Goal: Task Accomplishment & Management: Manage account settings

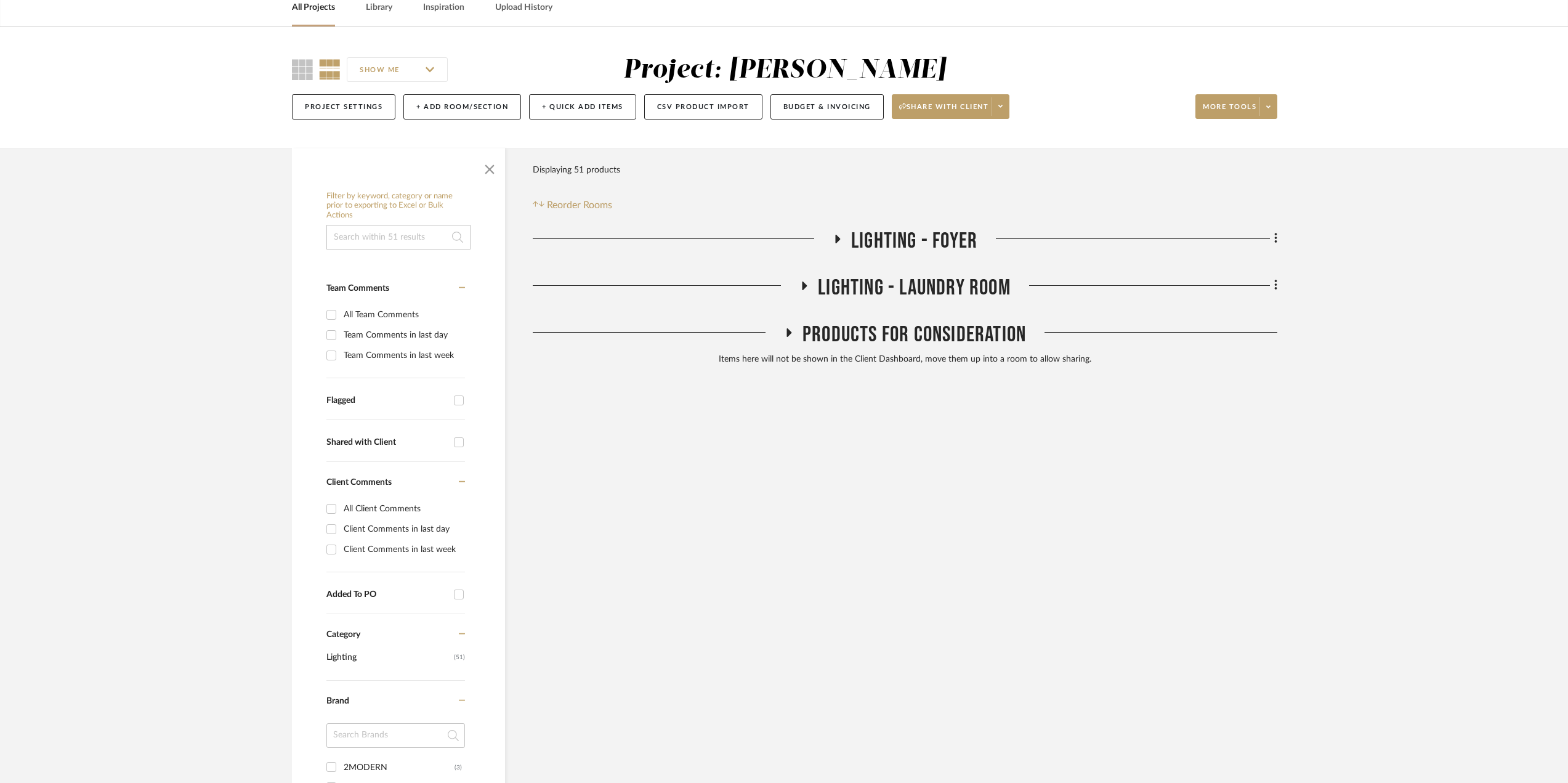
click at [314, 10] on link "All Projects" at bounding box center [313, 7] width 43 height 16
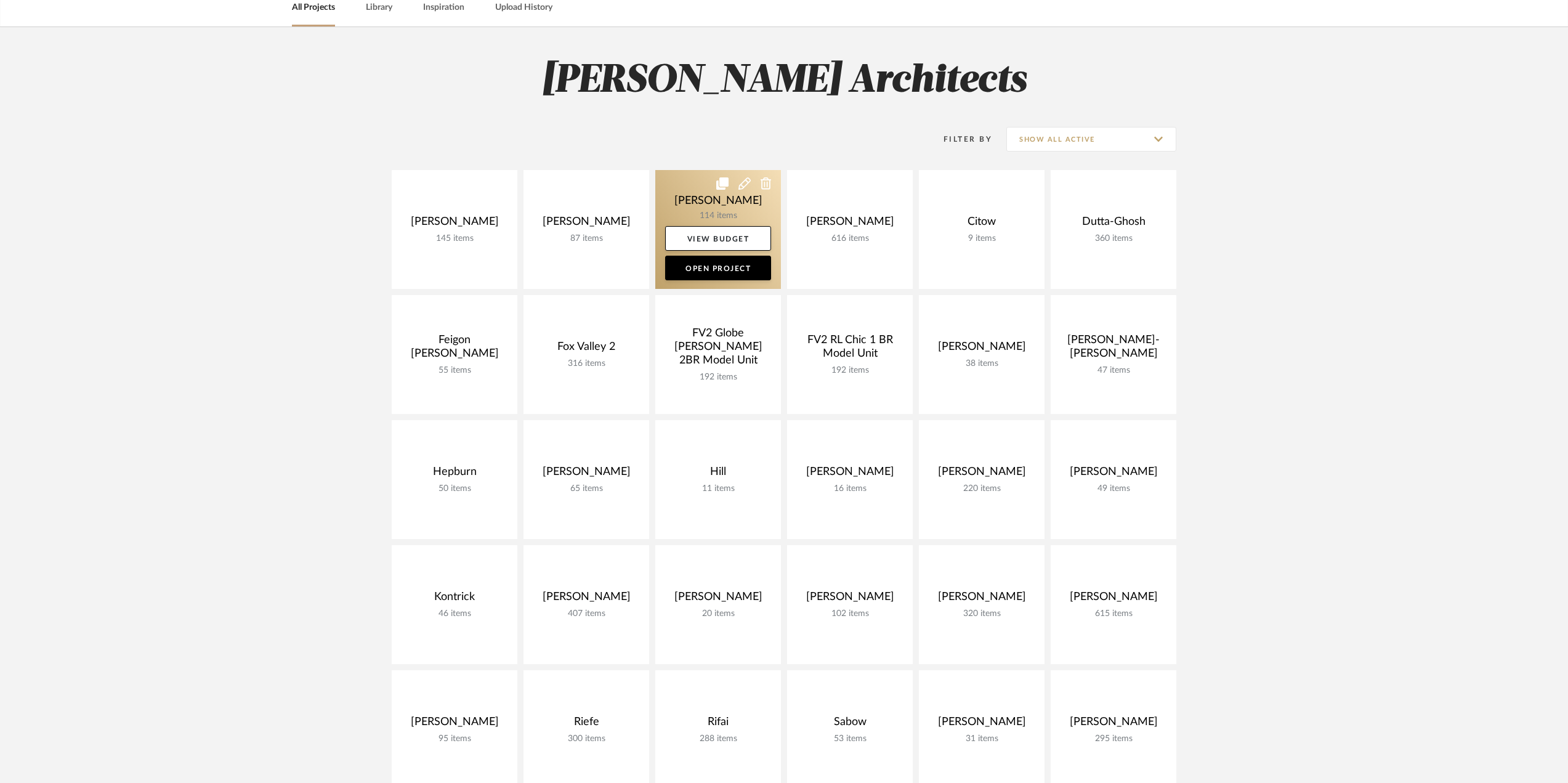
click at [719, 207] on link at bounding box center [718, 229] width 125 height 119
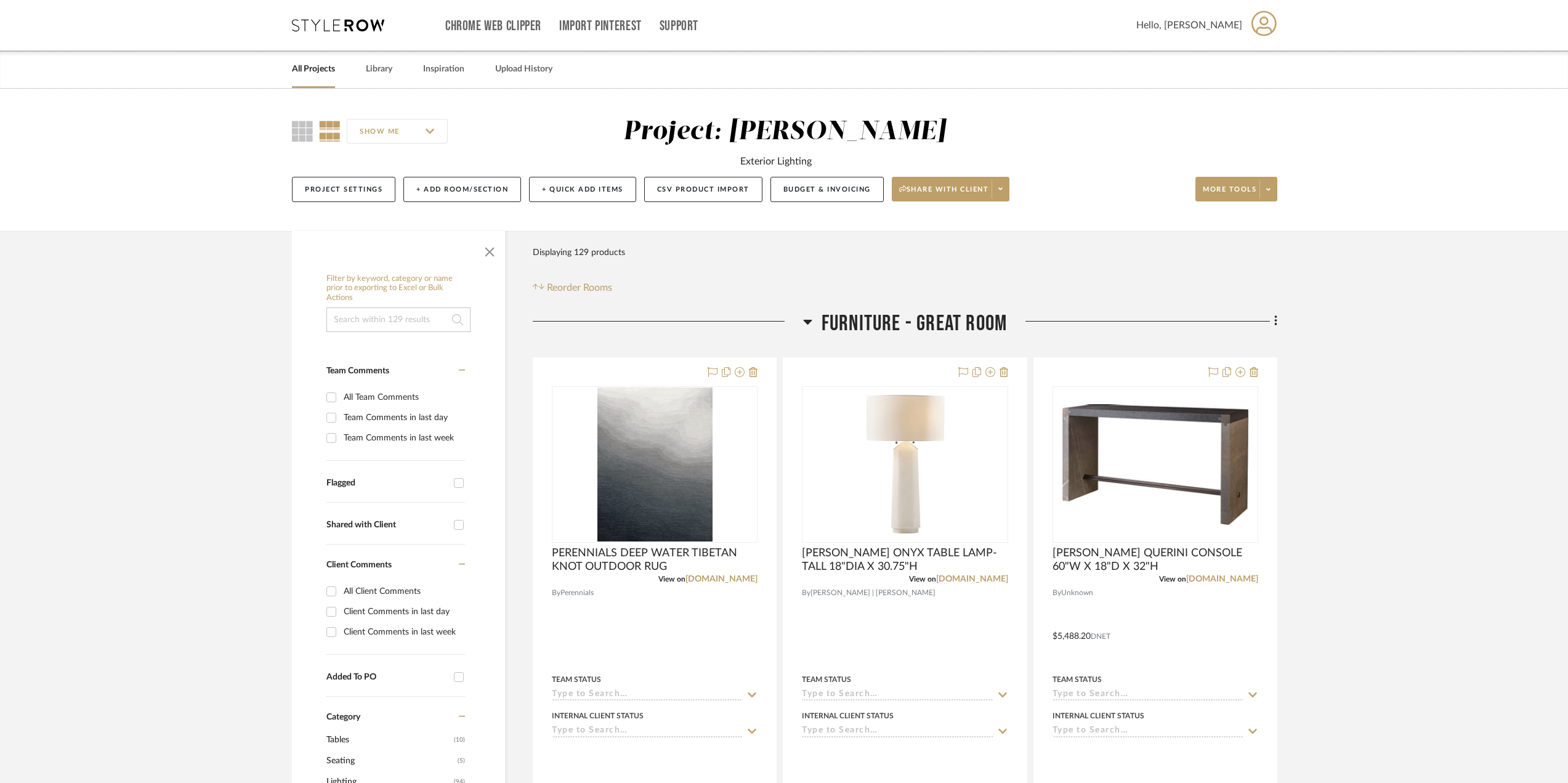
click at [801, 318] on div at bounding box center [667, 326] width 270 height 31
click at [806, 322] on icon at bounding box center [807, 322] width 9 height 5
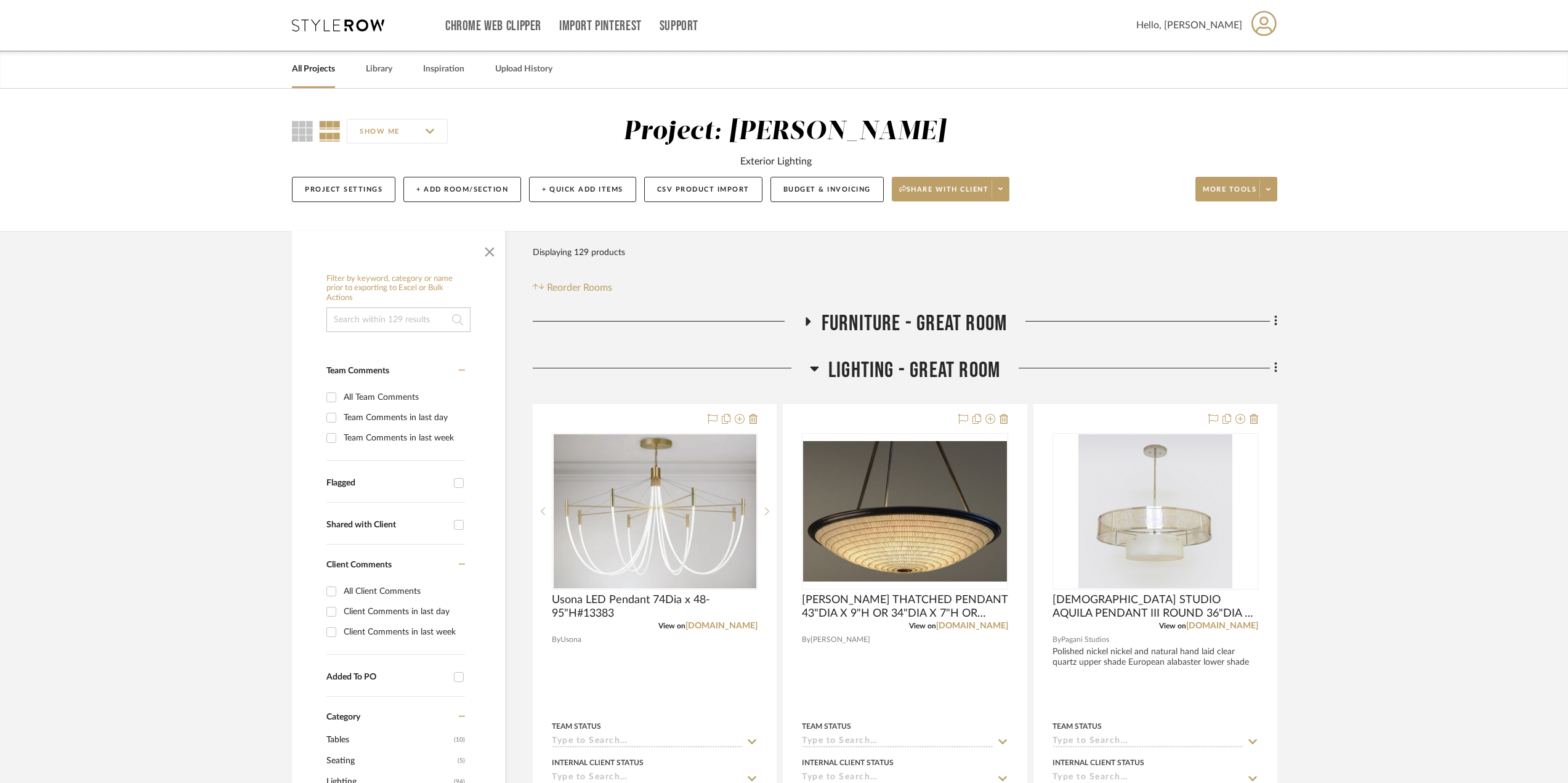
click at [811, 366] on icon at bounding box center [814, 368] width 9 height 15
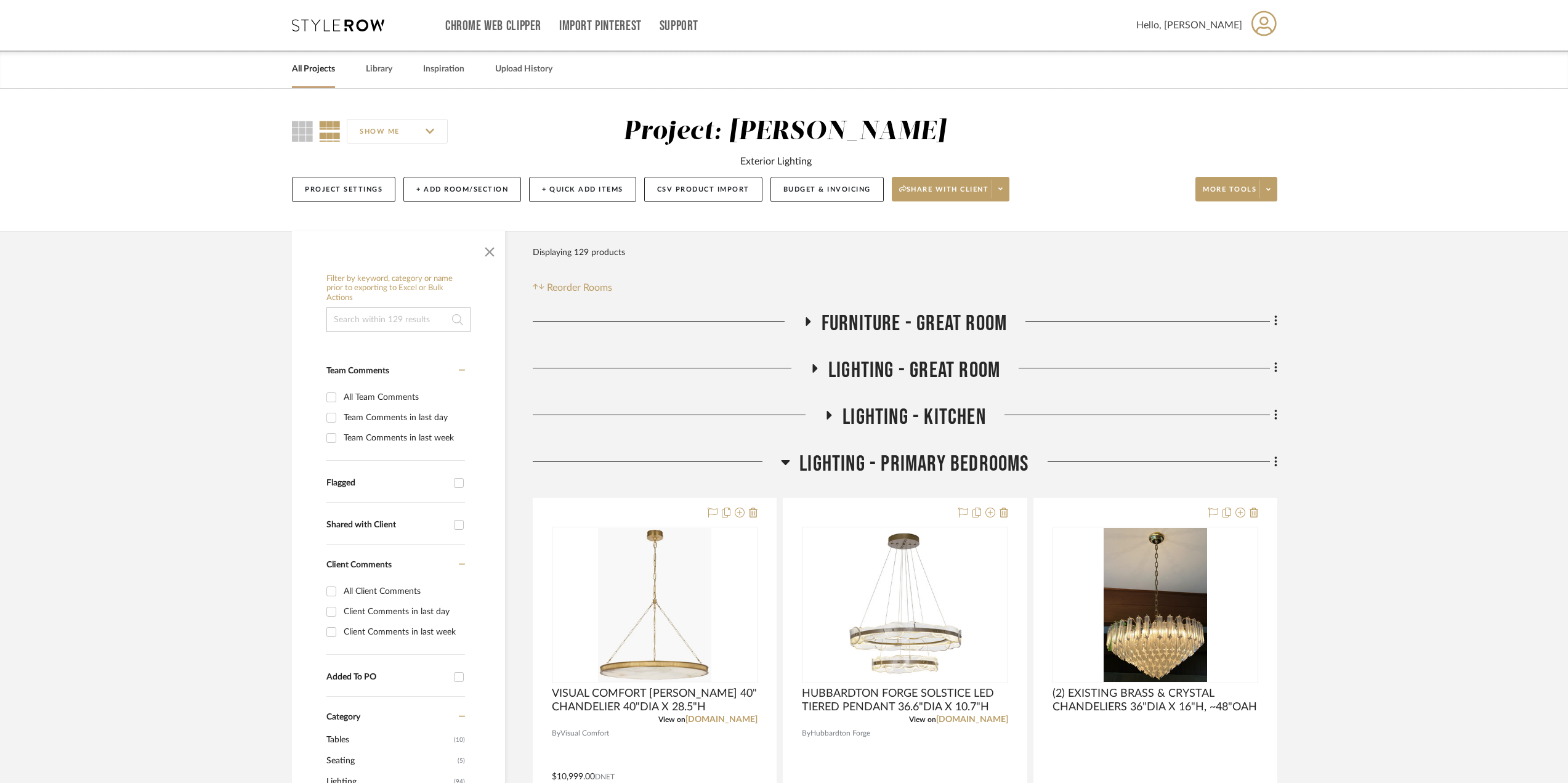
click at [829, 414] on icon at bounding box center [829, 415] width 5 height 9
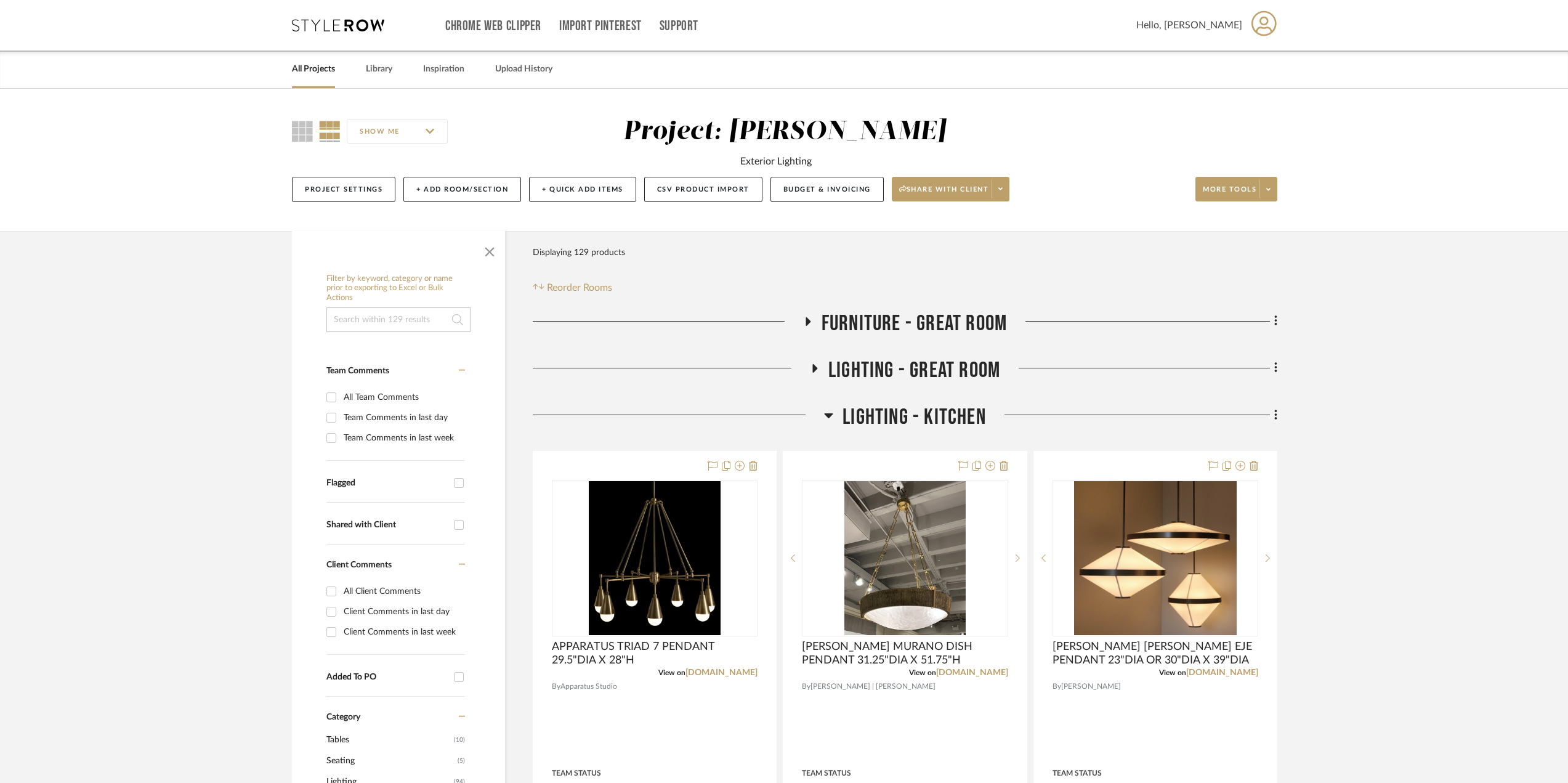
click at [828, 416] on icon at bounding box center [829, 415] width 9 height 5
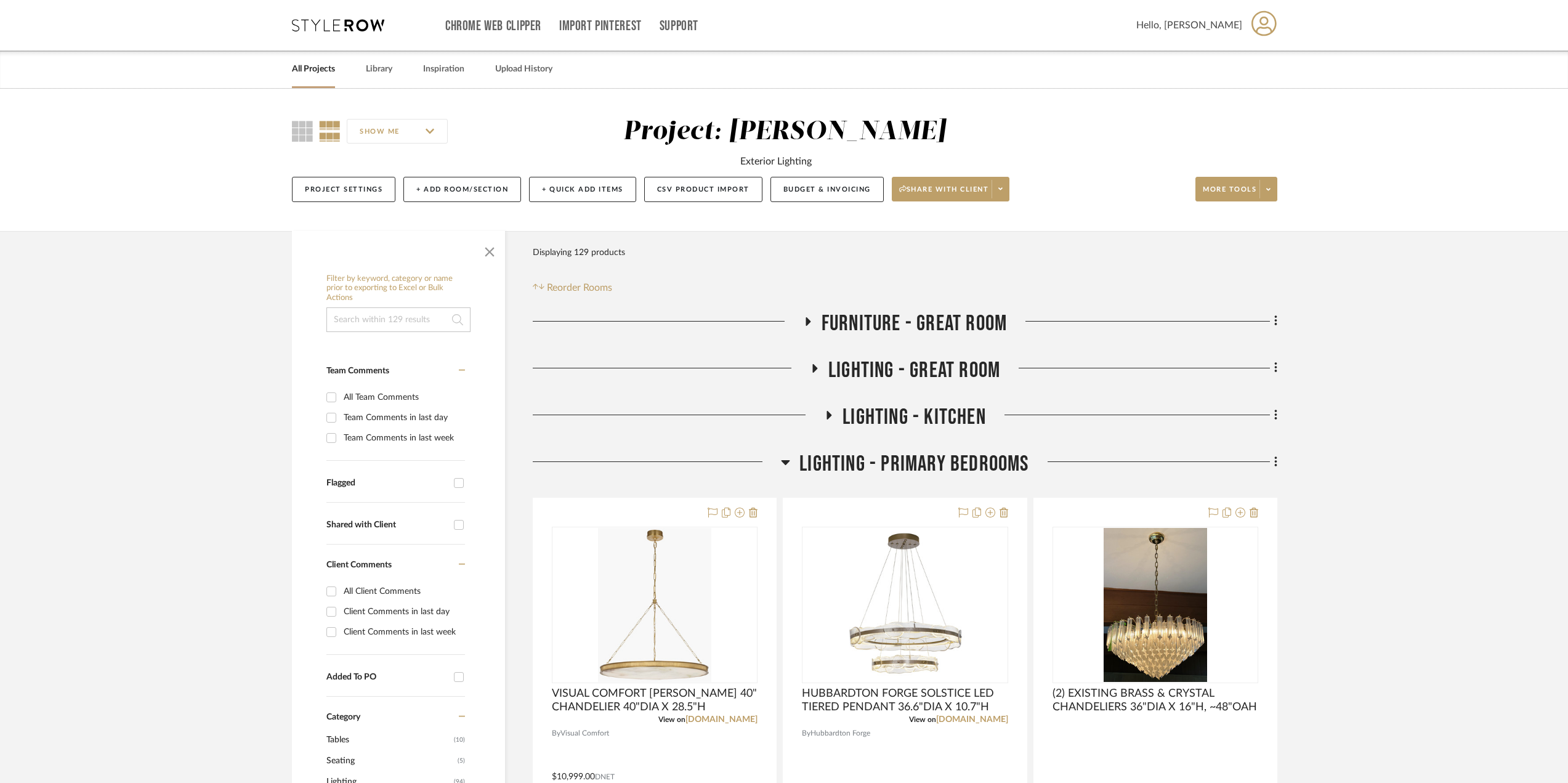
click at [789, 463] on icon at bounding box center [785, 461] width 9 height 15
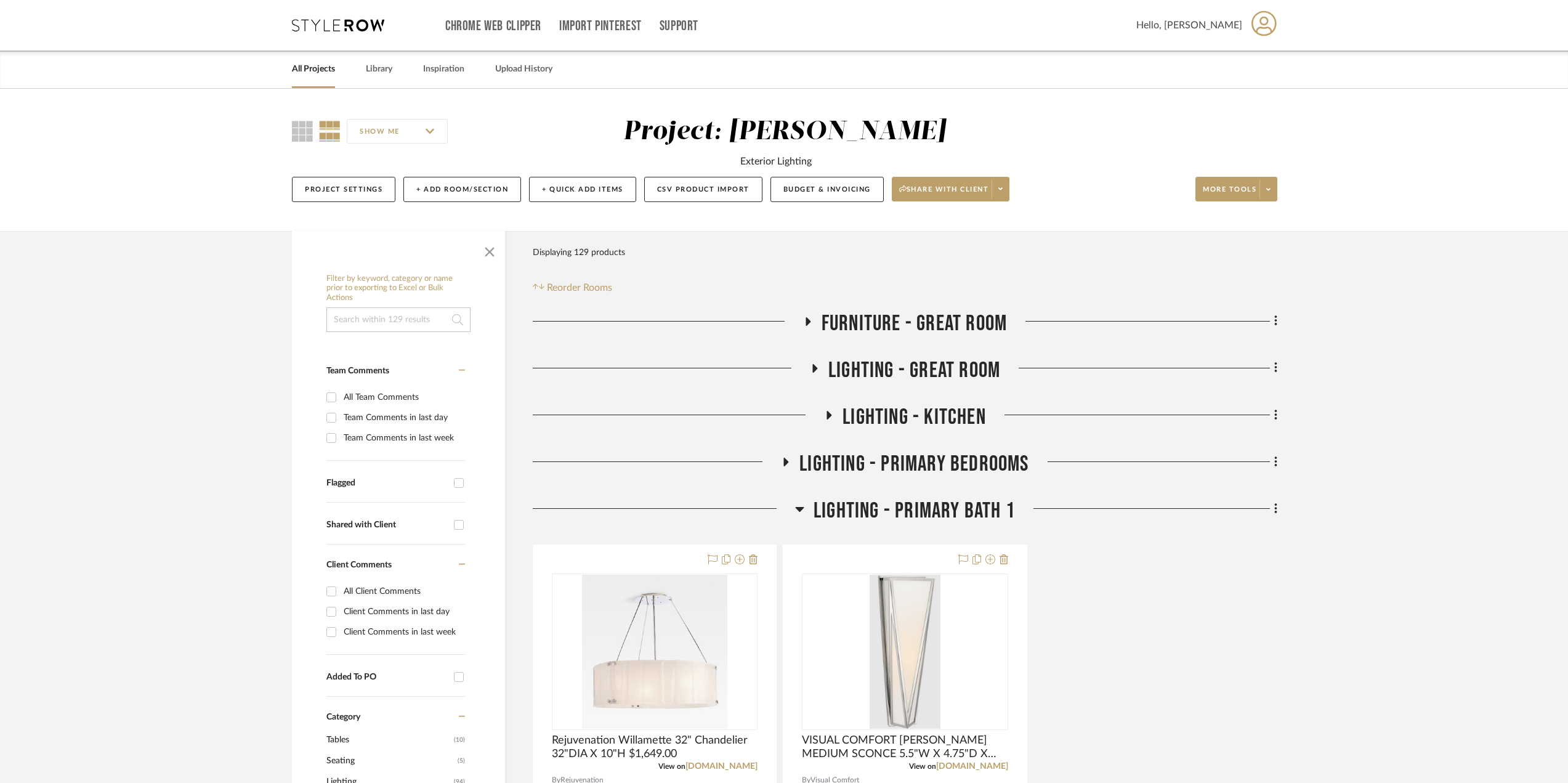
scroll to position [123, 0]
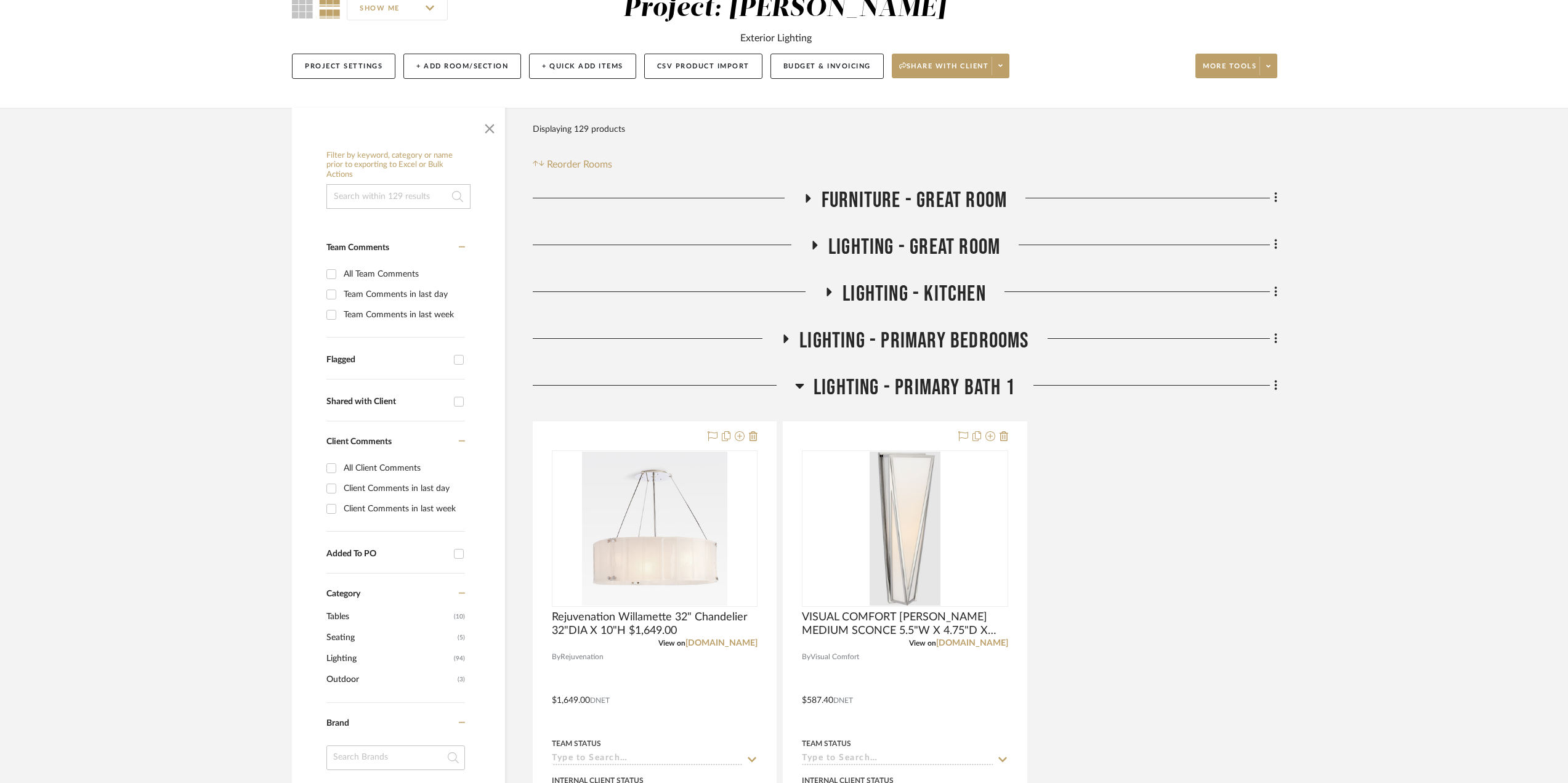
click at [795, 388] on icon at bounding box center [799, 385] width 9 height 15
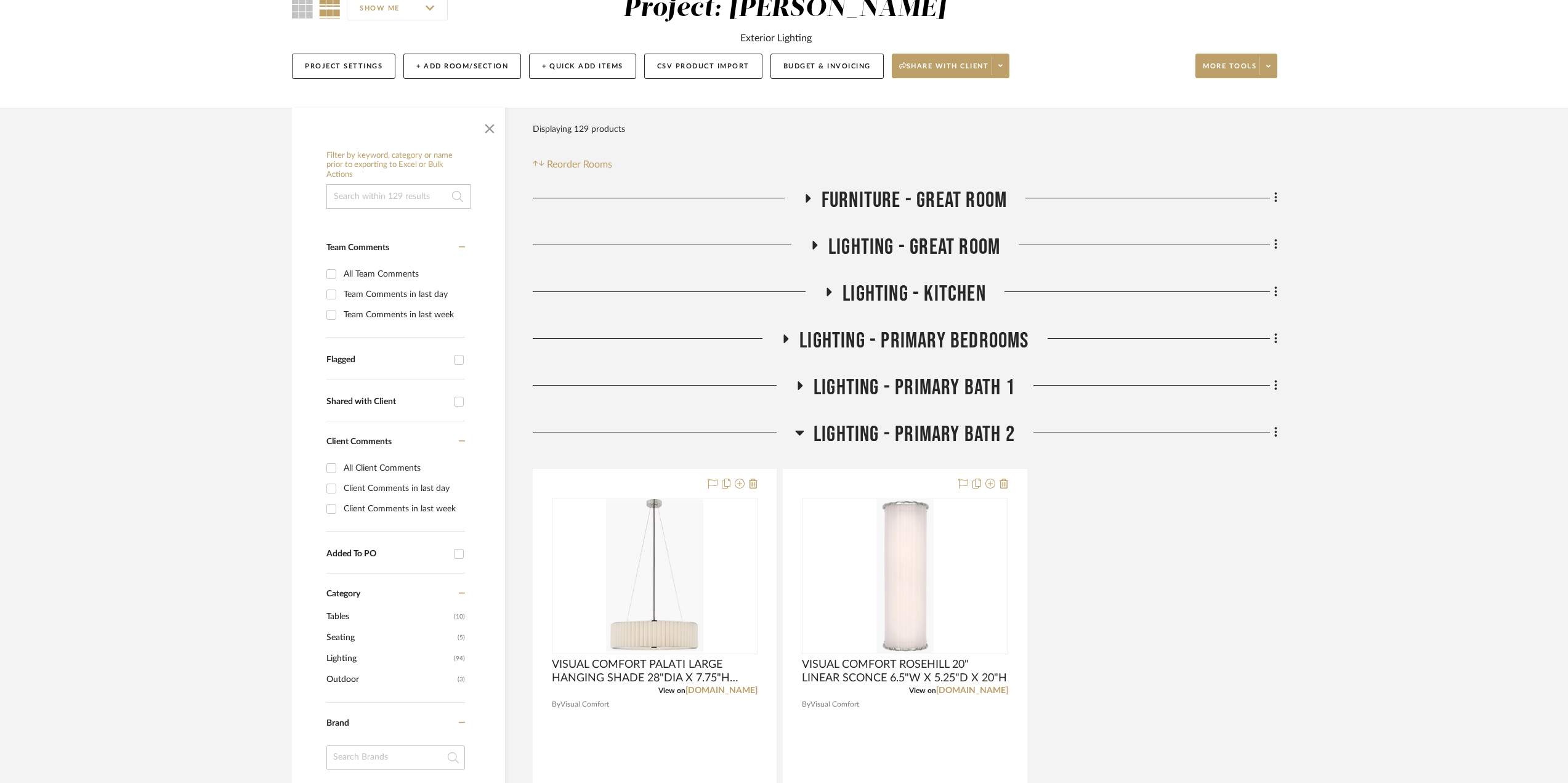
click at [800, 435] on icon at bounding box center [800, 433] width 9 height 5
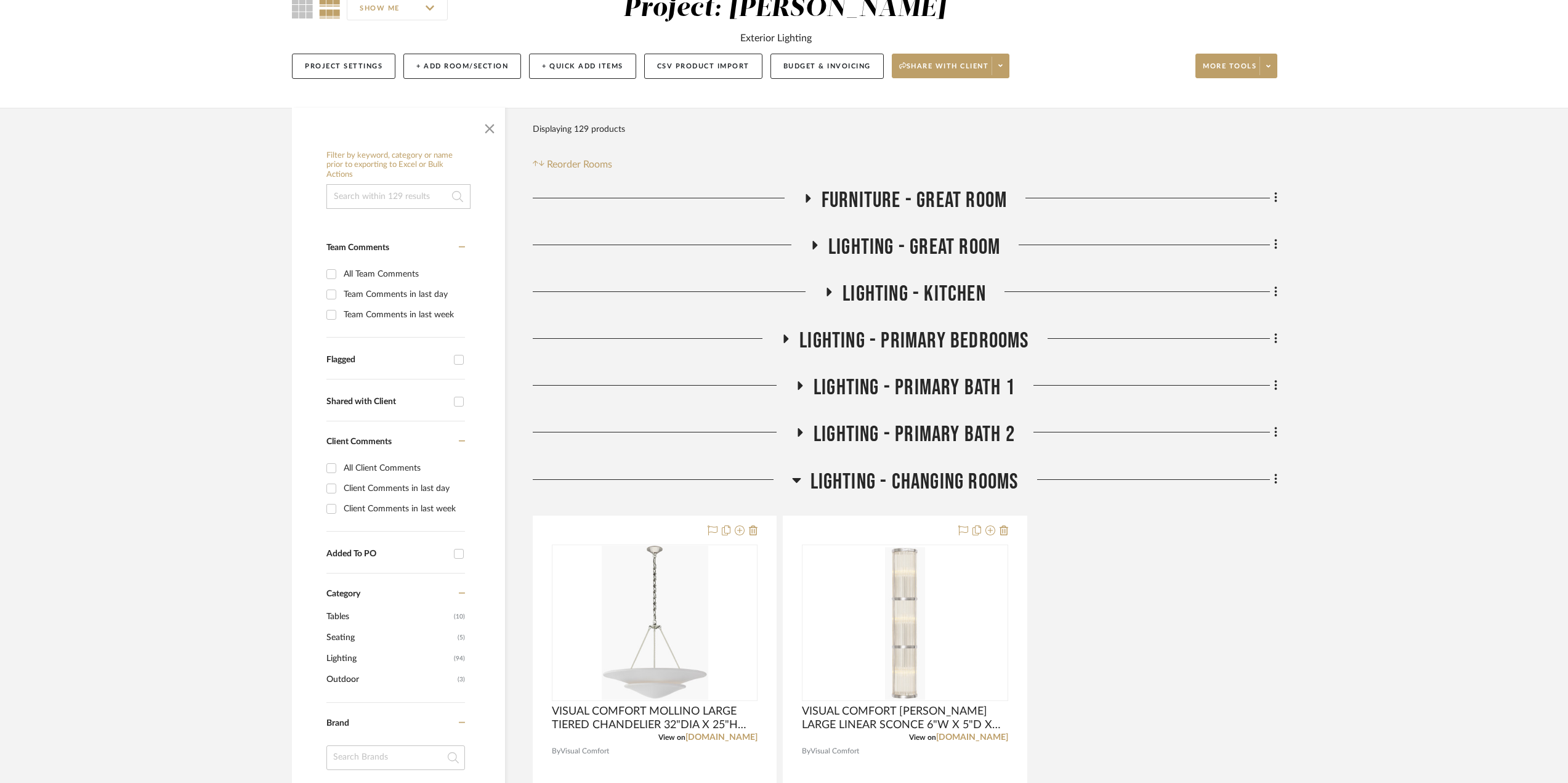
click at [800, 481] on icon at bounding box center [796, 479] width 9 height 15
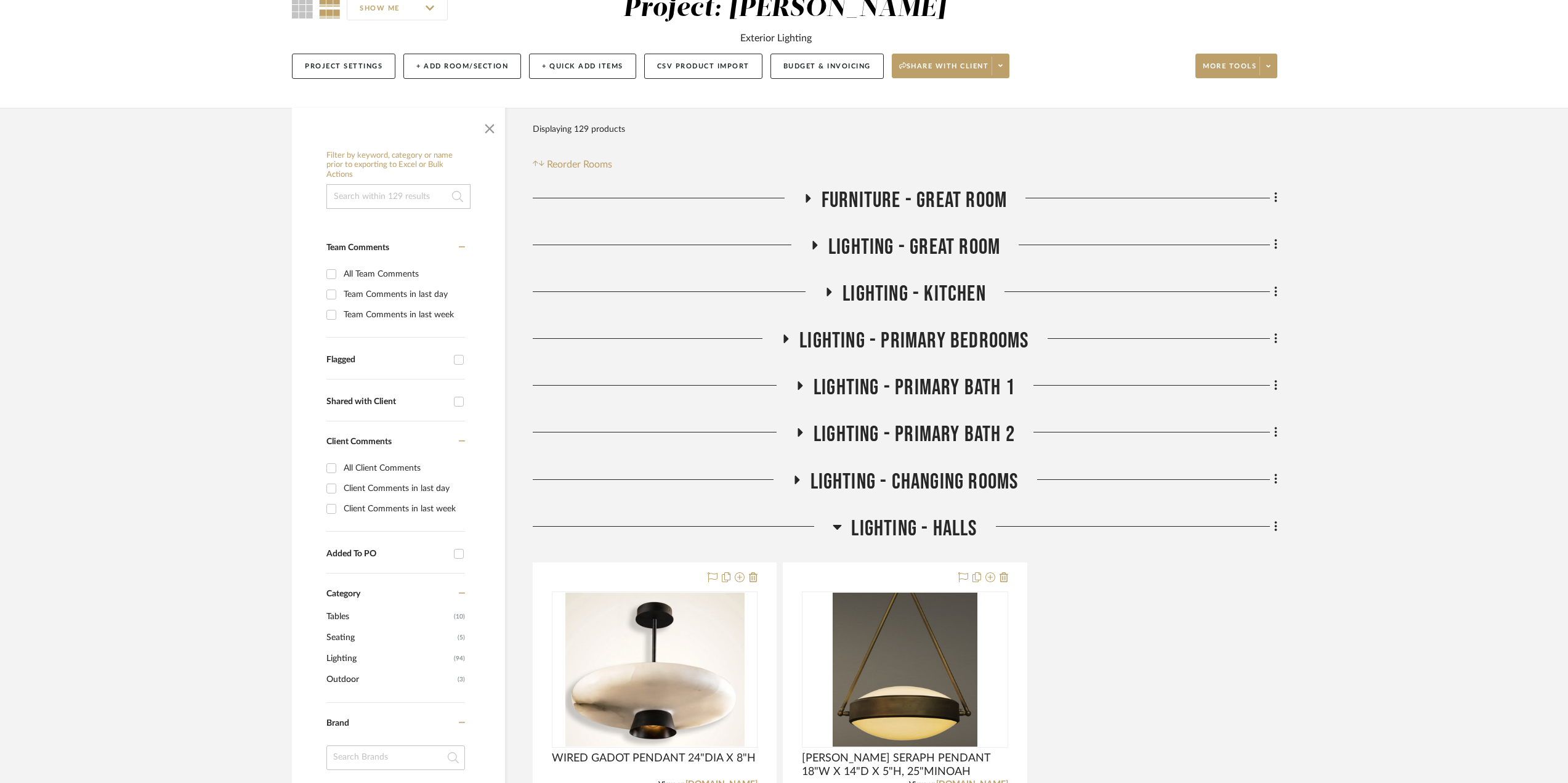
scroll to position [185, 0]
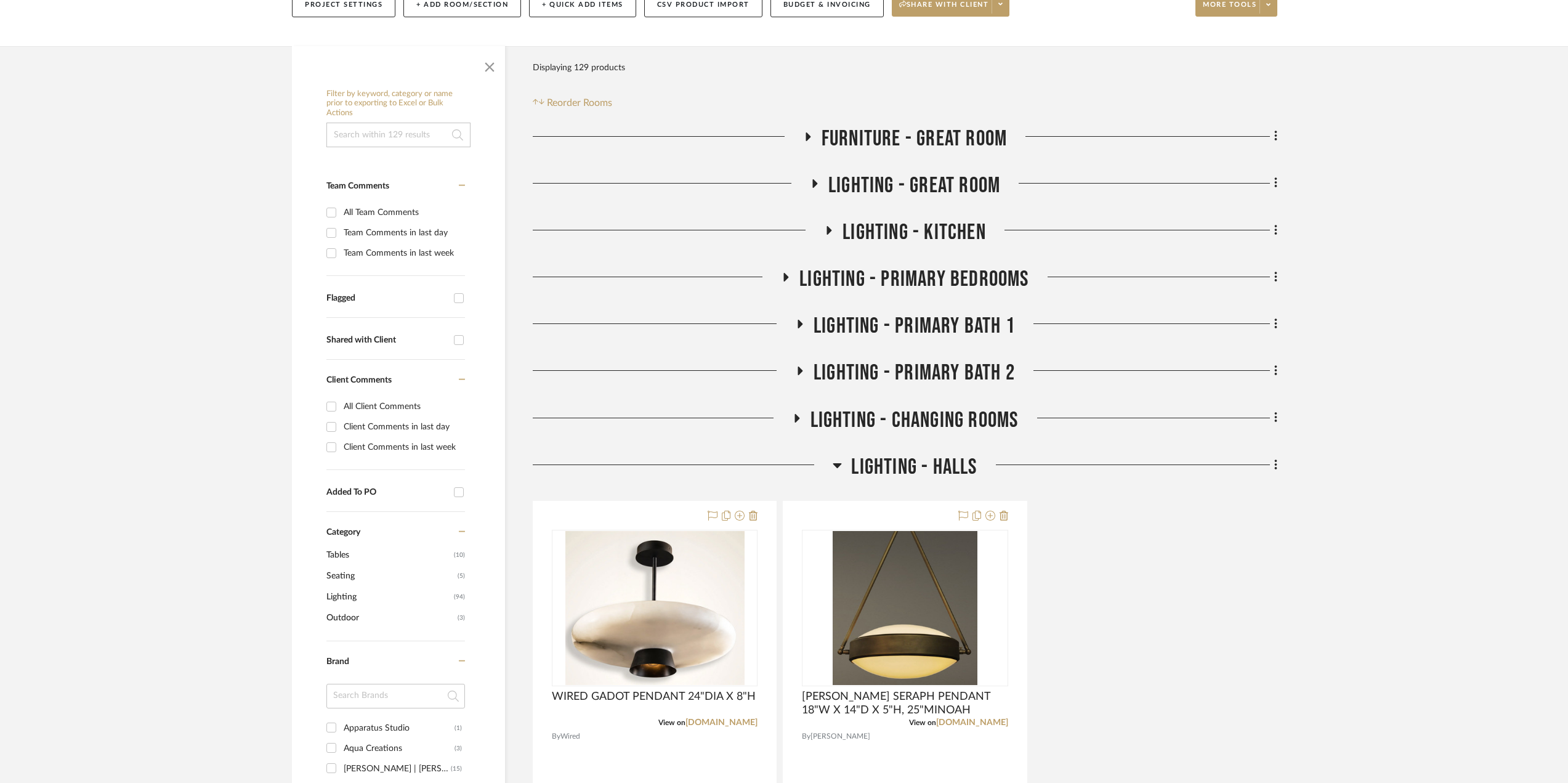
click at [835, 464] on icon at bounding box center [837, 465] width 9 height 5
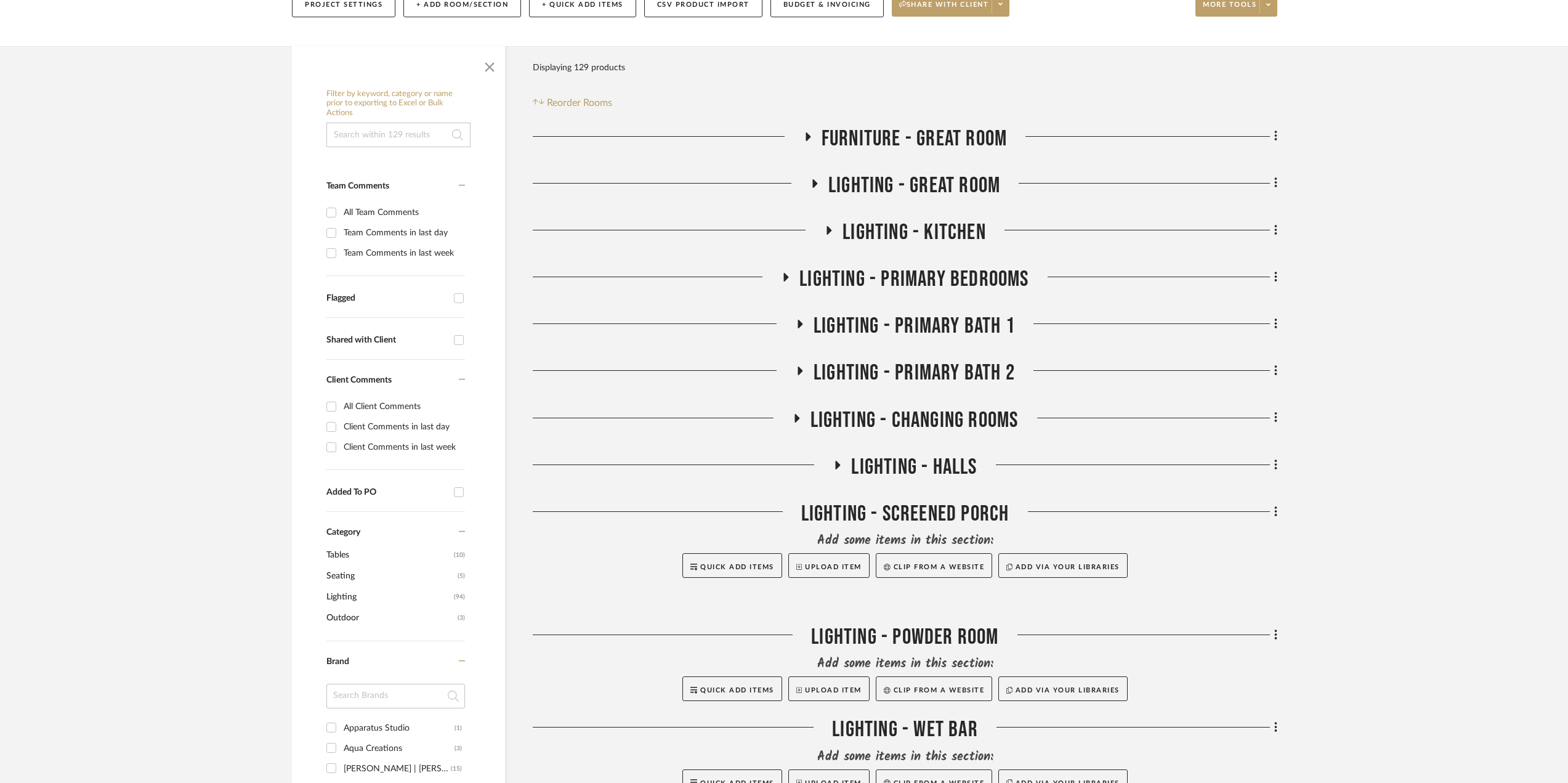
click at [836, 464] on icon at bounding box center [838, 465] width 5 height 9
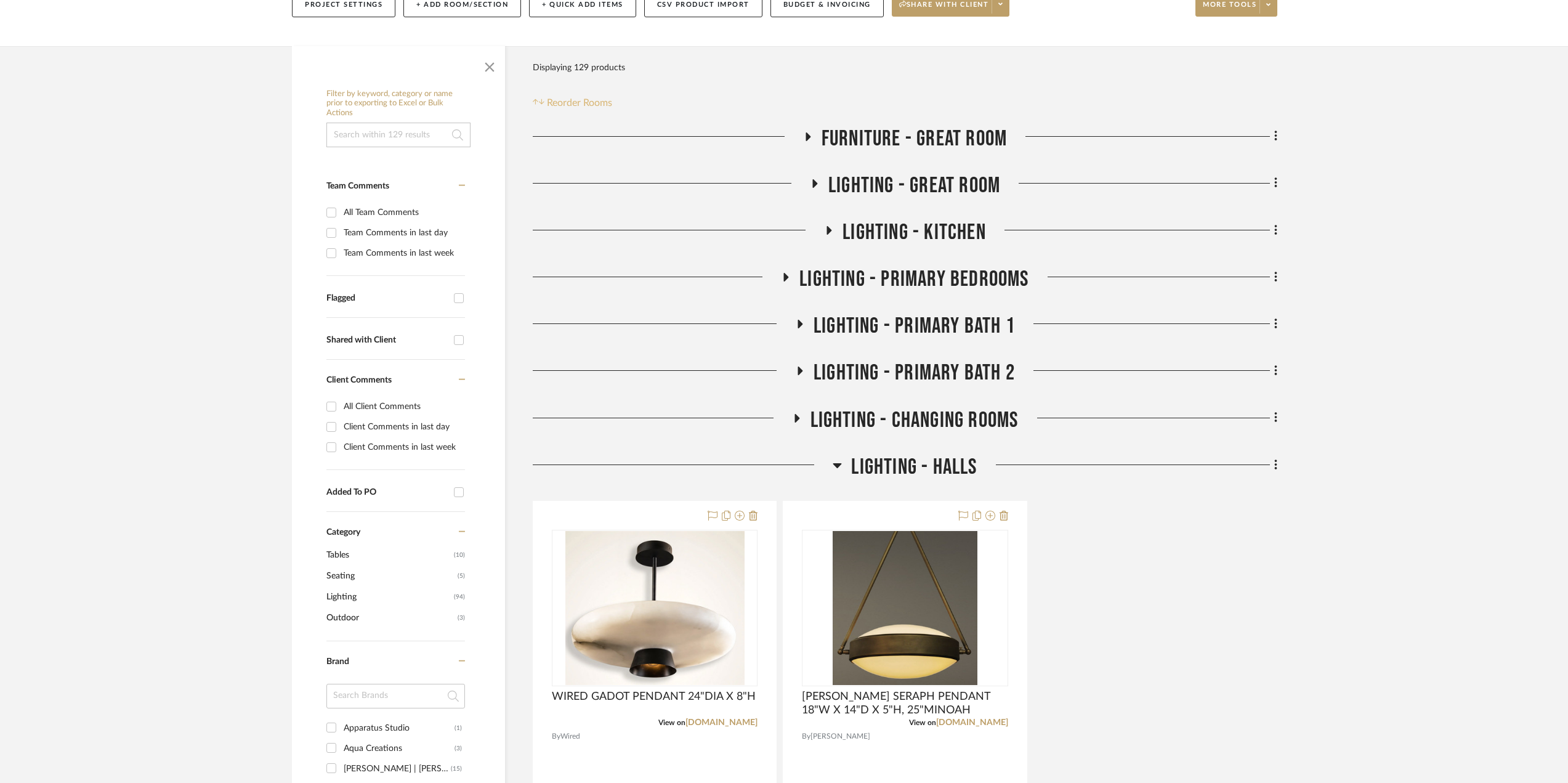
scroll to position [0, 0]
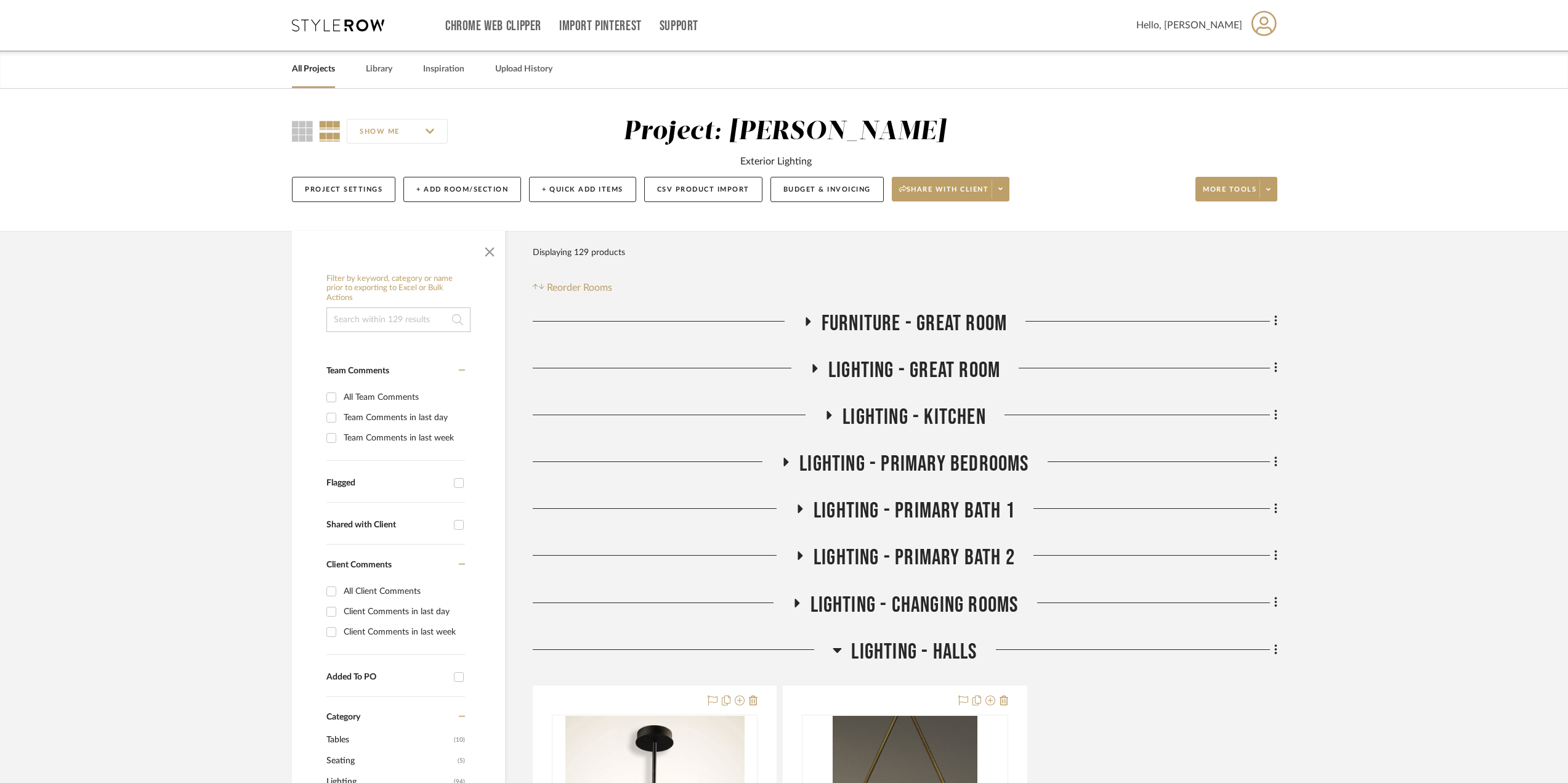
click at [323, 61] on link "All Projects" at bounding box center [313, 68] width 43 height 16
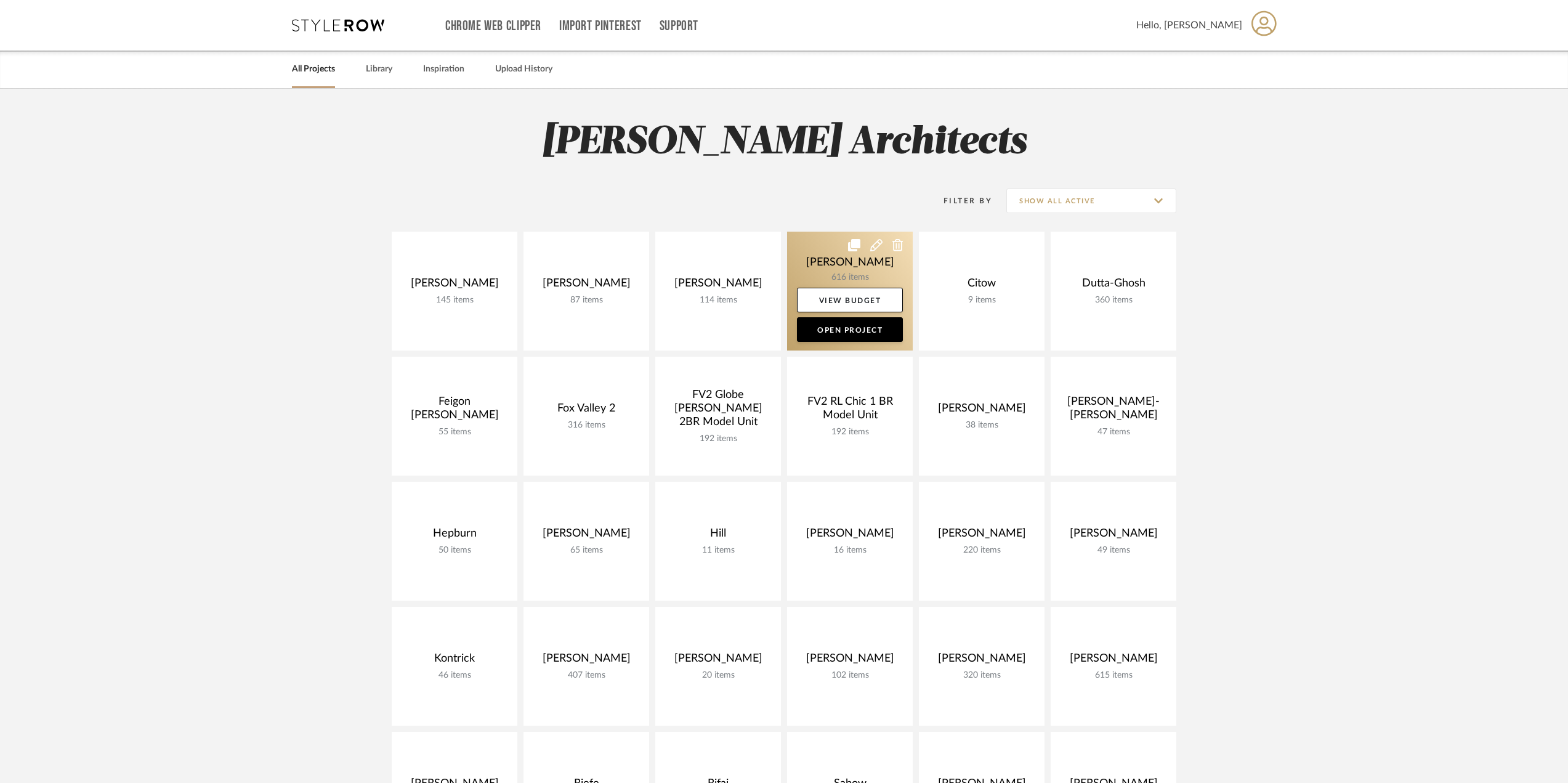
click at [846, 271] on link at bounding box center [850, 291] width 125 height 119
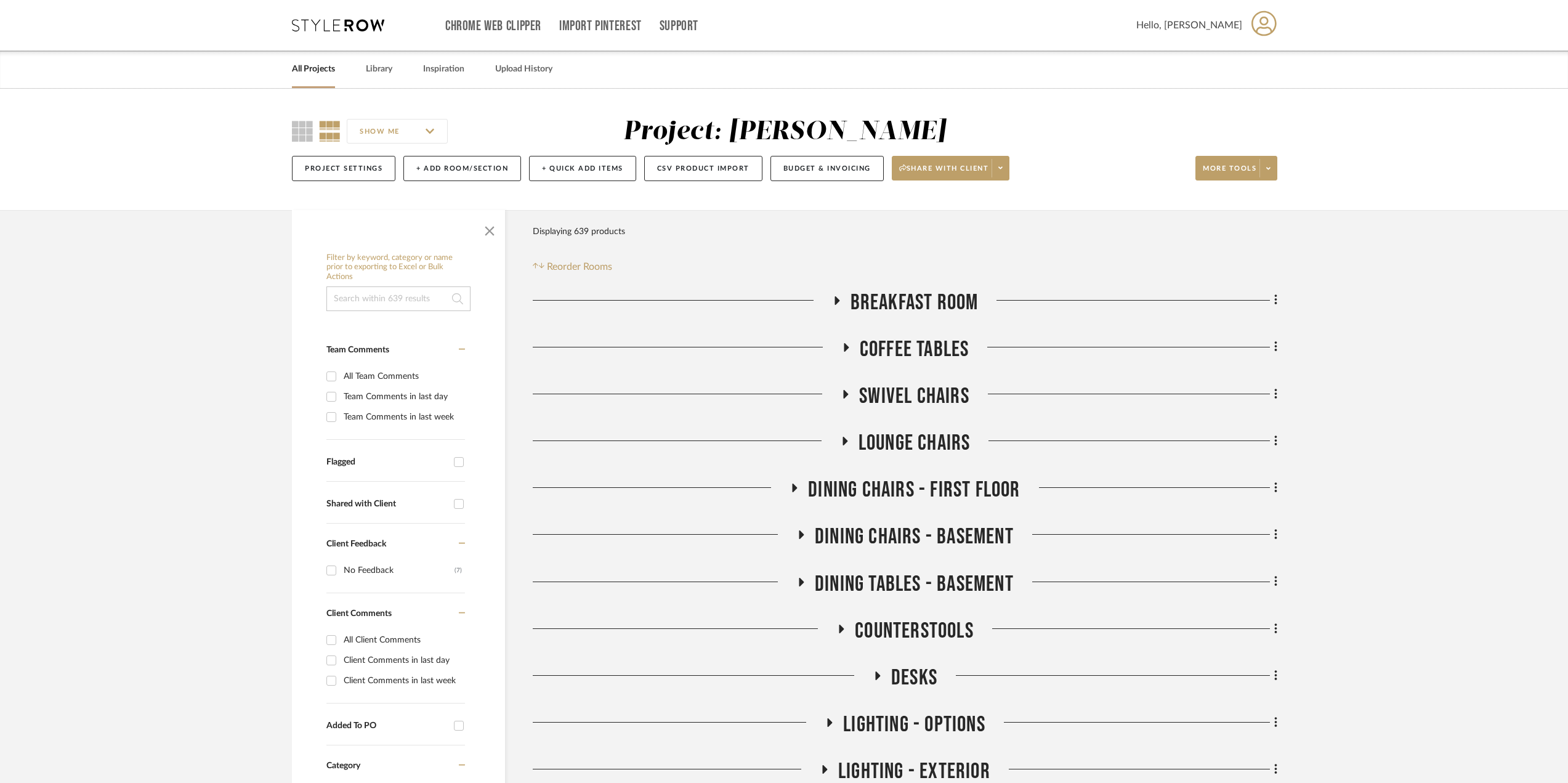
click at [835, 303] on icon at bounding box center [836, 300] width 5 height 9
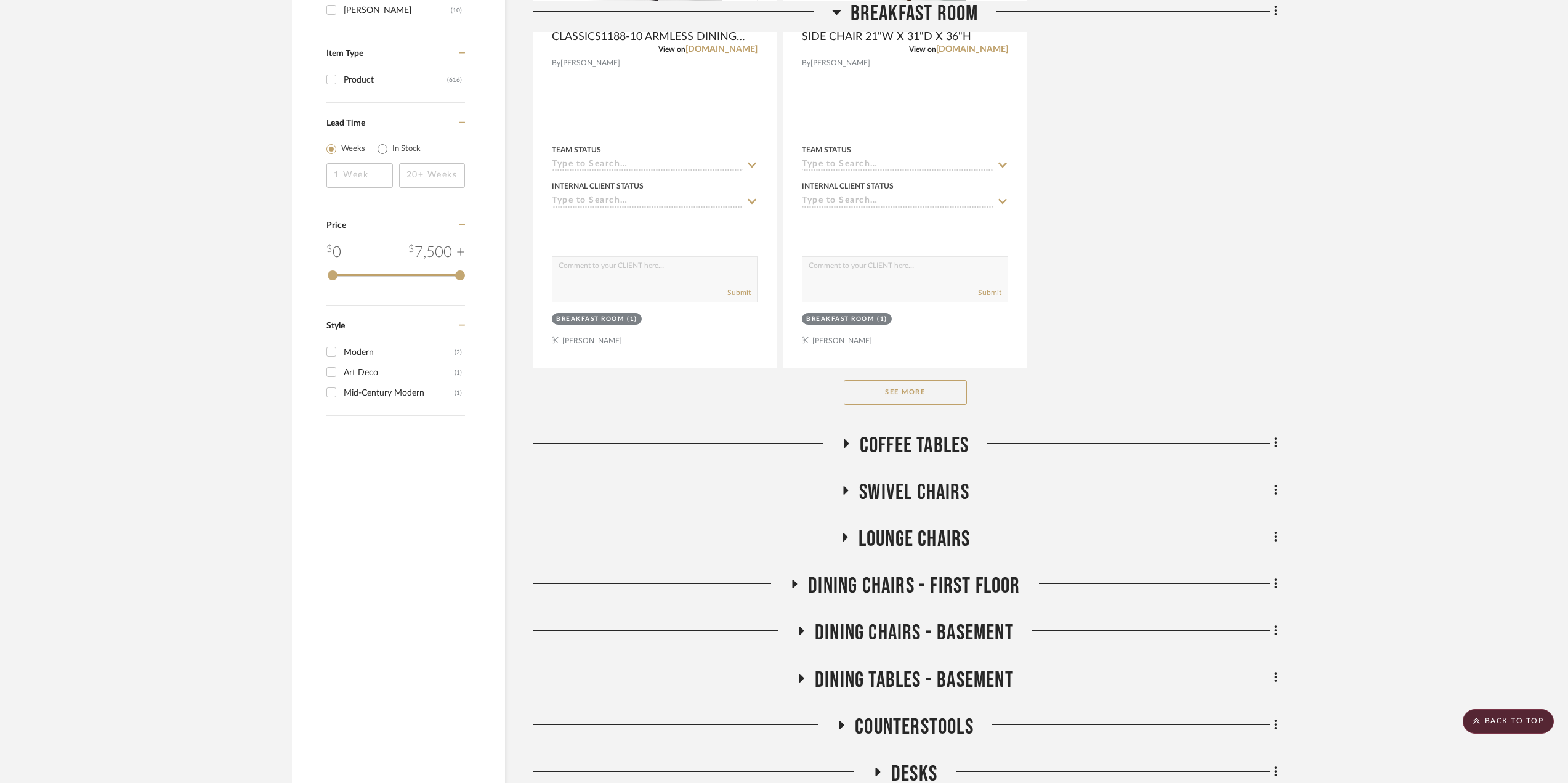
scroll to position [1786, 0]
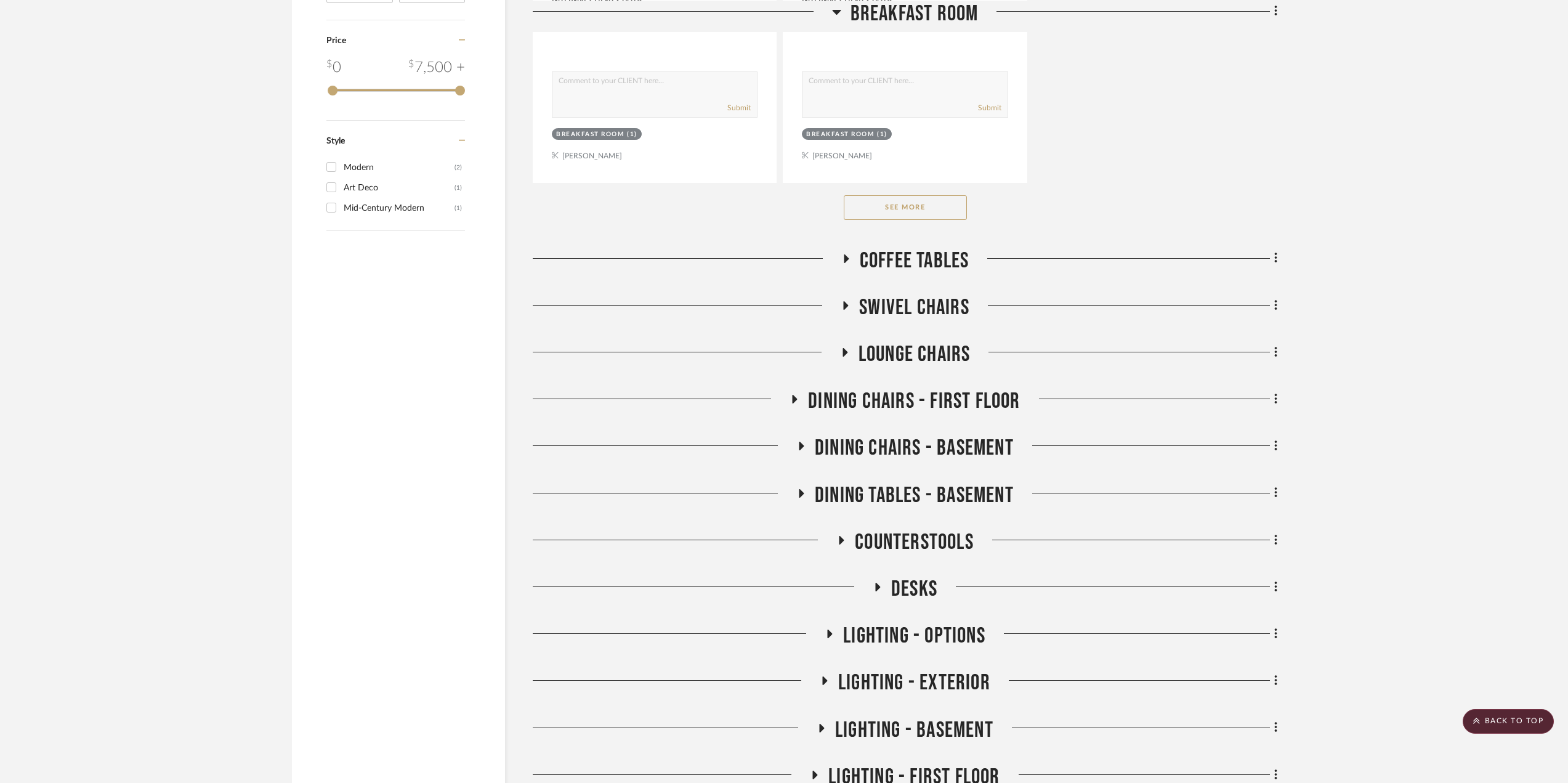
click at [939, 211] on button "See More" at bounding box center [905, 208] width 123 height 25
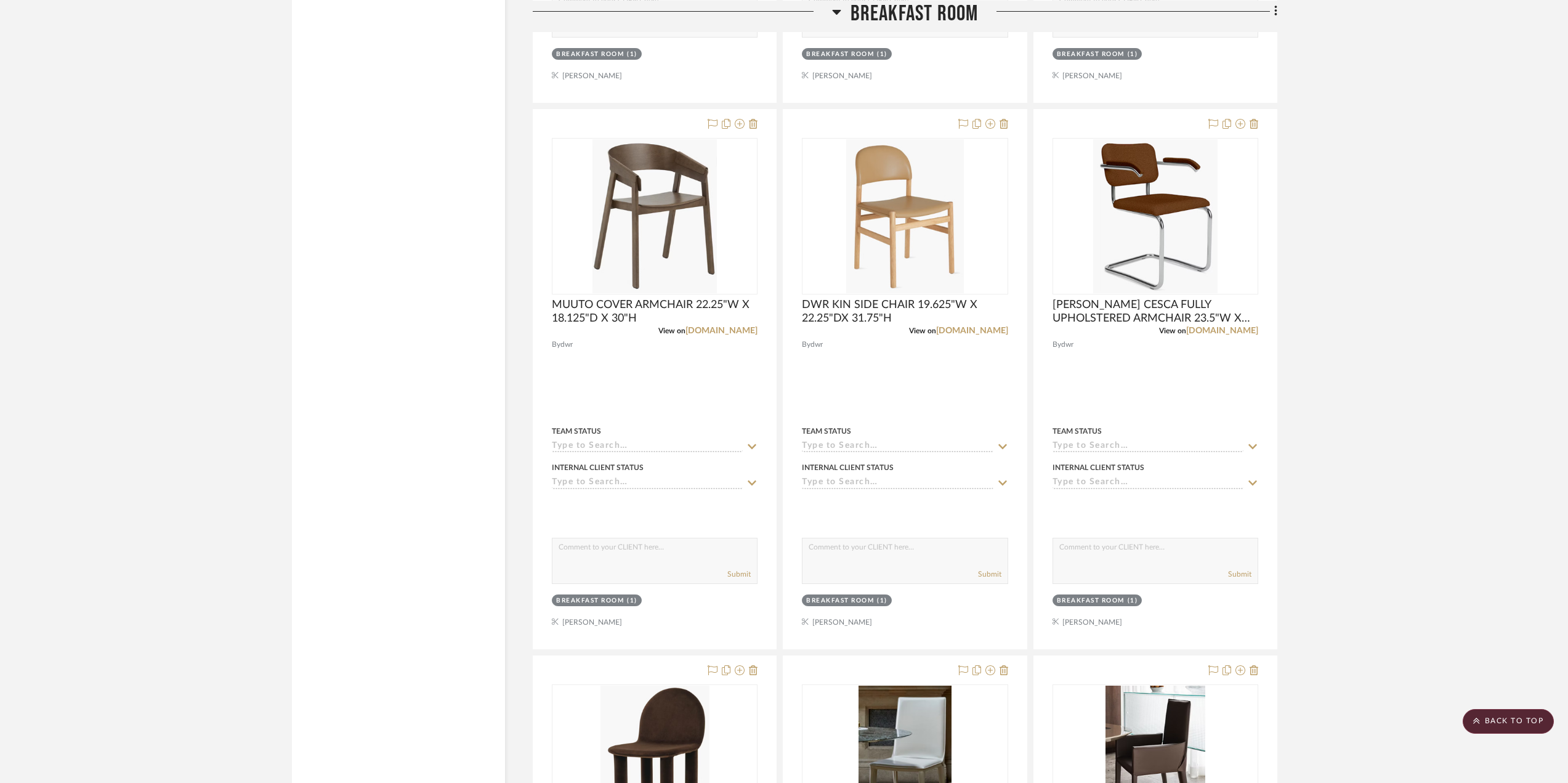
scroll to position [0, 0]
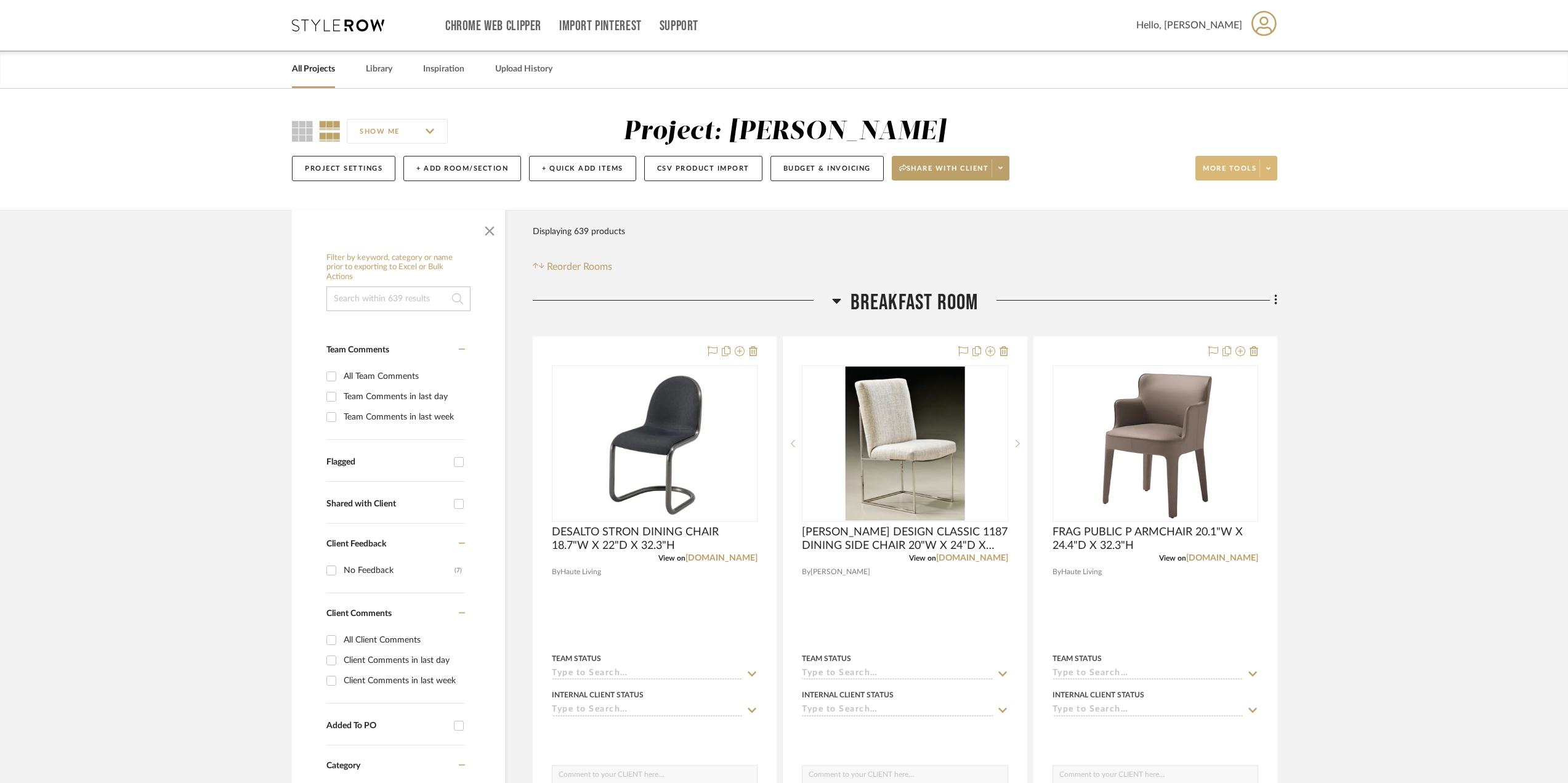
click at [1271, 167] on span at bounding box center [1268, 168] width 17 height 19
click at [1253, 315] on button "Export Presentation" at bounding box center [1248, 321] width 104 height 29
click at [835, 298] on icon at bounding box center [836, 300] width 9 height 15
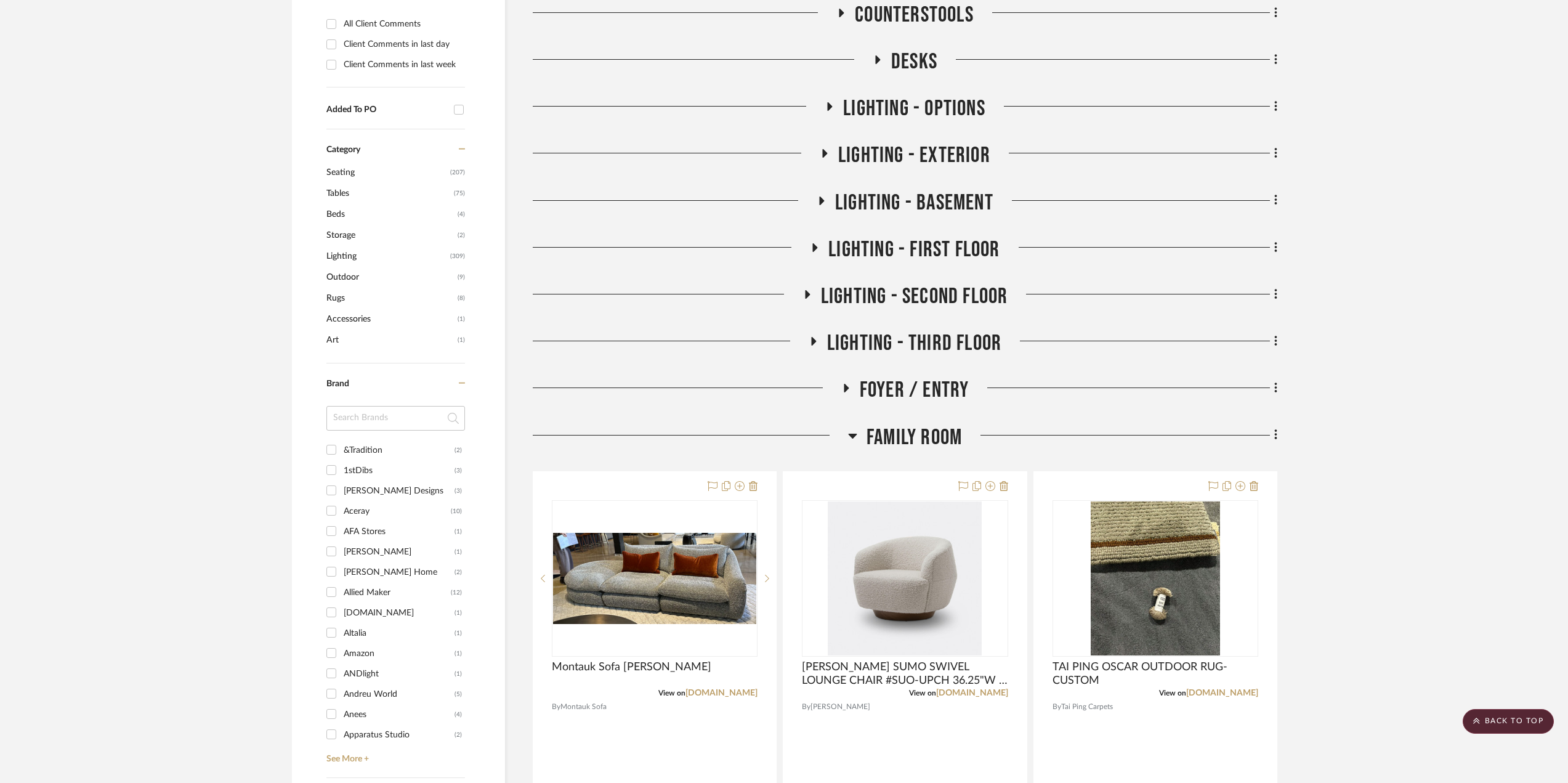
scroll to position [677, 0]
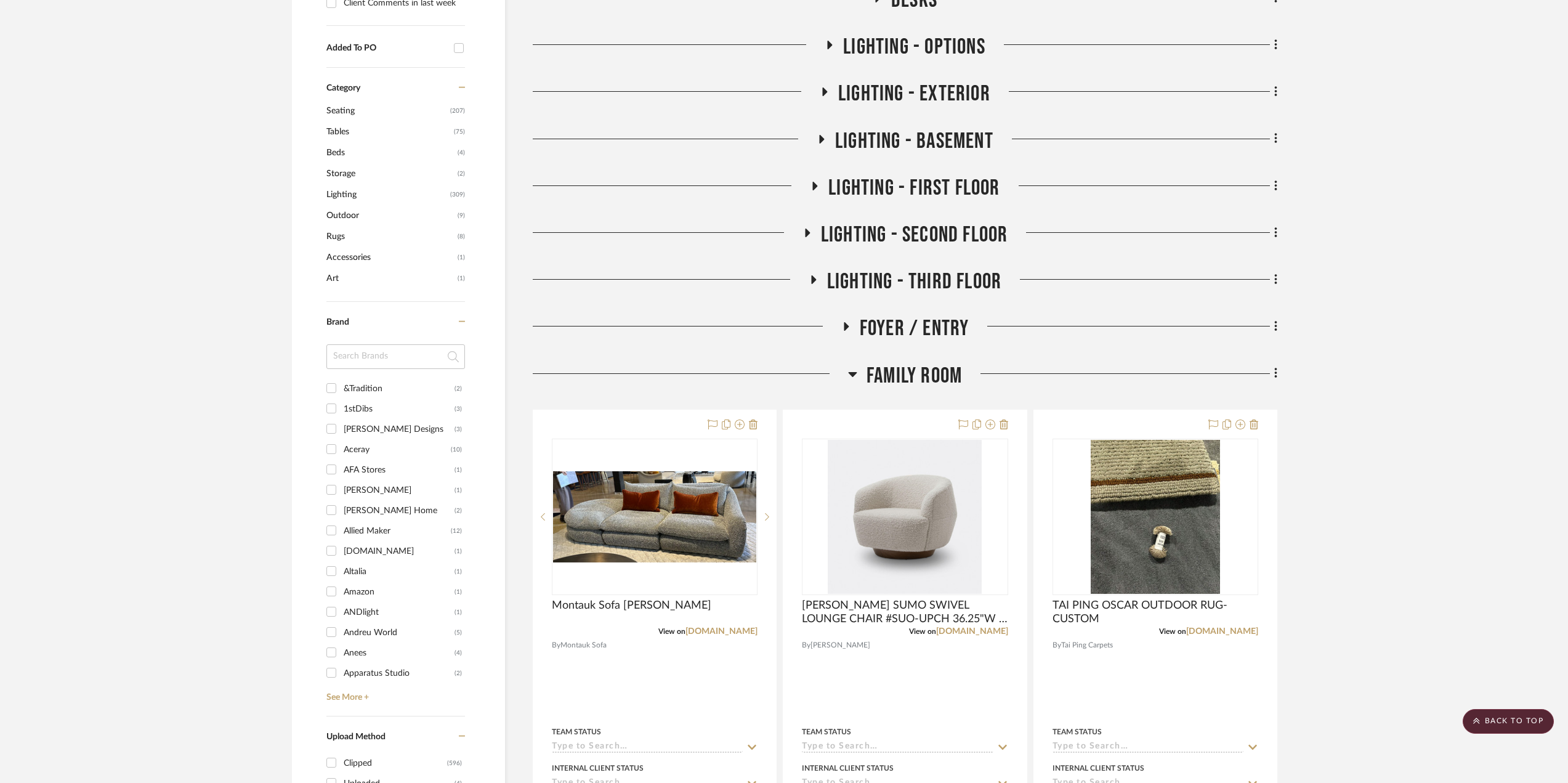
click at [849, 370] on icon at bounding box center [852, 374] width 9 height 15
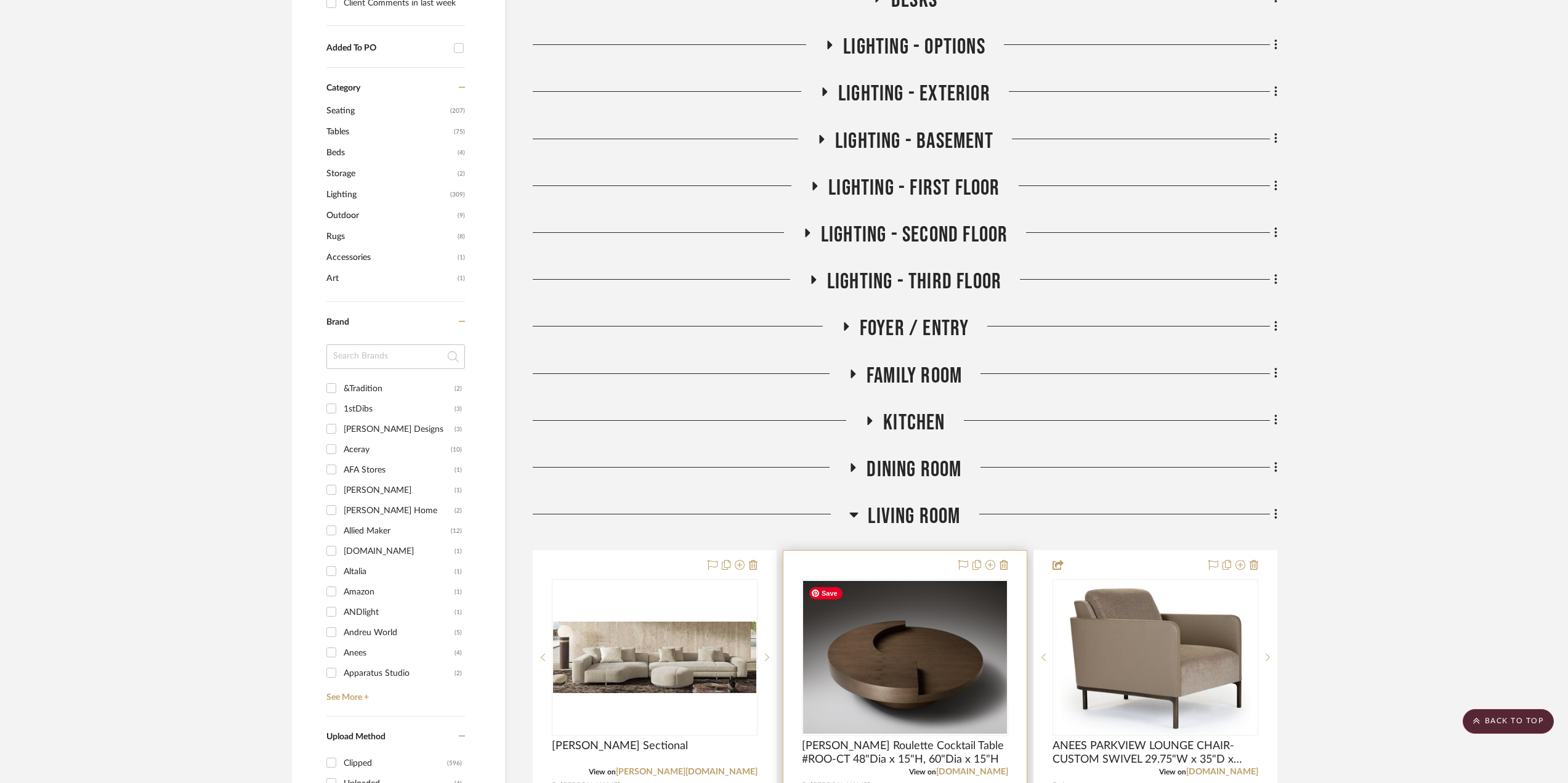
scroll to position [862, 0]
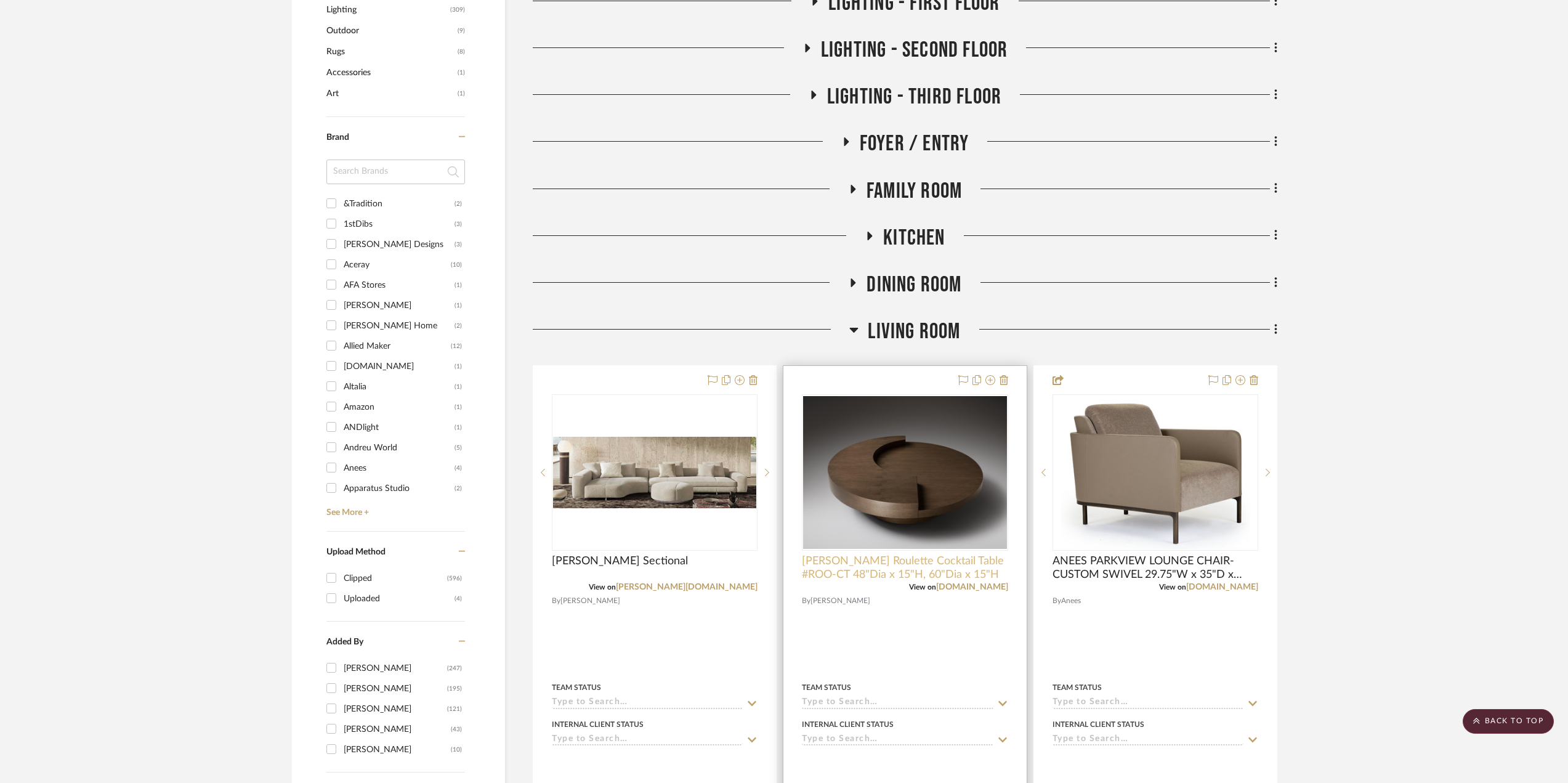
click at [975, 563] on span "Holly Hunt Roulette Cocktail Table #ROO-CT 48"Dia x 15"H, 60"Dia x 15"H" at bounding box center [904, 568] width 205 height 27
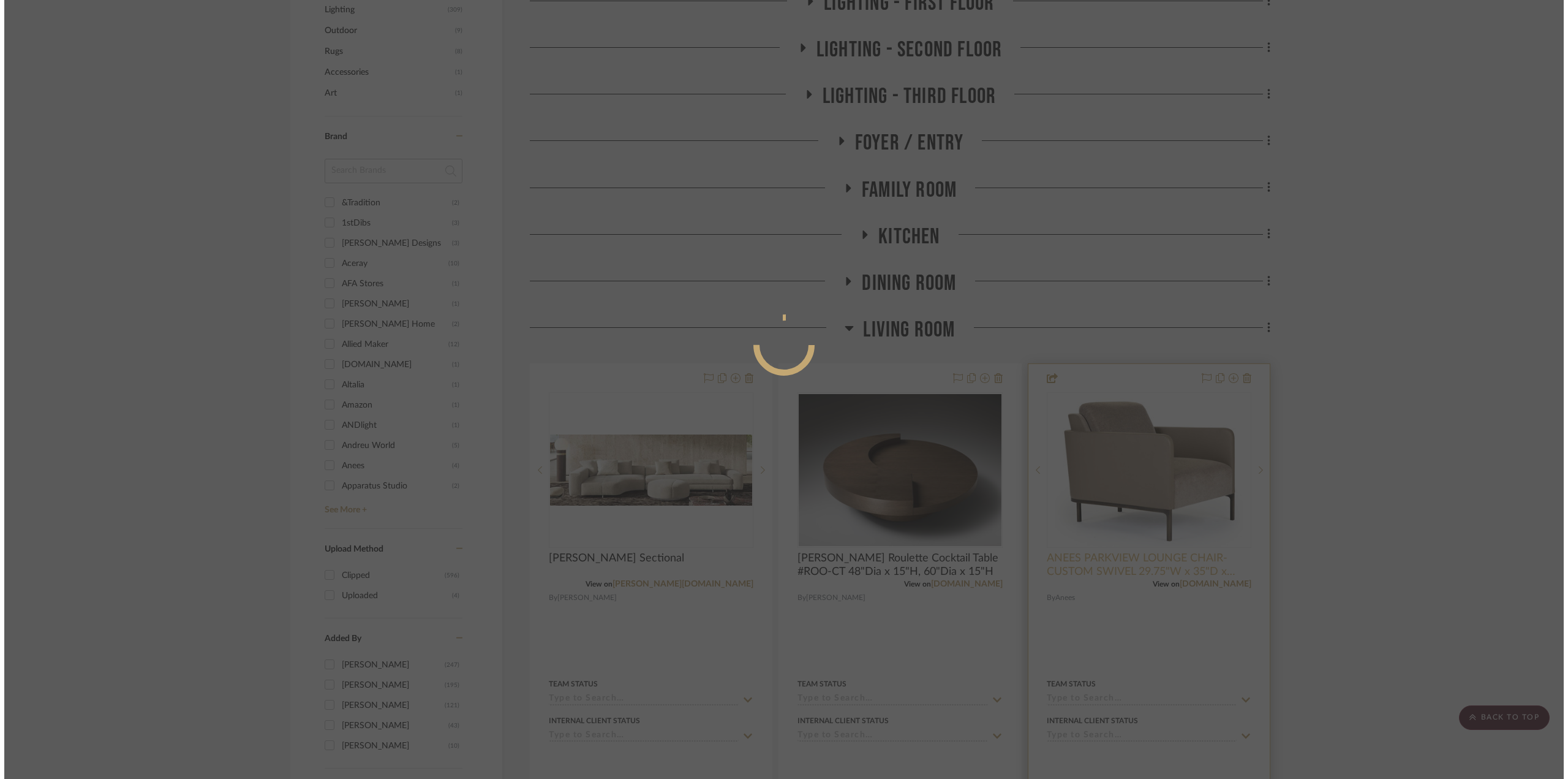
scroll to position [0, 0]
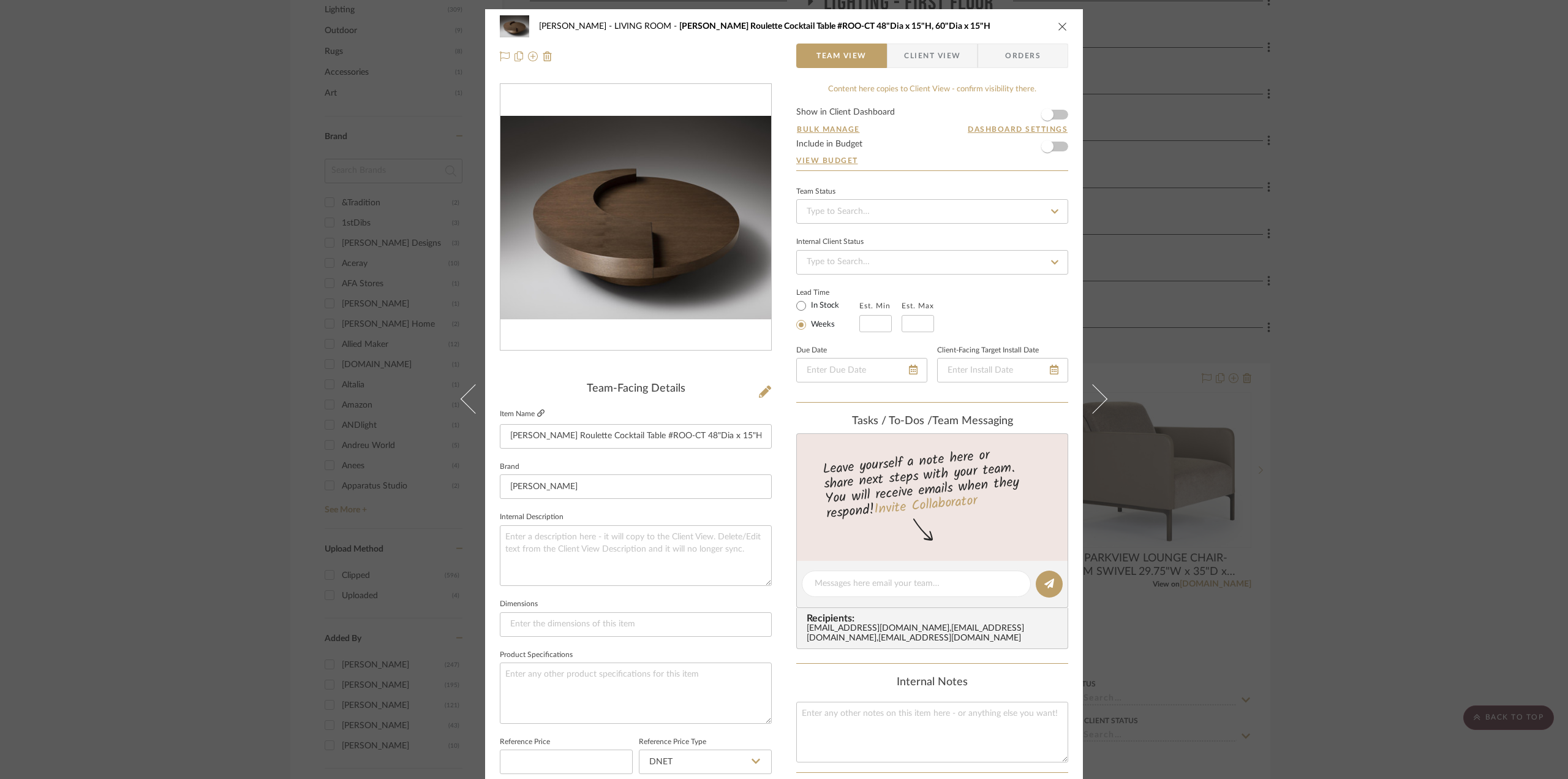
click at [537, 413] on icon at bounding box center [540, 413] width 7 height 7
click at [1064, 27] on div "Chernawsky LIVING ROOM Holly Hunt Roulette Cocktail Table #ROO-CT 48"Dia x 15"H…" at bounding box center [784, 41] width 598 height 65
click at [1062, 23] on icon "close" at bounding box center [1062, 26] width 10 height 10
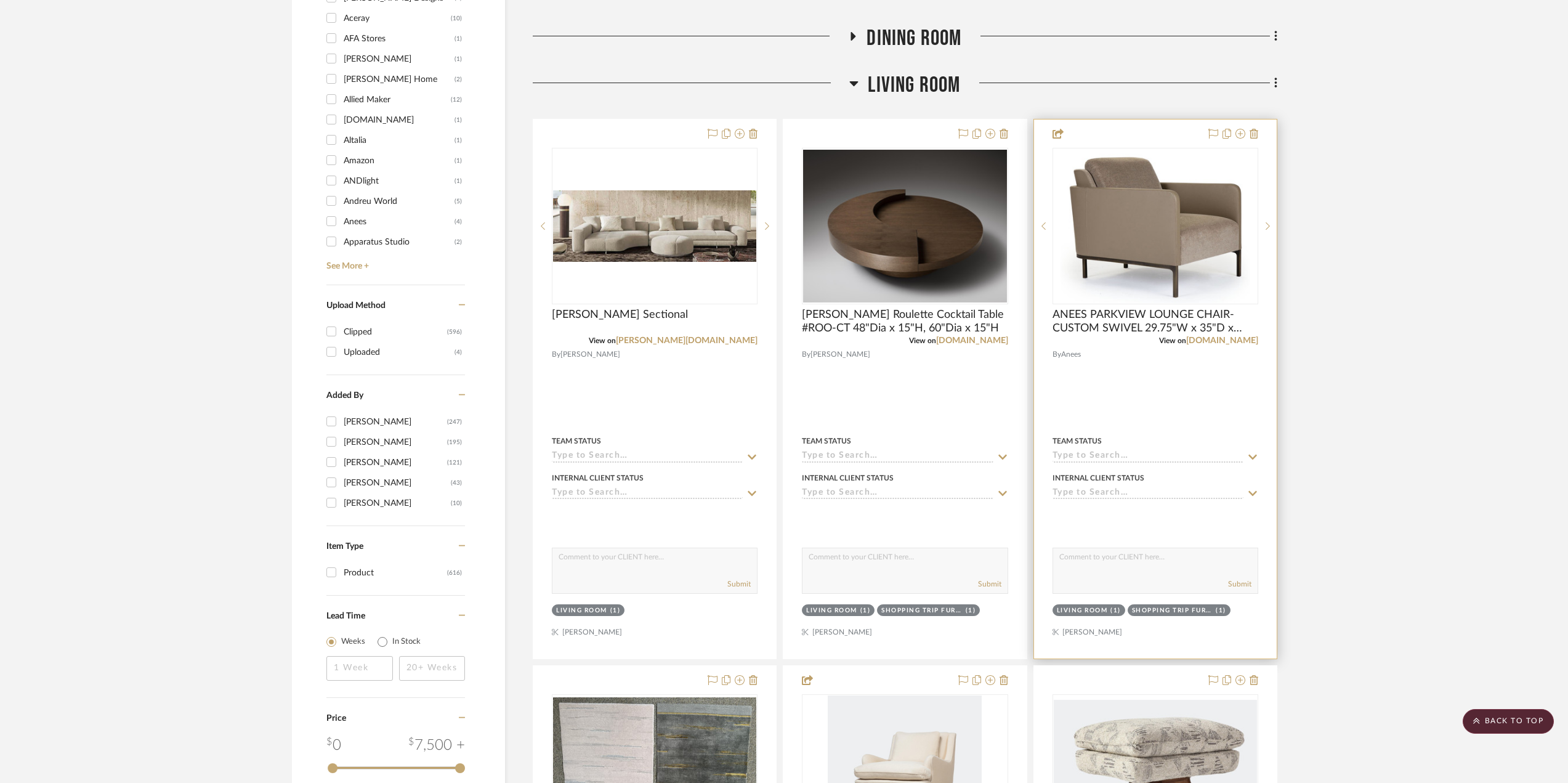
scroll to position [1416, 0]
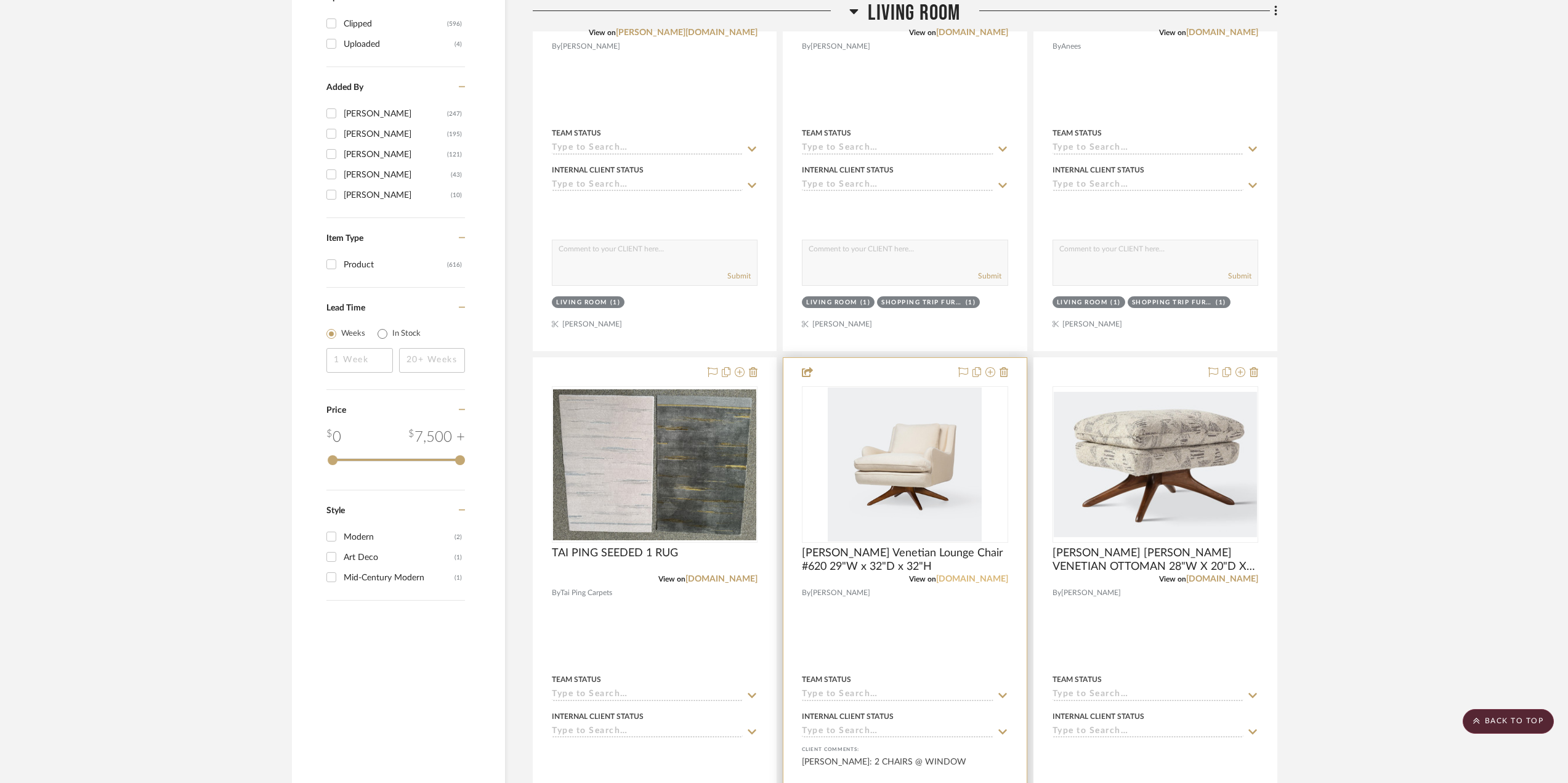
click at [958, 580] on link "hollyhunt.com" at bounding box center [972, 579] width 72 height 9
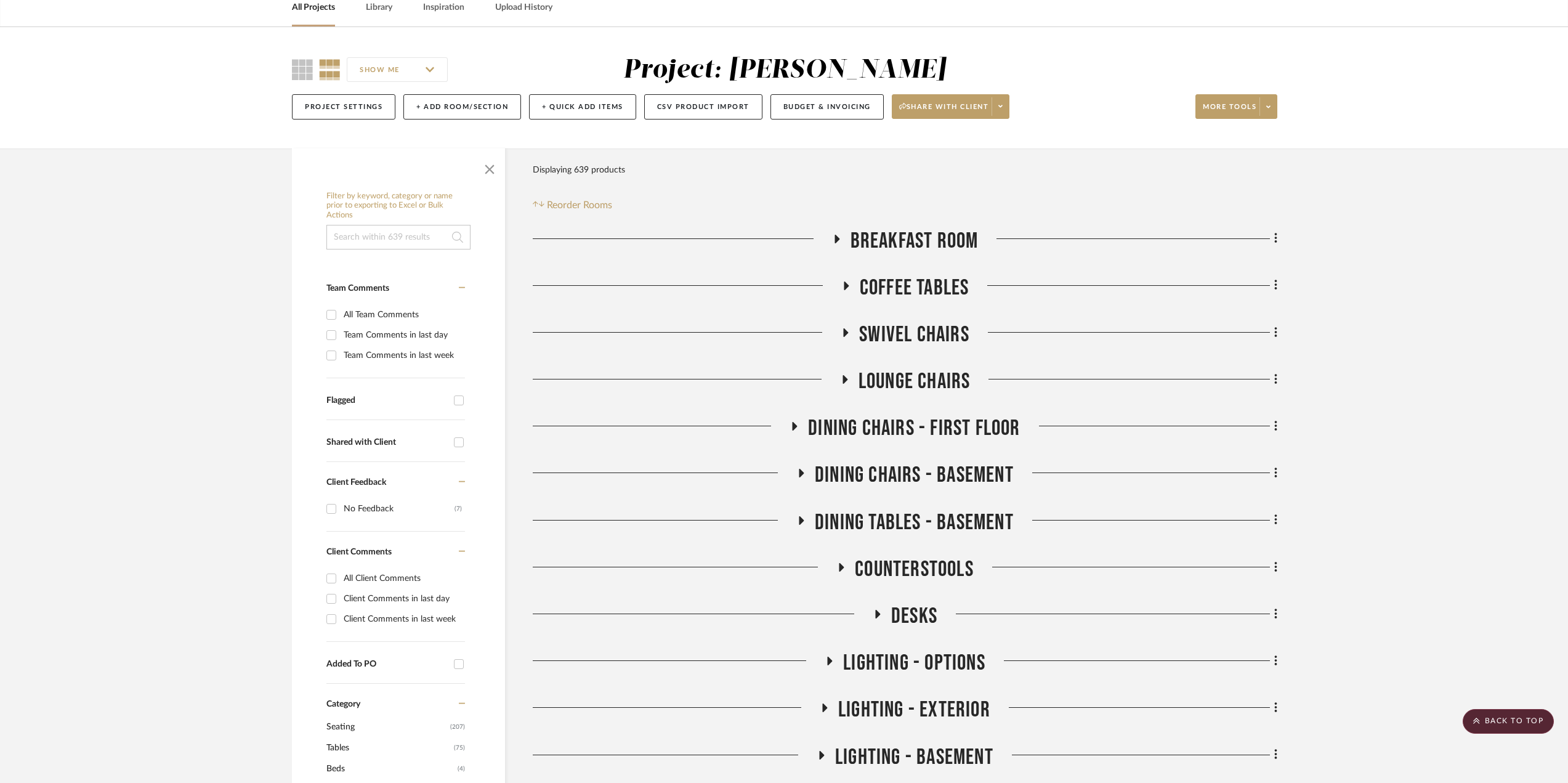
scroll to position [0, 0]
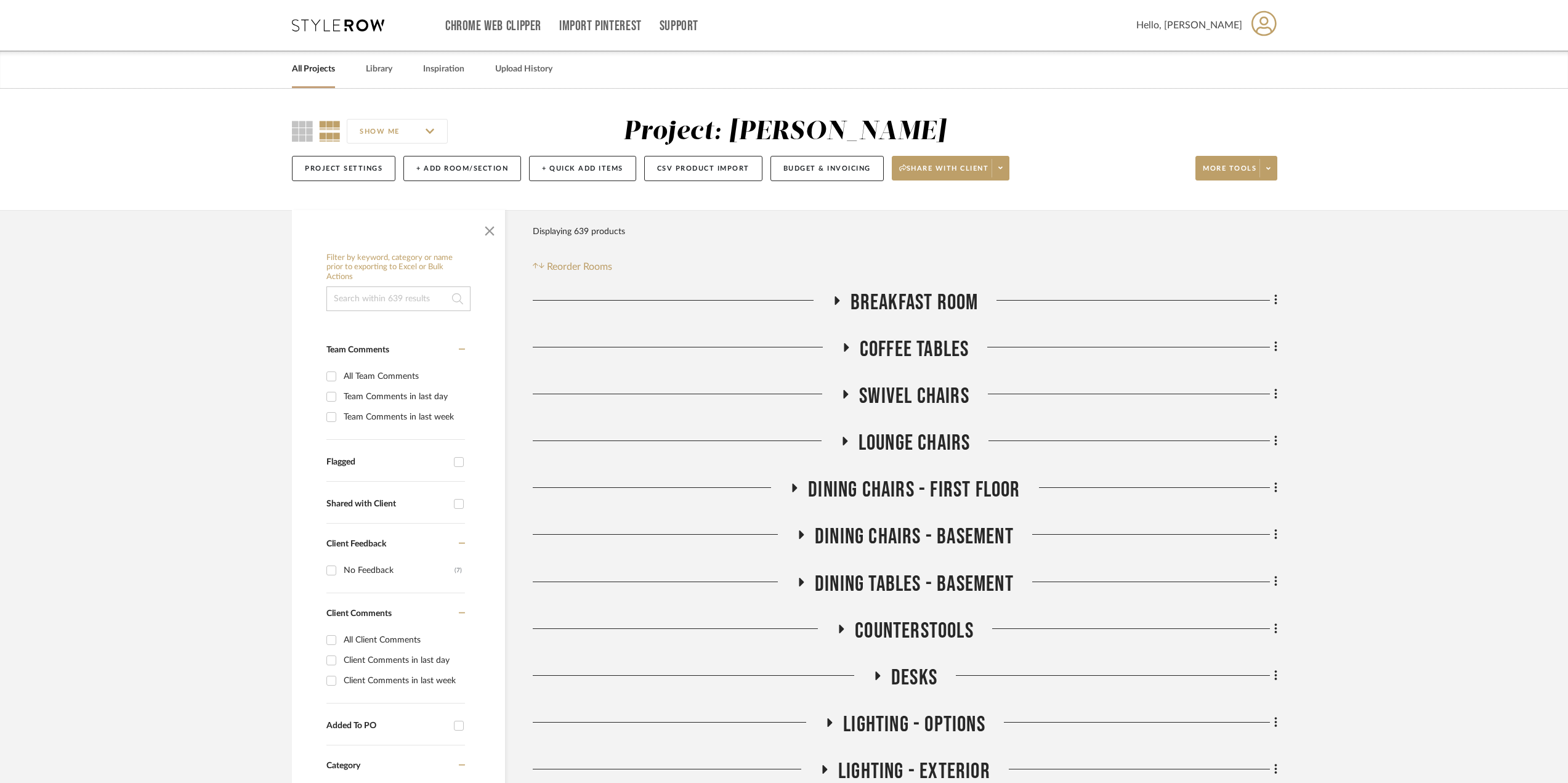
click at [394, 294] on input at bounding box center [399, 299] width 144 height 25
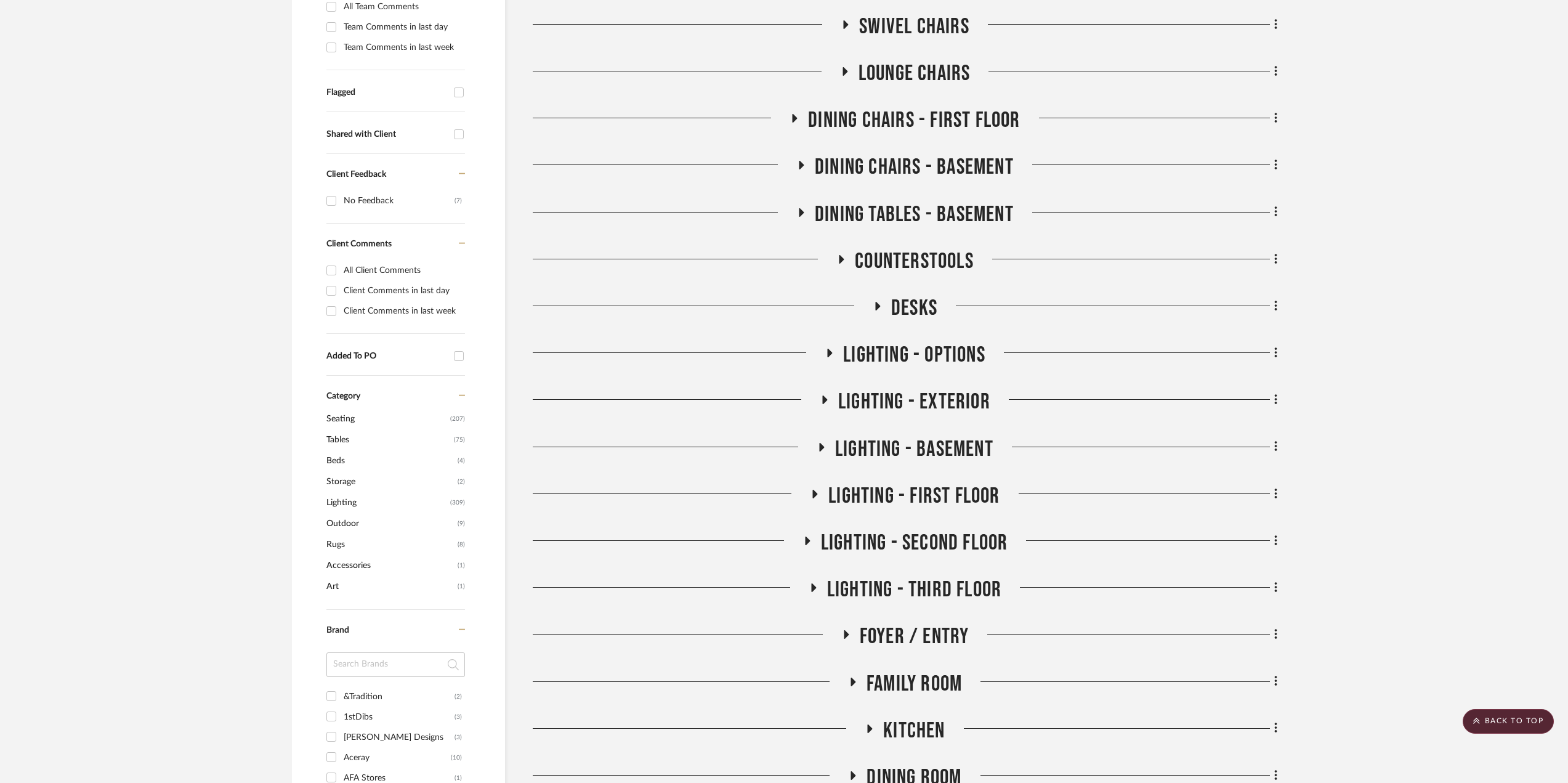
click at [400, 673] on input at bounding box center [396, 665] width 138 height 25
type input "HOLLY"
click at [360, 700] on div "Holly Hunt" at bounding box center [397, 697] width 107 height 20
click at [341, 700] on input "Holly Hunt (28)" at bounding box center [332, 696] width 20 height 20
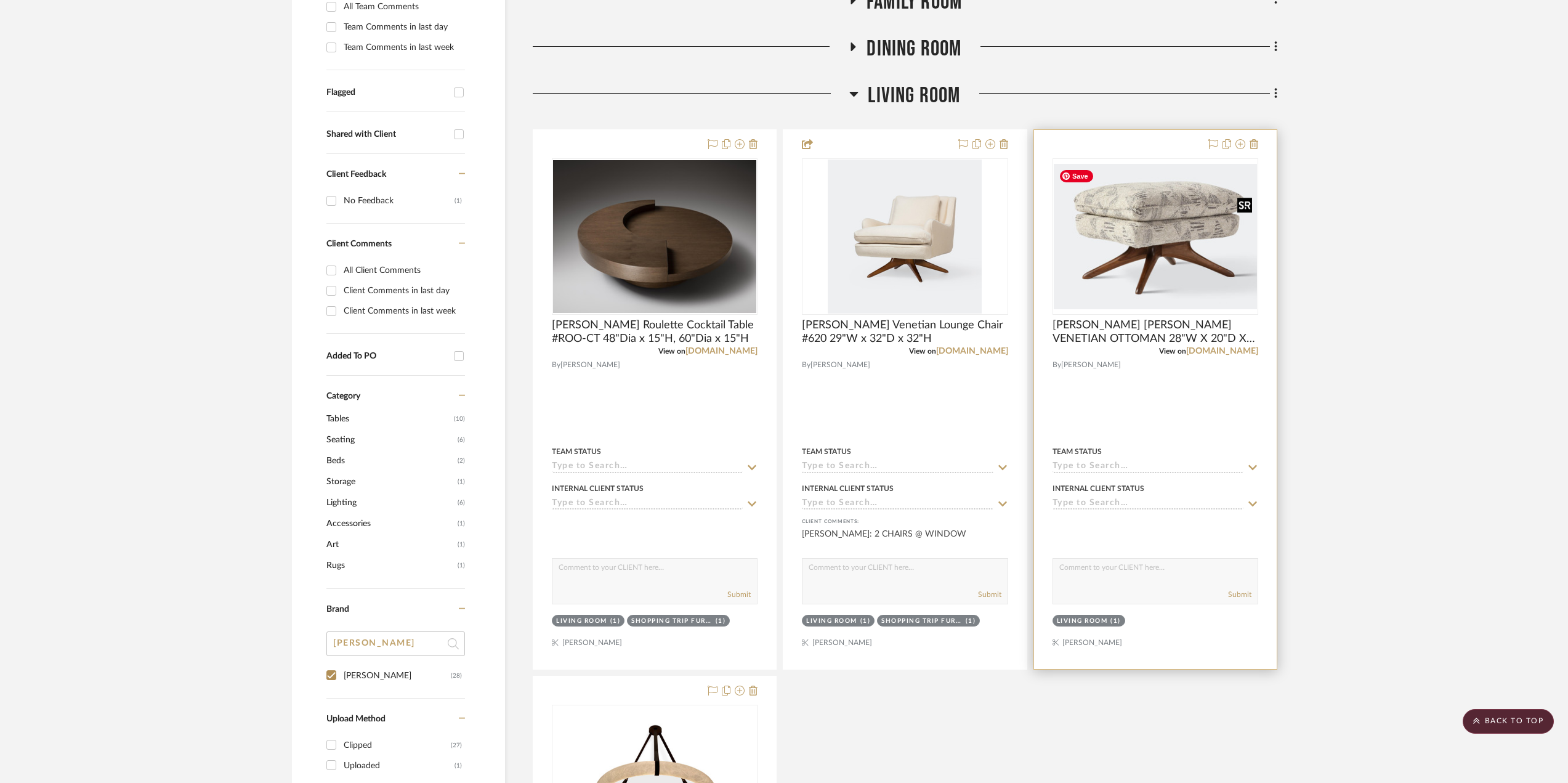
scroll to position [185, 0]
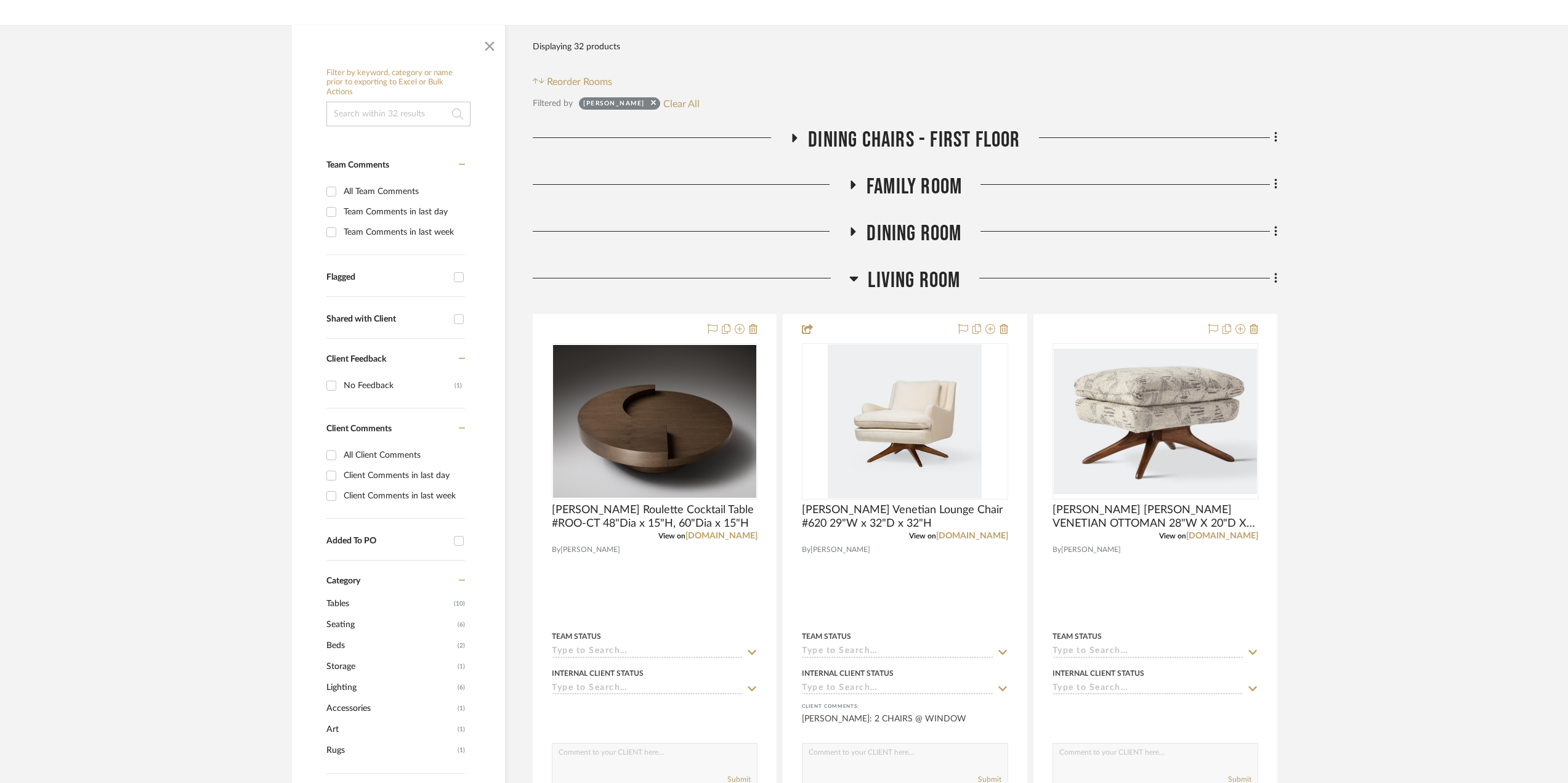
click at [790, 133] on icon at bounding box center [794, 138] width 15 height 9
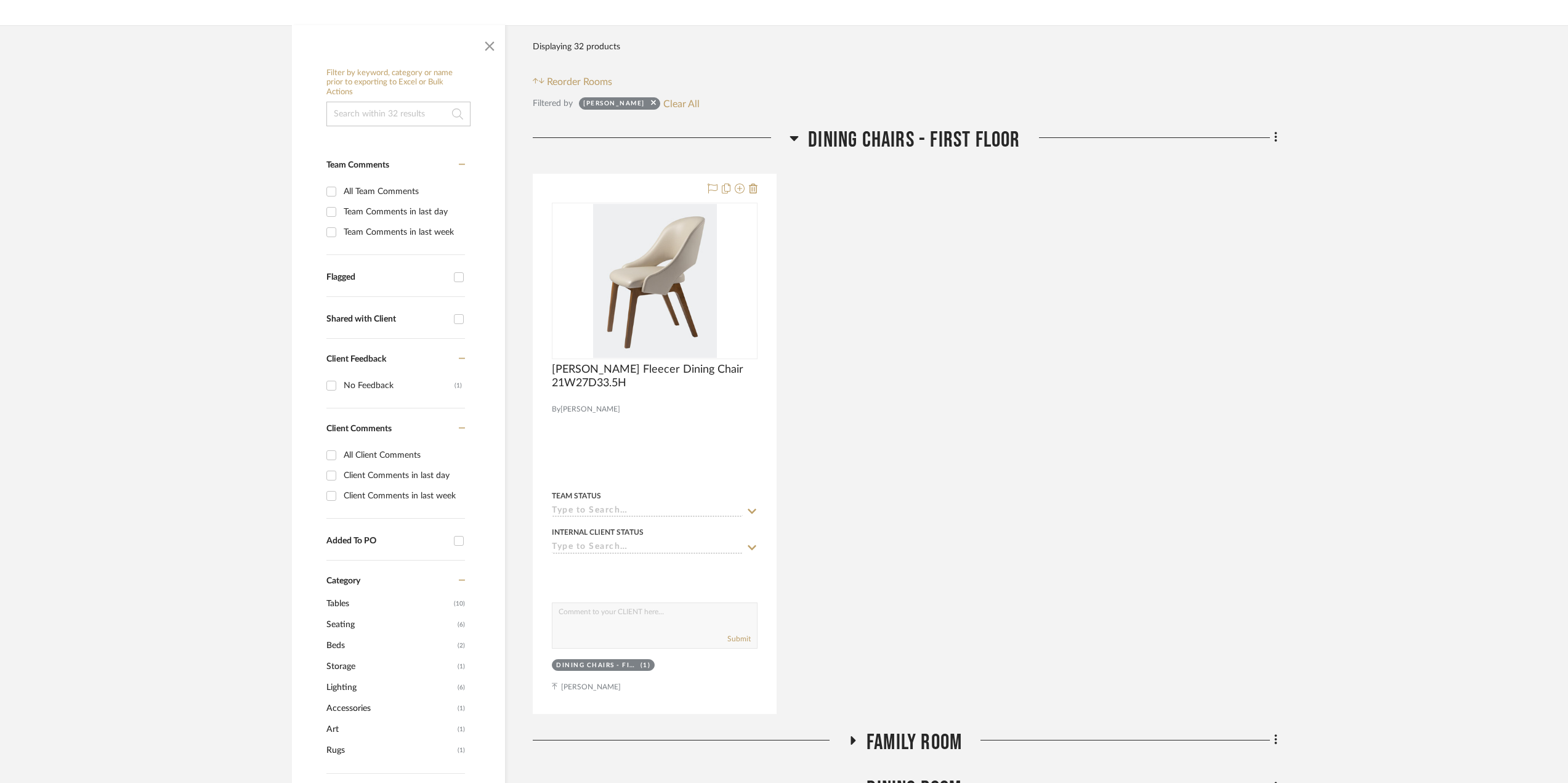
click at [790, 133] on icon at bounding box center [794, 138] width 9 height 15
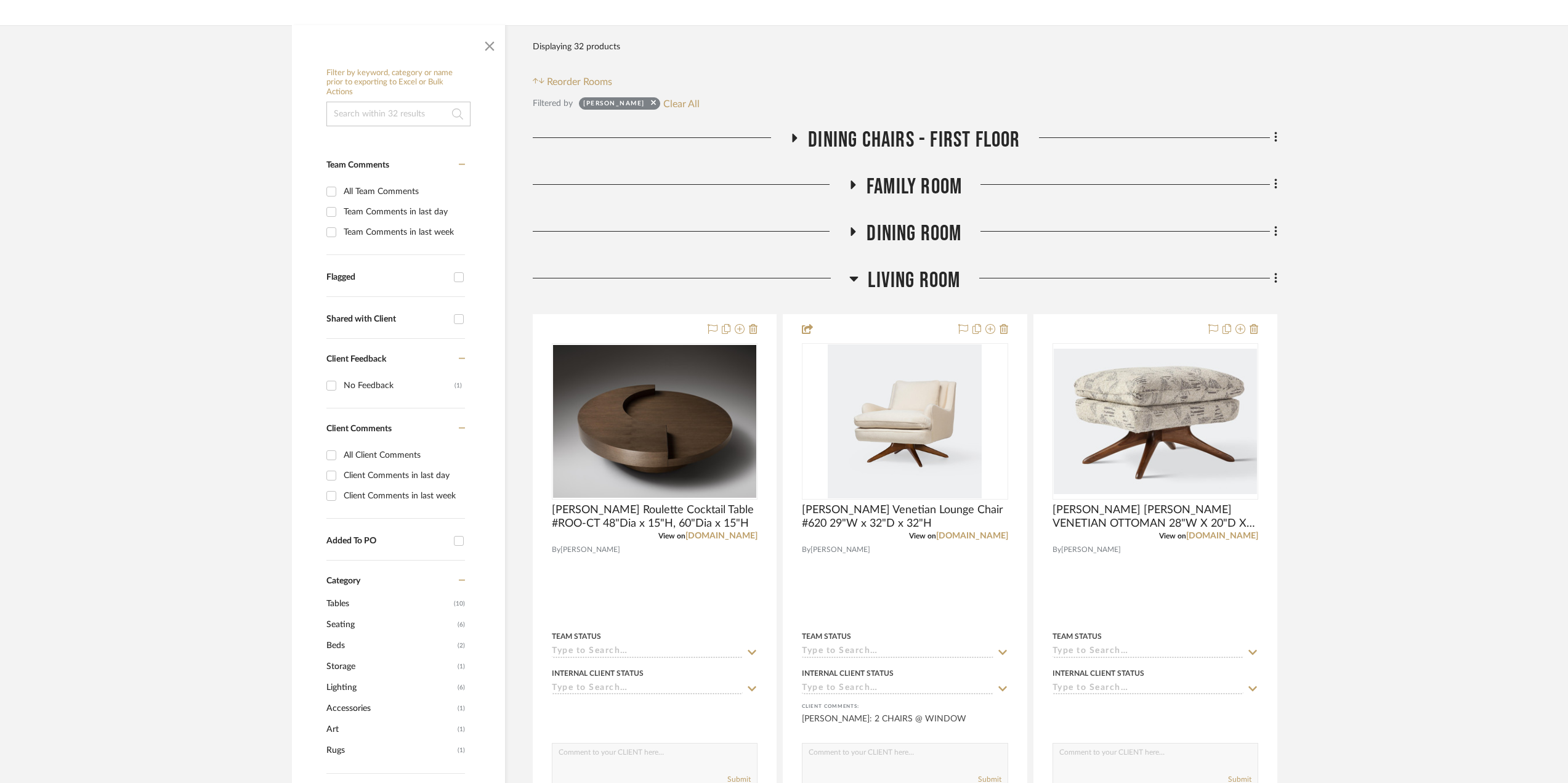
click at [857, 185] on icon at bounding box center [852, 184] width 15 height 9
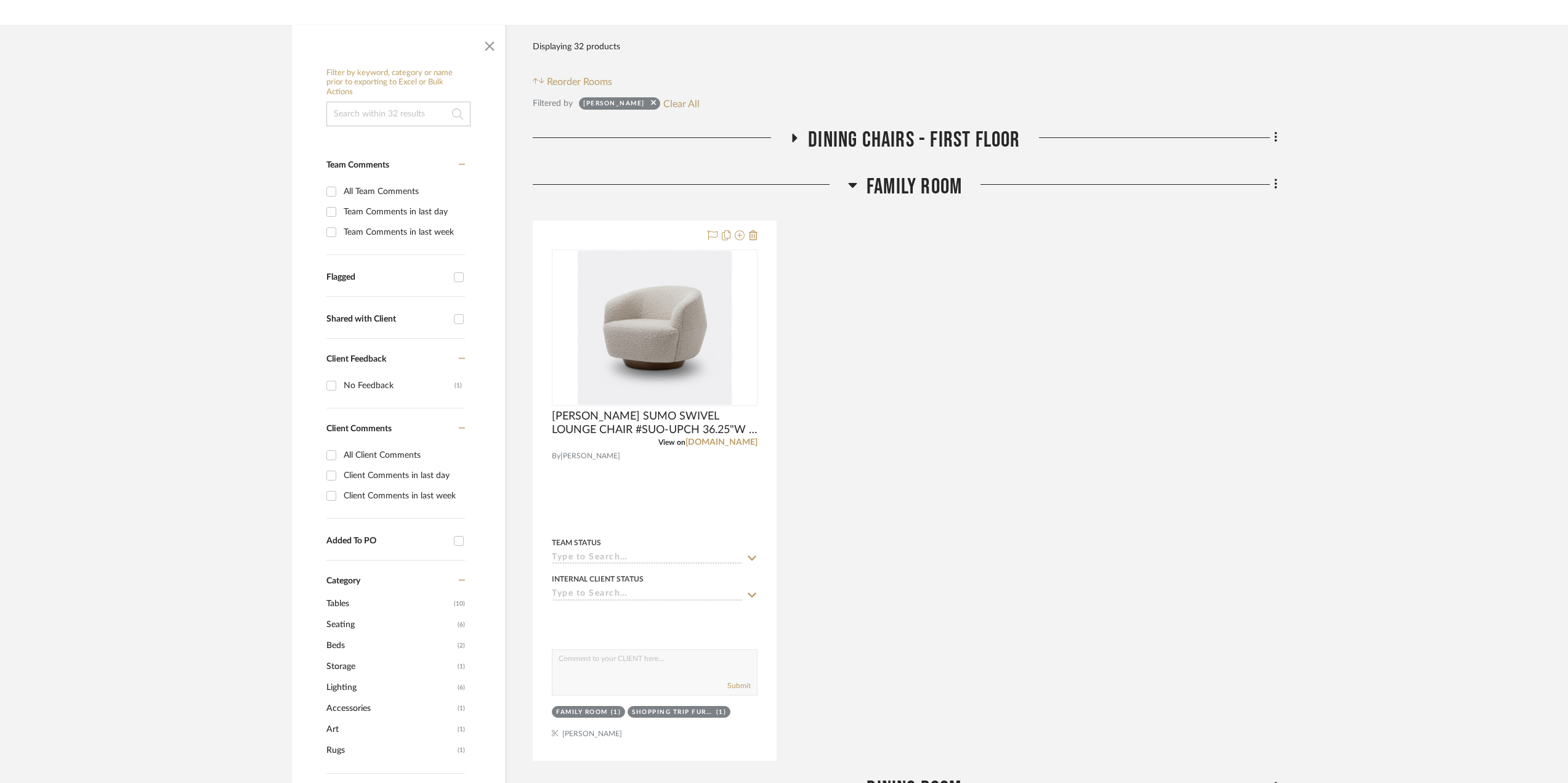
click at [857, 185] on h3 "FAMILY ROOM" at bounding box center [905, 187] width 114 height 26
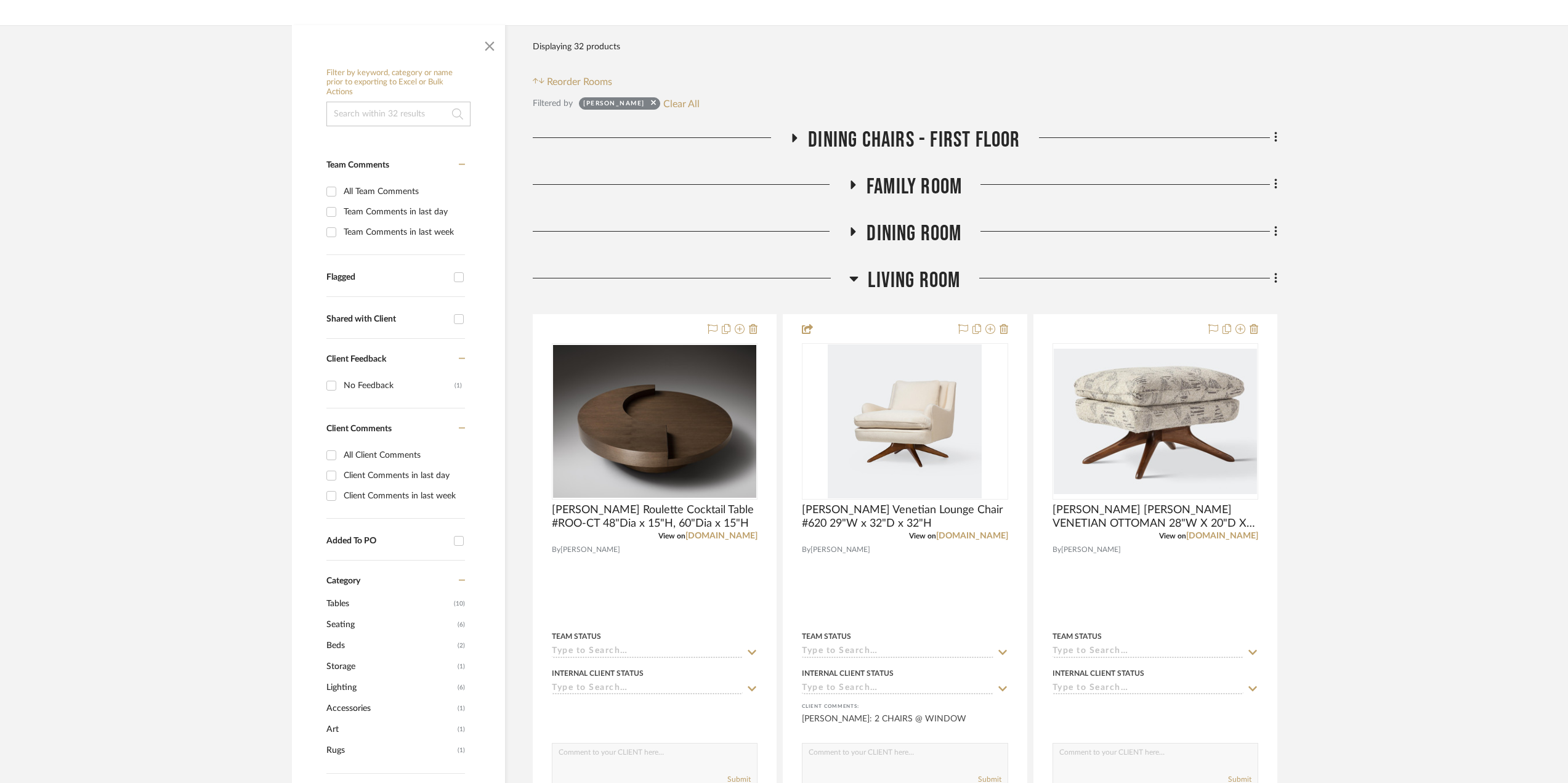
click at [851, 236] on icon at bounding box center [853, 231] width 15 height 9
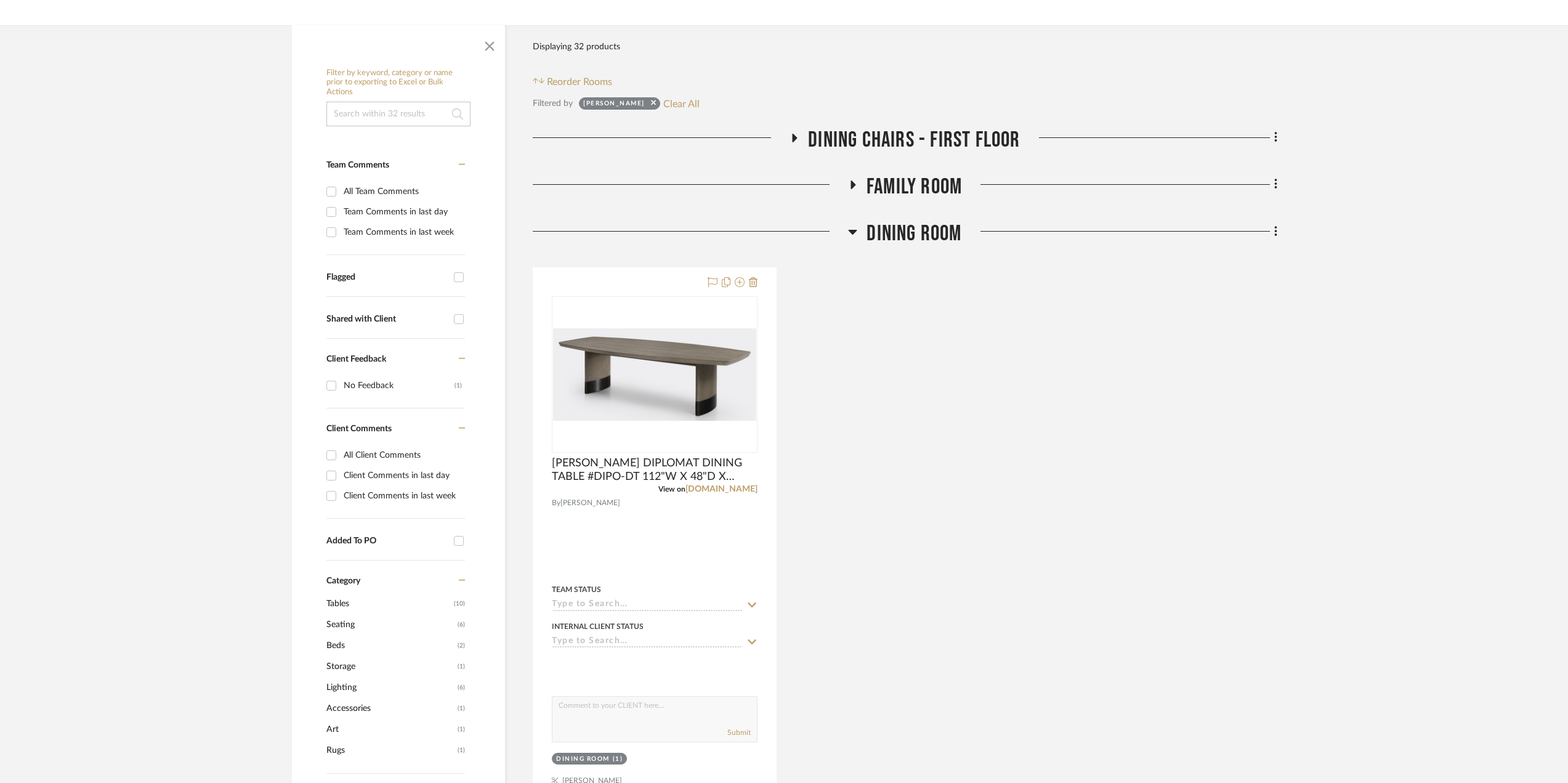
click at [851, 235] on icon at bounding box center [852, 231] width 9 height 15
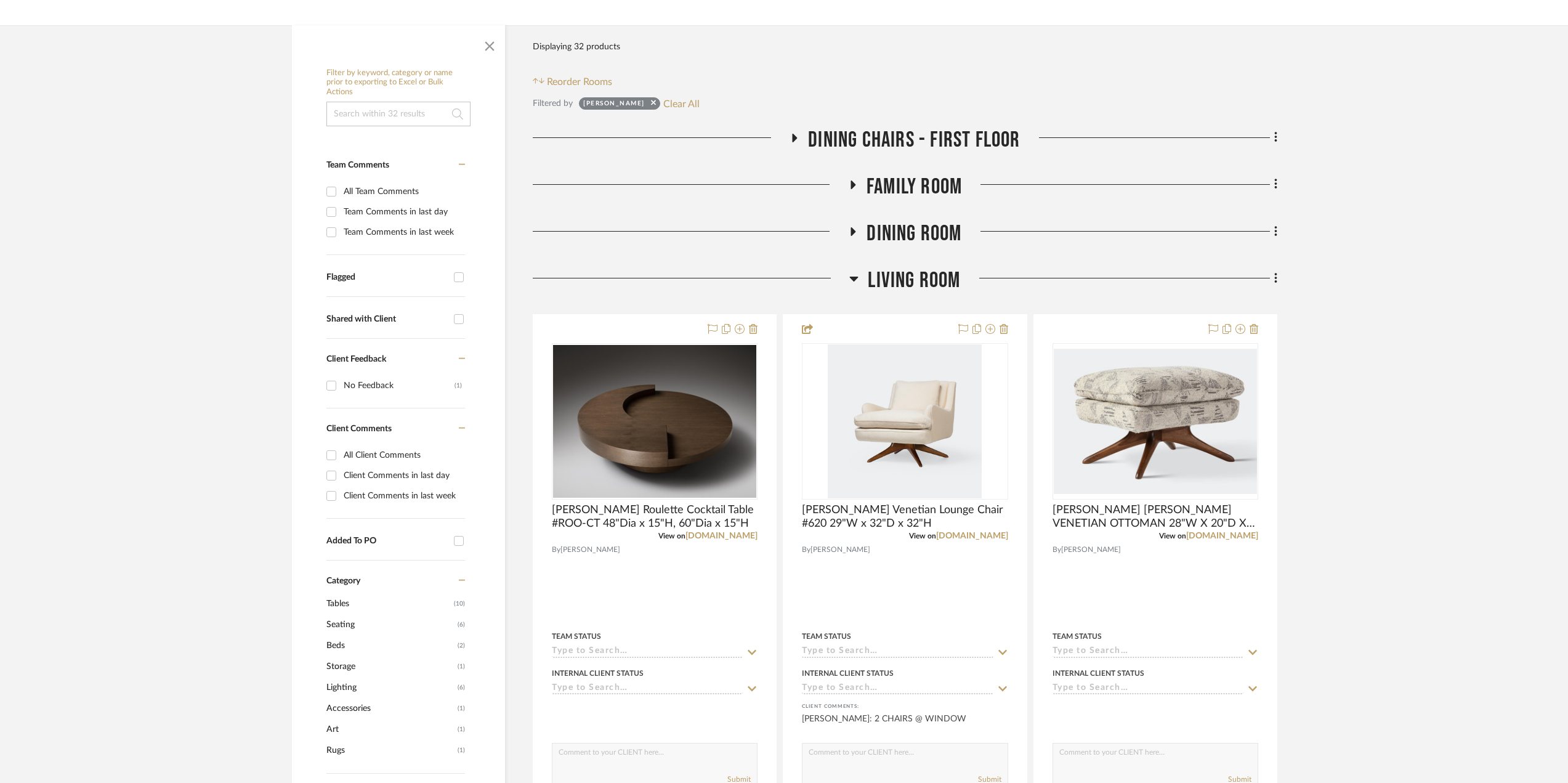
click at [849, 235] on icon at bounding box center [853, 231] width 15 height 9
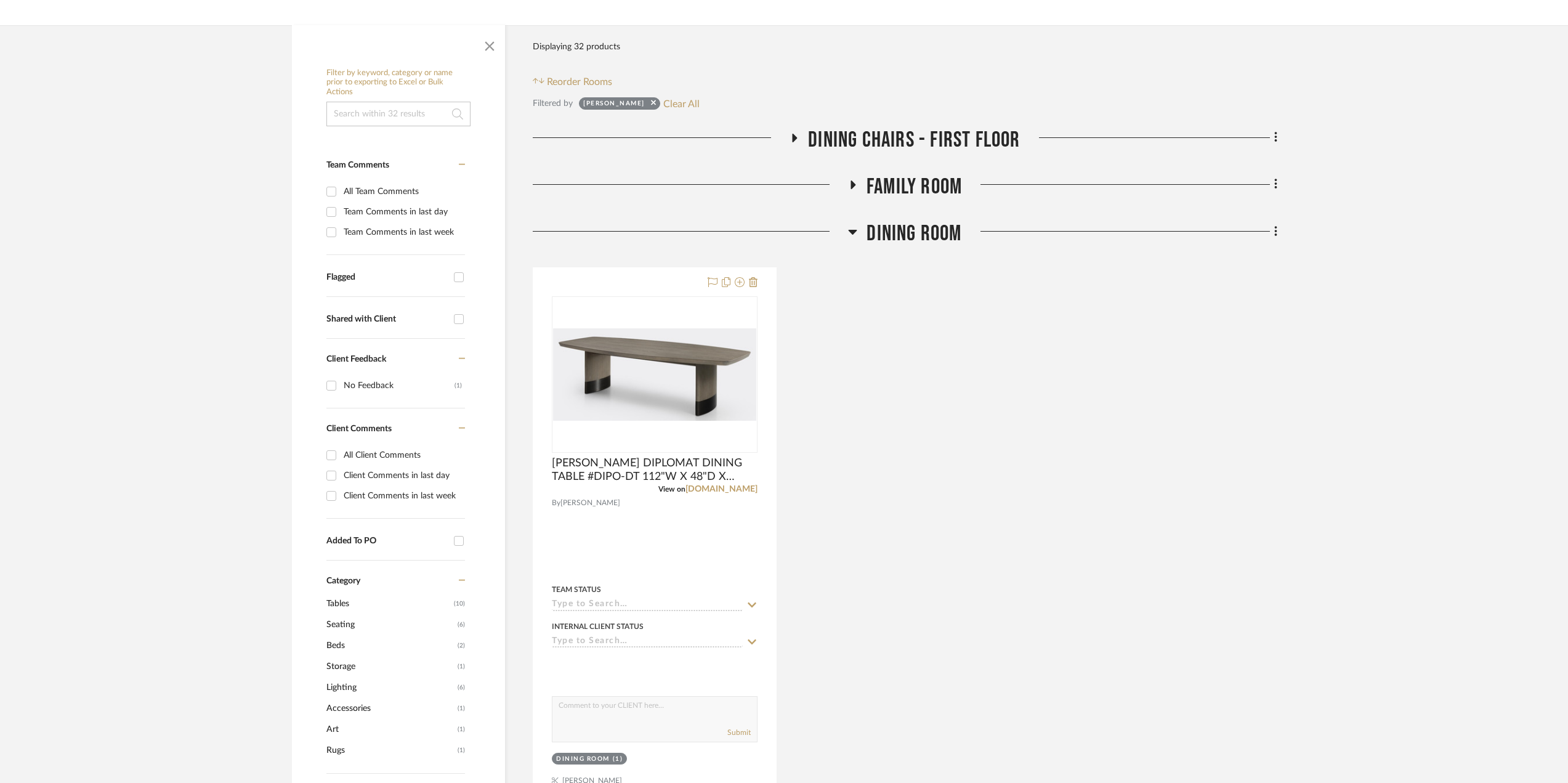
click at [851, 227] on icon at bounding box center [852, 231] width 9 height 15
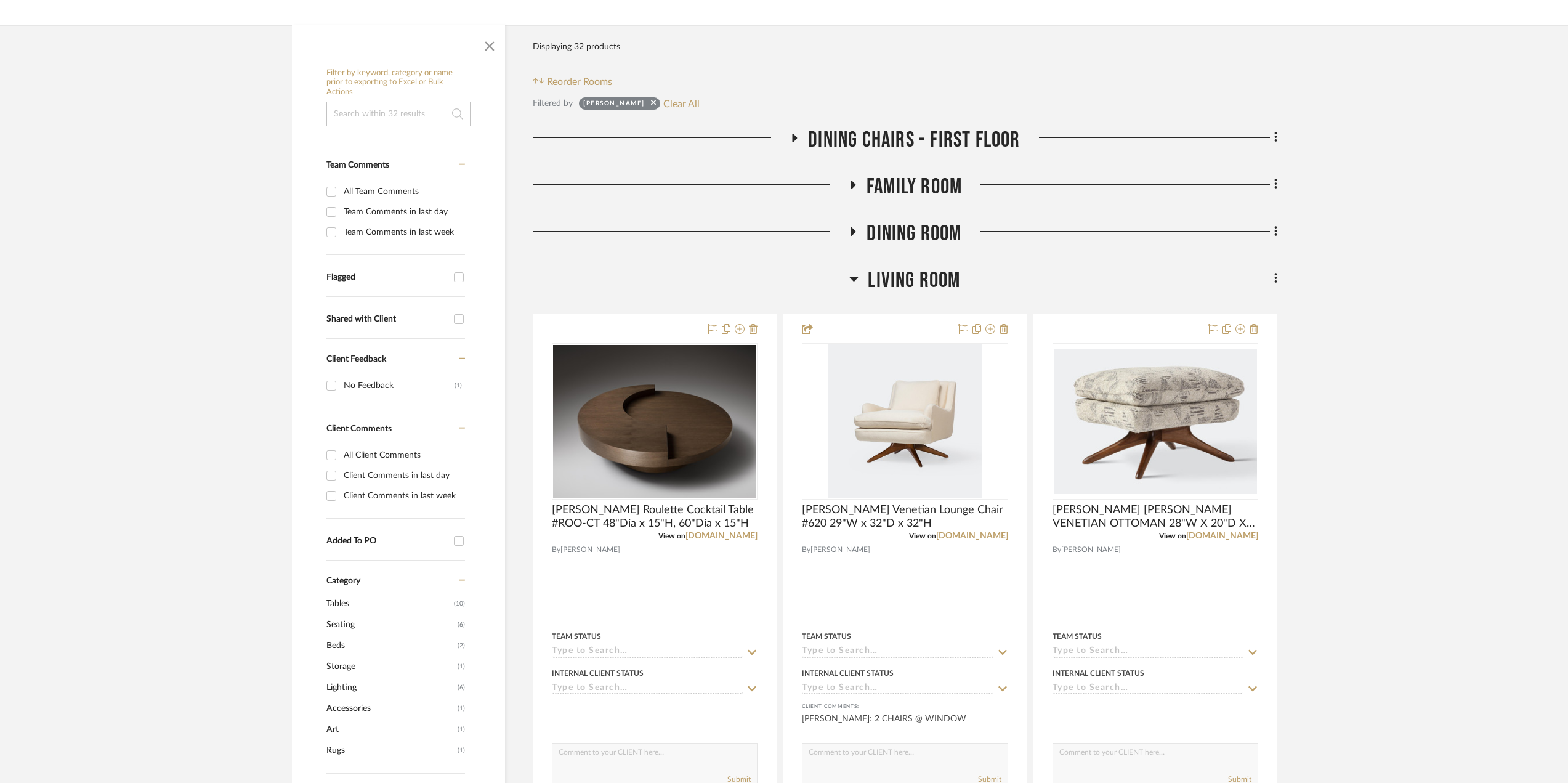
click at [851, 184] on icon at bounding box center [853, 185] width 5 height 9
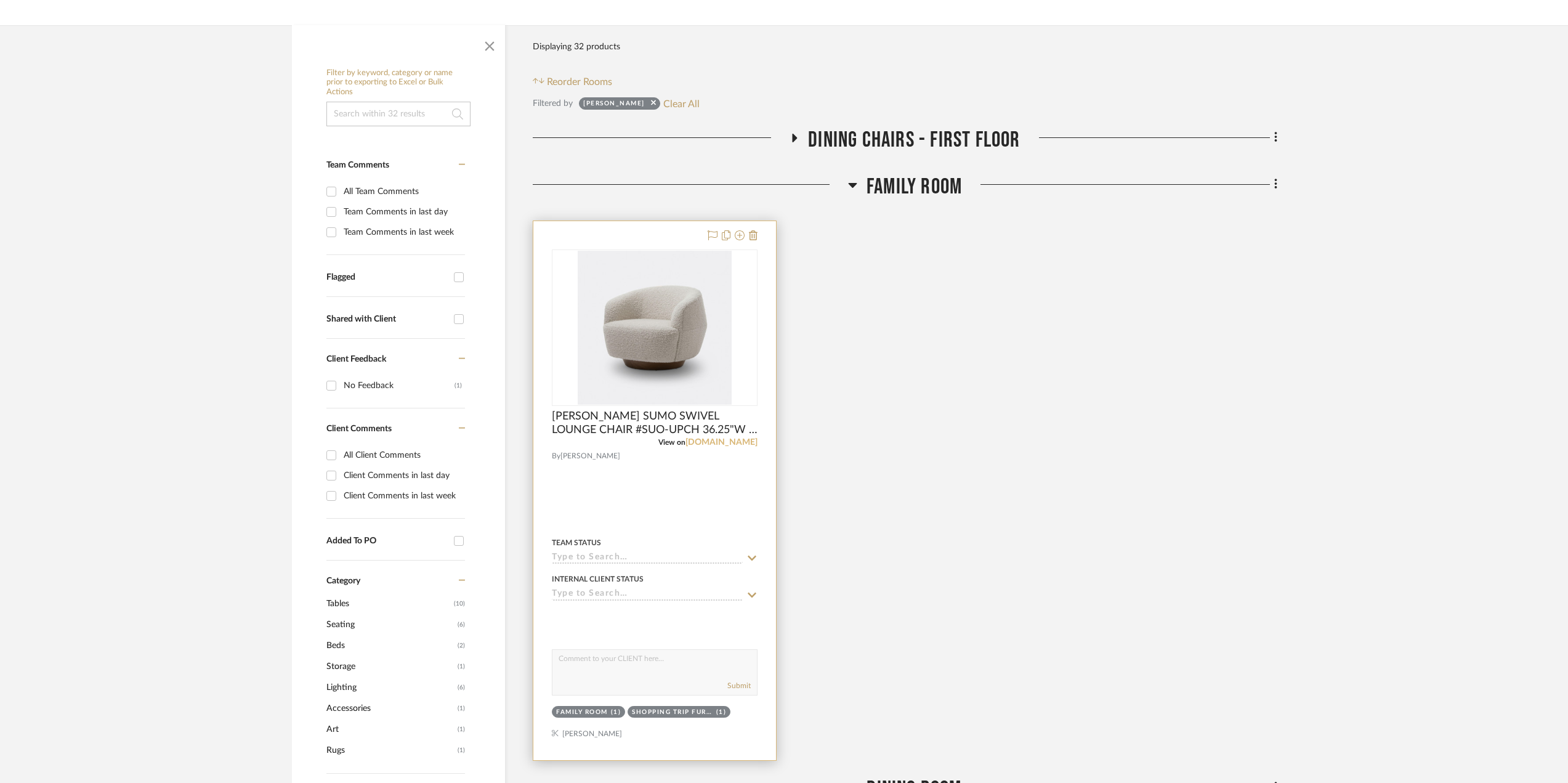
click at [734, 440] on link "hollyhunt.com" at bounding box center [721, 442] width 72 height 9
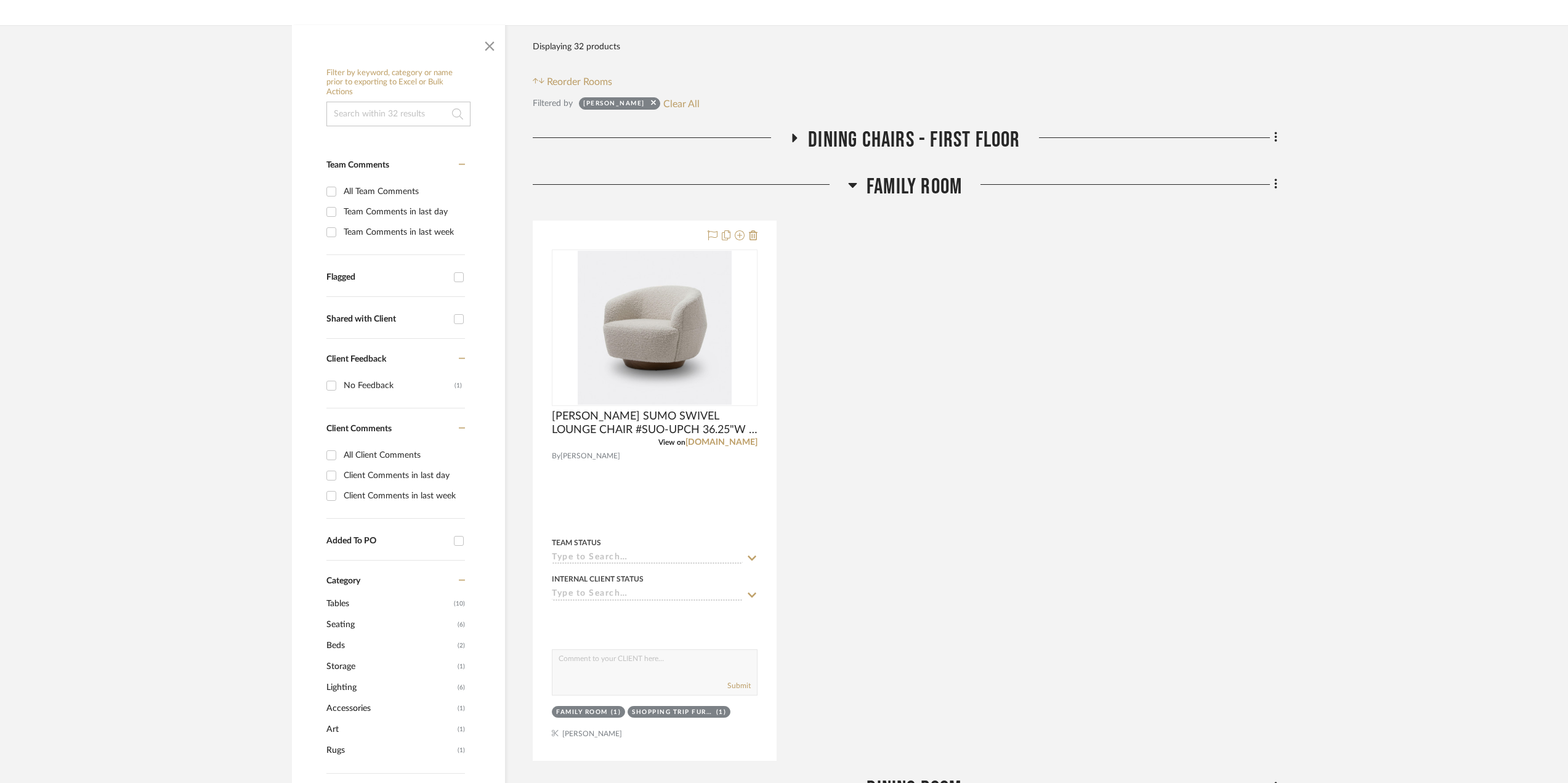
click at [851, 185] on icon at bounding box center [852, 185] width 9 height 5
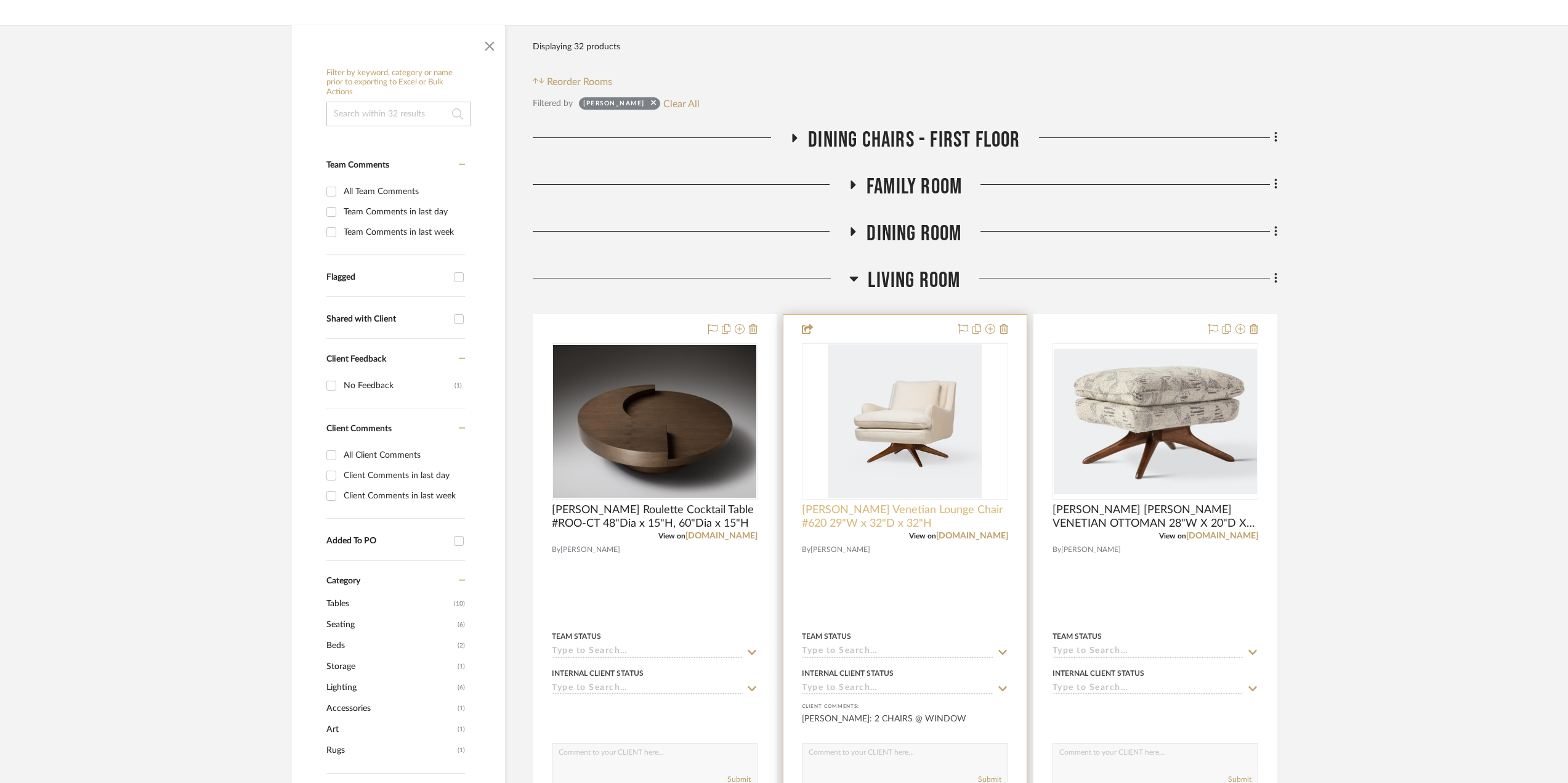
click at [973, 530] on span "Holly Hunt Venetian Lounge Chair #620 29"W x 32"D x 32"H" at bounding box center [904, 517] width 205 height 27
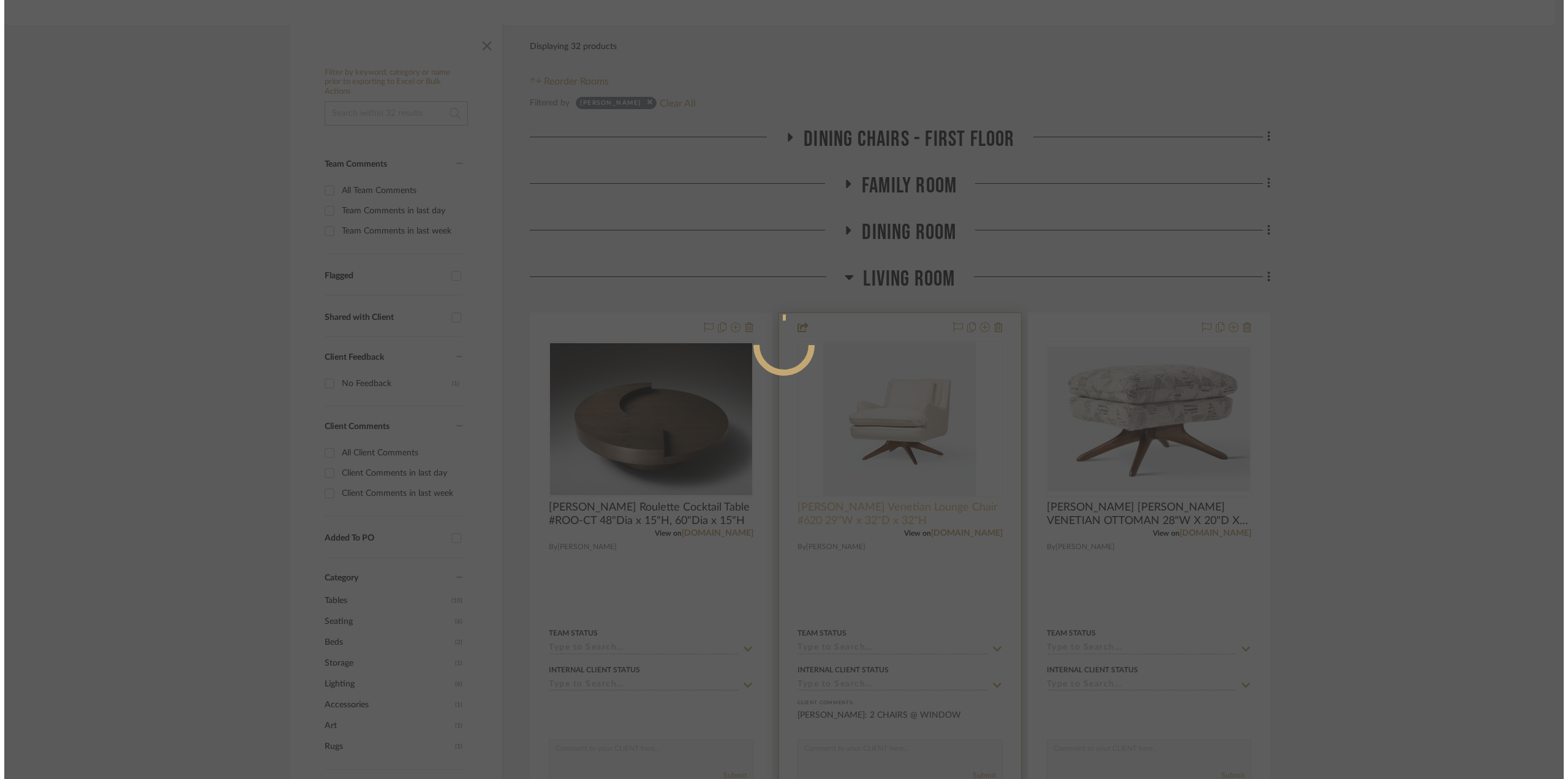
scroll to position [0, 0]
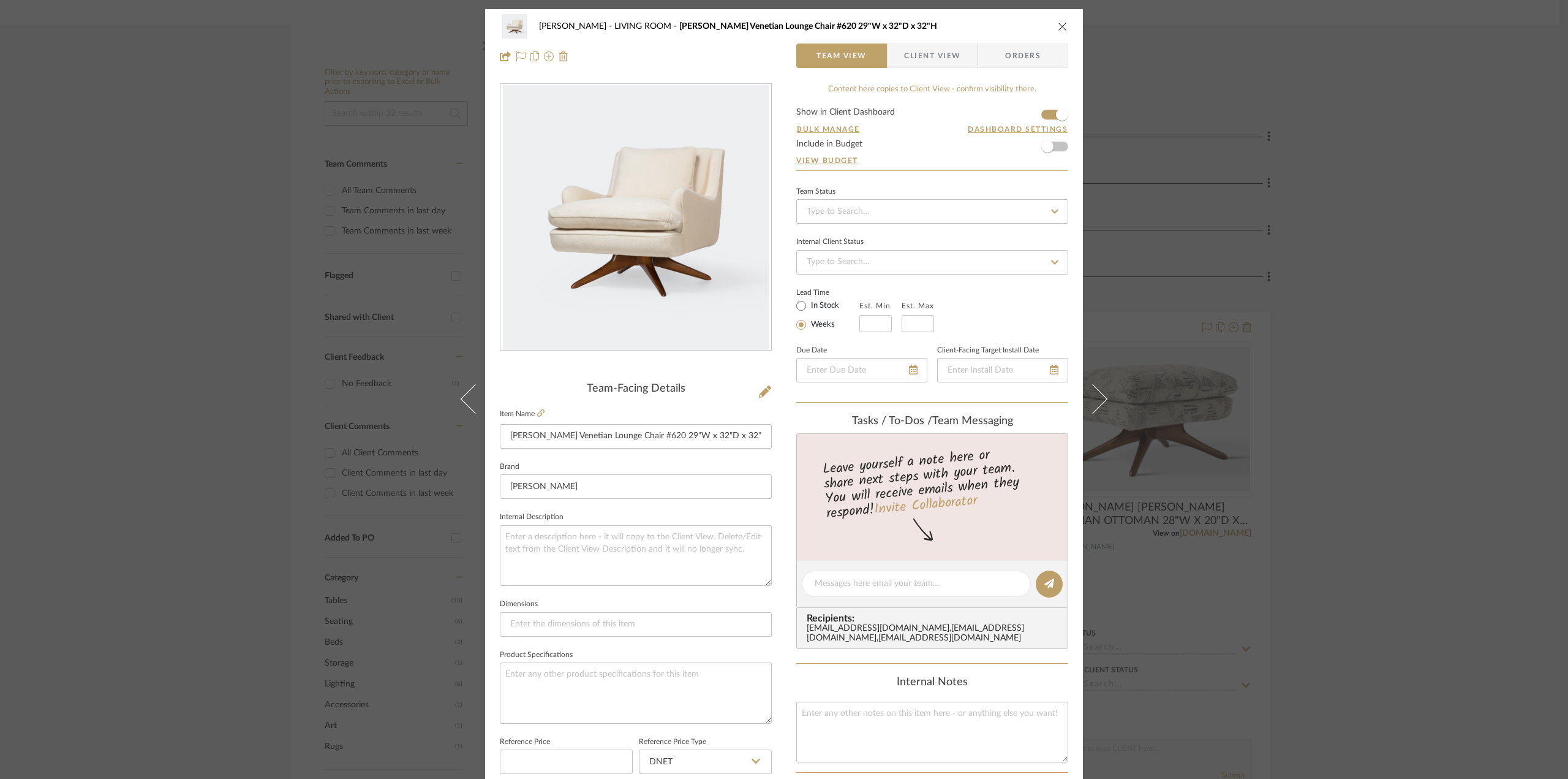
click at [1059, 25] on icon "close" at bounding box center [1062, 26] width 10 height 10
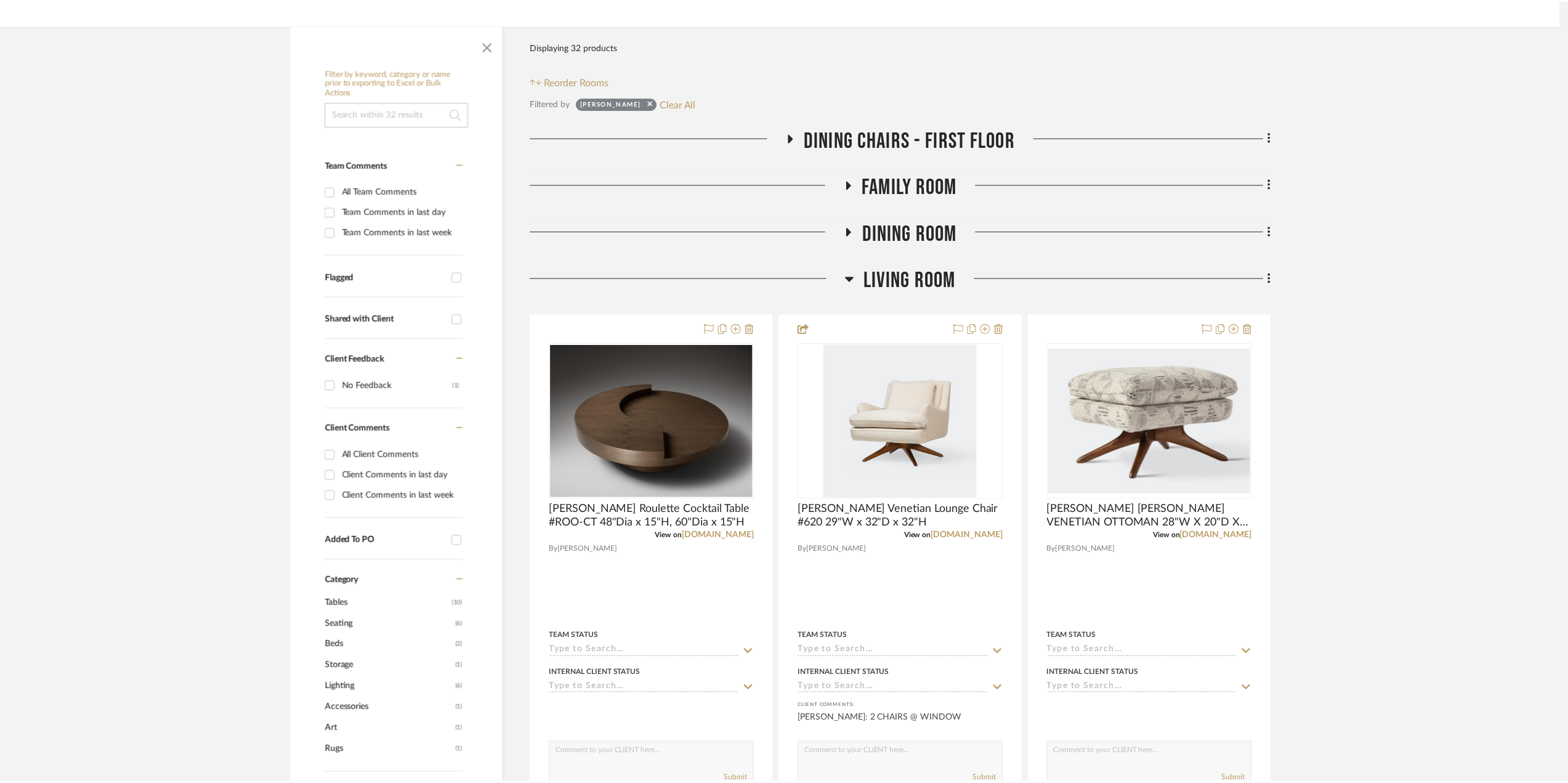
scroll to position [185, 0]
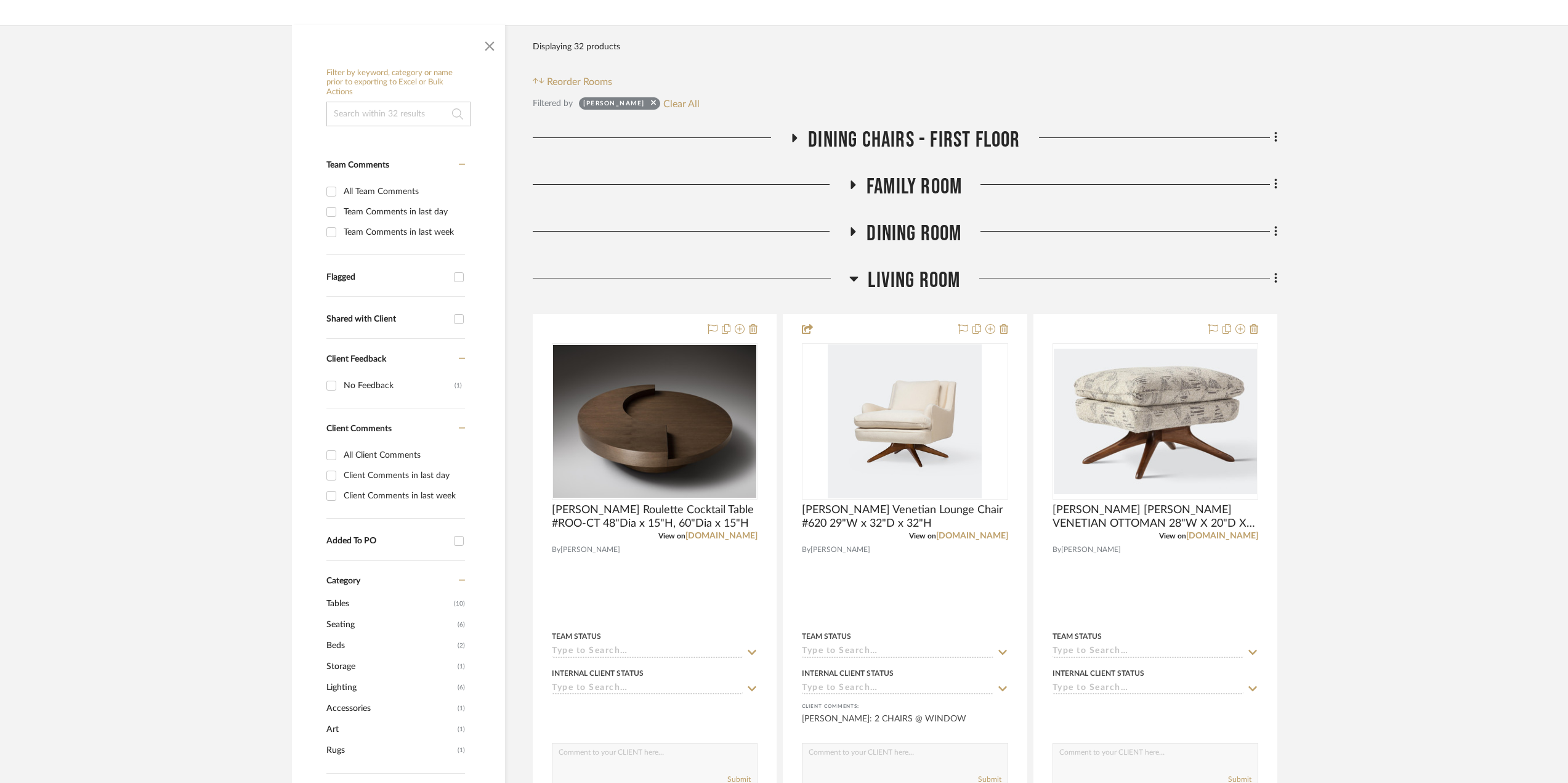
click at [851, 274] on icon at bounding box center [854, 278] width 9 height 15
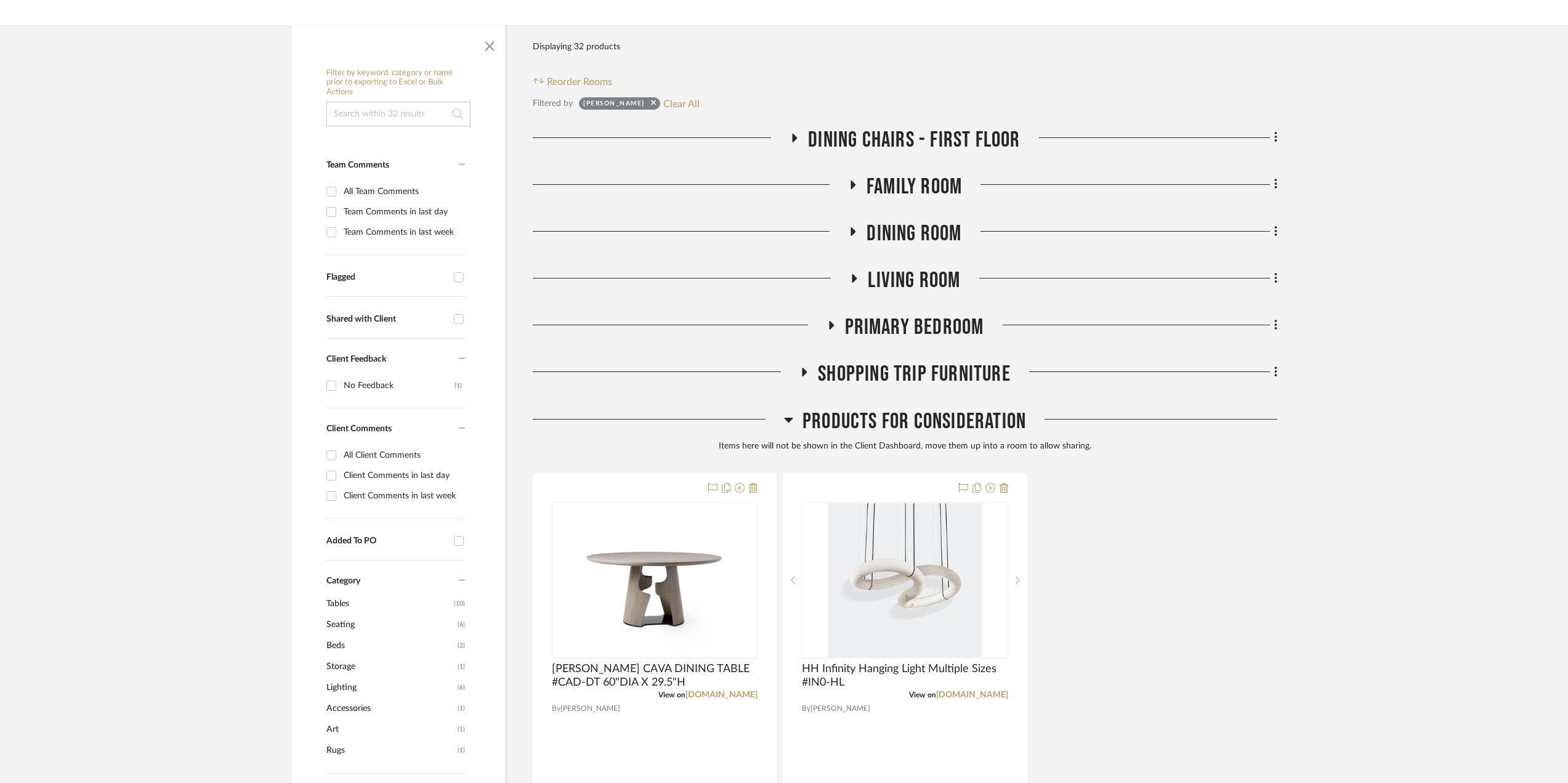
click at [847, 185] on icon at bounding box center [852, 184] width 15 height 9
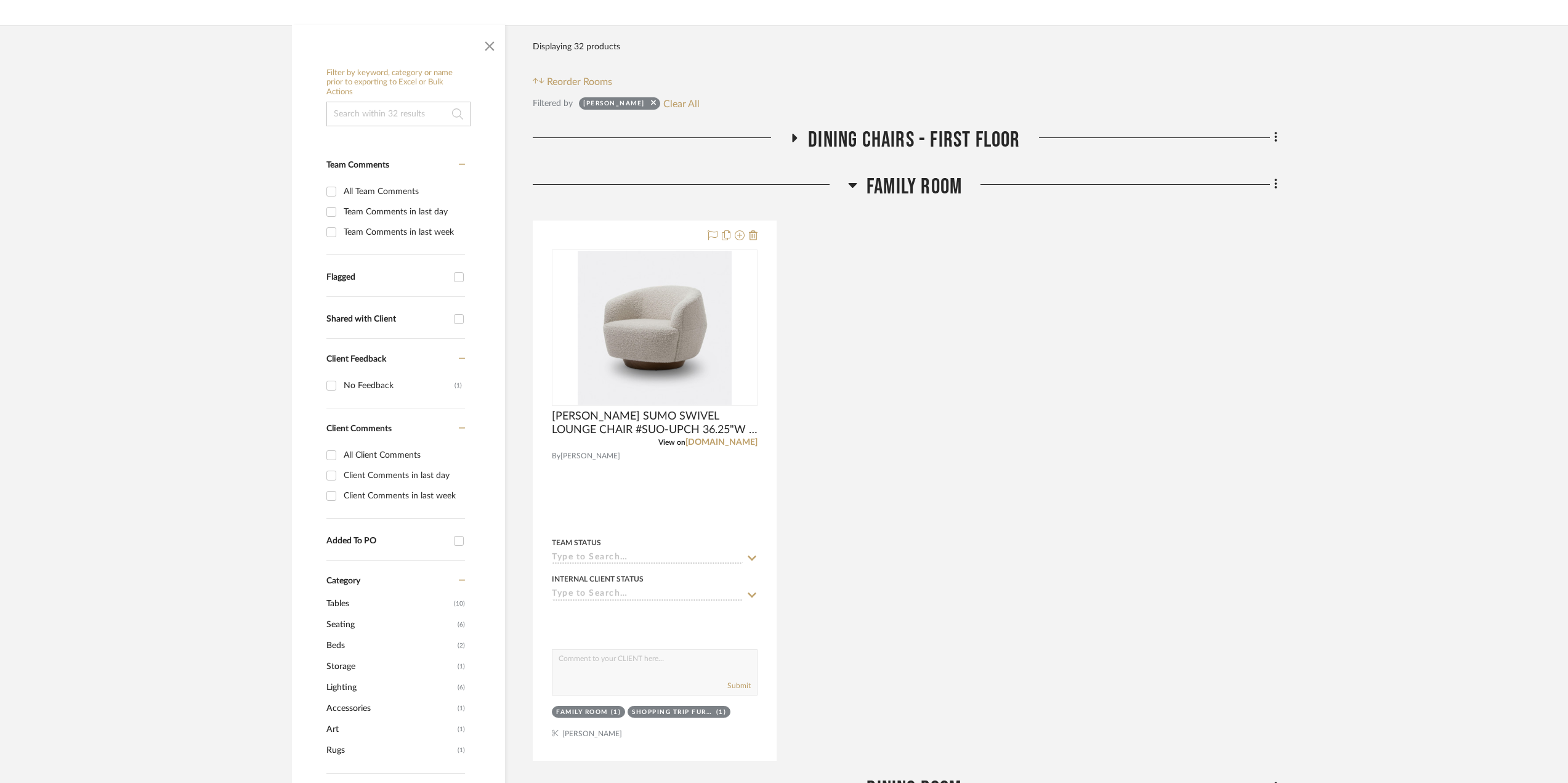
click at [854, 183] on icon at bounding box center [852, 185] width 9 height 15
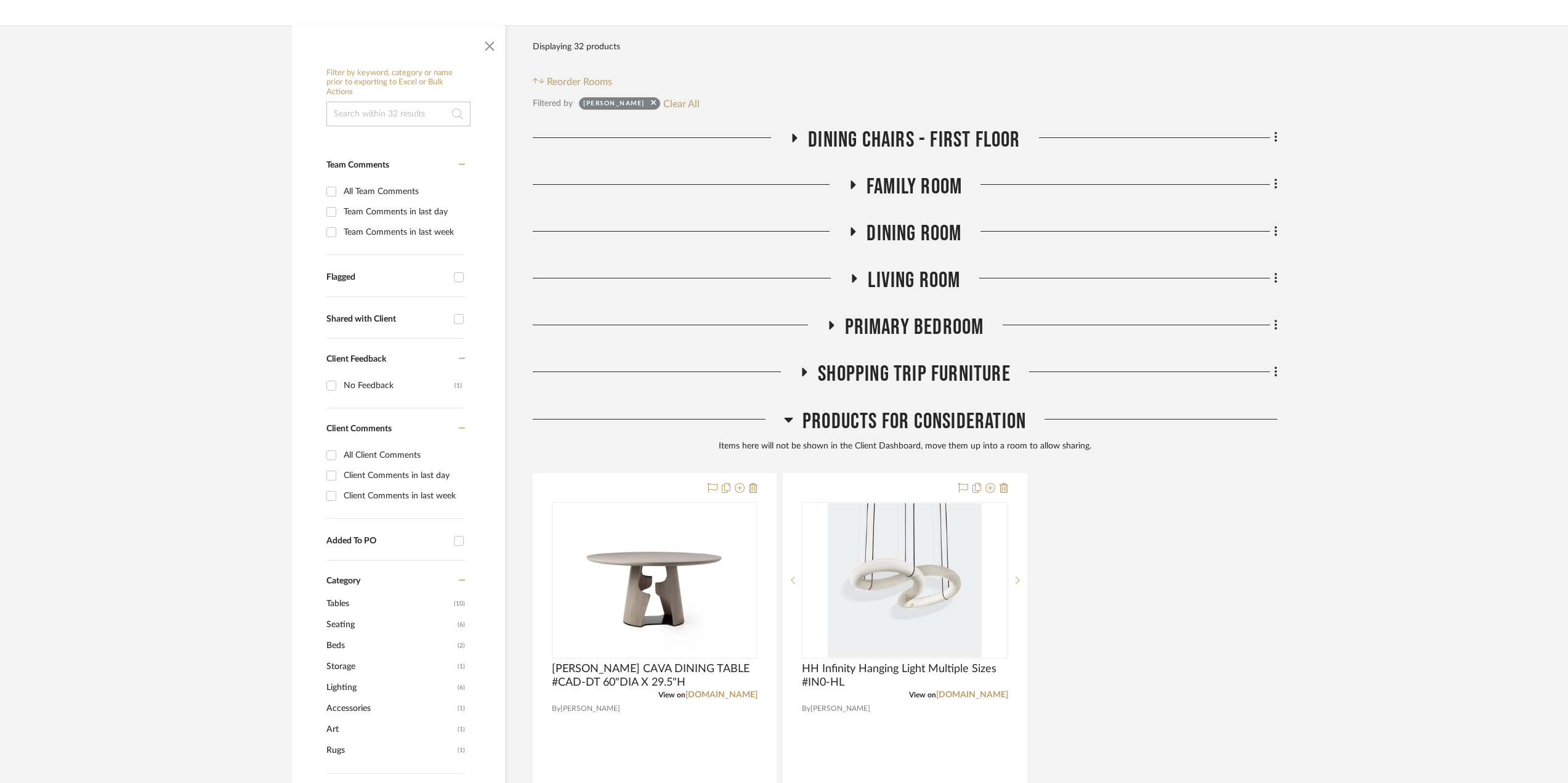
click at [853, 235] on icon at bounding box center [853, 231] width 15 height 9
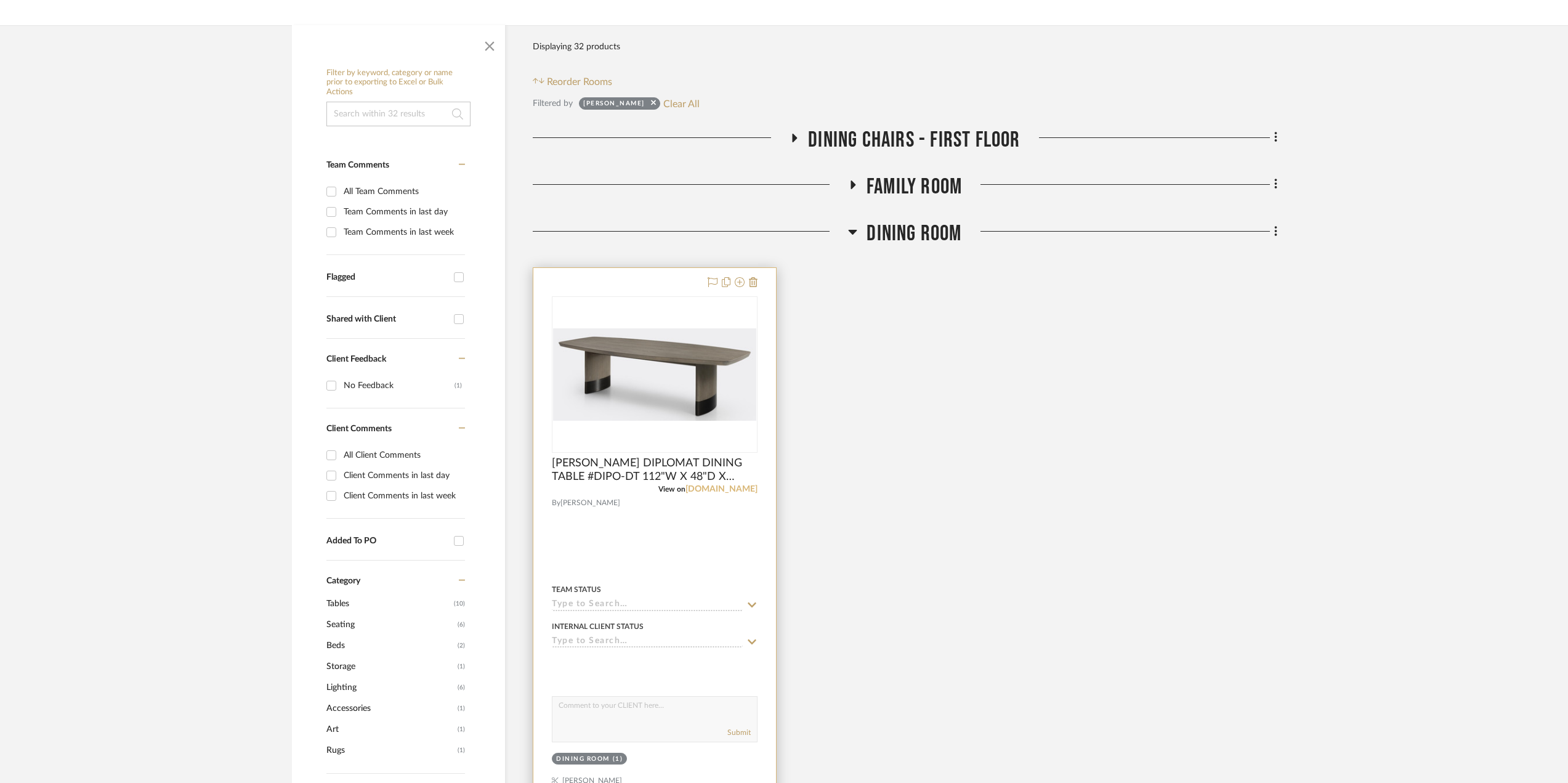
click at [732, 493] on link "hollyhunt.com" at bounding box center [721, 489] width 72 height 9
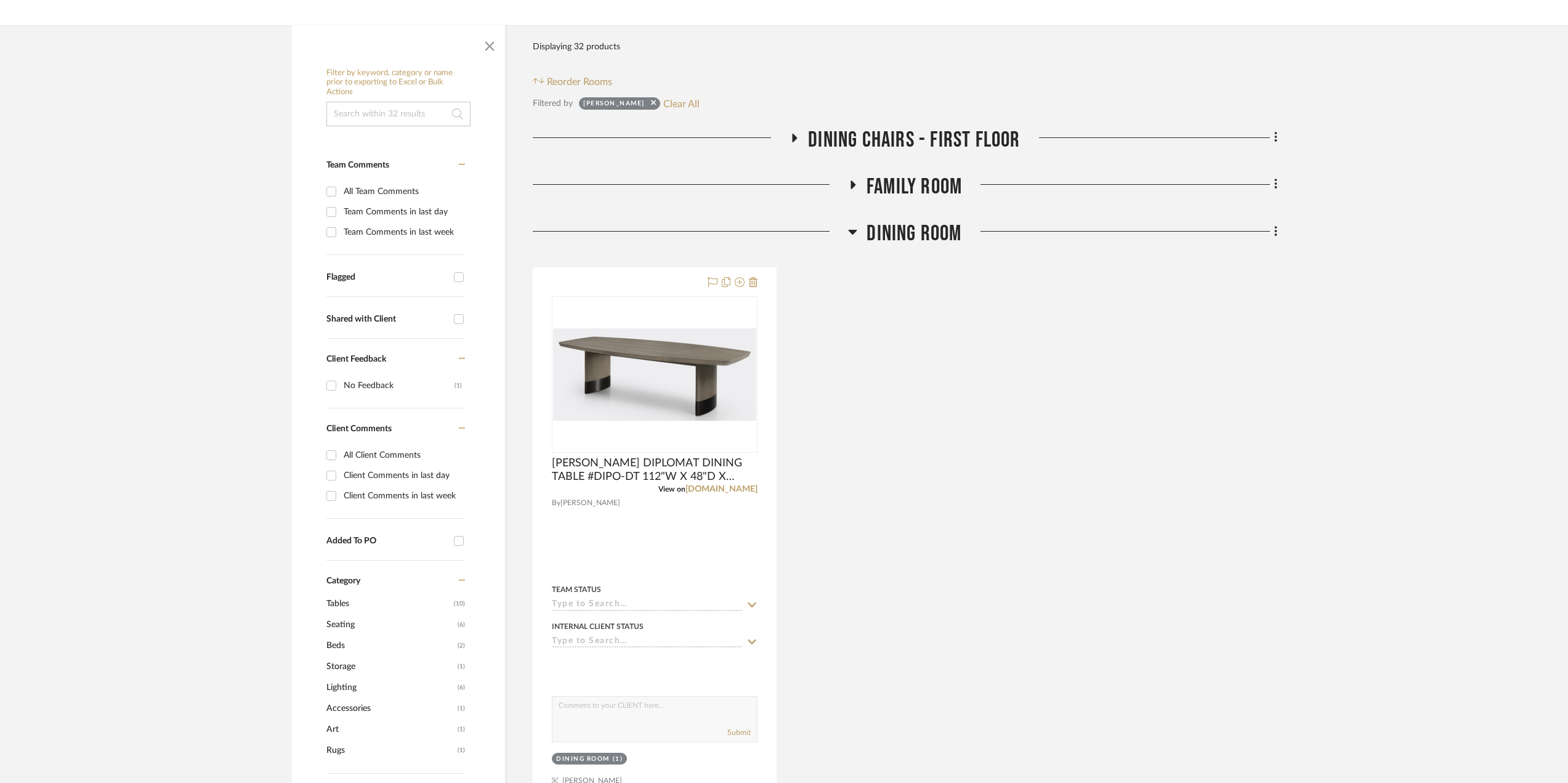
click at [851, 231] on icon at bounding box center [853, 232] width 9 height 5
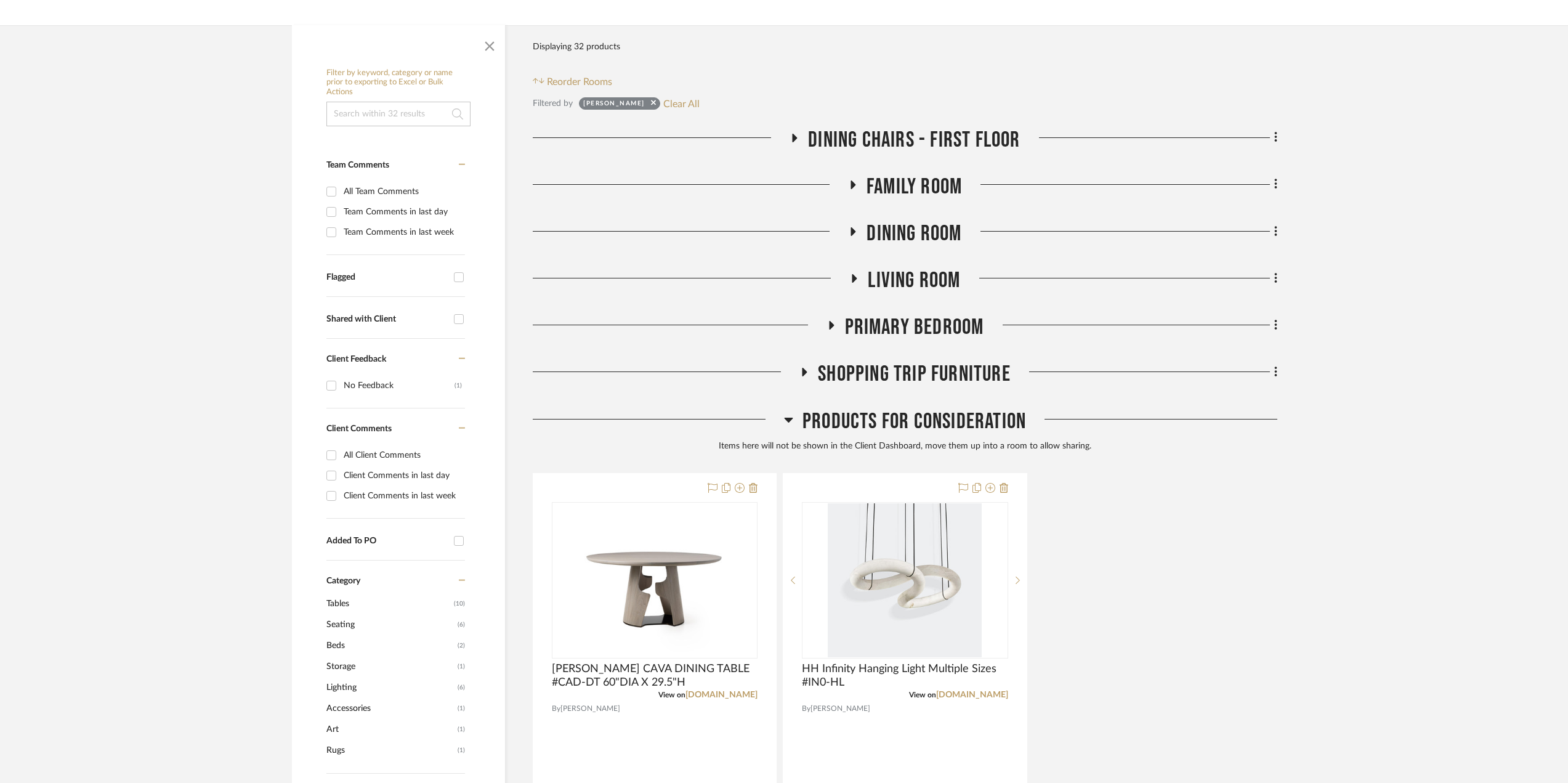
click at [853, 282] on icon at bounding box center [854, 278] width 5 height 9
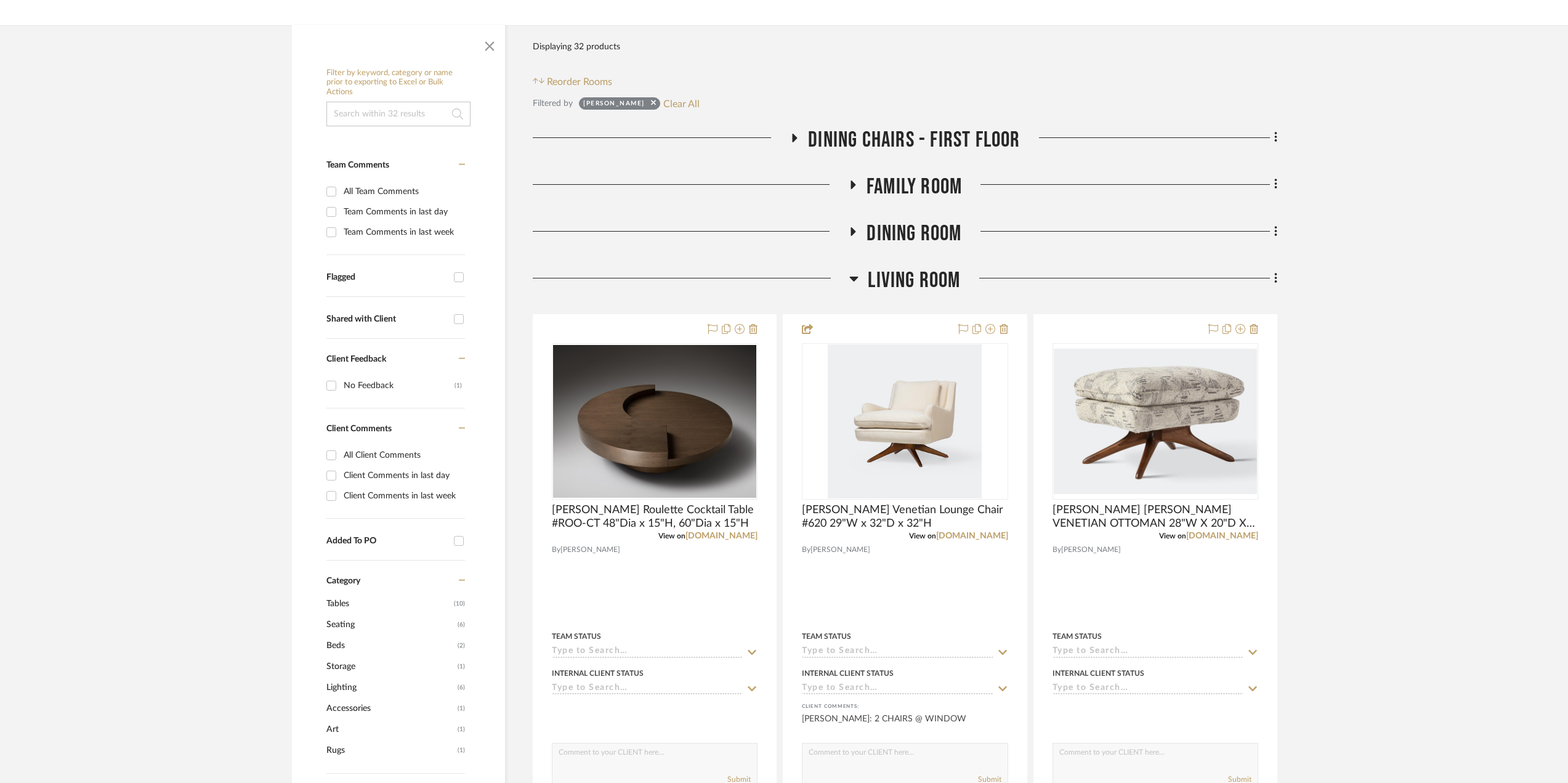
click at [853, 282] on icon at bounding box center [854, 278] width 9 height 15
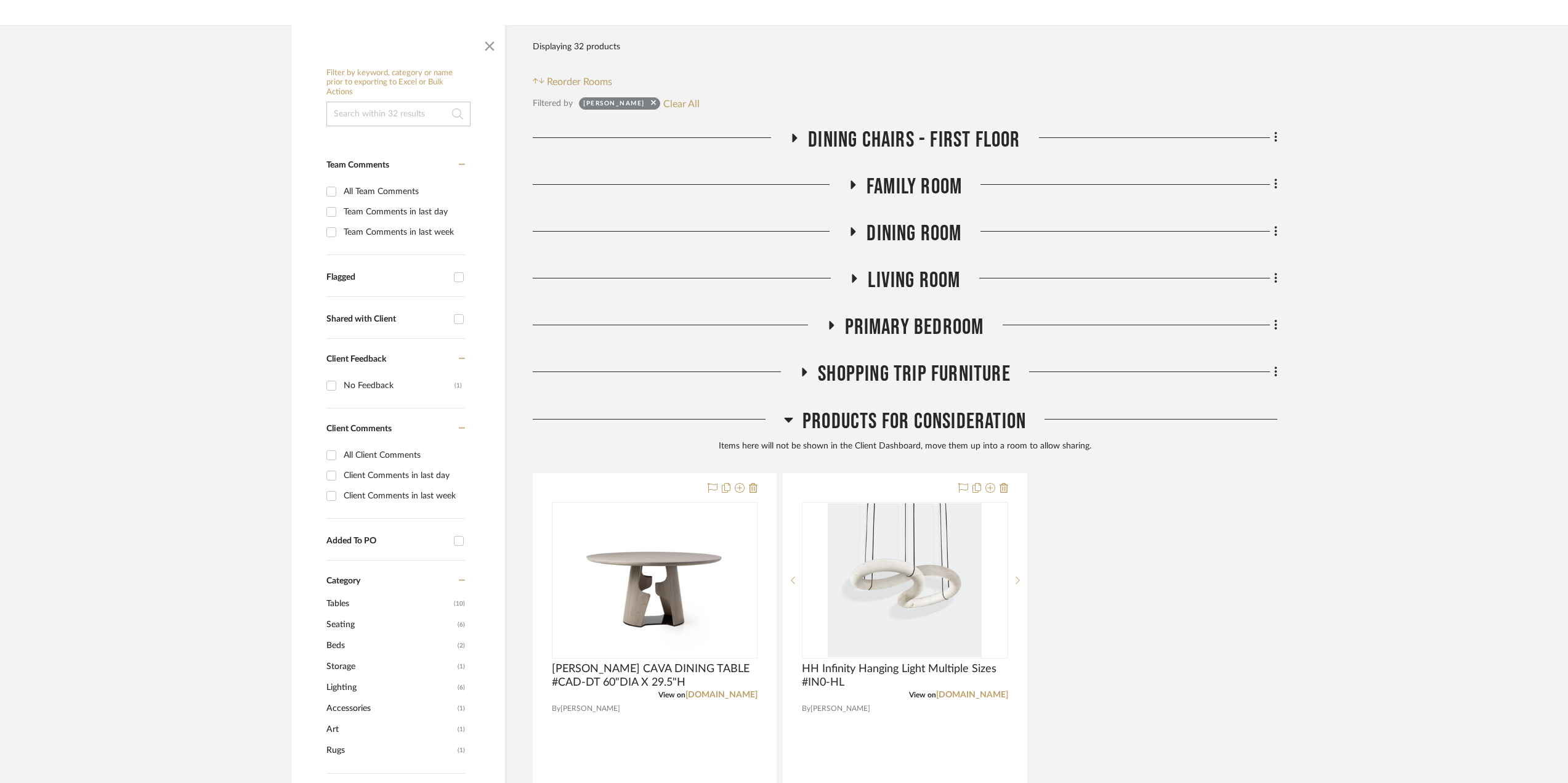
click at [829, 324] on icon at bounding box center [831, 325] width 15 height 9
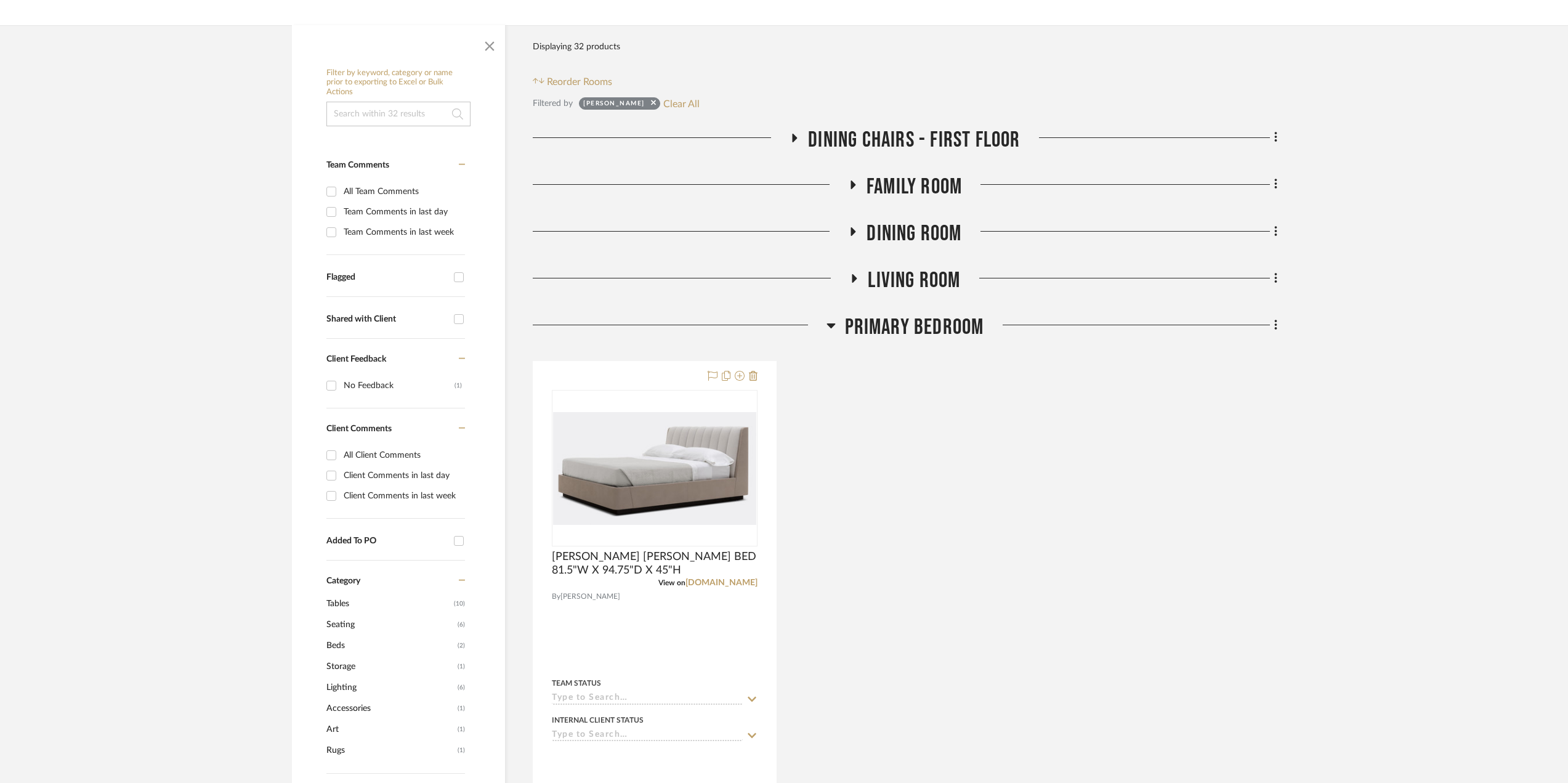
click at [829, 324] on icon at bounding box center [831, 325] width 9 height 5
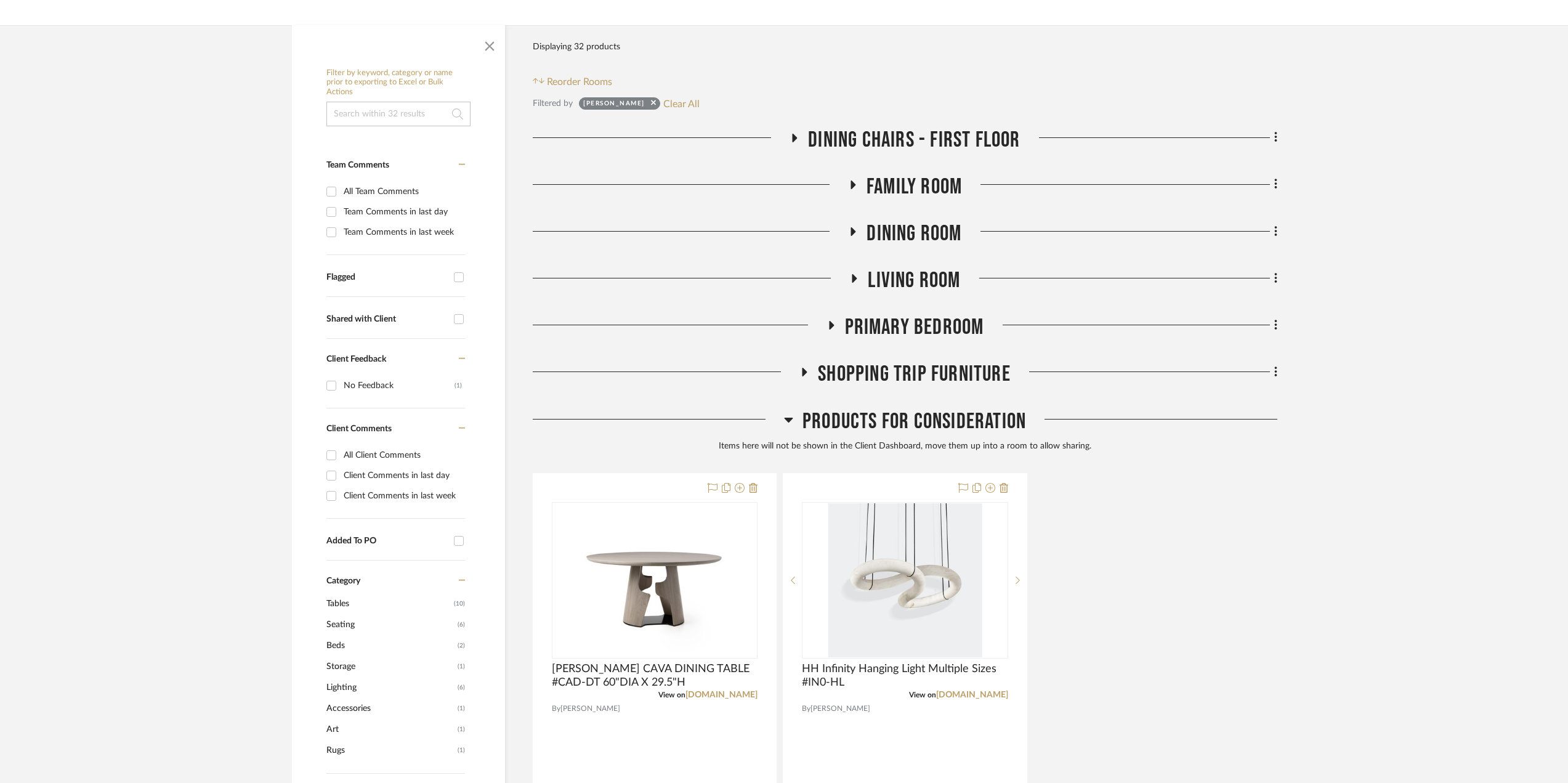
click at [833, 321] on icon at bounding box center [831, 325] width 15 height 9
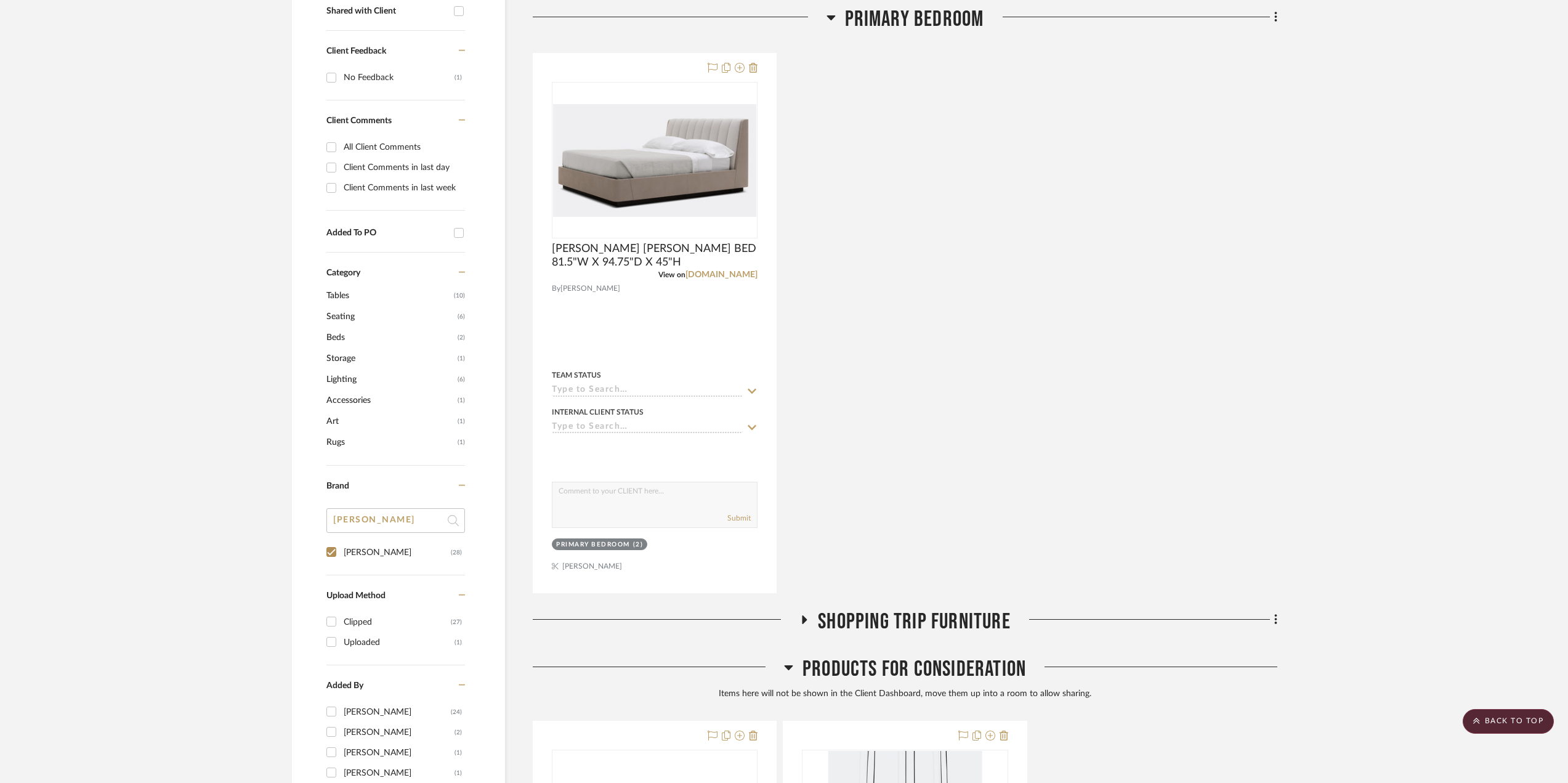
scroll to position [246, 0]
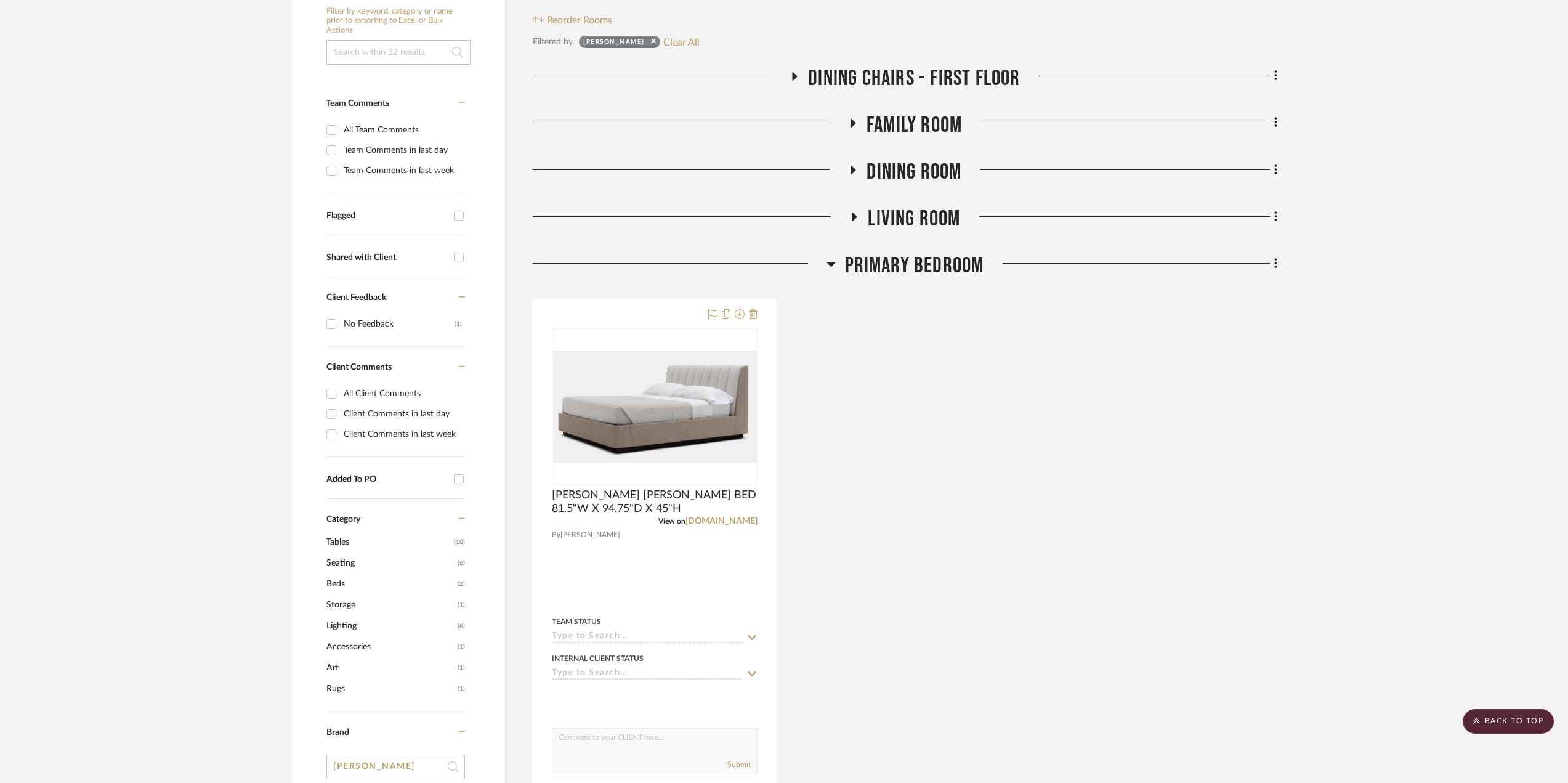
click at [833, 264] on icon at bounding box center [831, 264] width 9 height 5
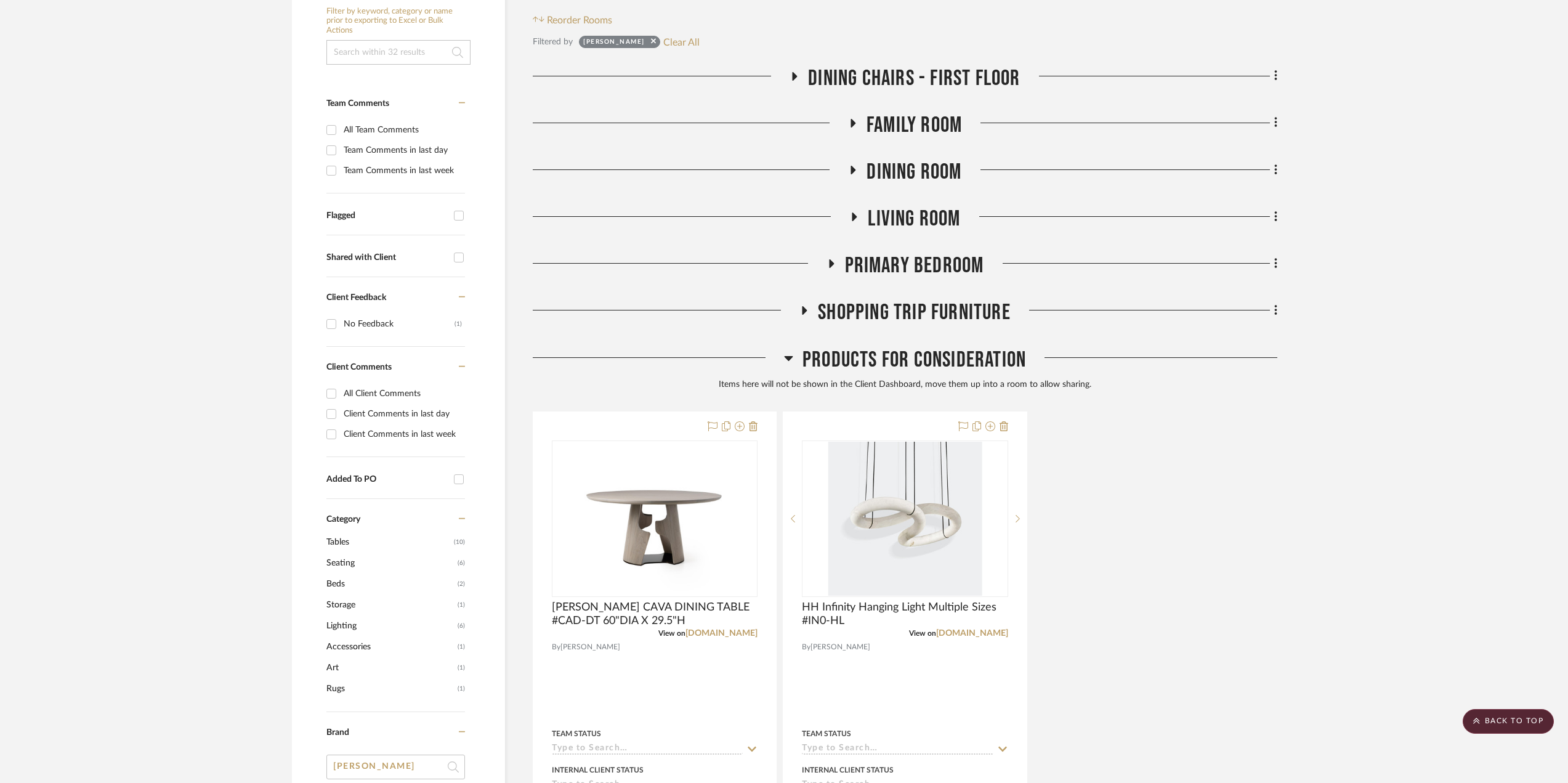
click at [856, 215] on icon at bounding box center [854, 217] width 15 height 9
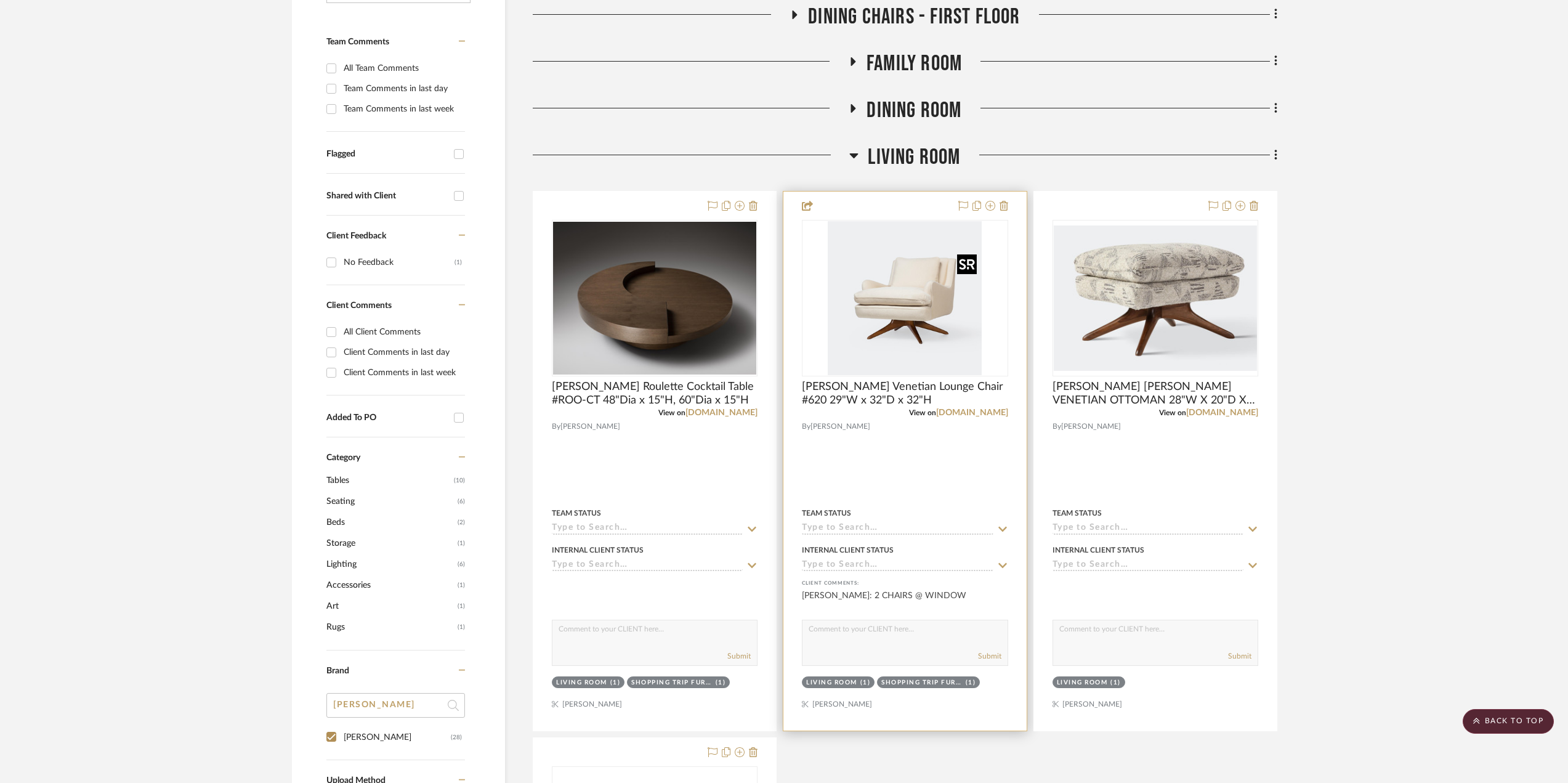
scroll to position [0, 0]
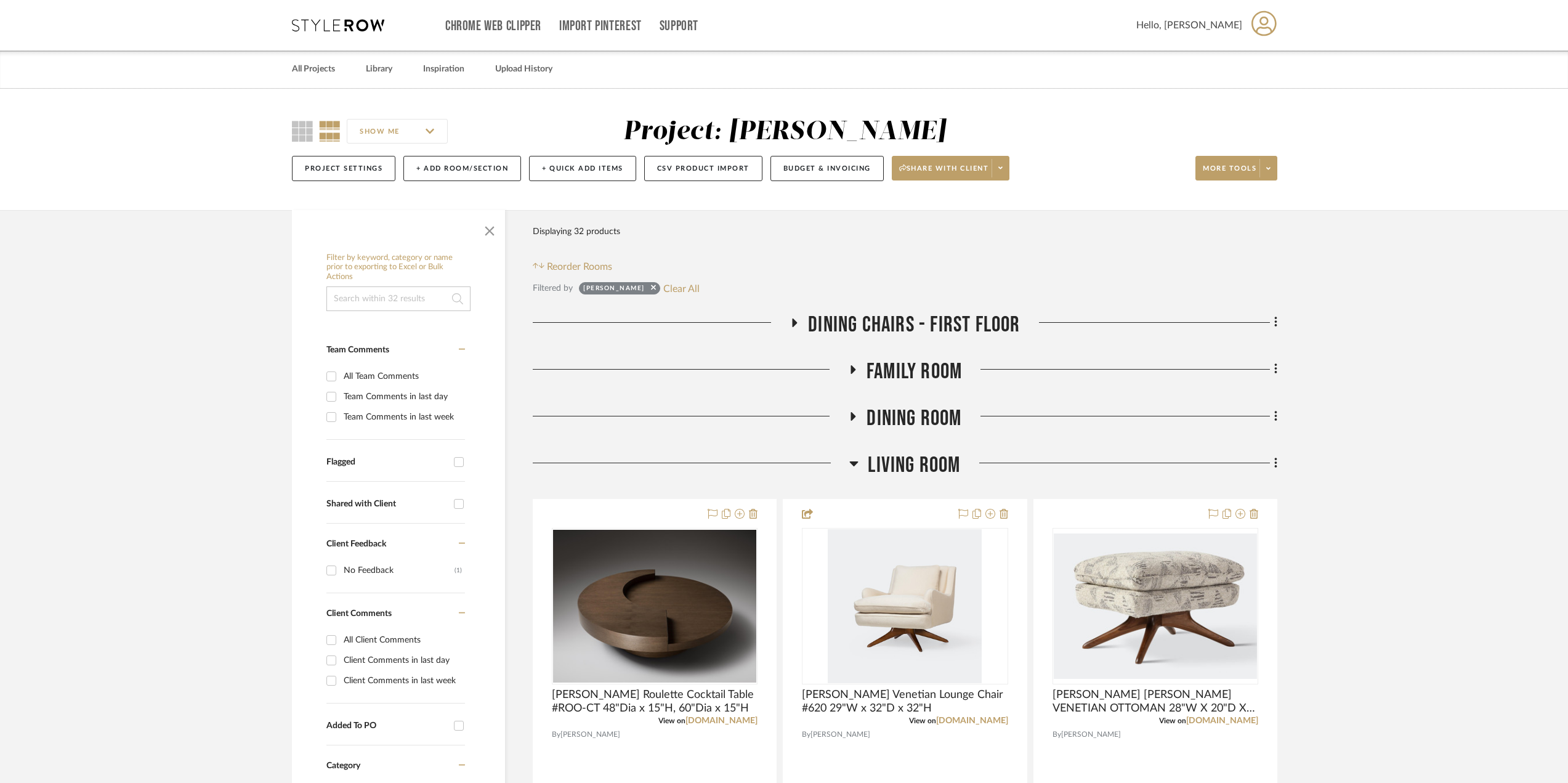
click at [796, 321] on icon at bounding box center [794, 322] width 15 height 9
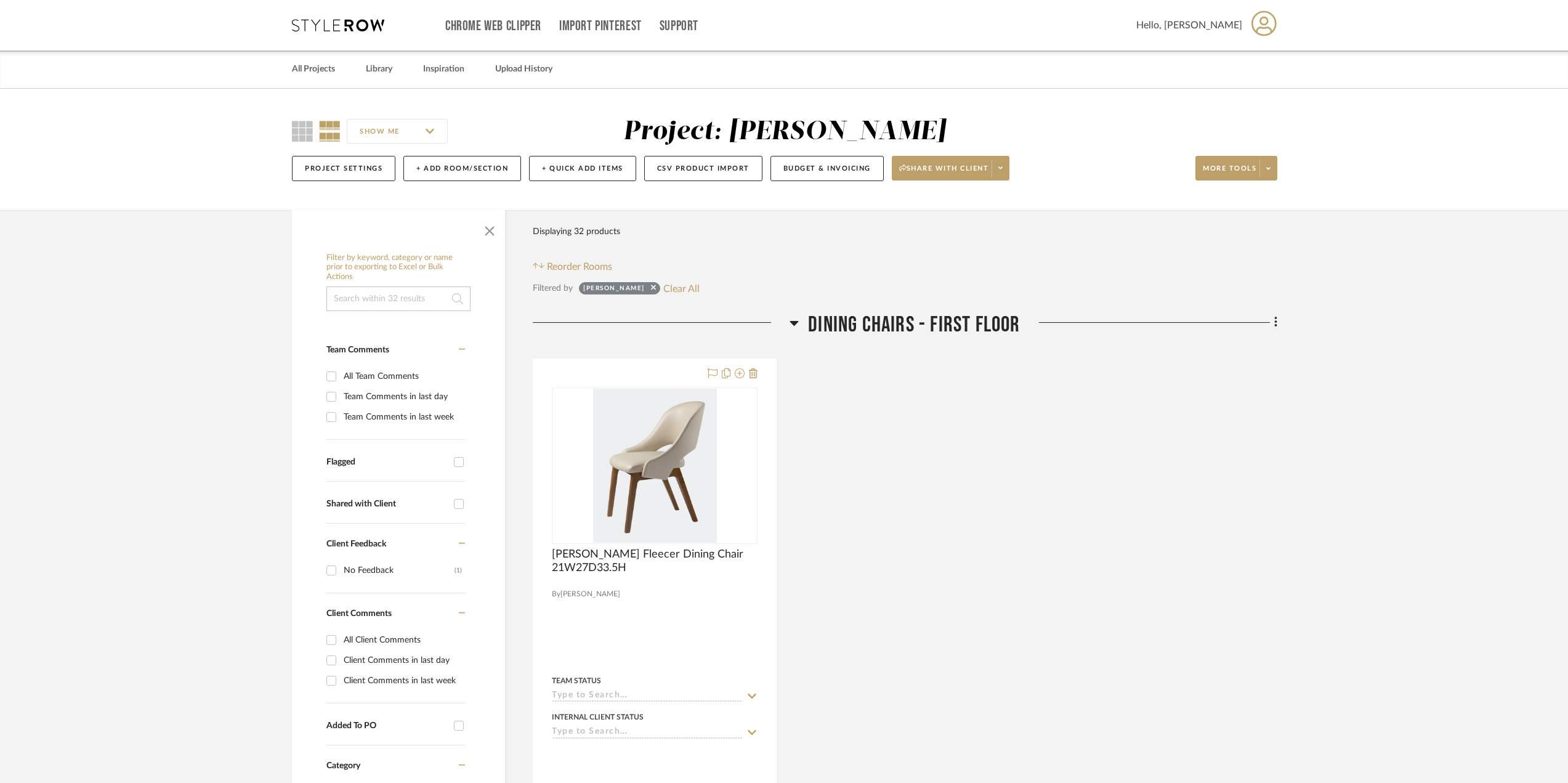
click at [796, 321] on icon at bounding box center [794, 323] width 9 height 5
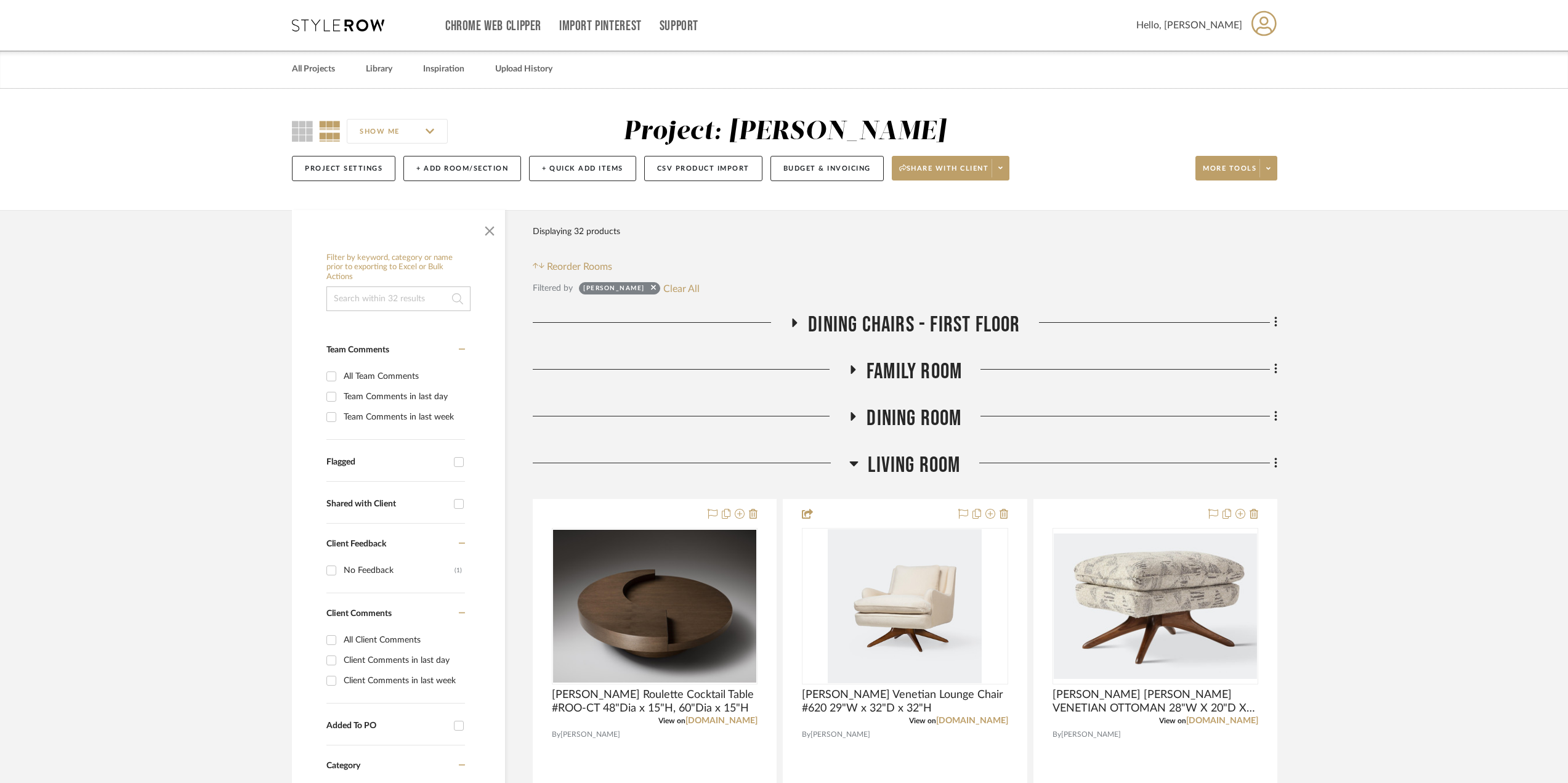
click at [853, 372] on icon at bounding box center [852, 369] width 15 height 9
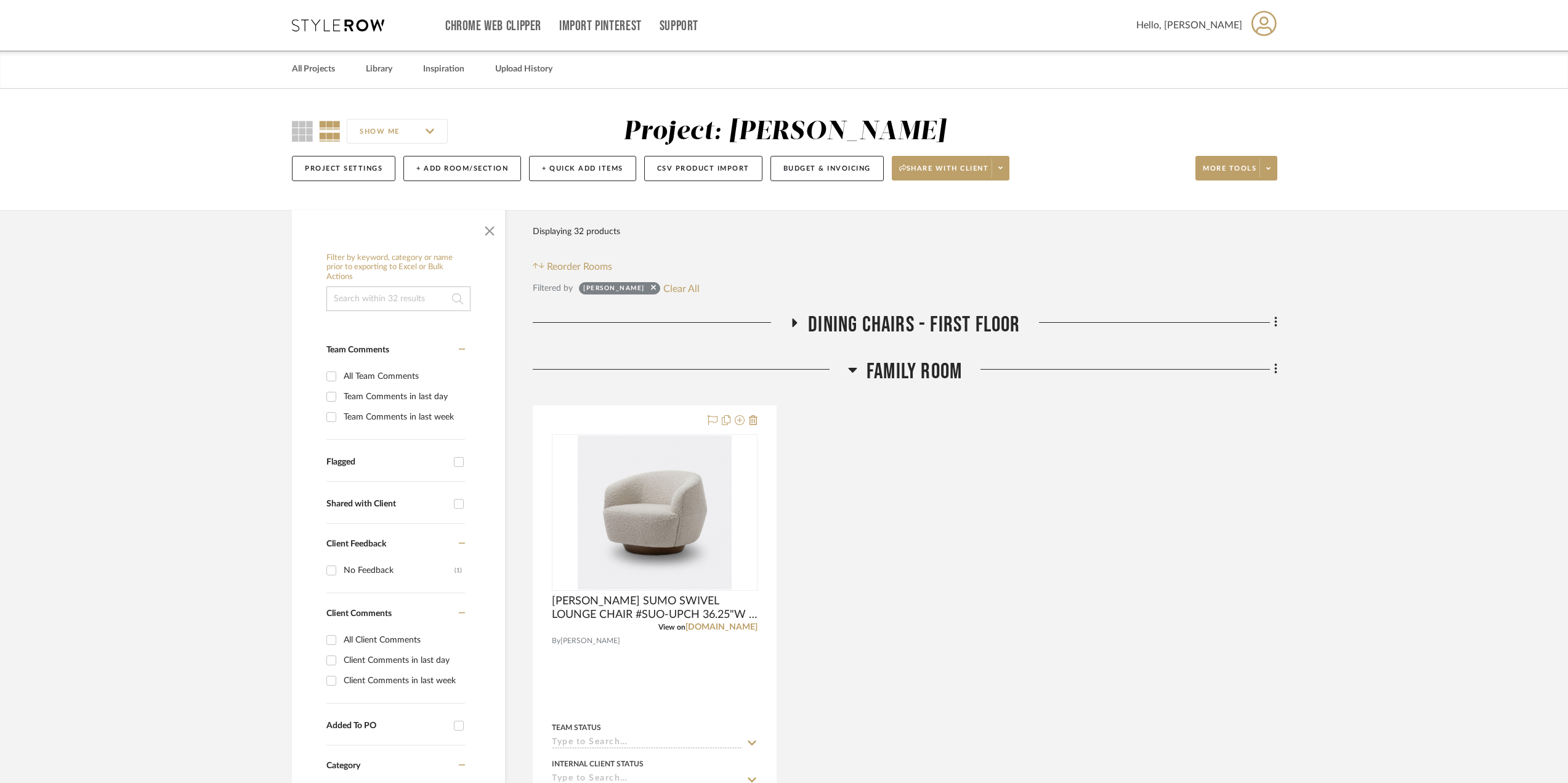
click at [853, 372] on icon at bounding box center [852, 369] width 9 height 15
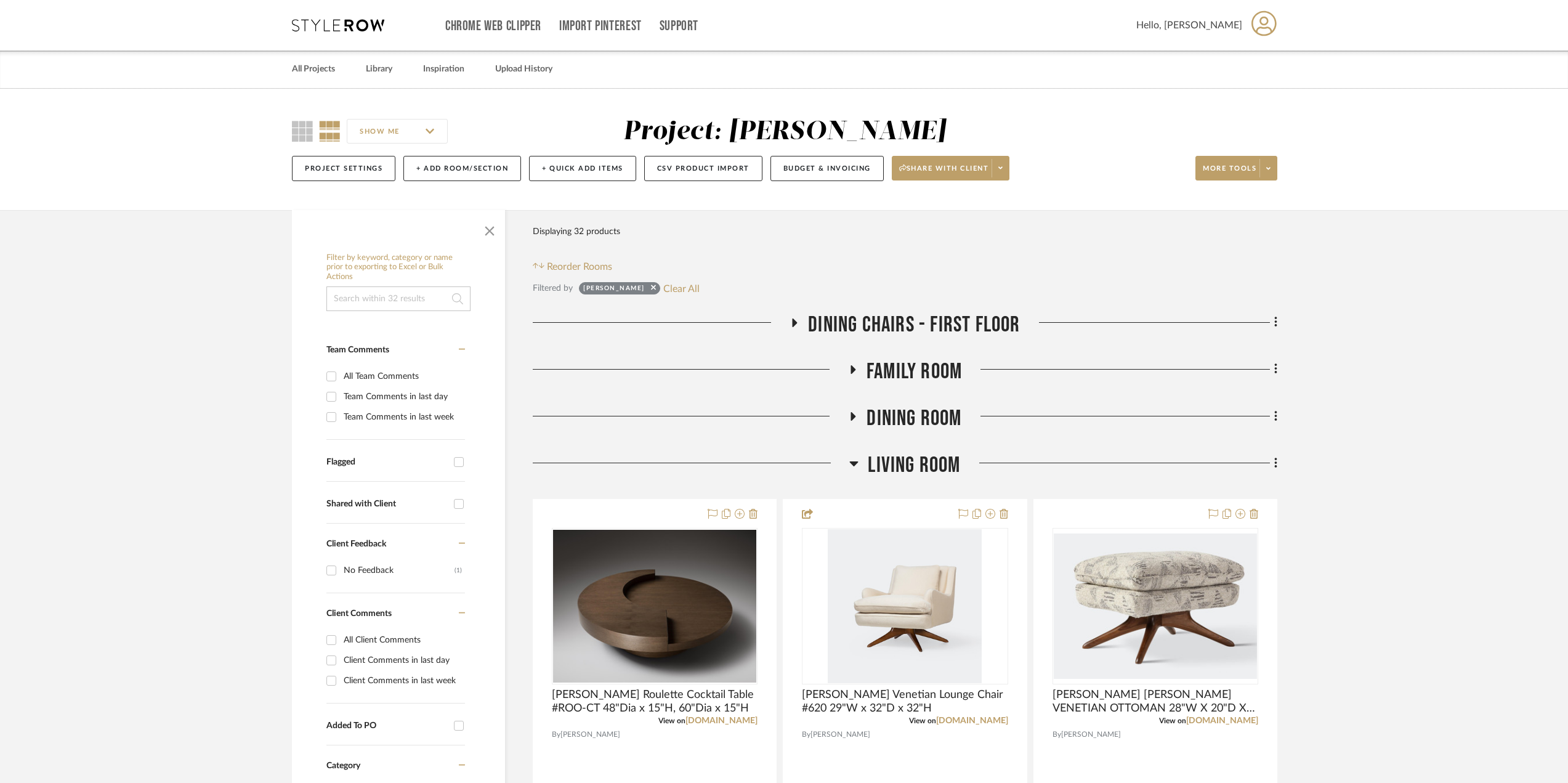
click at [852, 372] on icon at bounding box center [852, 369] width 15 height 9
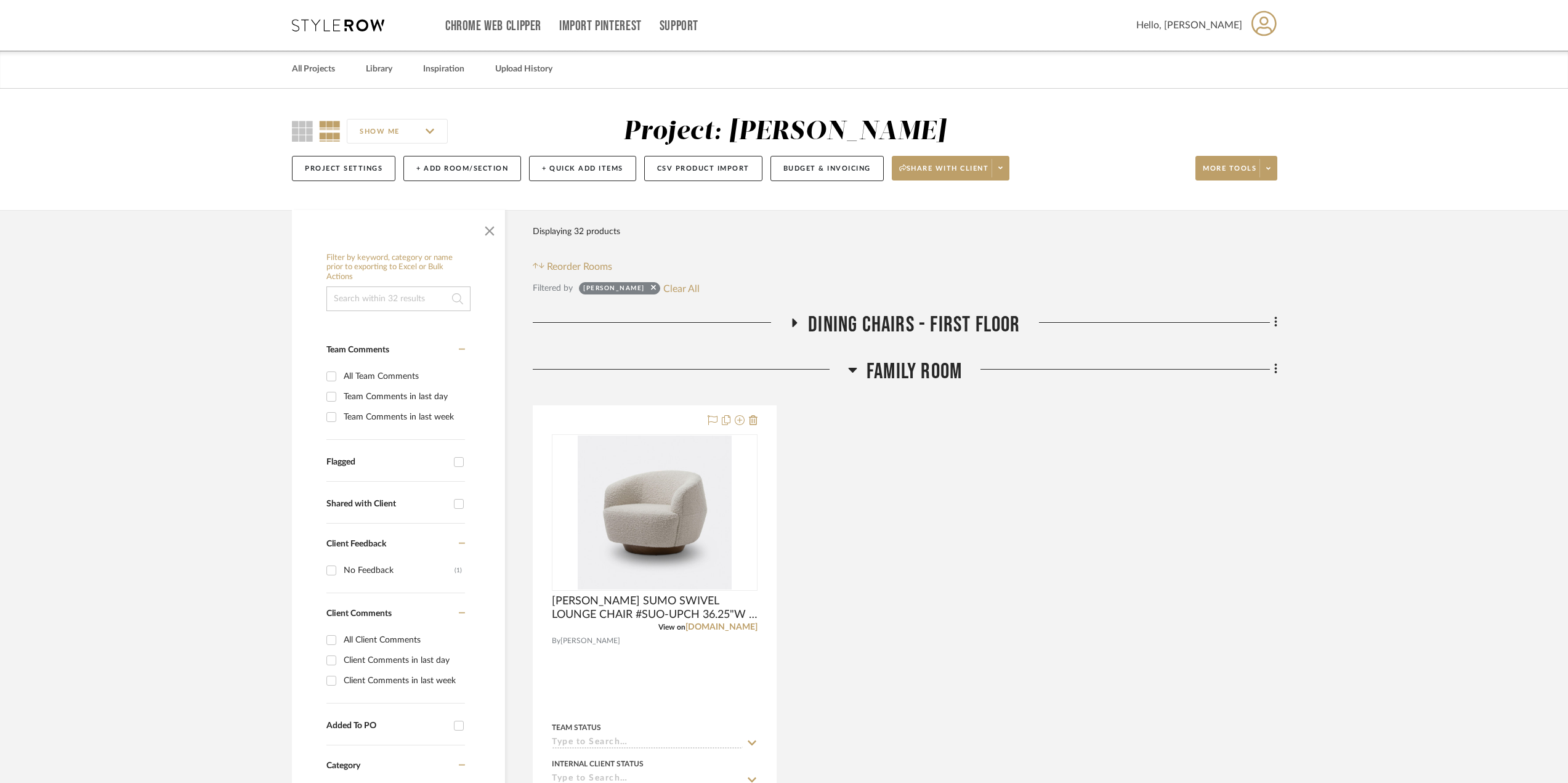
click at [855, 373] on icon at bounding box center [852, 369] width 9 height 15
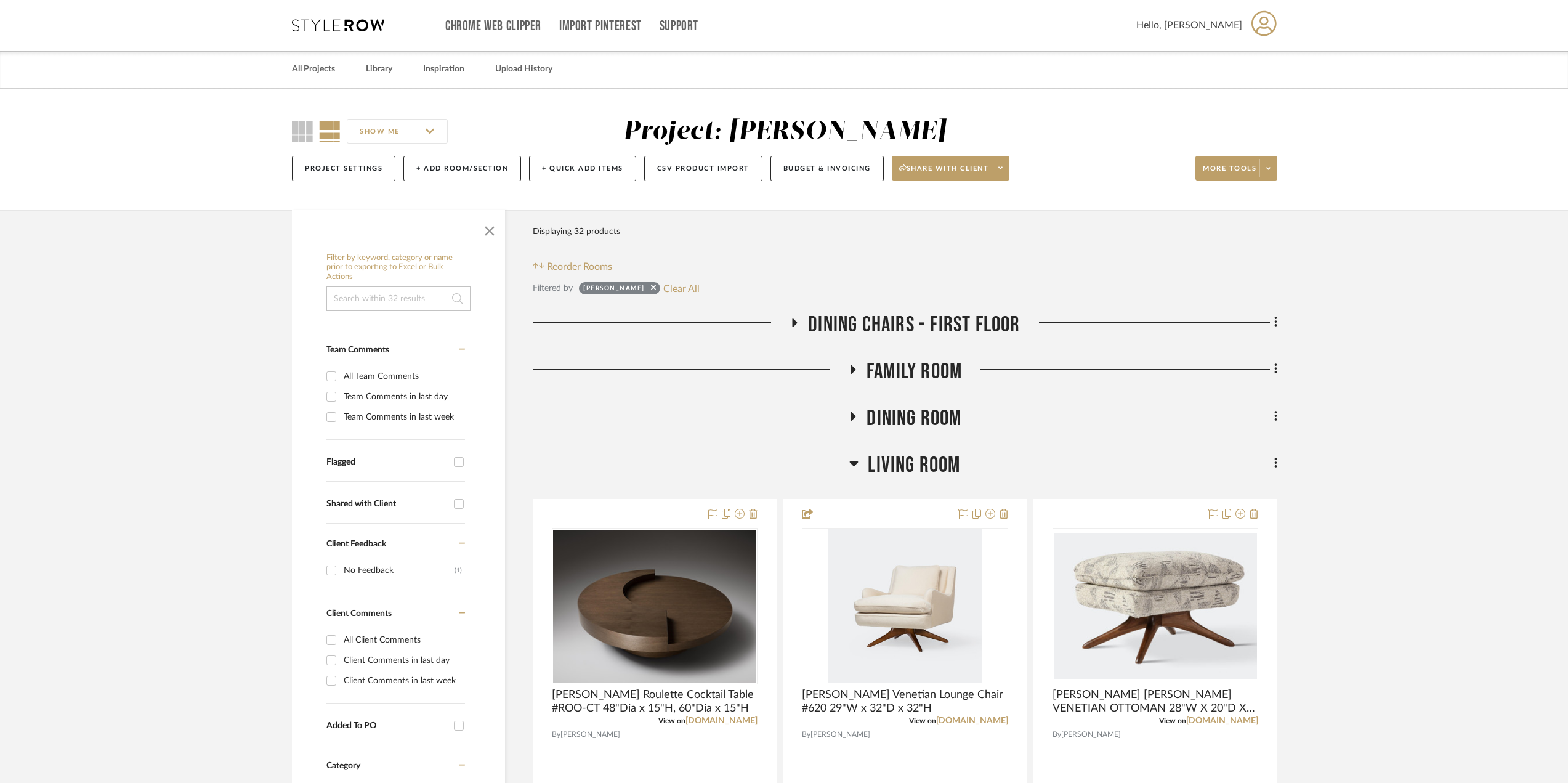
click at [850, 415] on icon at bounding box center [853, 416] width 15 height 9
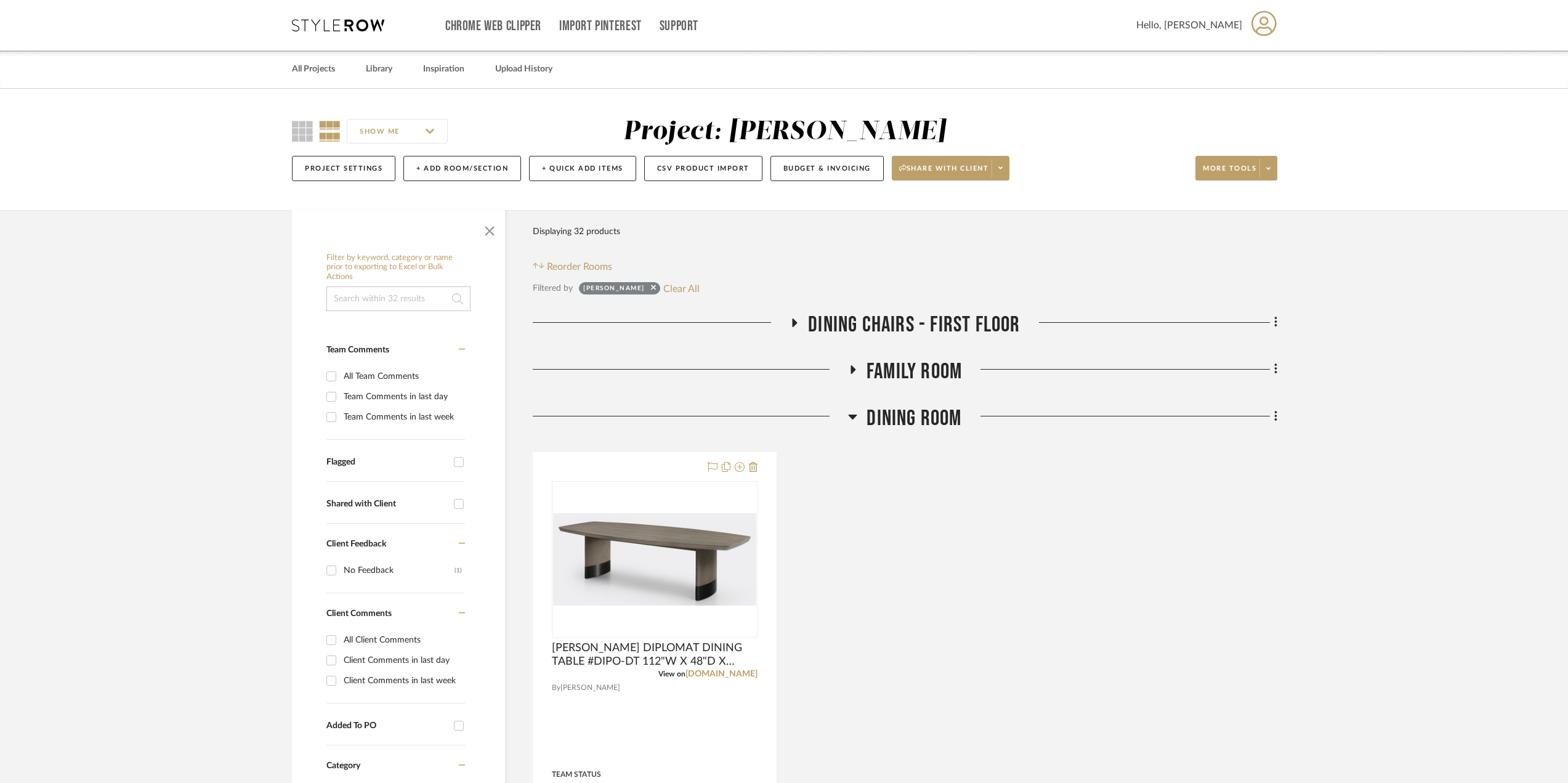
click at [850, 415] on icon at bounding box center [853, 416] width 9 height 5
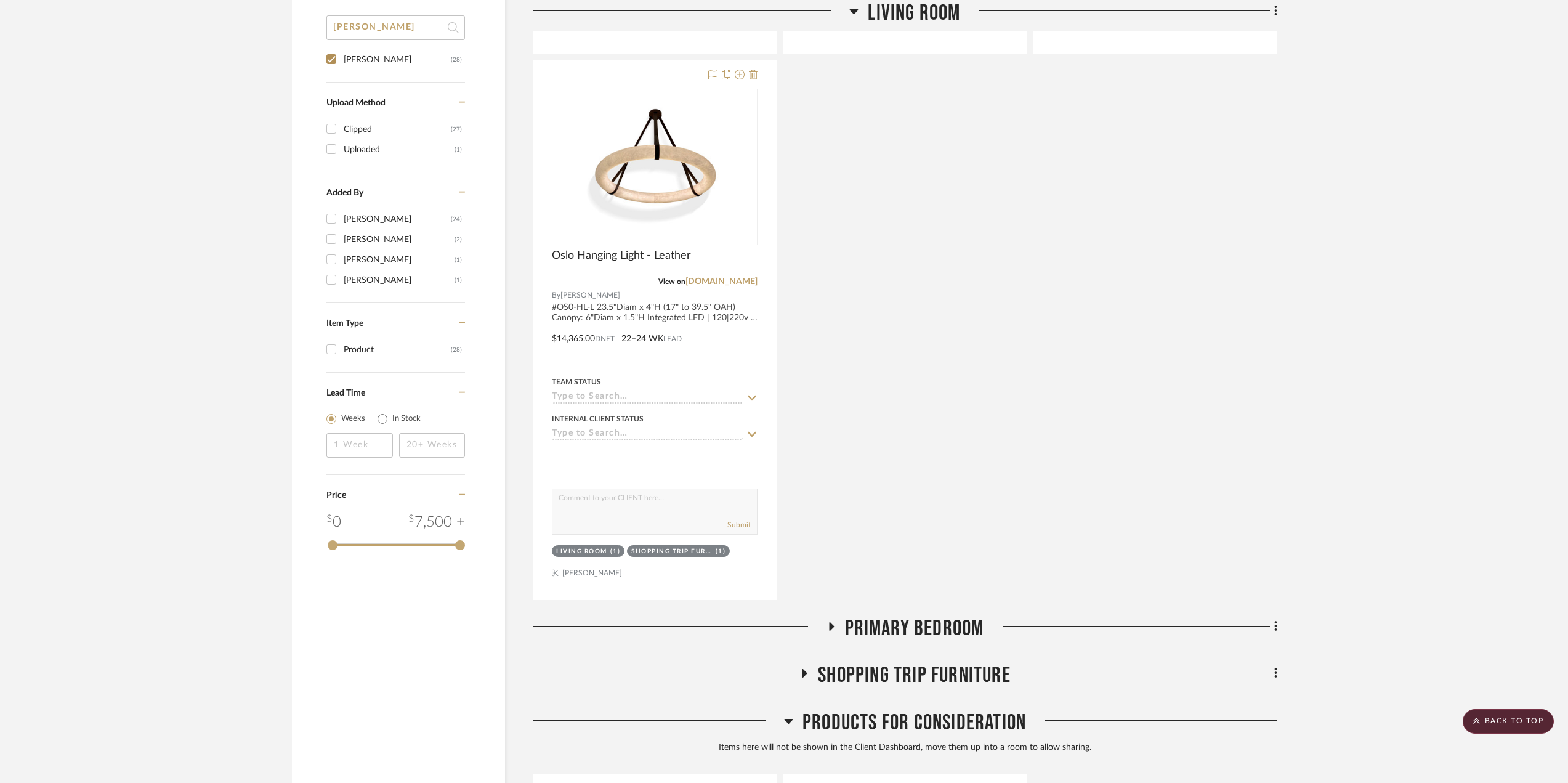
scroll to position [1232, 0]
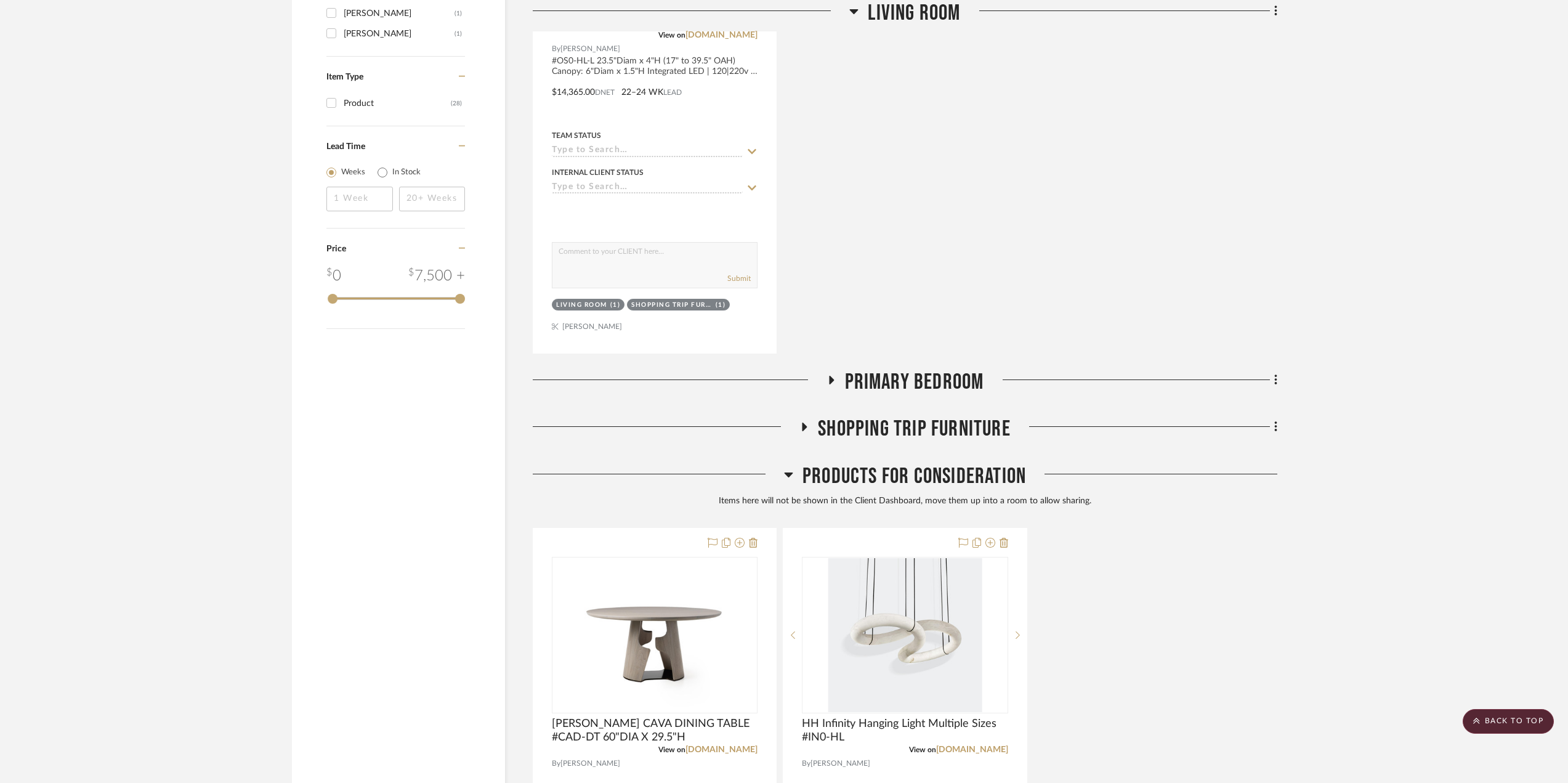
click at [831, 382] on icon at bounding box center [831, 380] width 5 height 9
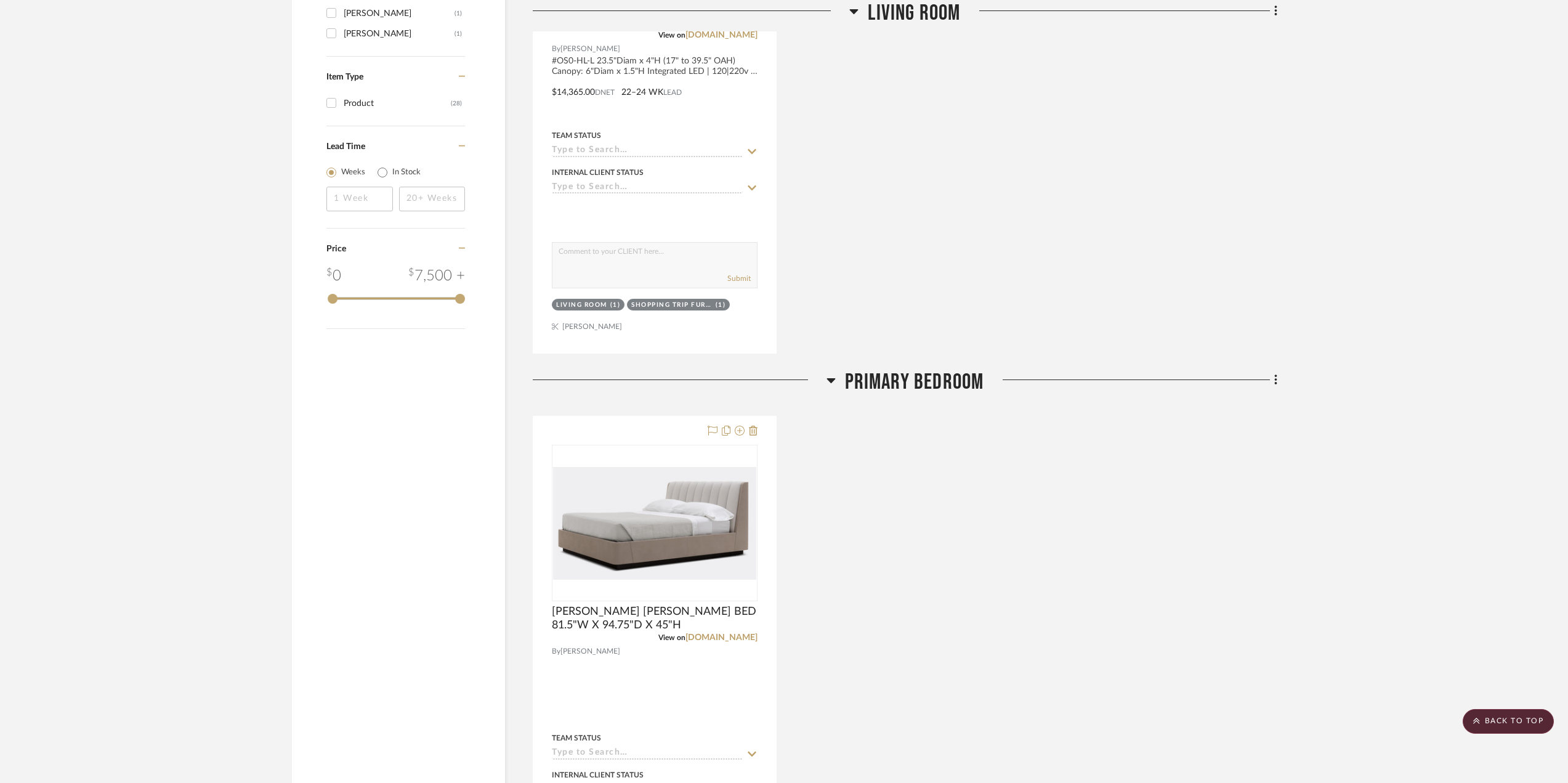
click at [831, 382] on icon at bounding box center [831, 380] width 9 height 5
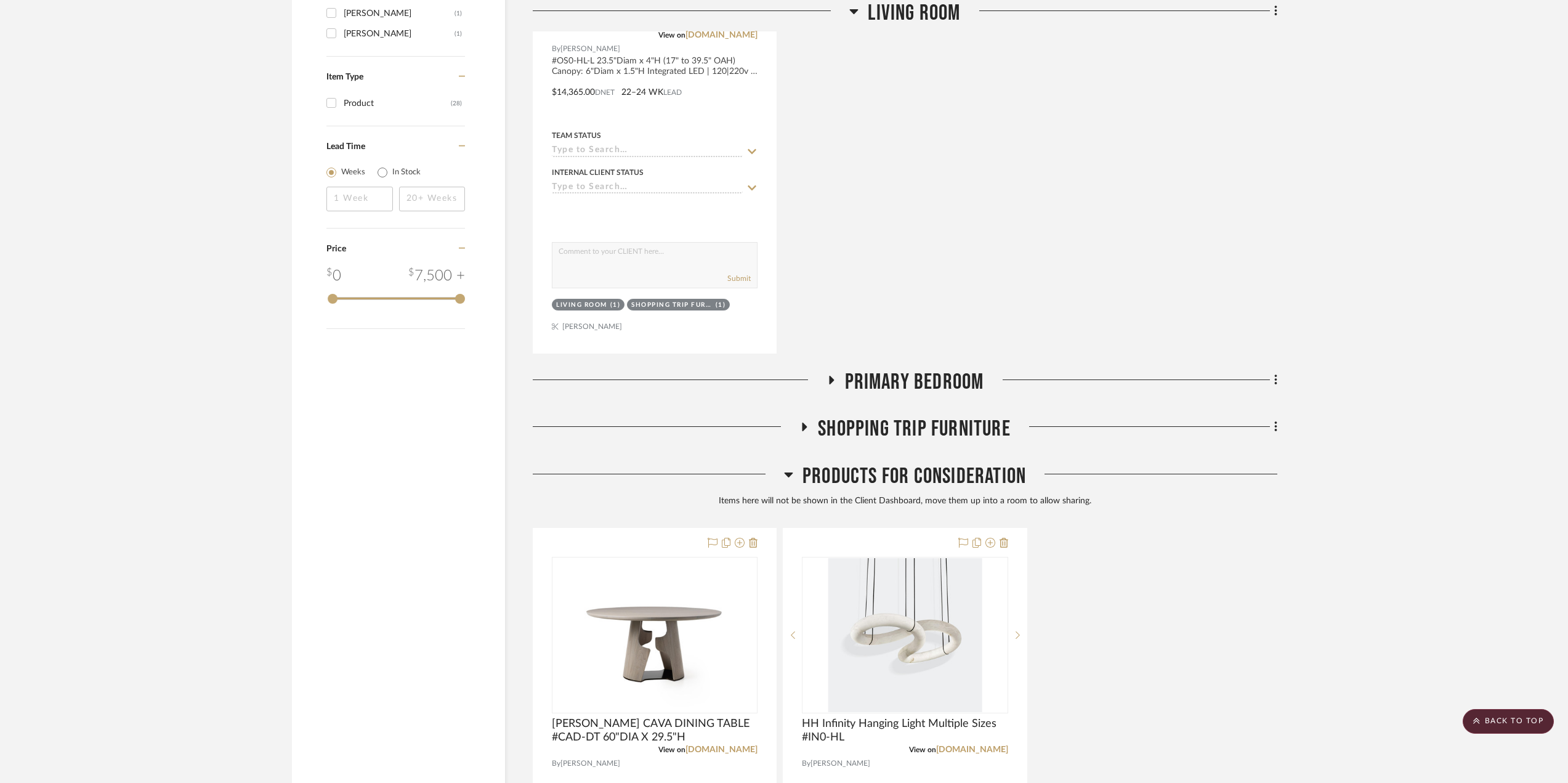
scroll to position [1478, 0]
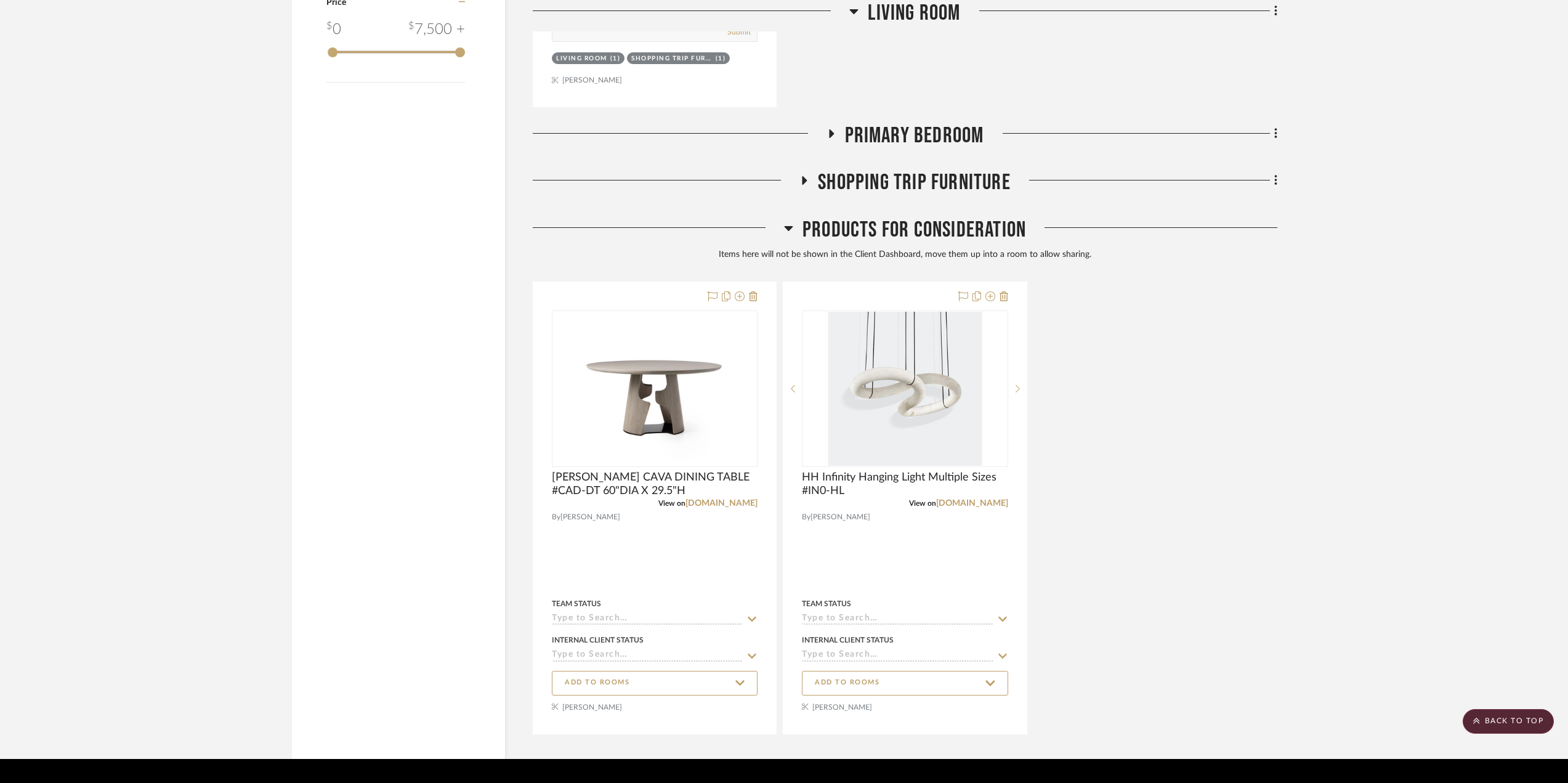
click at [807, 182] on icon at bounding box center [804, 180] width 15 height 9
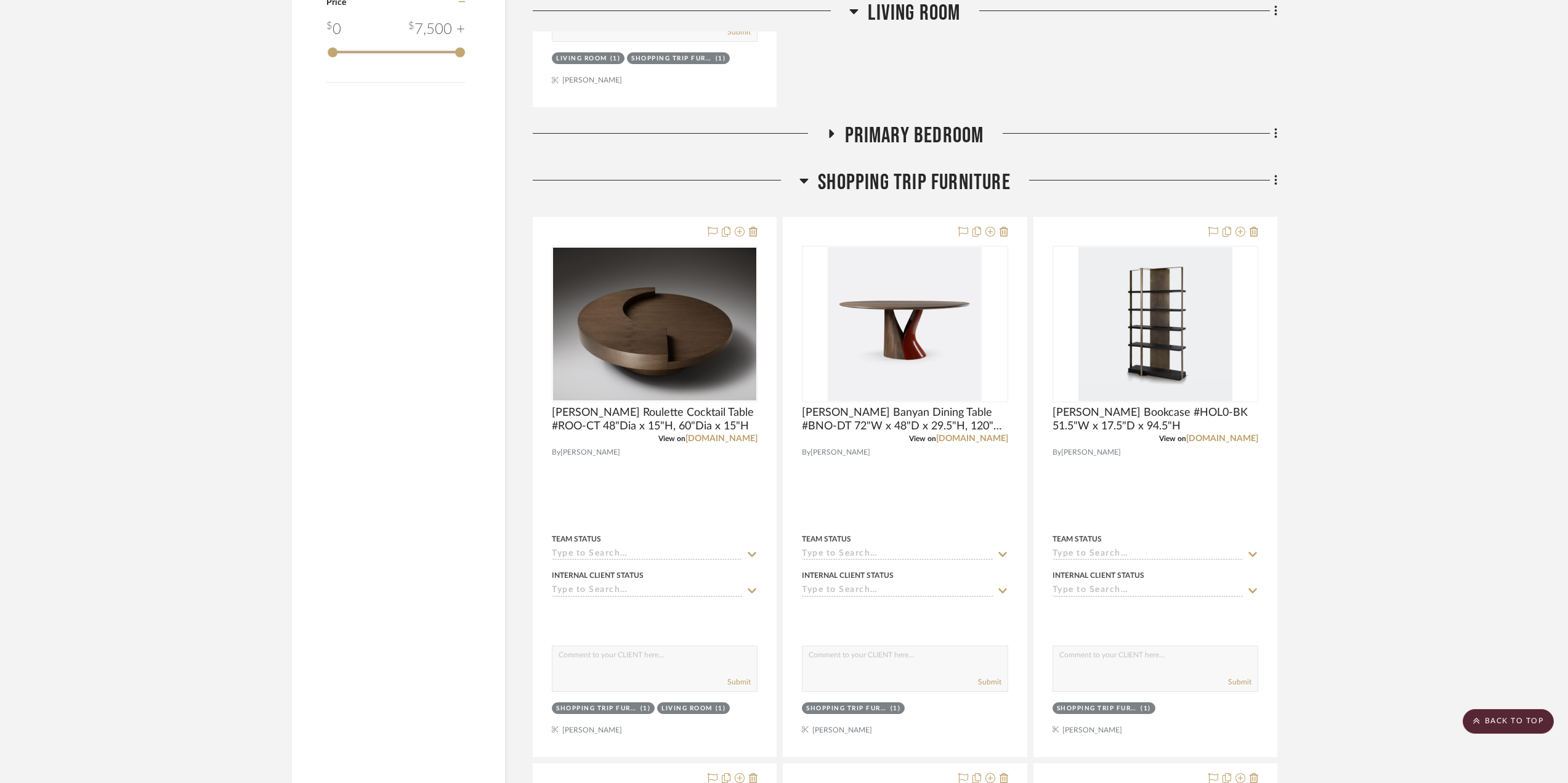
click at [807, 182] on icon at bounding box center [804, 180] width 9 height 15
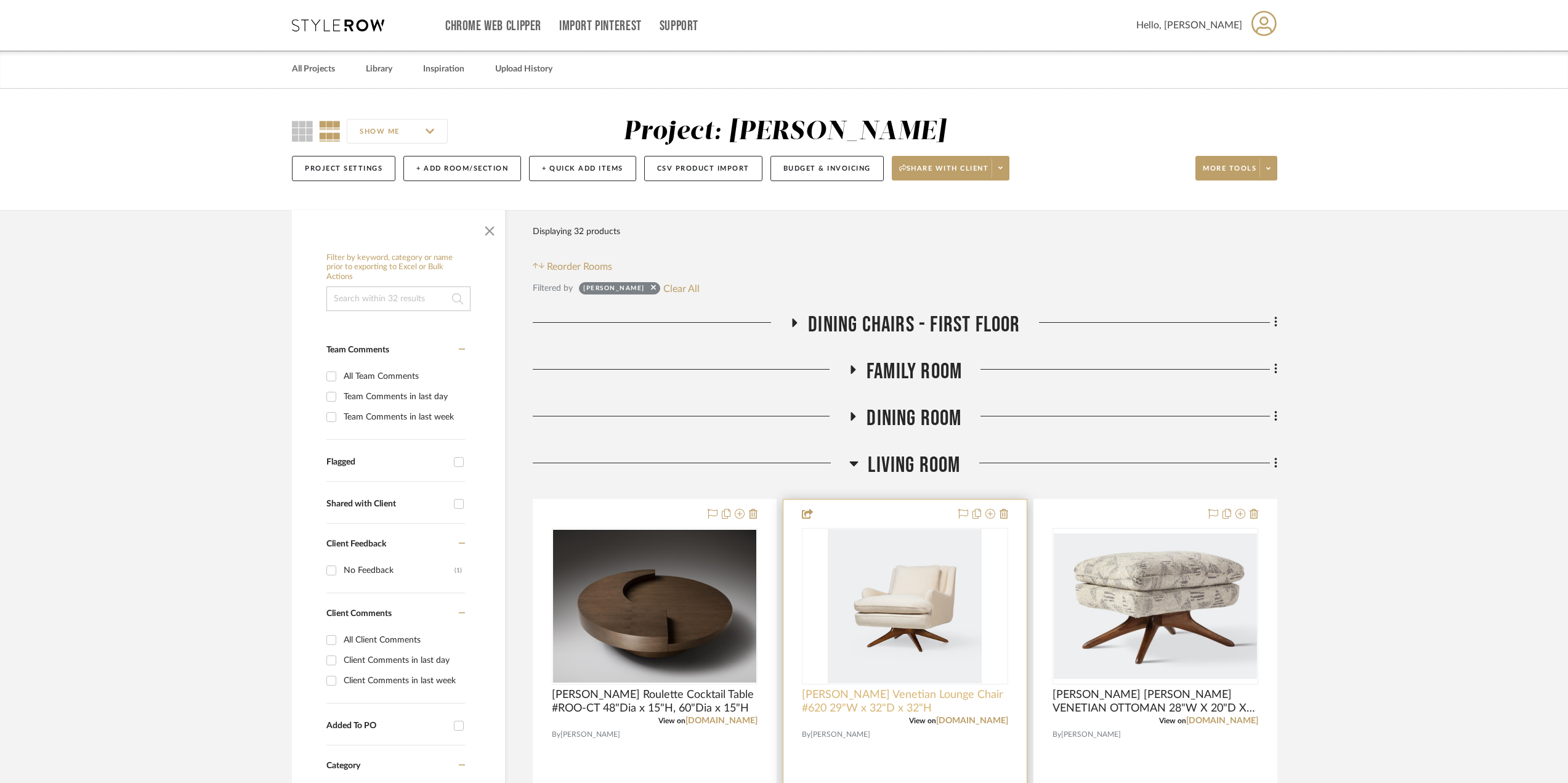
scroll to position [246, 0]
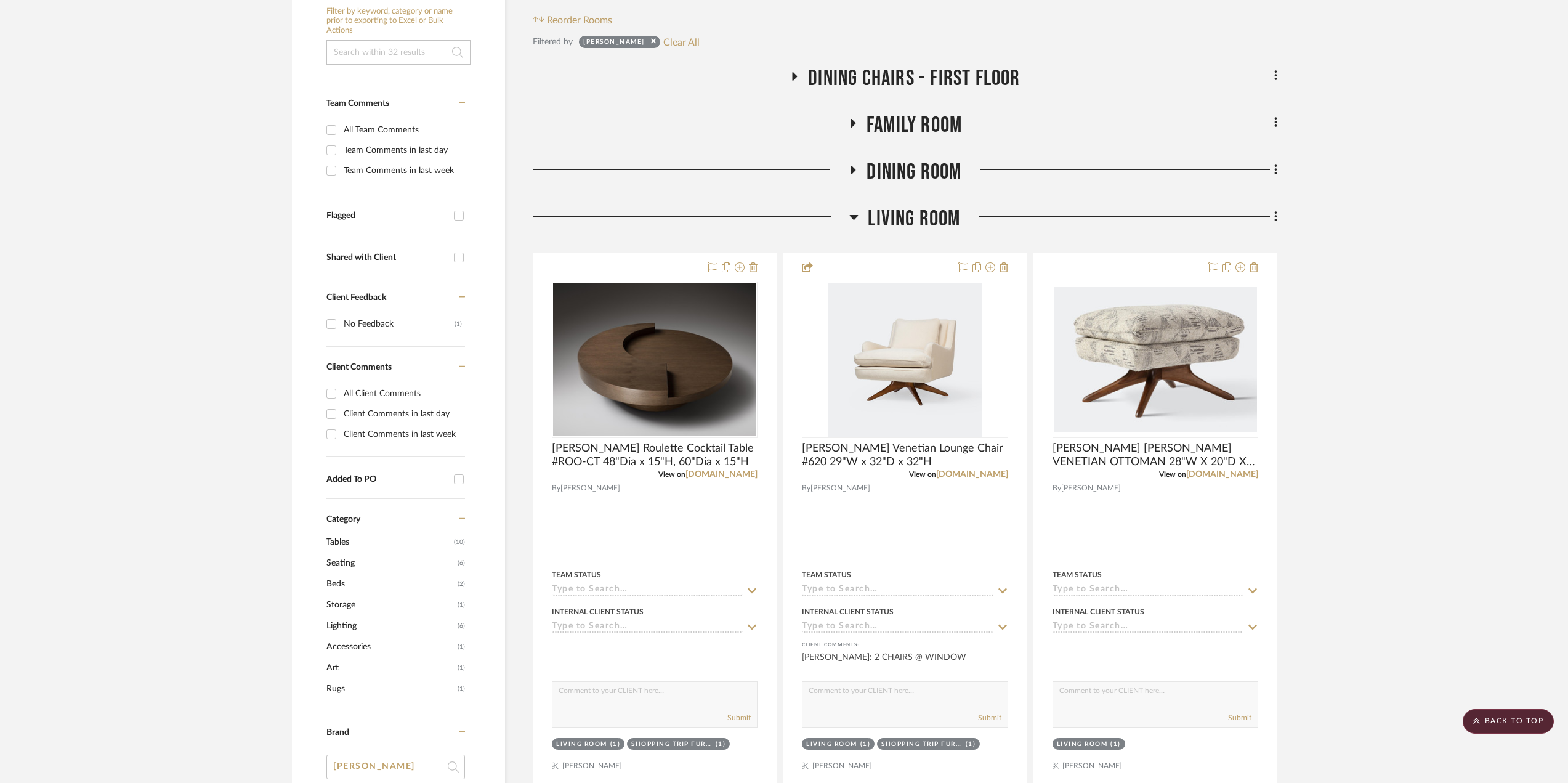
click at [851, 215] on icon at bounding box center [854, 217] width 9 height 5
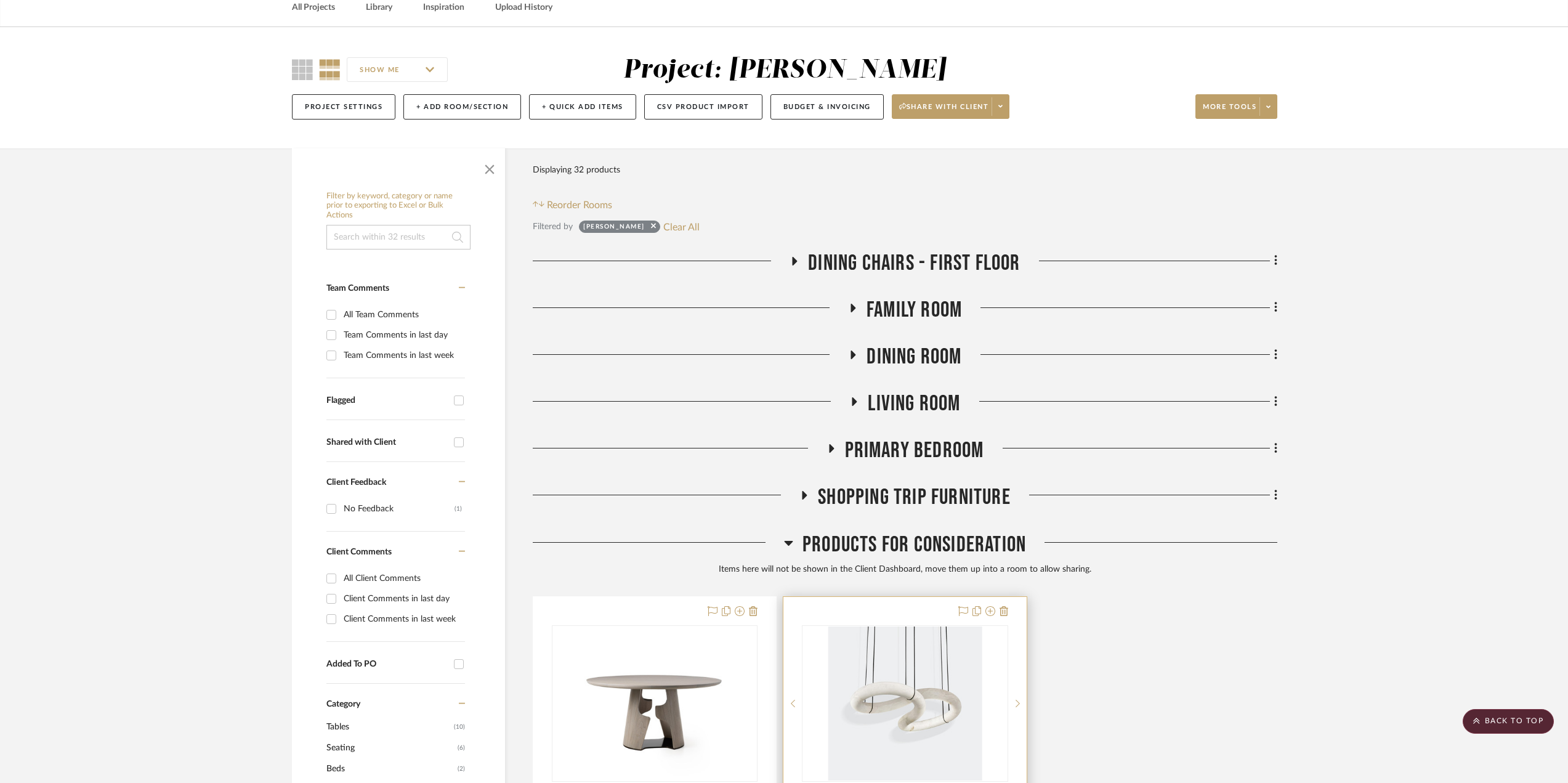
scroll to position [0, 0]
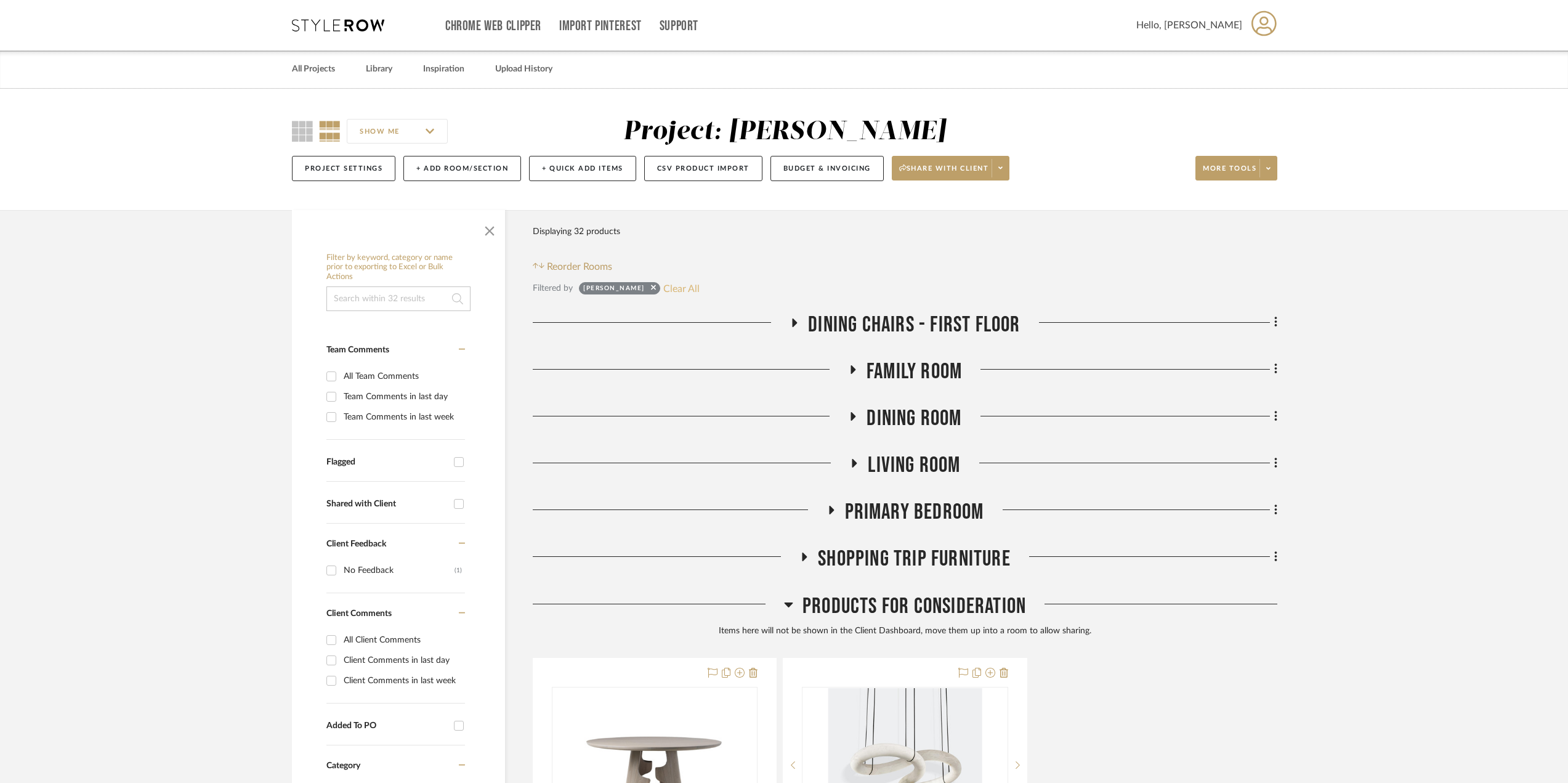
click at [667, 285] on button "Clear All" at bounding box center [681, 288] width 36 height 16
checkbox input "false"
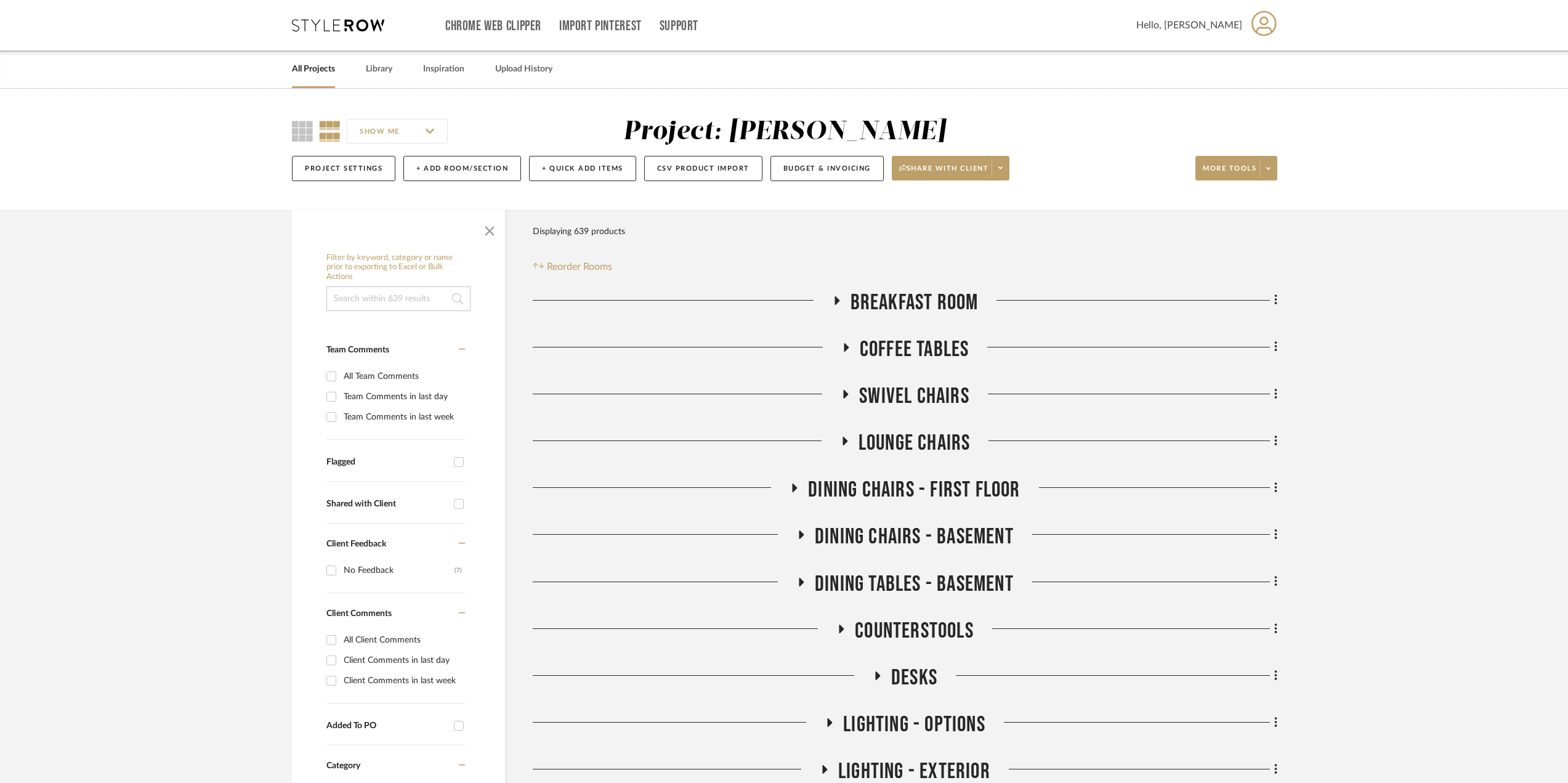
click at [838, 303] on icon at bounding box center [836, 300] width 15 height 9
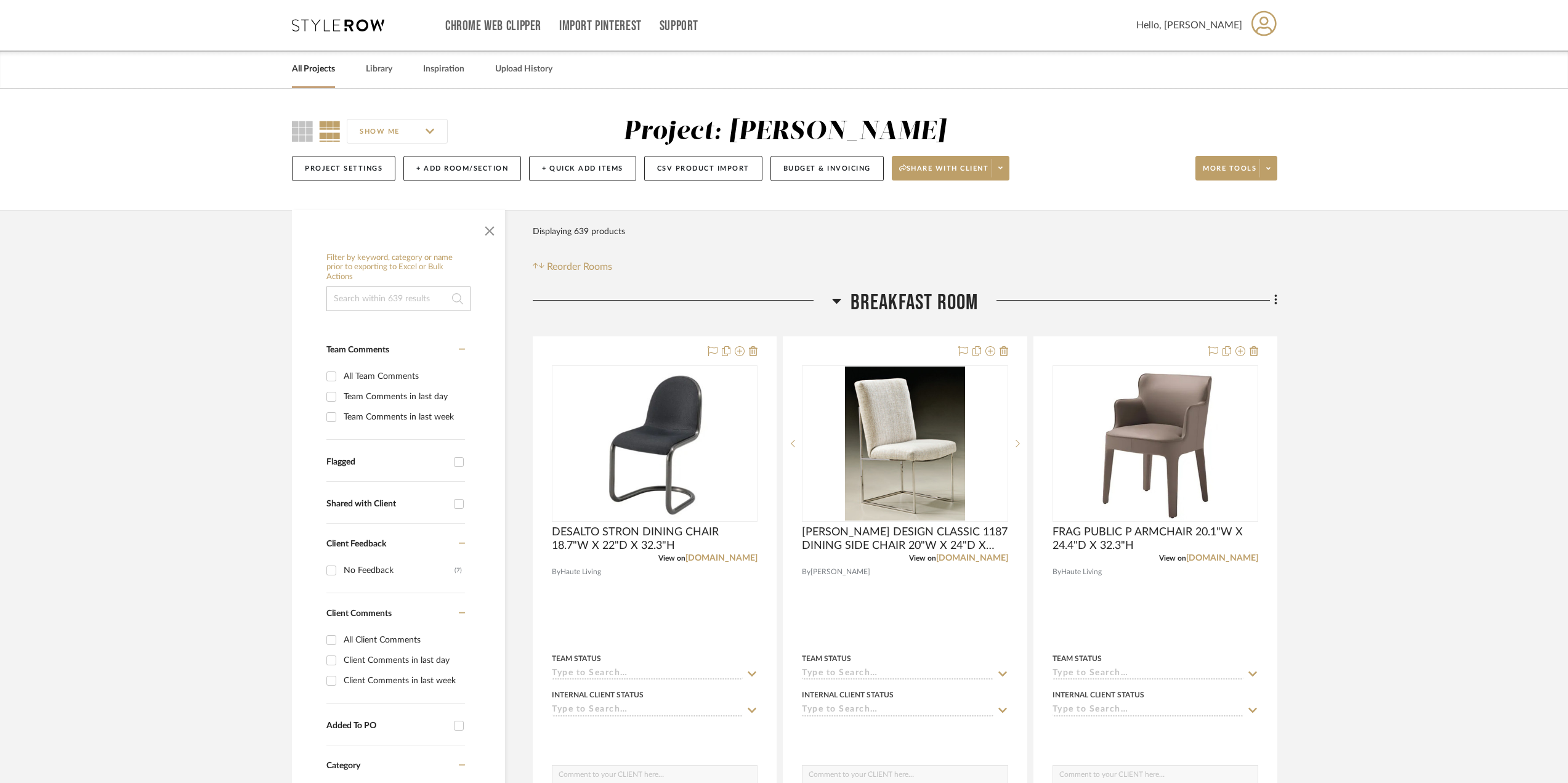
click at [838, 303] on icon at bounding box center [836, 300] width 9 height 15
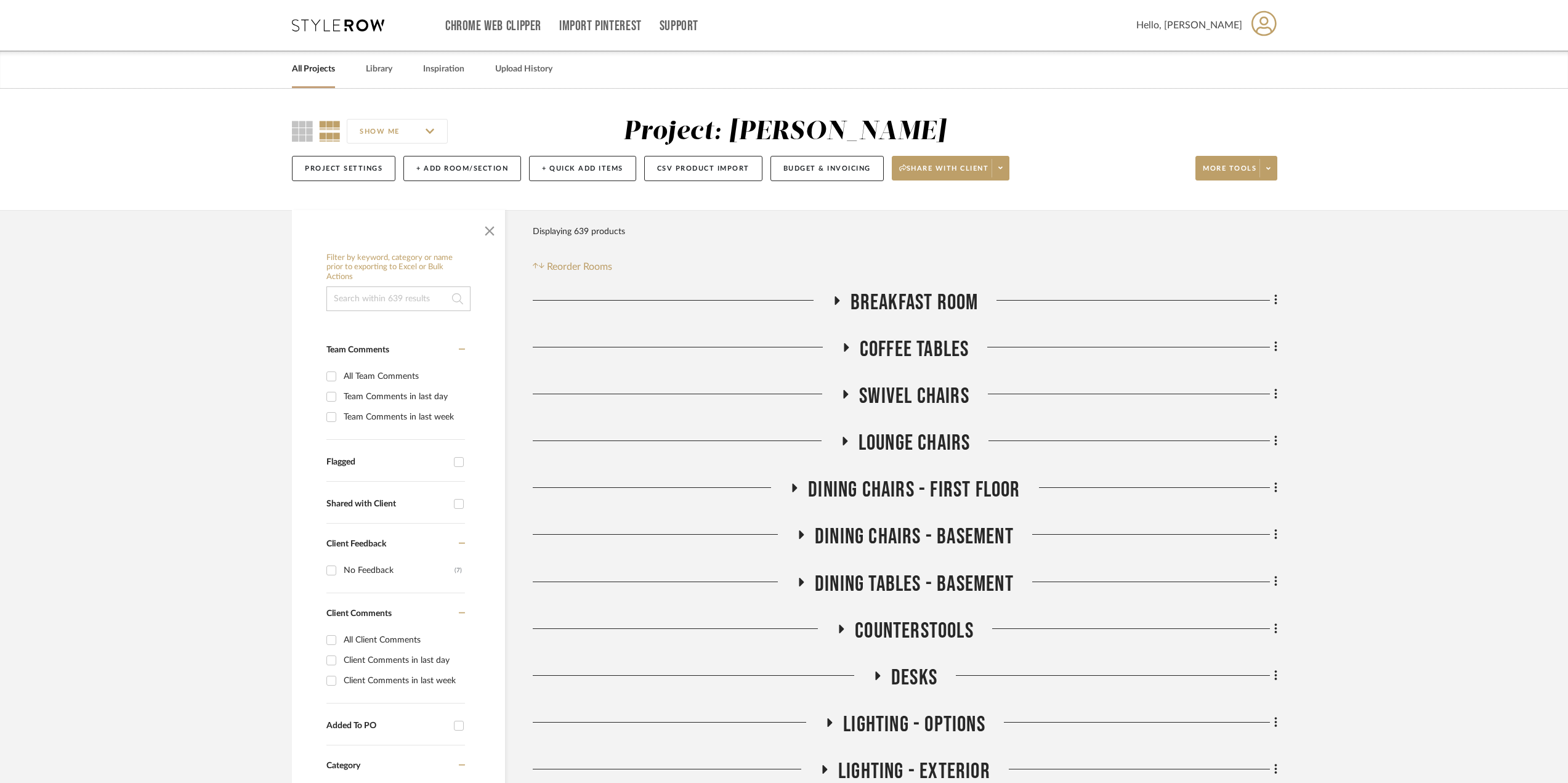
scroll to position [123, 0]
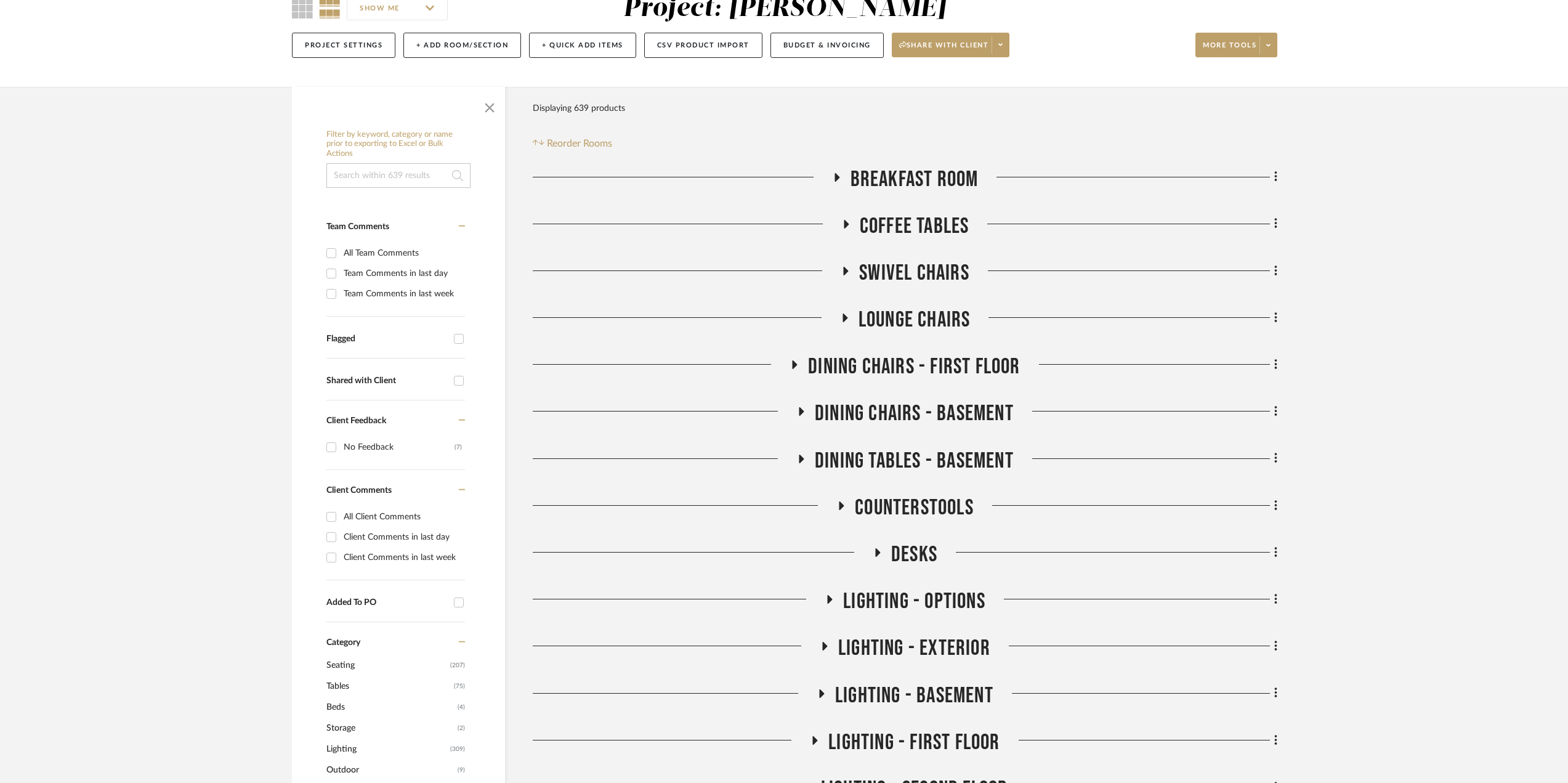
click at [845, 227] on icon at bounding box center [846, 224] width 5 height 9
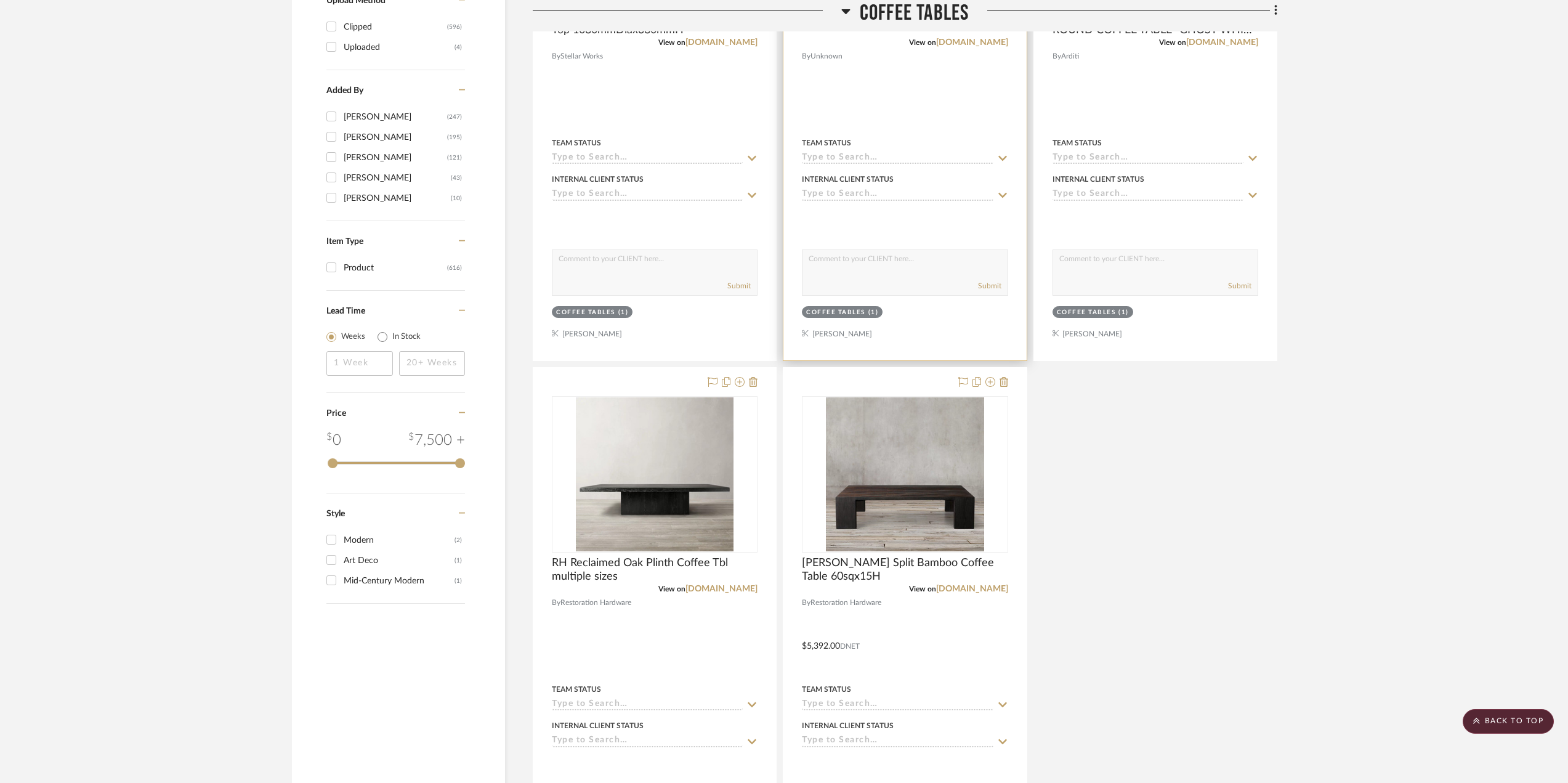
scroll to position [1540, 0]
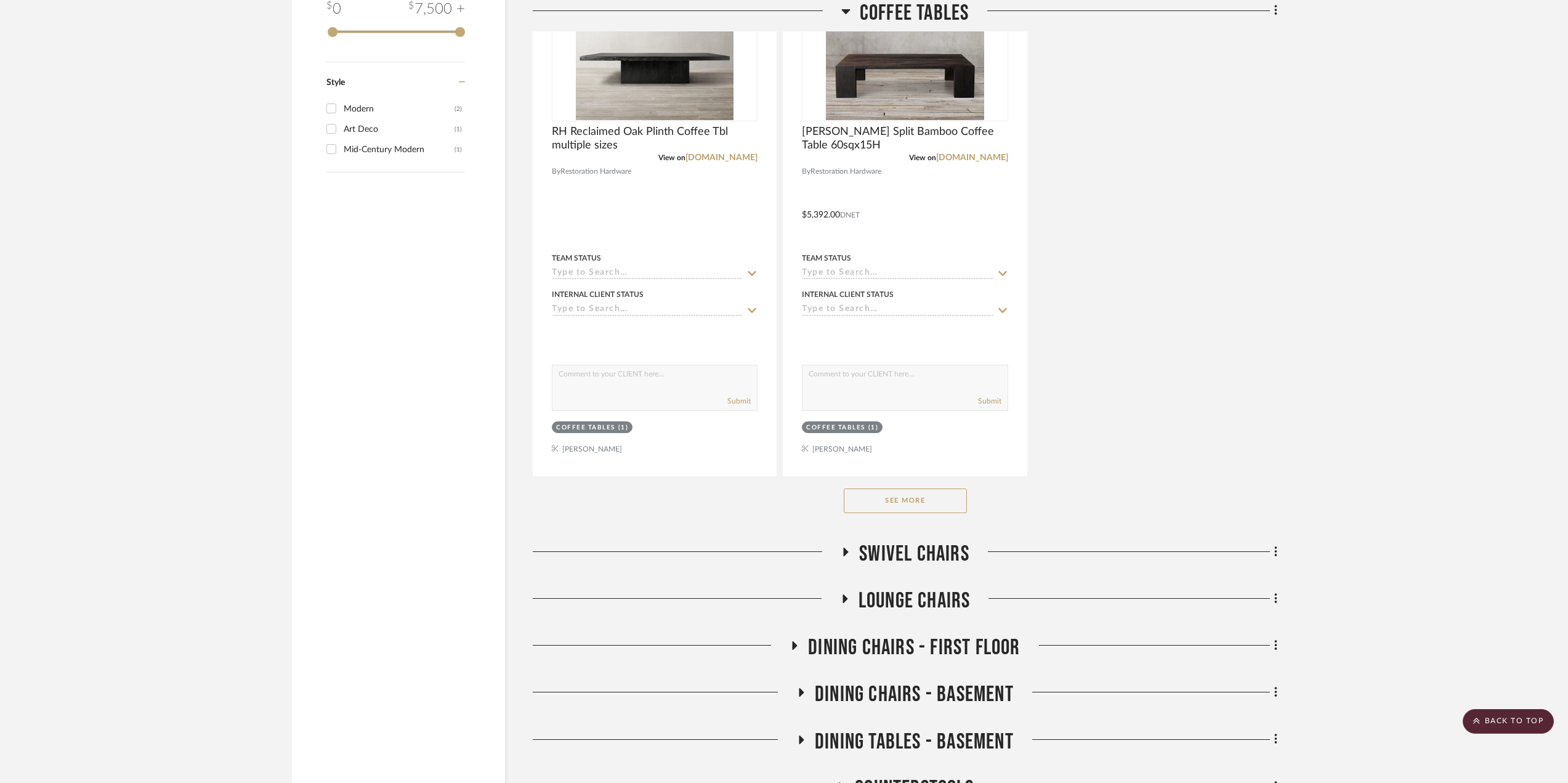
click at [844, 551] on icon at bounding box center [846, 552] width 5 height 9
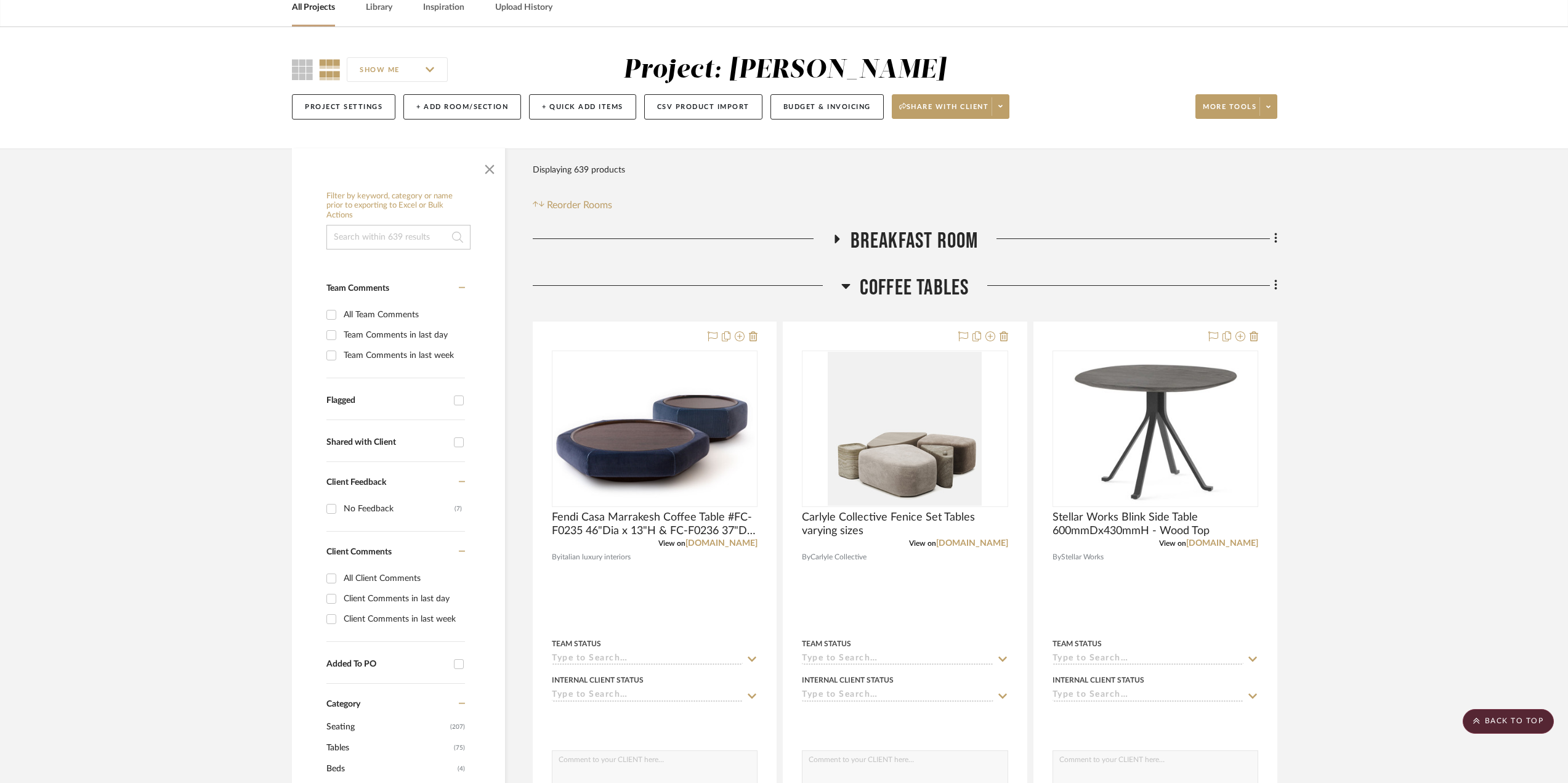
scroll to position [0, 0]
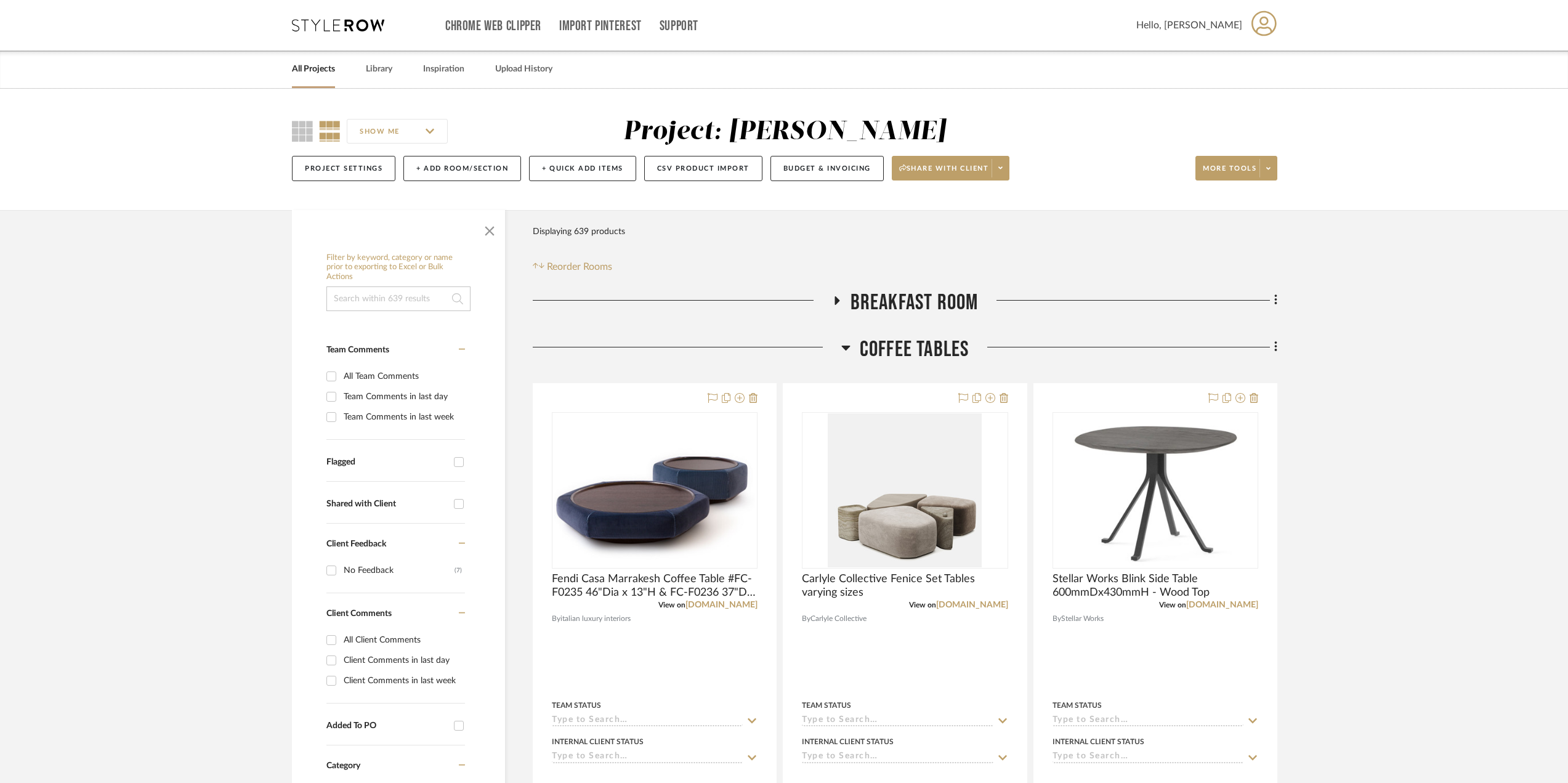
click at [848, 349] on icon at bounding box center [846, 347] width 9 height 15
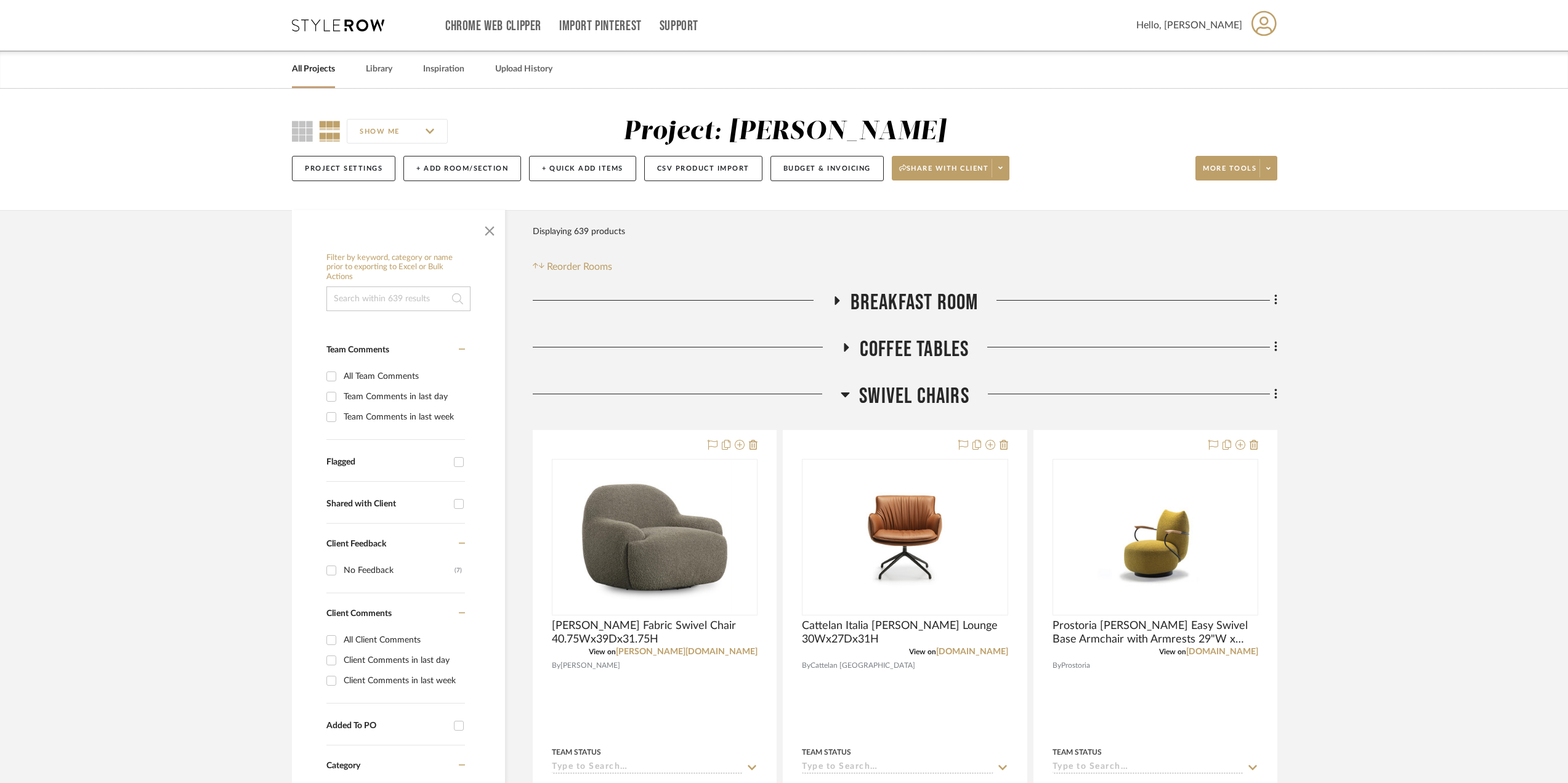
click at [846, 387] on icon at bounding box center [845, 394] width 9 height 15
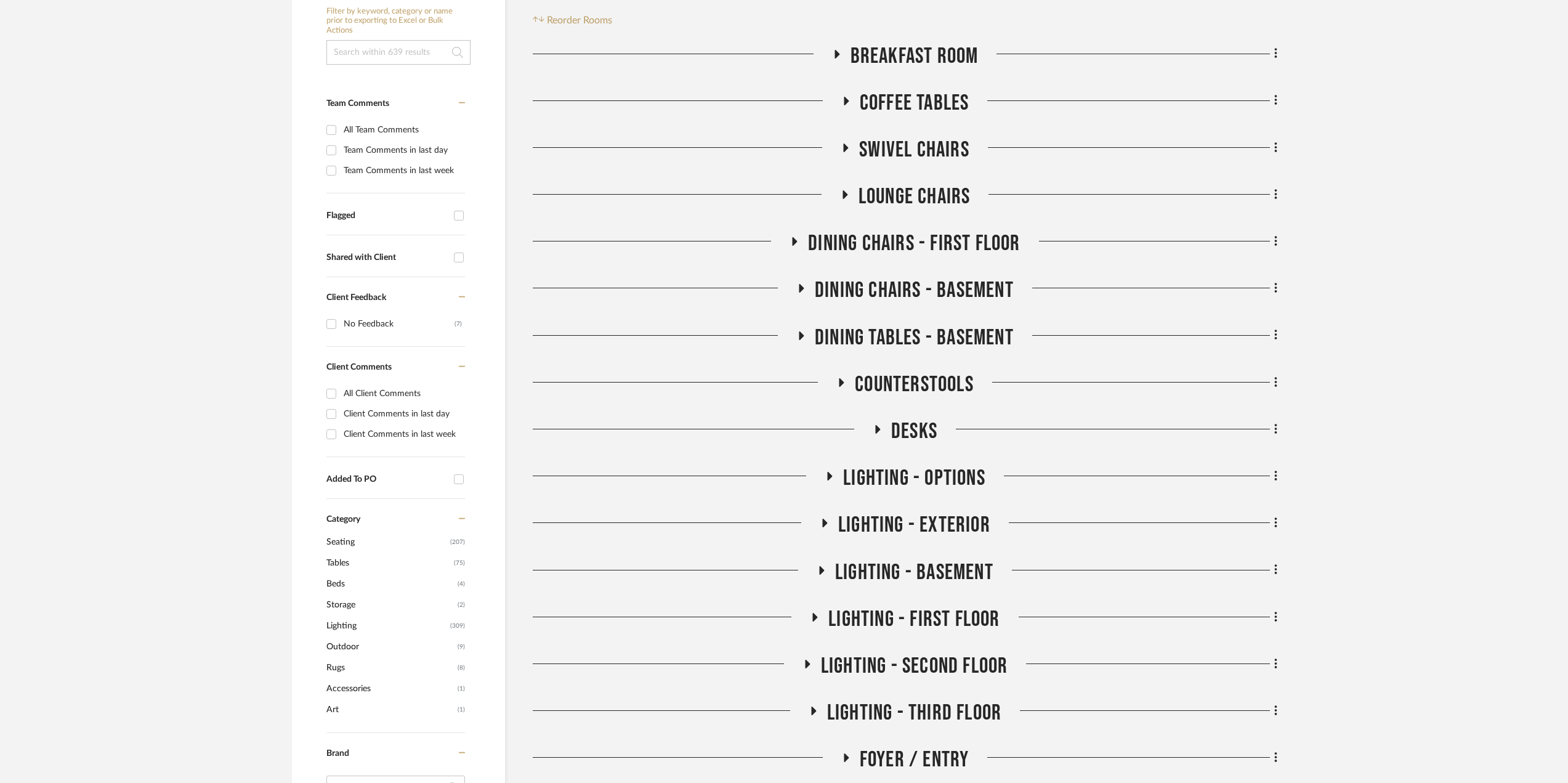
scroll to position [308, 0]
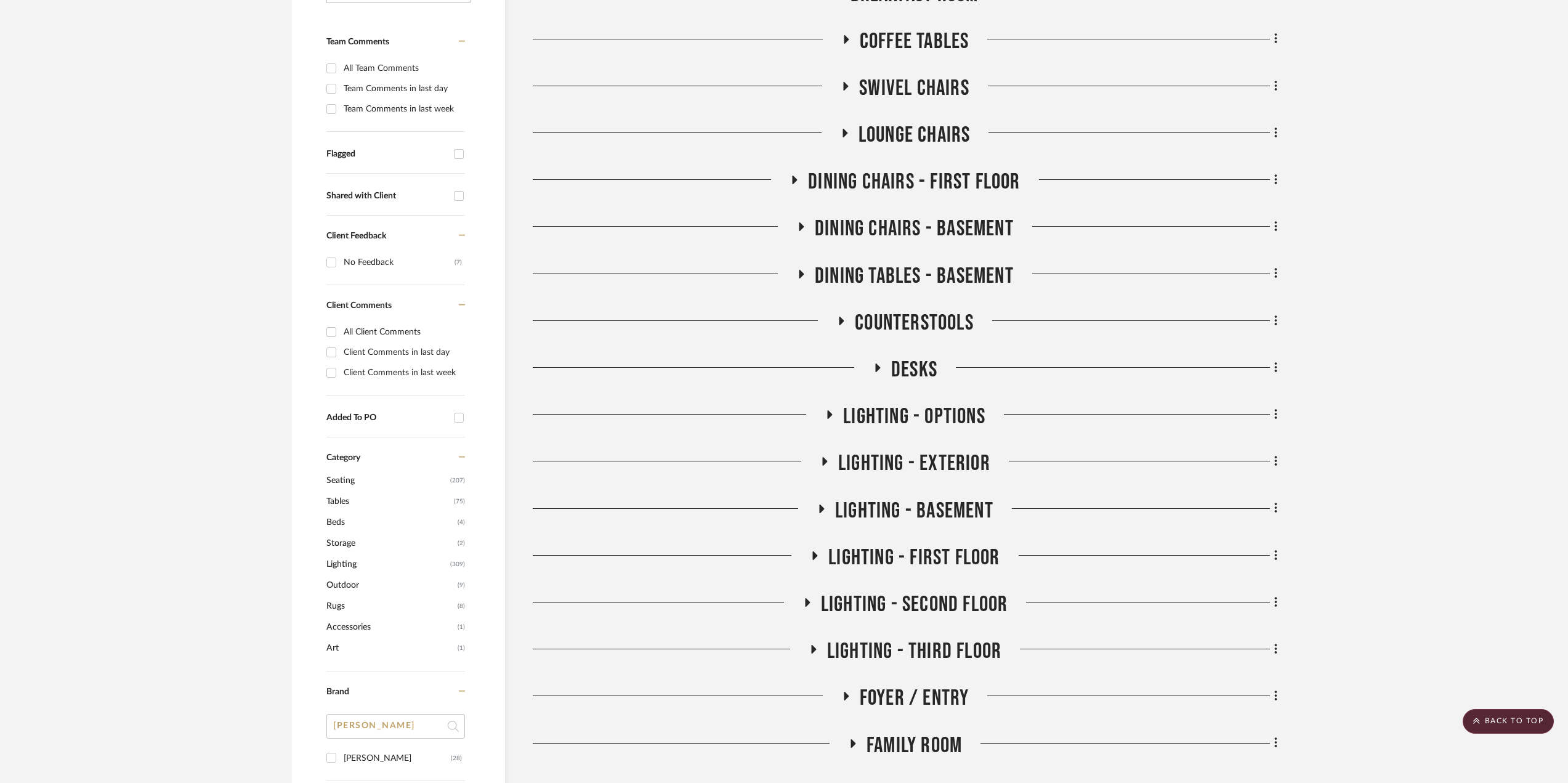
click at [879, 367] on icon at bounding box center [878, 368] width 5 height 9
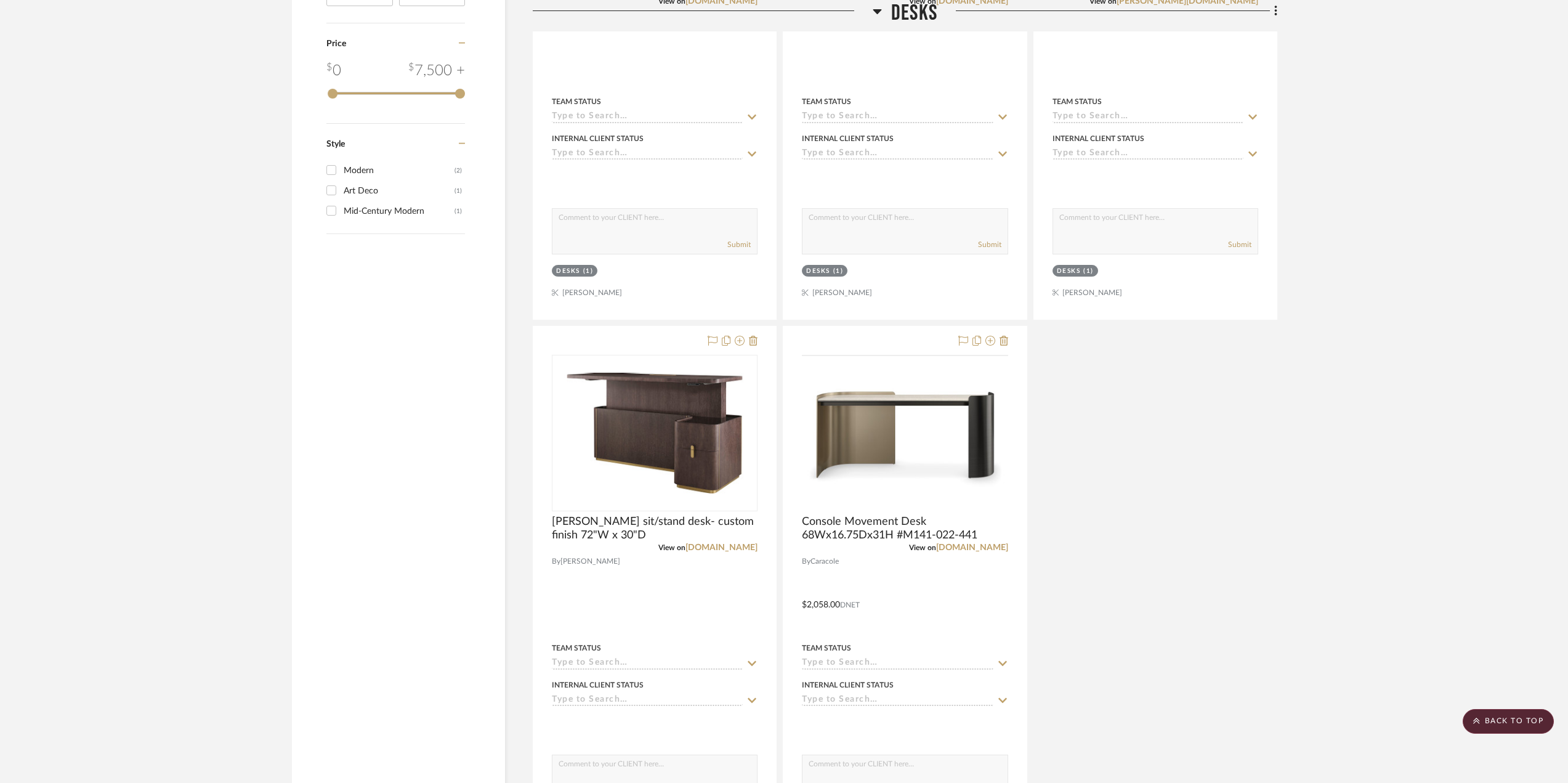
scroll to position [1663, 0]
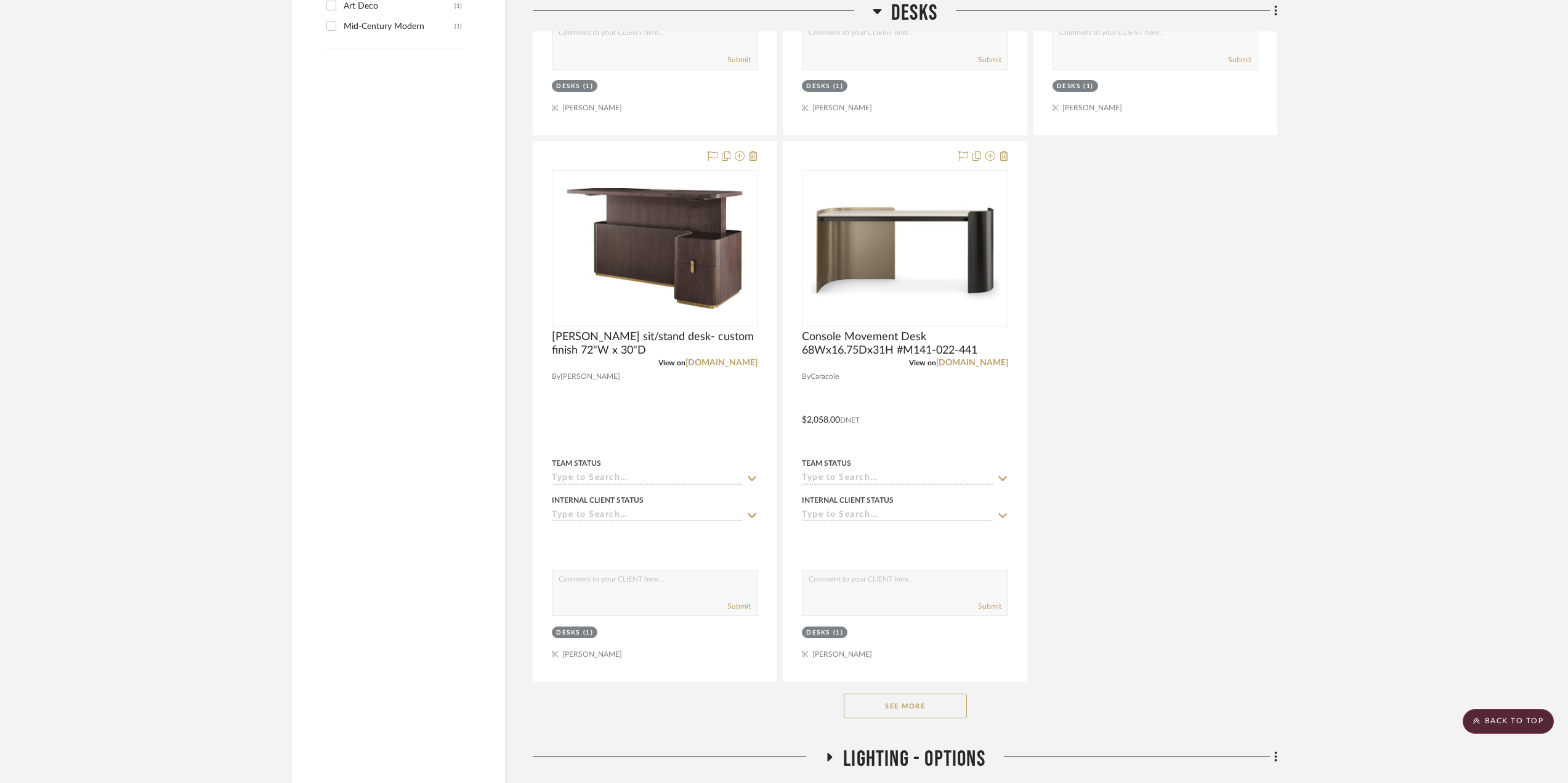
click at [918, 712] on button "See More" at bounding box center [905, 705] width 123 height 25
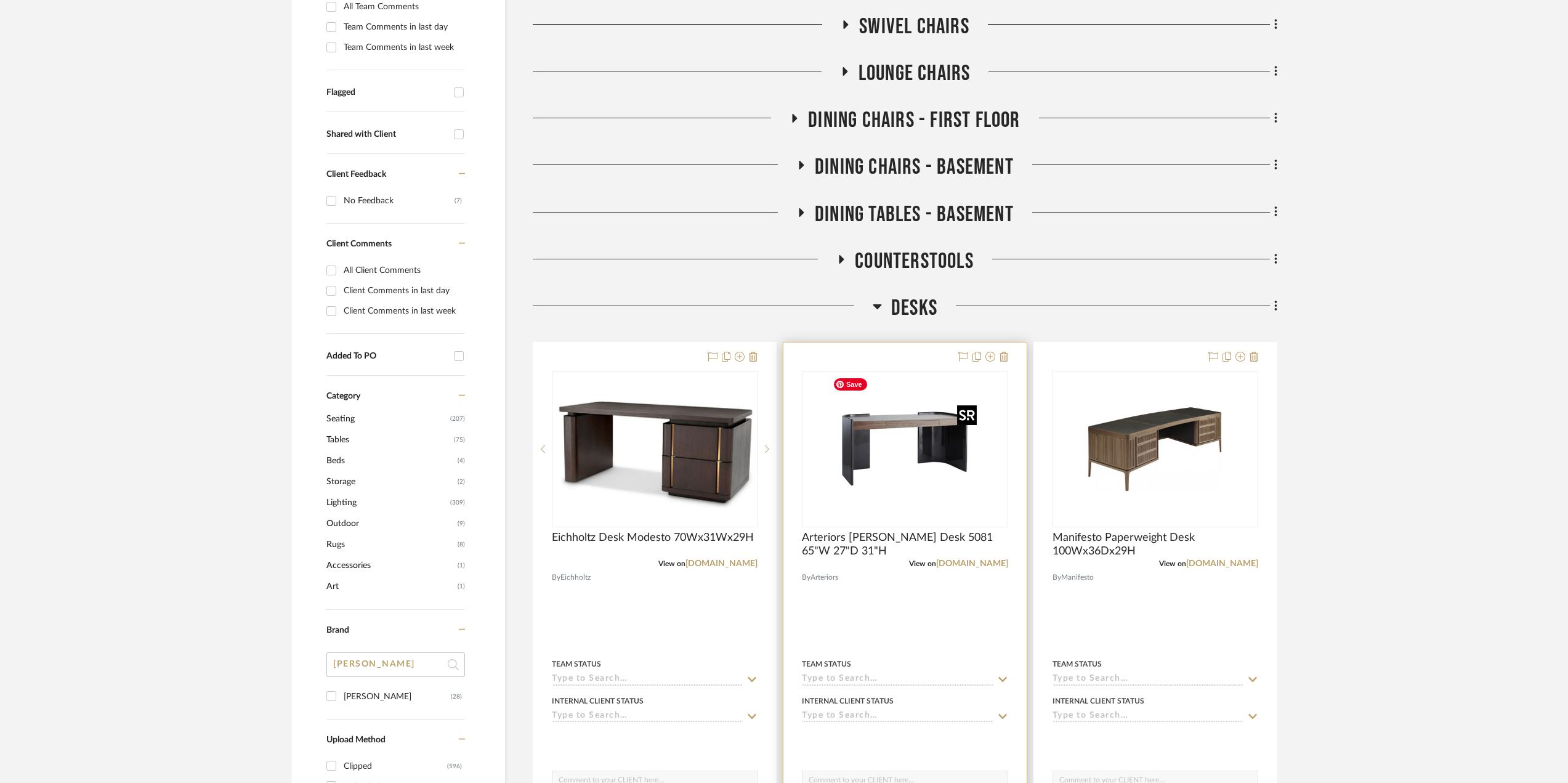
scroll to position [246, 0]
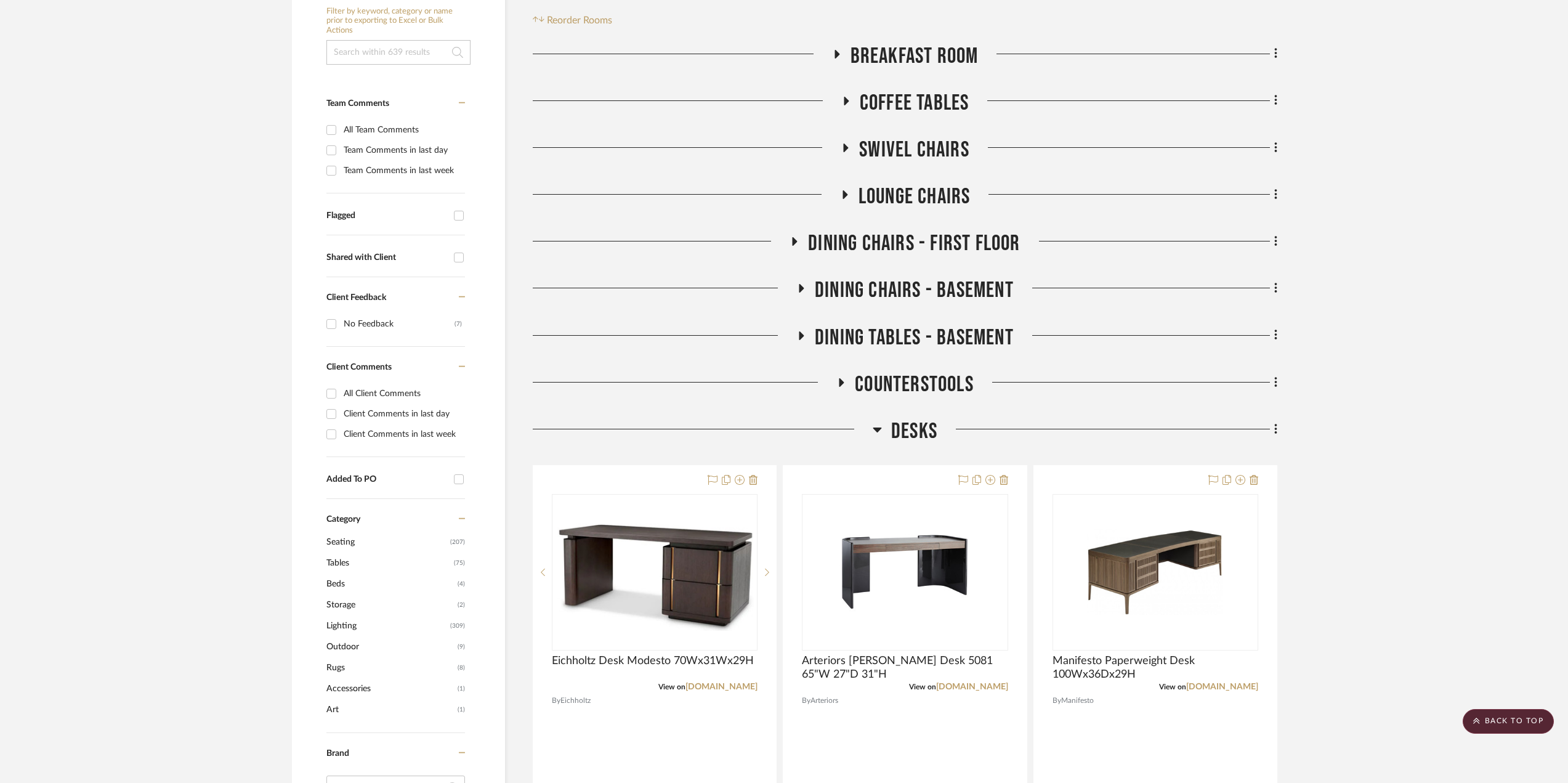
click at [838, 377] on icon at bounding box center [841, 382] width 15 height 9
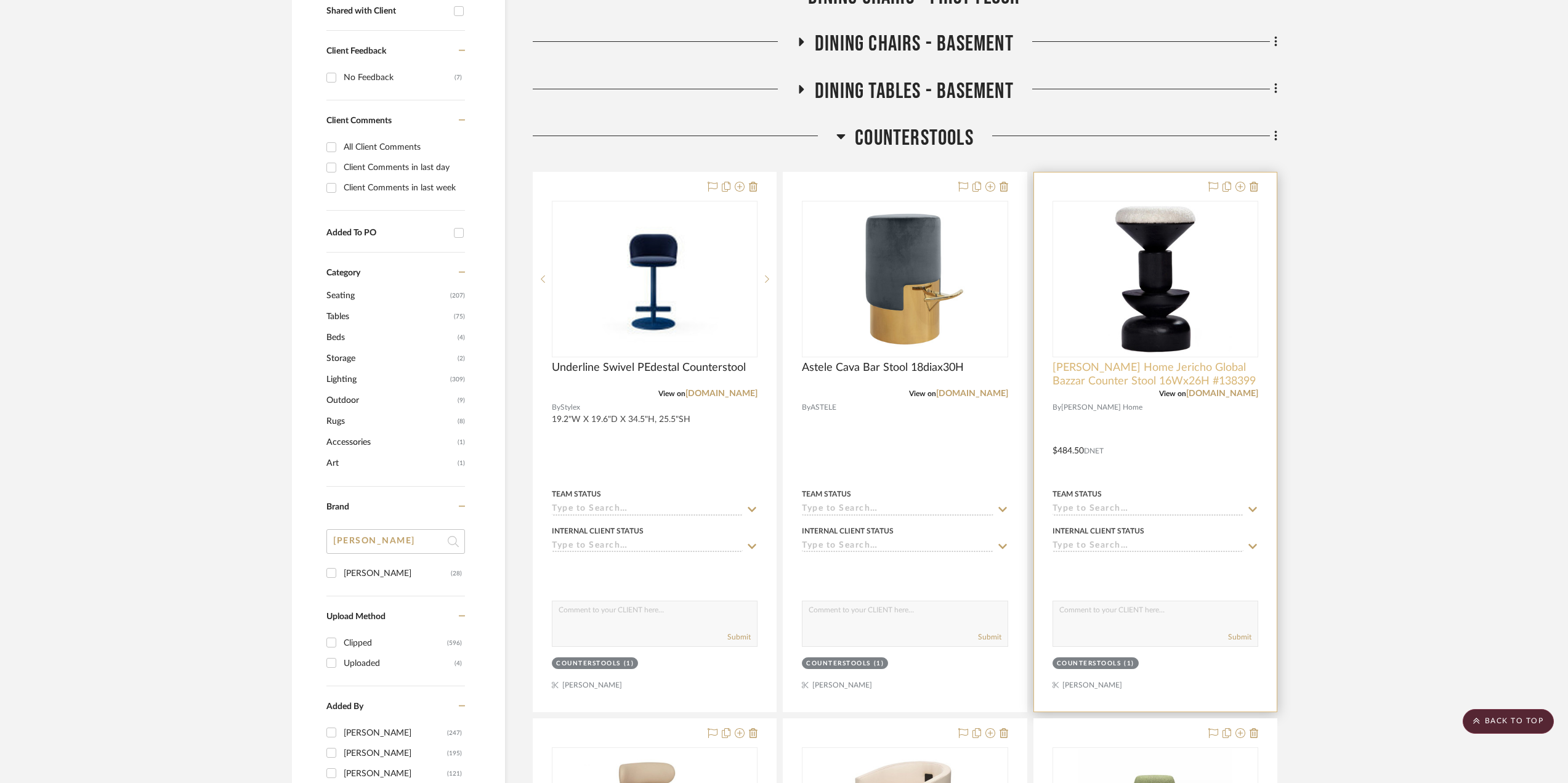
scroll to position [308, 0]
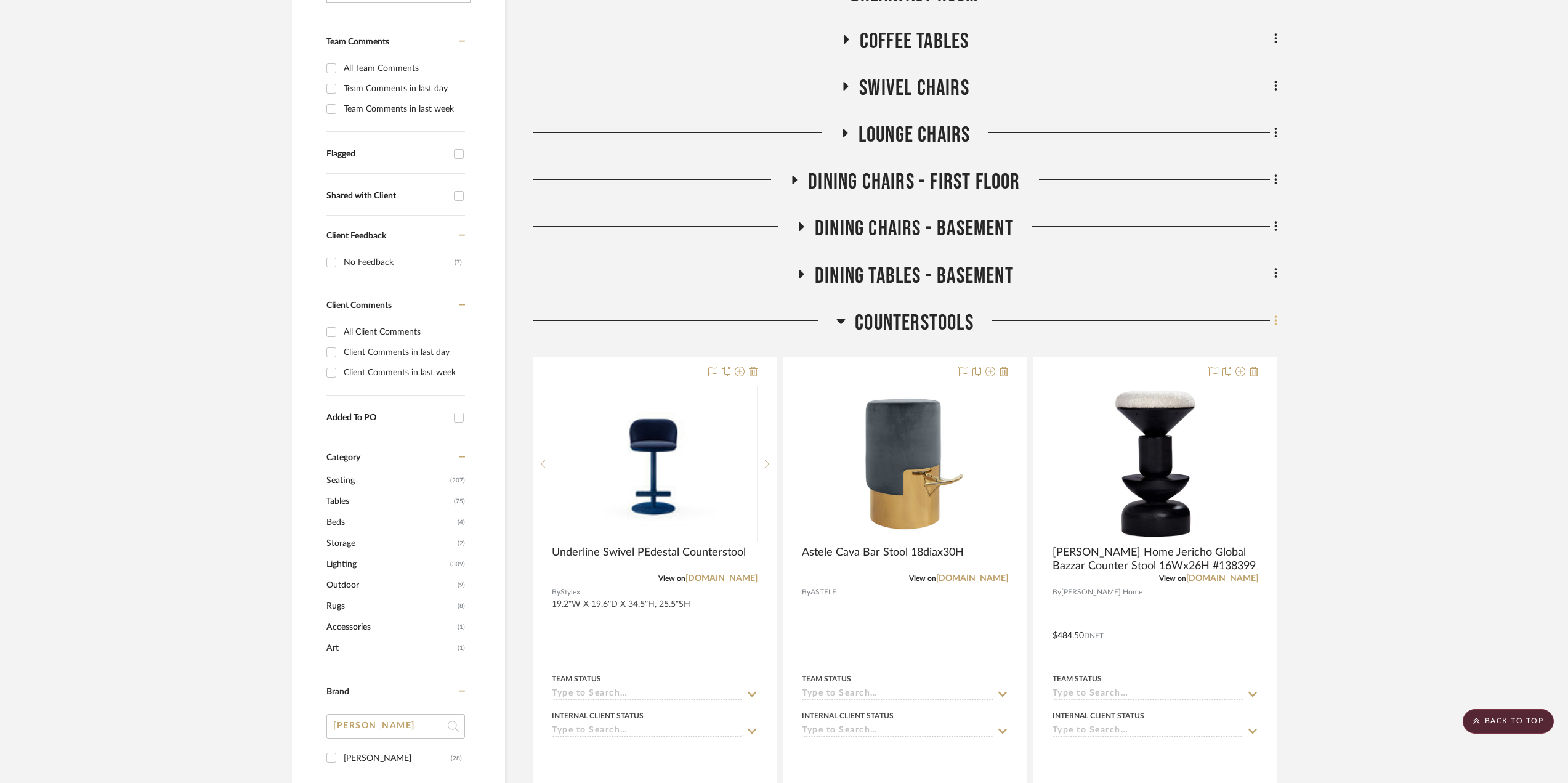
click at [1271, 317] on fa-icon at bounding box center [1274, 322] width 8 height 20
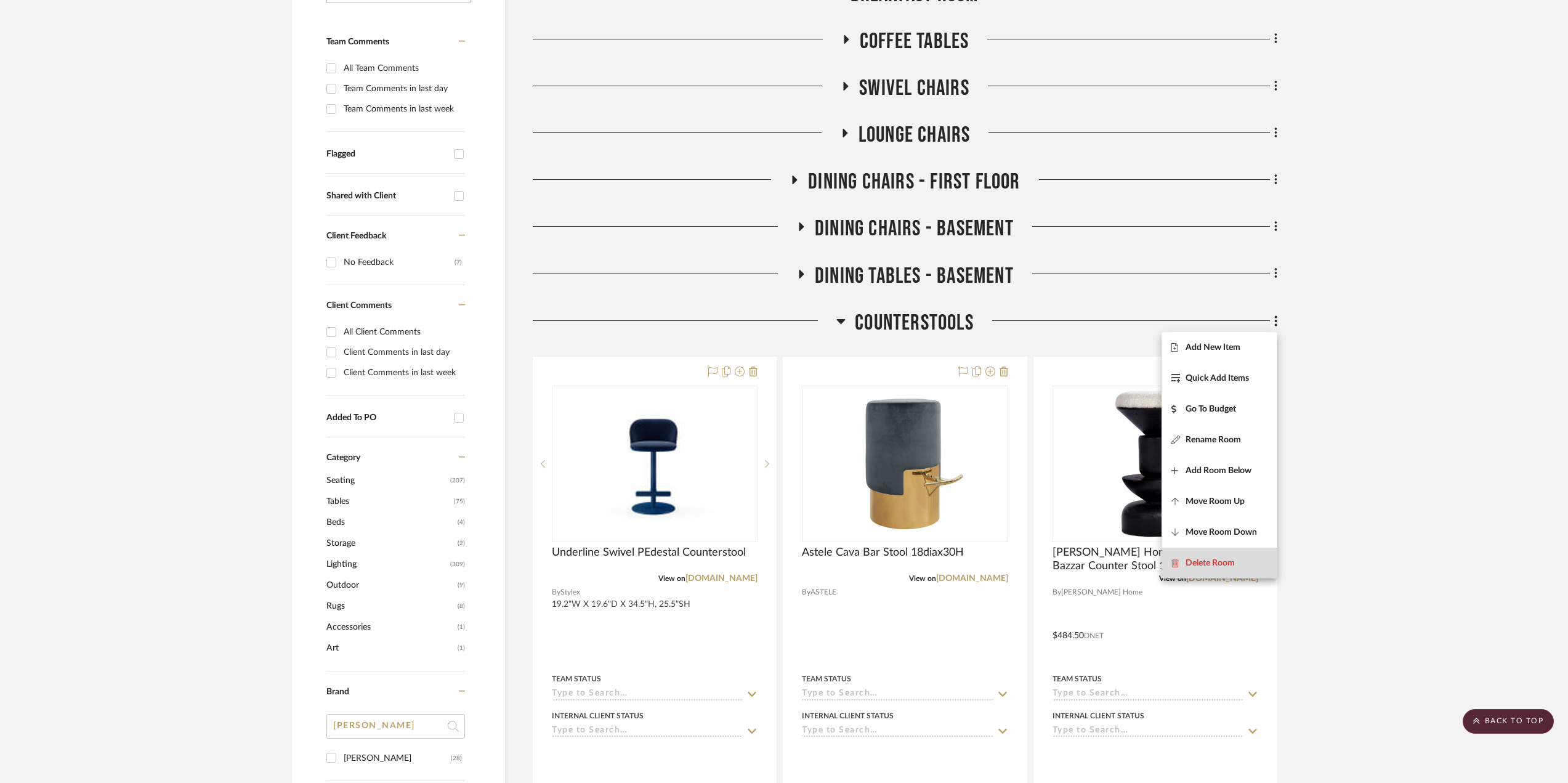
click at [1226, 558] on span "Delete Room" at bounding box center [1209, 563] width 49 height 11
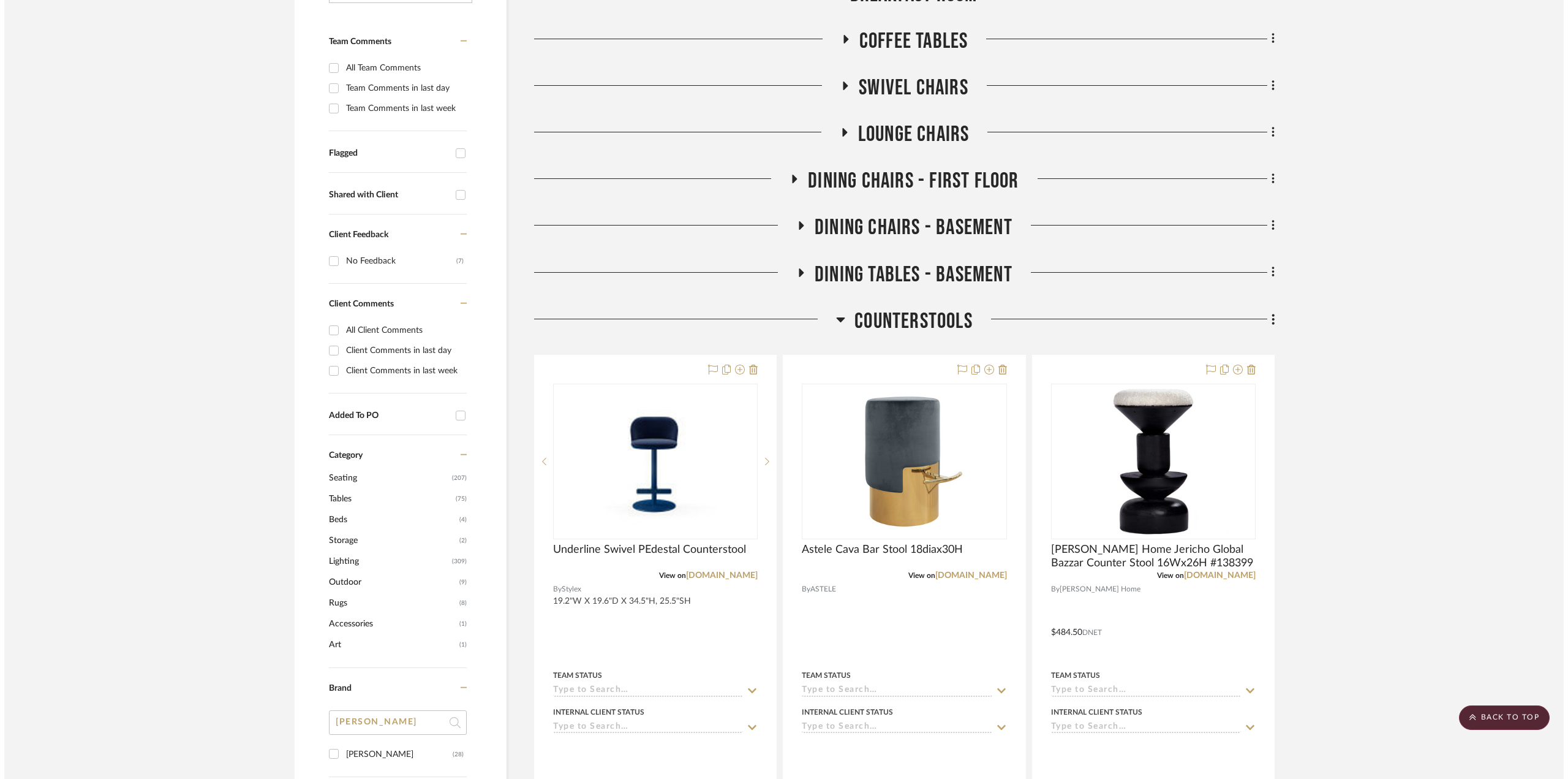
scroll to position [0, 0]
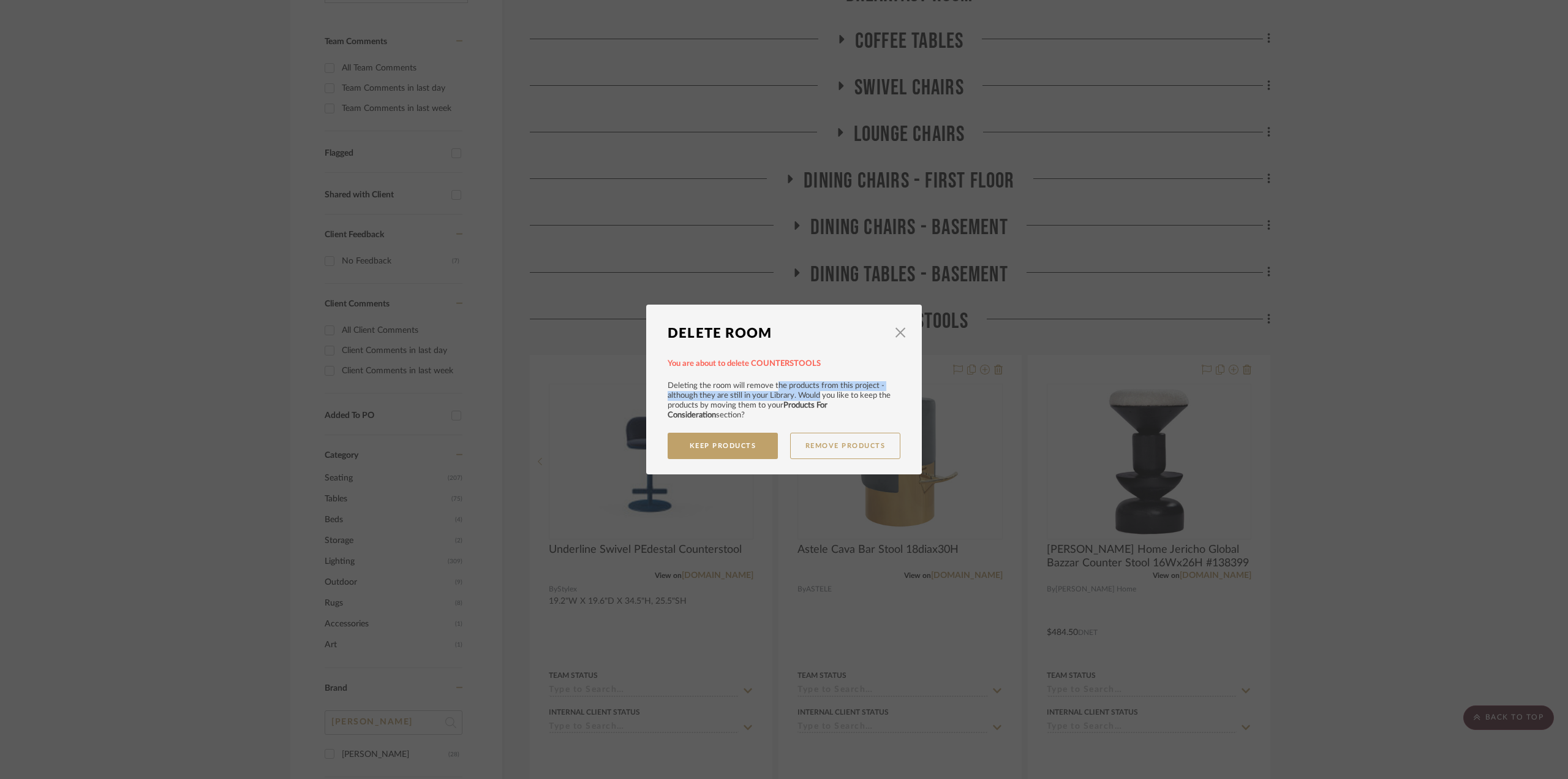
drag, startPoint x: 770, startPoint y: 387, endPoint x: 815, endPoint y: 393, distance: 45.4
click at [815, 393] on div "Deleting the room will remove the products from this project - although they ar…" at bounding box center [778, 400] width 233 height 39
drag, startPoint x: 808, startPoint y: 395, endPoint x: 827, endPoint y: 397, distance: 19.1
click at [827, 397] on div "Deleting the room will remove the products from this project - although they ar…" at bounding box center [778, 400] width 233 height 39
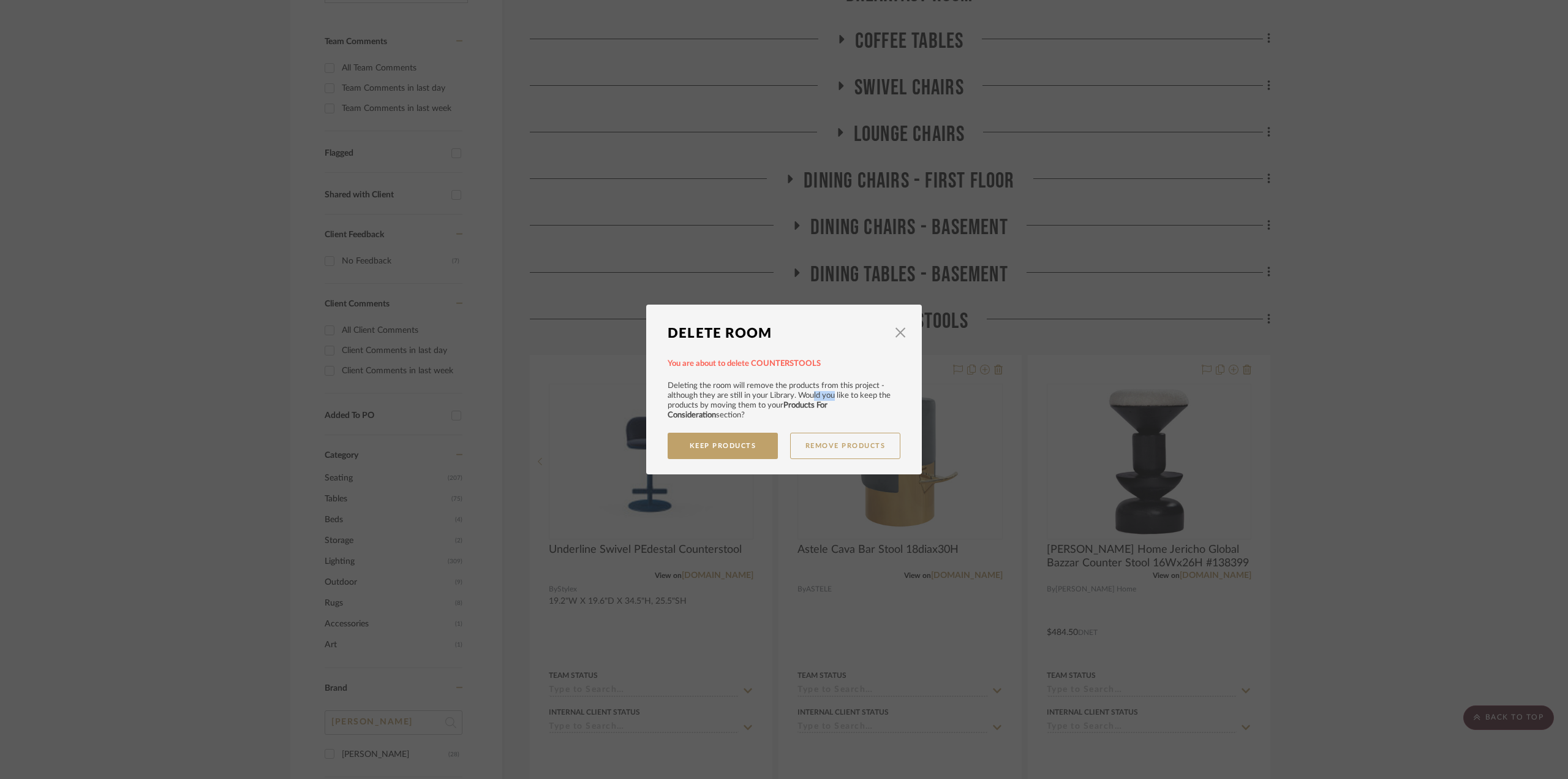
click at [827, 397] on div "Deleting the room will remove the products from this project - although they ar…" at bounding box center [778, 400] width 233 height 39
drag, startPoint x: 712, startPoint y: 404, endPoint x: 739, endPoint y: 404, distance: 27.0
click at [739, 404] on div "Deleting the room will remove the products from this project - although they ar…" at bounding box center [778, 400] width 233 height 39
click at [730, 444] on button "Keep Products" at bounding box center [722, 446] width 110 height 26
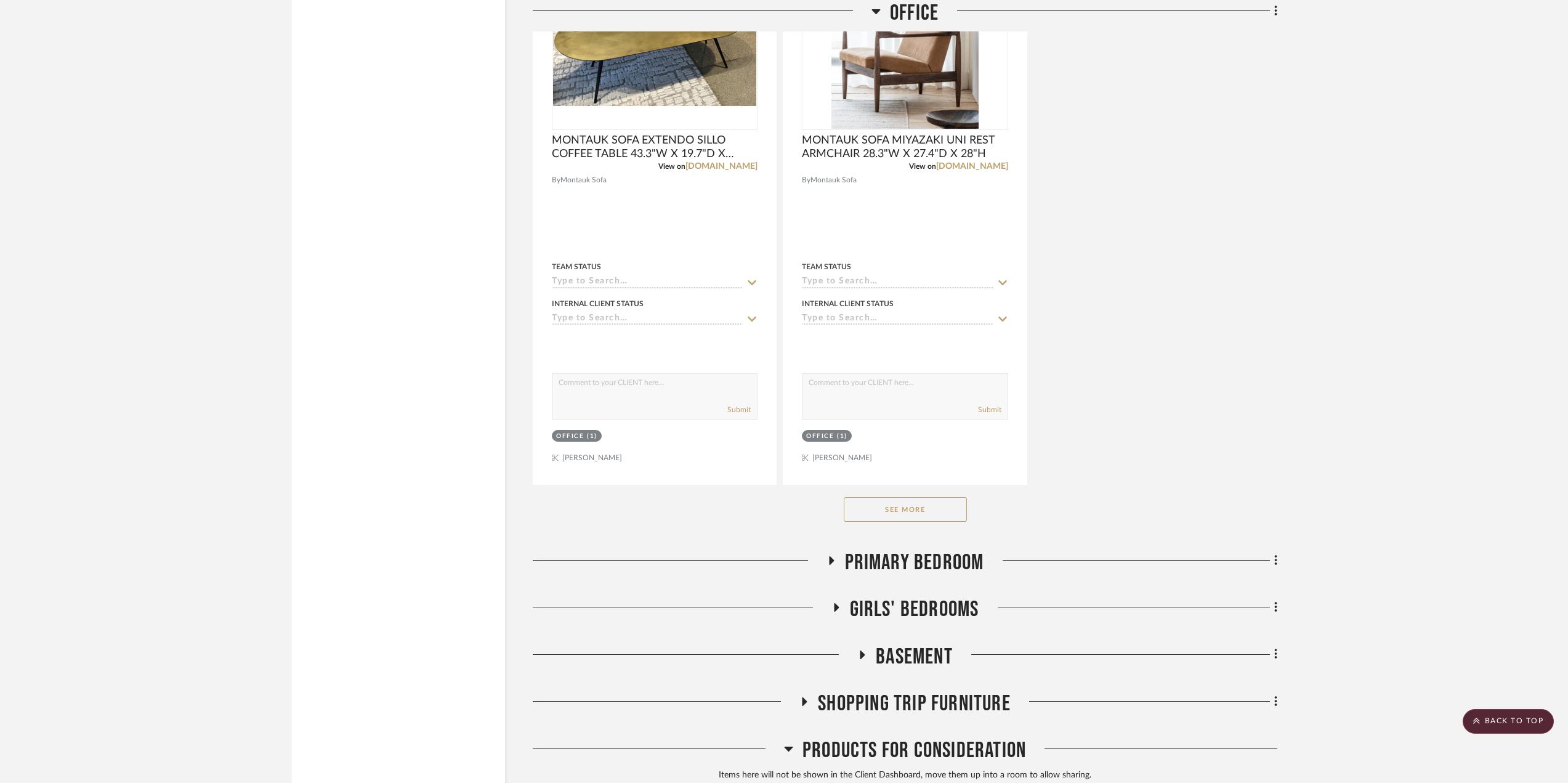
scroll to position [5050, 0]
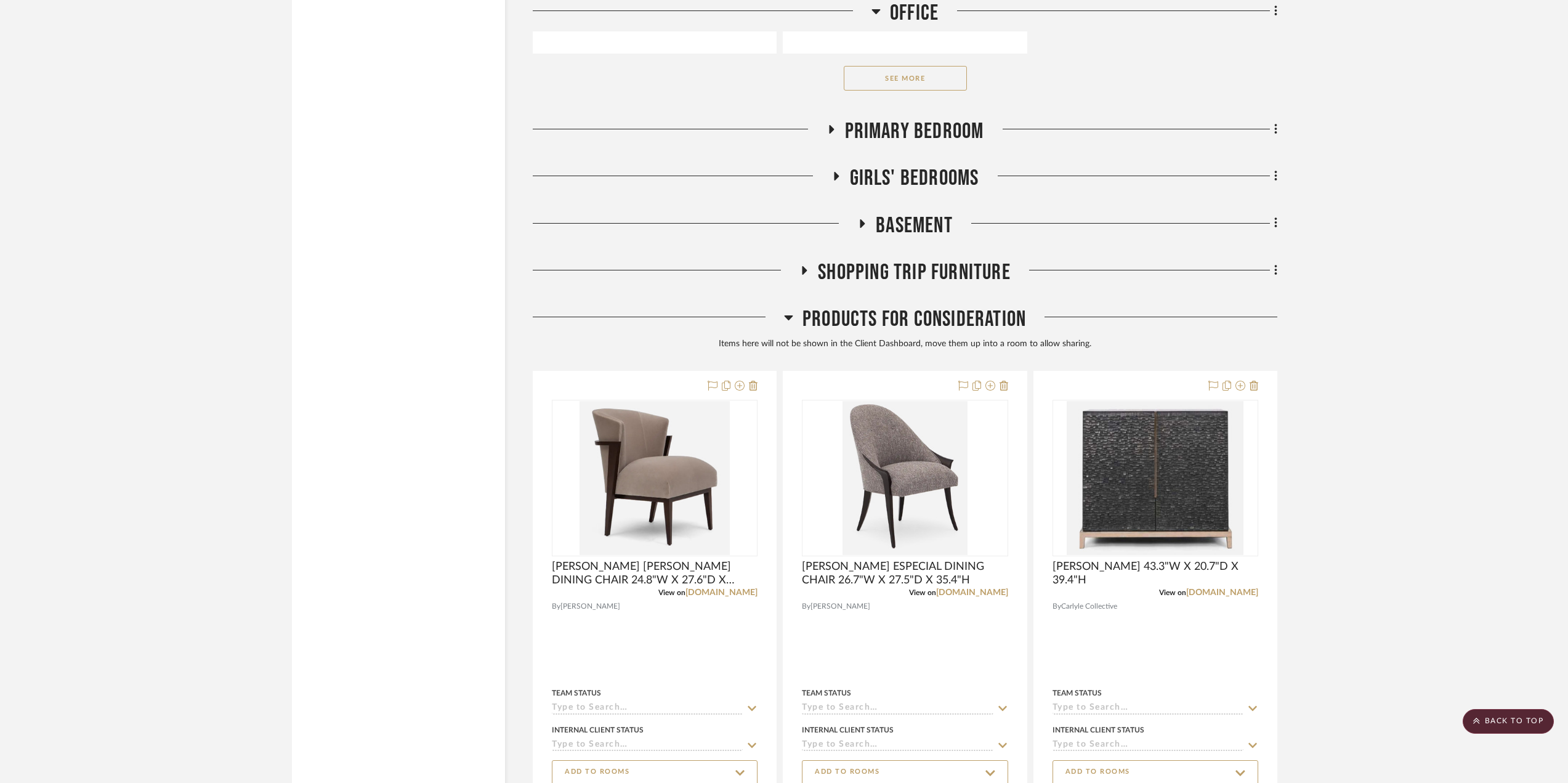
click at [794, 314] on h3 "Products For Consideration" at bounding box center [904, 319] width 242 height 26
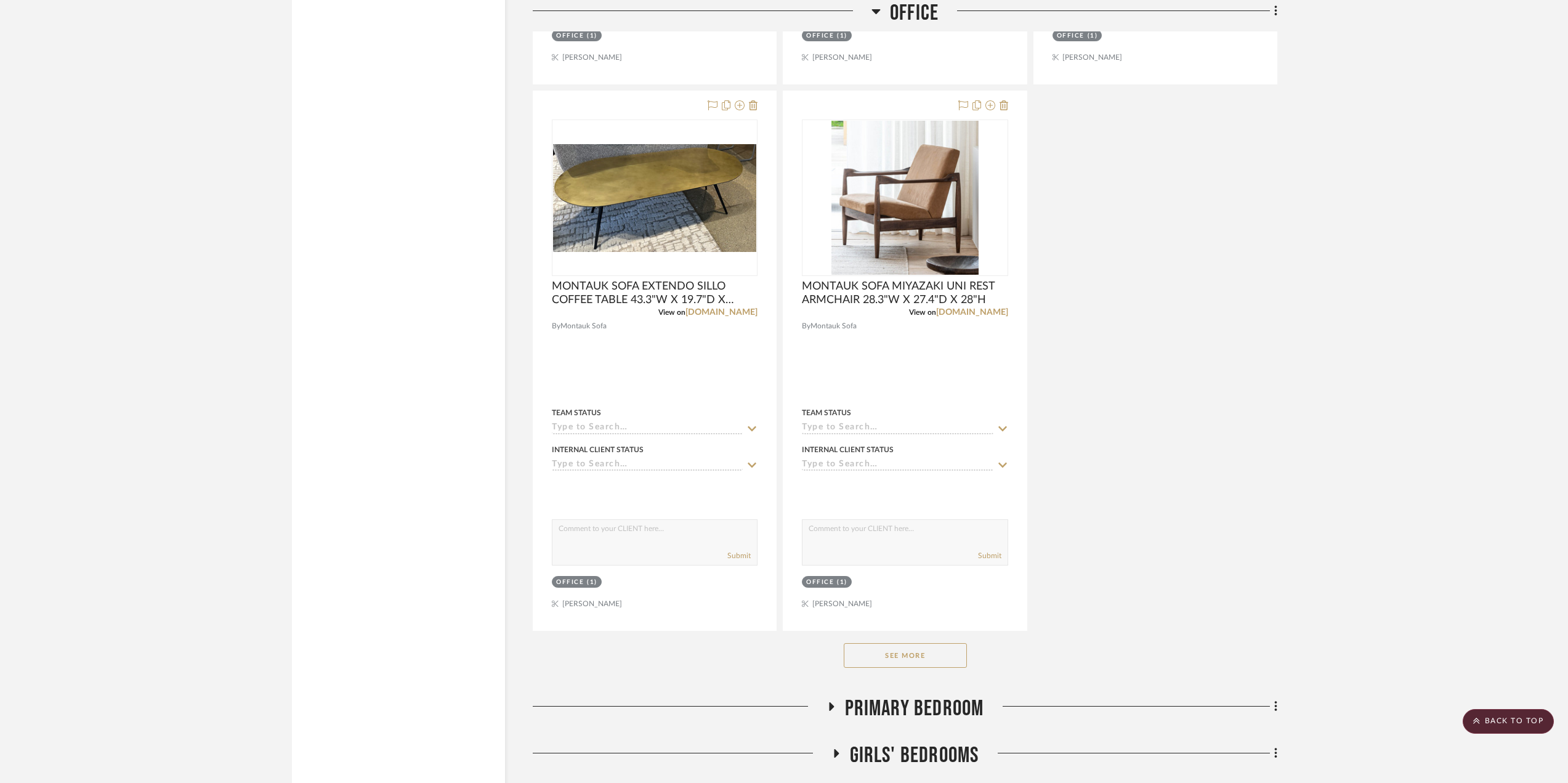
scroll to position [4719, 0]
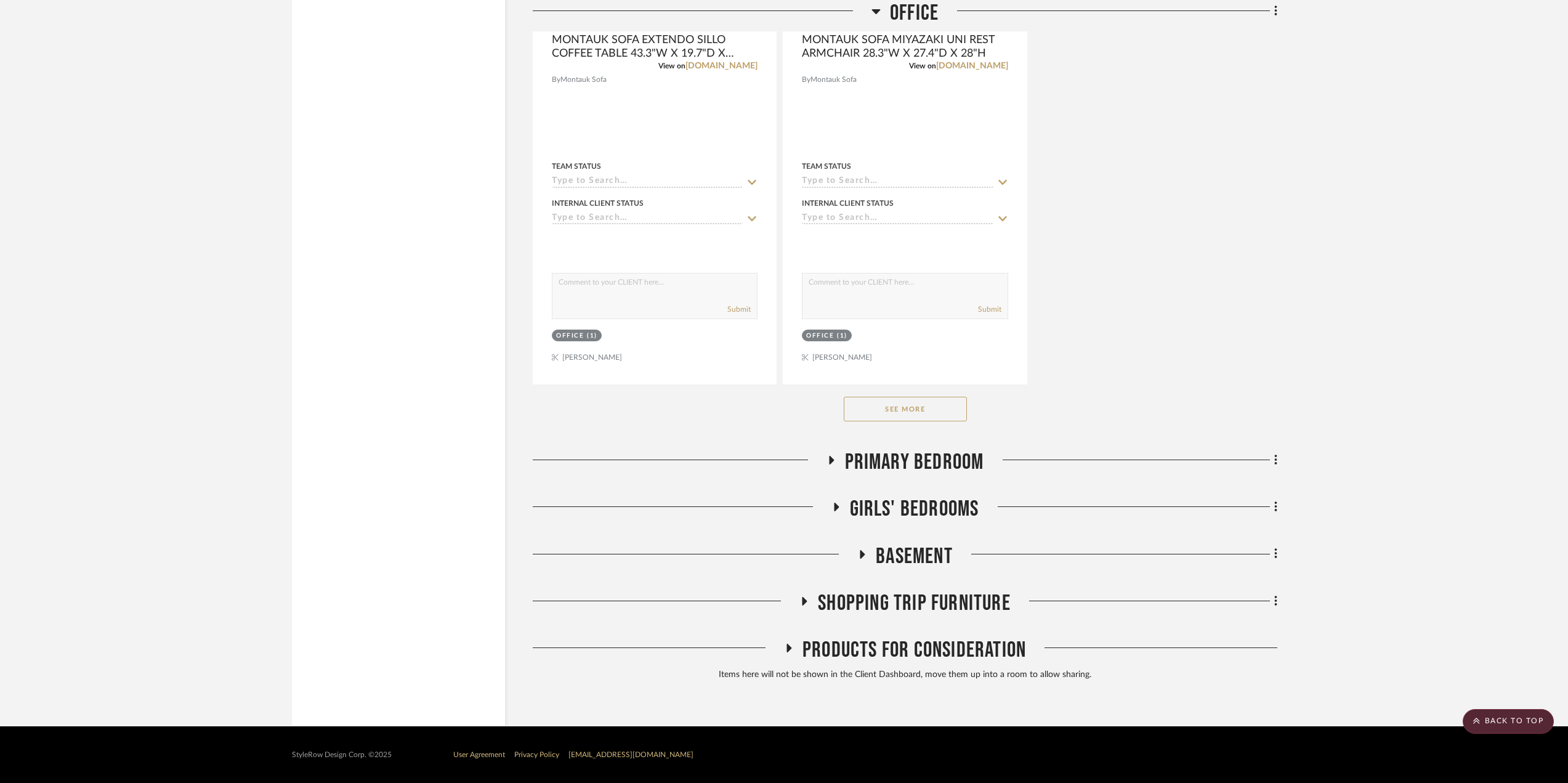
click at [791, 643] on icon at bounding box center [788, 648] width 15 height 9
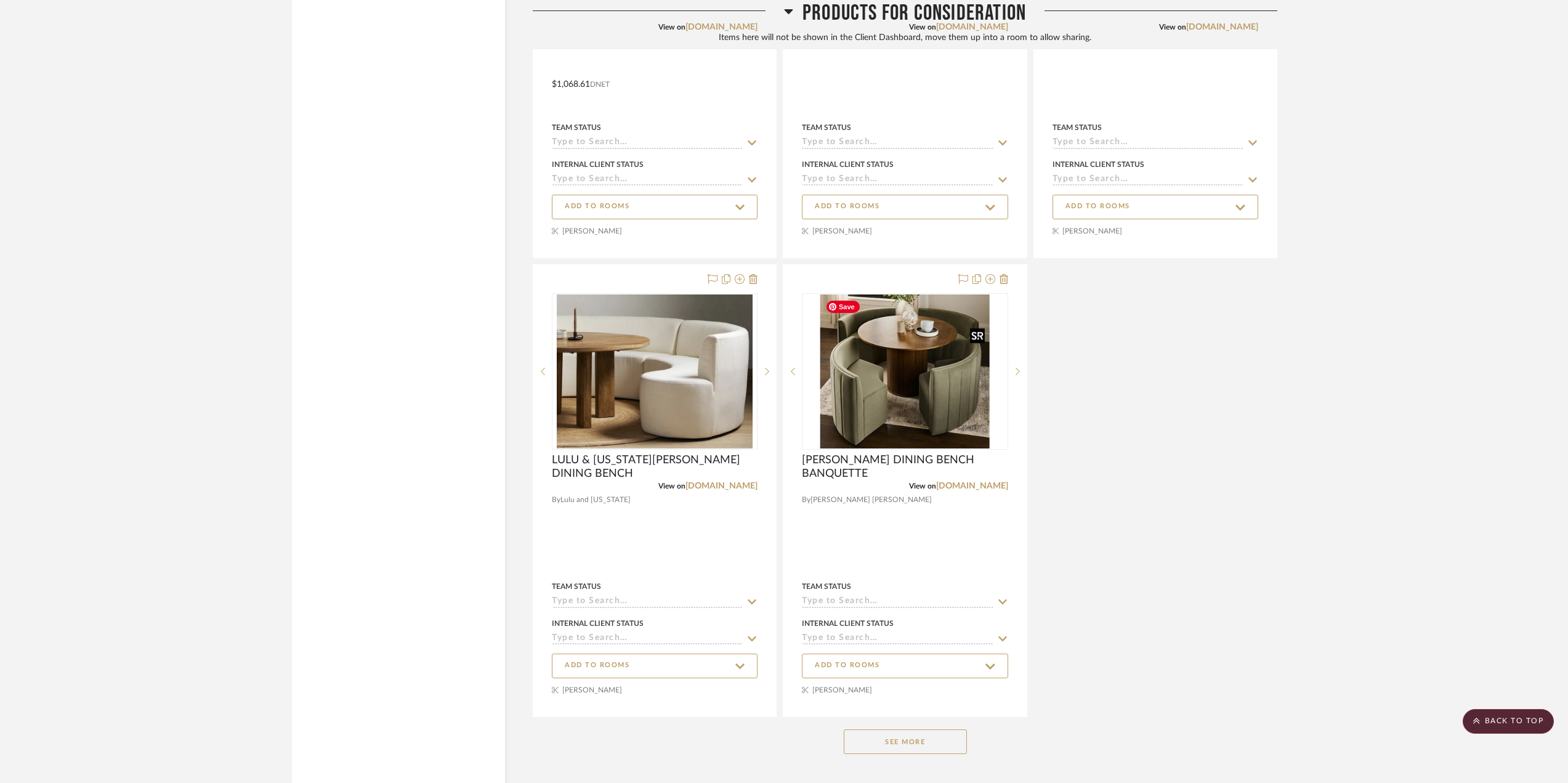
scroll to position [6139, 0]
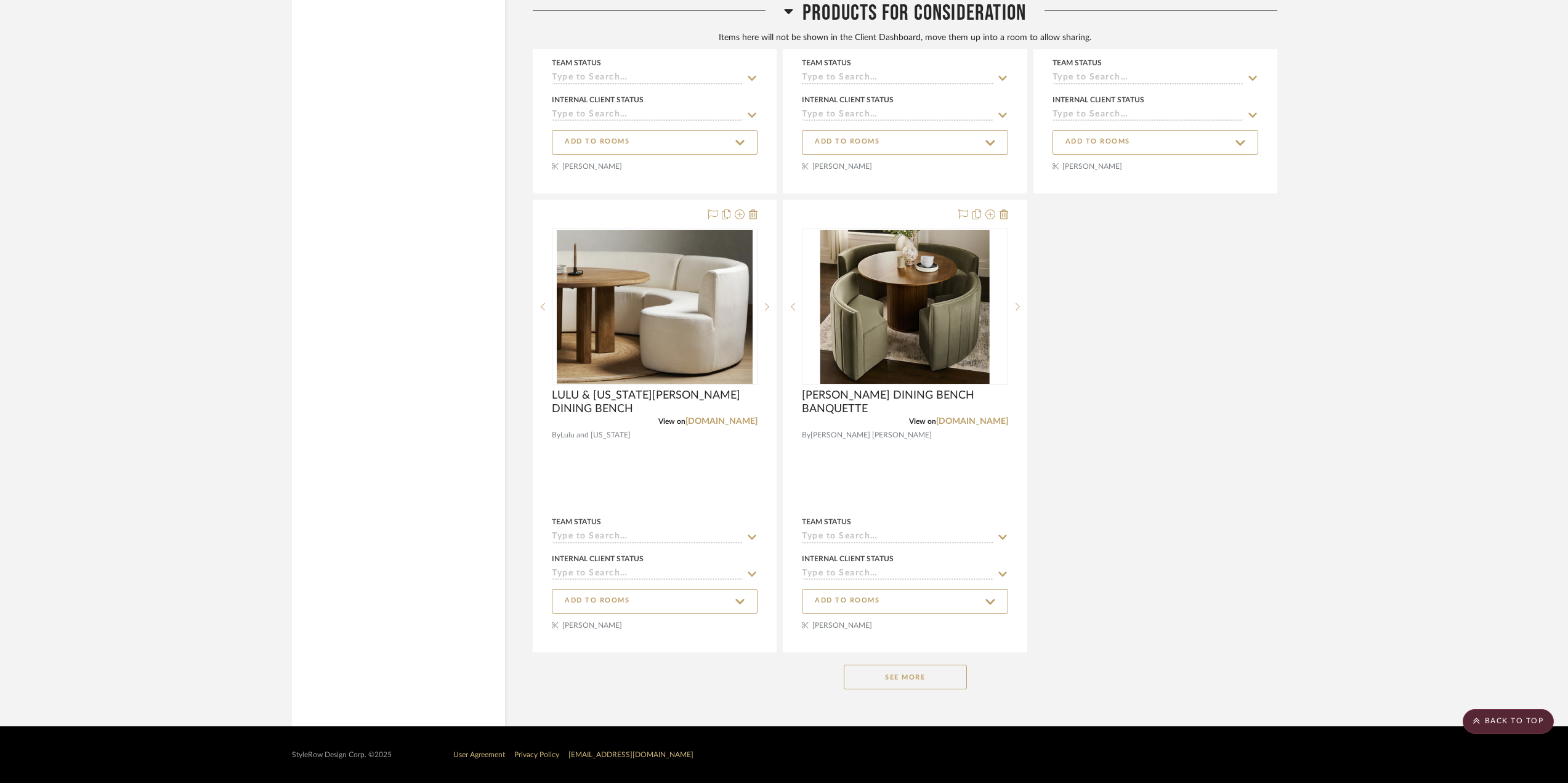
click at [937, 669] on button "See More" at bounding box center [905, 677] width 123 height 25
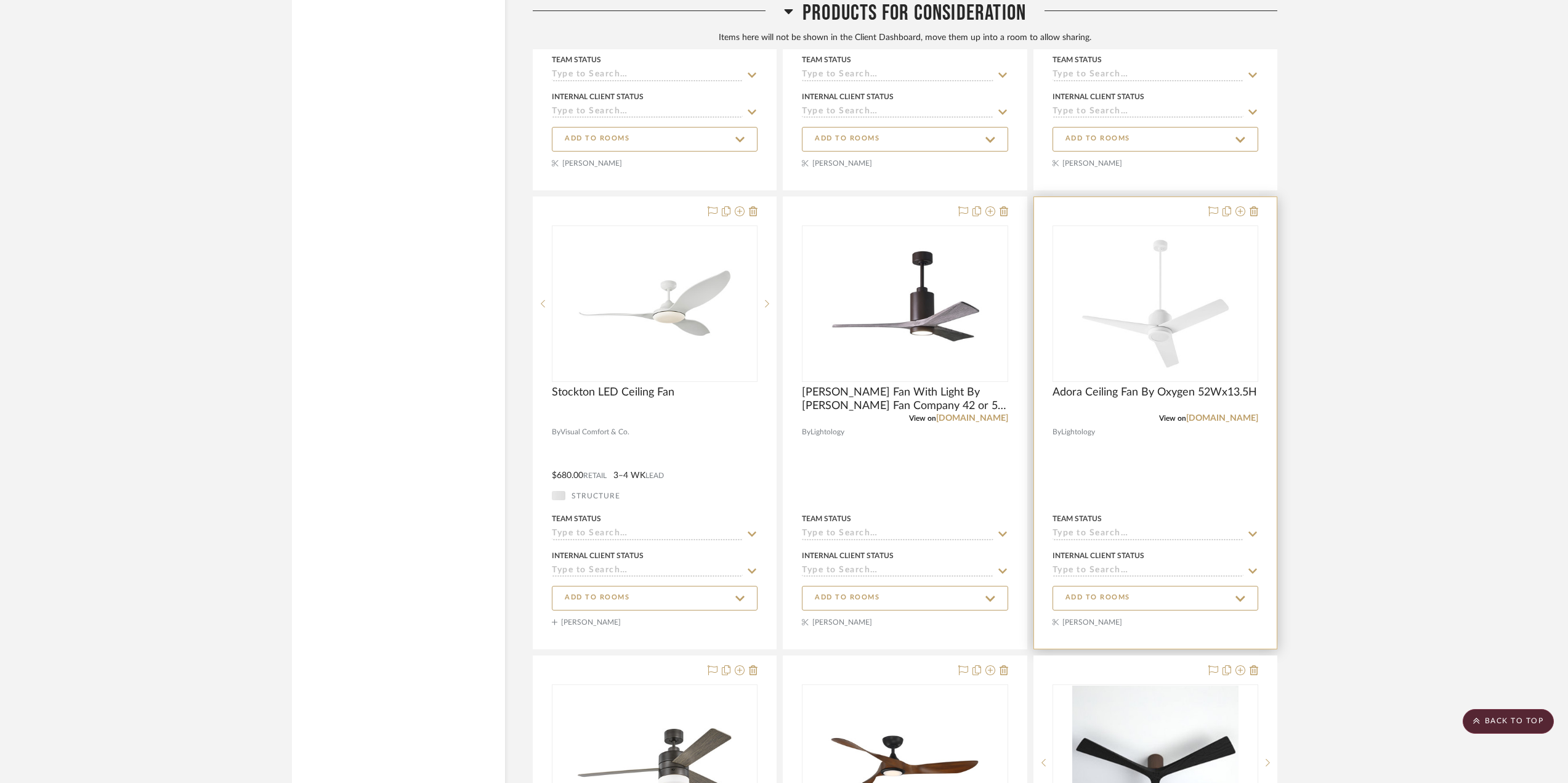
scroll to position [0, 0]
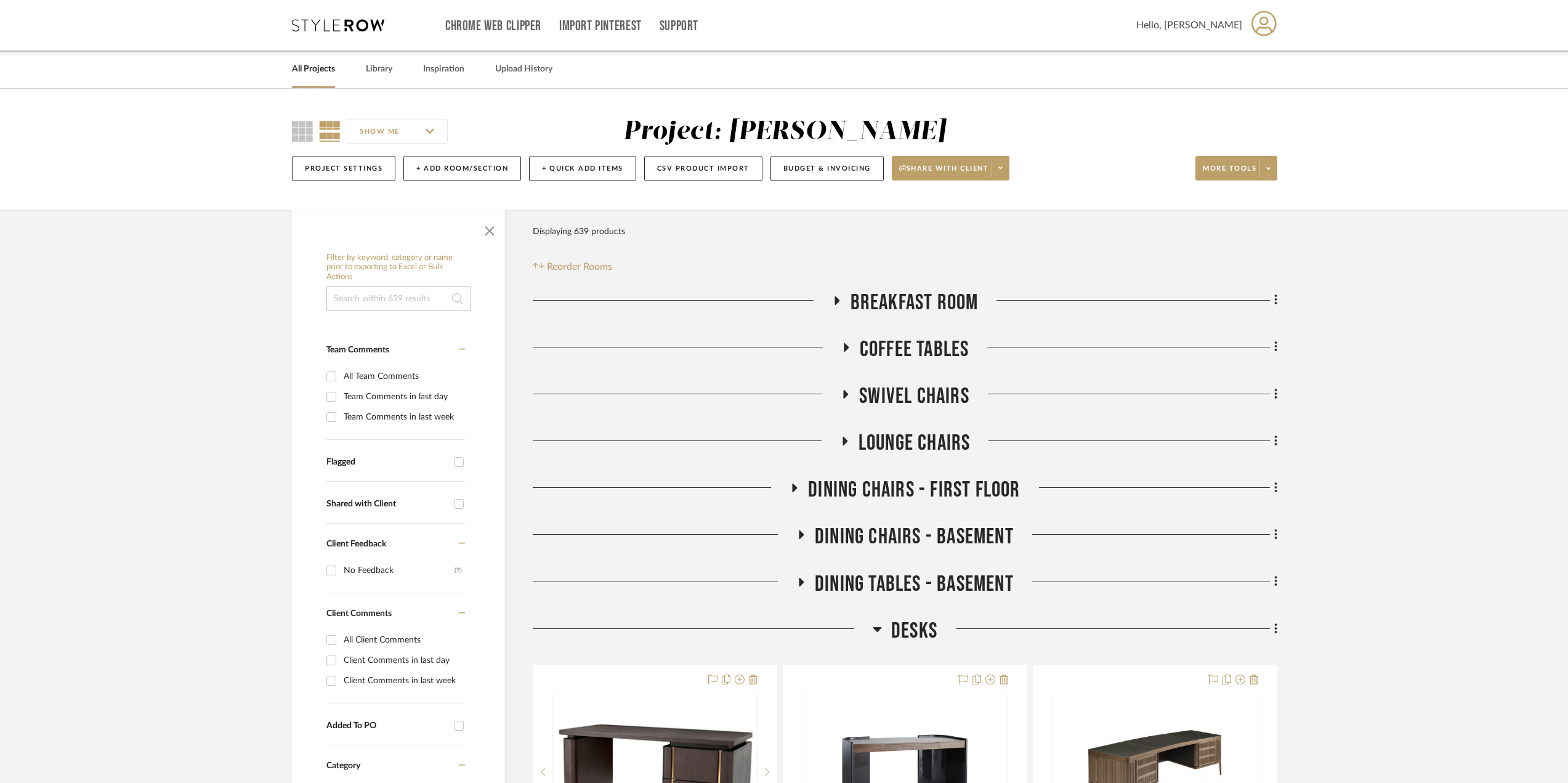
click at [834, 300] on icon at bounding box center [836, 300] width 5 height 9
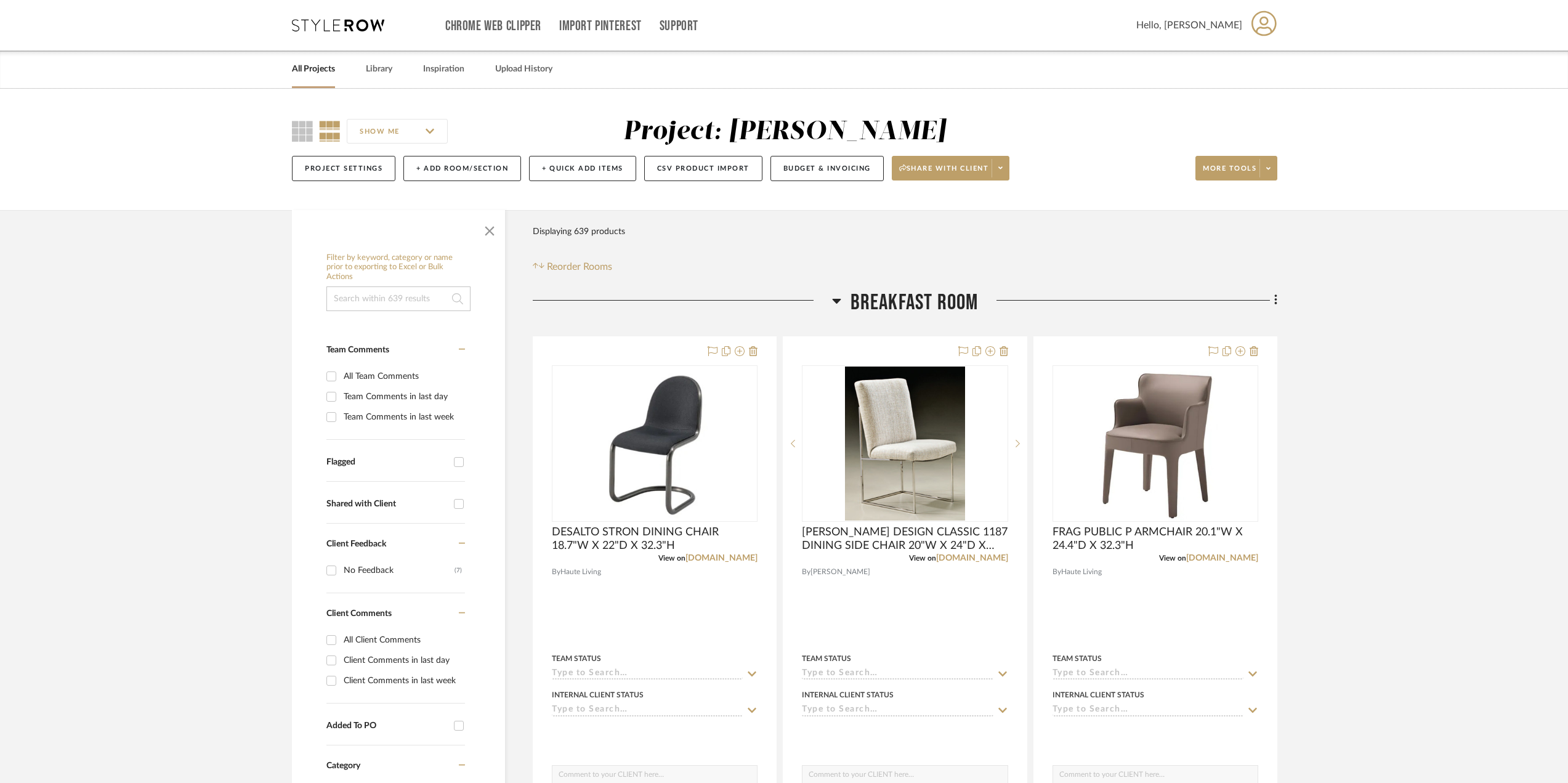
click at [835, 297] on icon at bounding box center [836, 300] width 9 height 15
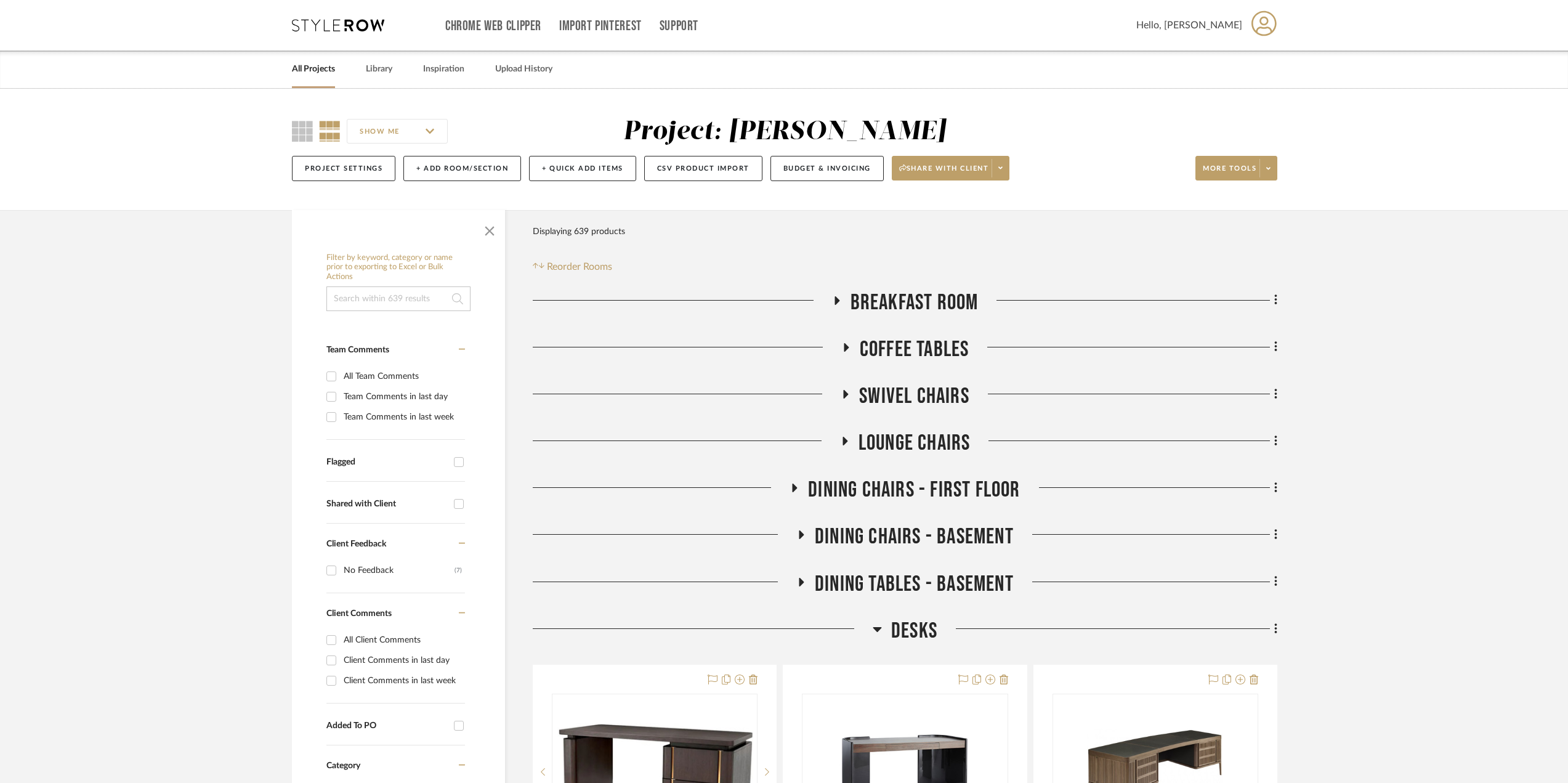
scroll to position [123, 0]
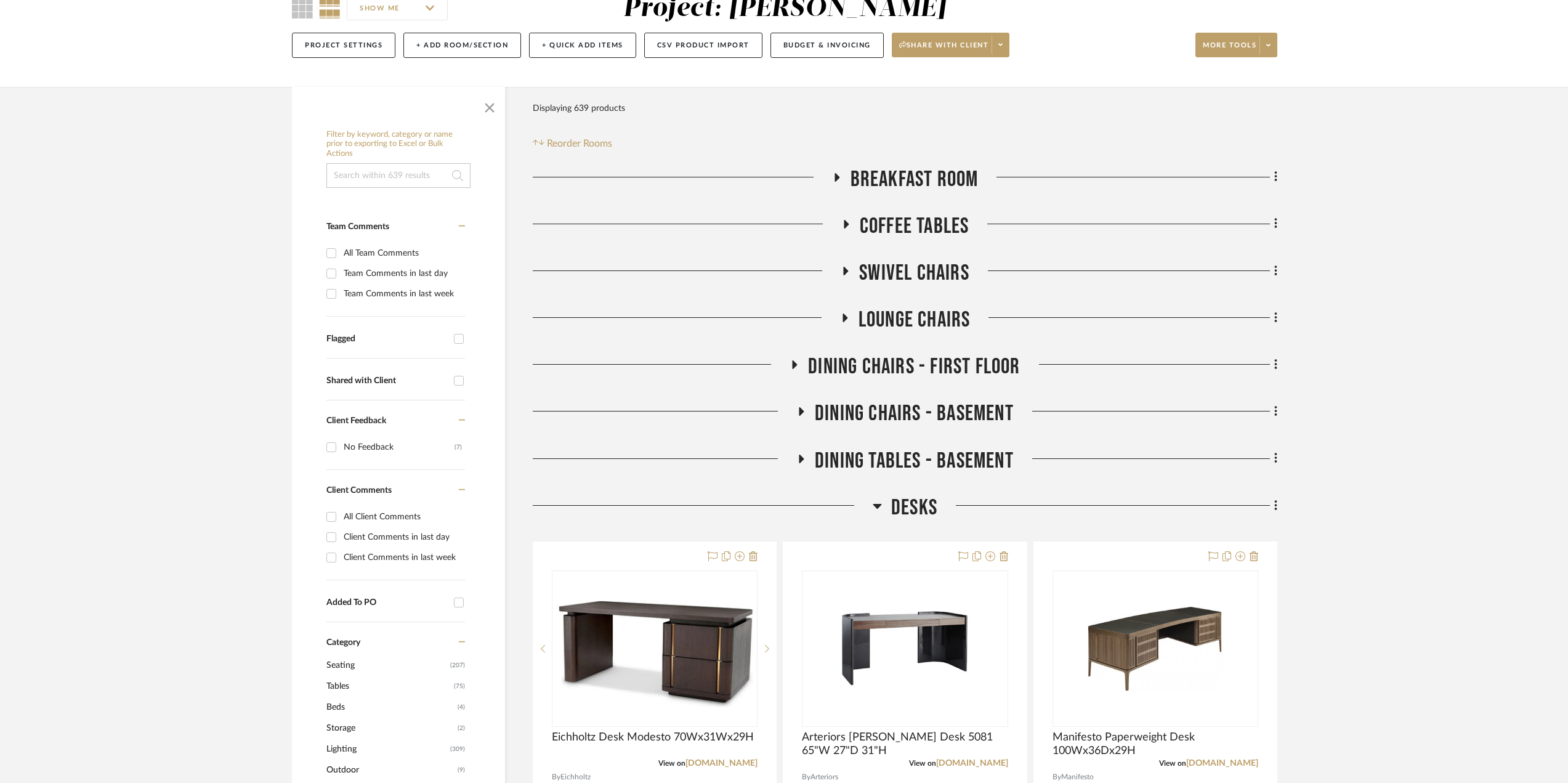
click at [845, 220] on icon at bounding box center [845, 223] width 15 height 9
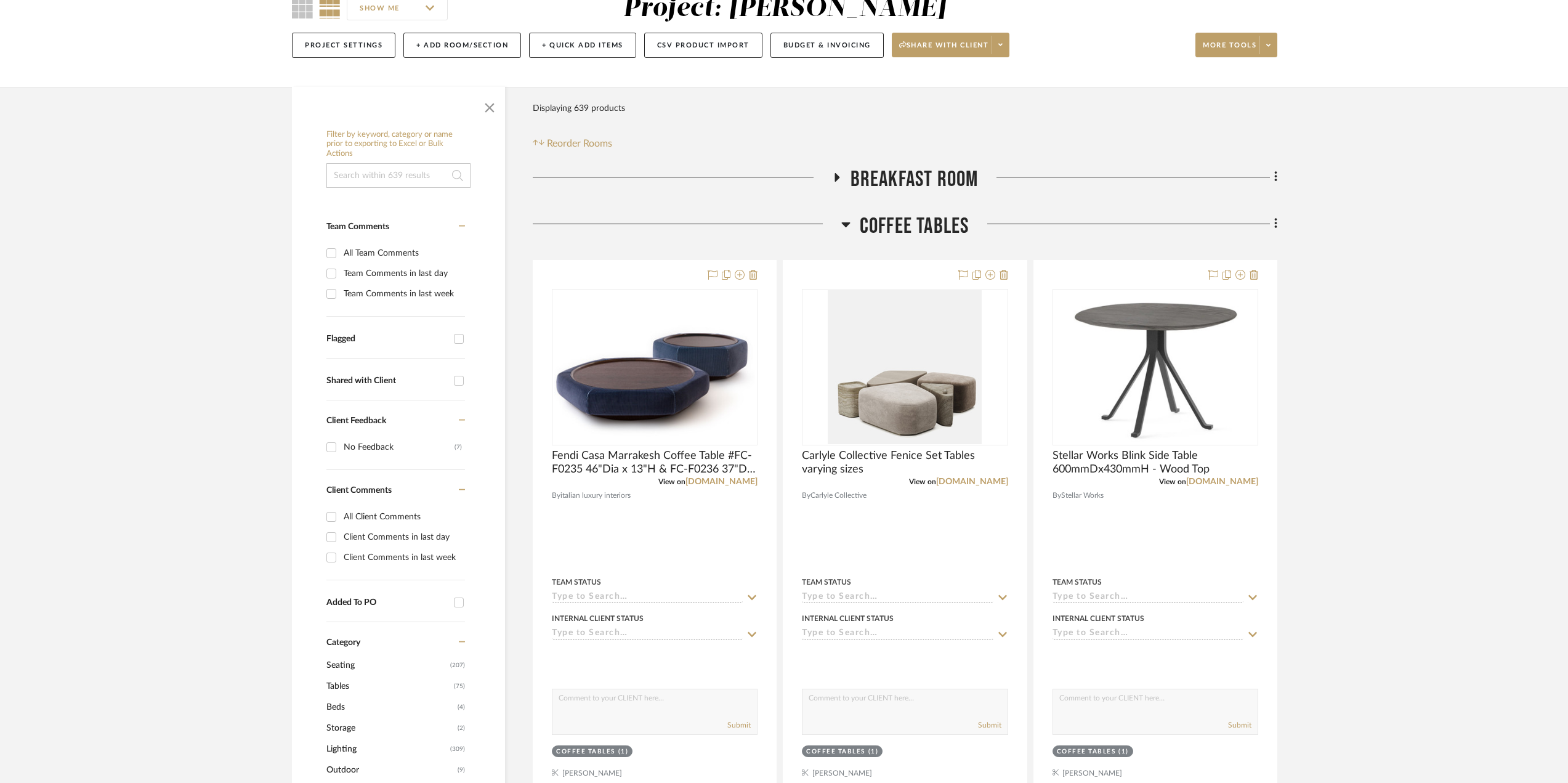
click at [845, 220] on icon at bounding box center [846, 224] width 9 height 15
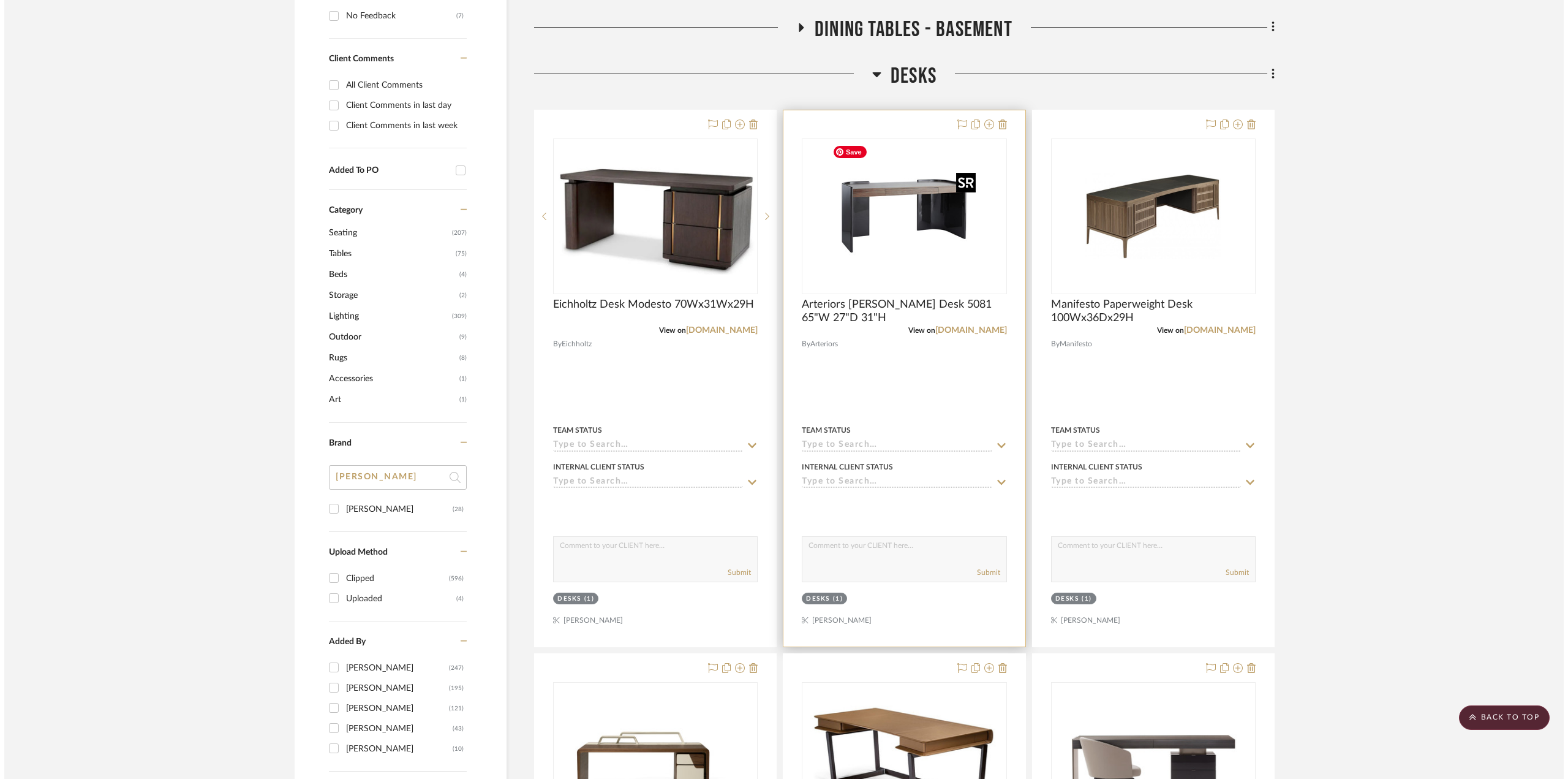
scroll to position [0, 0]
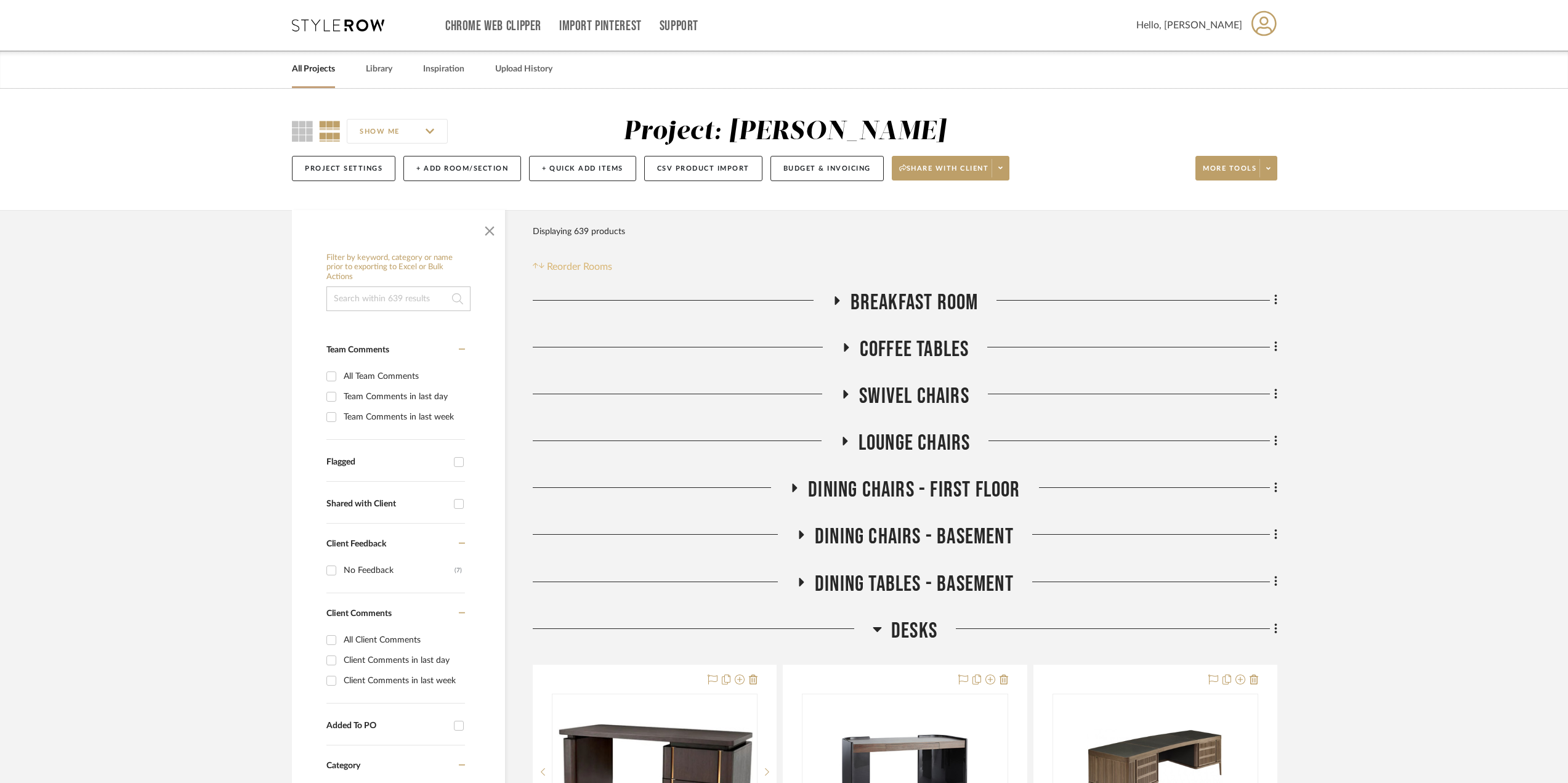
click at [580, 264] on span "Reorder Rooms" at bounding box center [580, 267] width 66 height 15
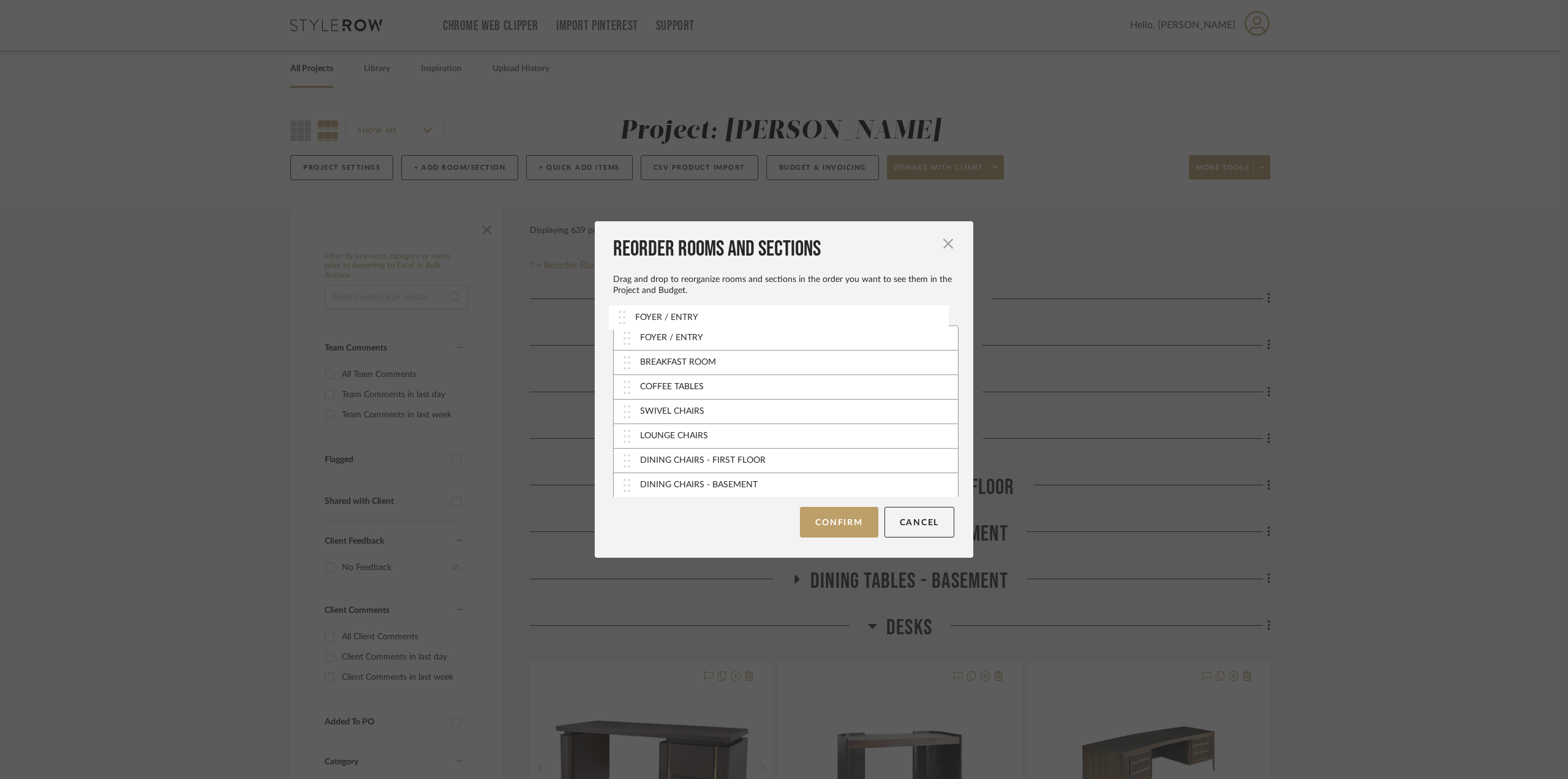
drag, startPoint x: 621, startPoint y: 388, endPoint x: 620, endPoint y: 319, distance: 69.0
drag, startPoint x: 623, startPoint y: 399, endPoint x: 709, endPoint y: 336, distance: 106.6
drag, startPoint x: 624, startPoint y: 339, endPoint x: 631, endPoint y: 366, distance: 27.9
drag, startPoint x: 625, startPoint y: 436, endPoint x: 674, endPoint y: 380, distance: 74.4
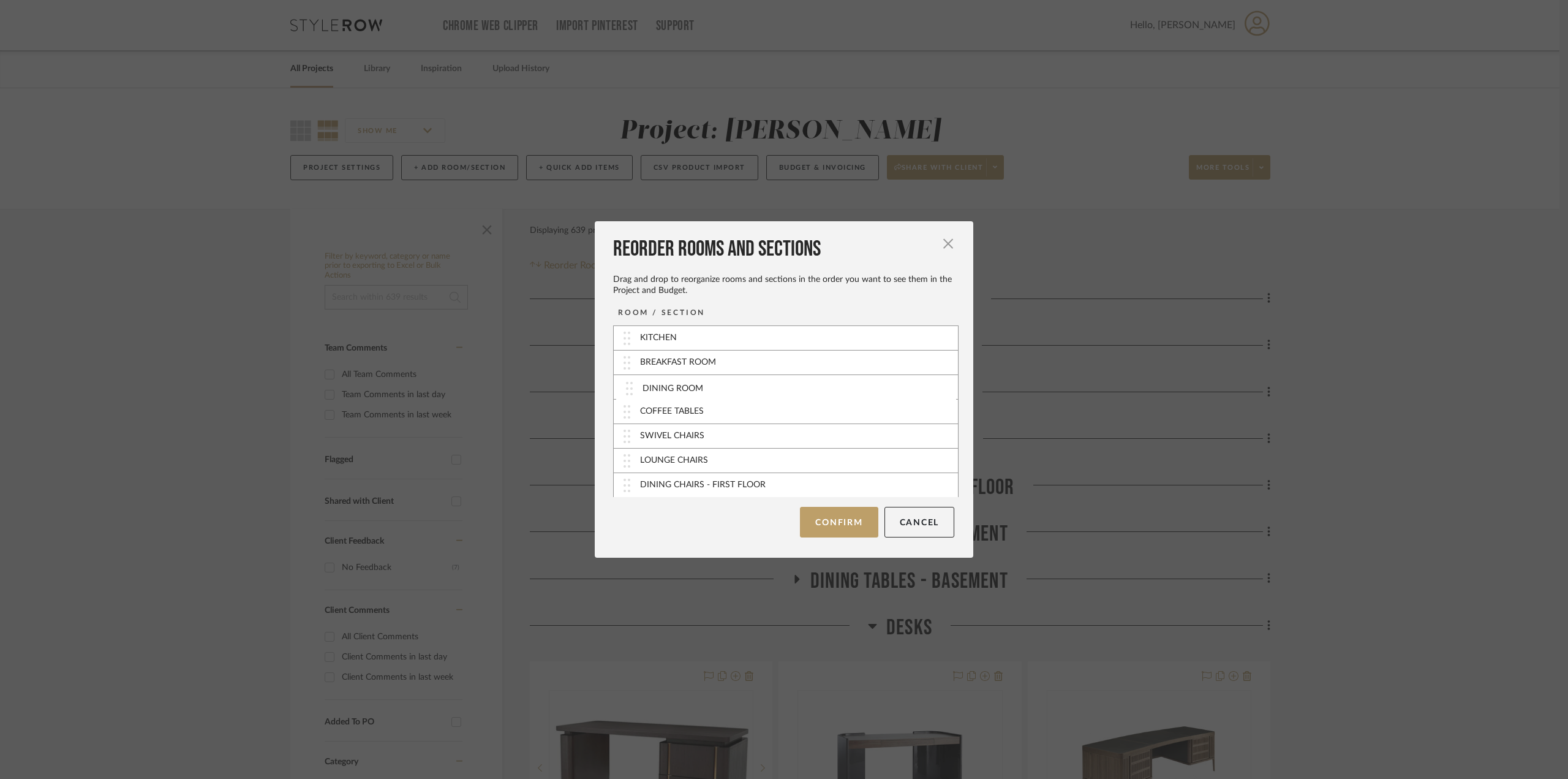
drag, startPoint x: 624, startPoint y: 445, endPoint x: 631, endPoint y: 385, distance: 60.4
drag, startPoint x: 625, startPoint y: 426, endPoint x: 667, endPoint y: 461, distance: 54.7
drag, startPoint x: 621, startPoint y: 387, endPoint x: 640, endPoint y: 368, distance: 26.9
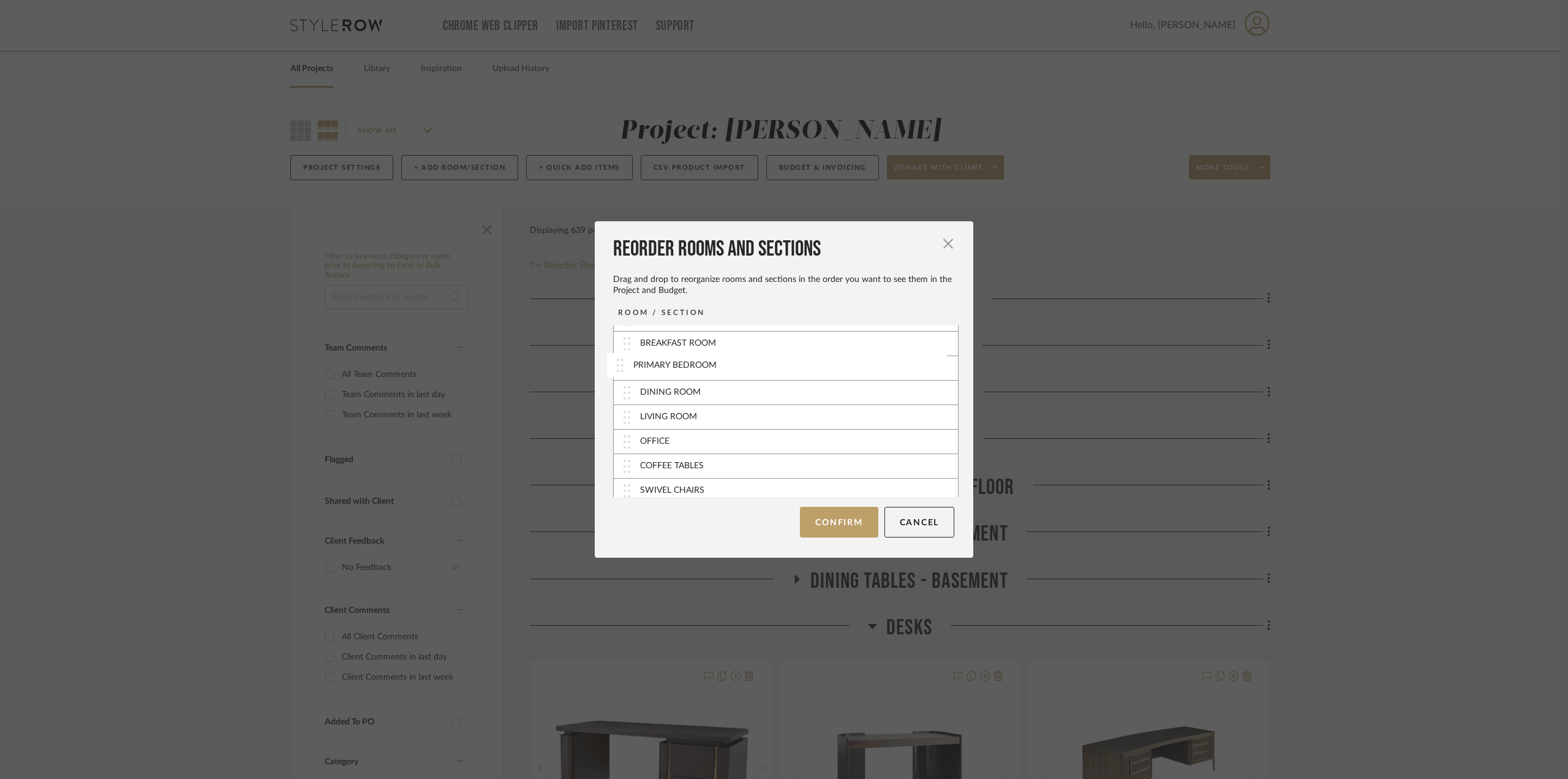
scroll to position [62, 0]
drag, startPoint x: 624, startPoint y: 412, endPoint x: 622, endPoint y: 444, distance: 32.1
drag, startPoint x: 625, startPoint y: 436, endPoint x: 635, endPoint y: 368, distance: 68.7
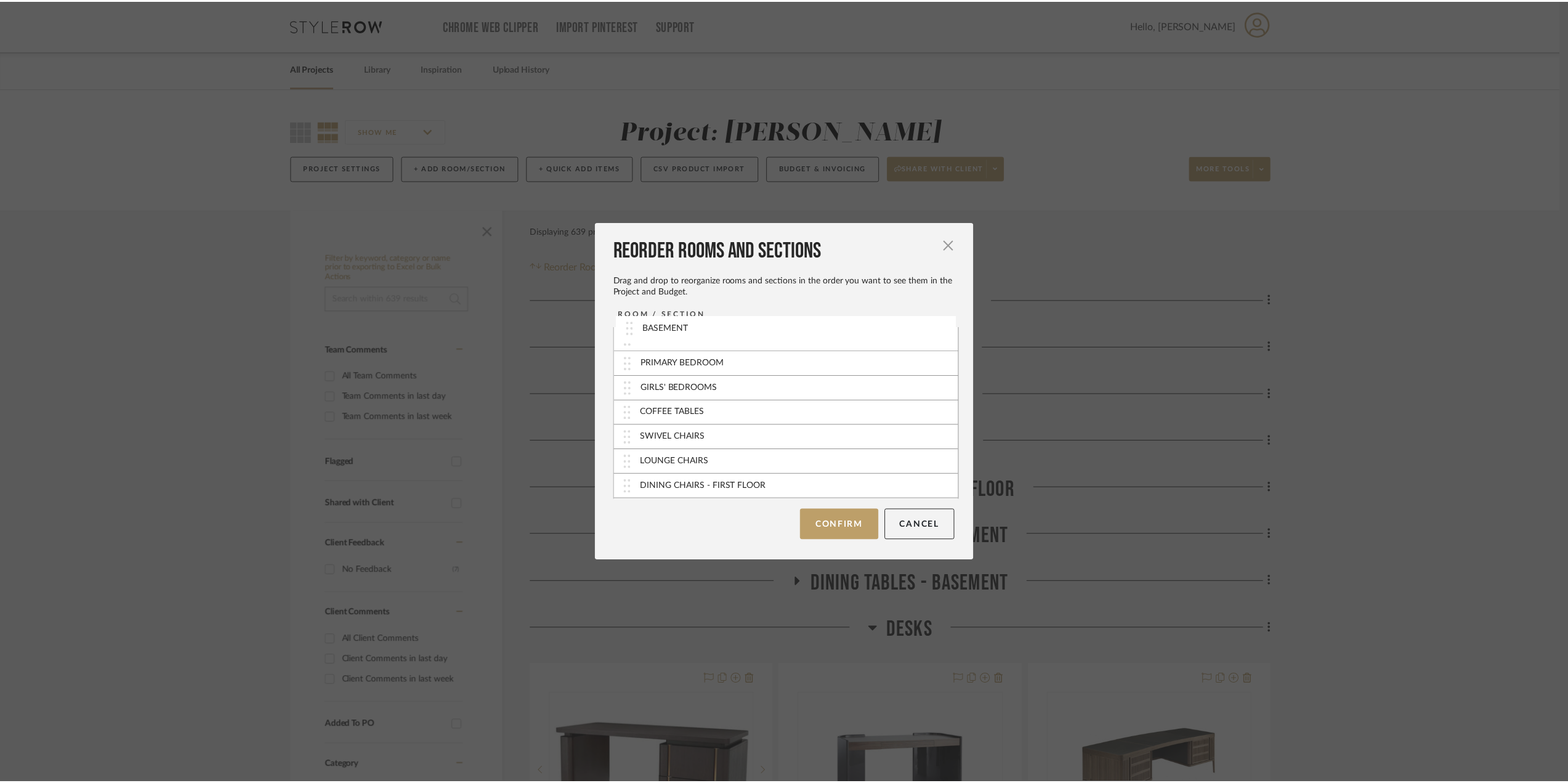
scroll to position [149, 0]
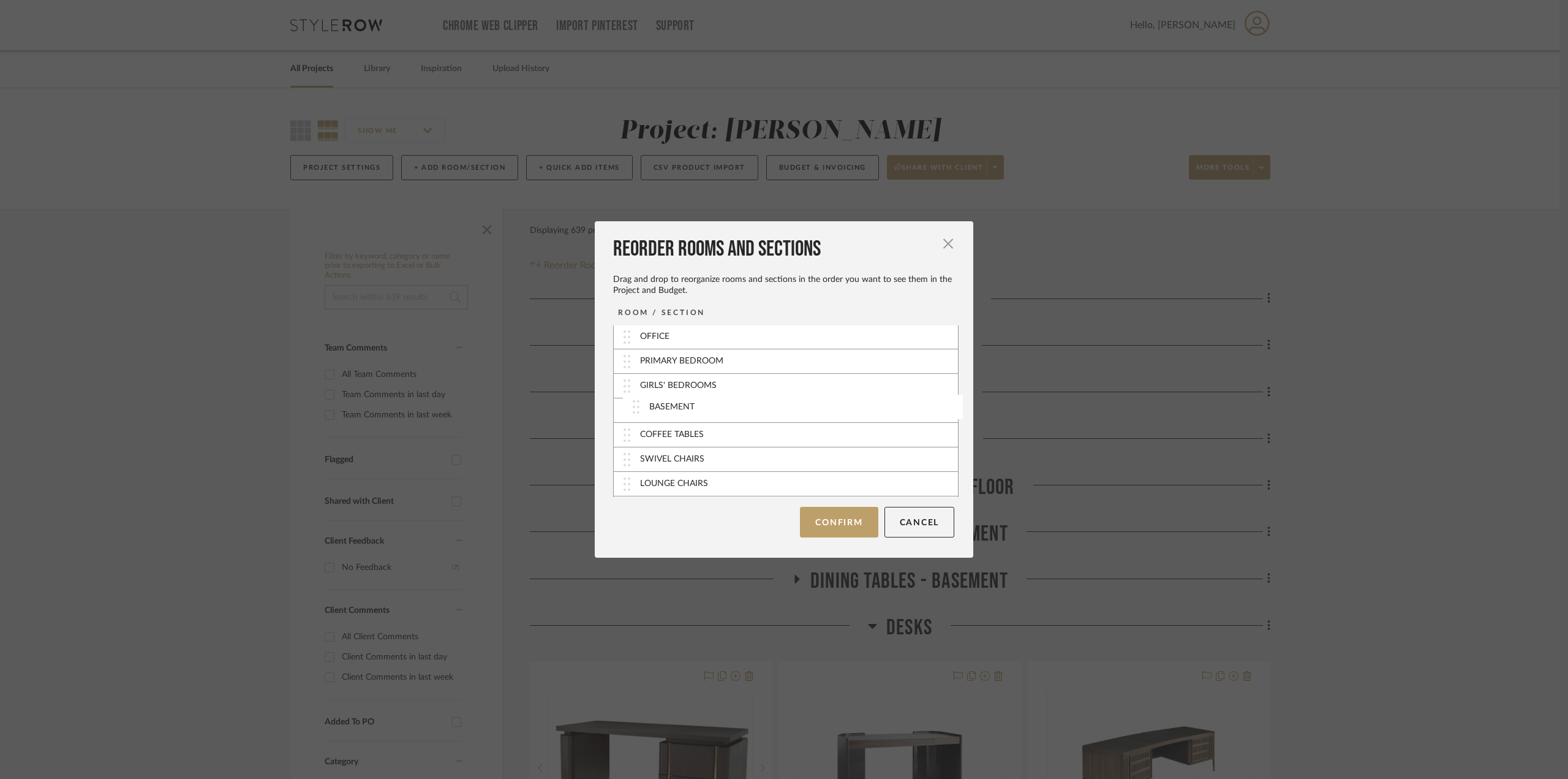
drag, startPoint x: 621, startPoint y: 462, endPoint x: 635, endPoint y: 409, distance: 54.8
click at [855, 522] on button "Confirm" at bounding box center [839, 521] width 78 height 31
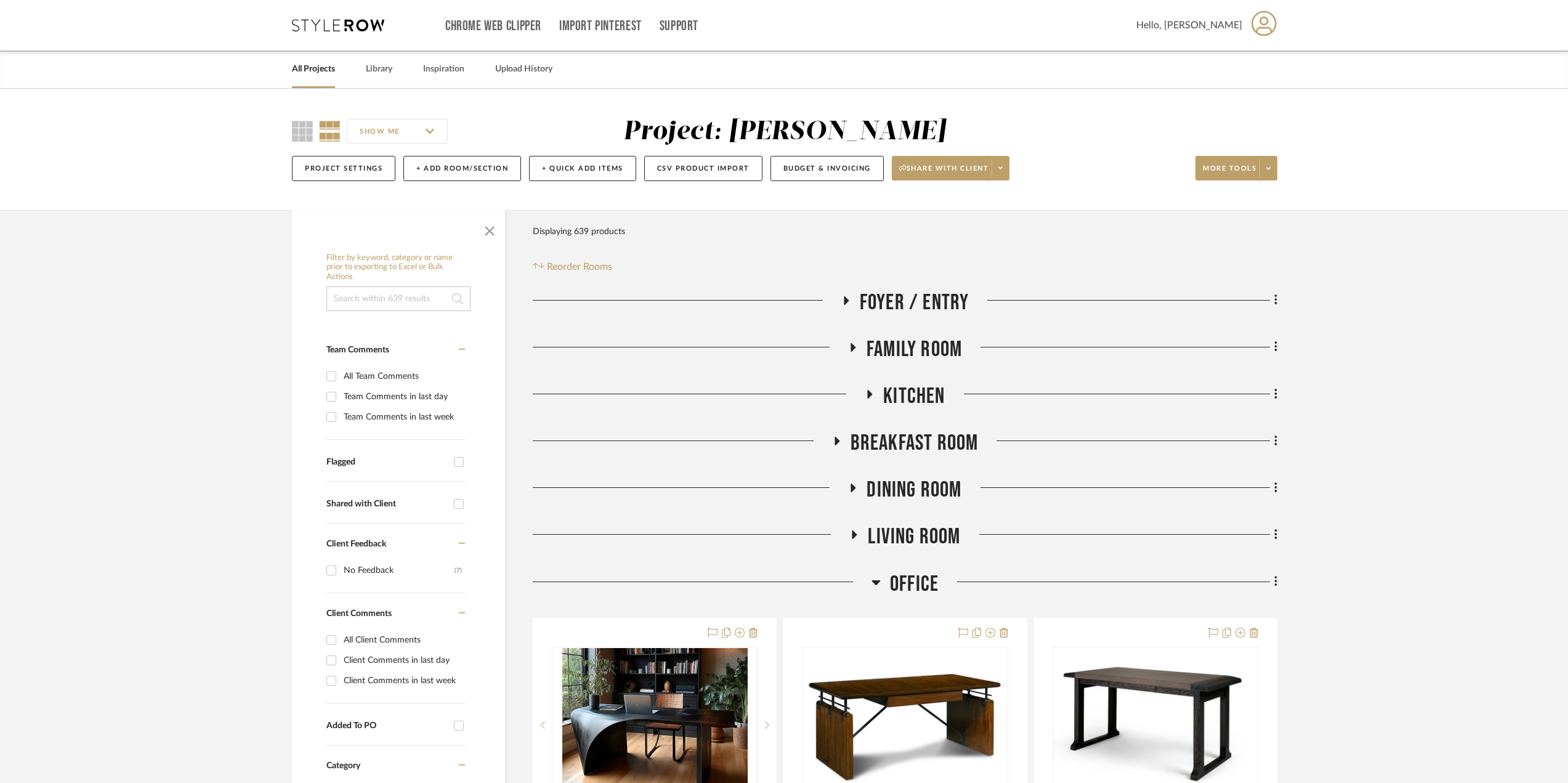
scroll to position [185, 0]
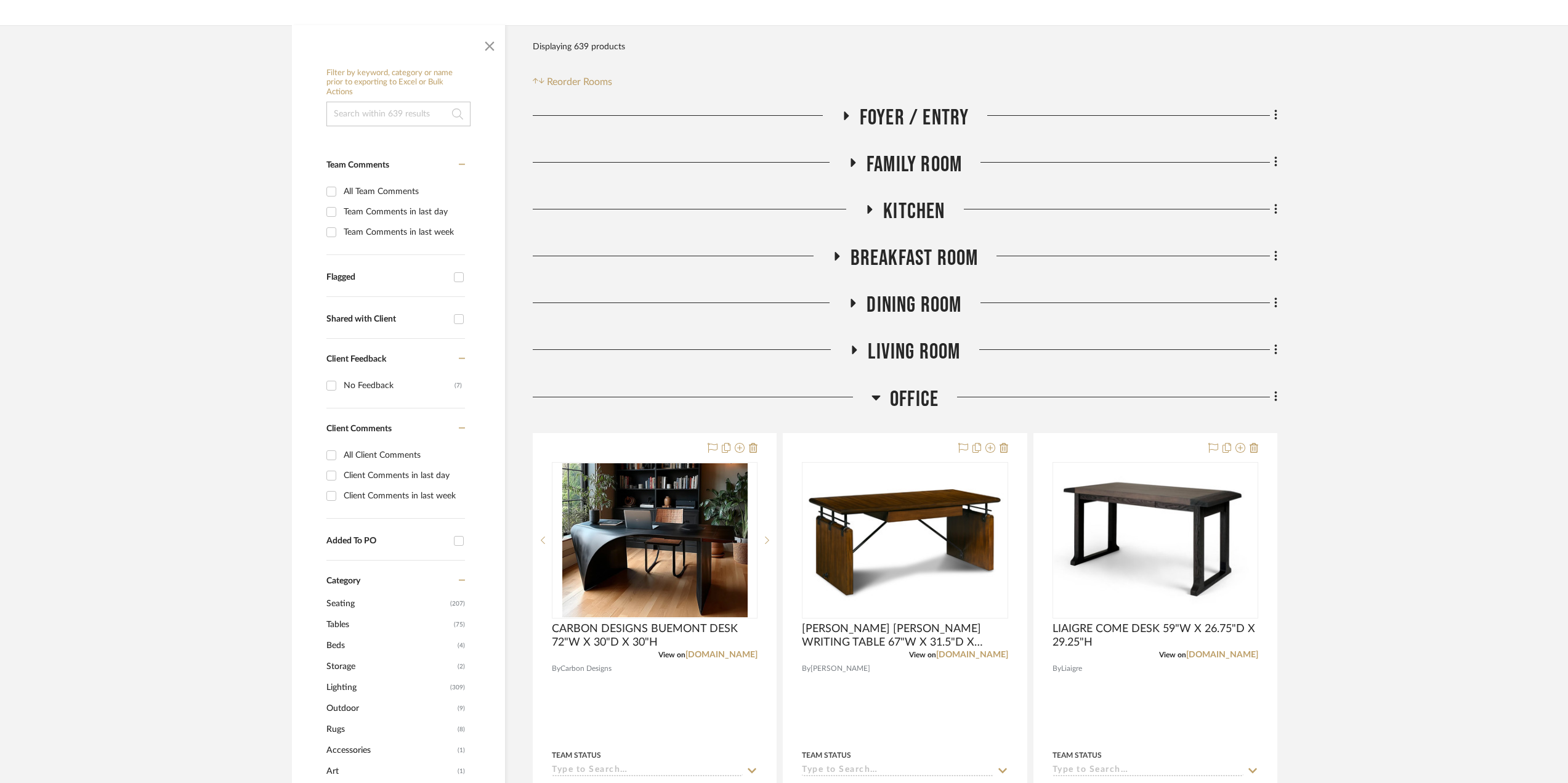
click at [876, 399] on icon at bounding box center [876, 397] width 9 height 5
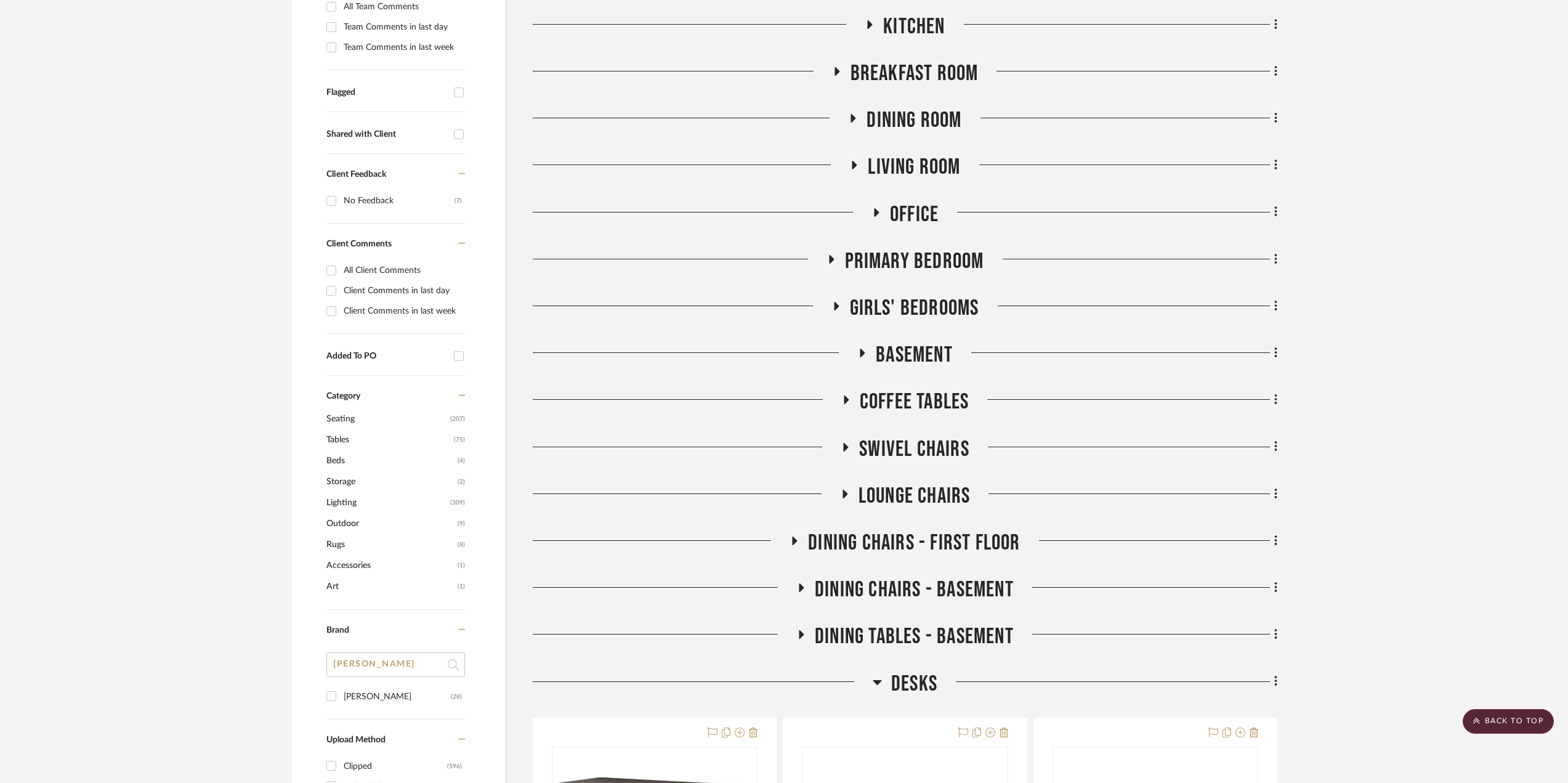
scroll to position [493, 0]
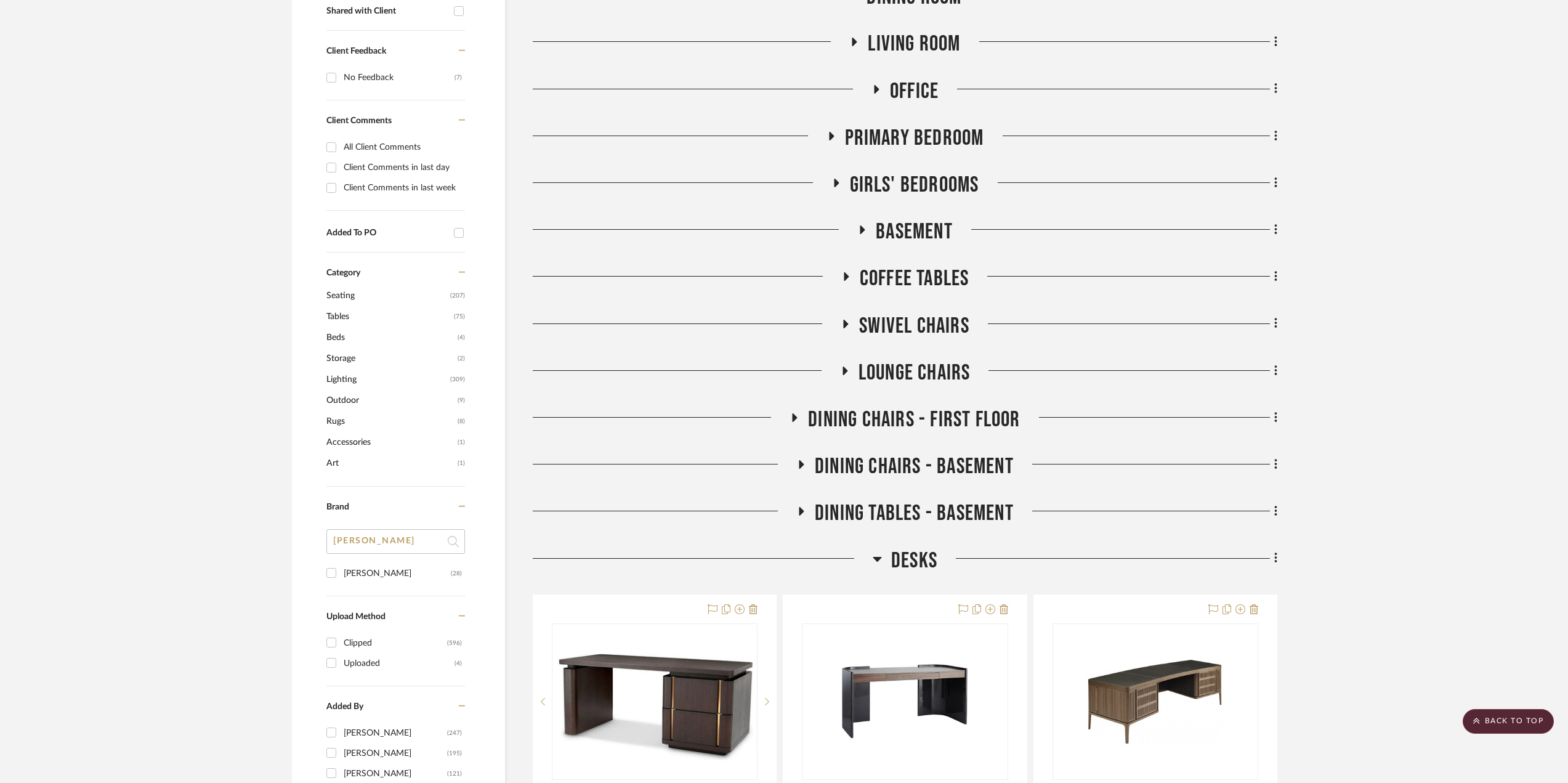
click at [840, 179] on icon at bounding box center [836, 183] width 15 height 9
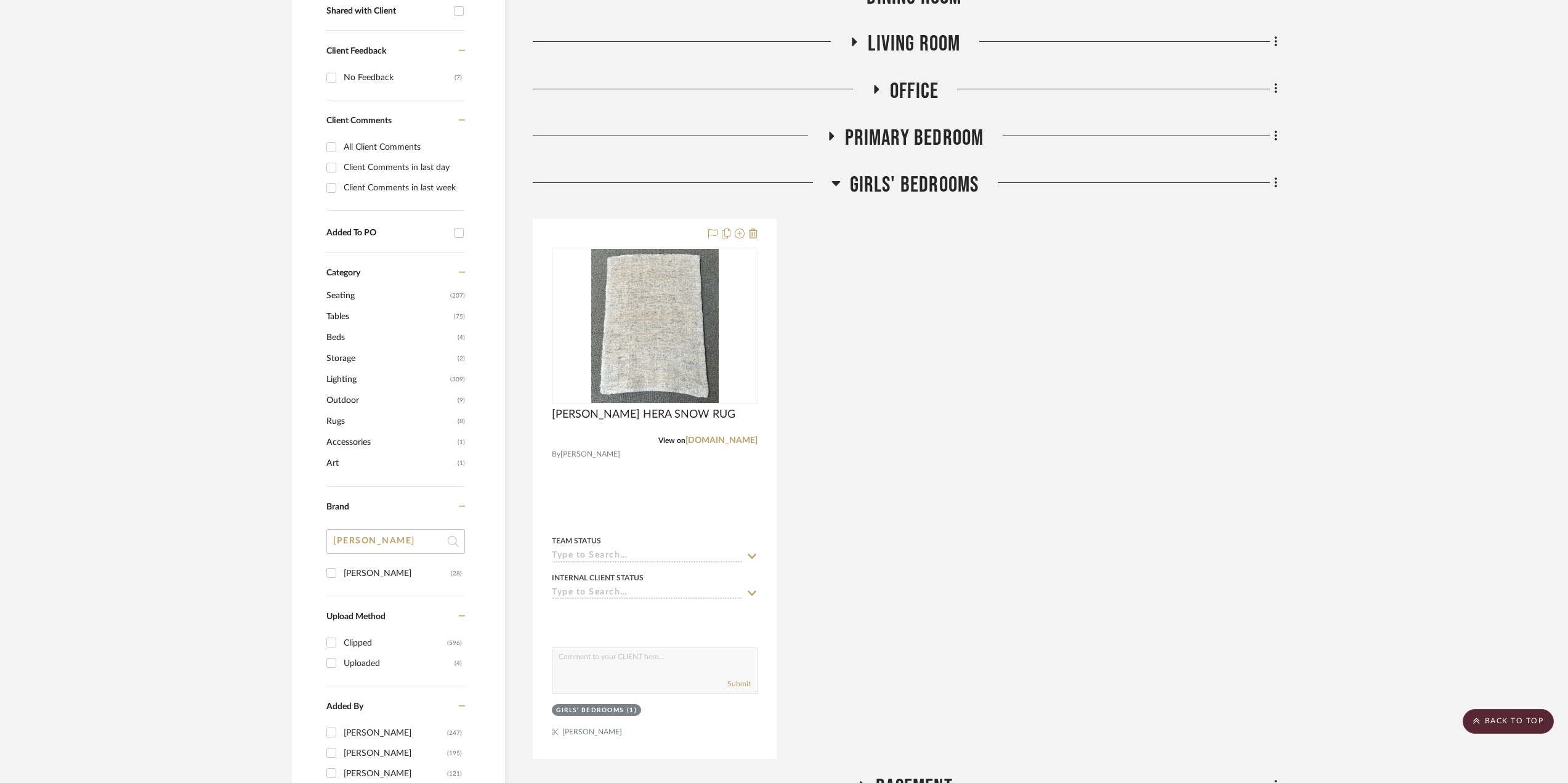
click at [833, 183] on icon at bounding box center [836, 183] width 9 height 5
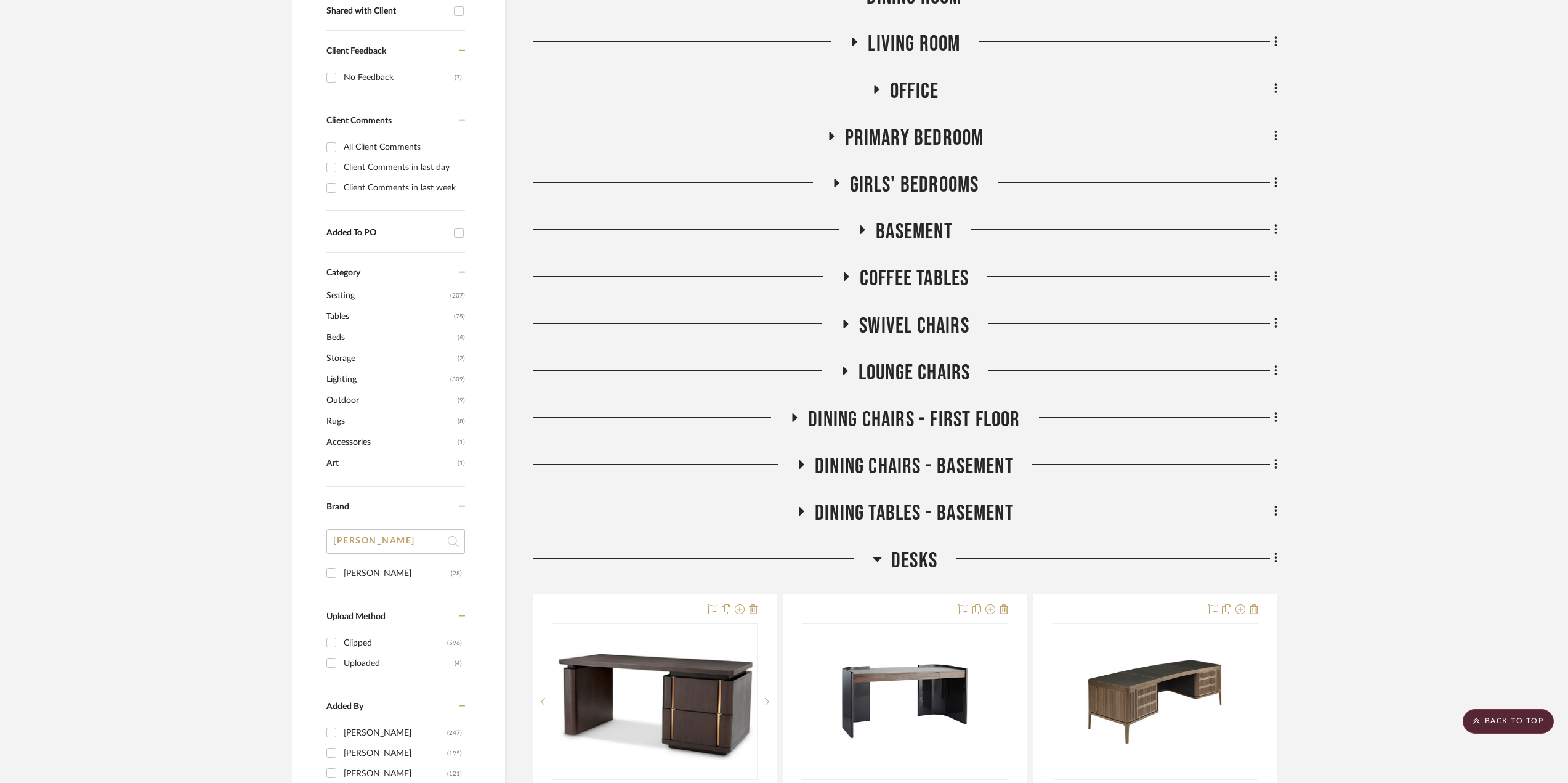
click at [864, 230] on icon at bounding box center [862, 230] width 5 height 9
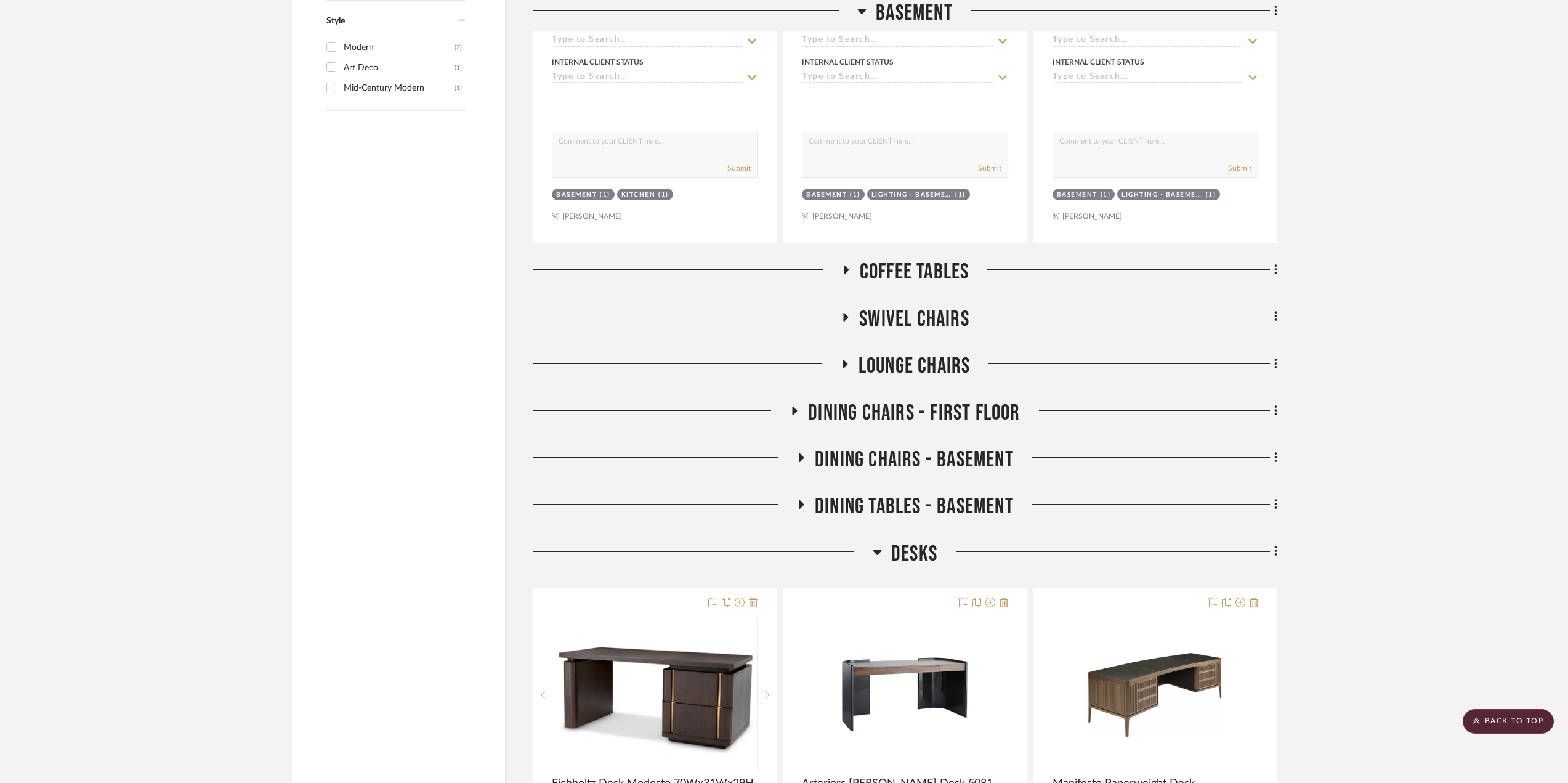
scroll to position [1478, 0]
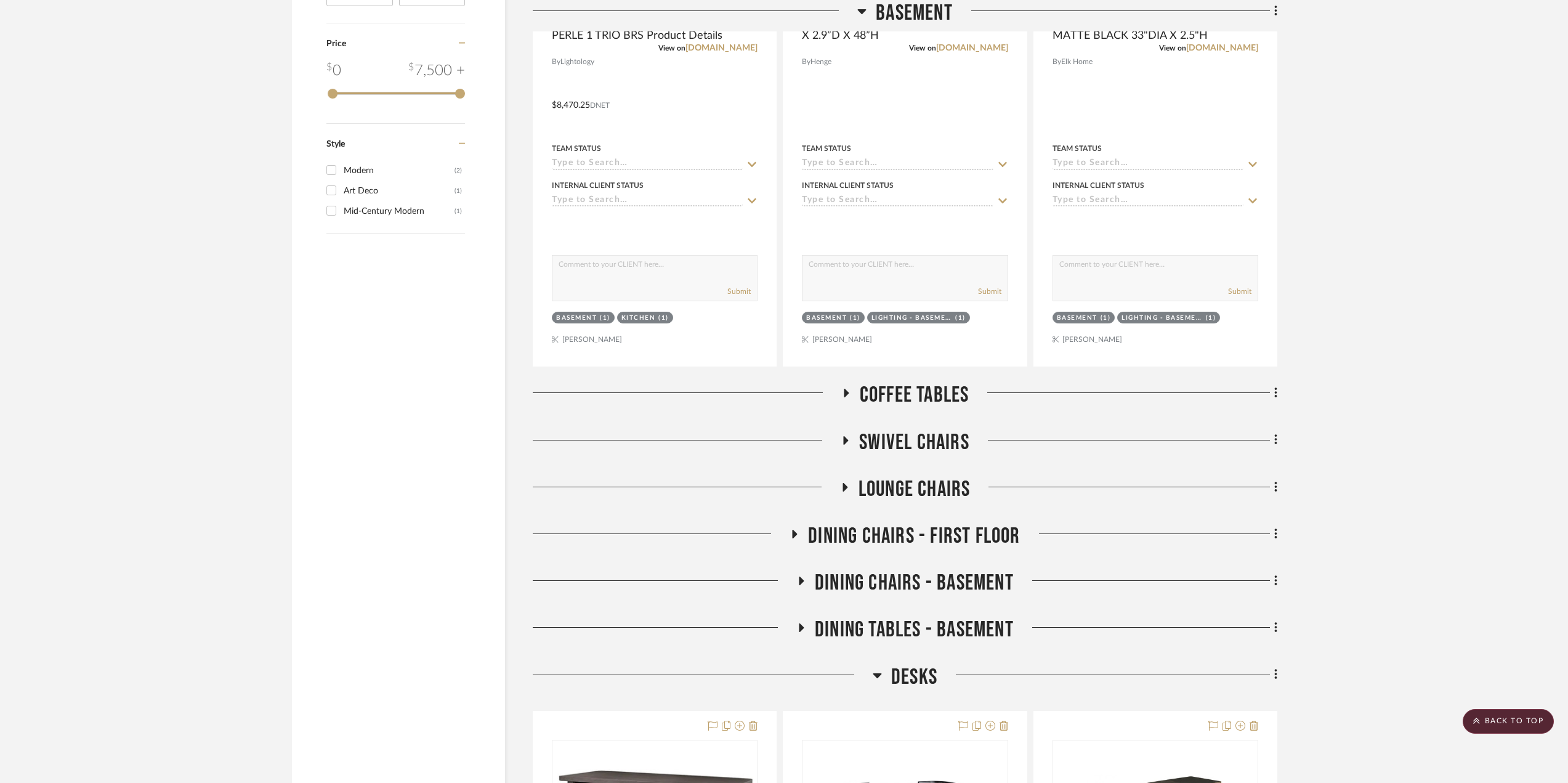
click at [850, 391] on icon at bounding box center [845, 393] width 15 height 9
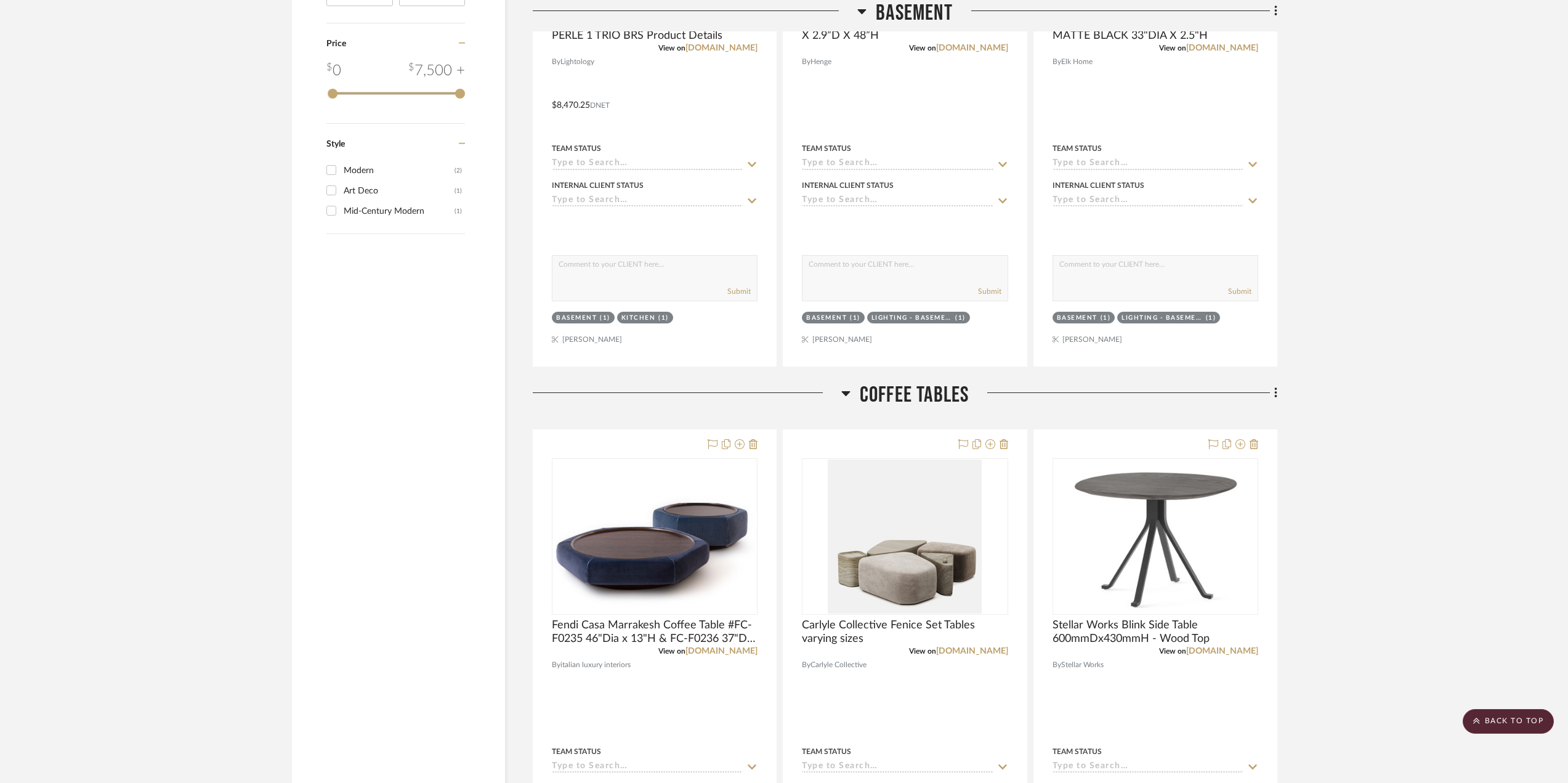
click at [849, 387] on icon at bounding box center [846, 393] width 9 height 15
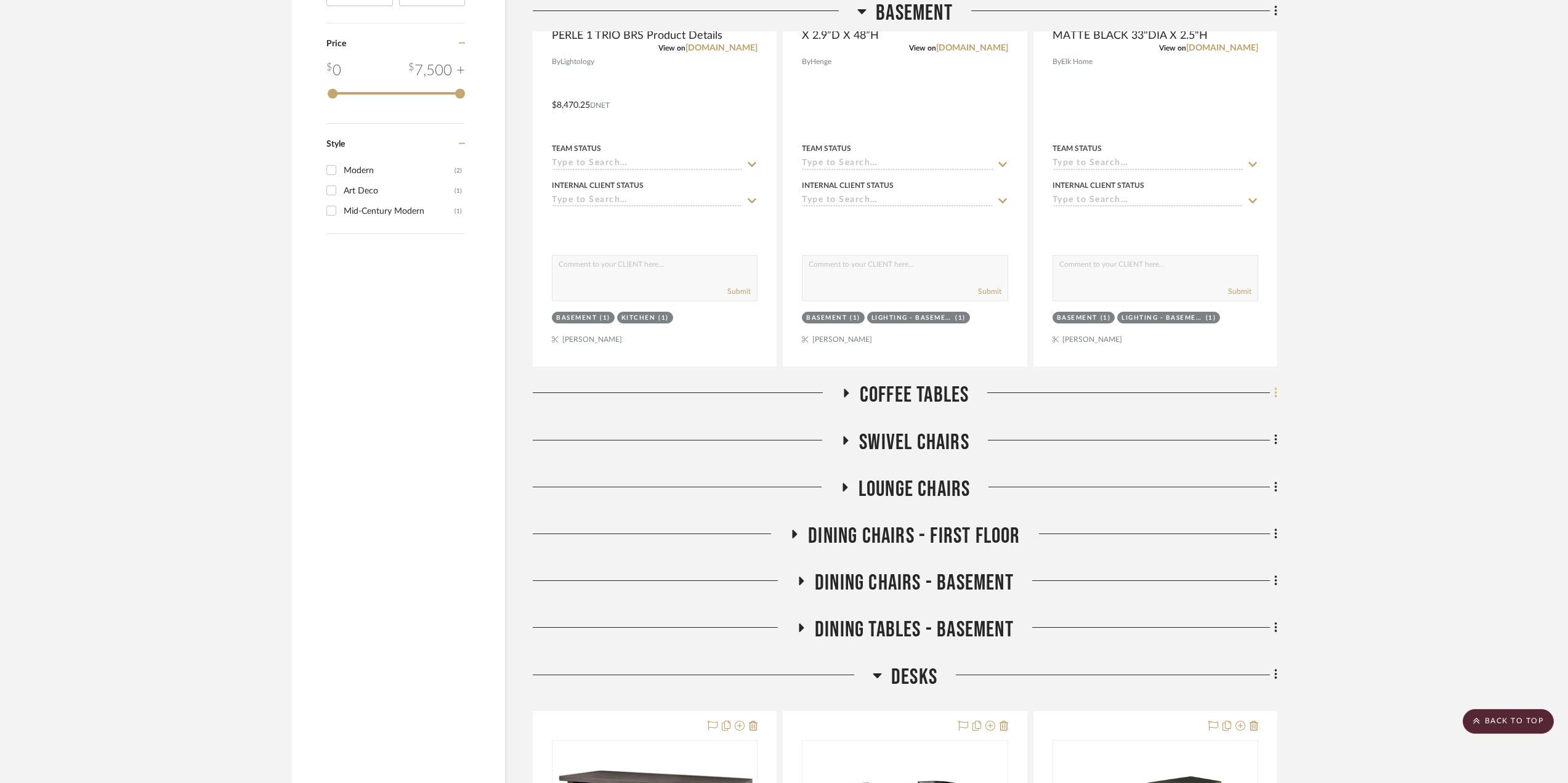
click at [1275, 391] on icon at bounding box center [1276, 392] width 4 height 14
click at [1213, 513] on span "Rename Room" at bounding box center [1213, 512] width 56 height 11
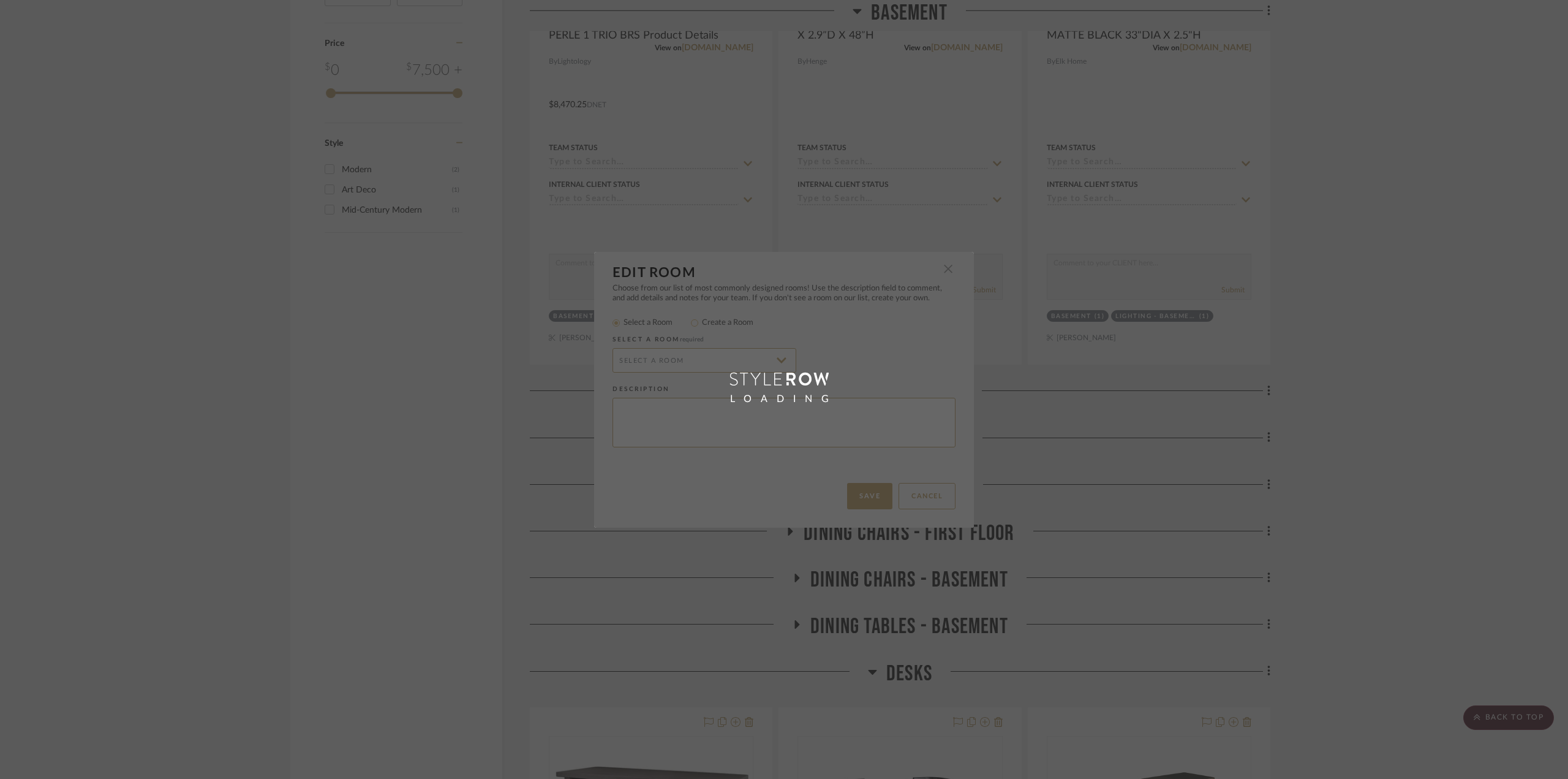
radio input "false"
radio input "true"
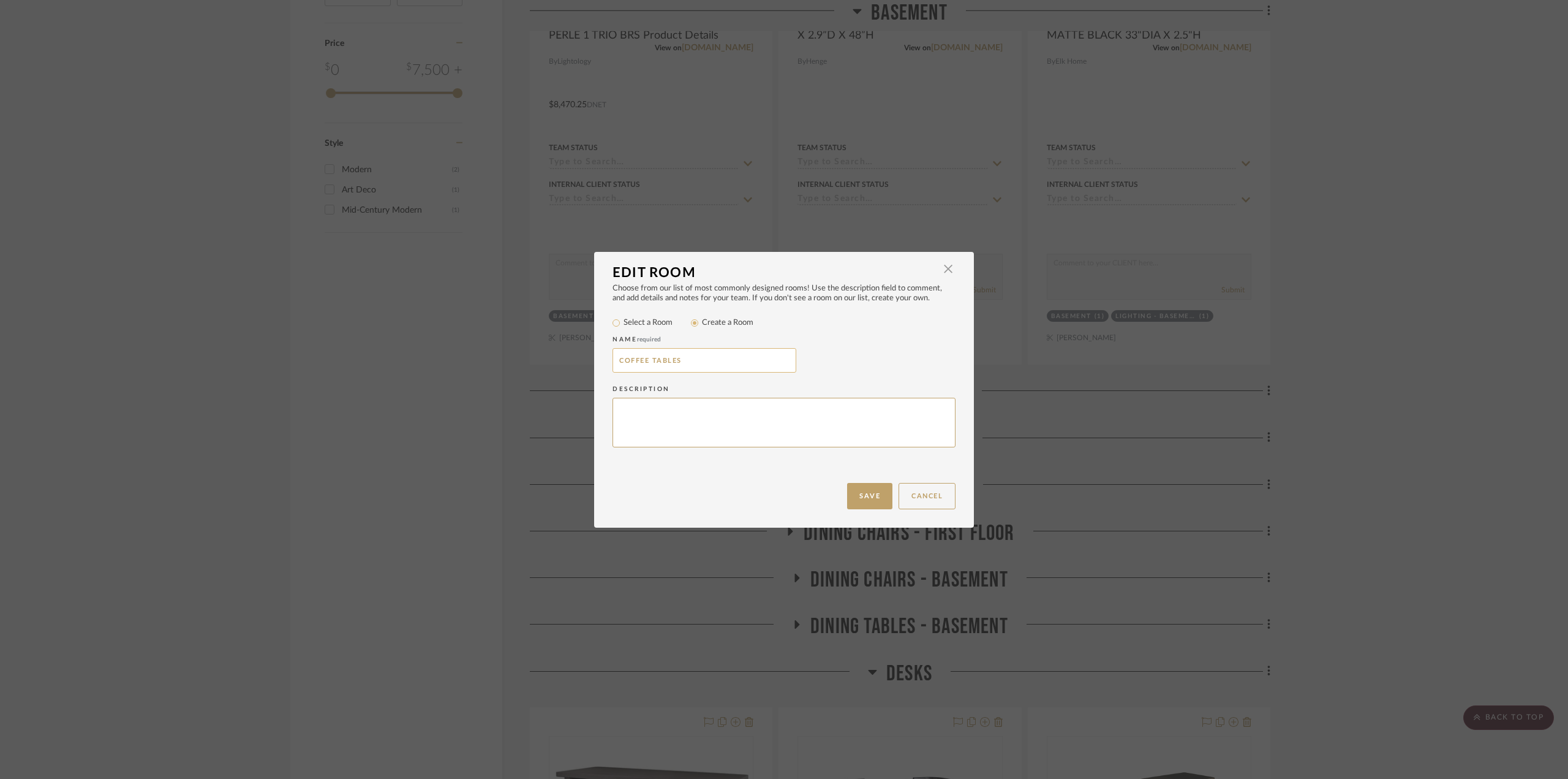
click at [616, 360] on input "COFFEE TABLES" at bounding box center [704, 360] width 184 height 25
drag, startPoint x: 662, startPoint y: 363, endPoint x: 589, endPoint y: 353, distance: 73.7
click at [589, 353] on div "Edit Room × Choose from our list of most commonly designed rooms! Use the descr…" at bounding box center [784, 390] width 1568 height 779
type input "OPTIONS - COFFEE TABLES"
click at [868, 490] on button "Save" at bounding box center [869, 496] width 45 height 26
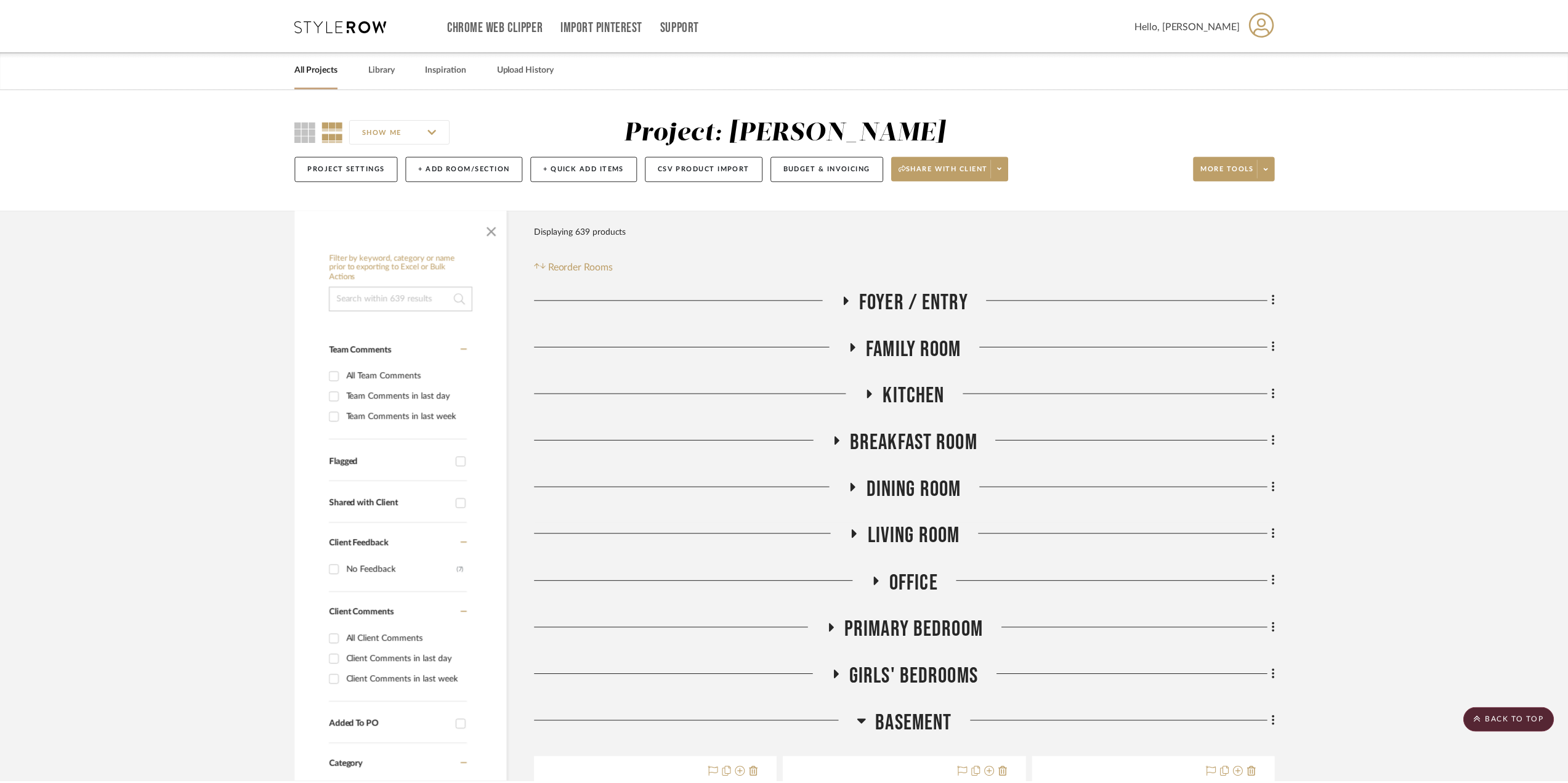
scroll to position [1478, 0]
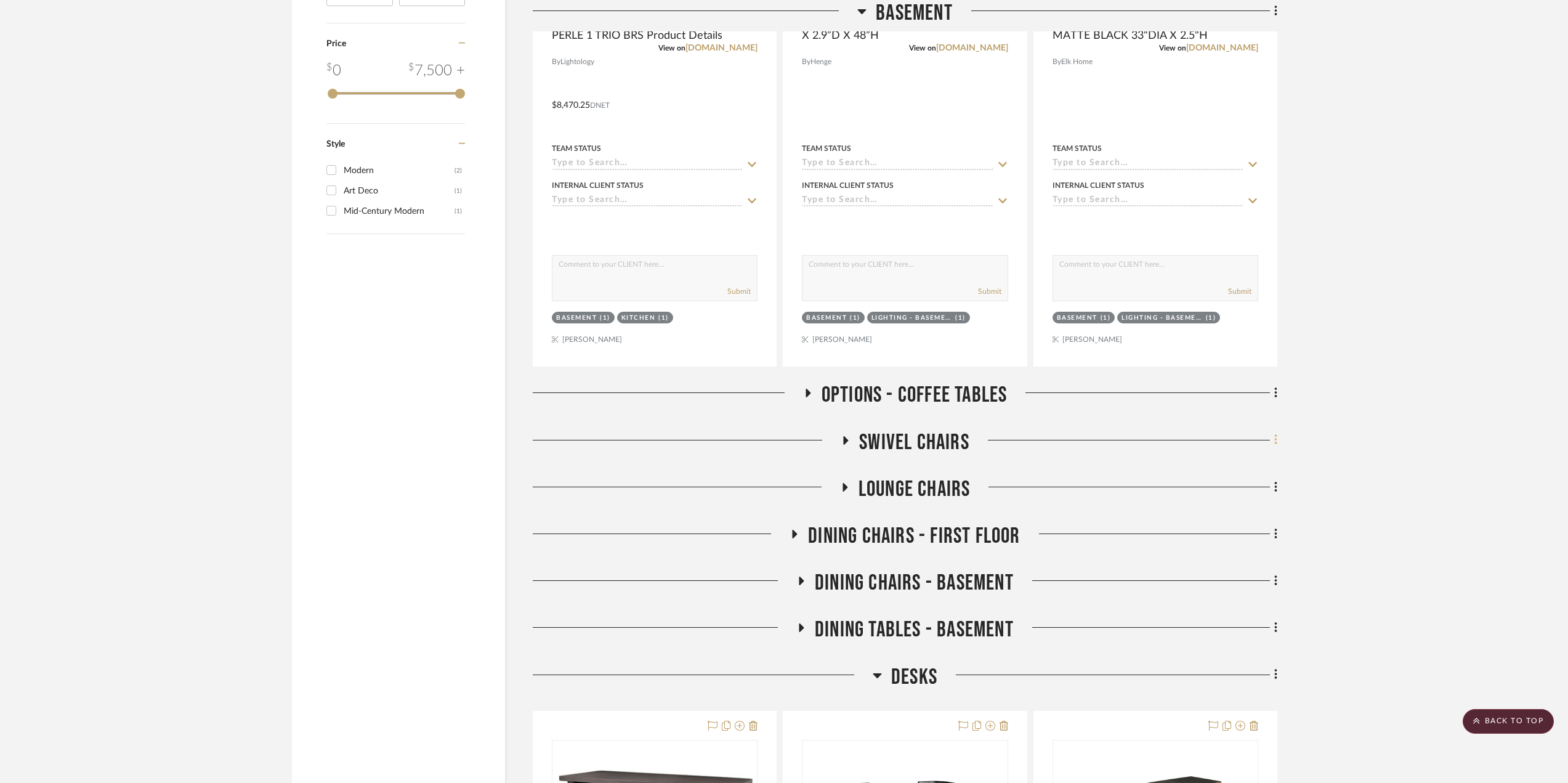
click at [1271, 438] on fa-icon at bounding box center [1274, 441] width 8 height 20
click at [1205, 558] on span "Rename Room" at bounding box center [1213, 558] width 56 height 11
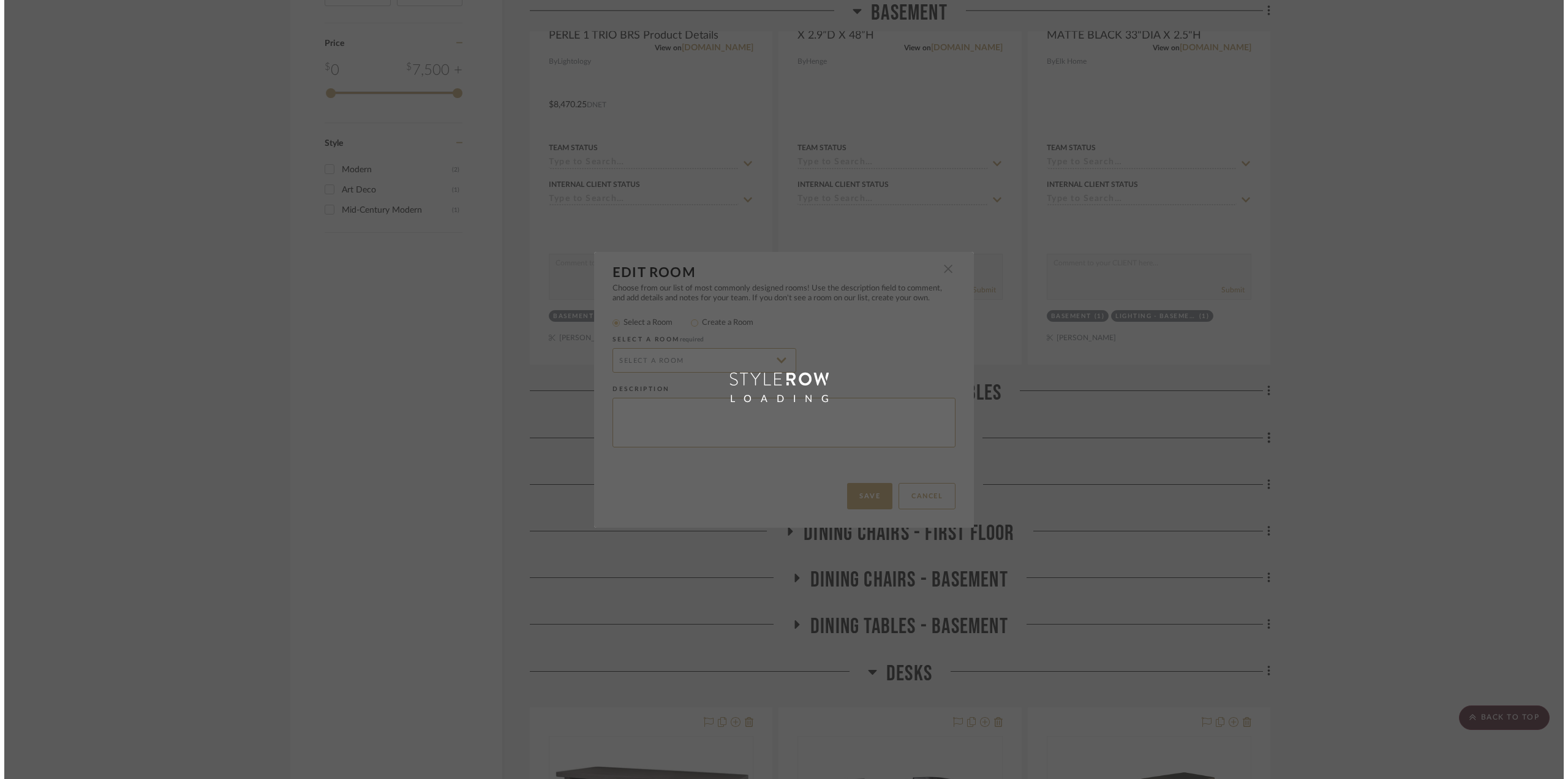
scroll to position [0, 0]
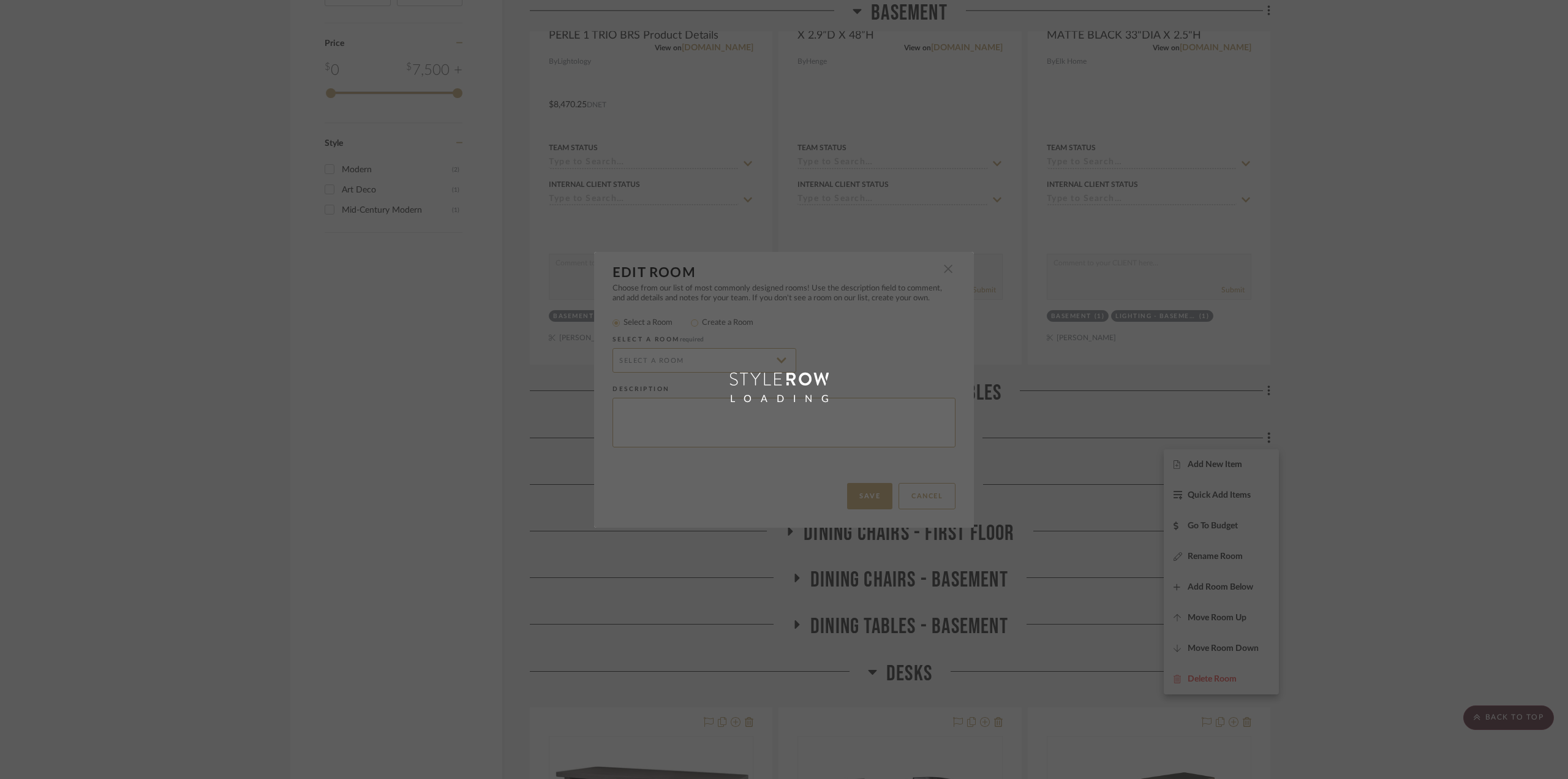
radio input "false"
radio input "true"
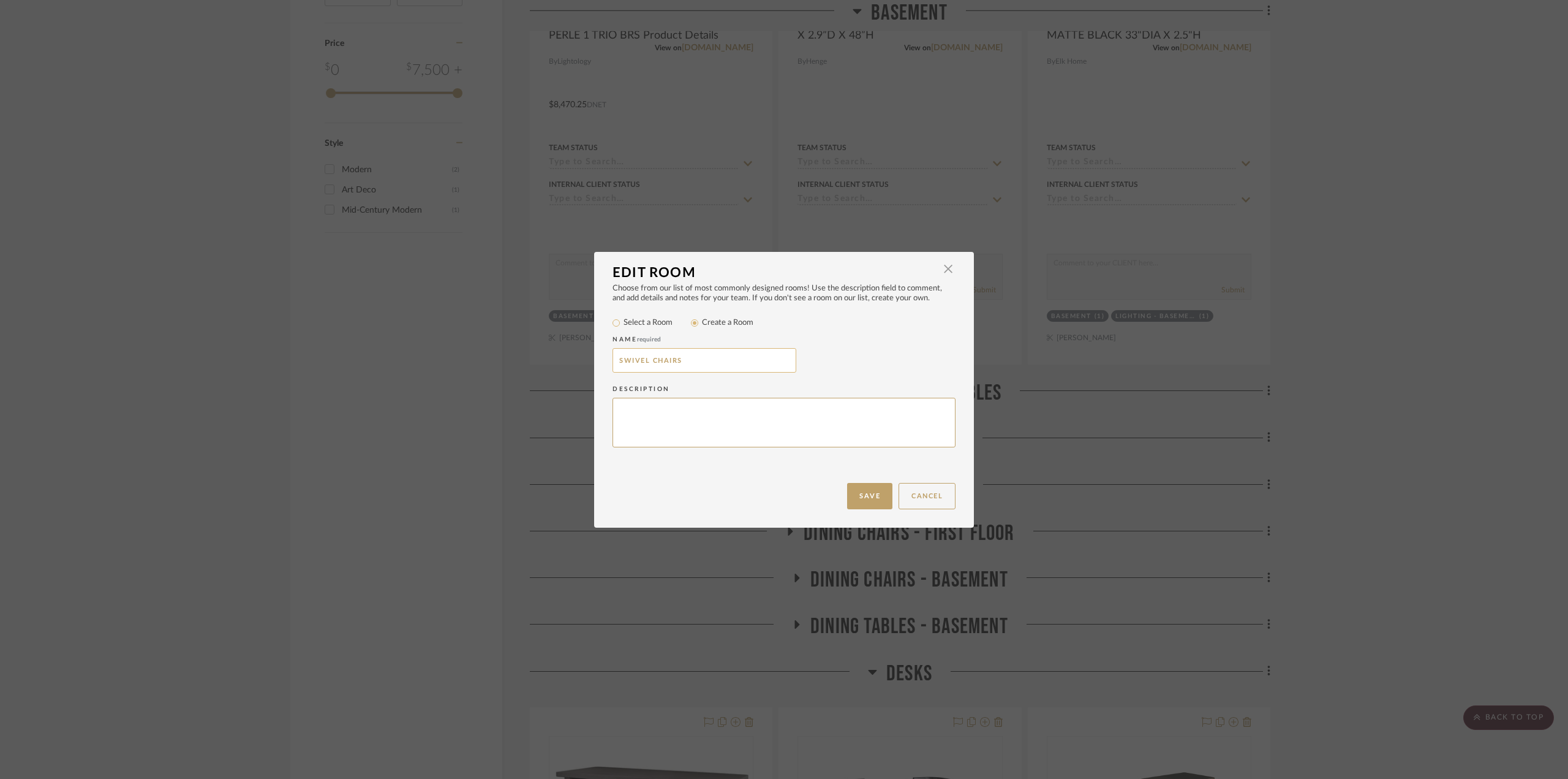
click at [613, 362] on input "SWIVEL CHAIRS" at bounding box center [704, 360] width 184 height 25
paste input "OPTIONS -"
type input "OPTIONS - SWIVEL CHAIRS"
click at [870, 502] on button "Save" at bounding box center [869, 496] width 45 height 26
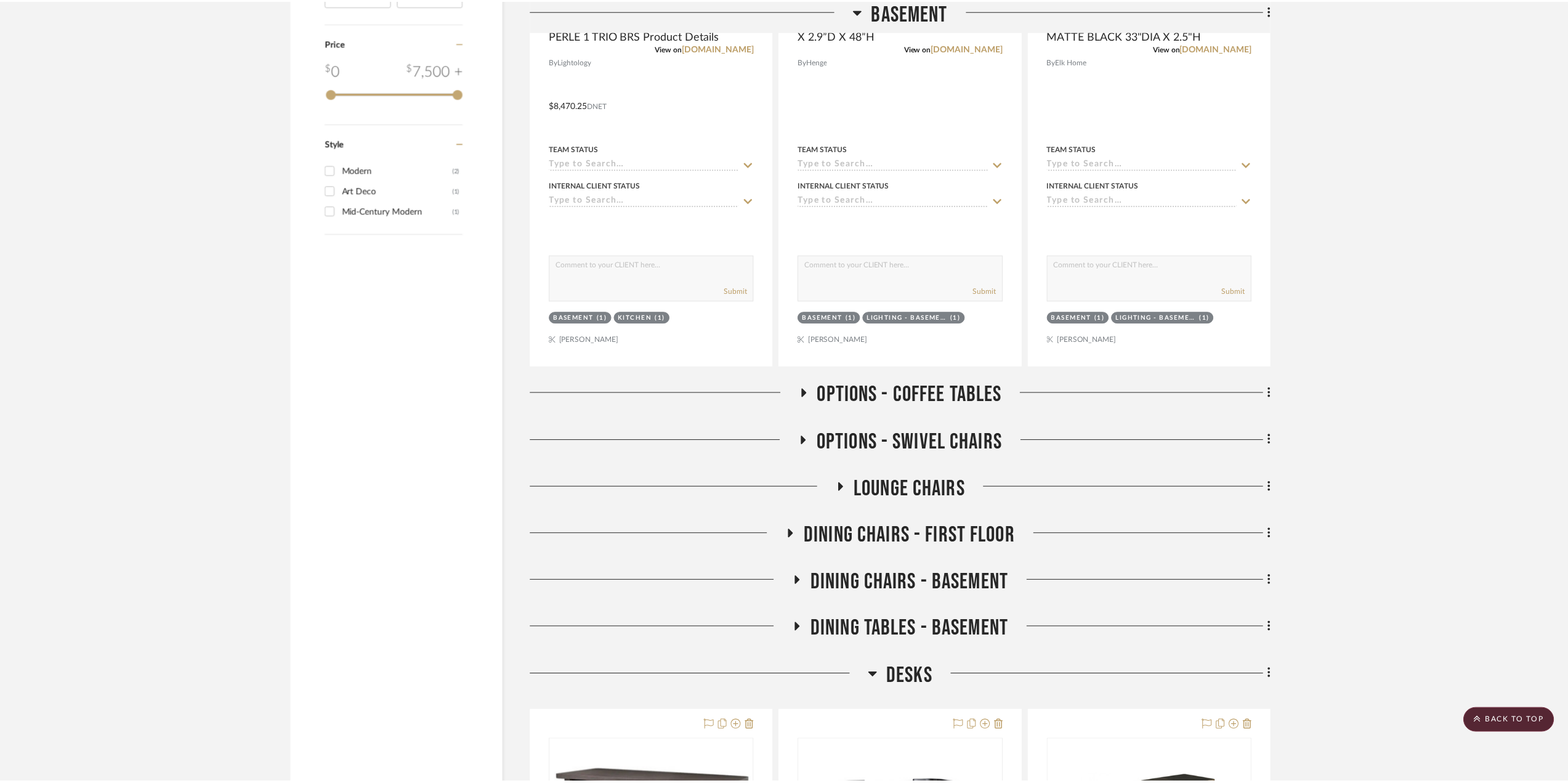
scroll to position [1478, 0]
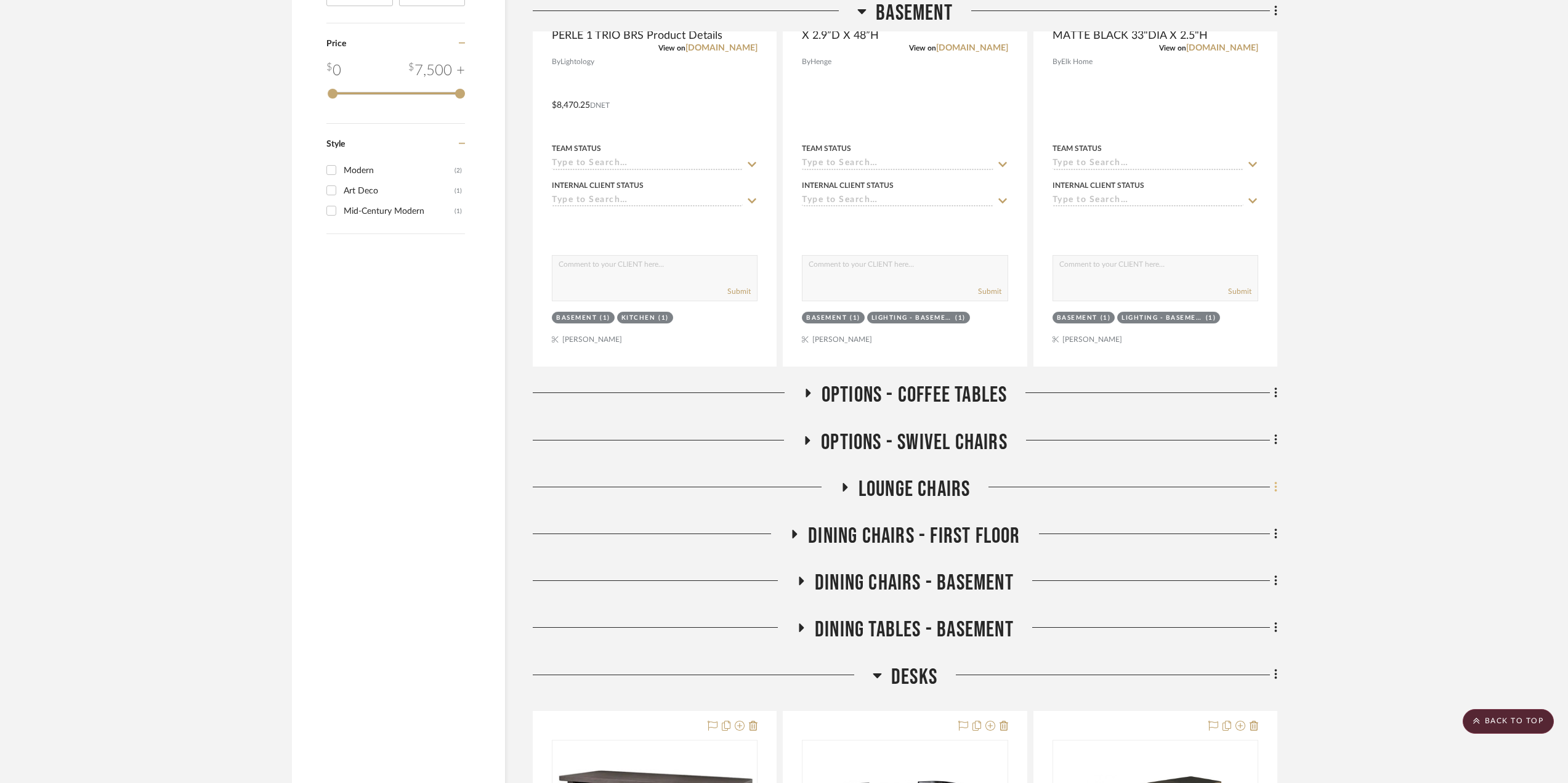
click at [1270, 491] on fa-icon at bounding box center [1274, 488] width 8 height 20
click at [1217, 603] on span "Rename Room" at bounding box center [1213, 605] width 56 height 11
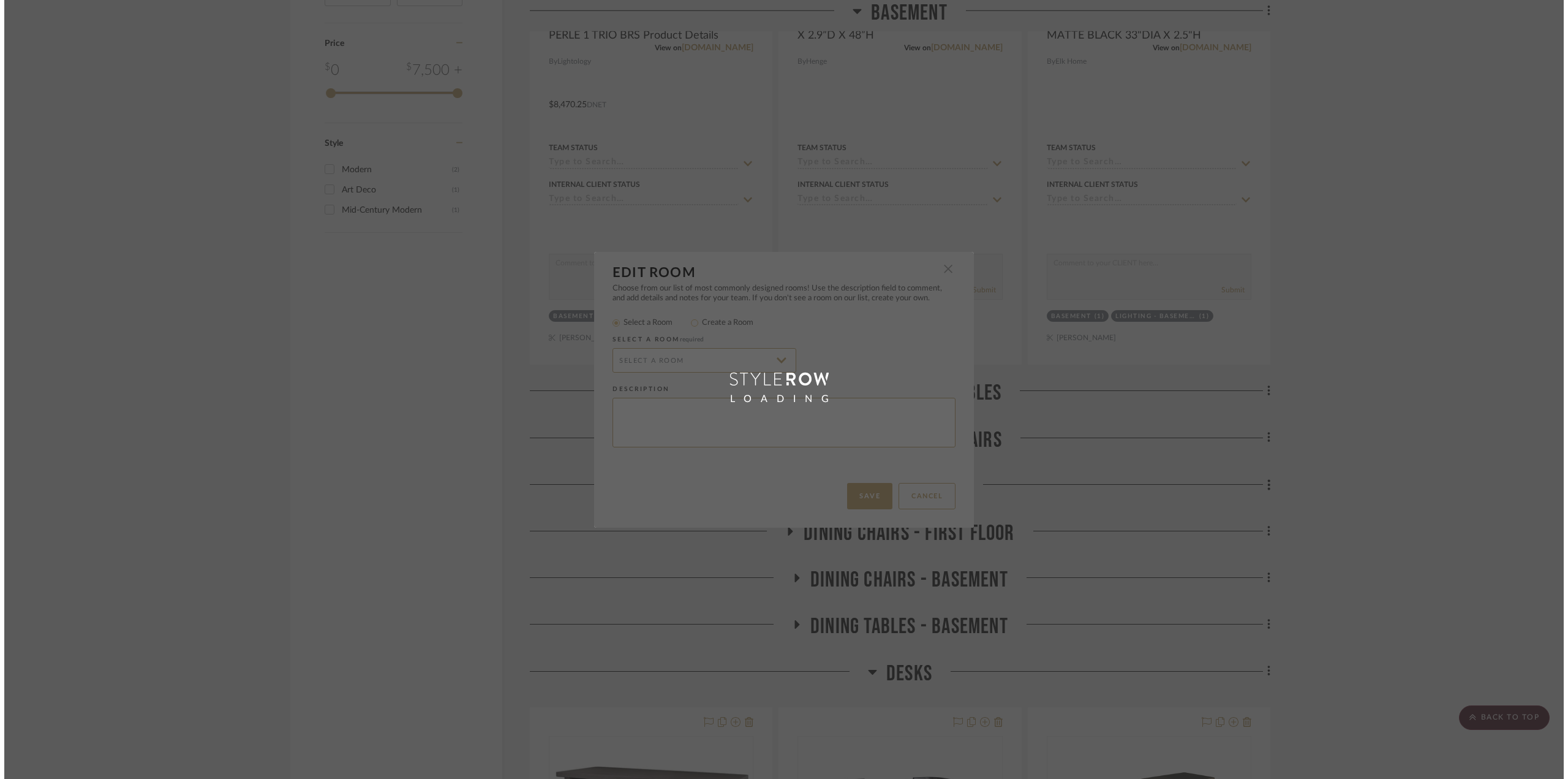
scroll to position [0, 0]
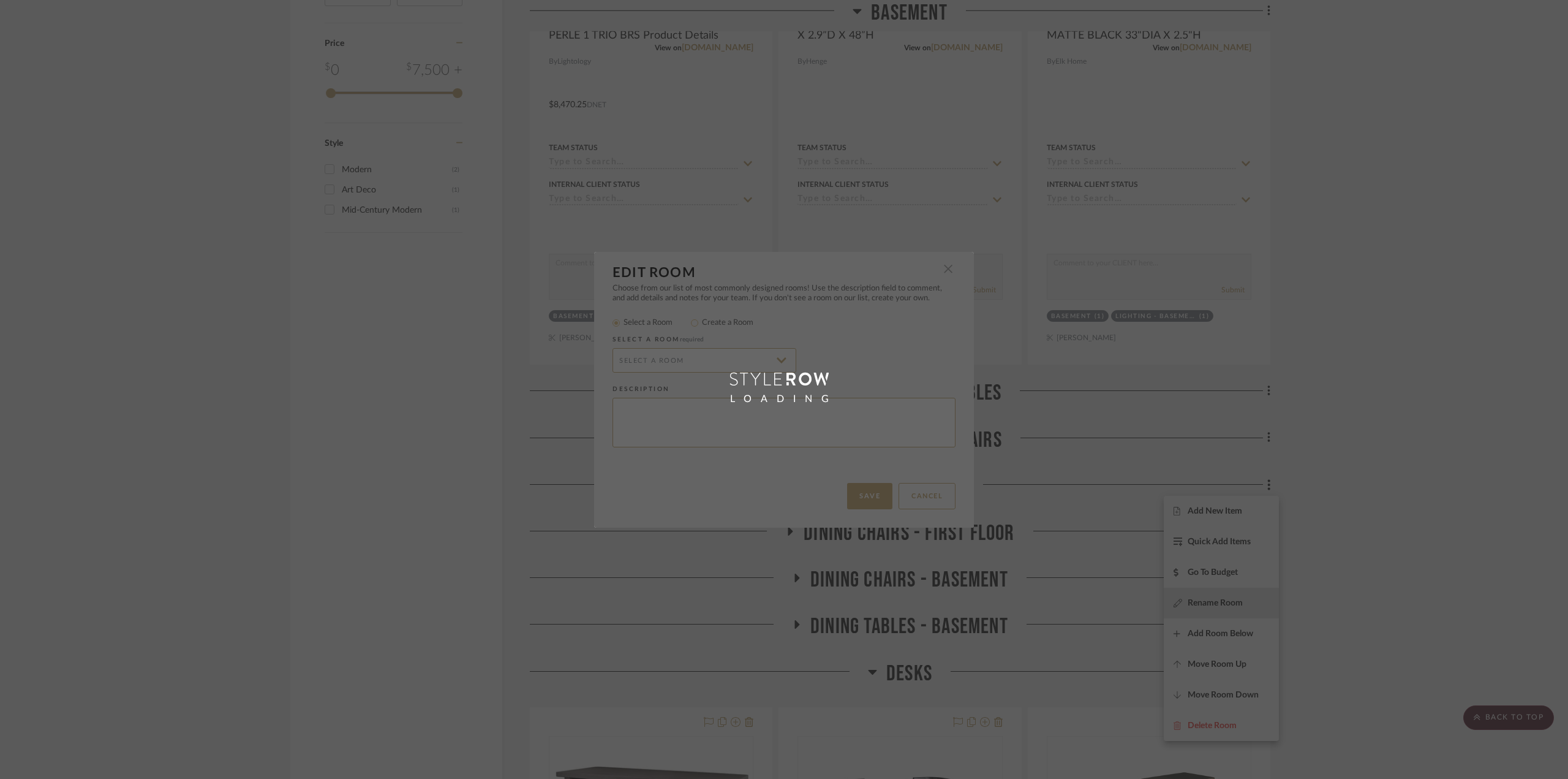
radio input "false"
radio input "true"
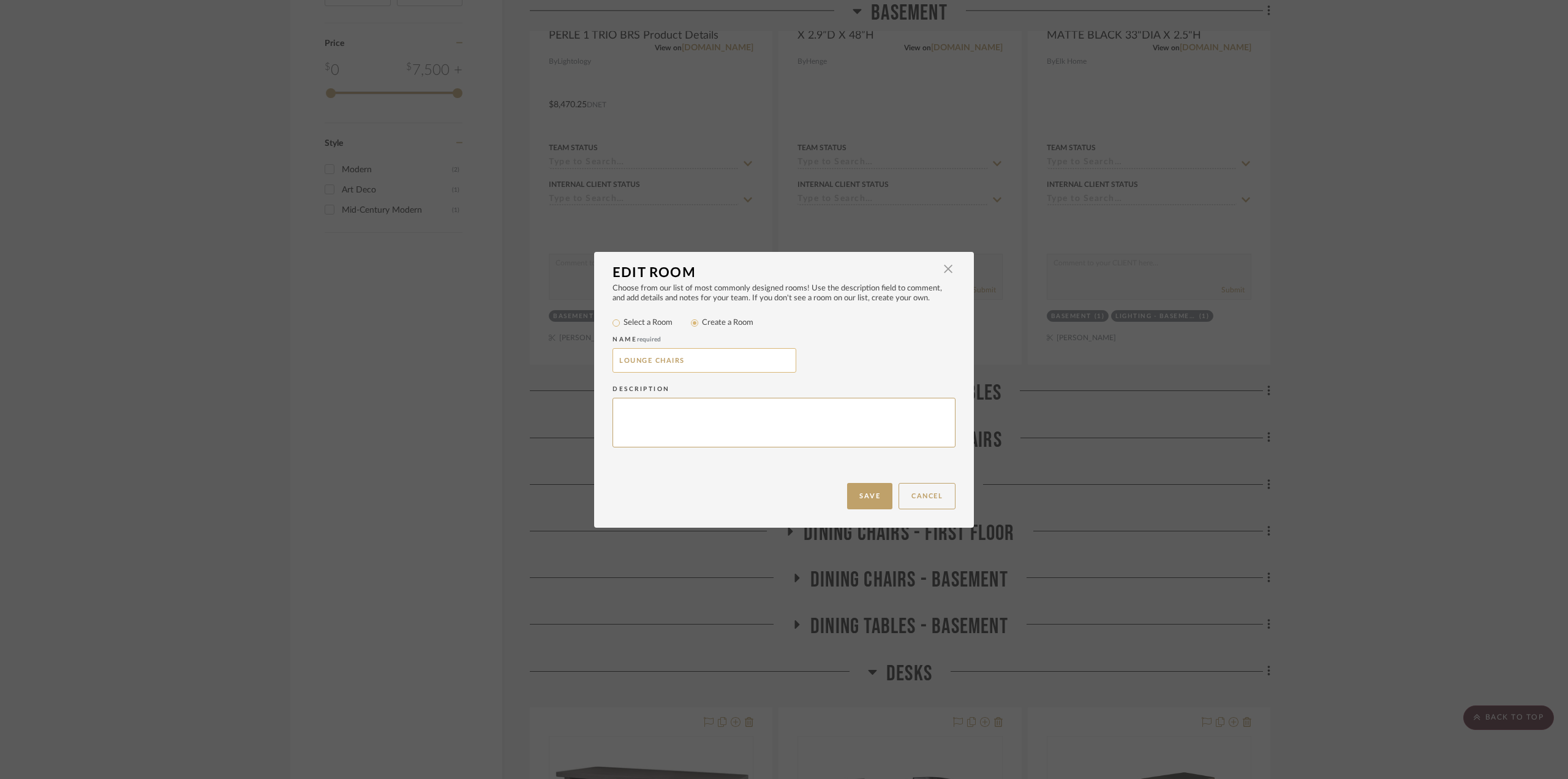
click at [616, 357] on input "LOUNGE CHAIRS" at bounding box center [704, 360] width 184 height 25
paste input "OPTIONS -"
type input "OPTIONS - LOUNGE CHAIRS"
click at [856, 497] on button "Save" at bounding box center [869, 496] width 45 height 26
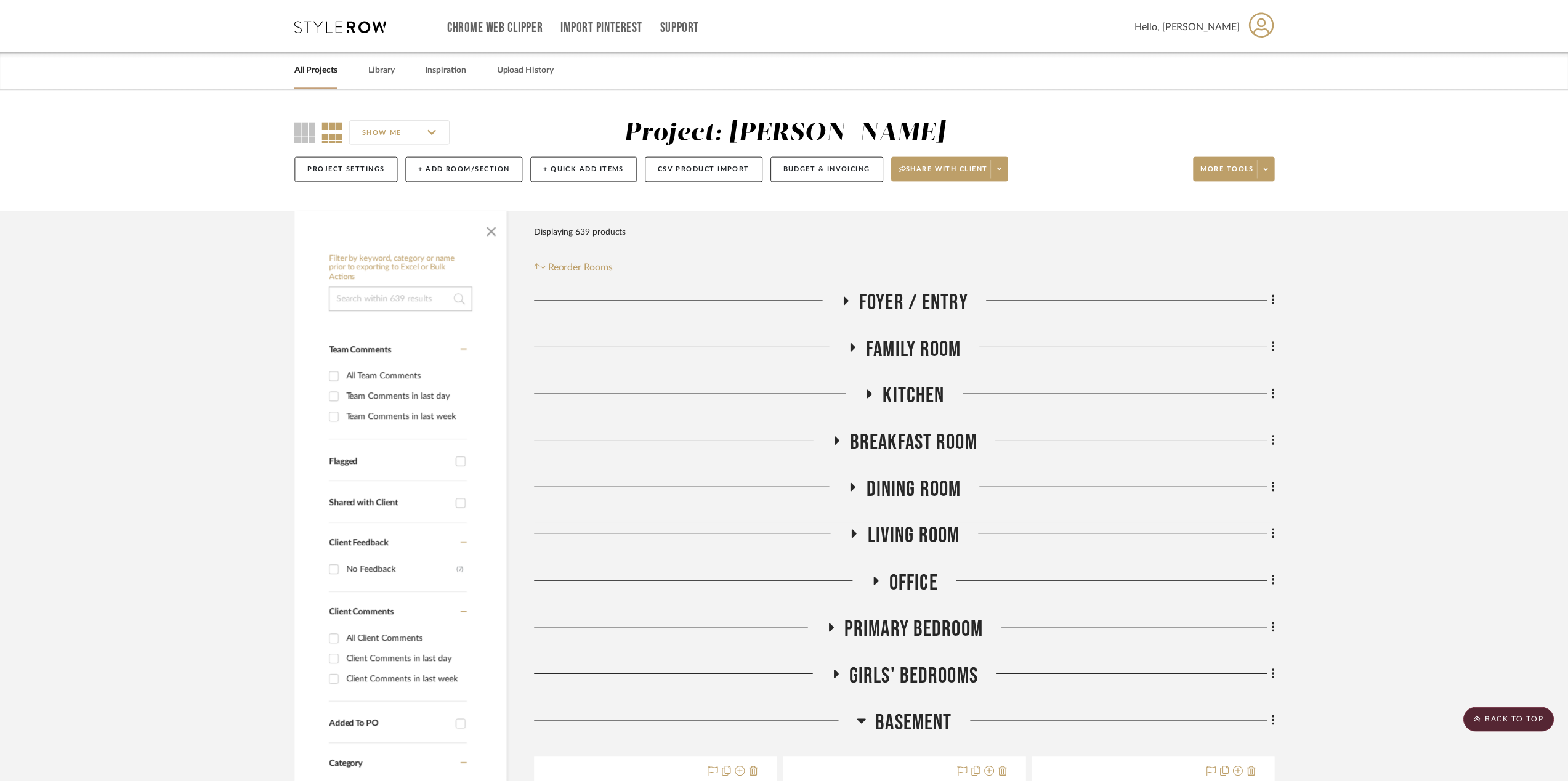
scroll to position [1478, 0]
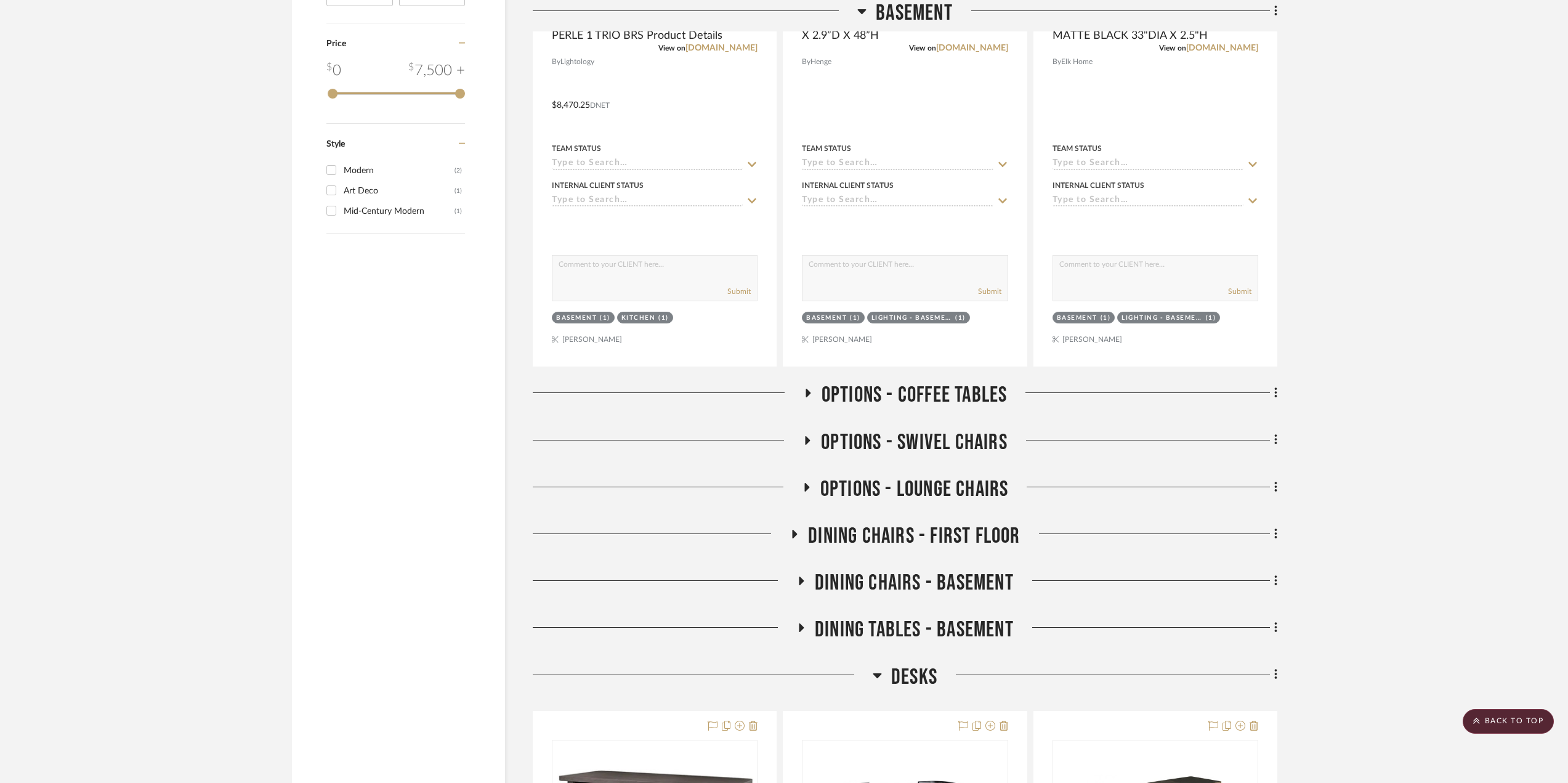
click at [923, 535] on span "DINING CHAIRS - FIRST FLOOR" at bounding box center [913, 536] width 212 height 26
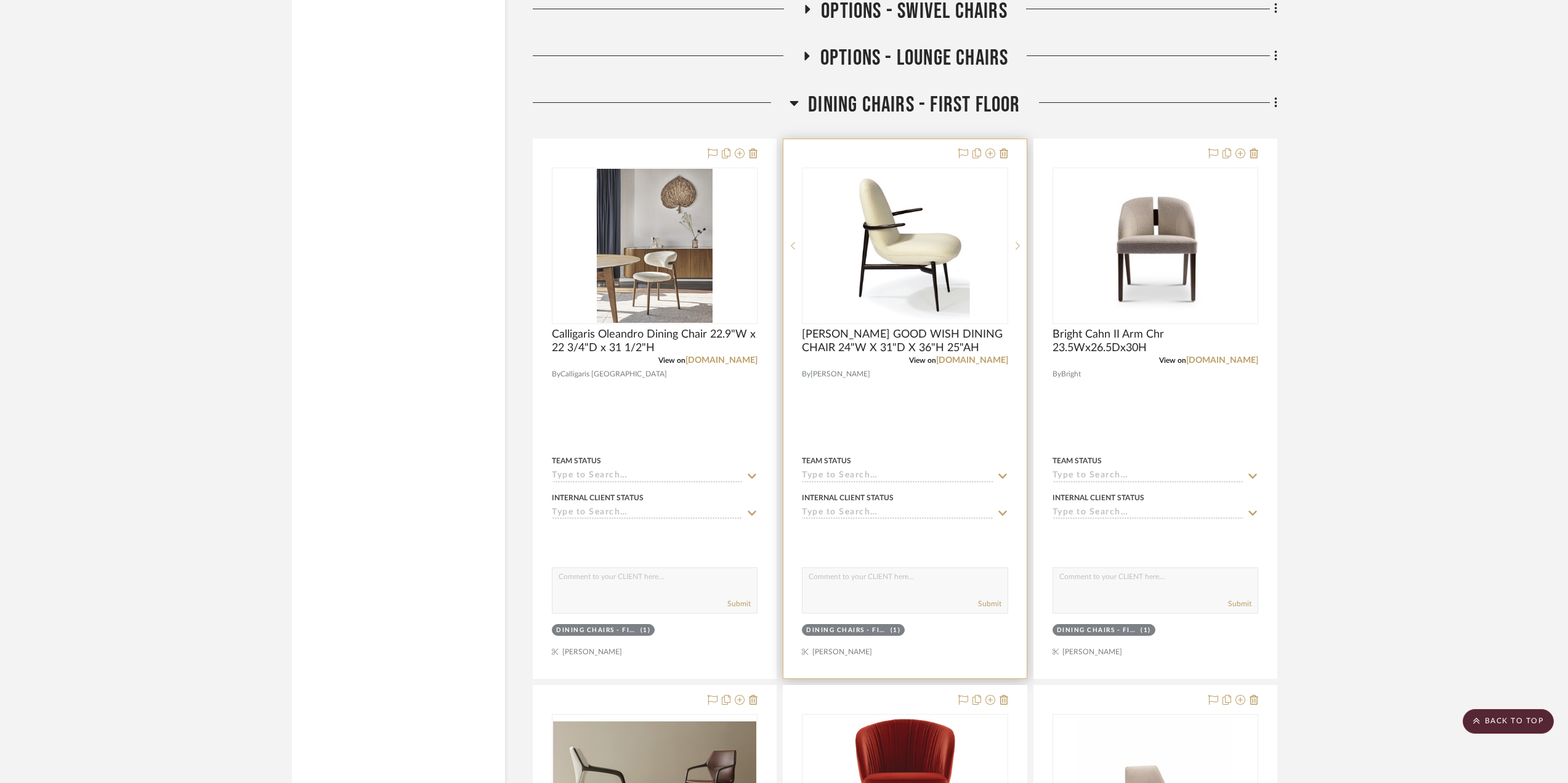
scroll to position [1601, 0]
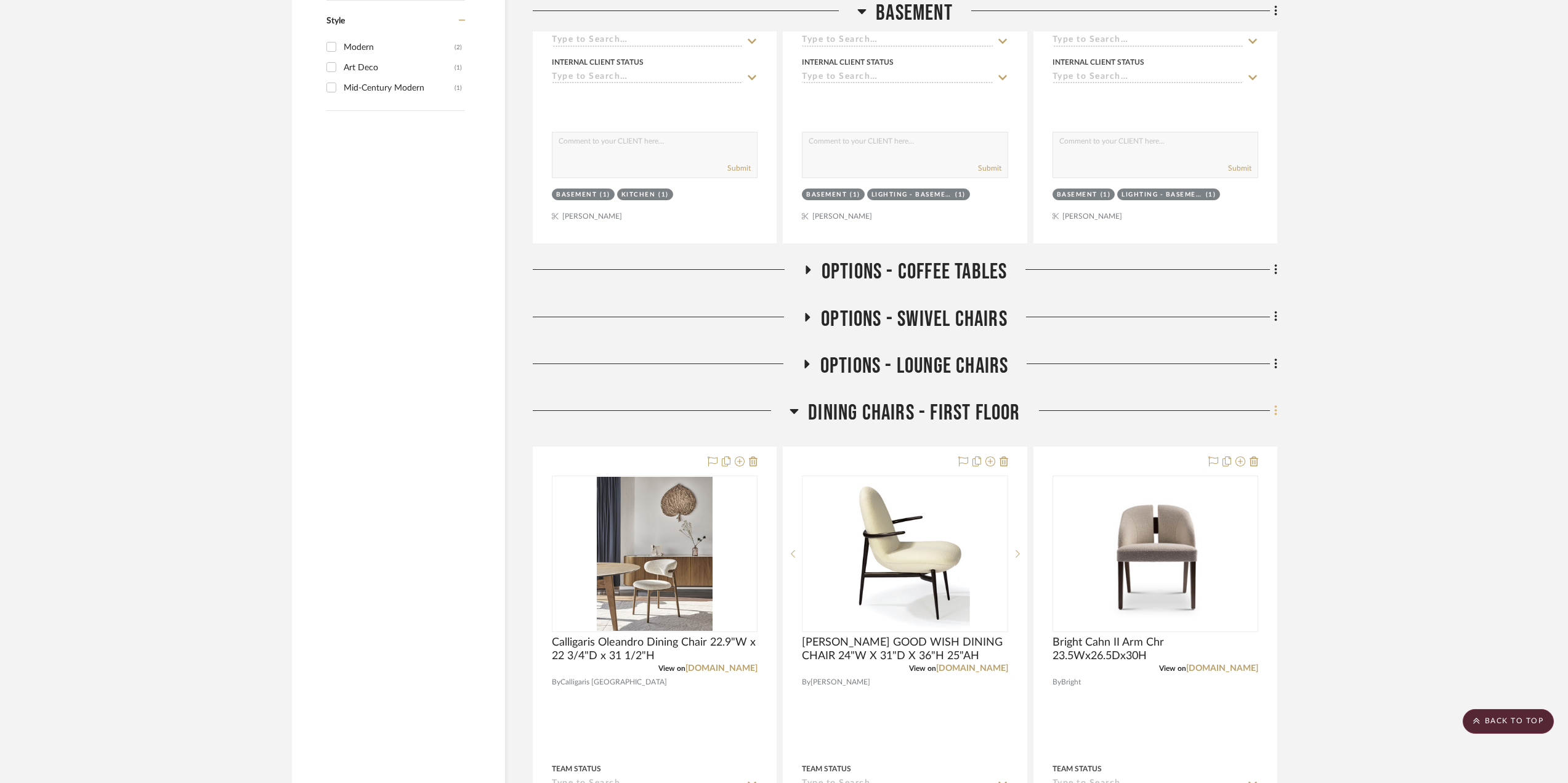
click at [1276, 411] on icon at bounding box center [1276, 411] width 4 height 14
click at [1217, 526] on span "Rename Room" at bounding box center [1213, 529] width 56 height 11
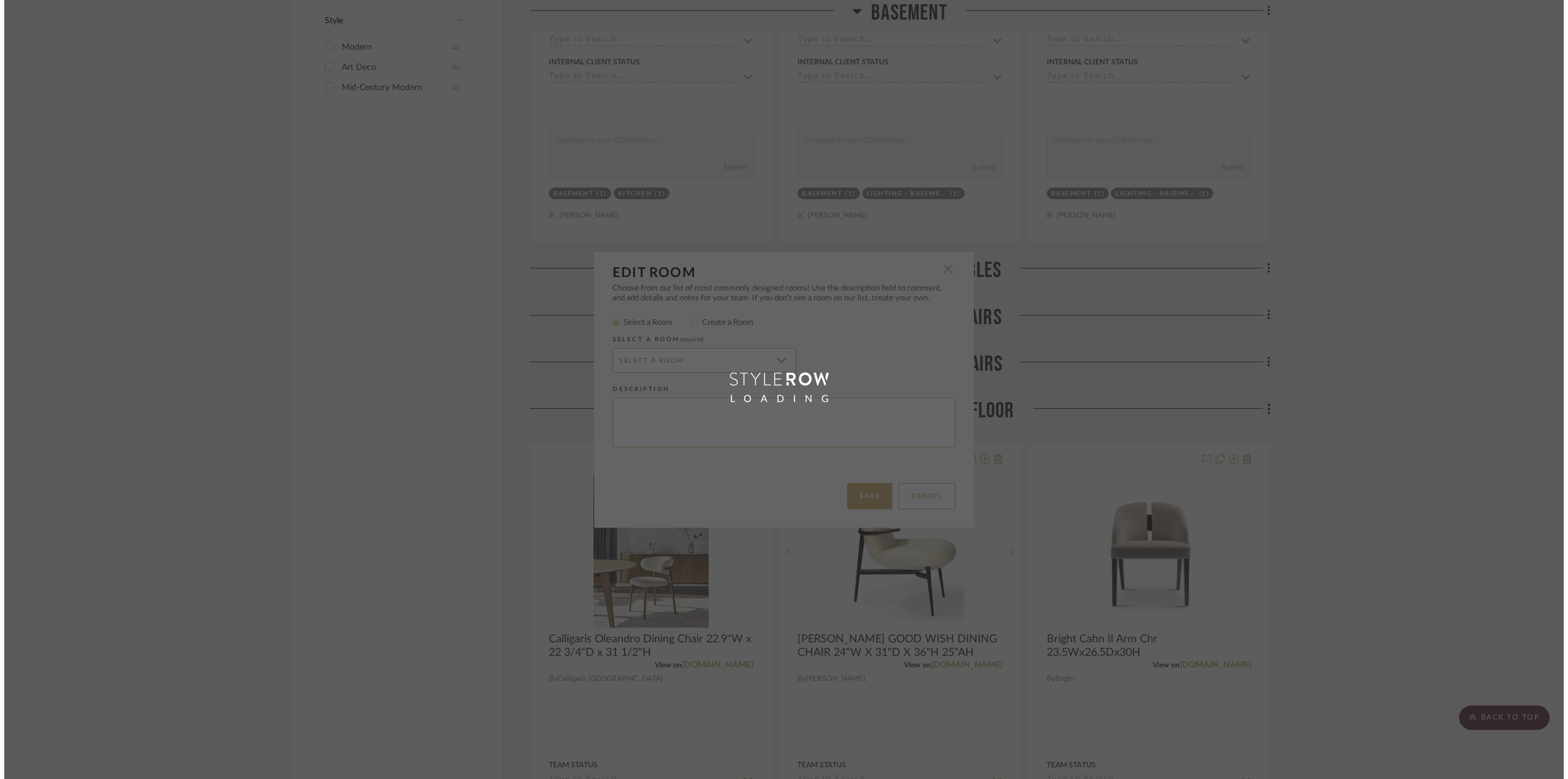
scroll to position [0, 0]
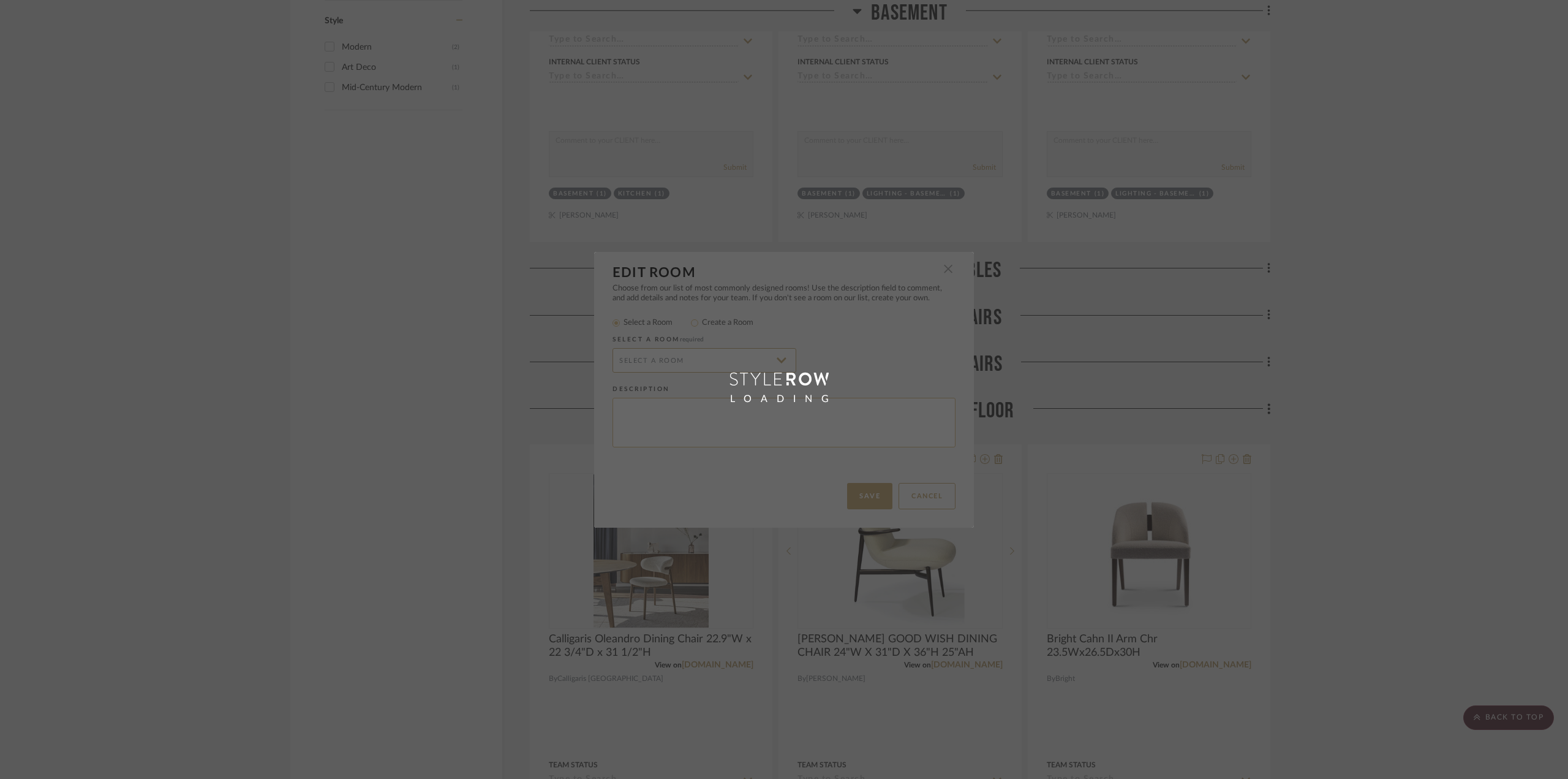
radio input "false"
radio input "true"
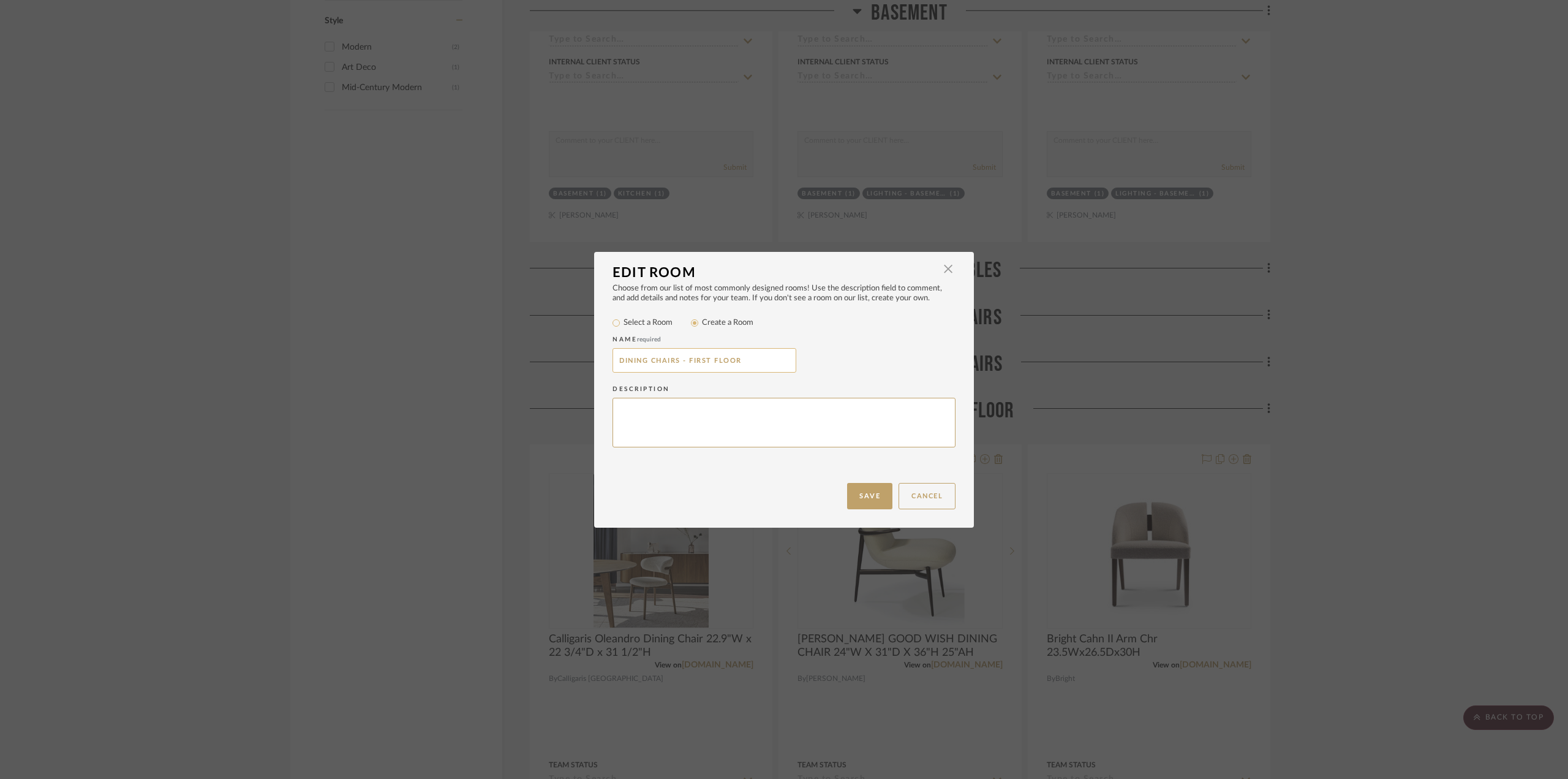
click at [614, 359] on input "DINING CHAIRS - FIRST FLOOR" at bounding box center [704, 360] width 184 height 25
paste input "OPTIONS -"
type input "OPTIONS - DINING CHAIRS - FIRST FLOOR"
click at [873, 500] on button "Save" at bounding box center [869, 496] width 45 height 26
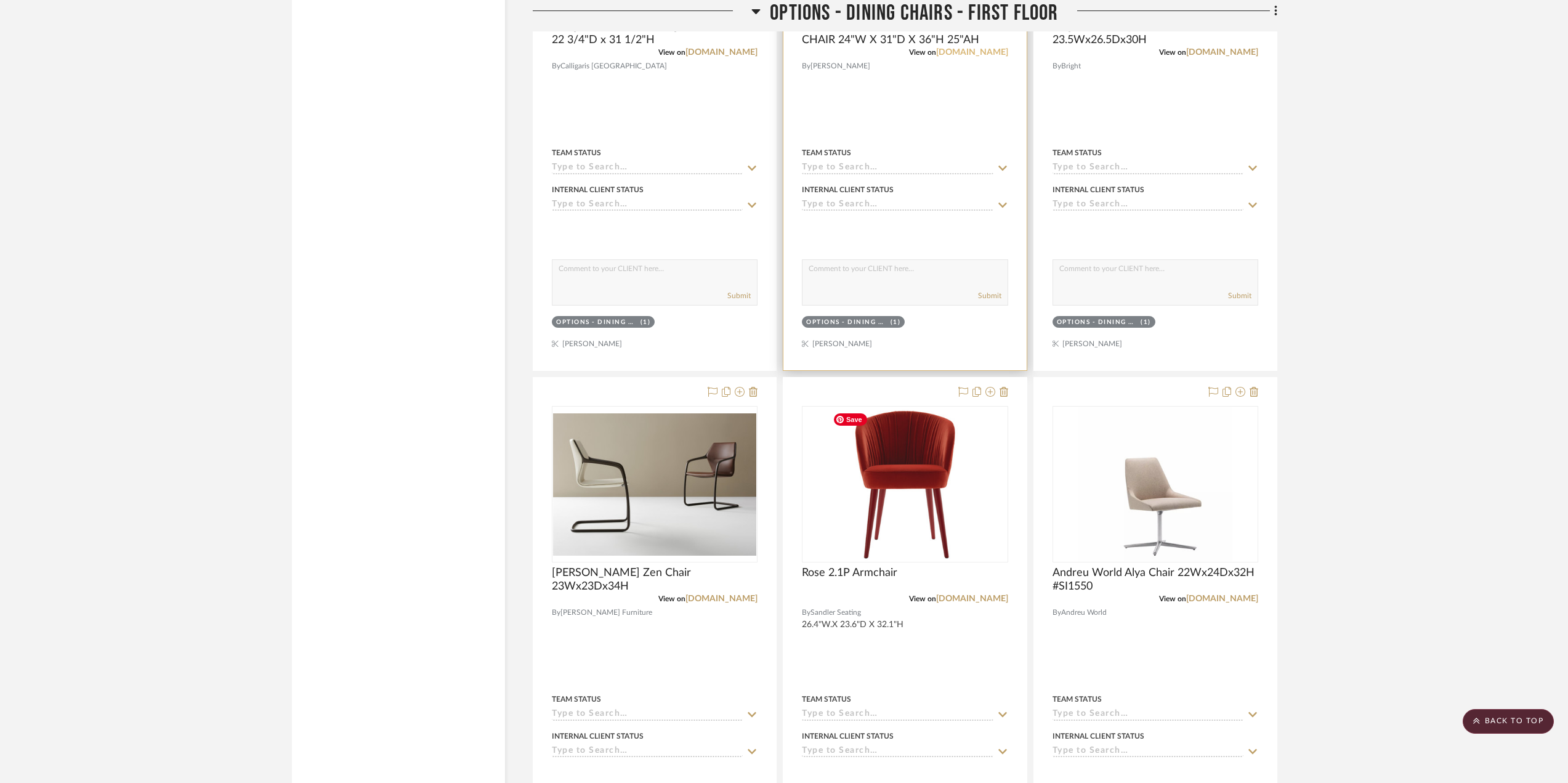
scroll to position [1786, 0]
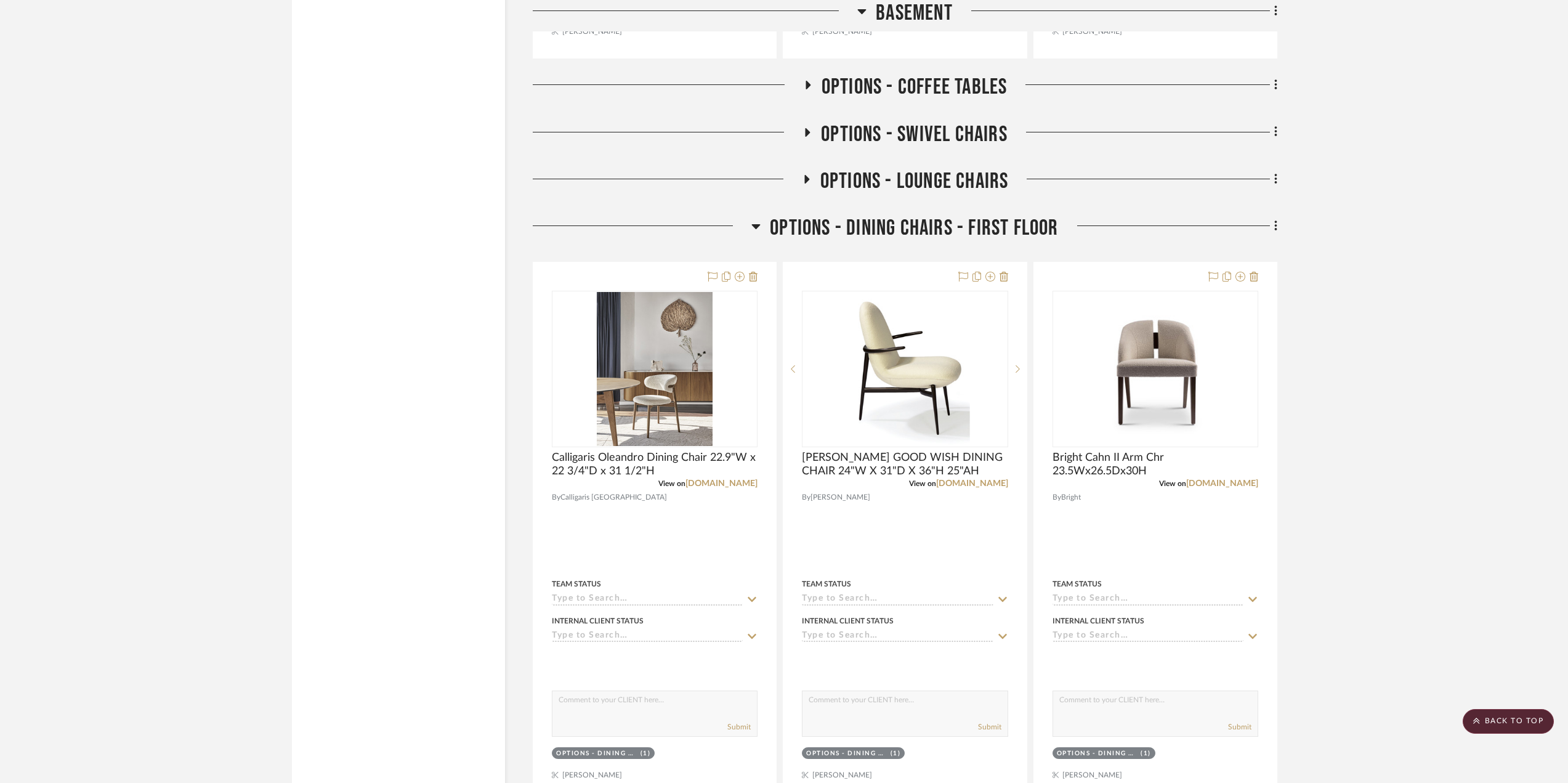
click at [752, 227] on icon at bounding box center [756, 226] width 9 height 15
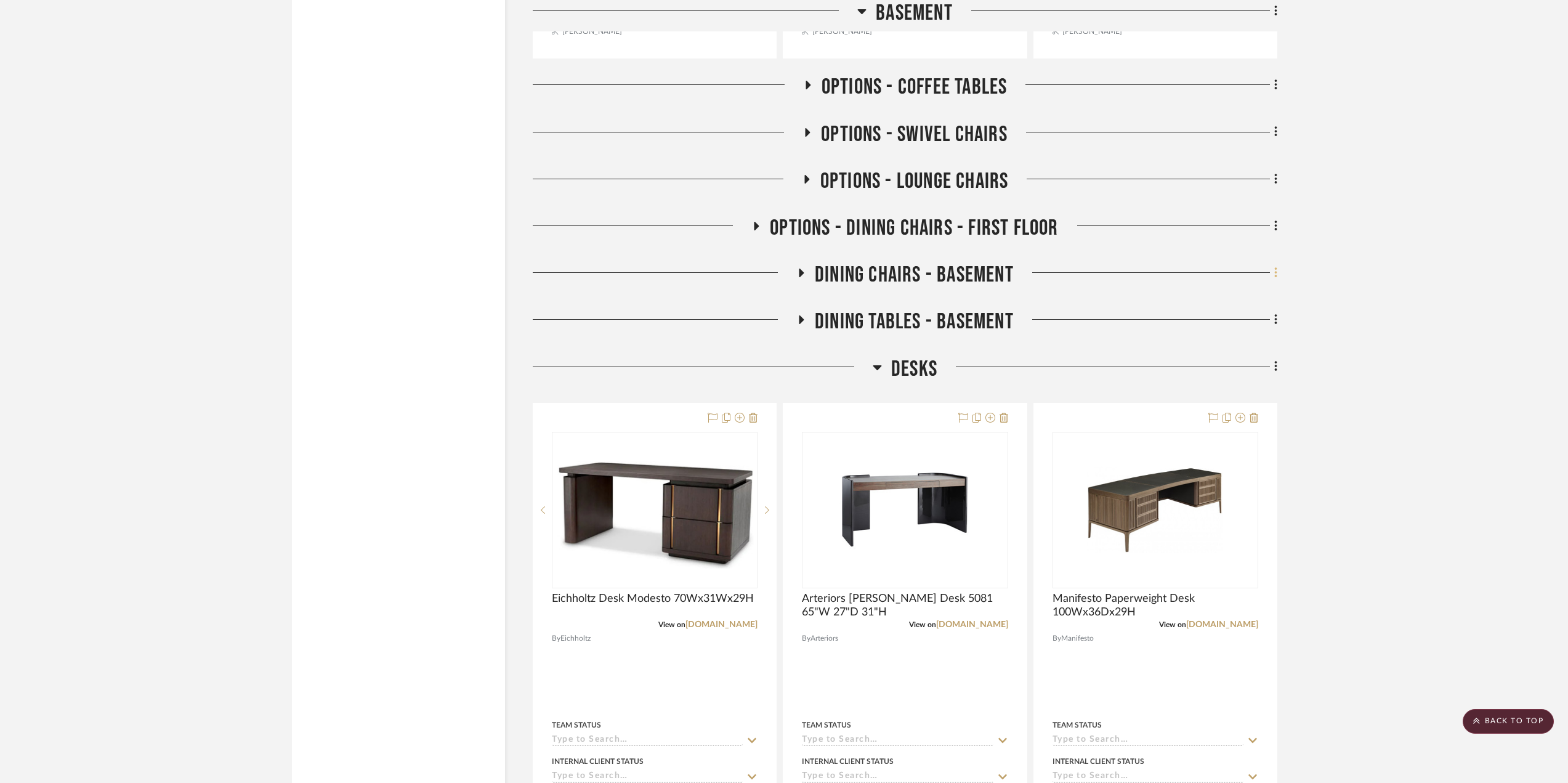
click at [1276, 270] on icon at bounding box center [1276, 272] width 4 height 14
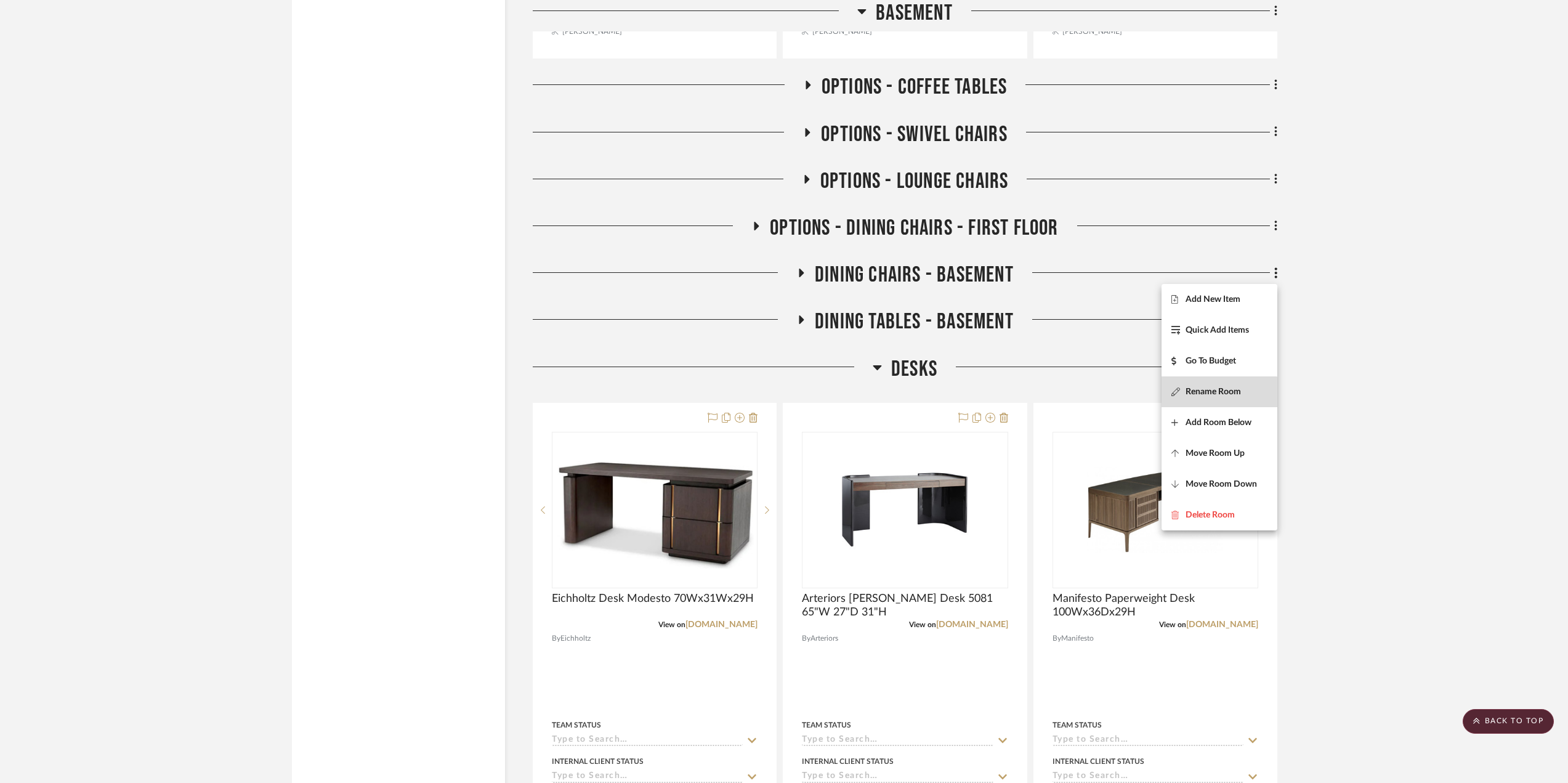
click at [1211, 393] on span "Rename Room" at bounding box center [1213, 392] width 56 height 11
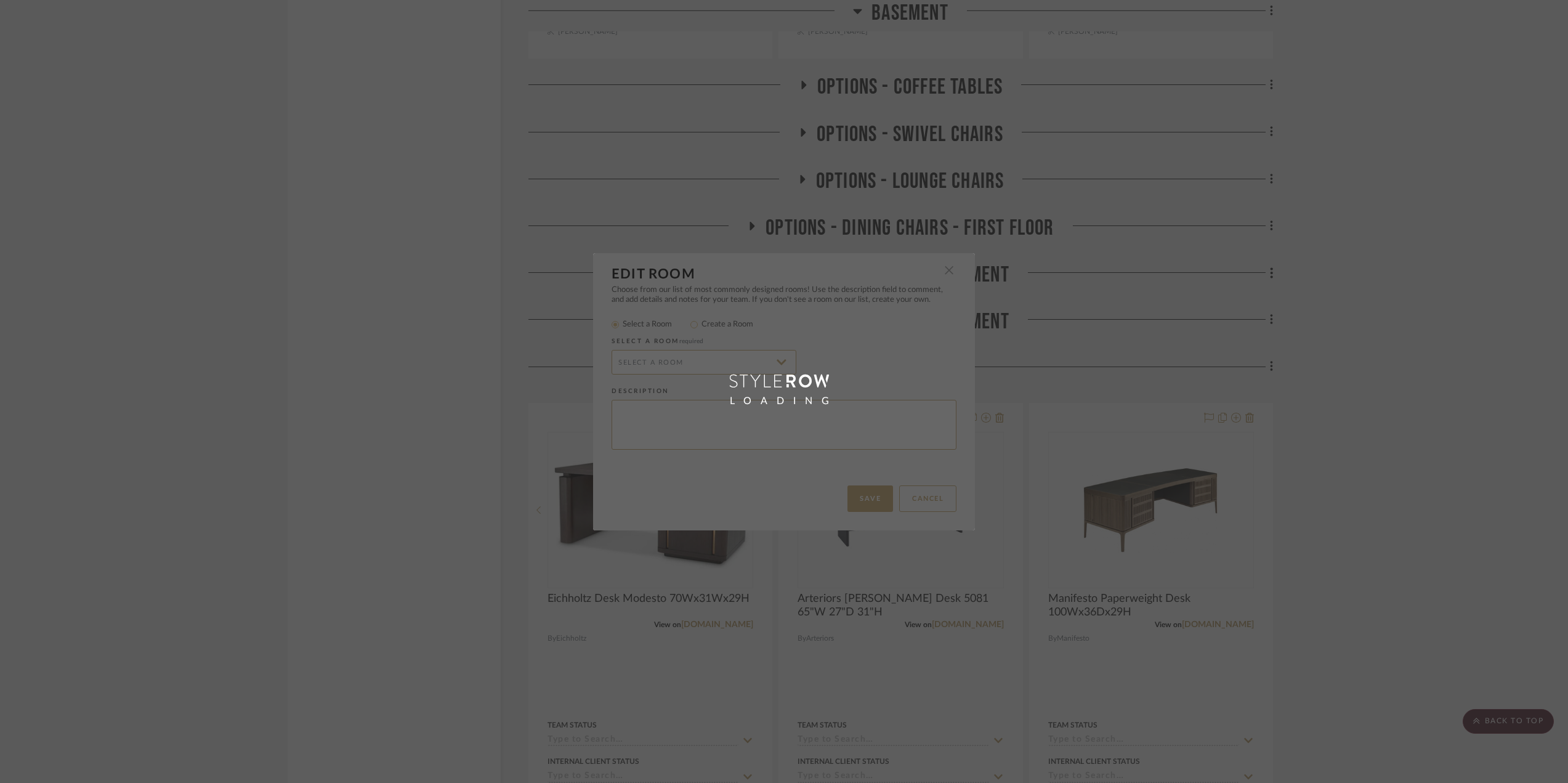
radio input "false"
radio input "true"
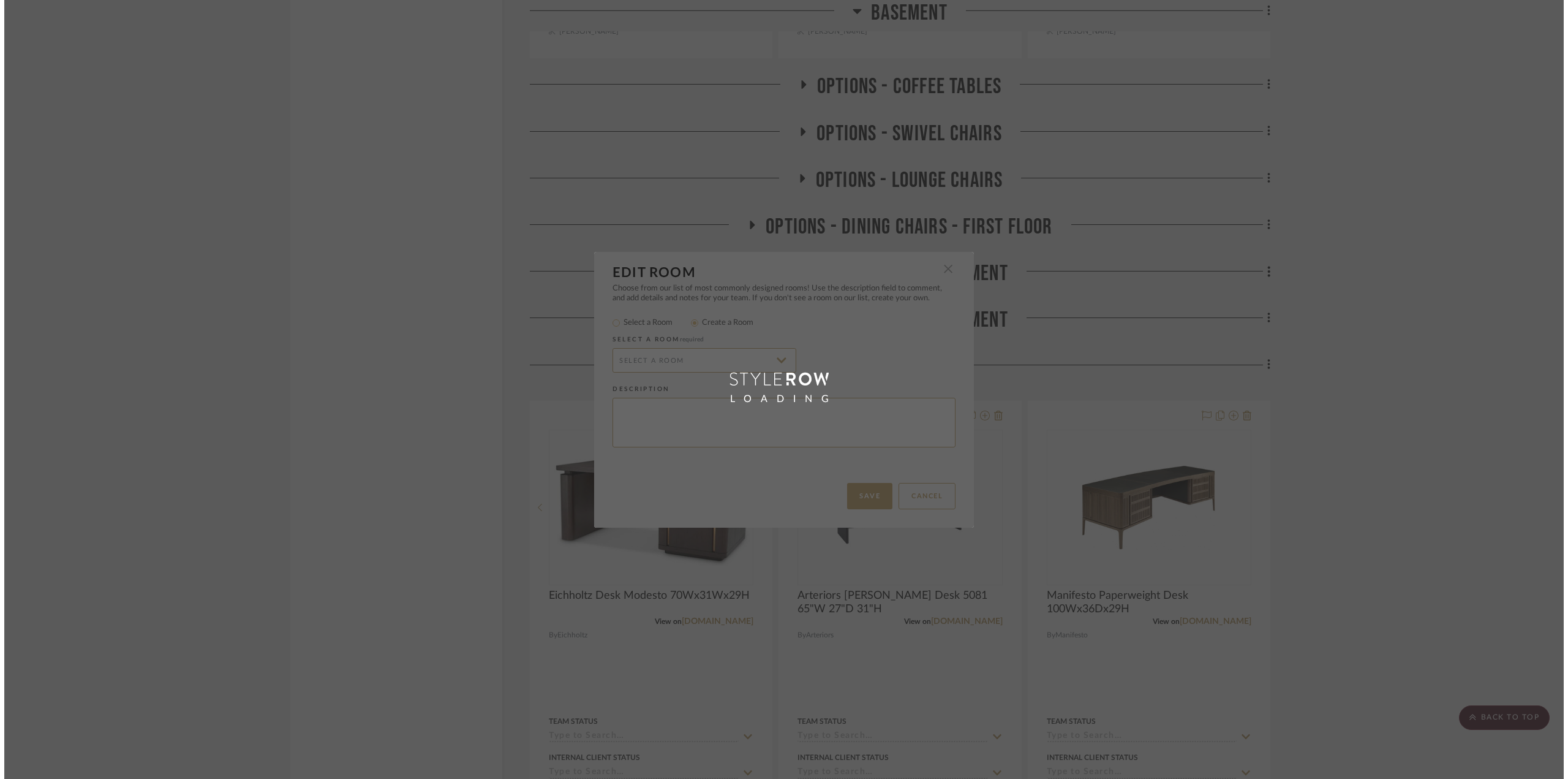
scroll to position [0, 0]
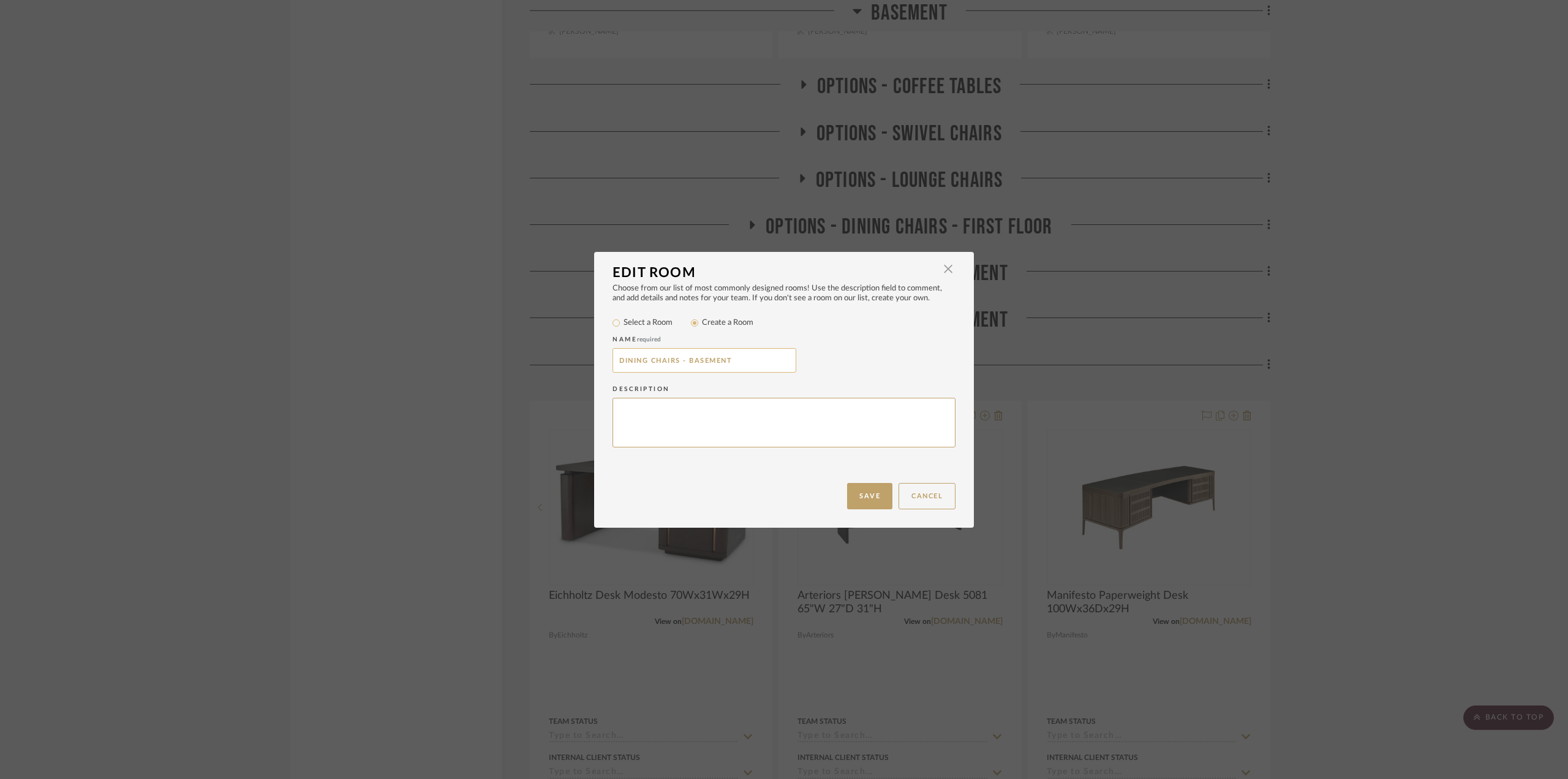
click at [613, 363] on input "DINING CHAIRS - BASEMENT" at bounding box center [704, 360] width 184 height 25
paste input "OPTIONS -"
type input "OPTIONS - DINING CHAIRS - BASEMENT"
click at [867, 497] on button "Save" at bounding box center [869, 496] width 45 height 26
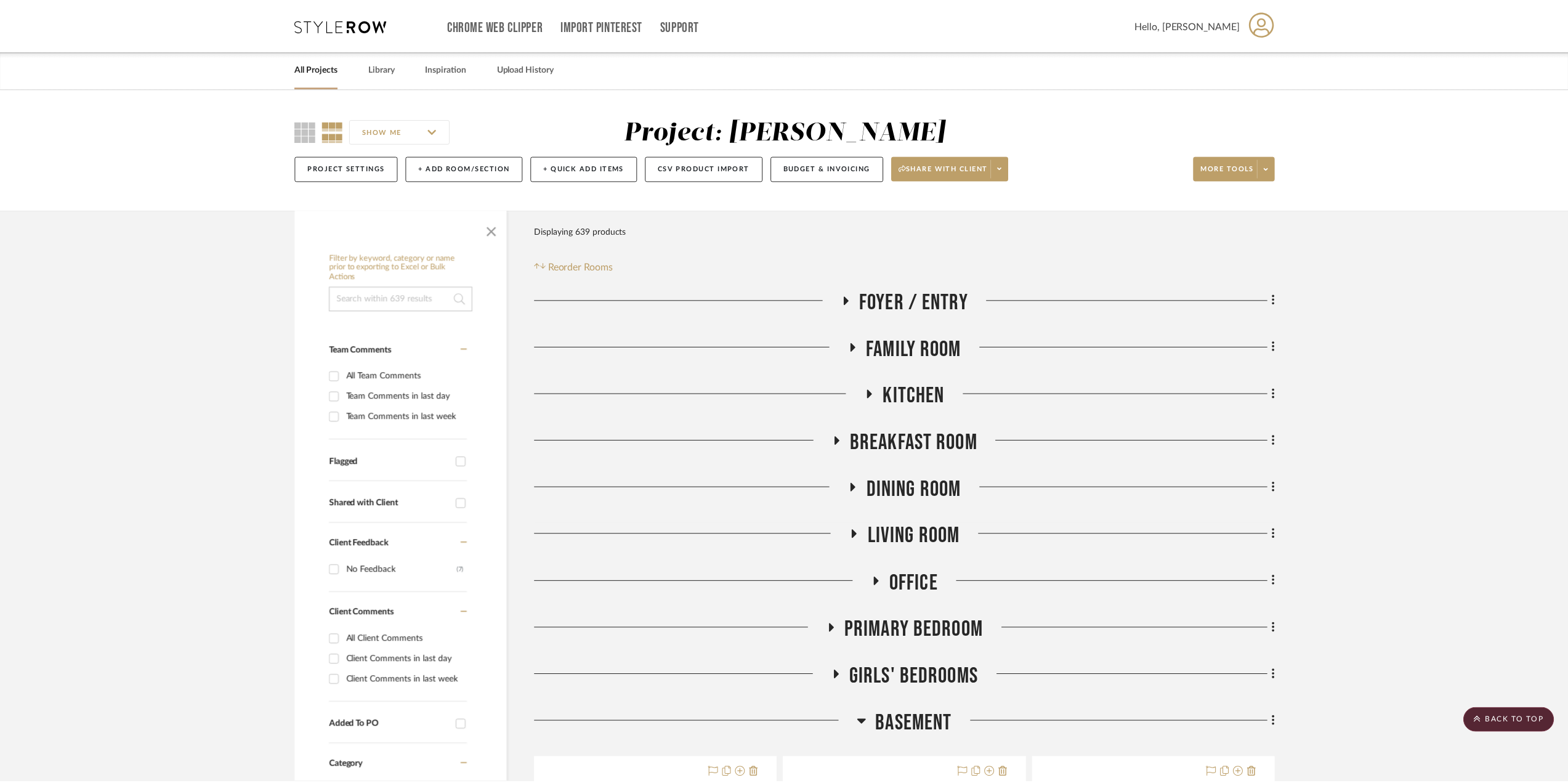
scroll to position [1786, 0]
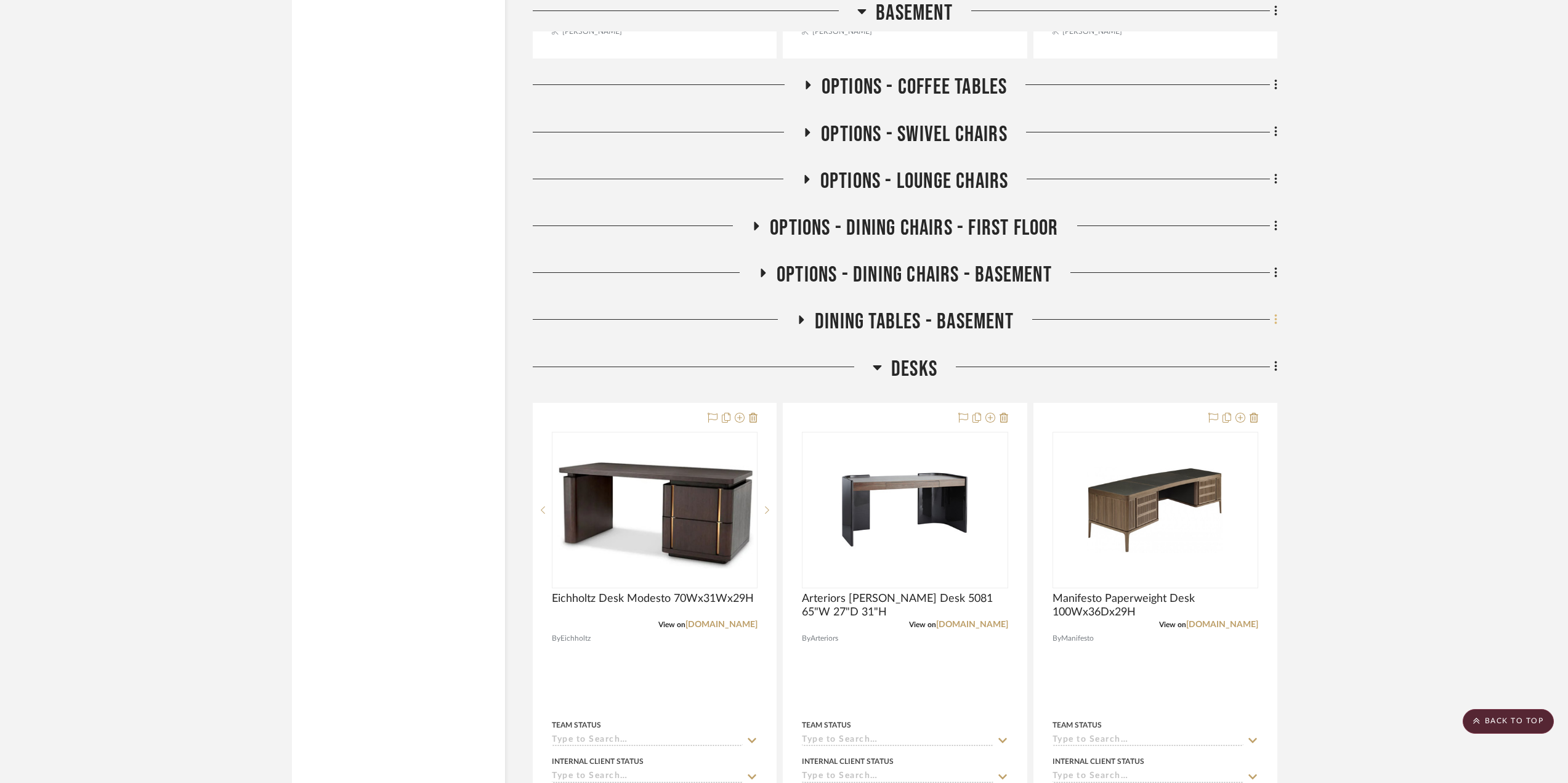
click at [1276, 318] on icon at bounding box center [1276, 319] width 4 height 14
click at [1211, 435] on span "Rename Room" at bounding box center [1213, 439] width 56 height 11
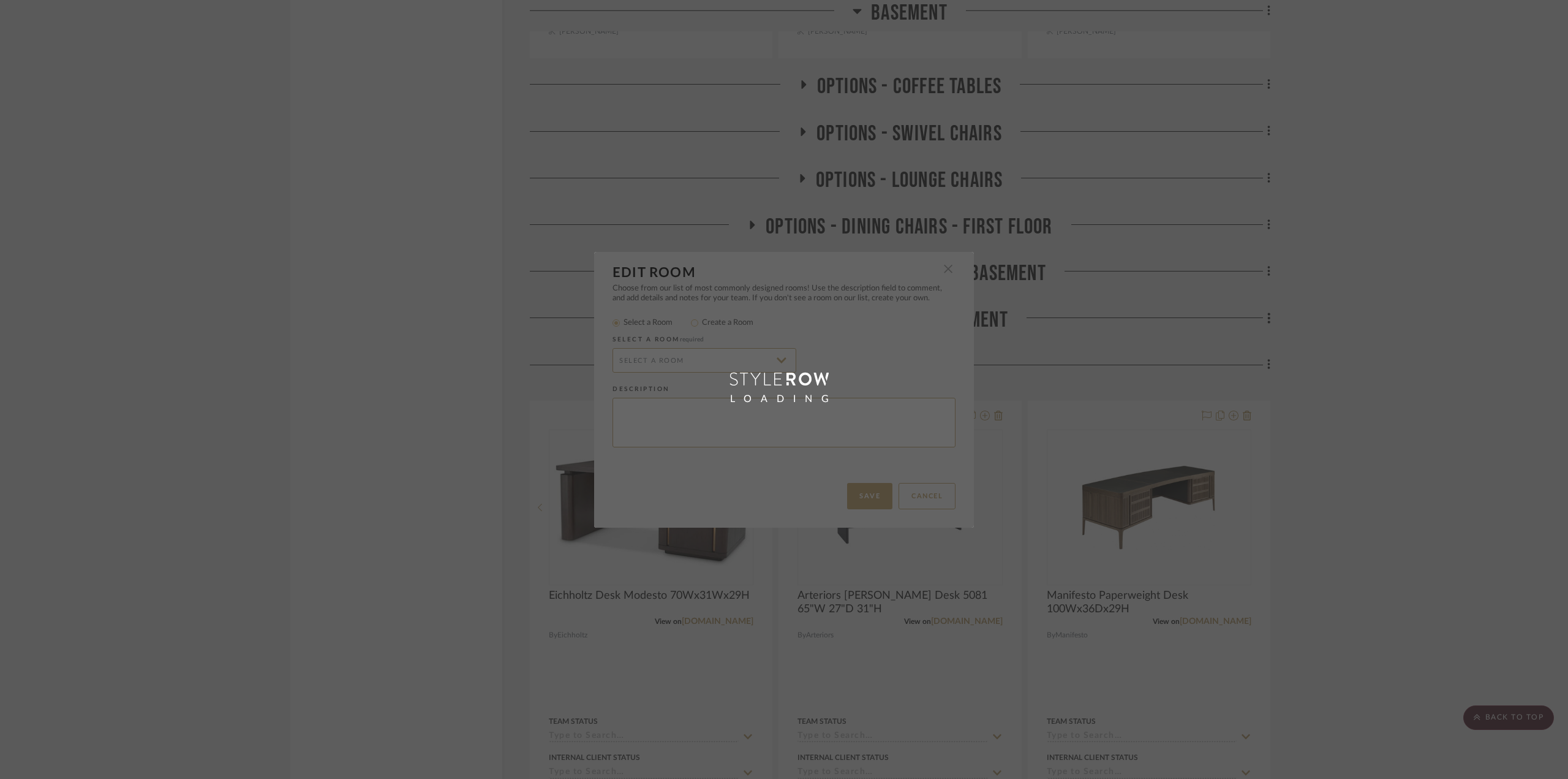
radio input "false"
radio input "true"
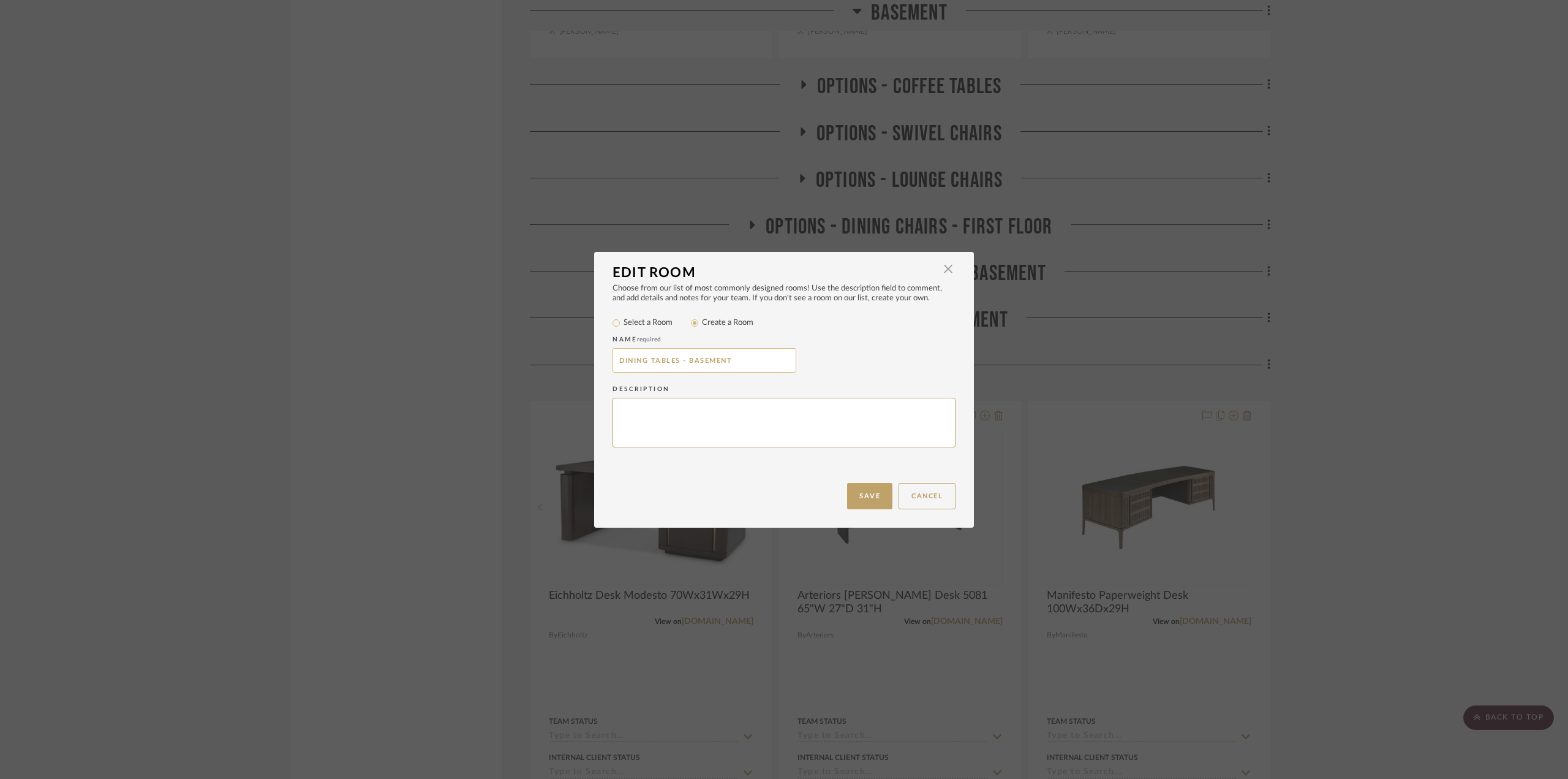
click at [614, 360] on input "DINING TABLES - BASEMENT" at bounding box center [704, 360] width 184 height 25
paste input "OPTIONS -"
type input "OPTIONS - DINING TABLES - BASEMENT"
click at [851, 492] on button "Save" at bounding box center [869, 496] width 45 height 26
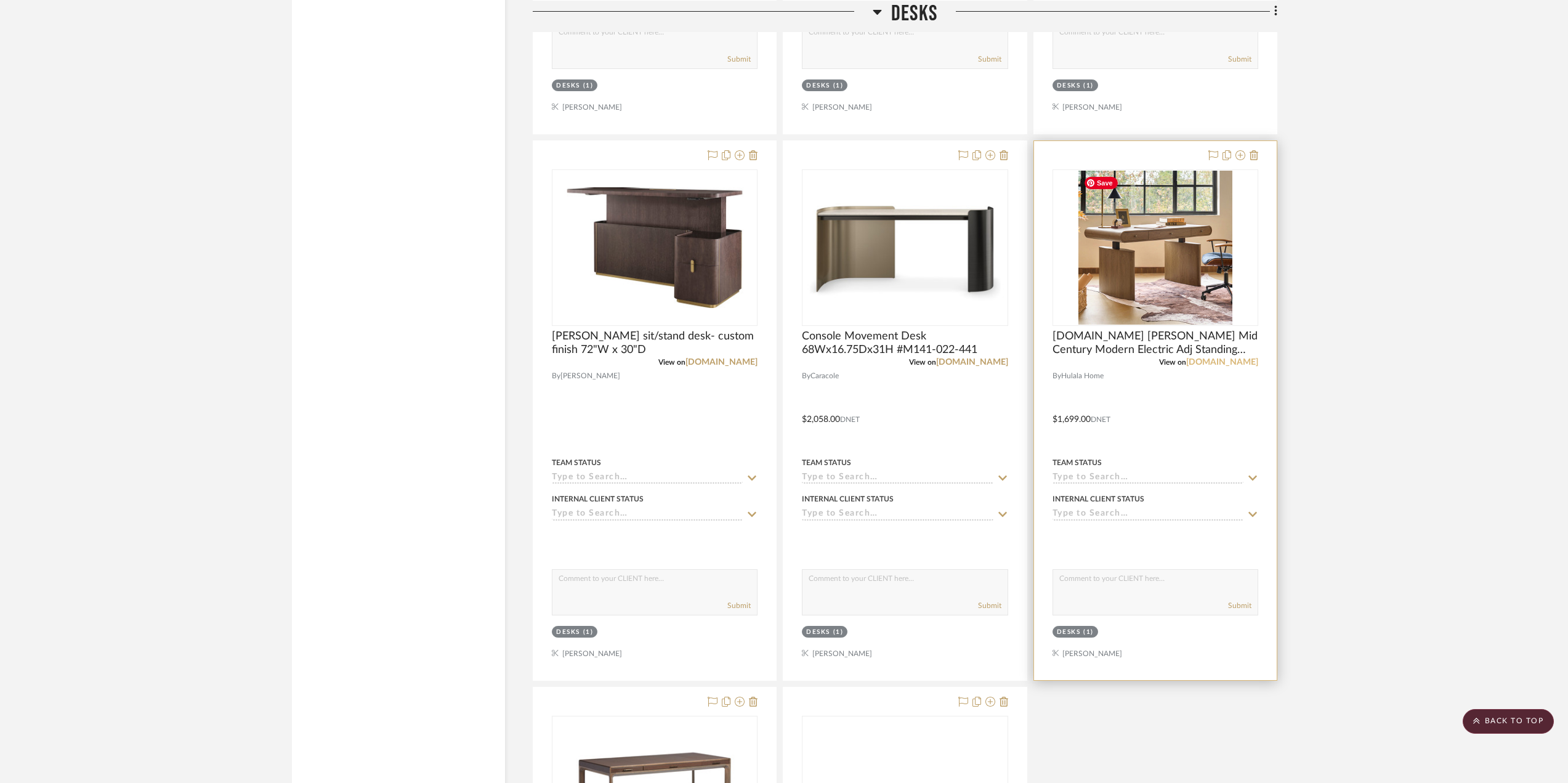
scroll to position [3387, 0]
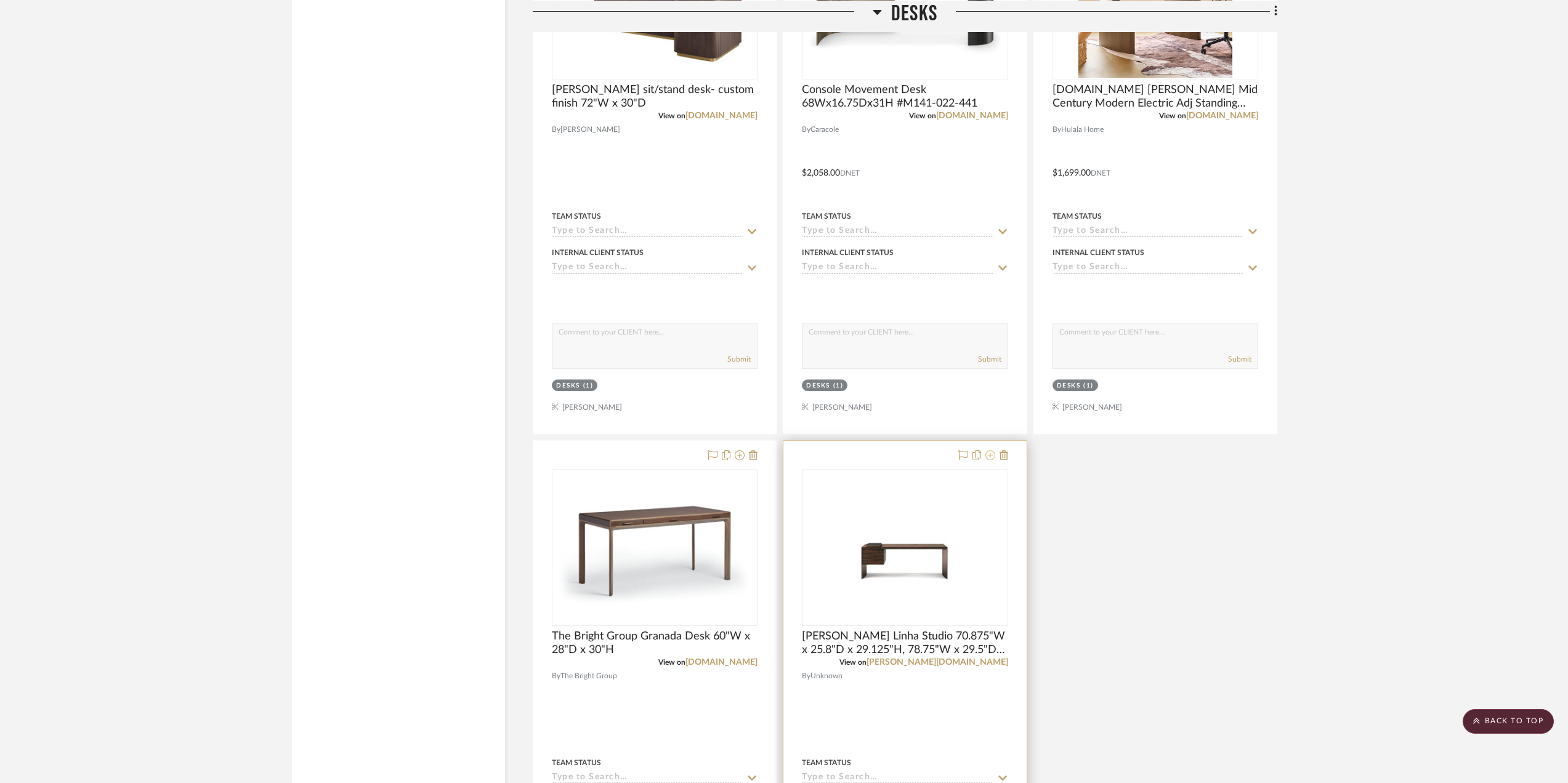
click at [988, 456] on icon at bounding box center [990, 455] width 10 height 10
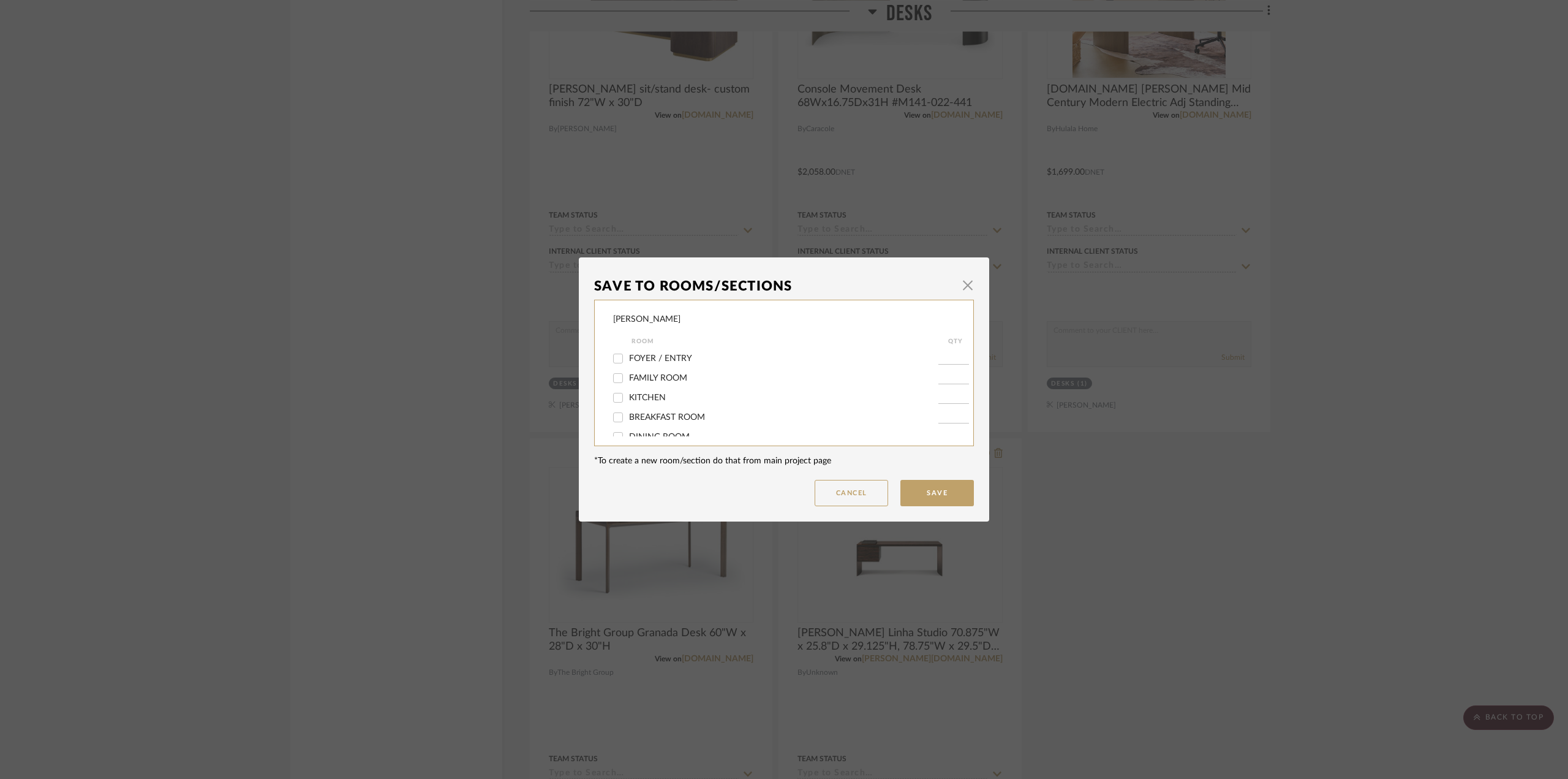
scroll to position [306, 0]
click at [621, 363] on input "DESKS" at bounding box center [618, 366] width 20 height 20
checkbox input "false"
click at [959, 489] on button "Save" at bounding box center [938, 492] width 74 height 26
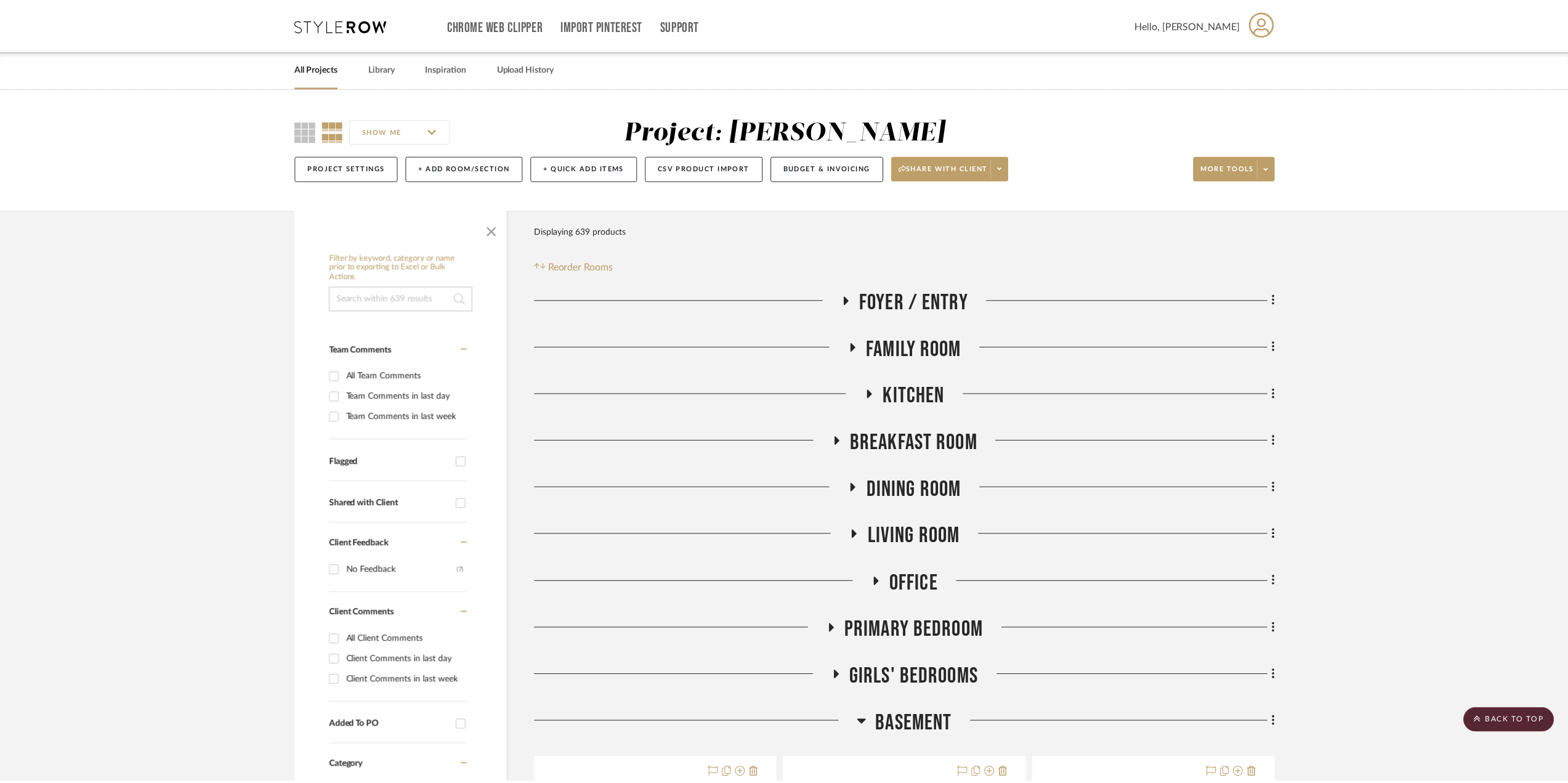
scroll to position [3387, 0]
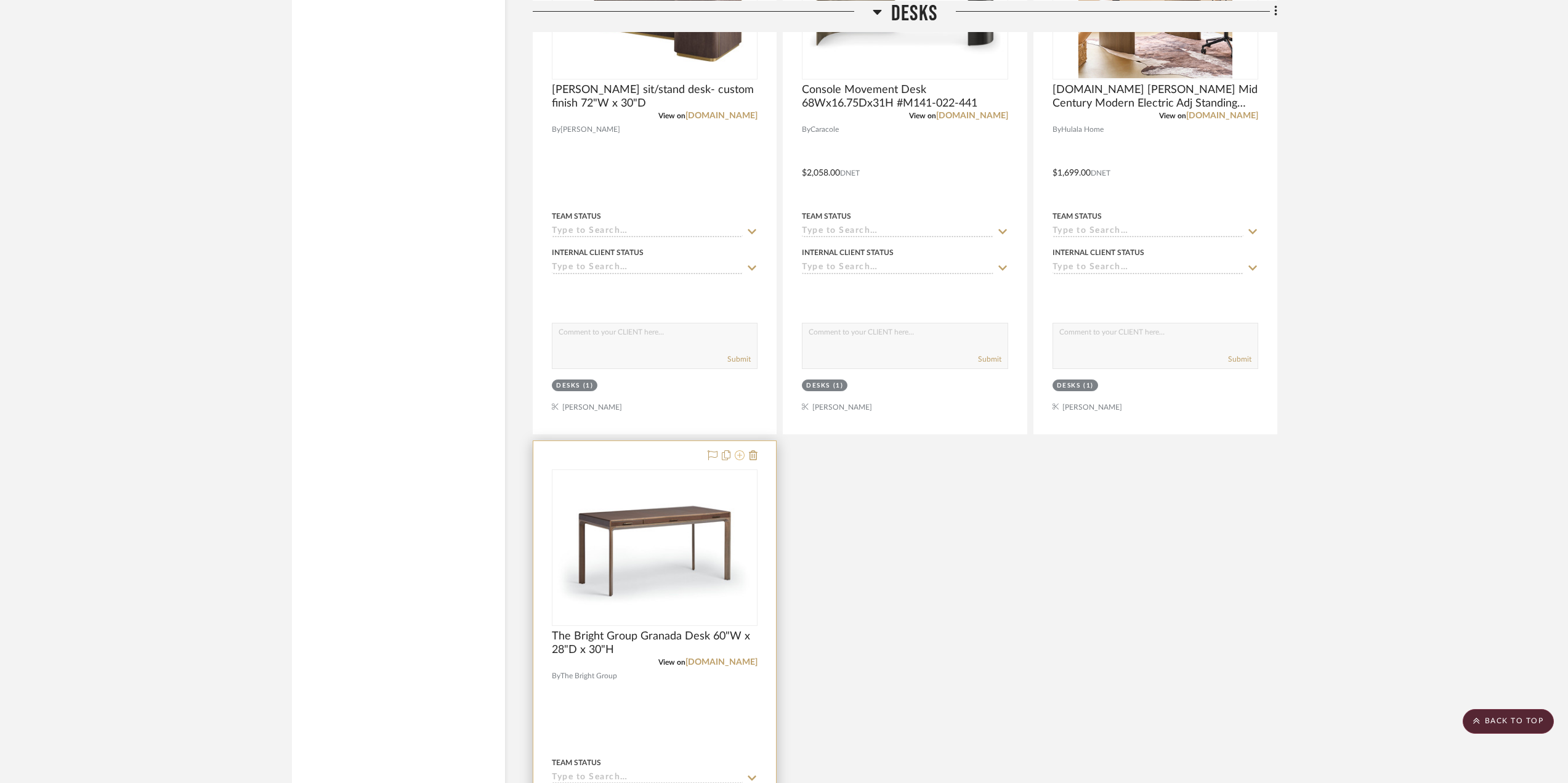
click at [742, 457] on icon at bounding box center [739, 455] width 10 height 10
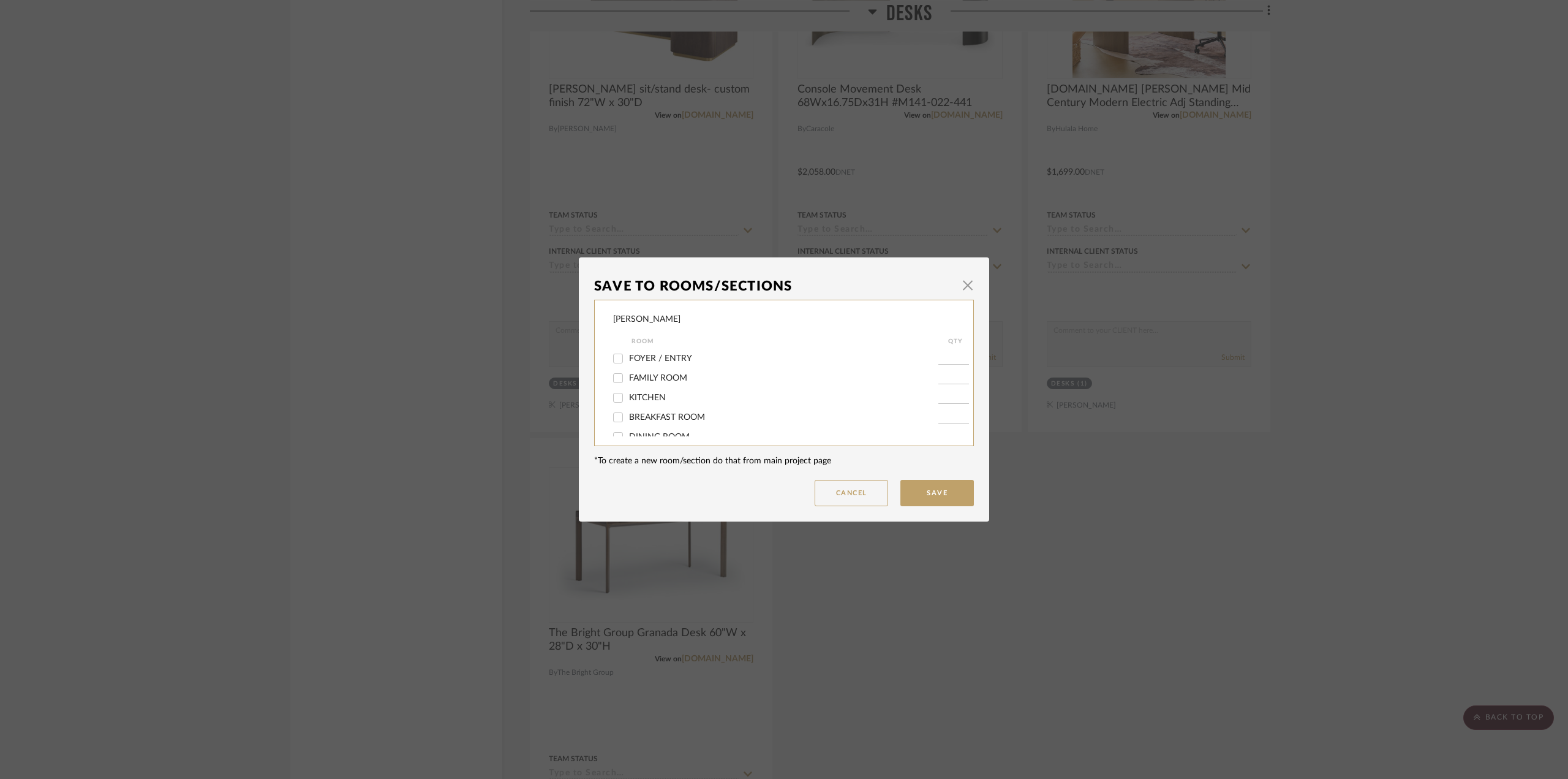
scroll to position [184, 0]
click at [855, 495] on button "Cancel" at bounding box center [852, 492] width 74 height 26
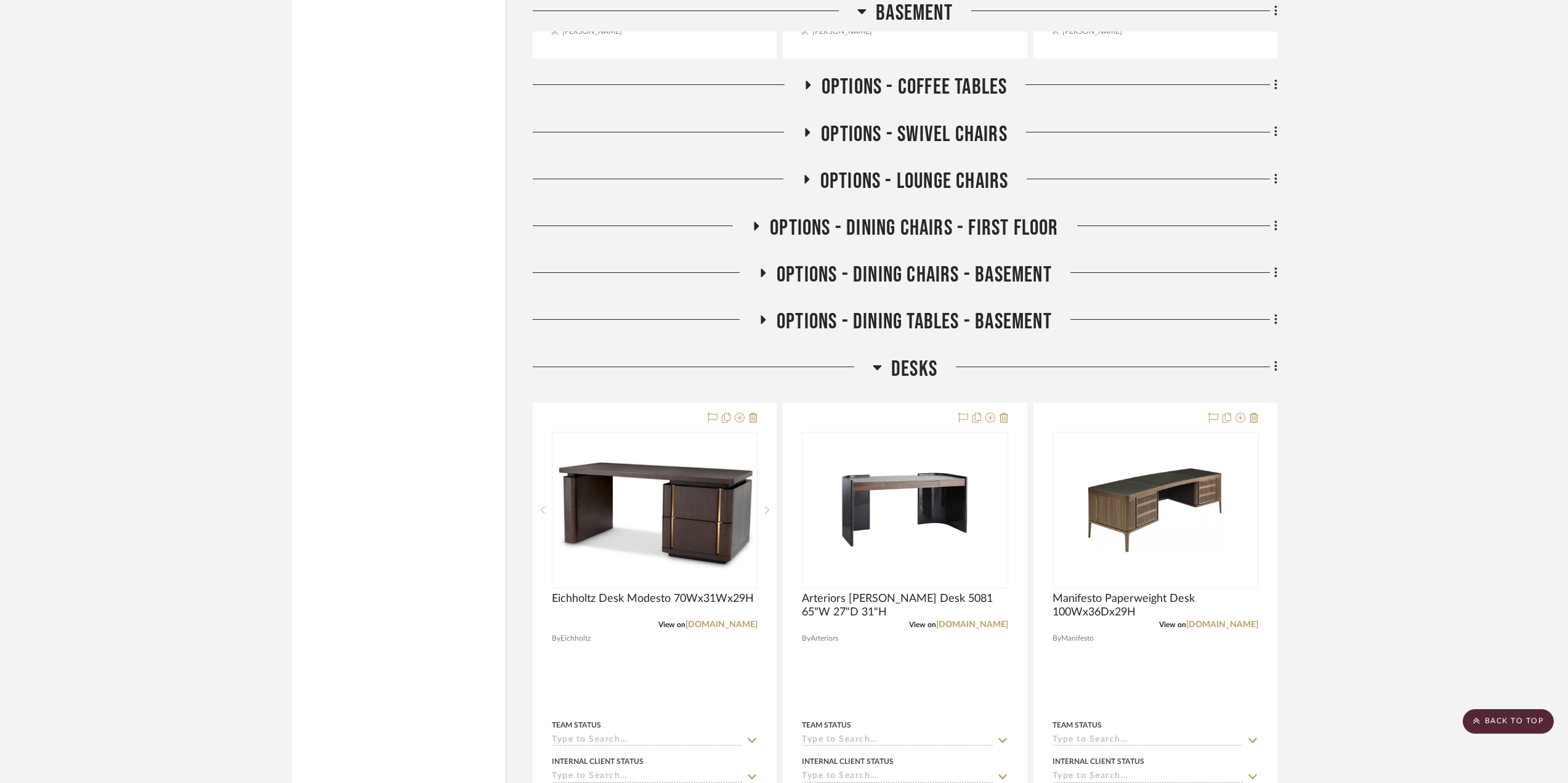
scroll to position [1724, 0]
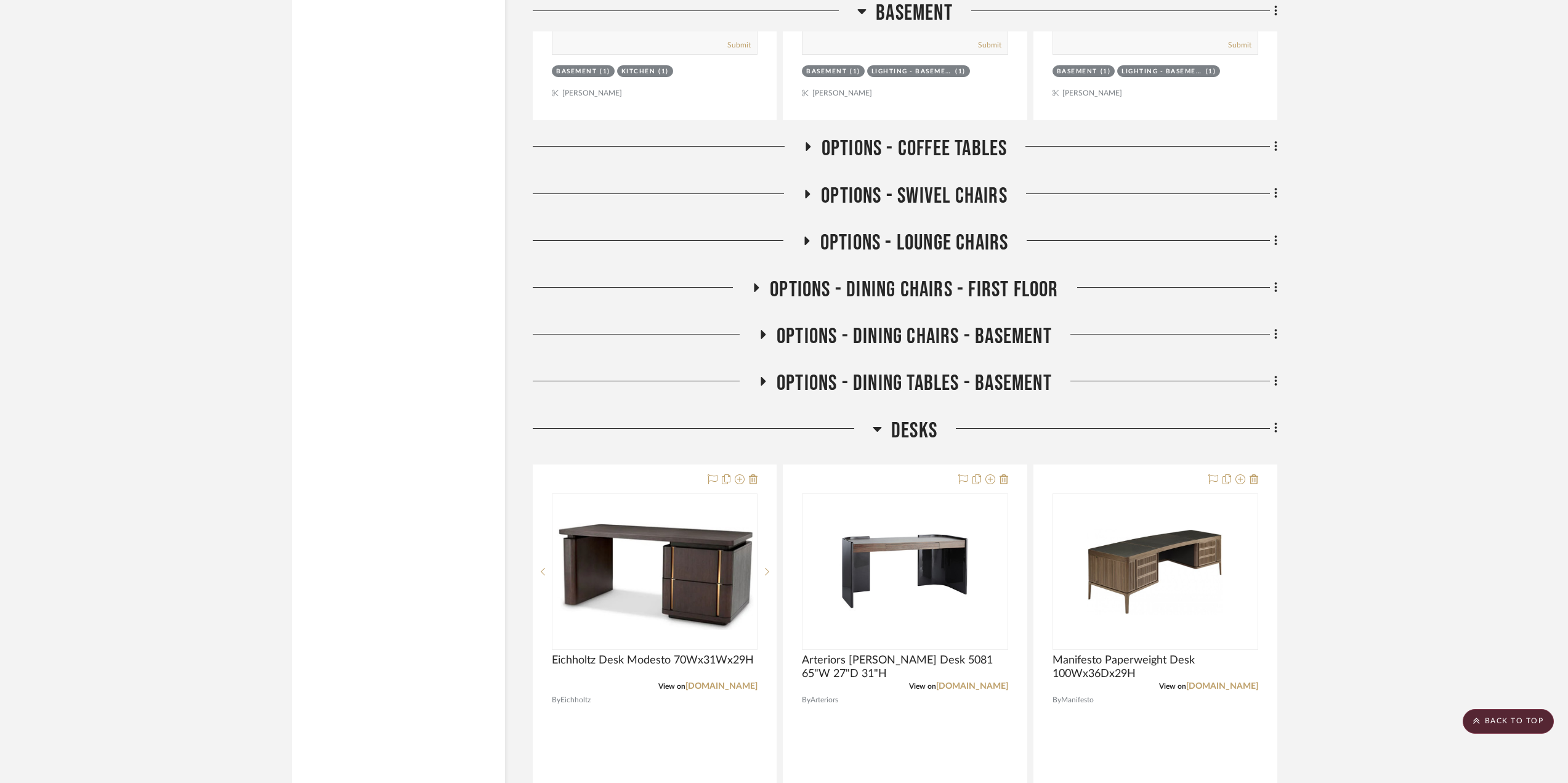
click at [1276, 428] on icon at bounding box center [1275, 428] width 2 height 11
click at [1219, 547] on span "Rename Room" at bounding box center [1213, 547] width 56 height 11
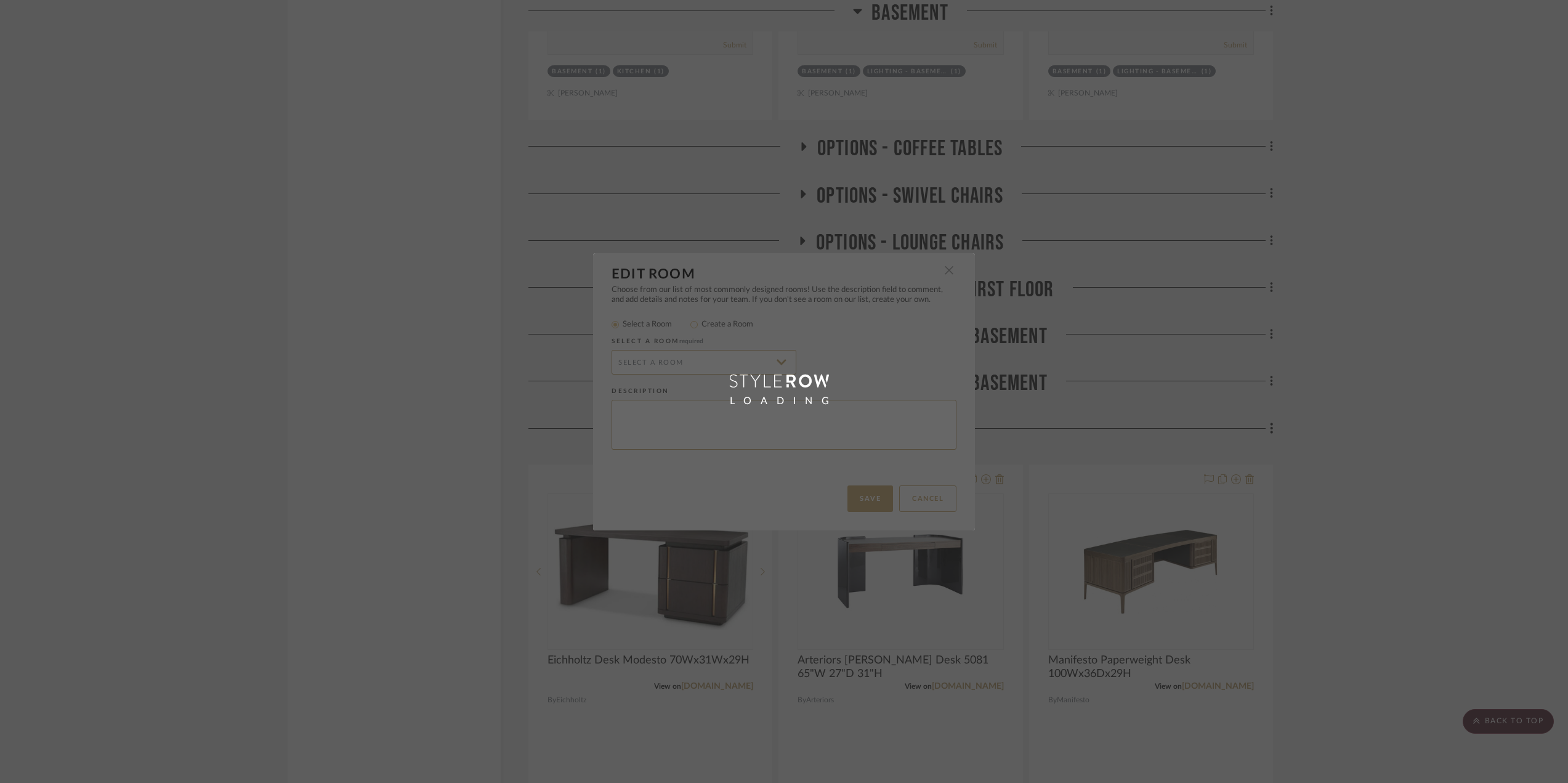
radio input "false"
radio input "true"
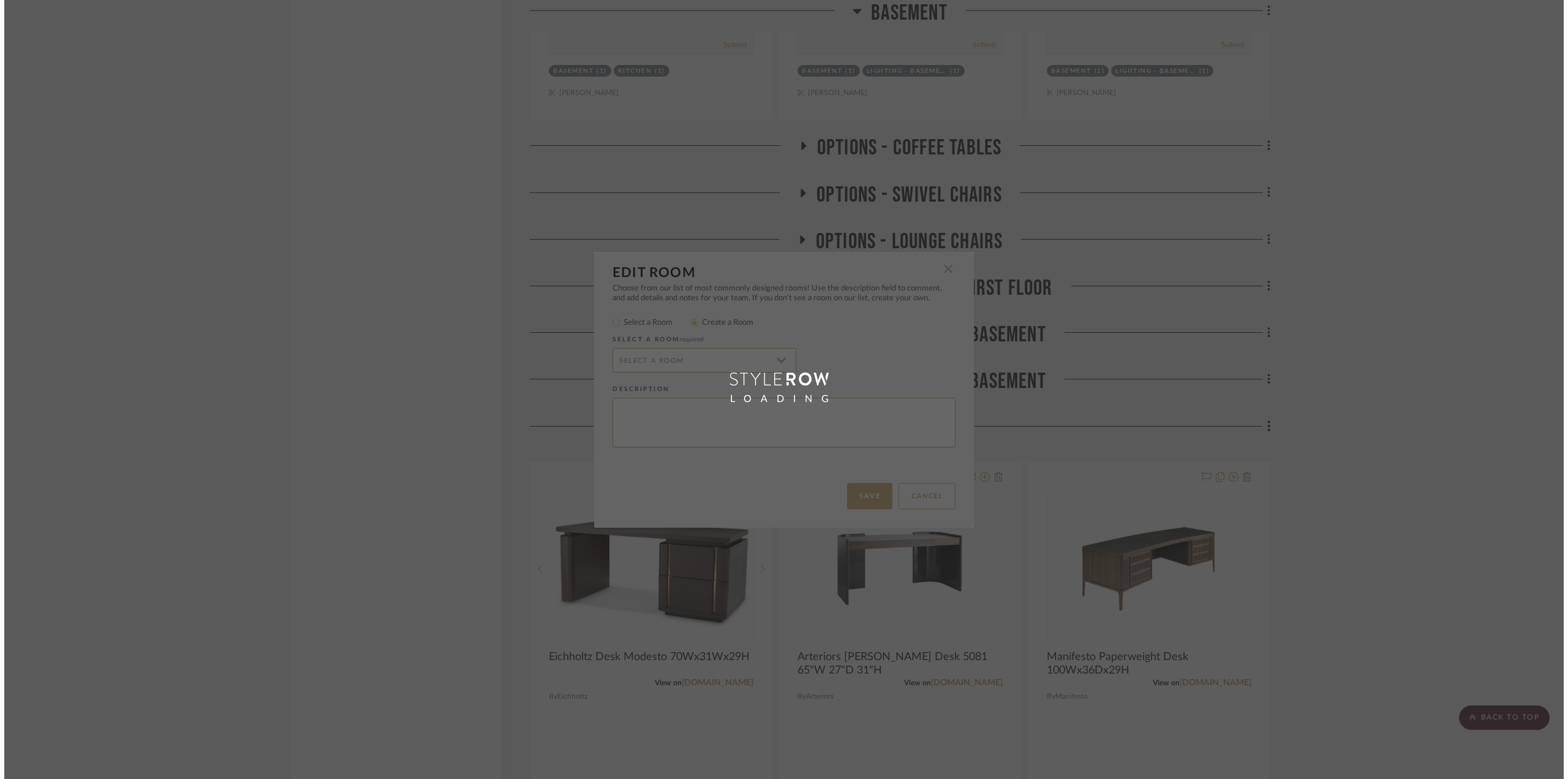
scroll to position [0, 0]
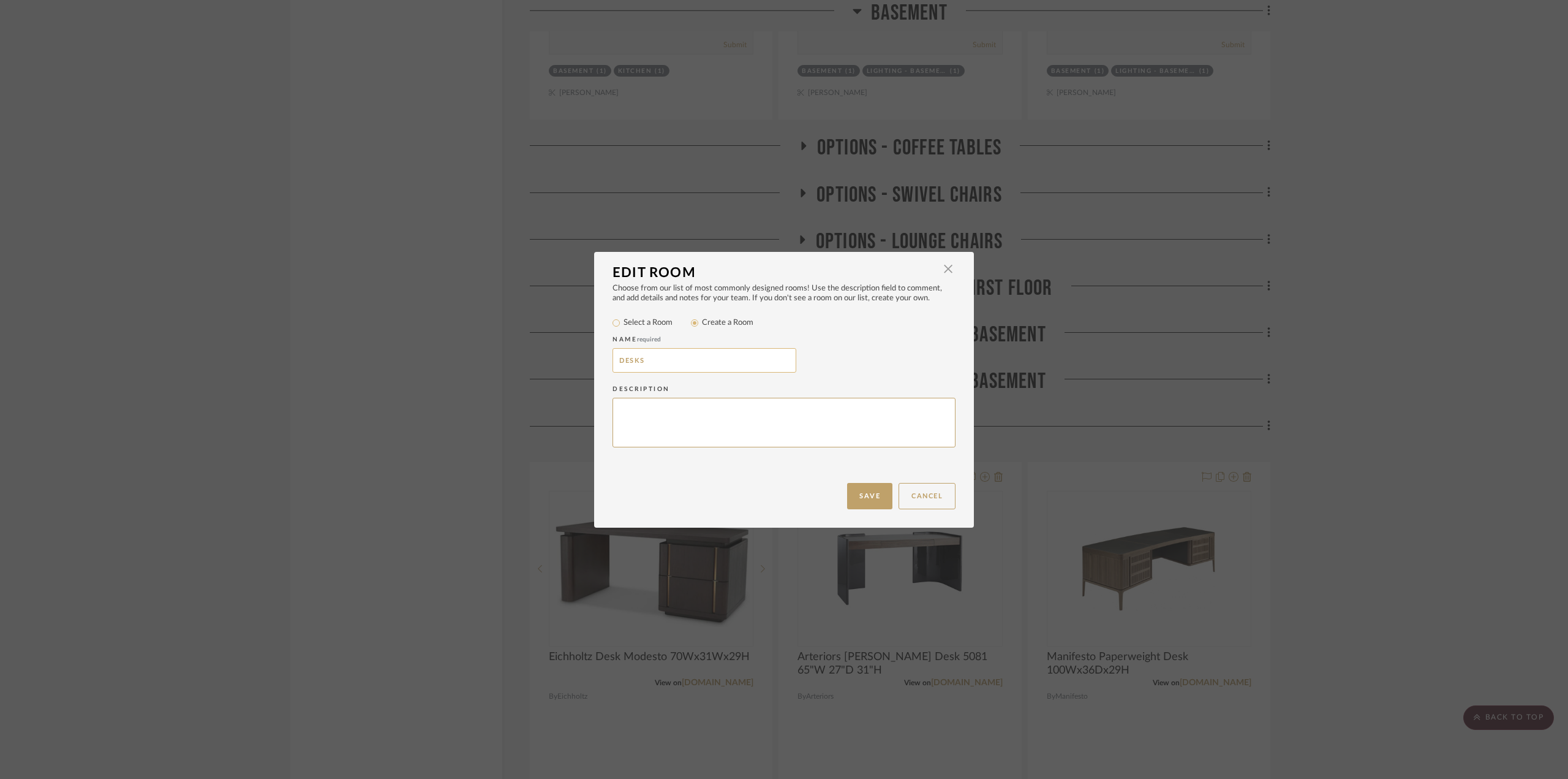
click at [613, 357] on input "DESKS" at bounding box center [704, 360] width 184 height 25
paste input "OPTIONS -"
type input "OPTIONS - DESKS"
click at [867, 499] on button "Save" at bounding box center [869, 496] width 45 height 26
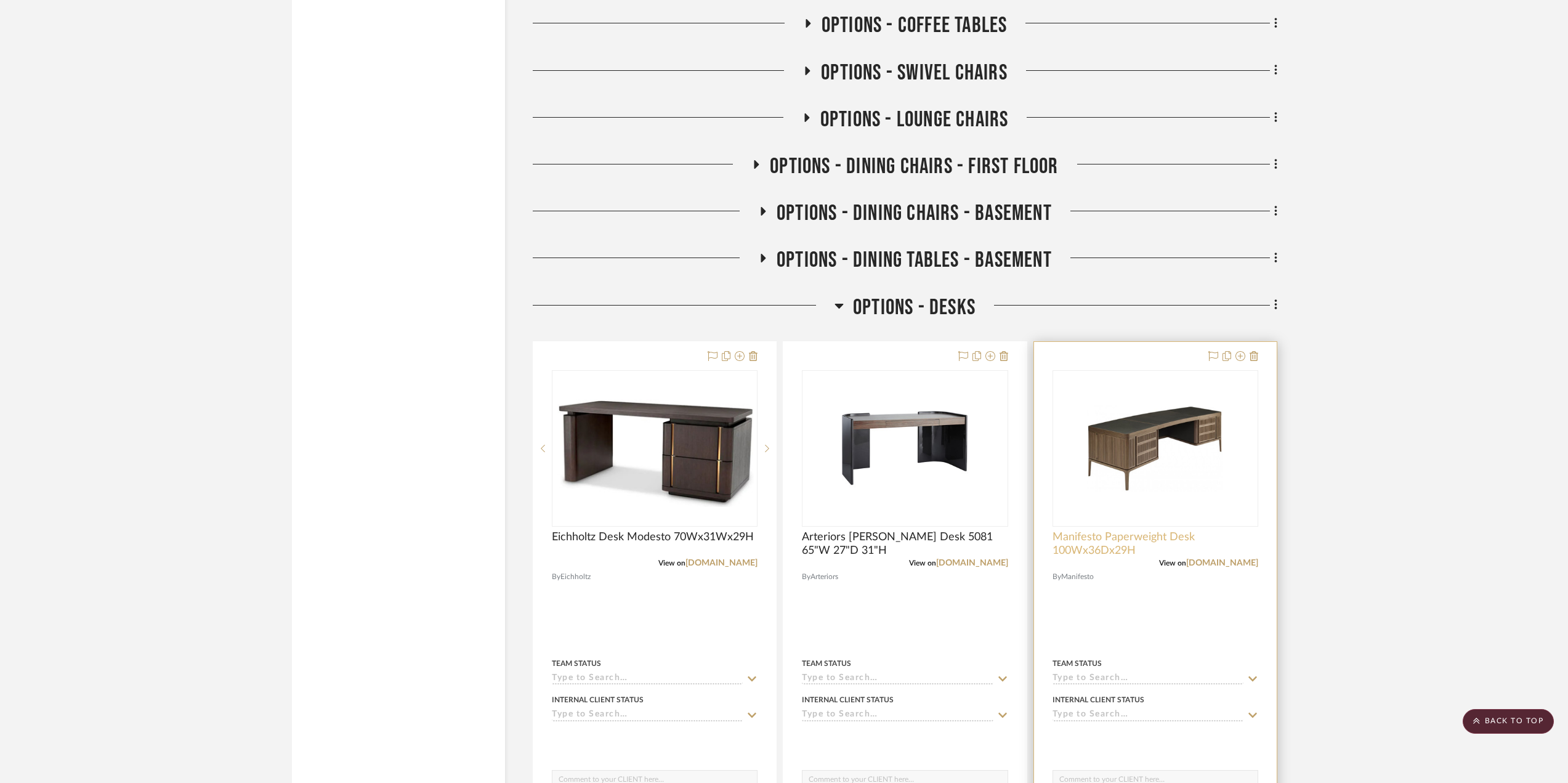
scroll to position [1909, 0]
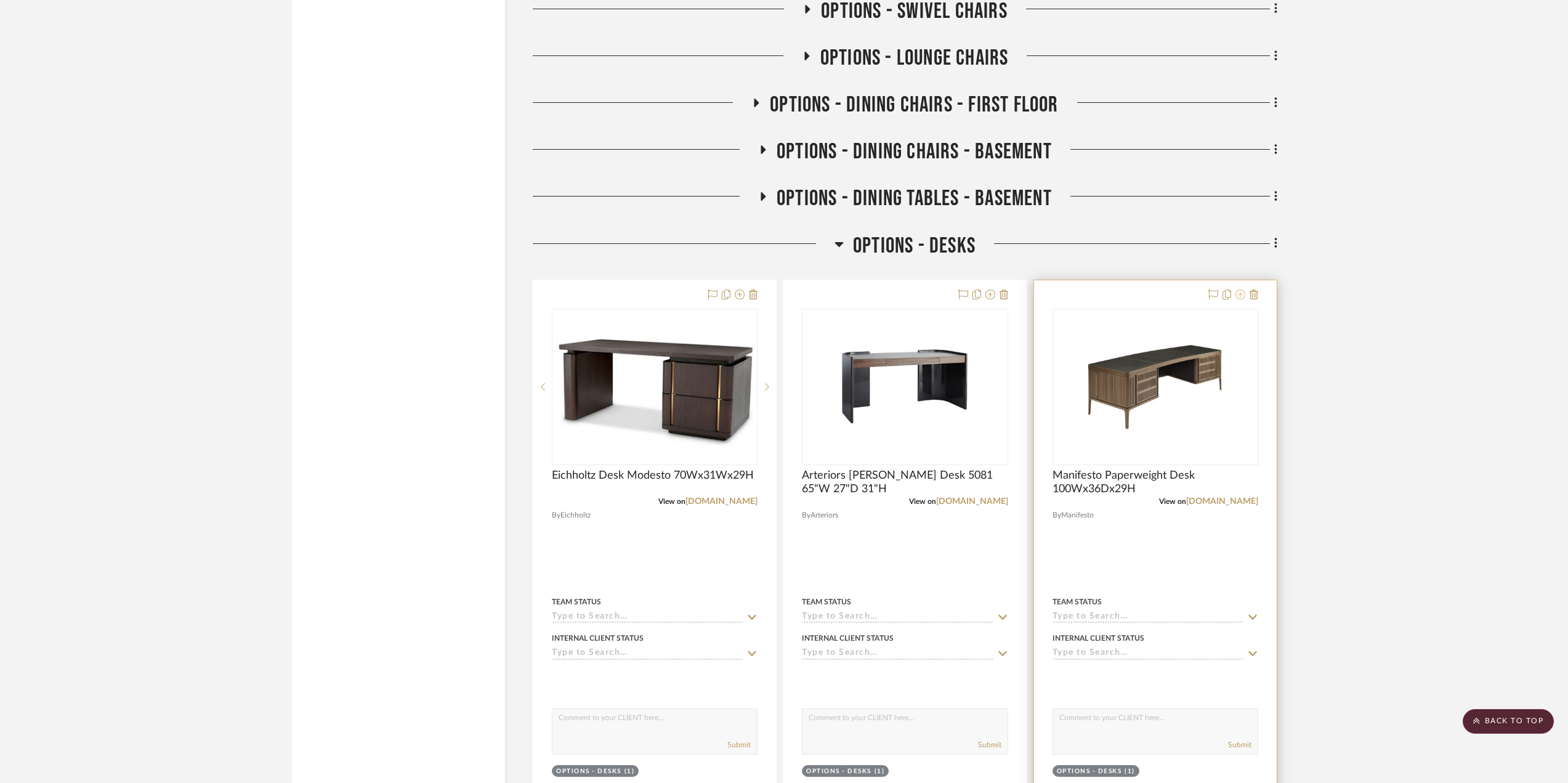
click at [1244, 294] on icon at bounding box center [1240, 295] width 10 height 10
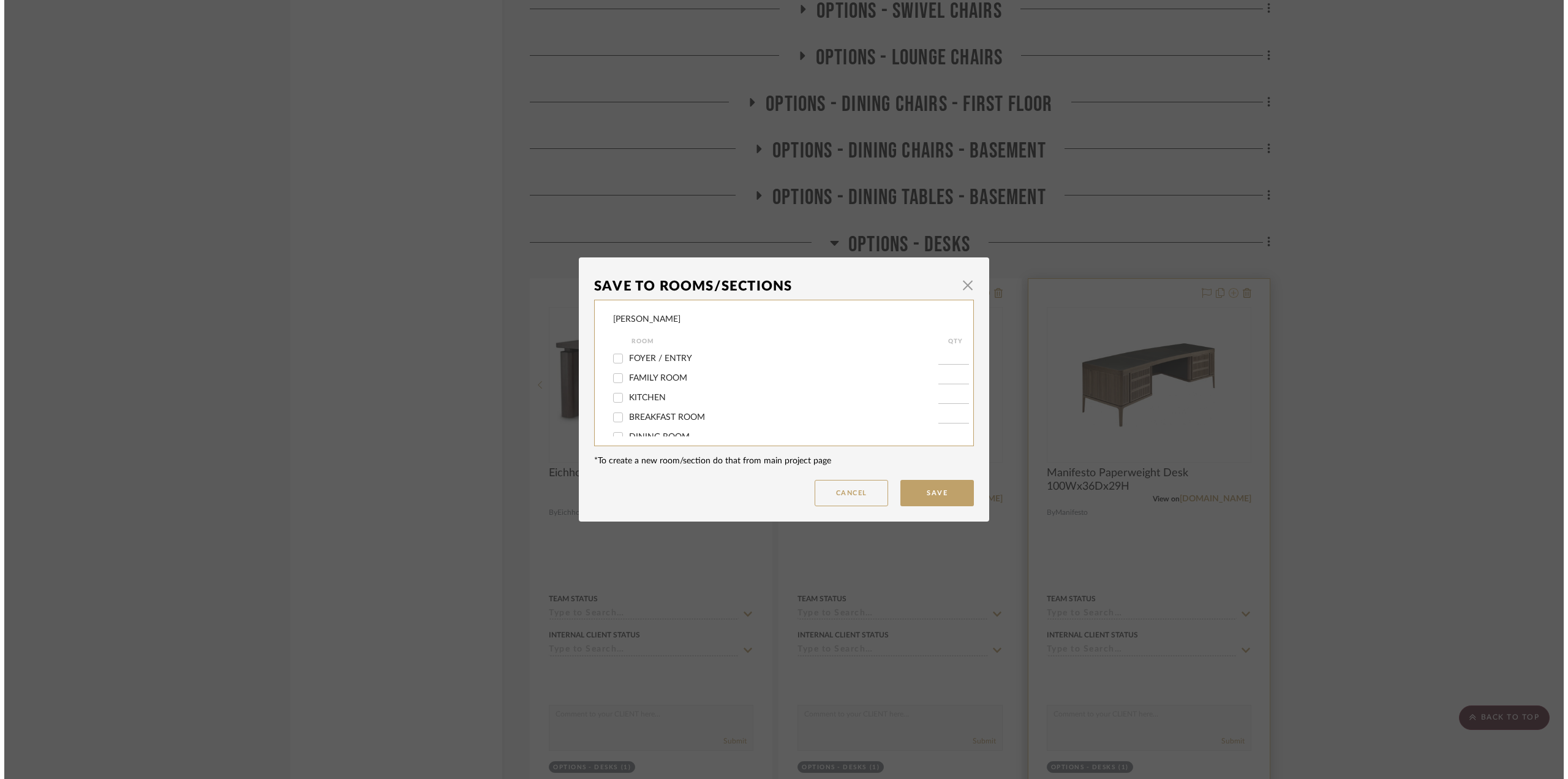
scroll to position [0, 0]
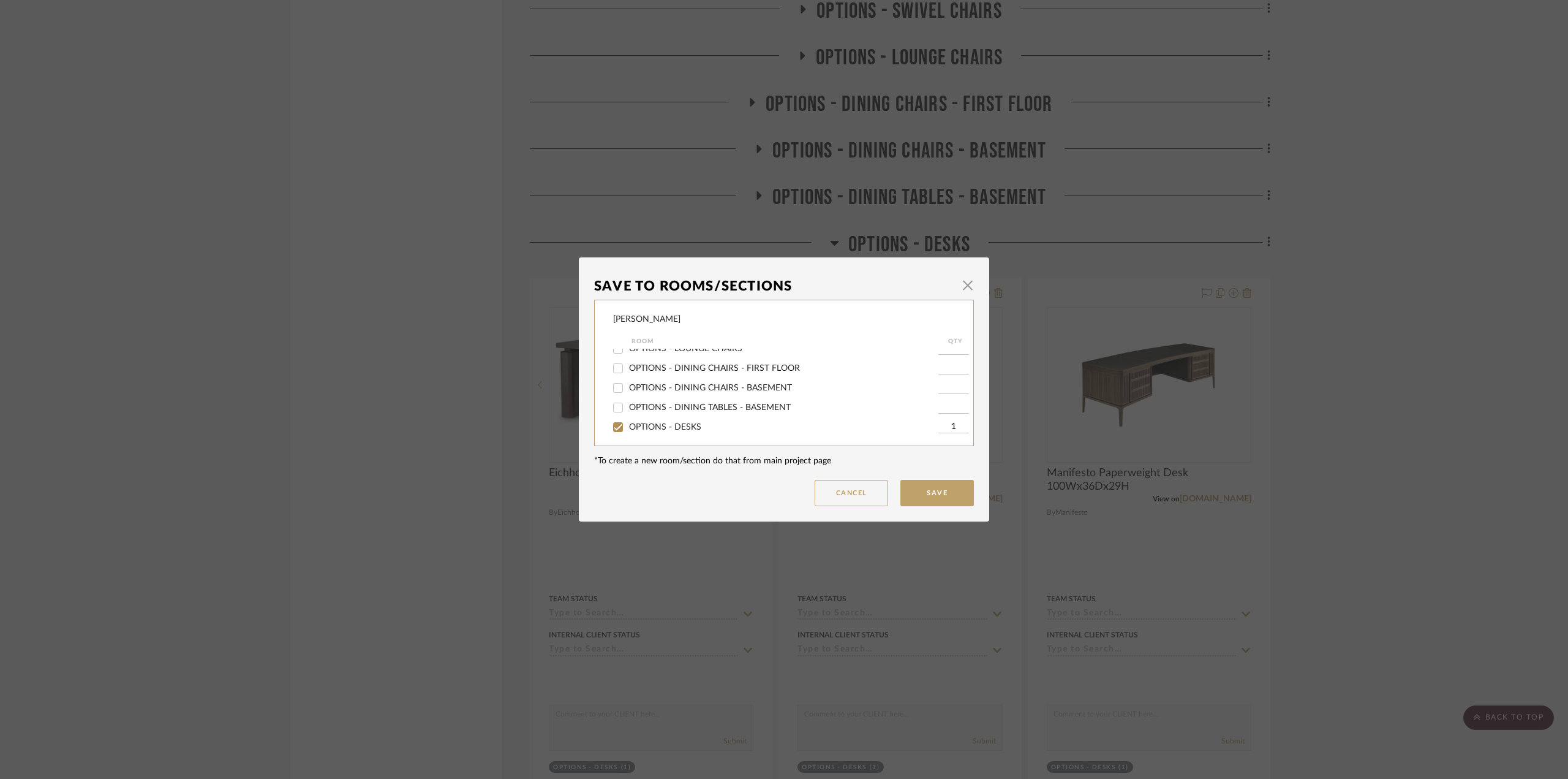
click at [649, 426] on span "OPTIONS - DESKS" at bounding box center [665, 427] width 72 height 9
click at [628, 426] on input "OPTIONS - DESKS" at bounding box center [618, 427] width 20 height 20
checkbox input "false"
click at [928, 494] on button "Save" at bounding box center [938, 492] width 74 height 26
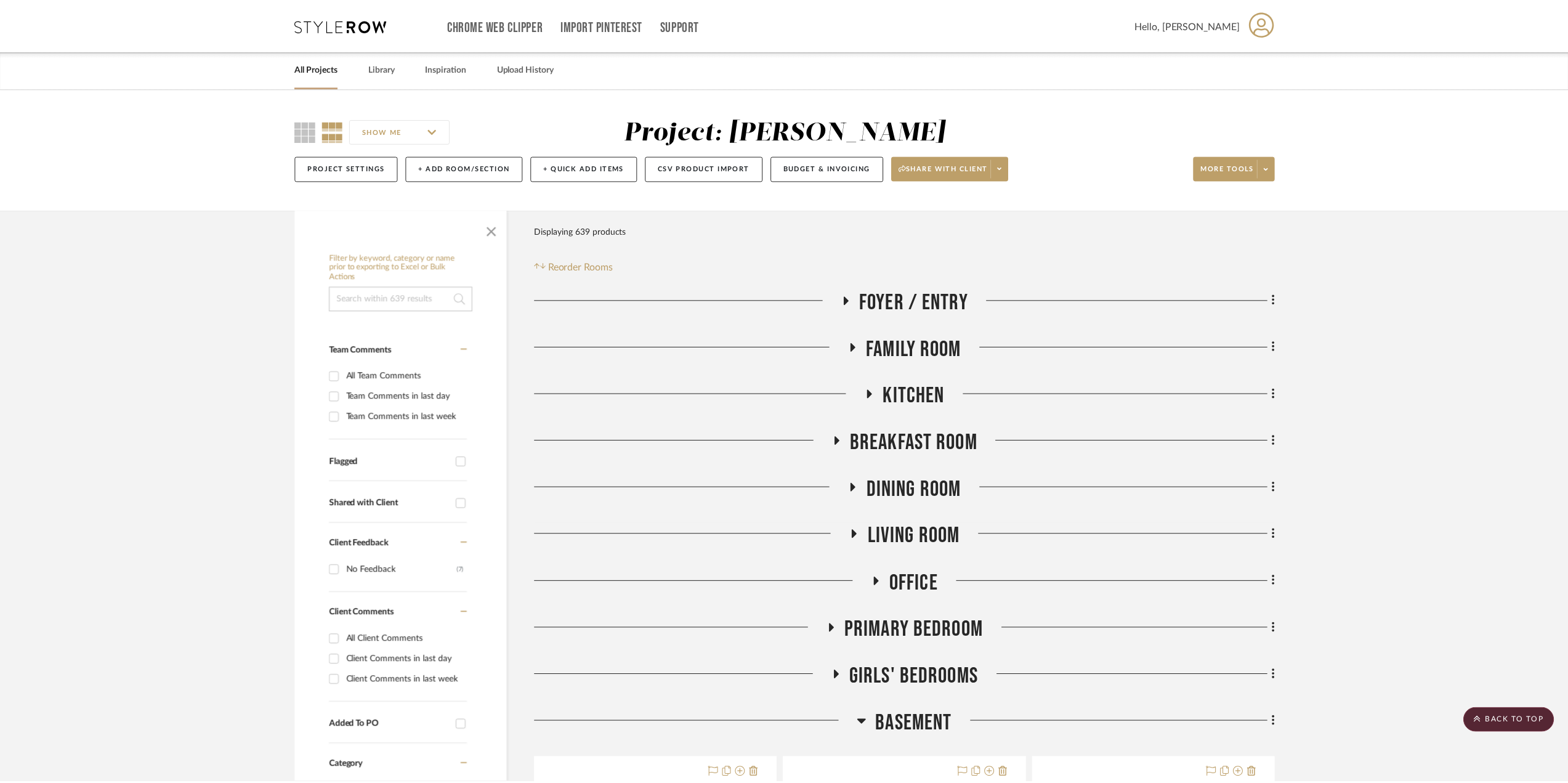
scroll to position [1909, 0]
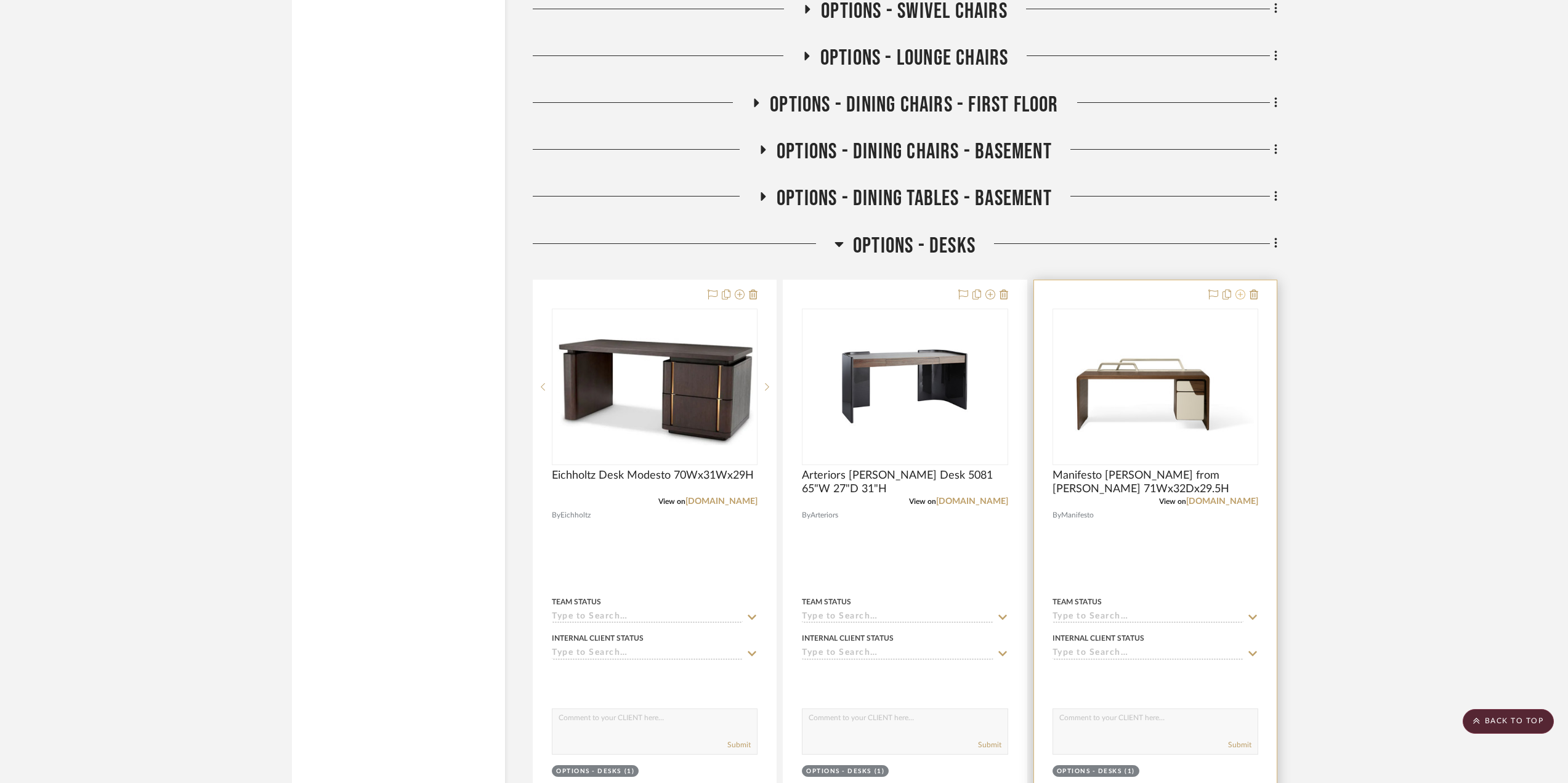
click at [1238, 295] on icon at bounding box center [1240, 295] width 10 height 10
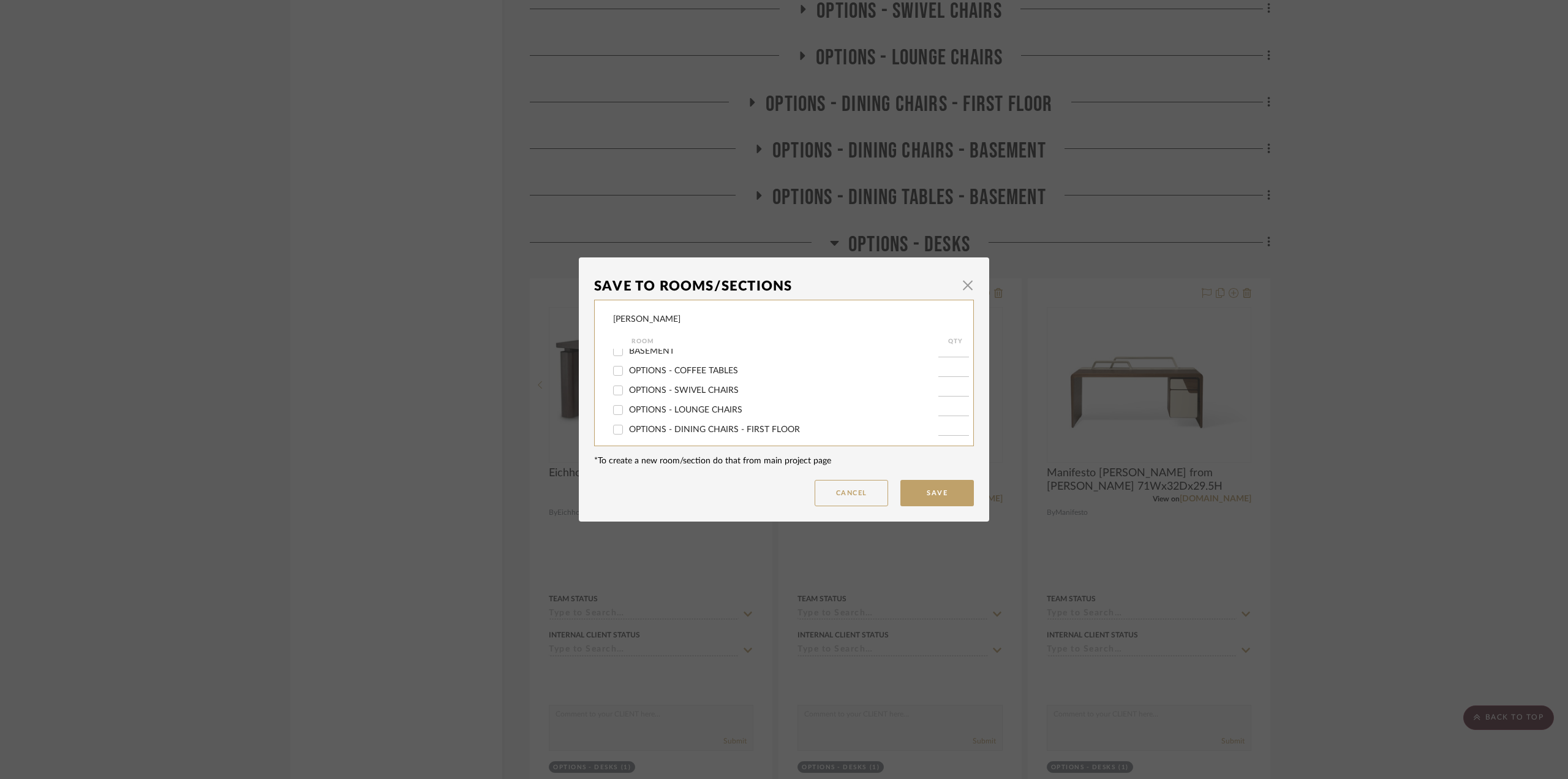
scroll to position [306, 0]
click at [660, 362] on span "OPTIONS - DESKS" at bounding box center [665, 366] width 72 height 9
click at [628, 361] on input "OPTIONS - DESKS" at bounding box center [618, 366] width 20 height 20
checkbox input "false"
click at [923, 489] on button "Save" at bounding box center [938, 492] width 74 height 26
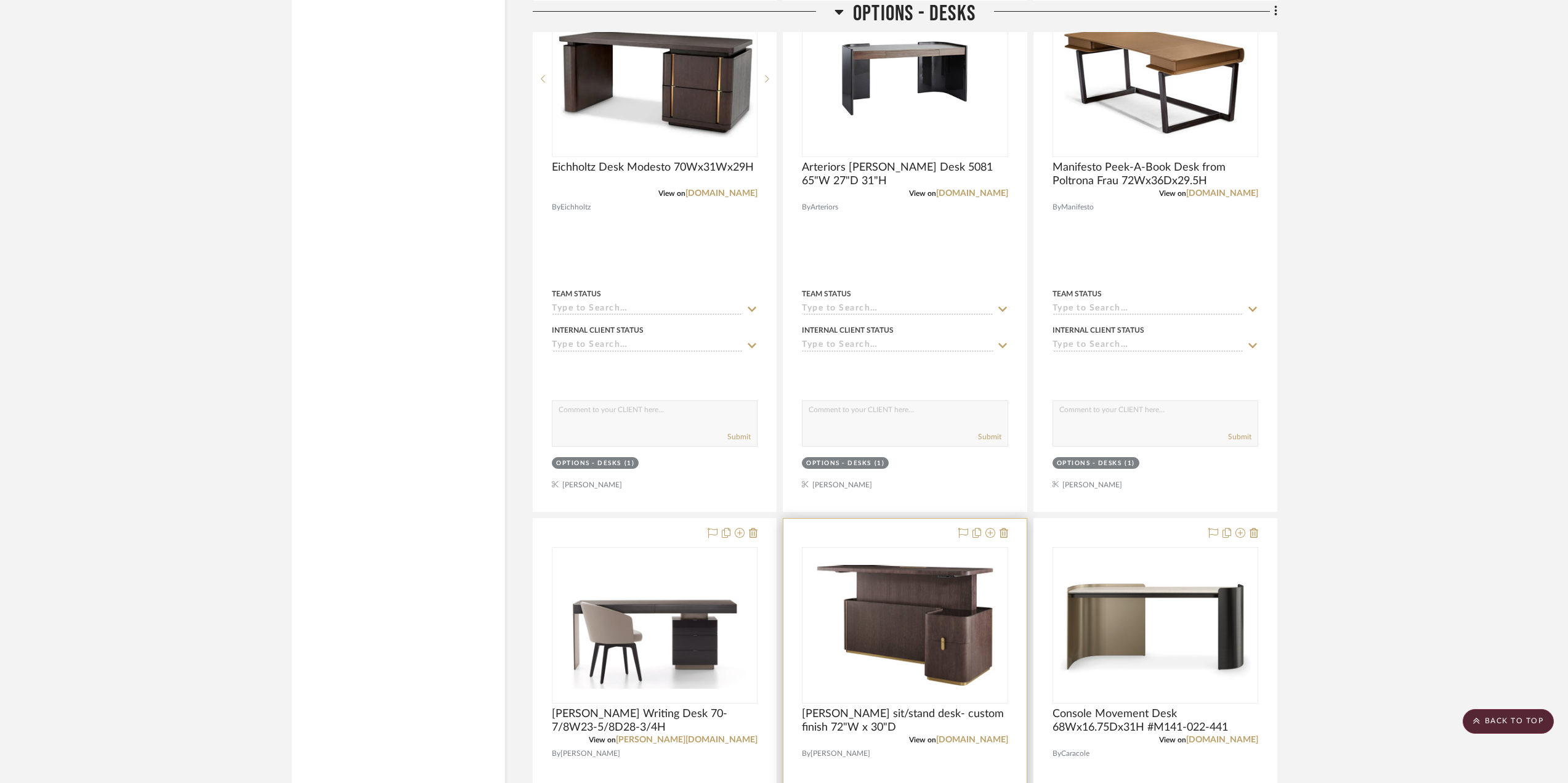
scroll to position [2340, 0]
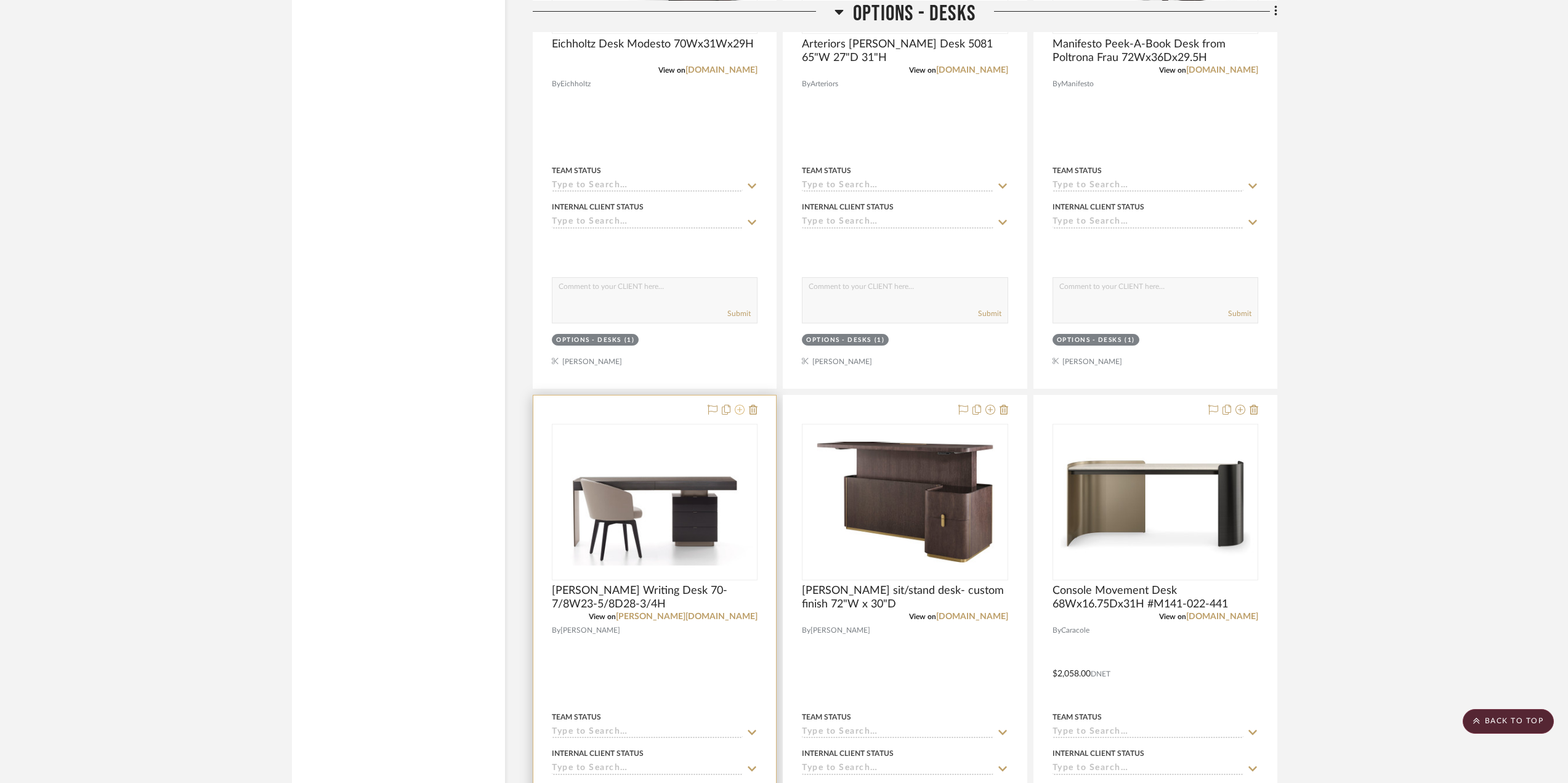
click at [737, 411] on icon at bounding box center [739, 409] width 10 height 10
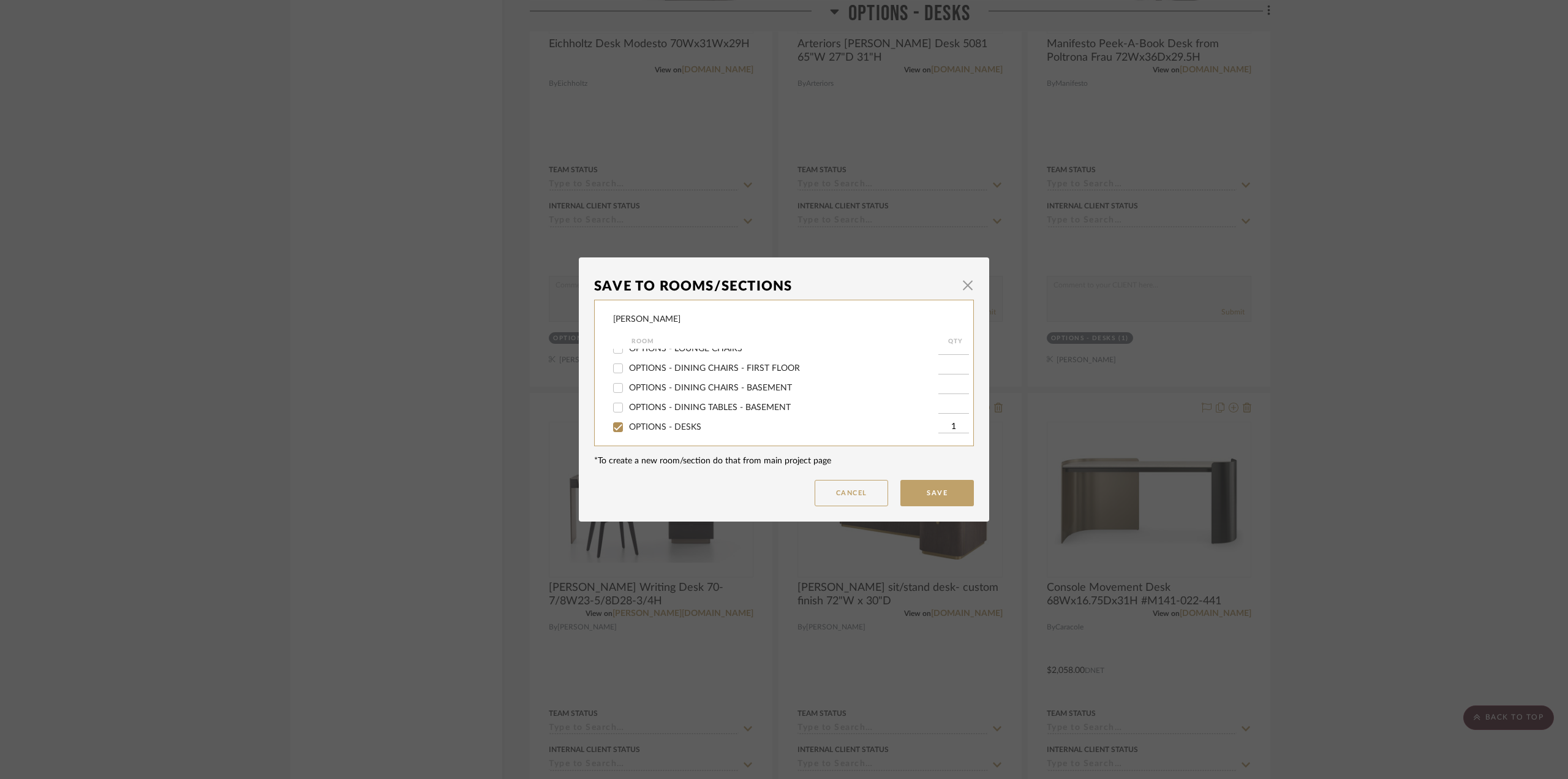
scroll to position [306, 0]
click at [661, 366] on span "OPTIONS - DESKS" at bounding box center [665, 366] width 72 height 9
click at [628, 366] on input "OPTIONS - DESKS" at bounding box center [618, 366] width 20 height 20
checkbox input "false"
click at [938, 490] on button "Save" at bounding box center [938, 492] width 74 height 26
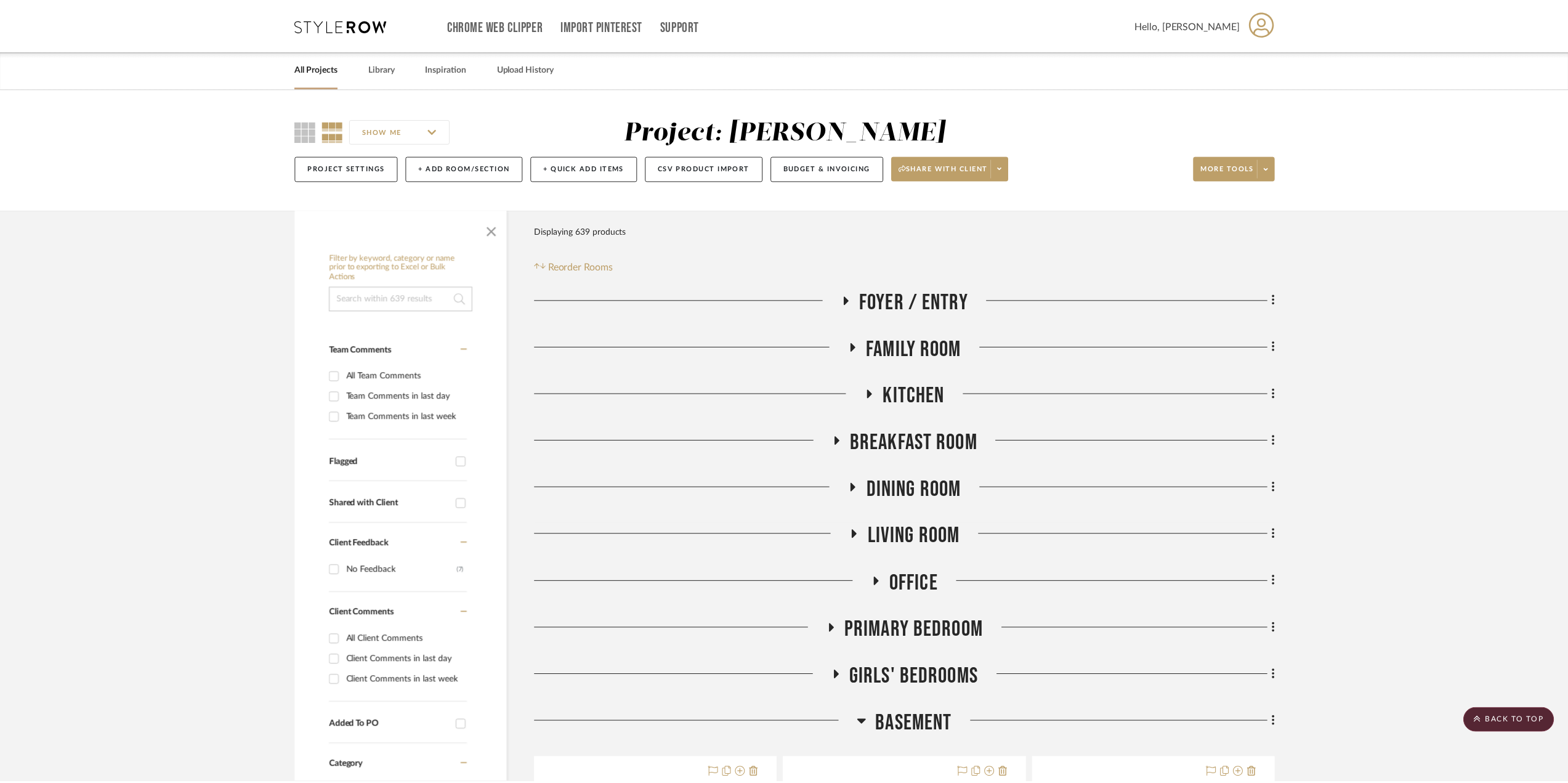
scroll to position [2340, 0]
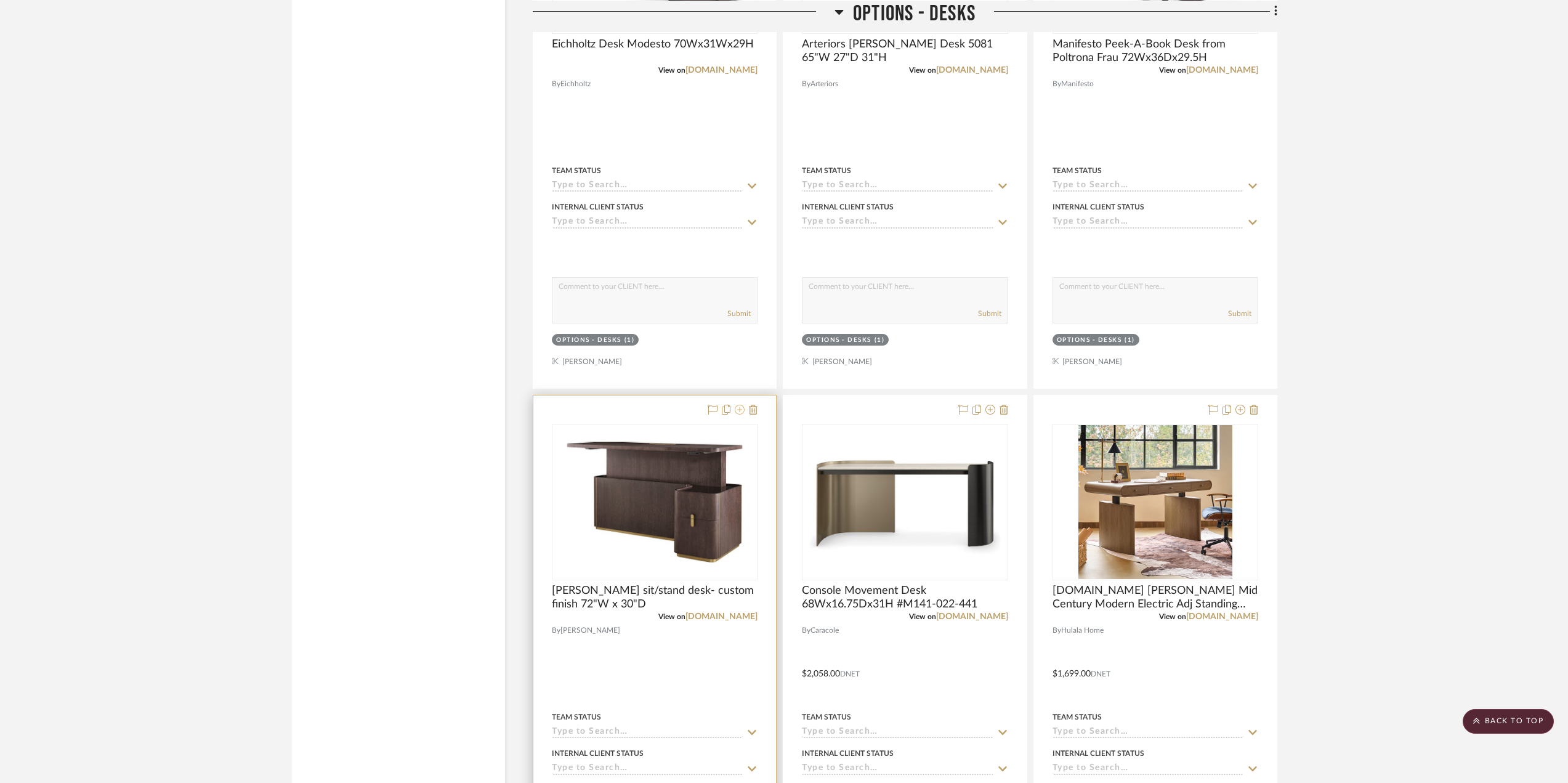
click at [741, 409] on icon at bounding box center [739, 409] width 10 height 10
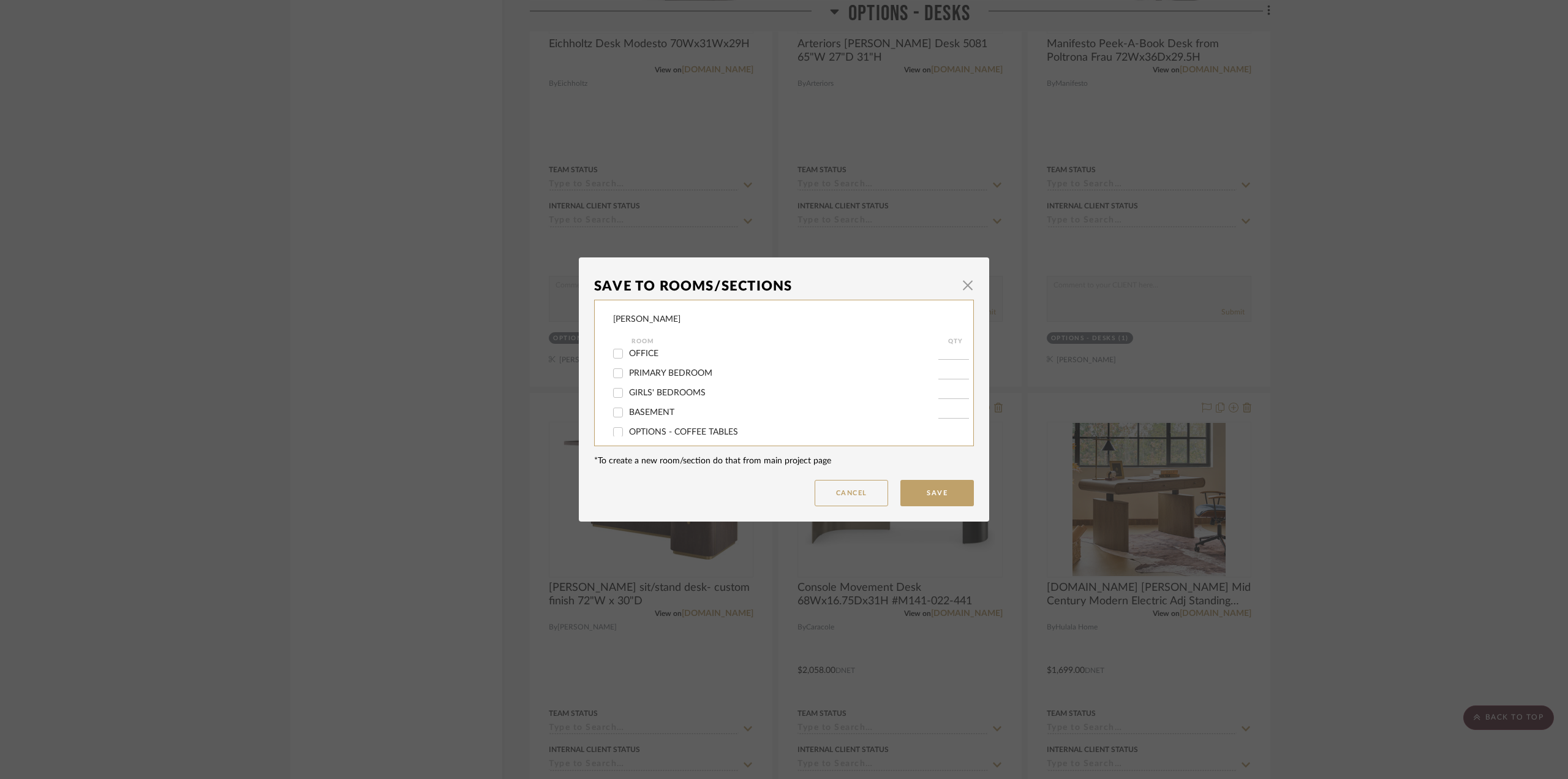
scroll to position [306, 0]
click at [650, 365] on span "OPTIONS - DESKS" at bounding box center [665, 366] width 72 height 9
click at [628, 365] on input "OPTIONS - DESKS" at bounding box center [618, 366] width 20 height 20
checkbox input "false"
click at [928, 485] on button "Save" at bounding box center [938, 492] width 74 height 26
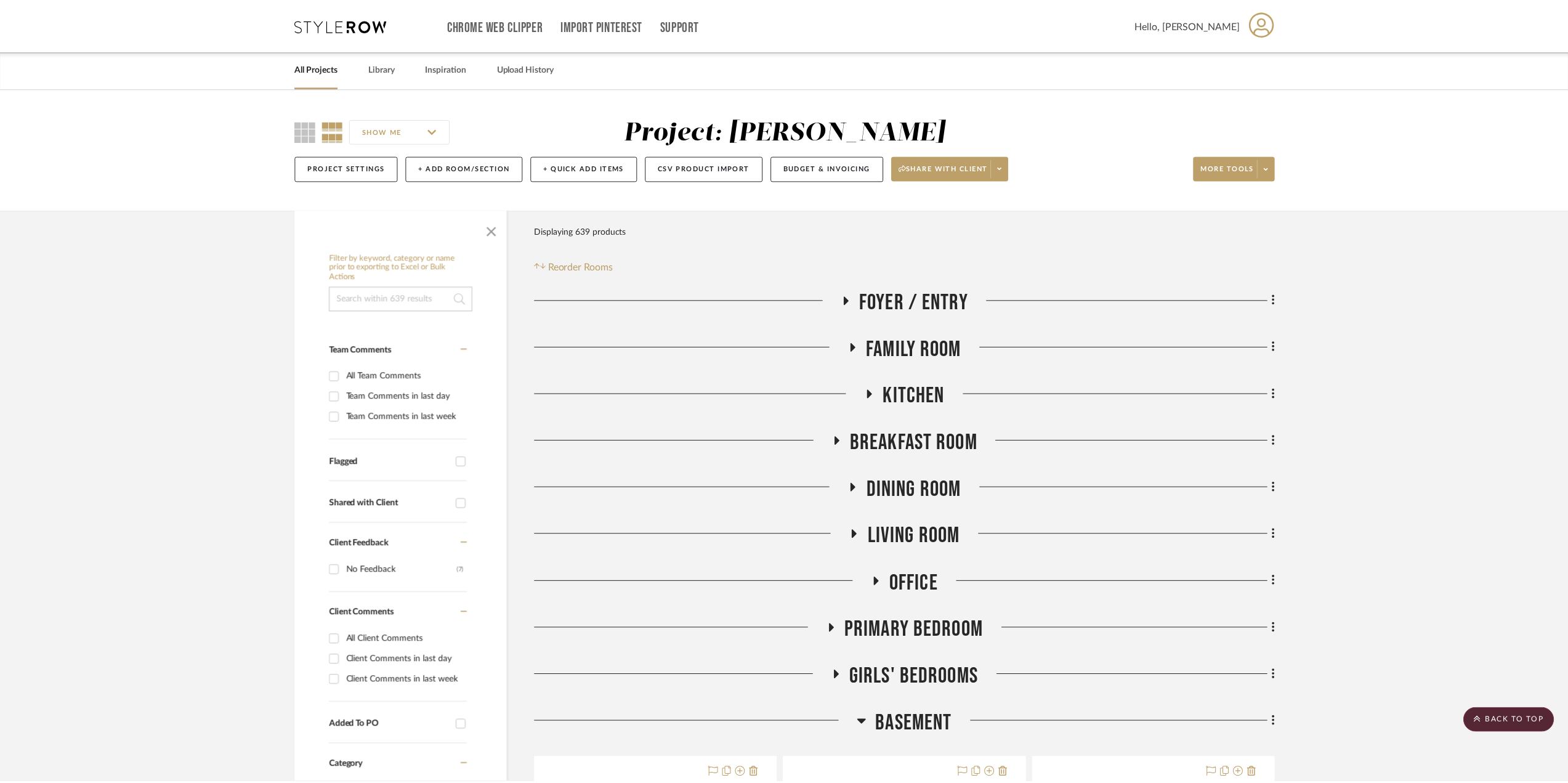
scroll to position [2340, 0]
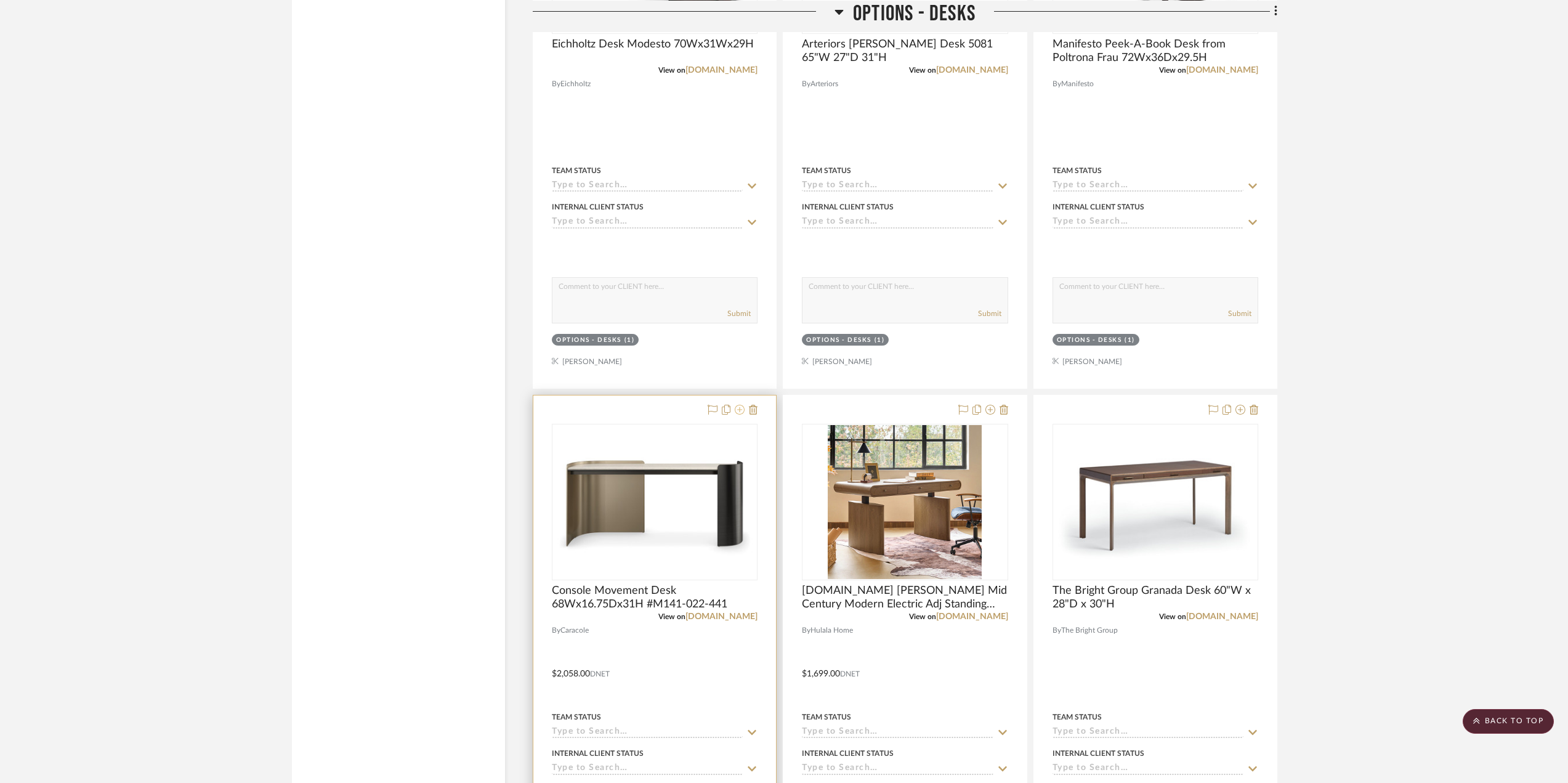
click at [739, 411] on icon at bounding box center [739, 409] width 10 height 10
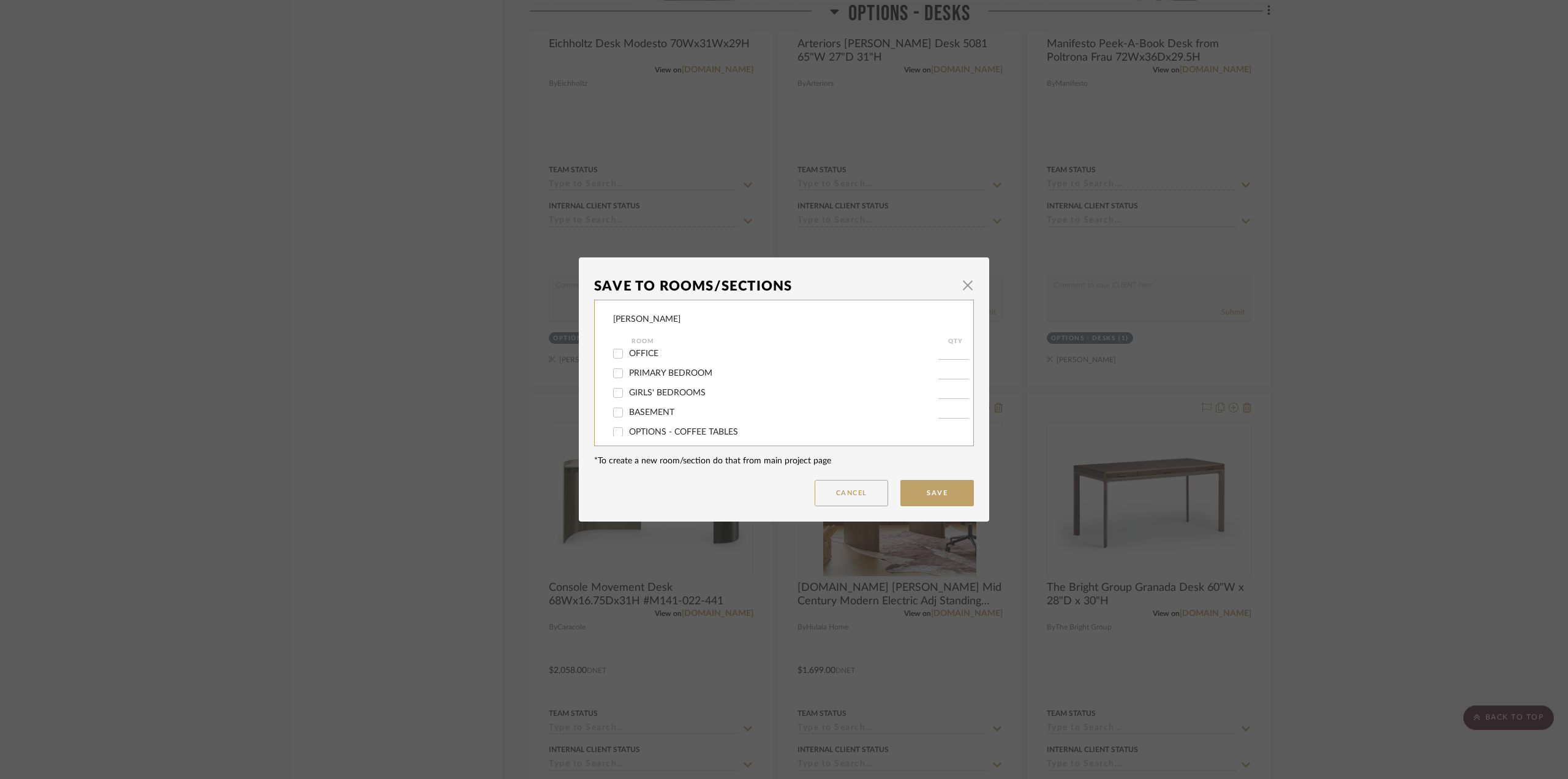
scroll to position [61, 0]
click at [642, 410] on label "OFFICE" at bounding box center [784, 415] width 309 height 11
click at [628, 409] on input "OFFICE" at bounding box center [618, 415] width 20 height 20
checkbox input "true"
type input "1"
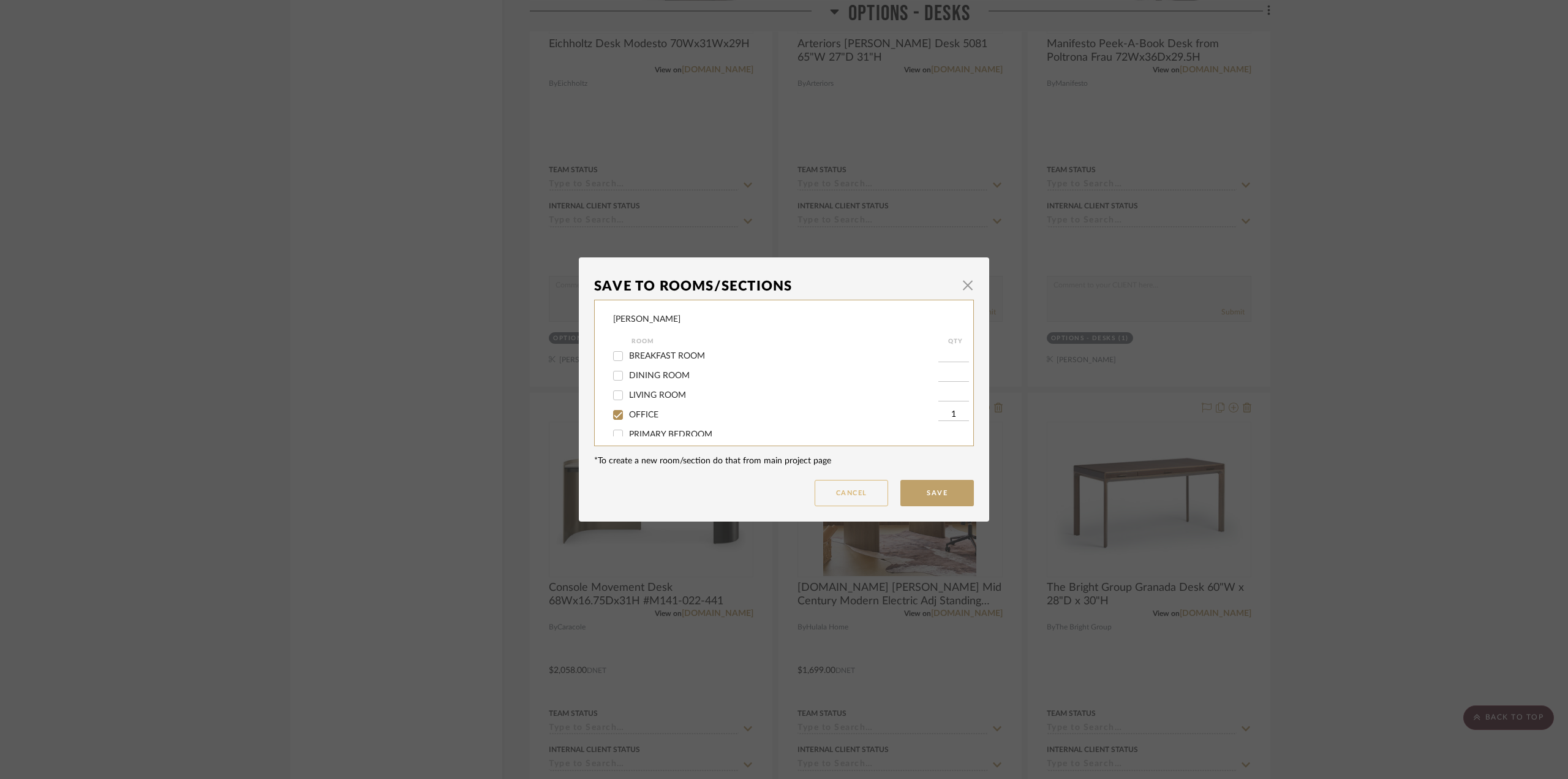
click at [859, 494] on button "Cancel" at bounding box center [852, 492] width 74 height 26
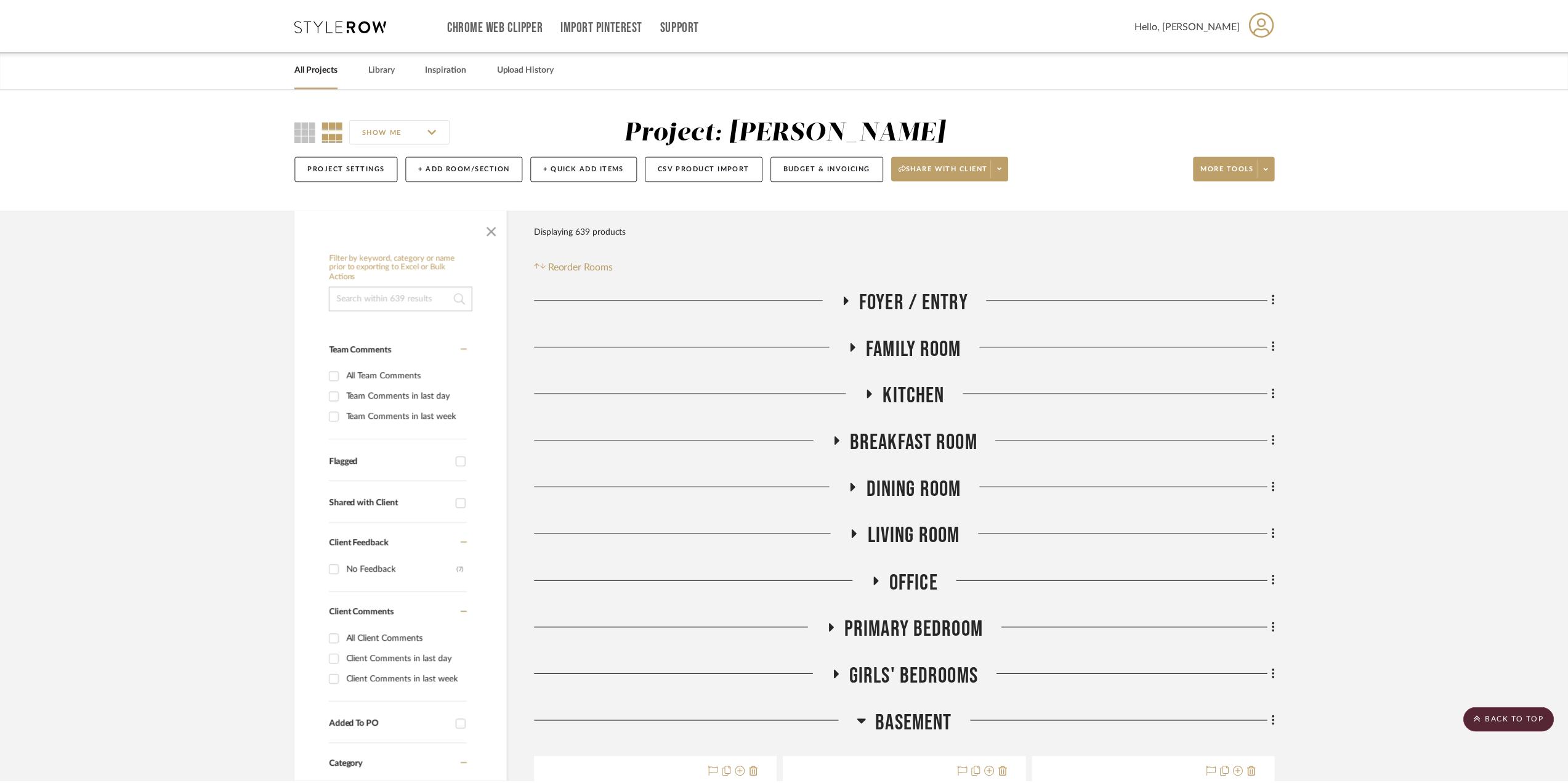
scroll to position [2340, 0]
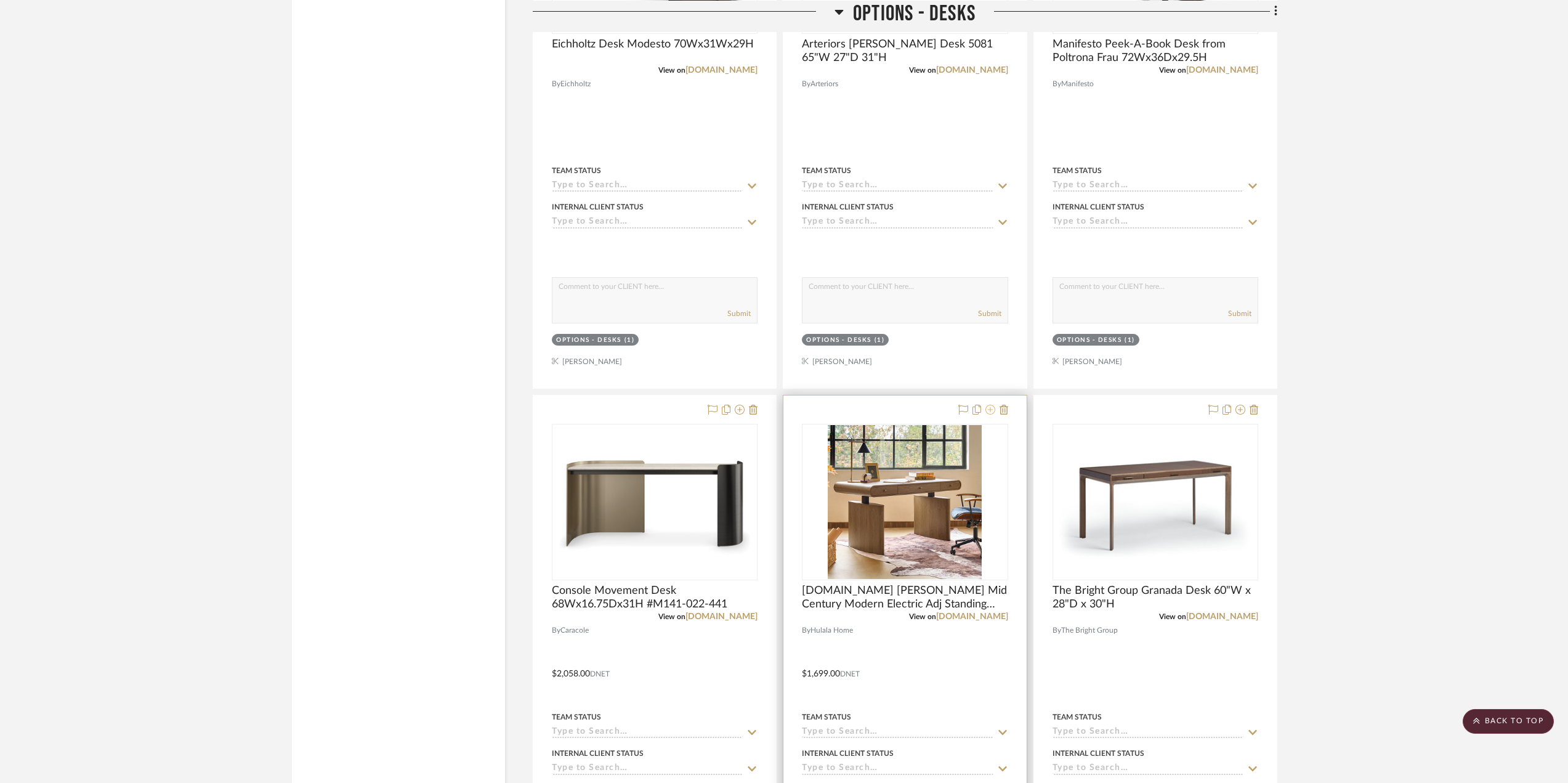
click at [991, 409] on icon at bounding box center [990, 409] width 10 height 10
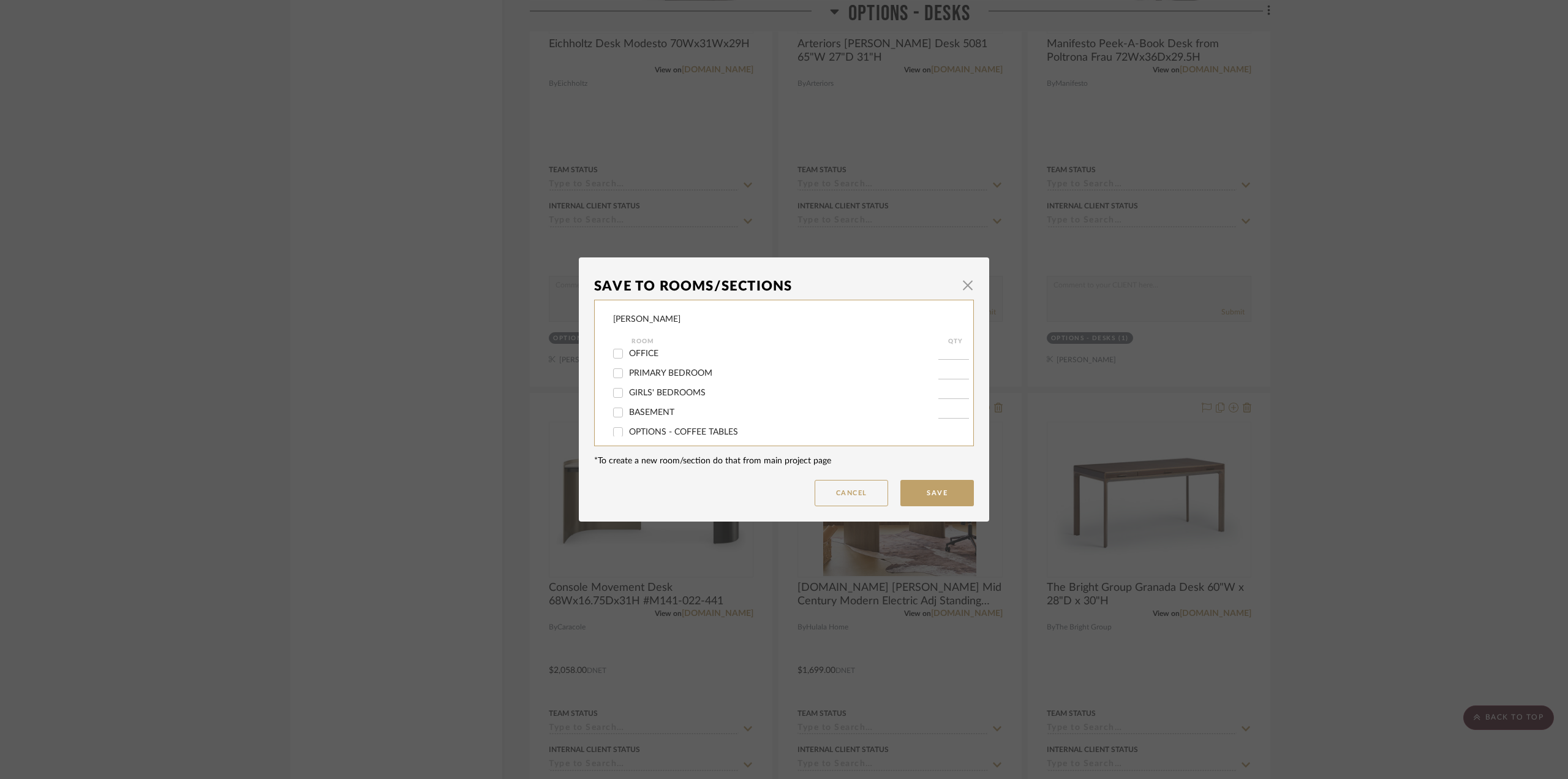
scroll to position [245, 0]
click at [662, 426] on span "OPTIONS - DESKS" at bounding box center [665, 427] width 72 height 9
click at [628, 426] on input "OPTIONS - DESKS" at bounding box center [618, 427] width 20 height 20
checkbox input "false"
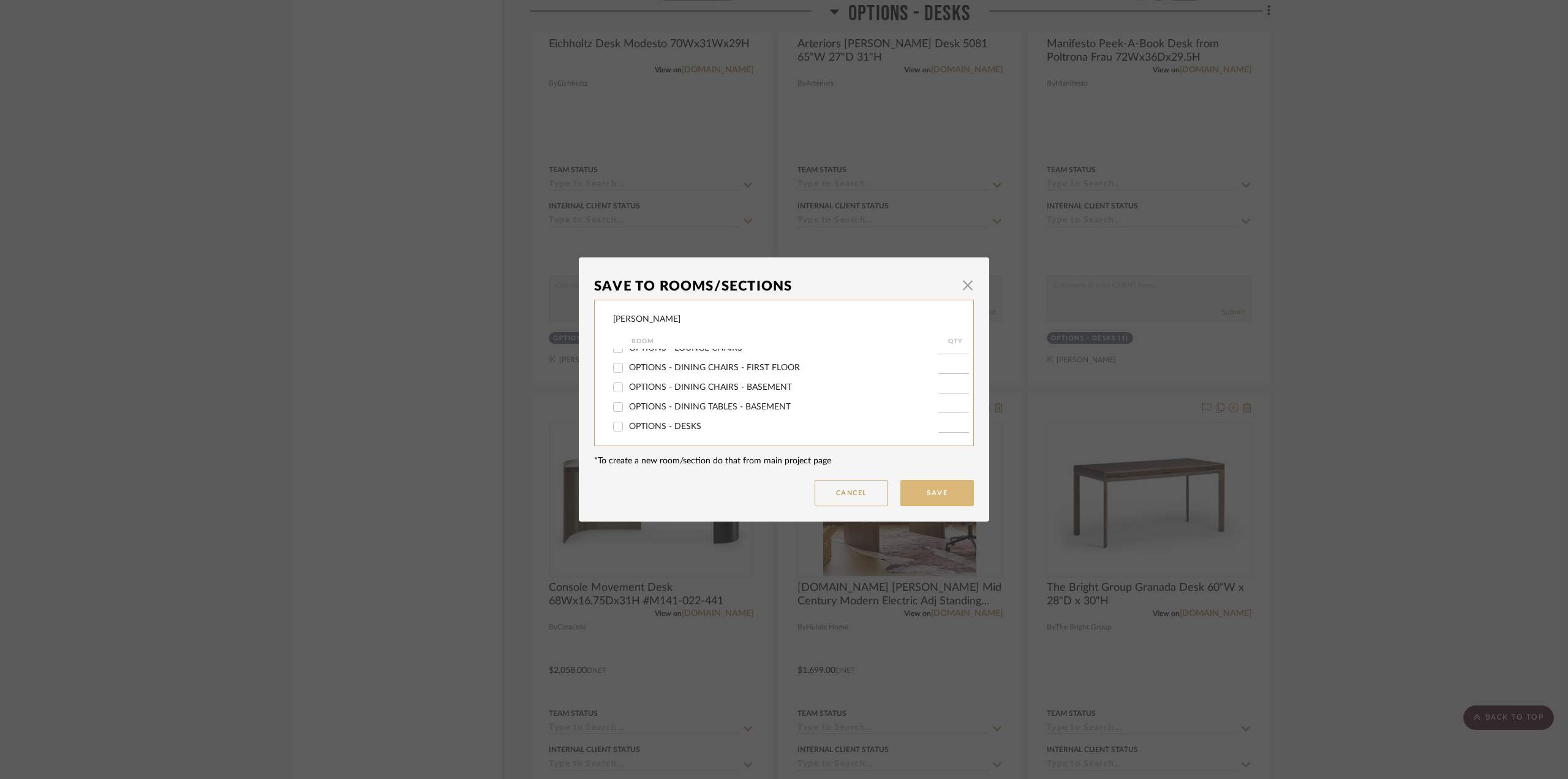
click at [934, 484] on button "Save" at bounding box center [938, 492] width 74 height 26
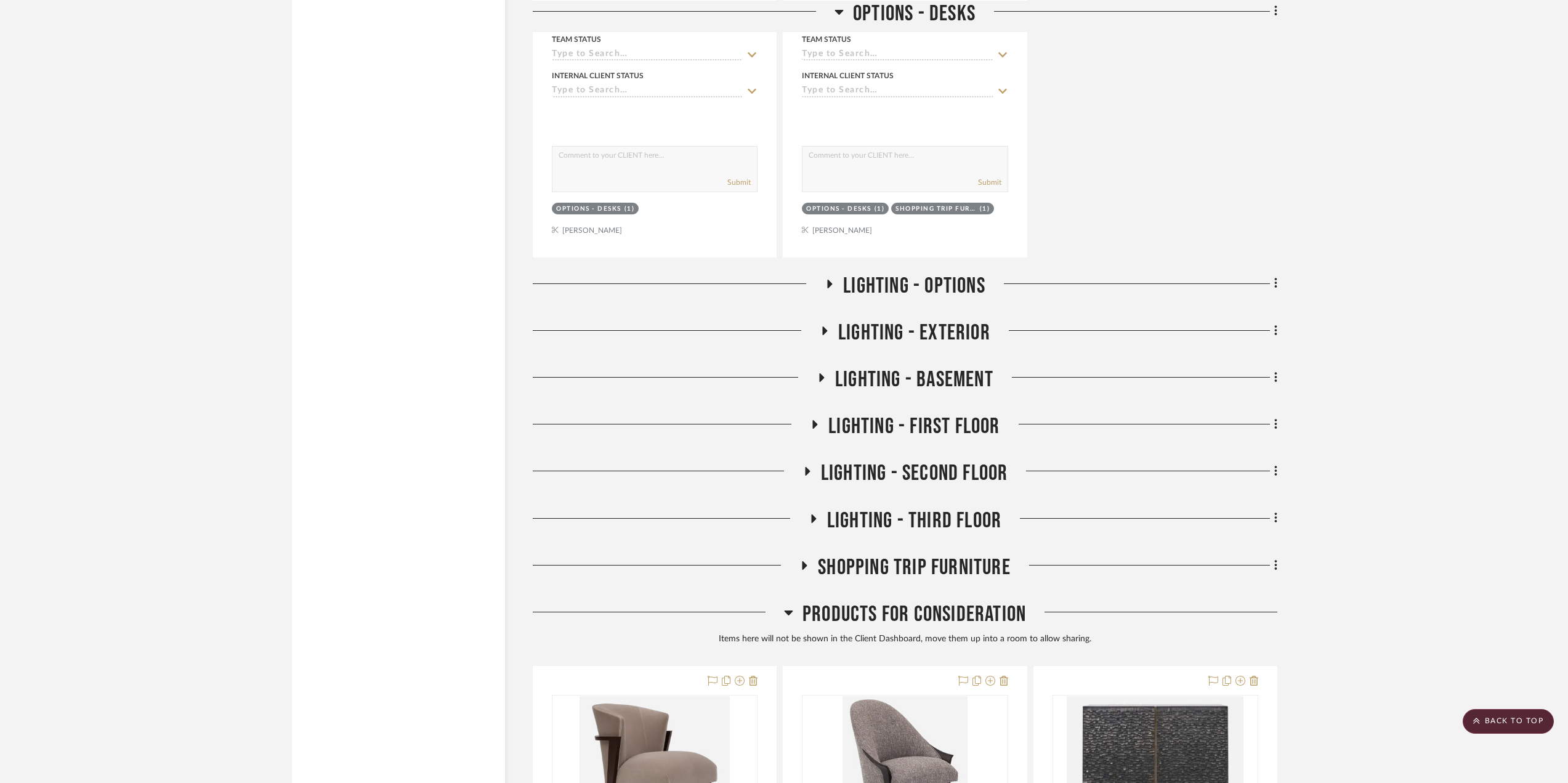
scroll to position [3141, 0]
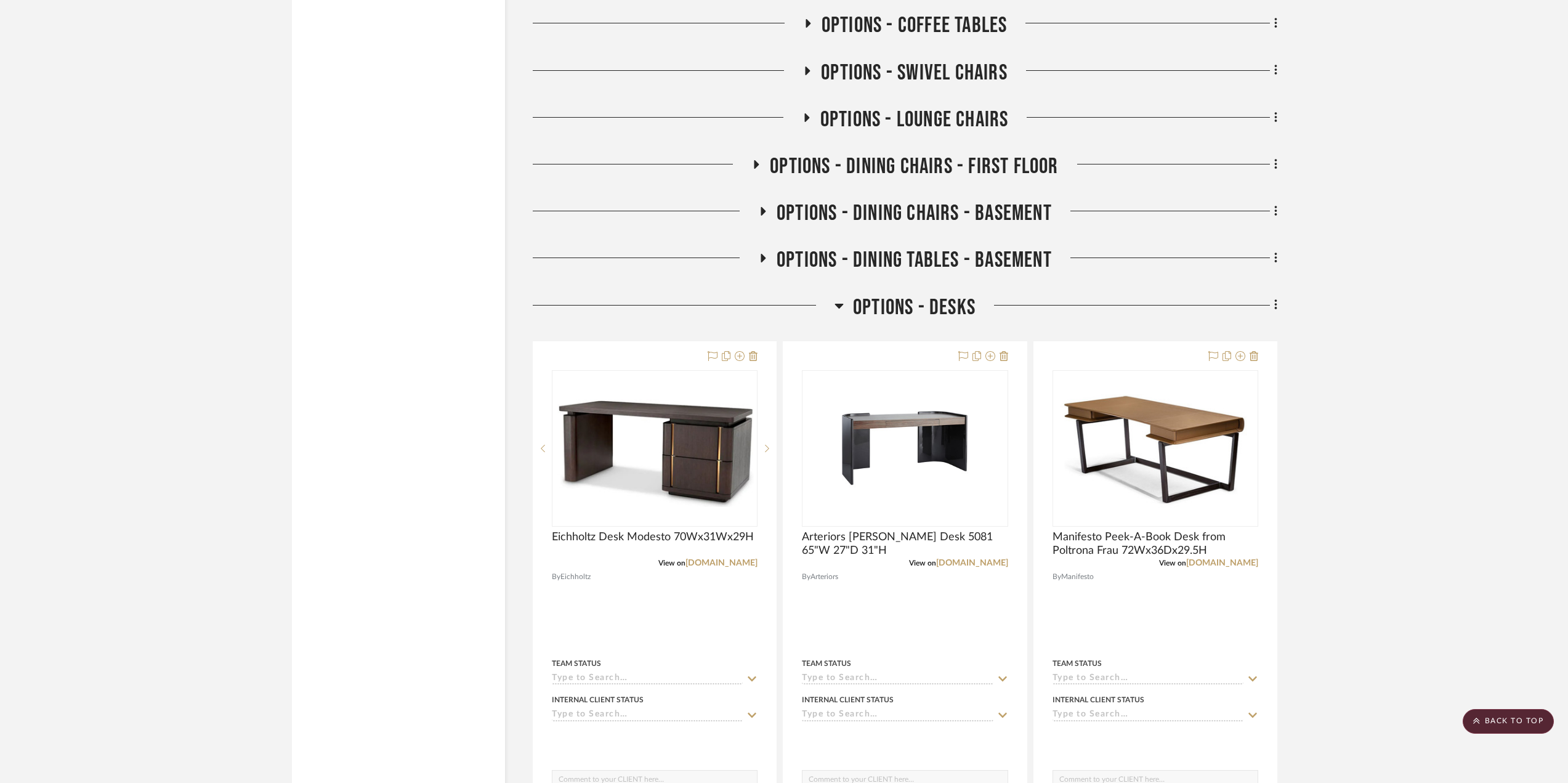
scroll to position [1478, 0]
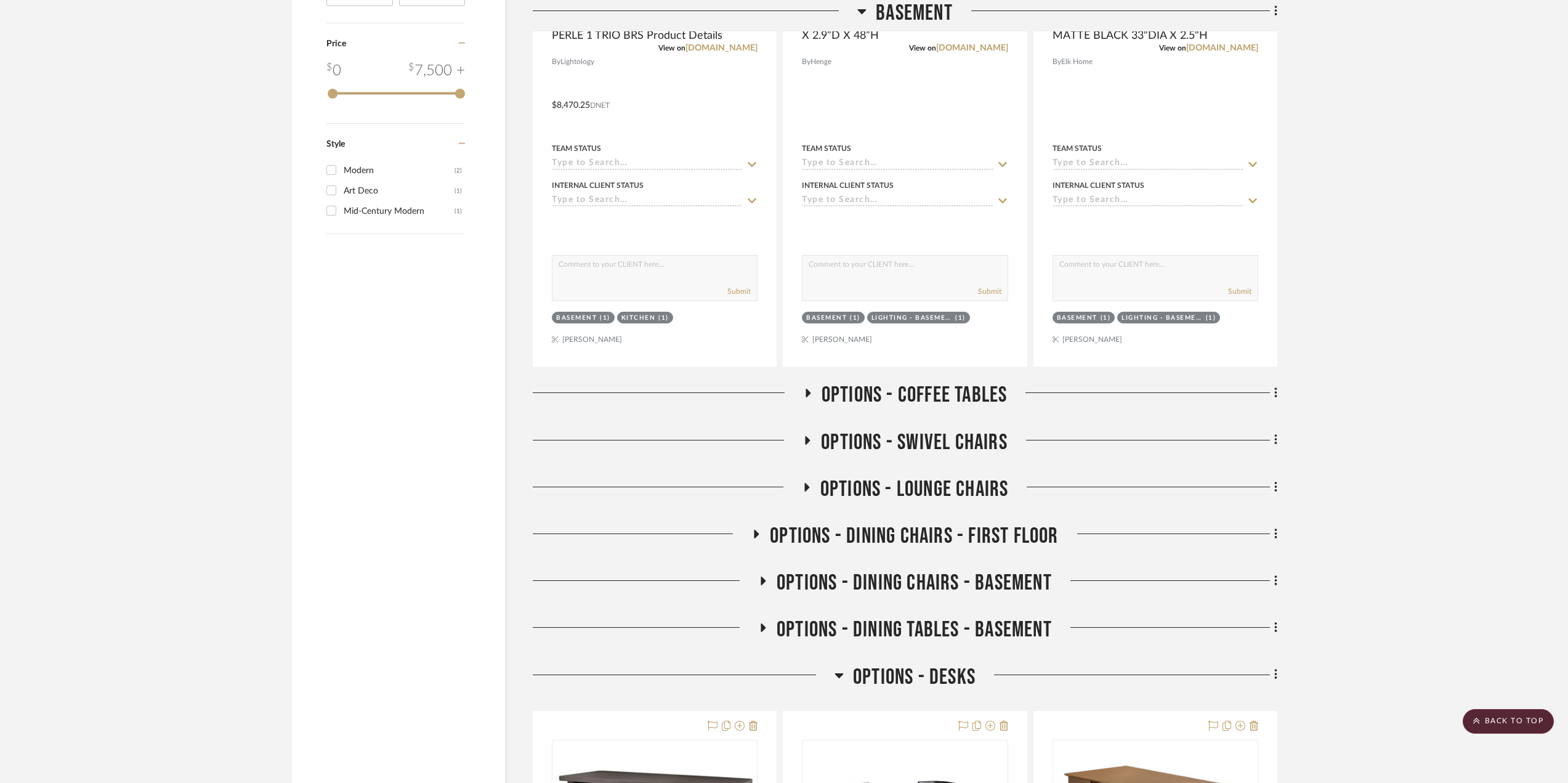
click at [811, 483] on icon at bounding box center [806, 486] width 15 height 9
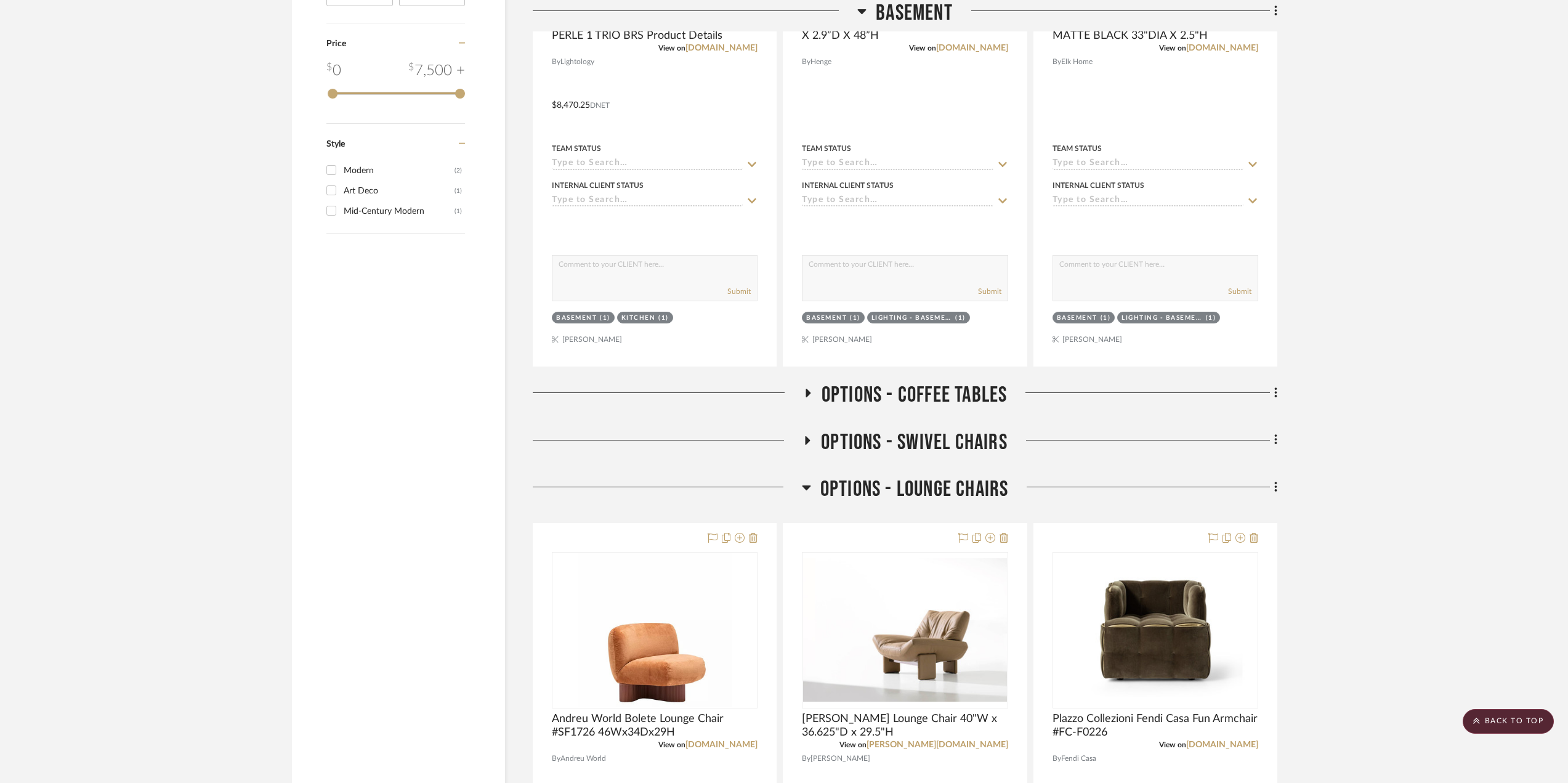
click at [809, 483] on icon at bounding box center [806, 487] width 9 height 15
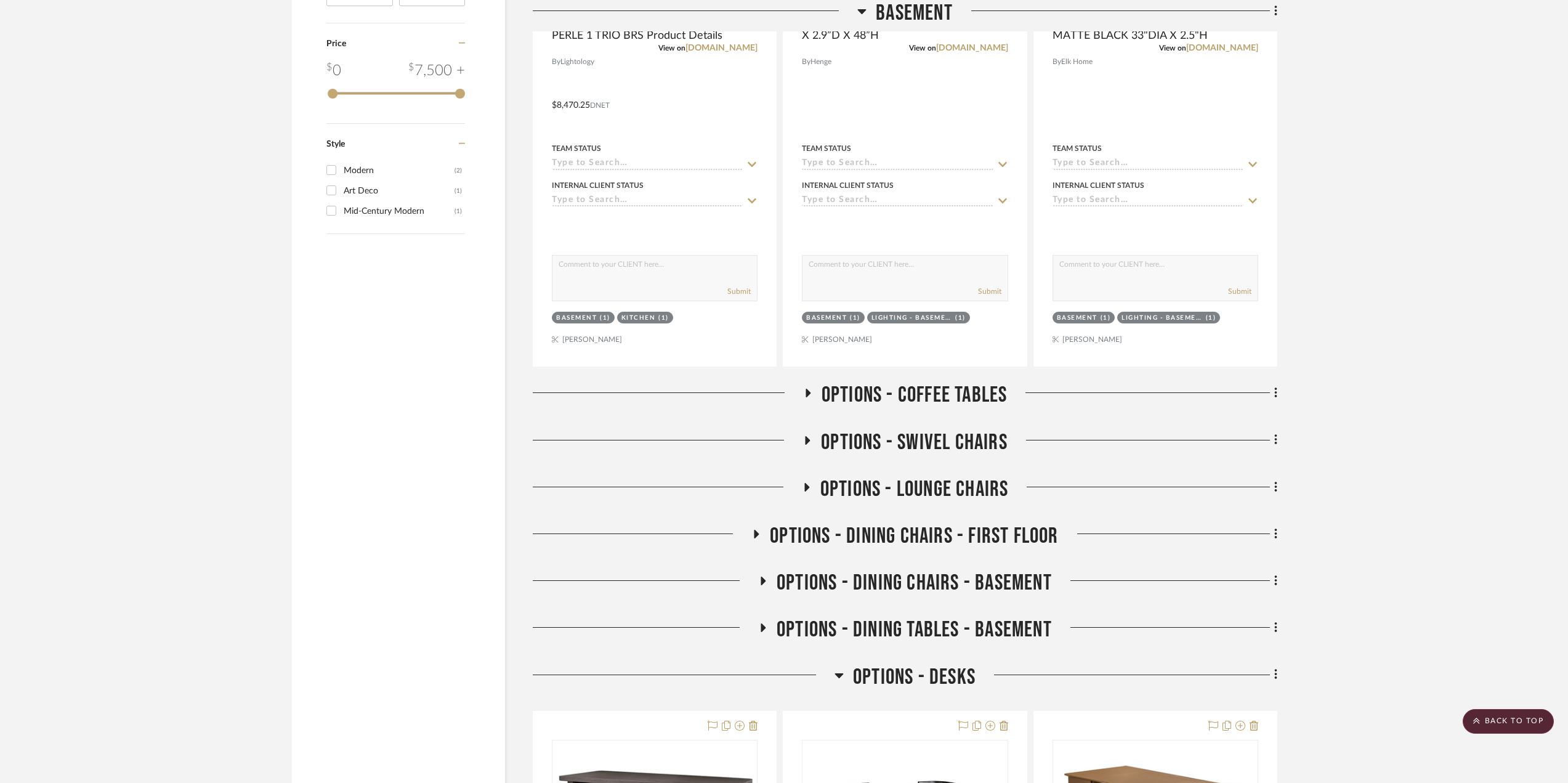
click at [805, 439] on icon at bounding box center [807, 440] width 15 height 9
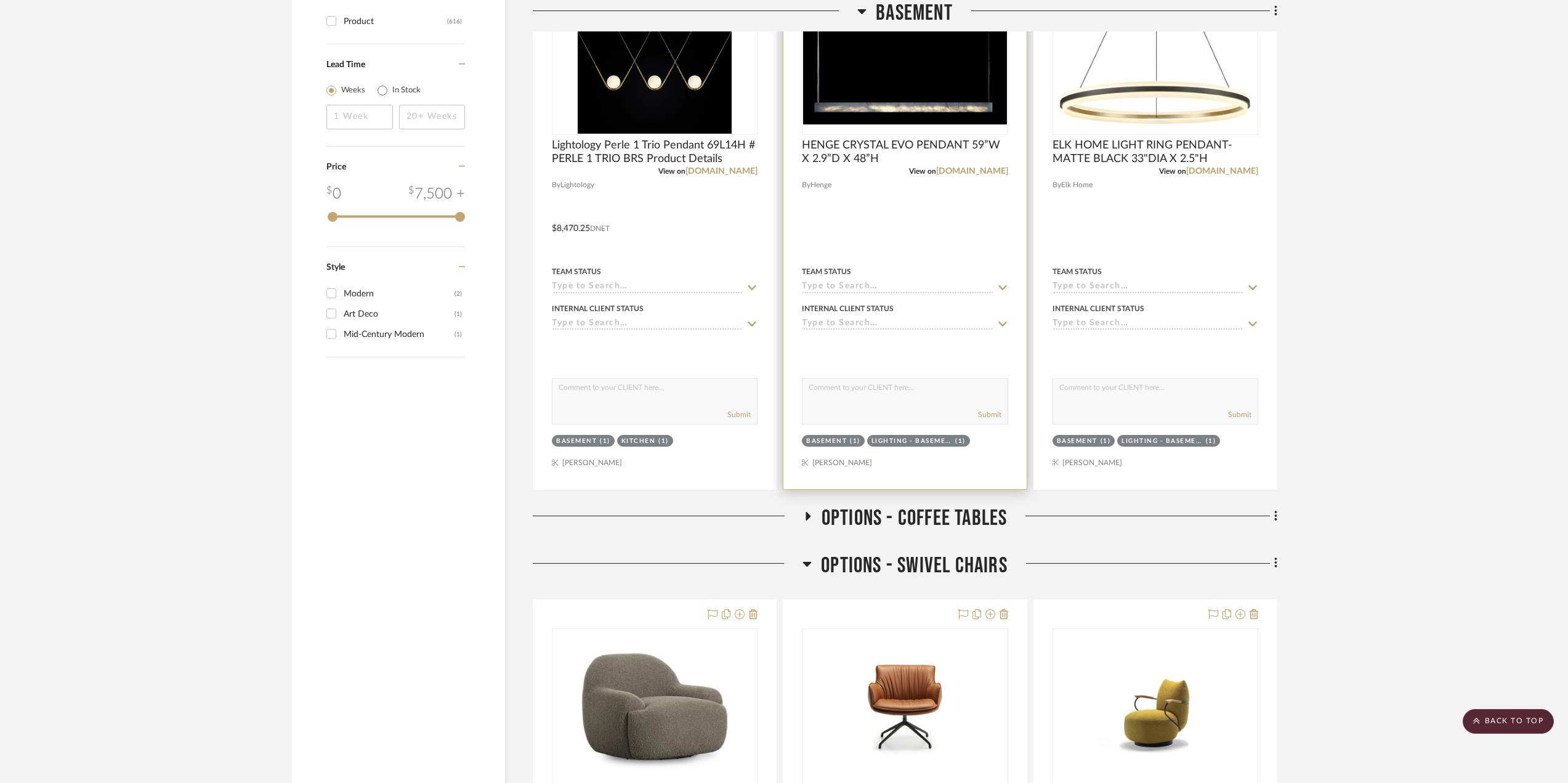
scroll to position [1294, 0]
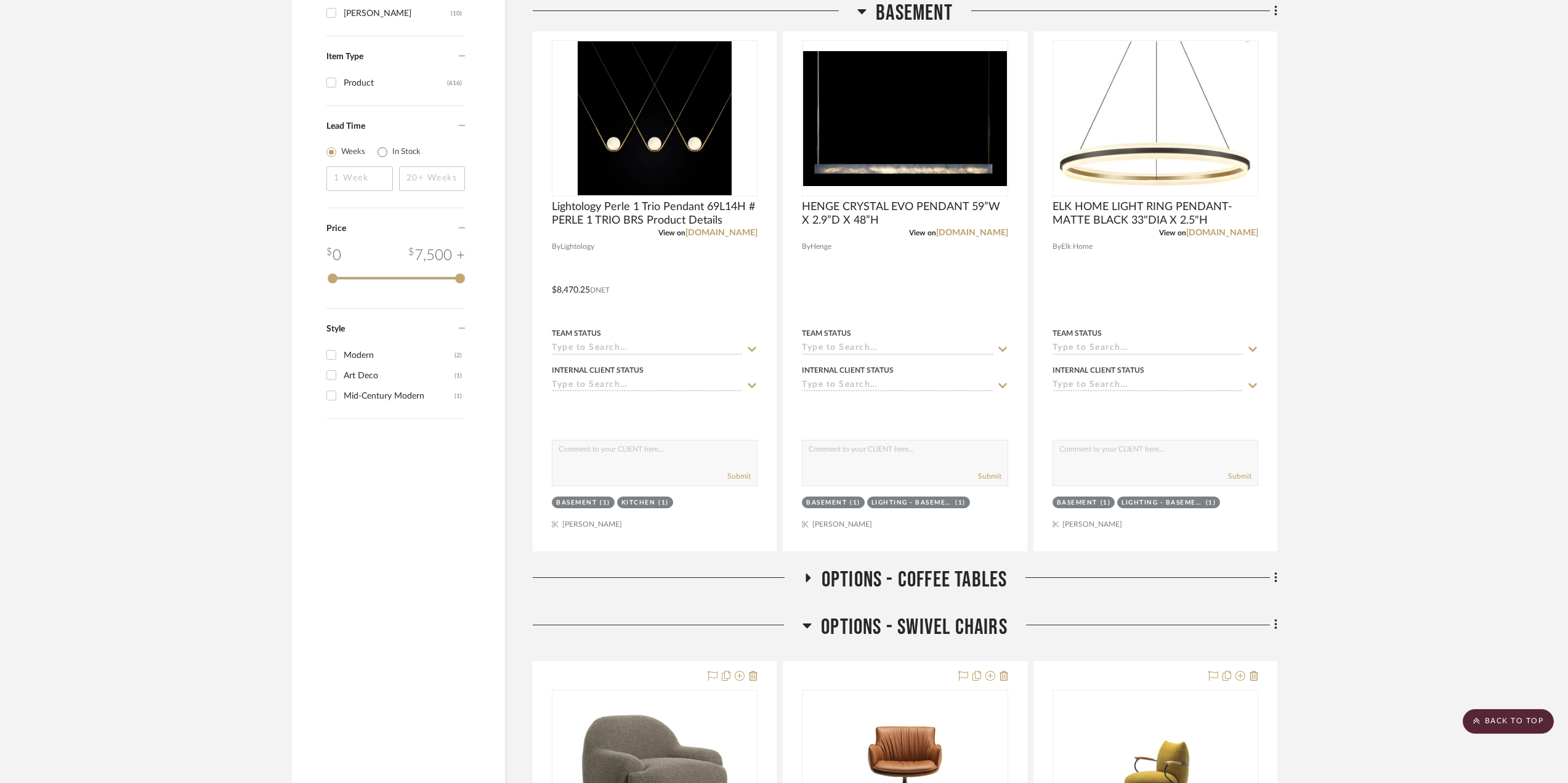
click at [808, 618] on icon at bounding box center [806, 625] width 9 height 15
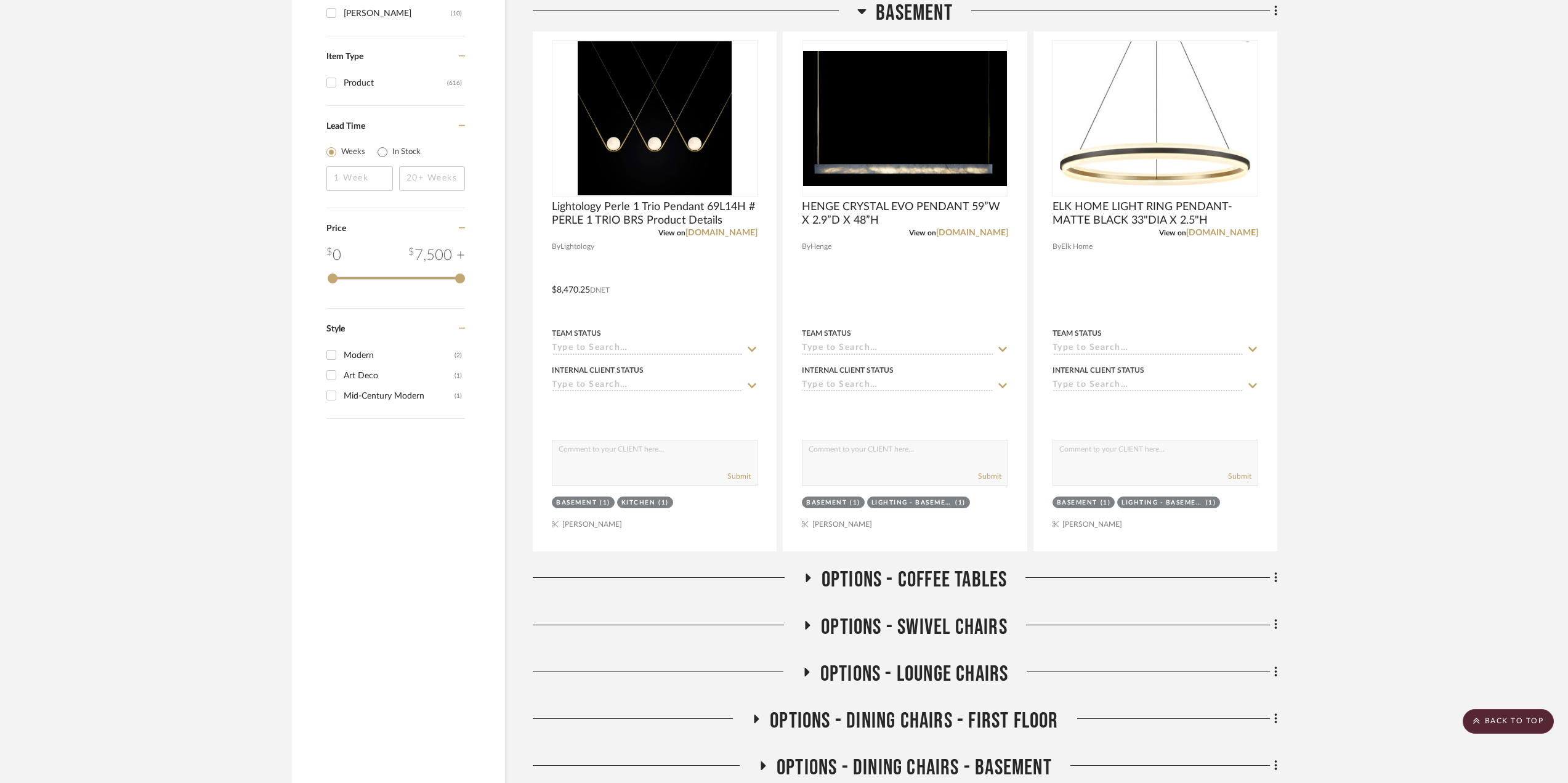
click at [808, 571] on h3 "OPTIONS - COFFEE TABLES" at bounding box center [905, 580] width 205 height 26
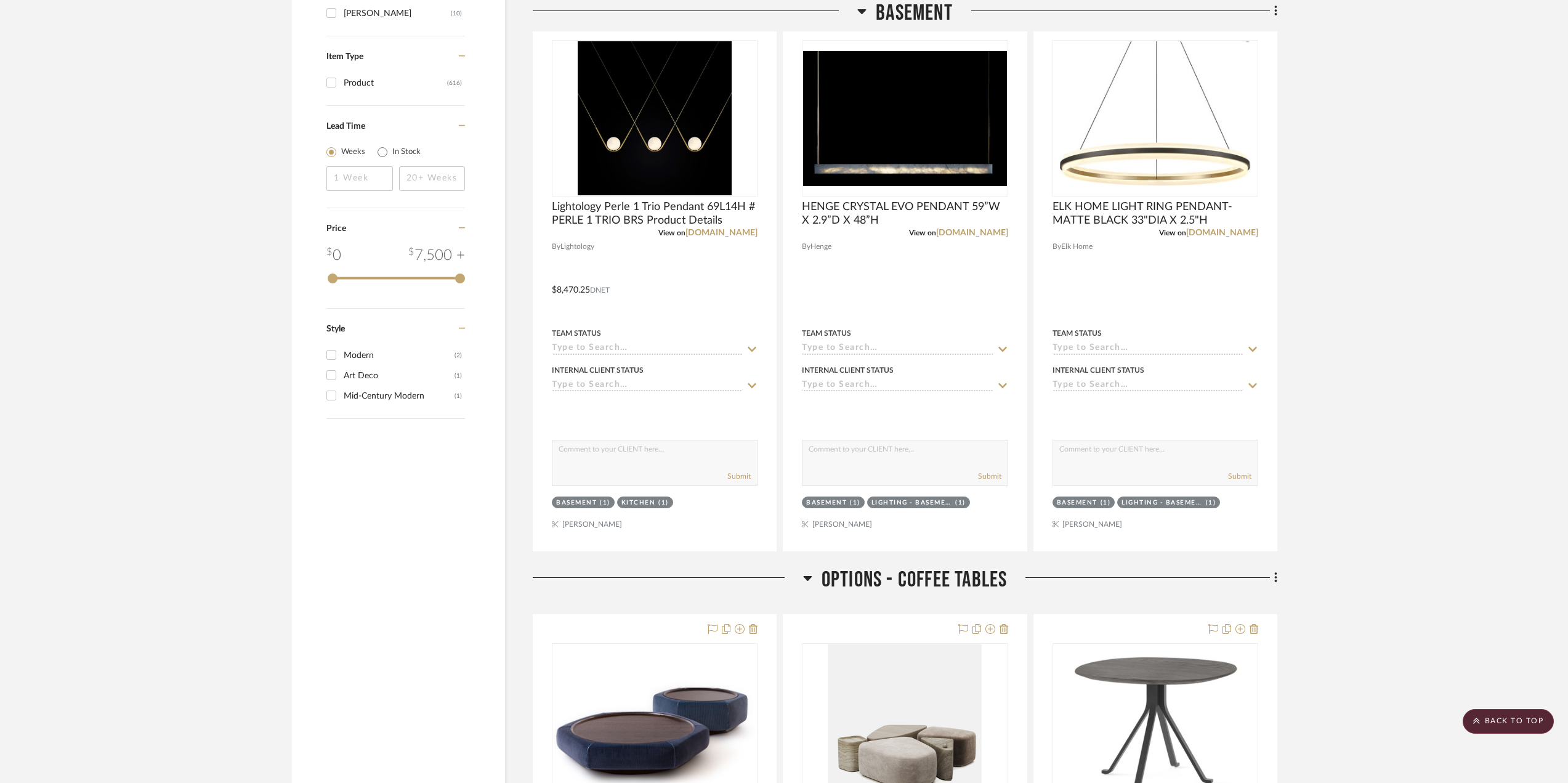
click at [811, 575] on icon at bounding box center [807, 578] width 9 height 15
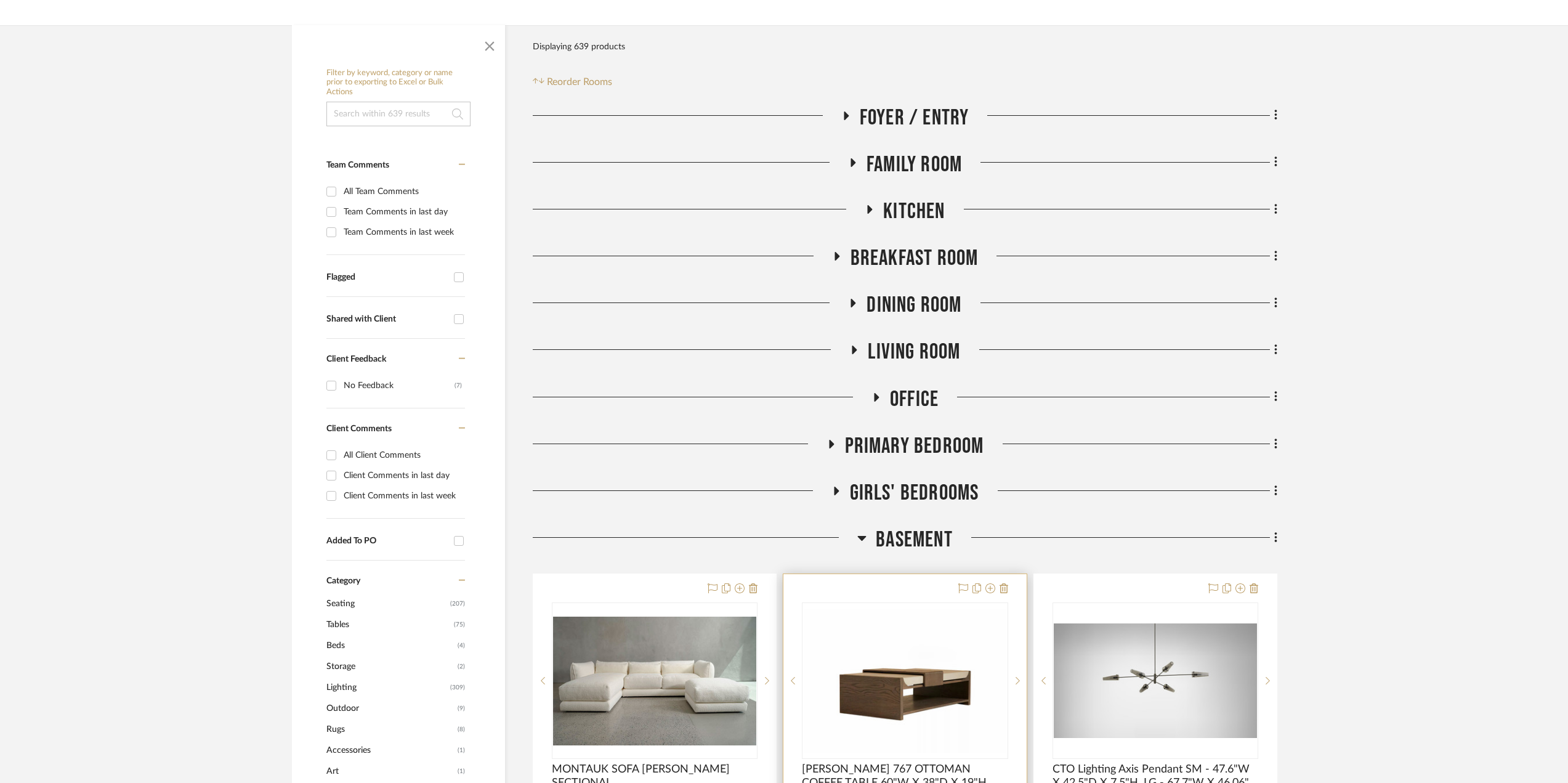
scroll to position [431, 0]
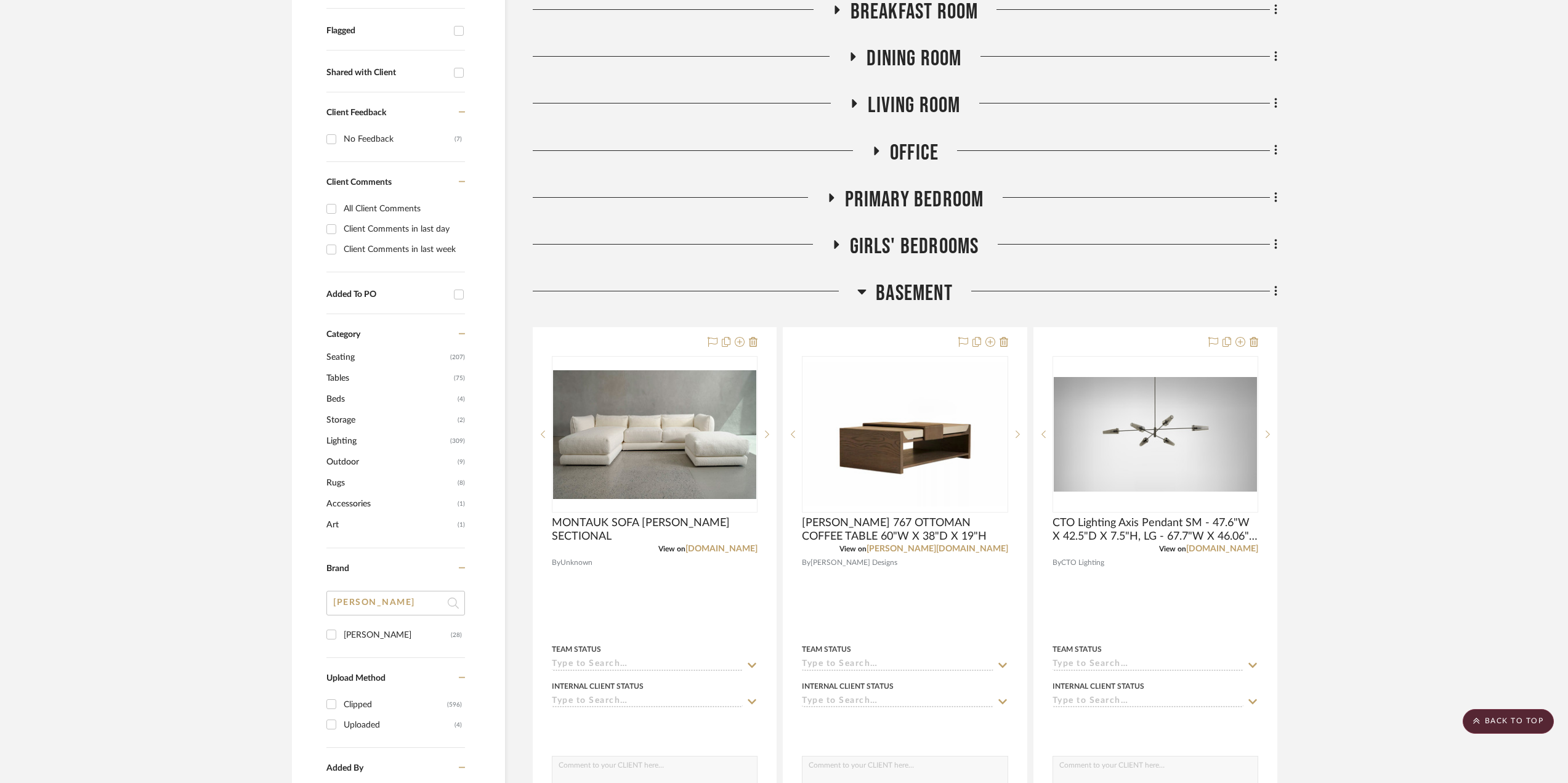
click at [862, 295] on icon at bounding box center [861, 291] width 9 height 15
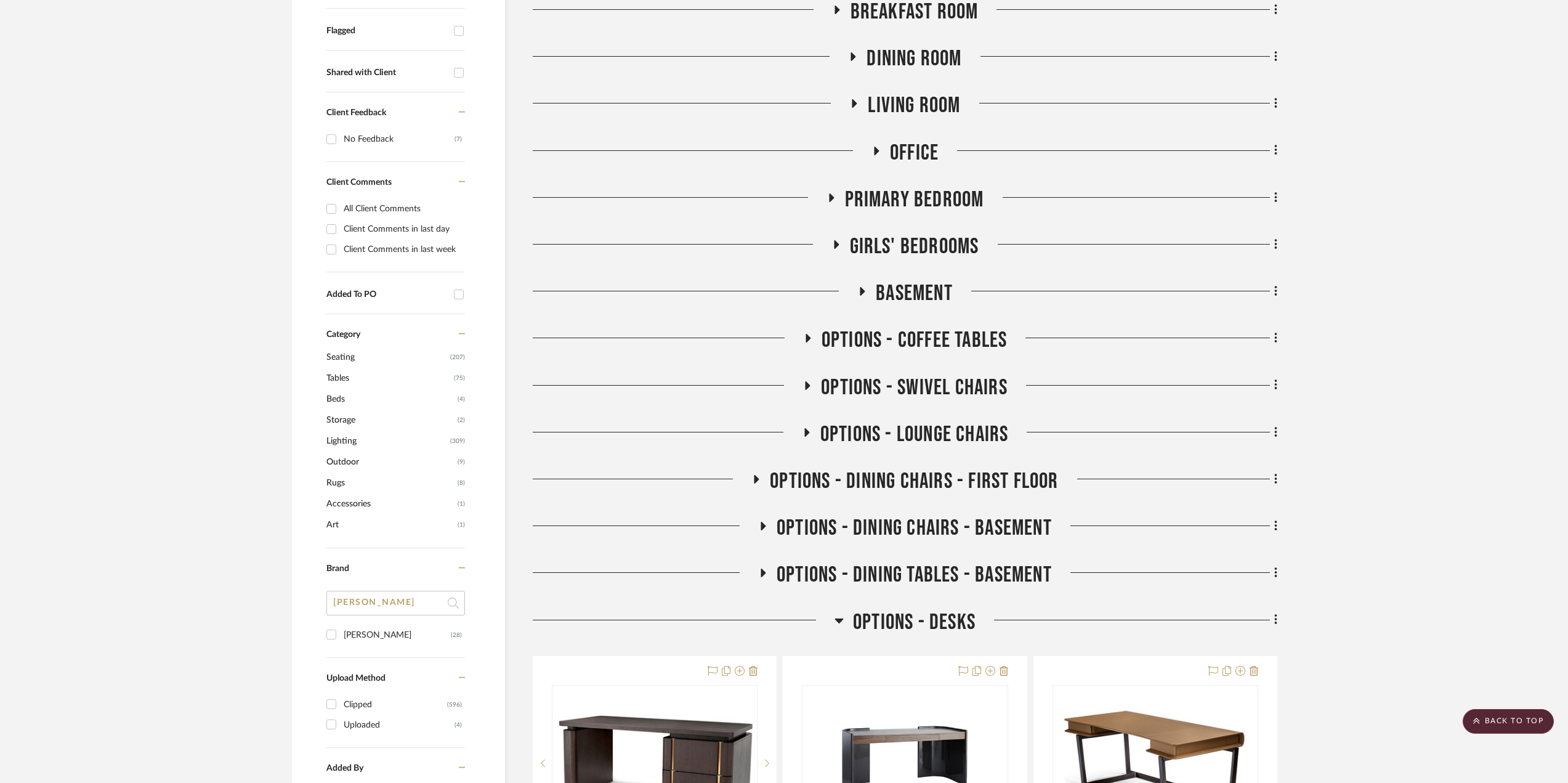
scroll to position [185, 0]
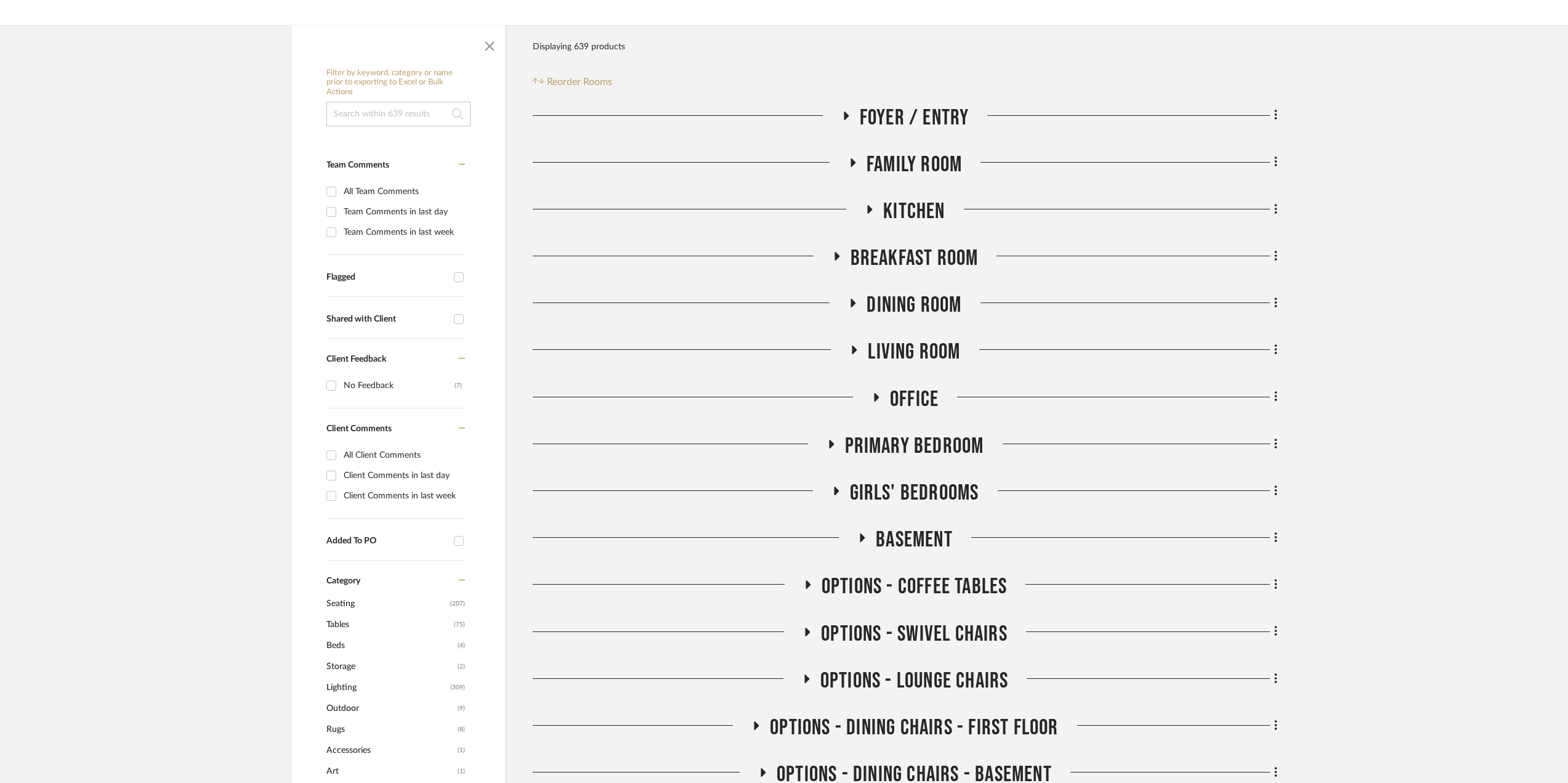
click at [873, 395] on icon at bounding box center [876, 397] width 5 height 9
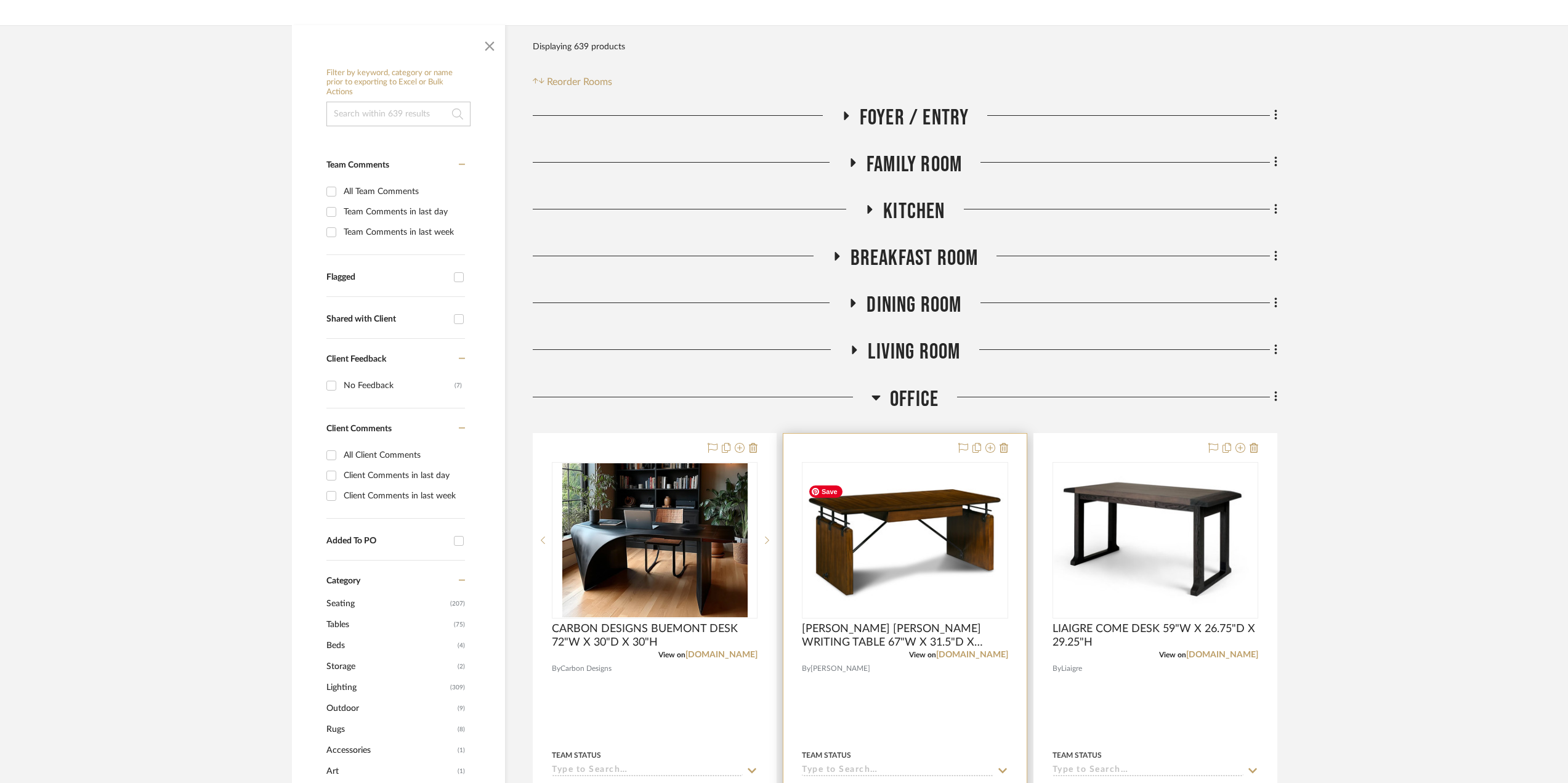
scroll to position [308, 0]
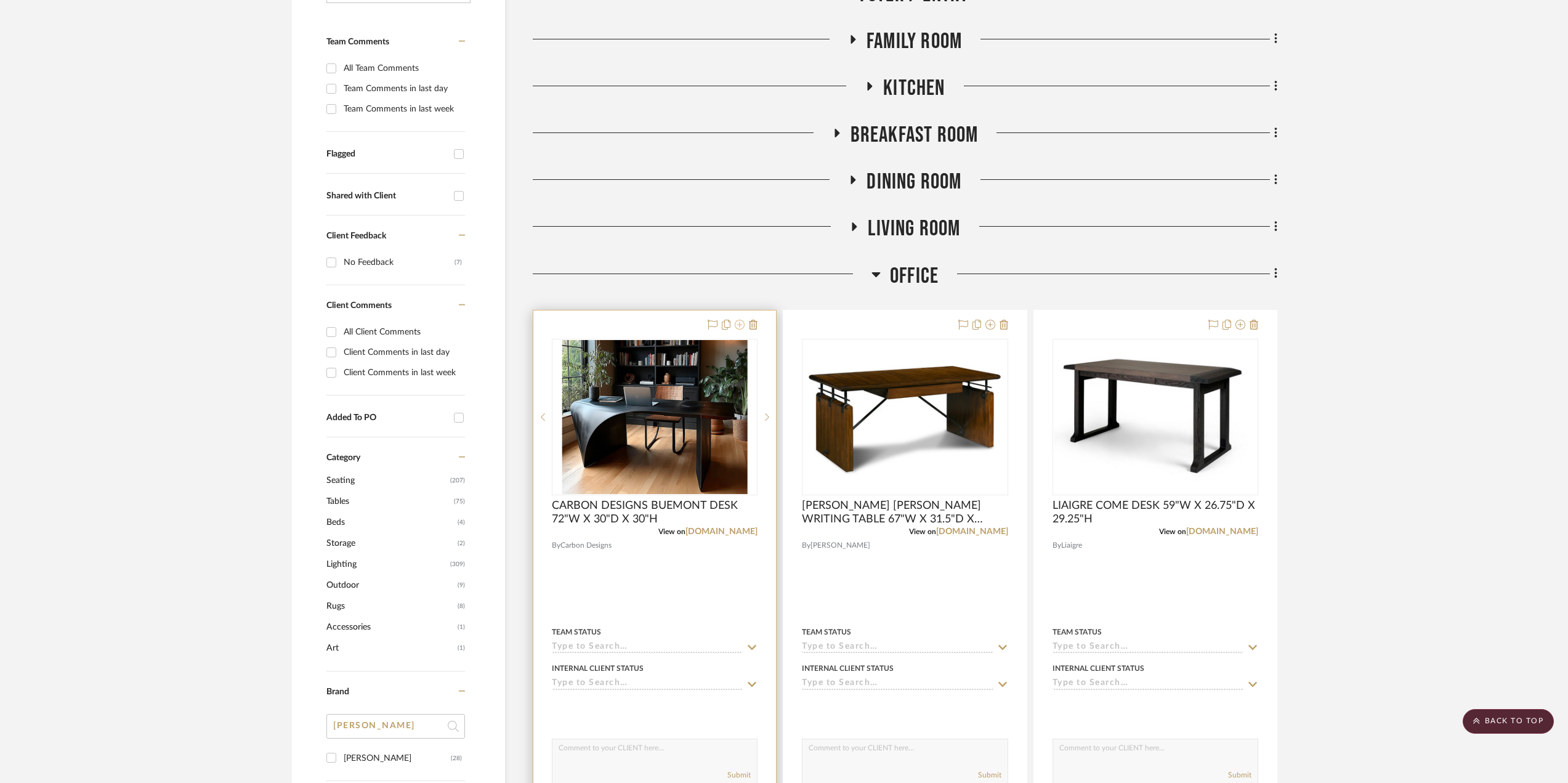
click at [742, 327] on icon at bounding box center [739, 324] width 10 height 10
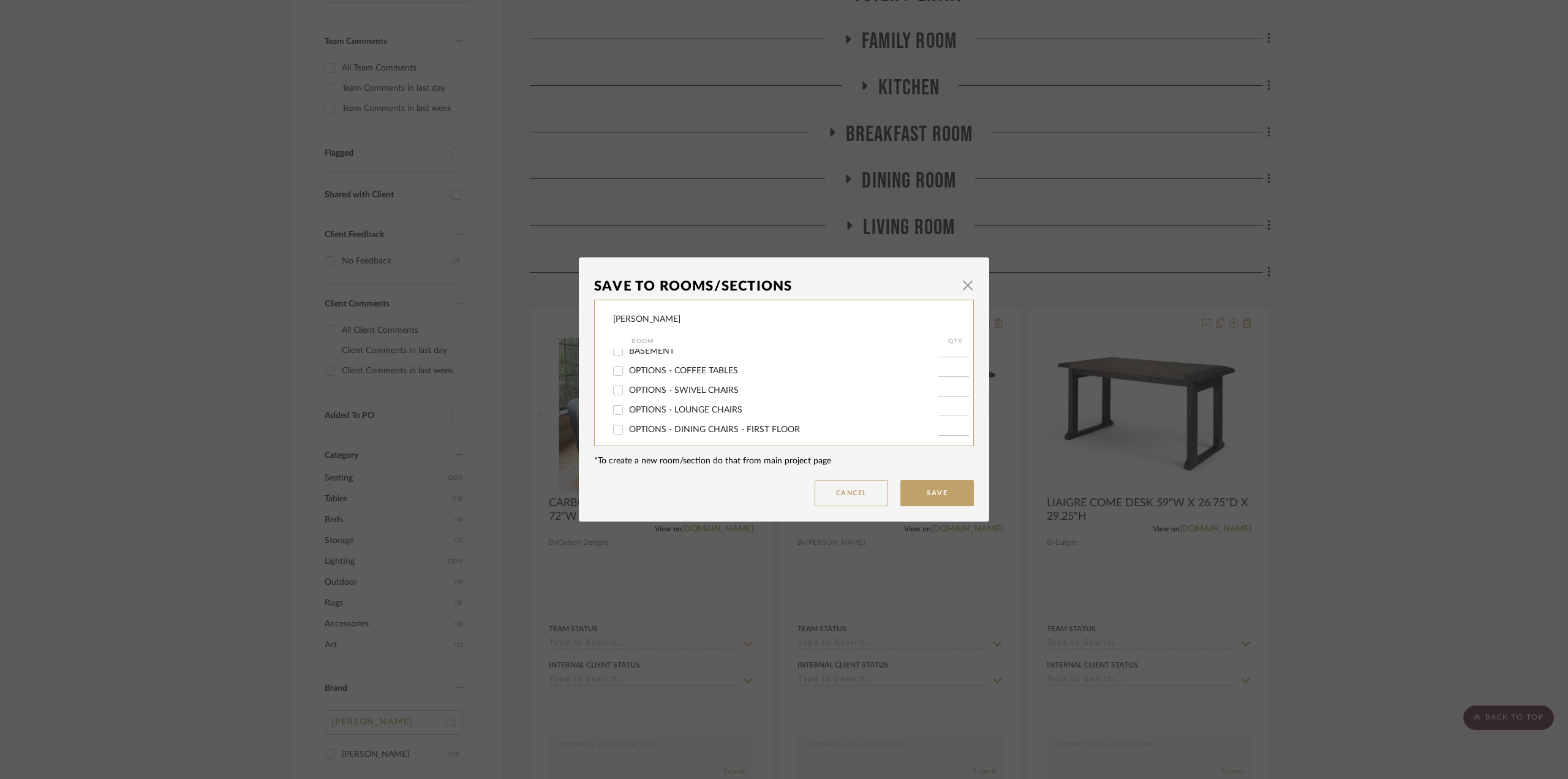
scroll to position [123, 0]
click at [644, 355] on span "OFFICE" at bounding box center [643, 353] width 29 height 9
click at [628, 355] on input "OFFICE" at bounding box center [618, 353] width 20 height 20
checkbox input "false"
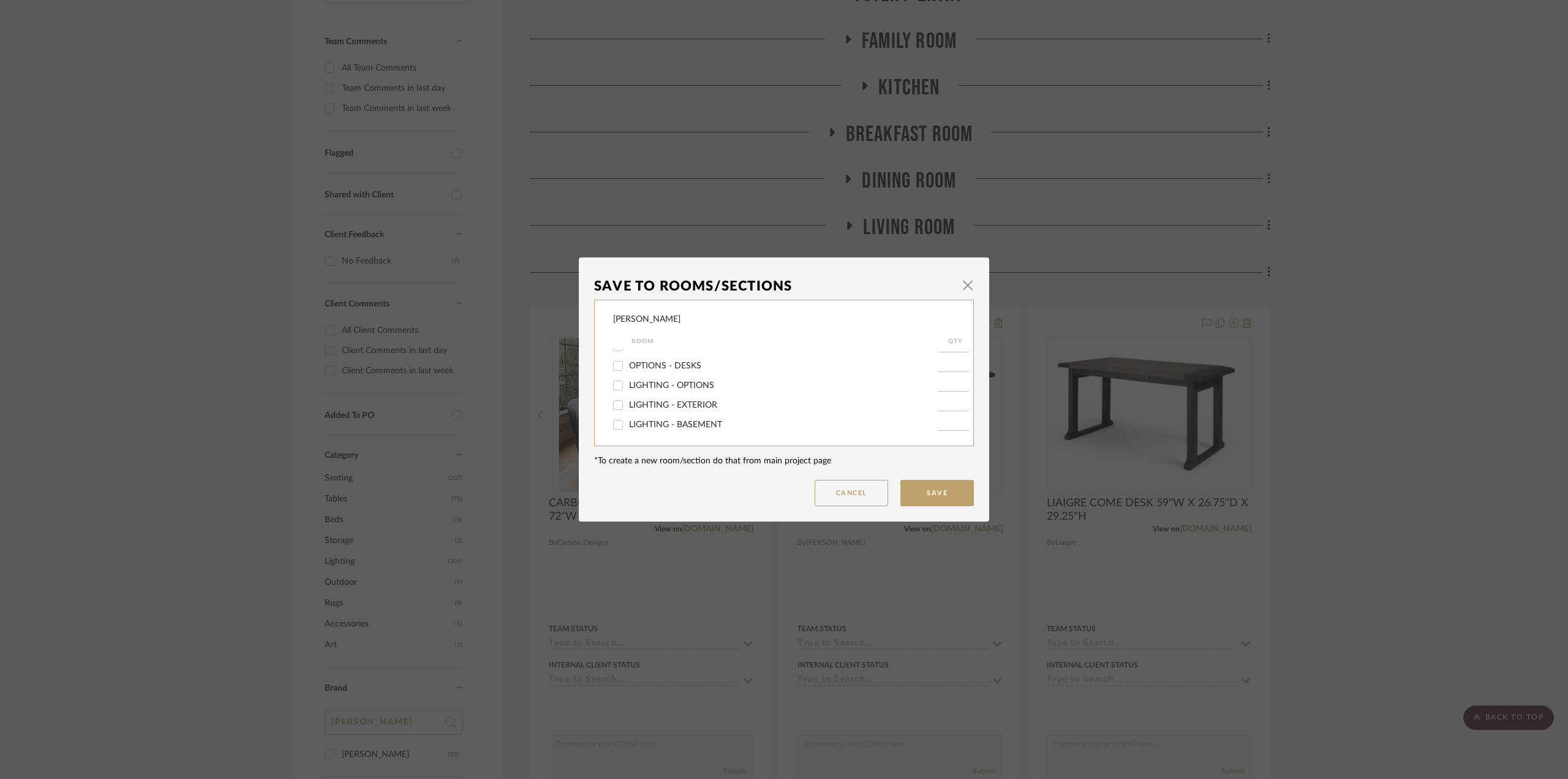
click at [677, 365] on span "OPTIONS - DESKS" at bounding box center [665, 366] width 72 height 9
click at [628, 365] on input "OPTIONS - DESKS" at bounding box center [618, 366] width 20 height 20
checkbox input "true"
type input "1"
click at [930, 493] on button "Save" at bounding box center [938, 492] width 74 height 26
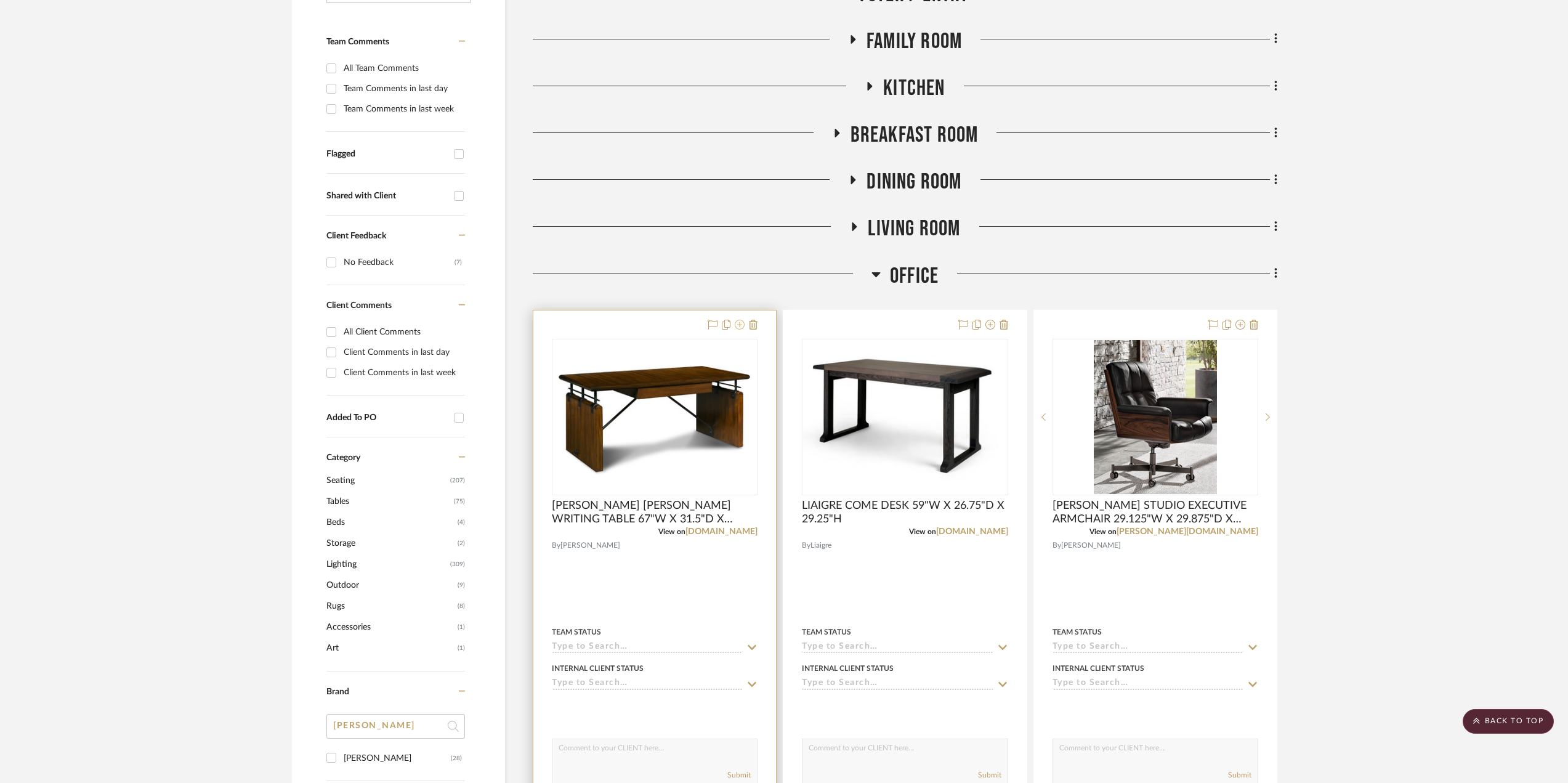
click at [739, 327] on icon at bounding box center [739, 324] width 10 height 10
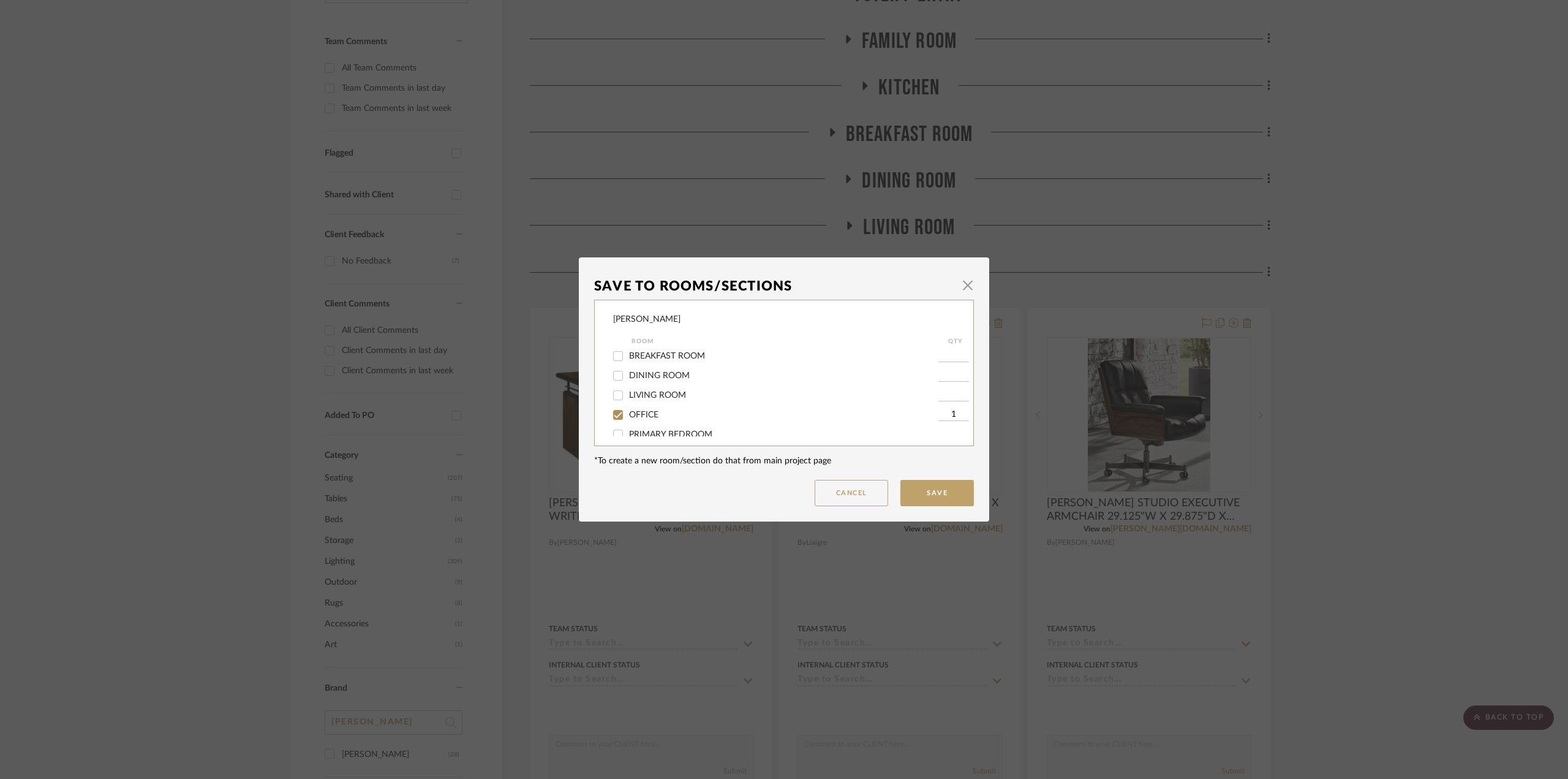
scroll to position [123, 0]
click at [642, 348] on div "Room" at bounding box center [784, 341] width 307 height 15
click at [639, 350] on span "OFFICE" at bounding box center [643, 353] width 29 height 9
click at [628, 350] on input "OFFICE" at bounding box center [618, 353] width 20 height 20
checkbox input "false"
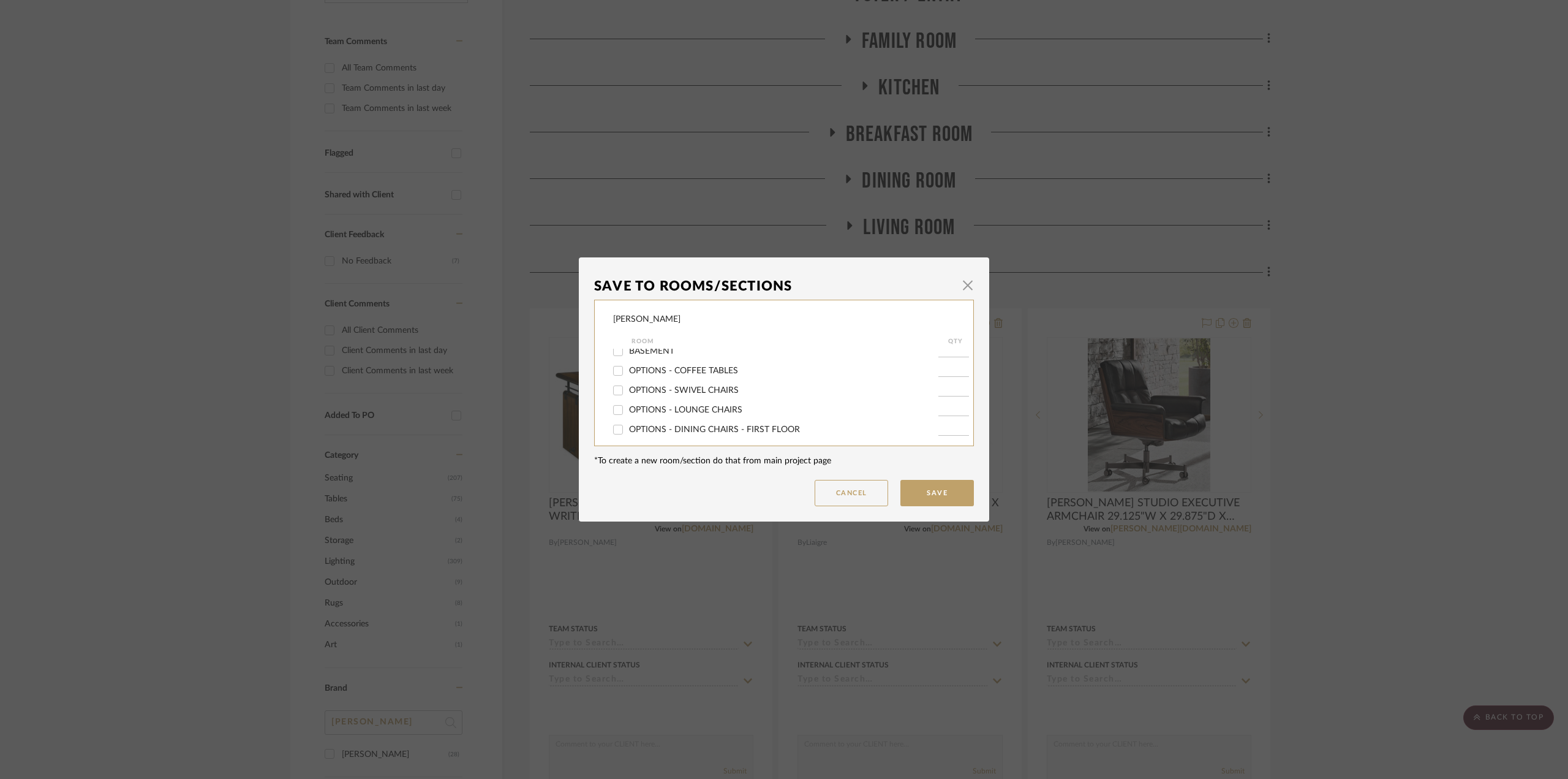
scroll to position [245, 0]
click at [689, 424] on span "OPTIONS - DESKS" at bounding box center [665, 427] width 72 height 9
click at [628, 424] on input "OPTIONS - DESKS" at bounding box center [618, 427] width 20 height 20
checkbox input "true"
type input "1"
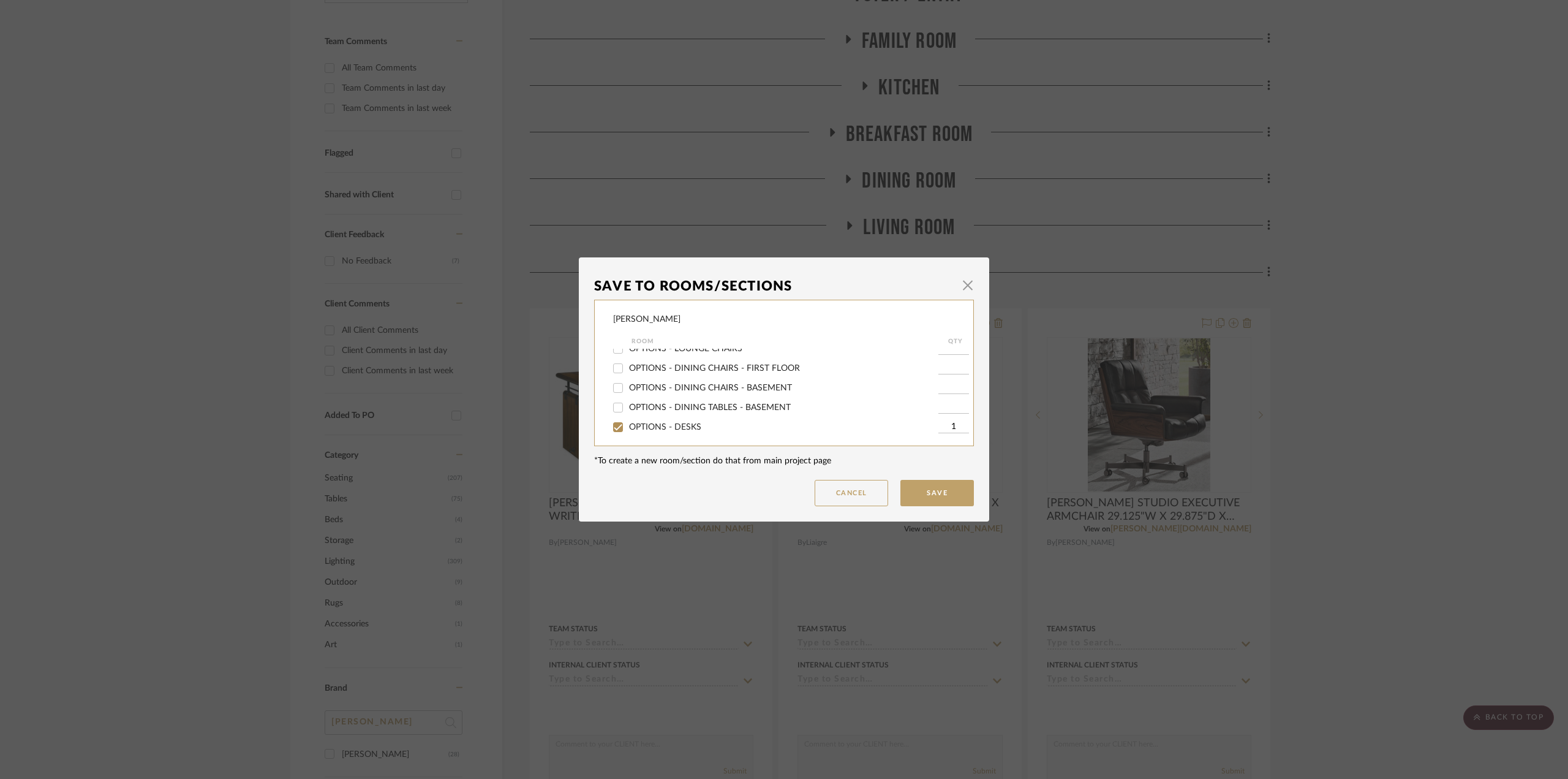
scroll to position [245, 0]
click at [925, 500] on button "Save" at bounding box center [938, 492] width 74 height 26
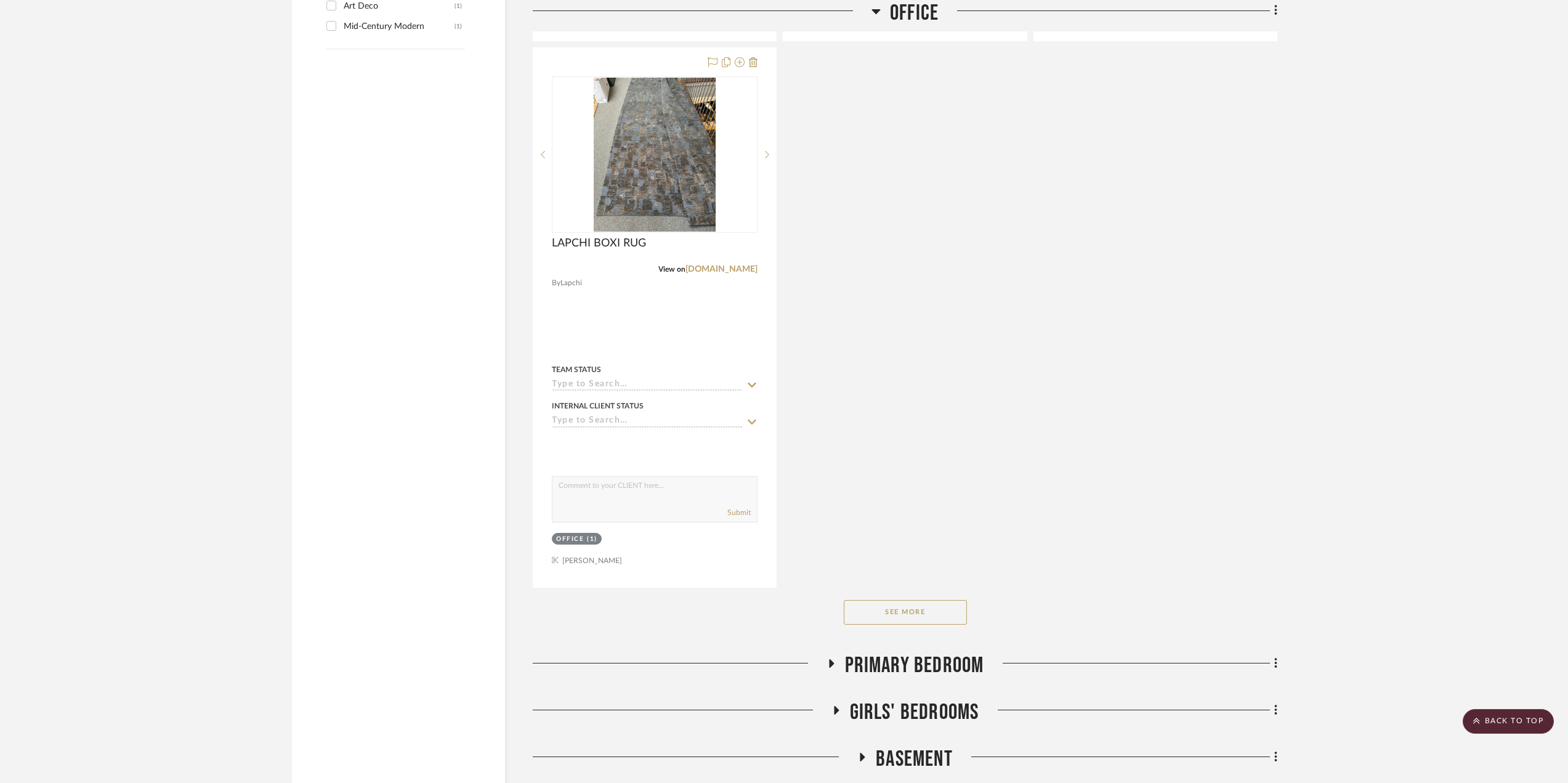
scroll to position [1909, 0]
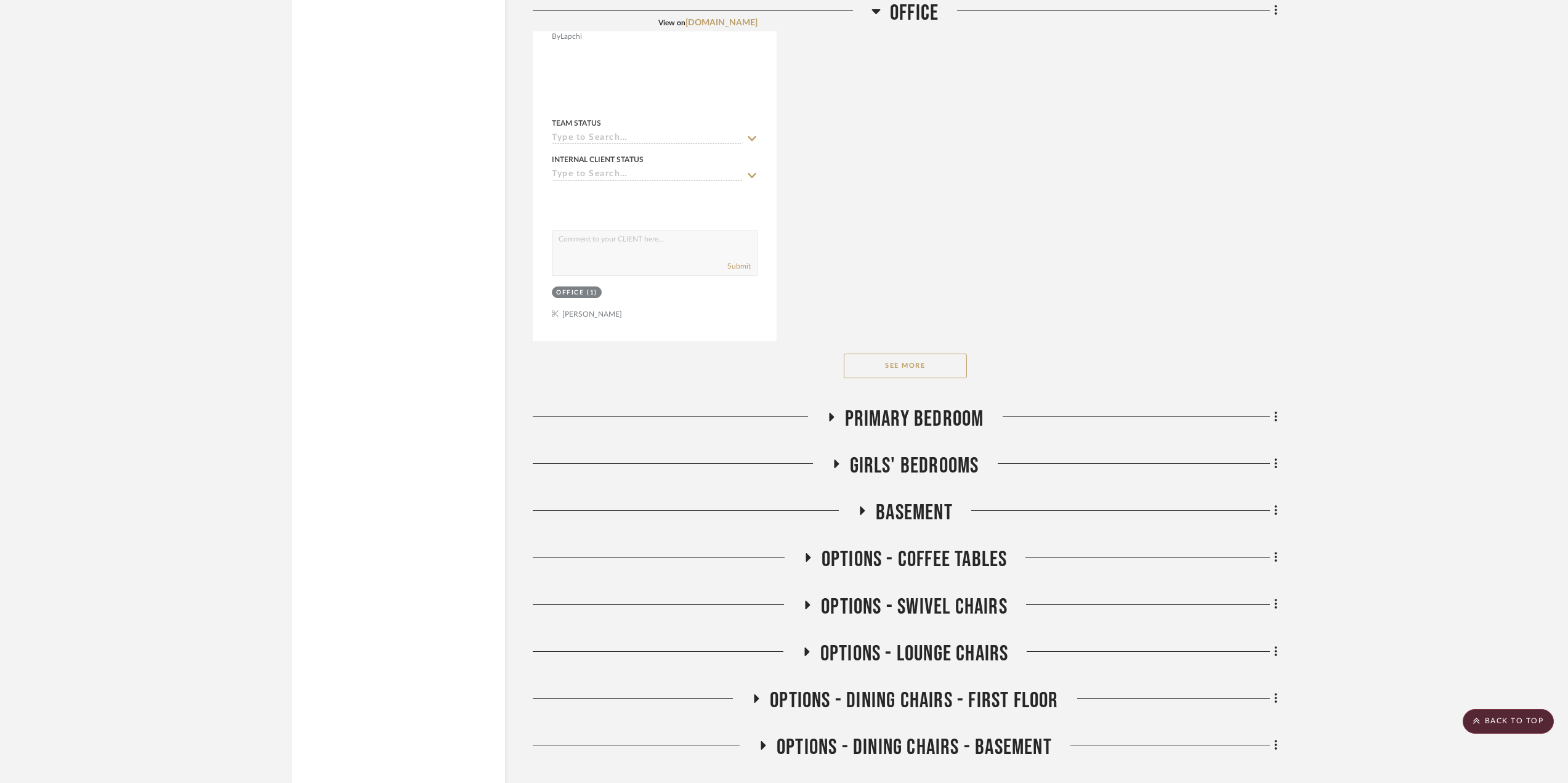
click at [906, 368] on button "See More" at bounding box center [905, 366] width 123 height 25
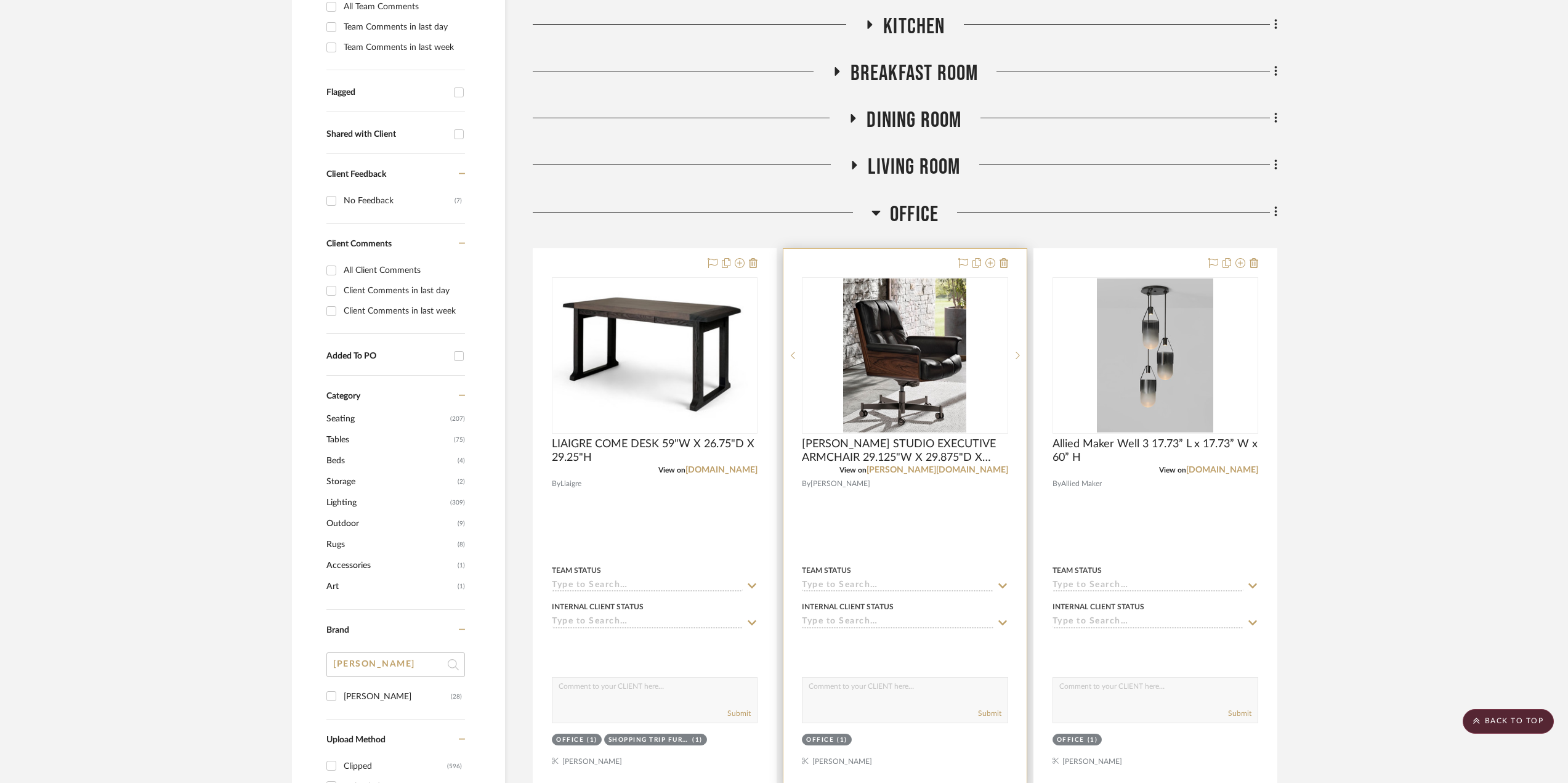
scroll to position [61, 0]
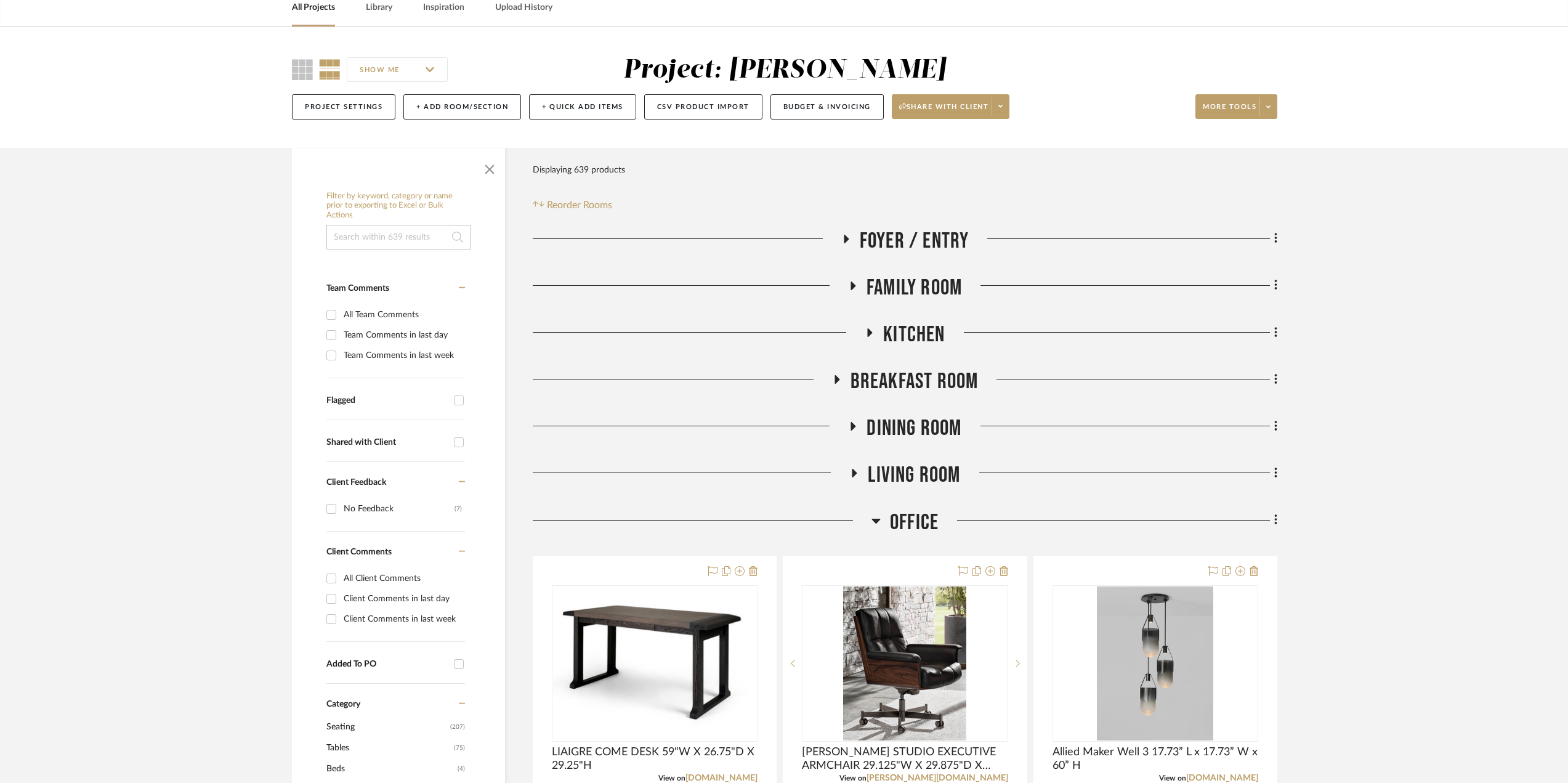
click at [878, 521] on icon at bounding box center [876, 520] width 9 height 15
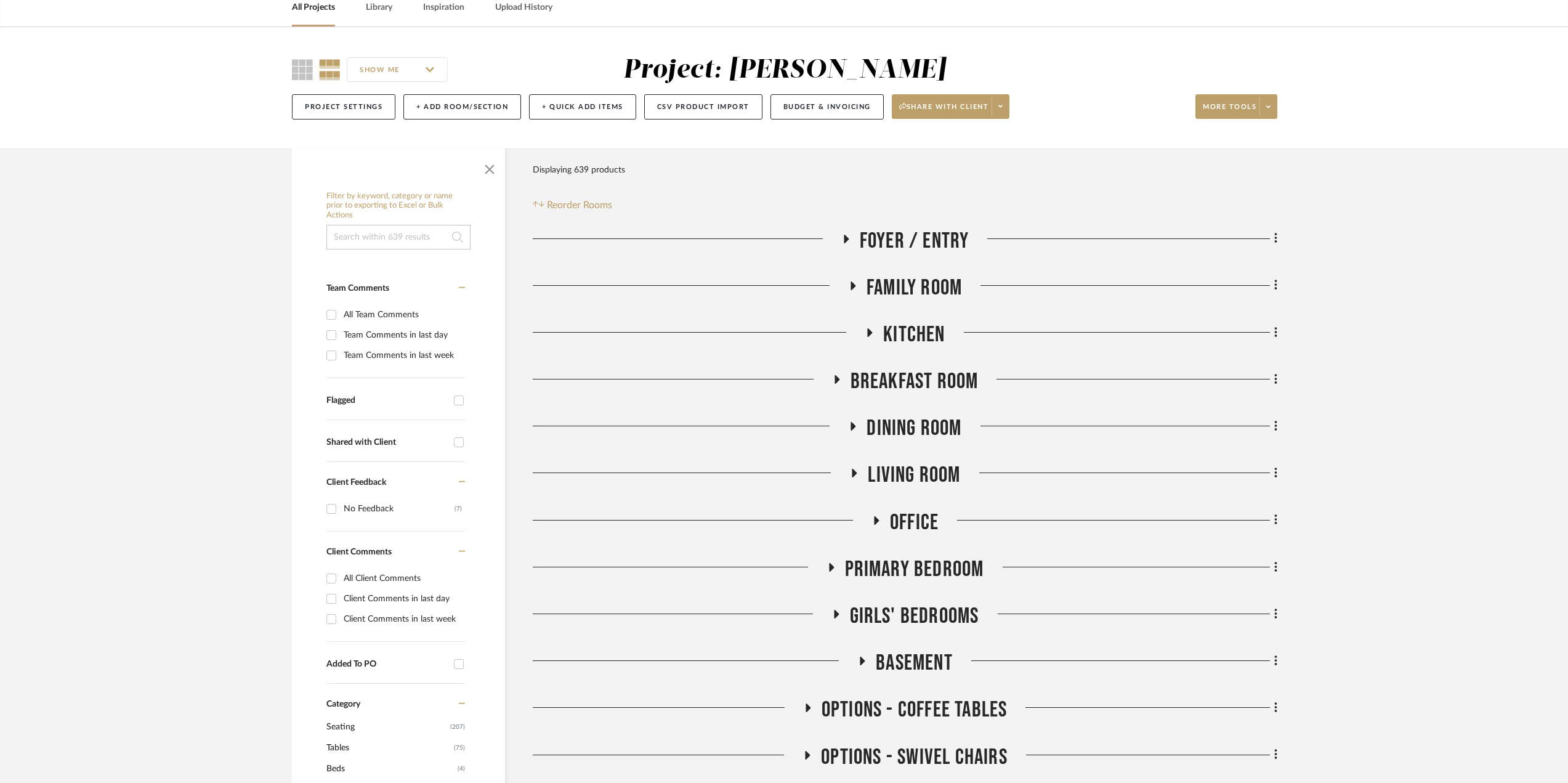
click at [846, 233] on h3 "FOYER / ENTRY" at bounding box center [906, 241] width 128 height 26
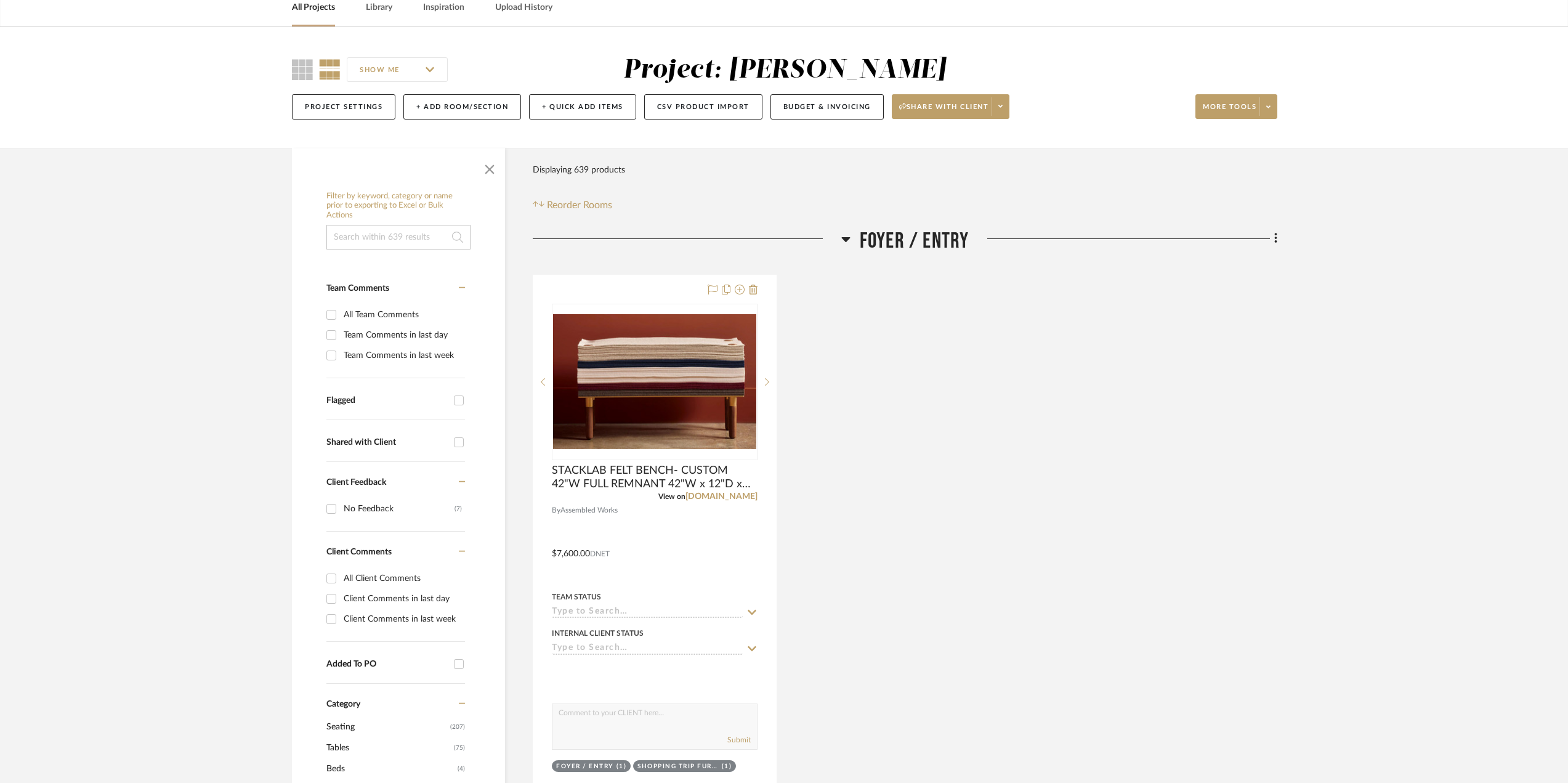
click at [846, 237] on icon at bounding box center [846, 239] width 9 height 15
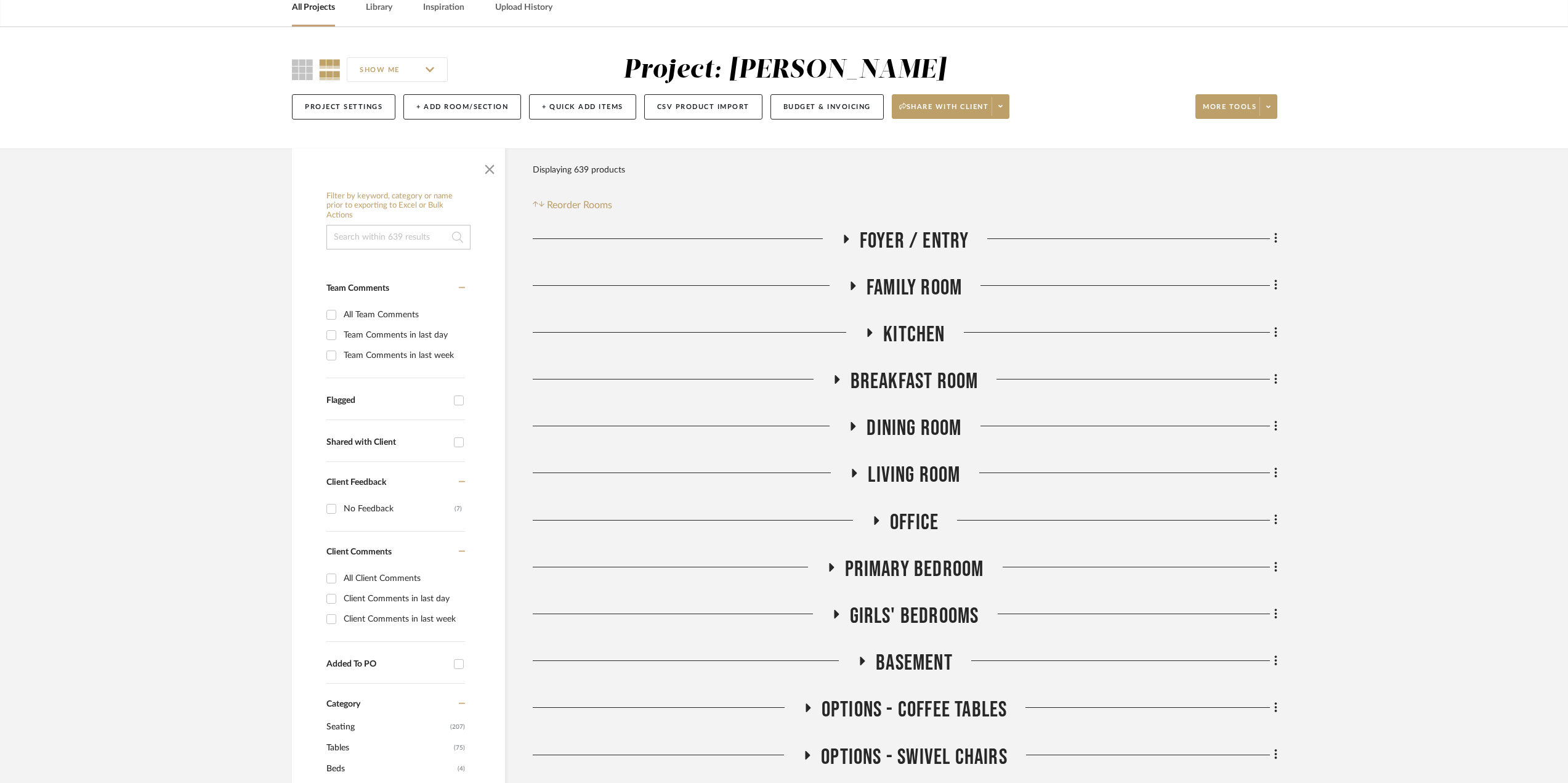
click at [849, 282] on icon at bounding box center [852, 285] width 15 height 9
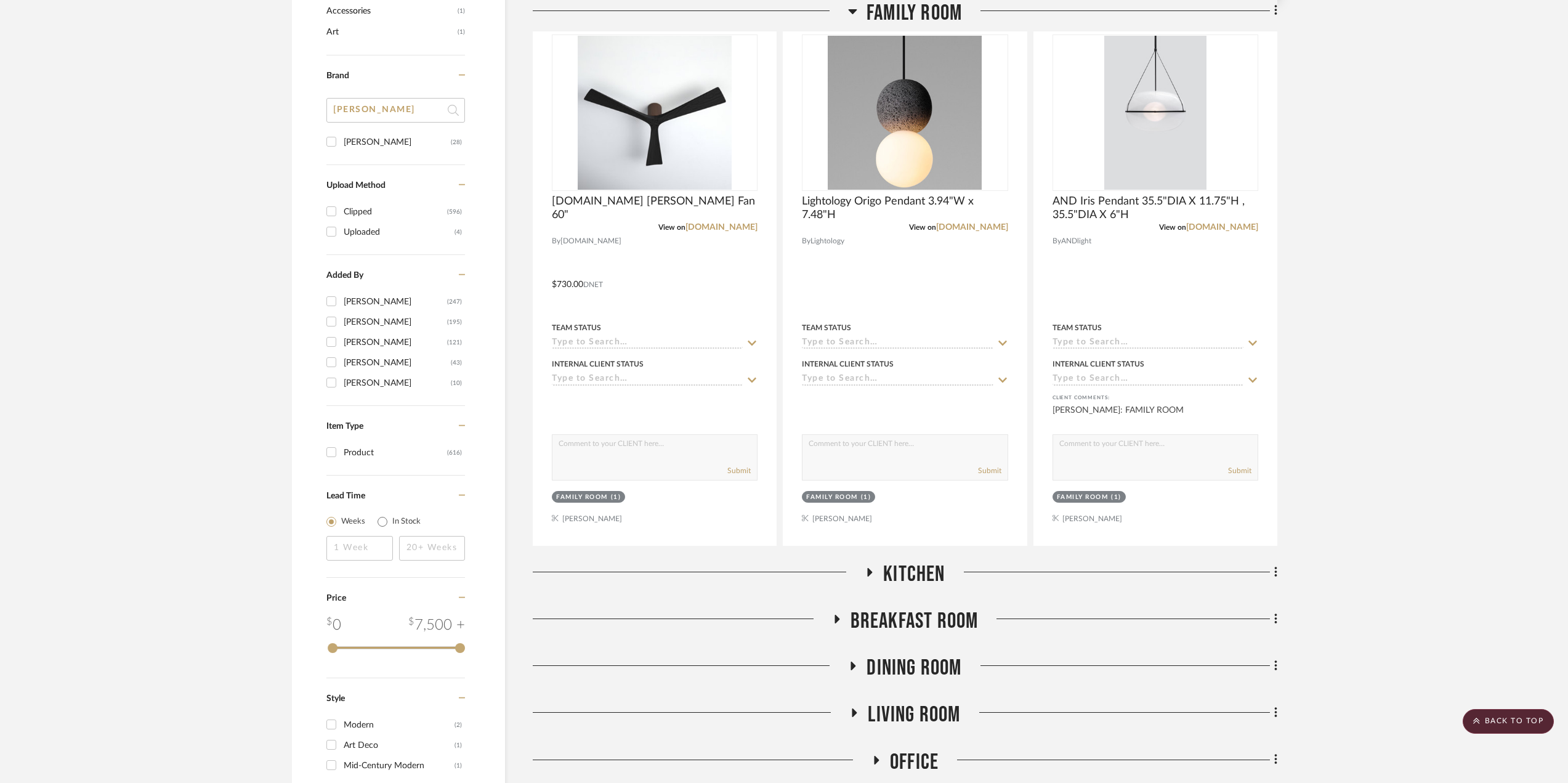
scroll to position [1047, 0]
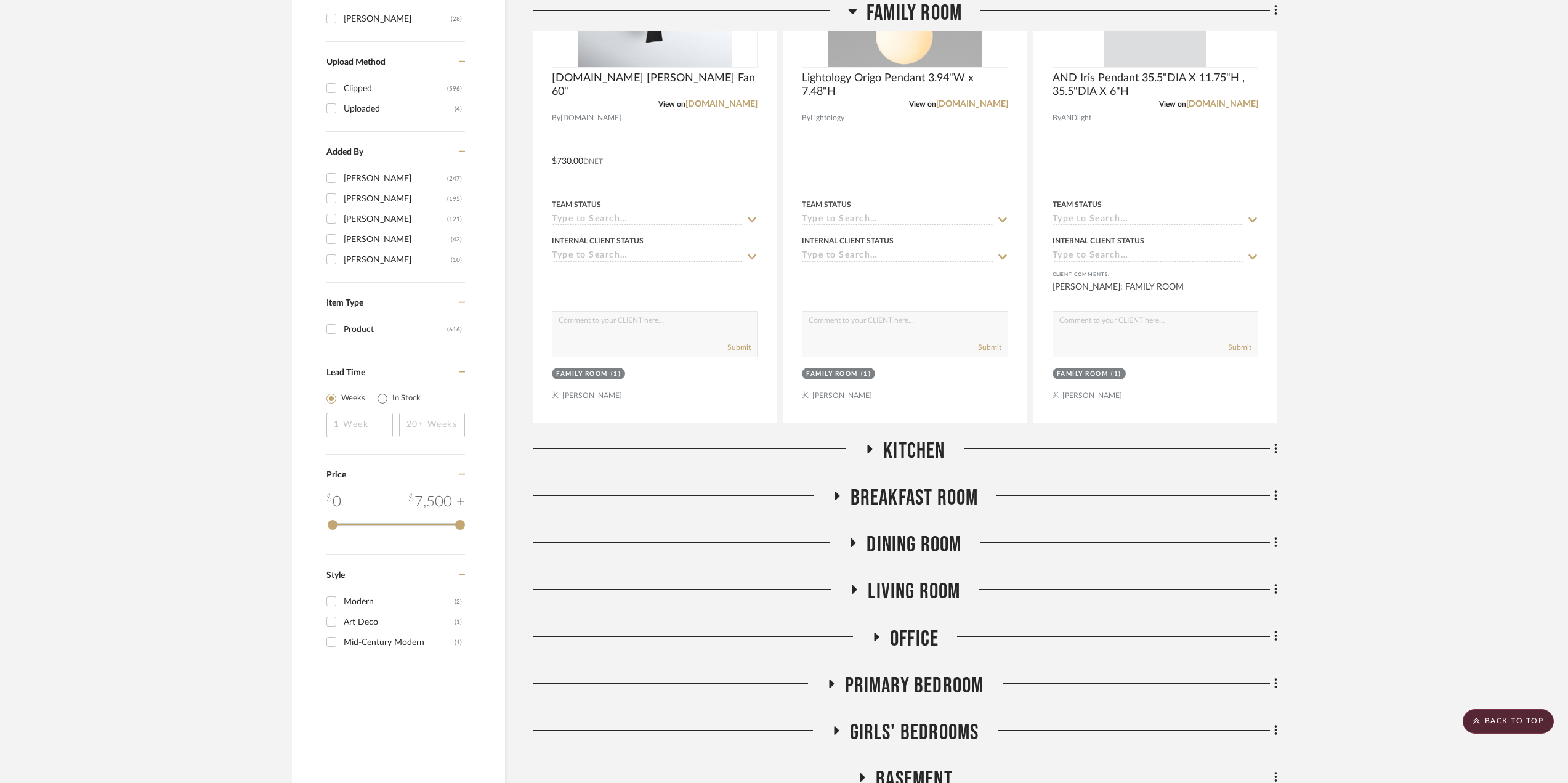
click at [868, 447] on icon at bounding box center [870, 449] width 5 height 9
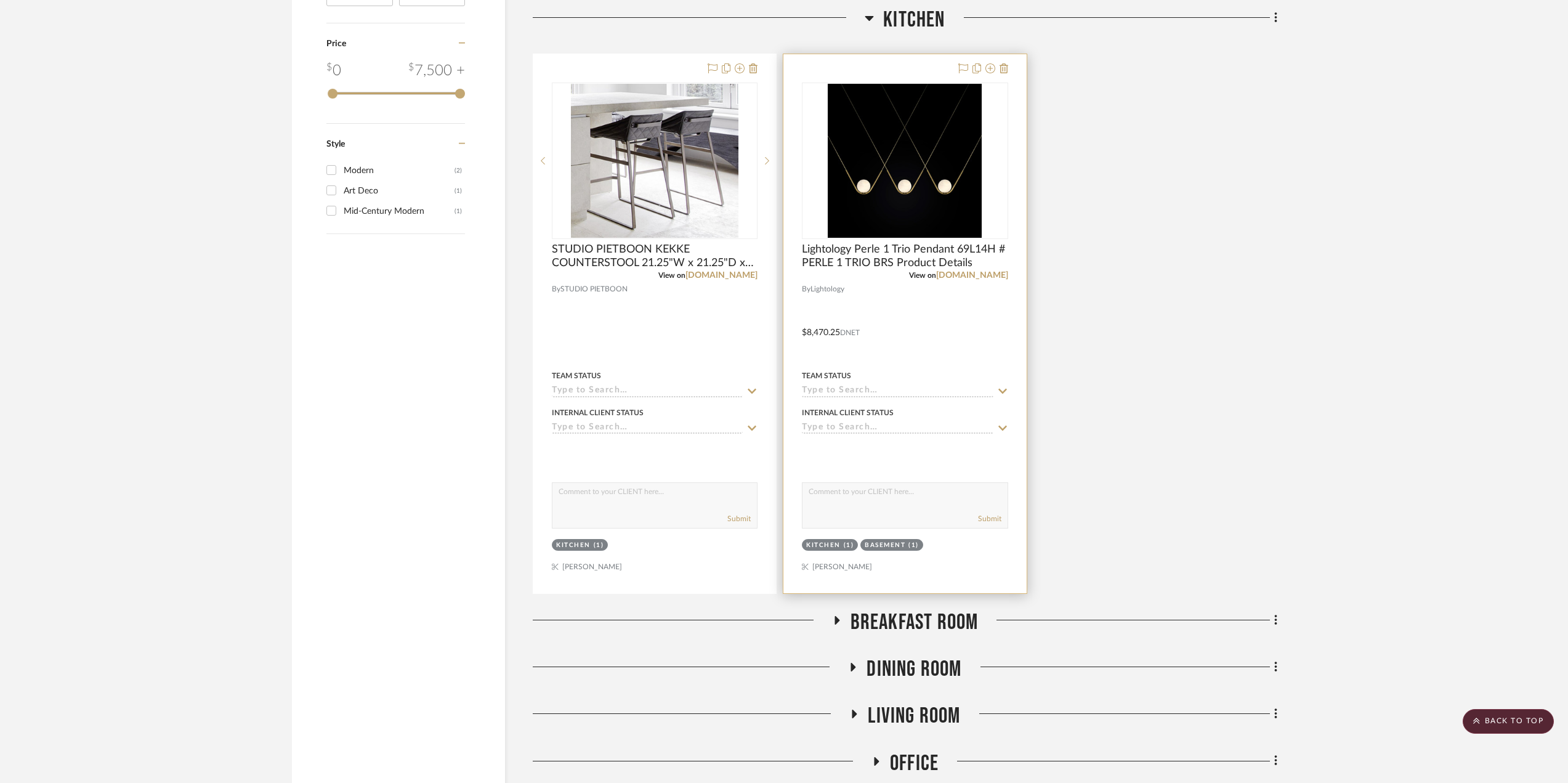
scroll to position [1724, 0]
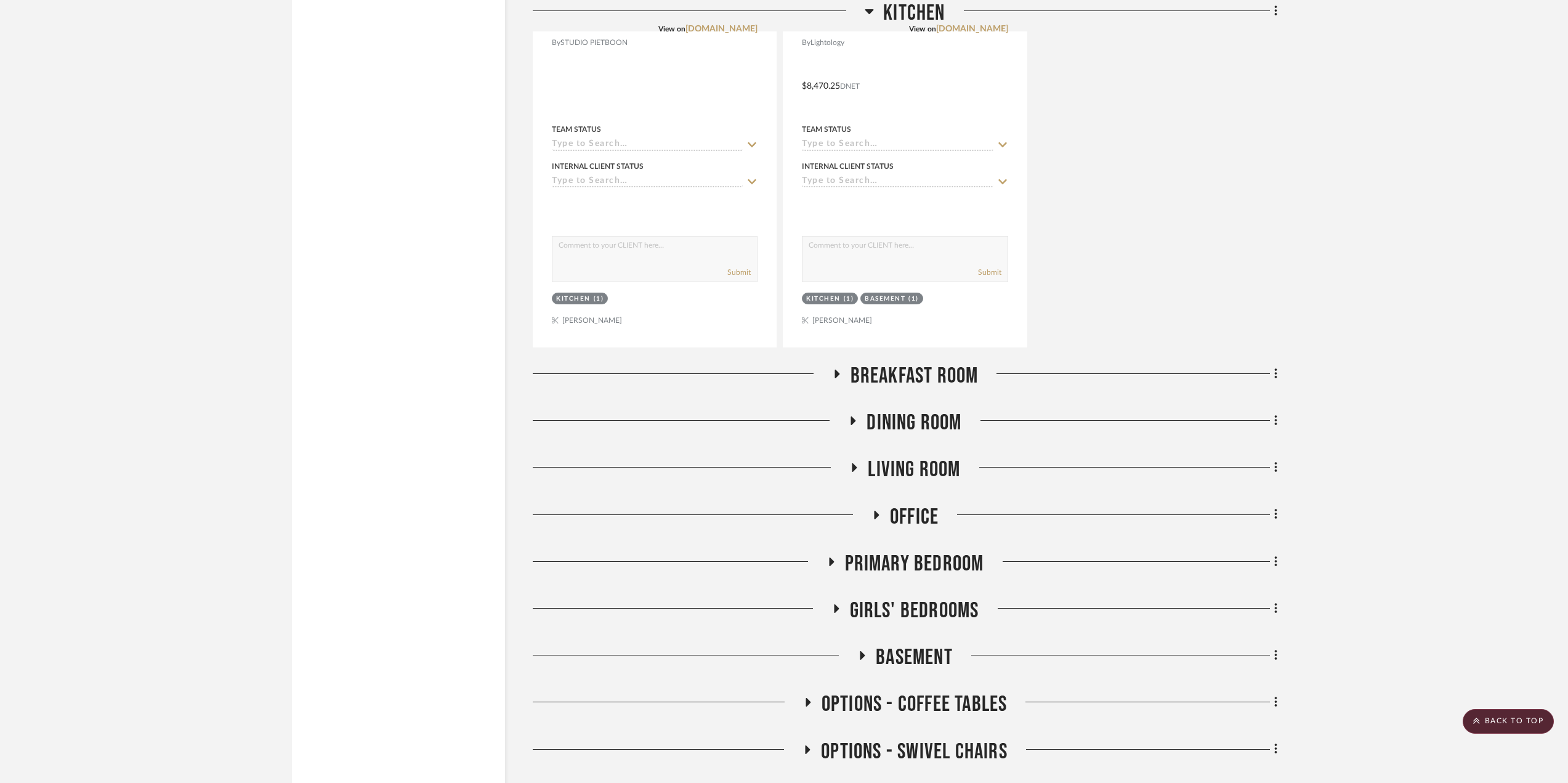
click at [834, 376] on icon at bounding box center [836, 374] width 5 height 9
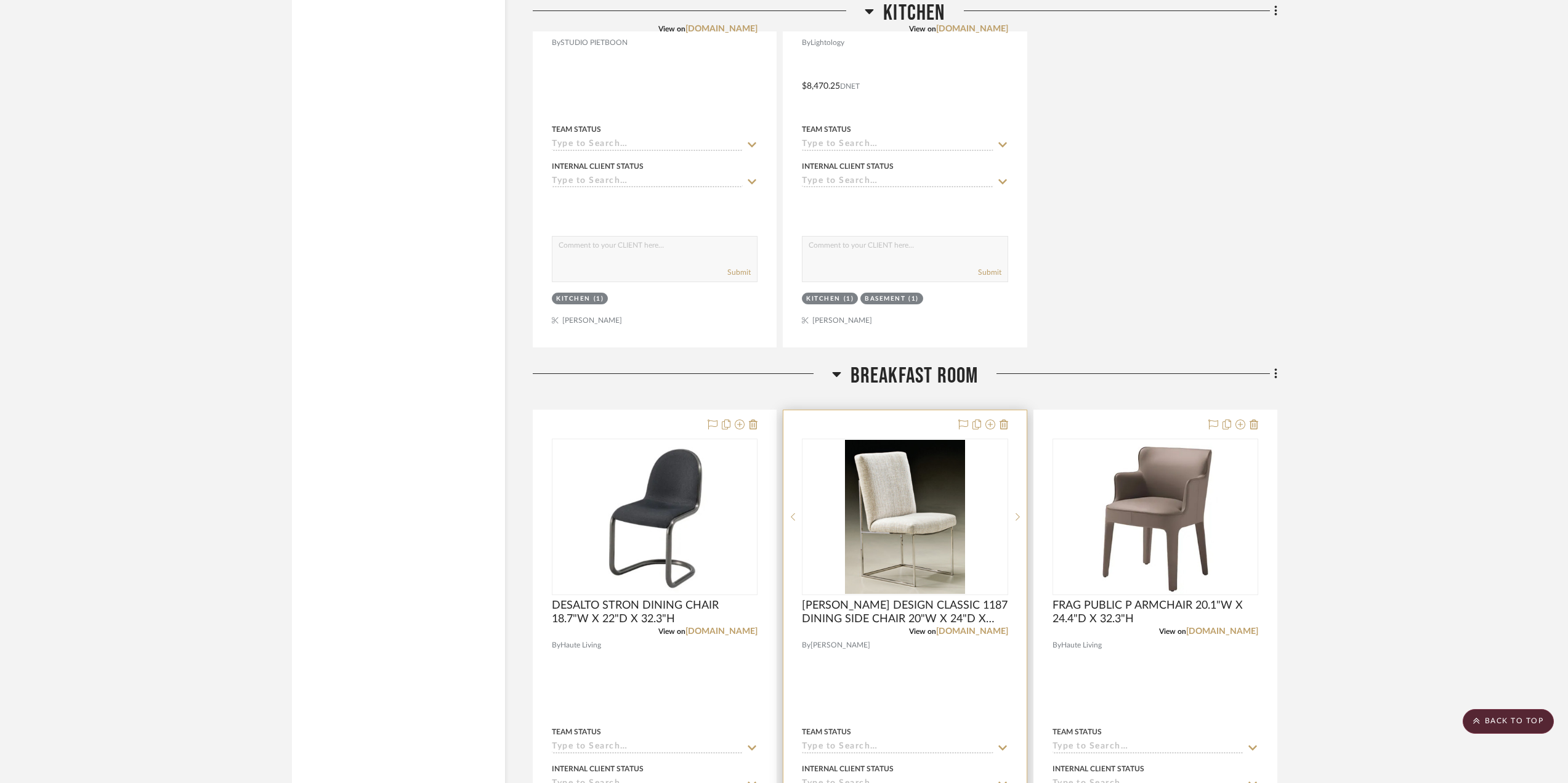
scroll to position [1355, 0]
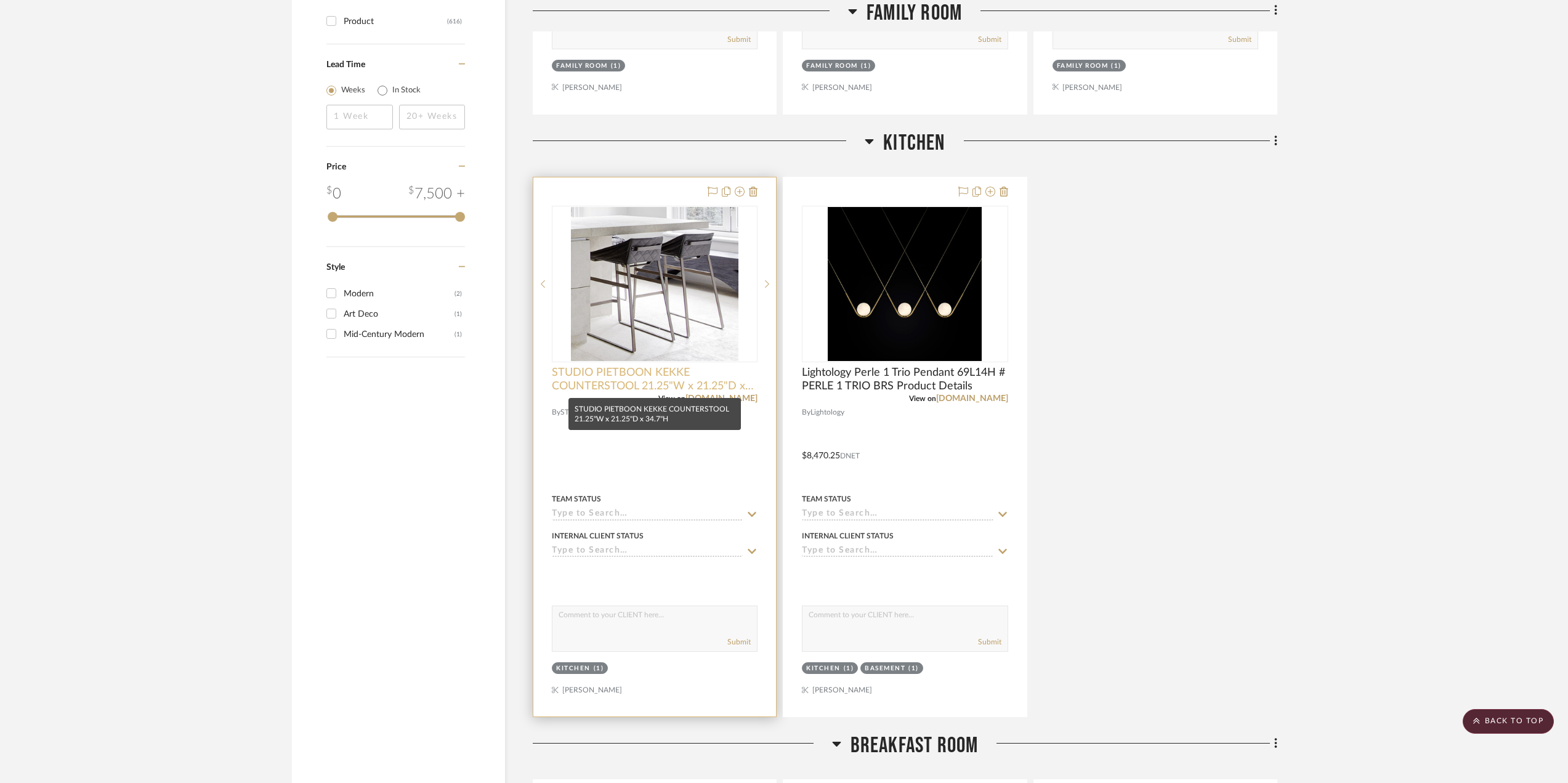
click at [661, 379] on span "STUDIO PIETBOON KEKKE COUNTERSTOOL 21.25"W x 21.25"D x 34.7"H" at bounding box center [655, 379] width 205 height 27
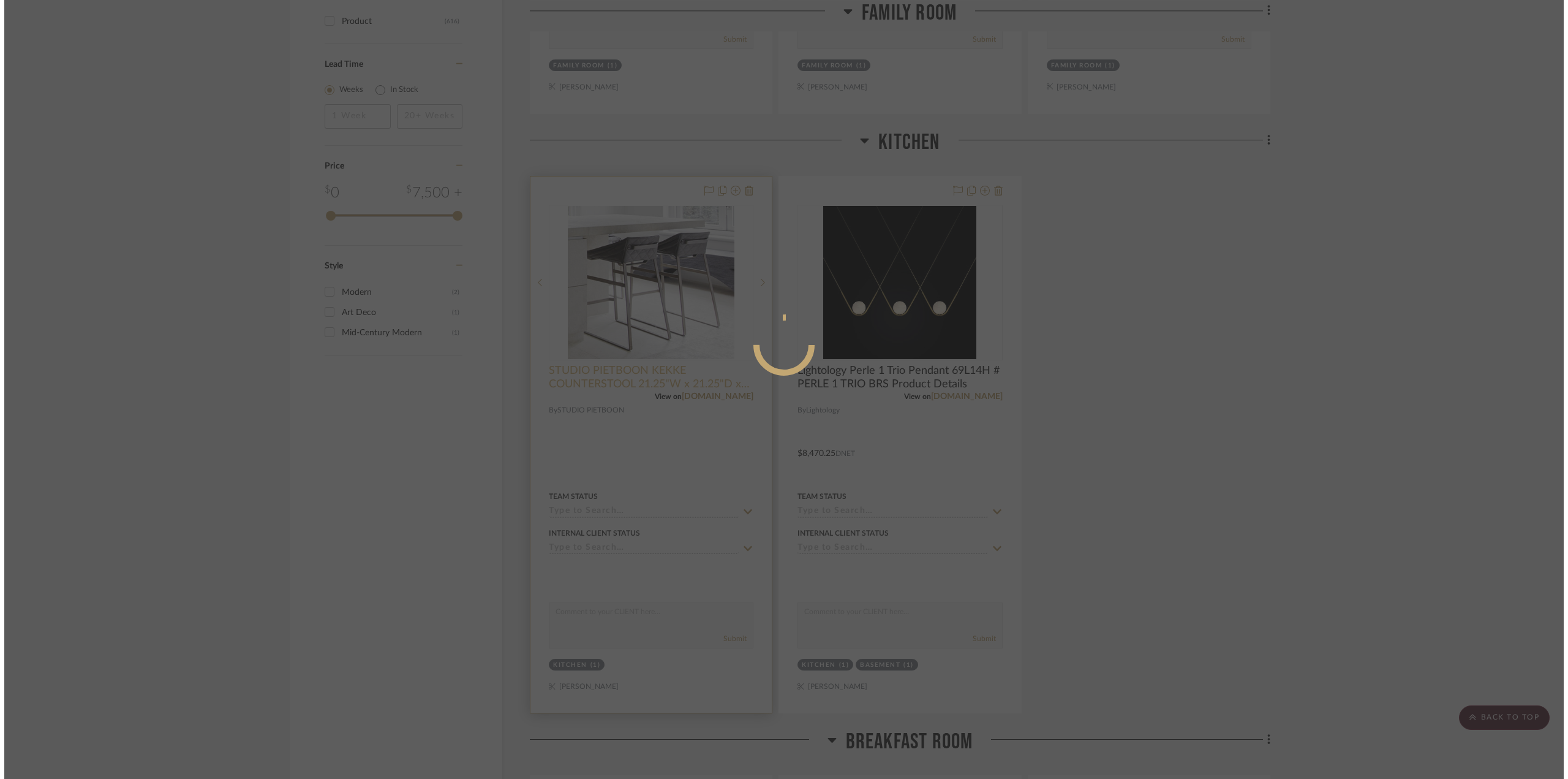
scroll to position [0, 0]
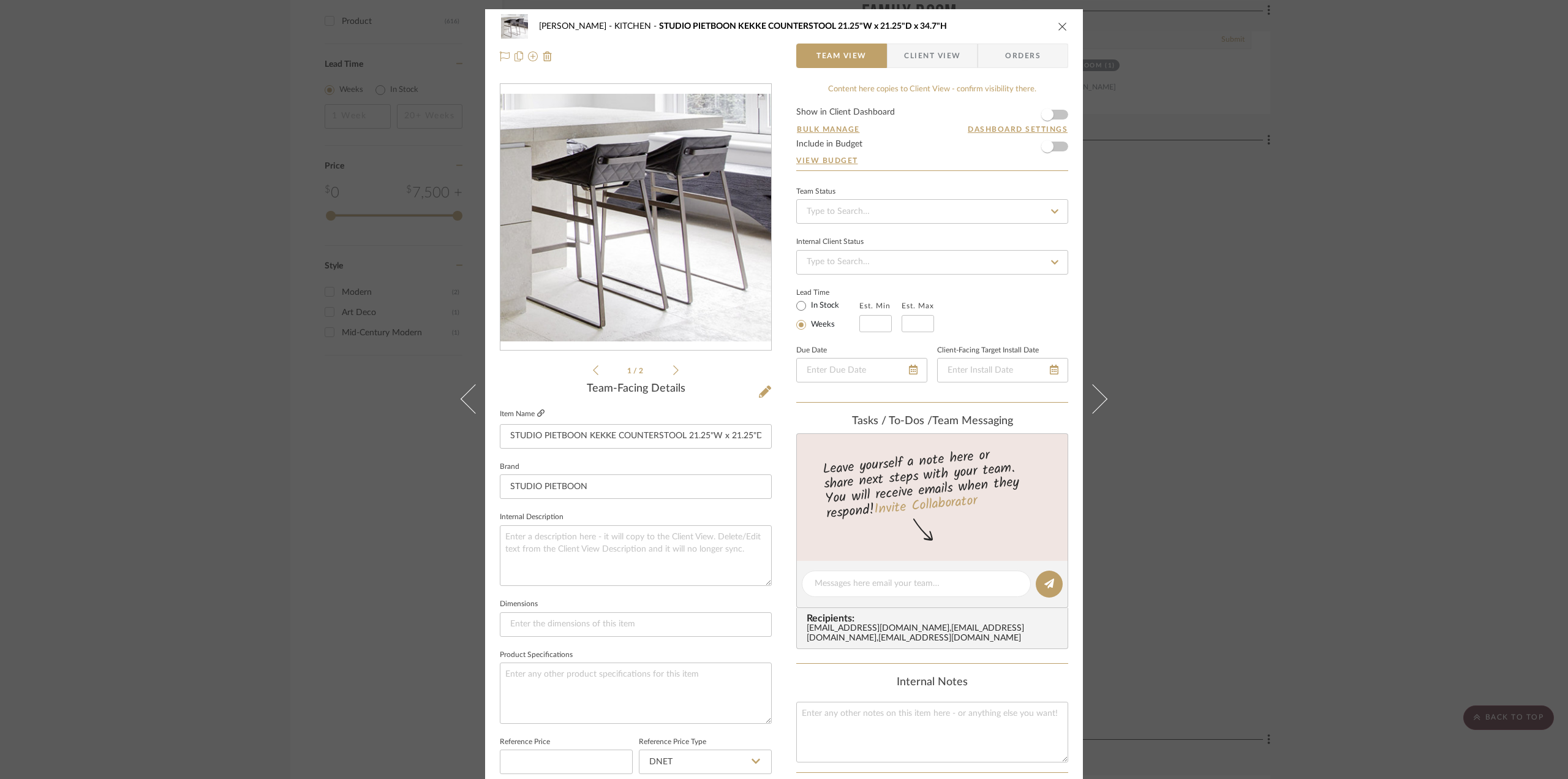
click at [537, 415] on icon at bounding box center [540, 413] width 7 height 7
click at [1061, 20] on div "Chernawsky KITCHEN STUDIO PIETBOON KEKKE COUNTERSTOOL 21.25"W x 21.25"D x 34.7"H" at bounding box center [784, 26] width 568 height 25
click at [1057, 24] on icon "close" at bounding box center [1062, 26] width 10 height 10
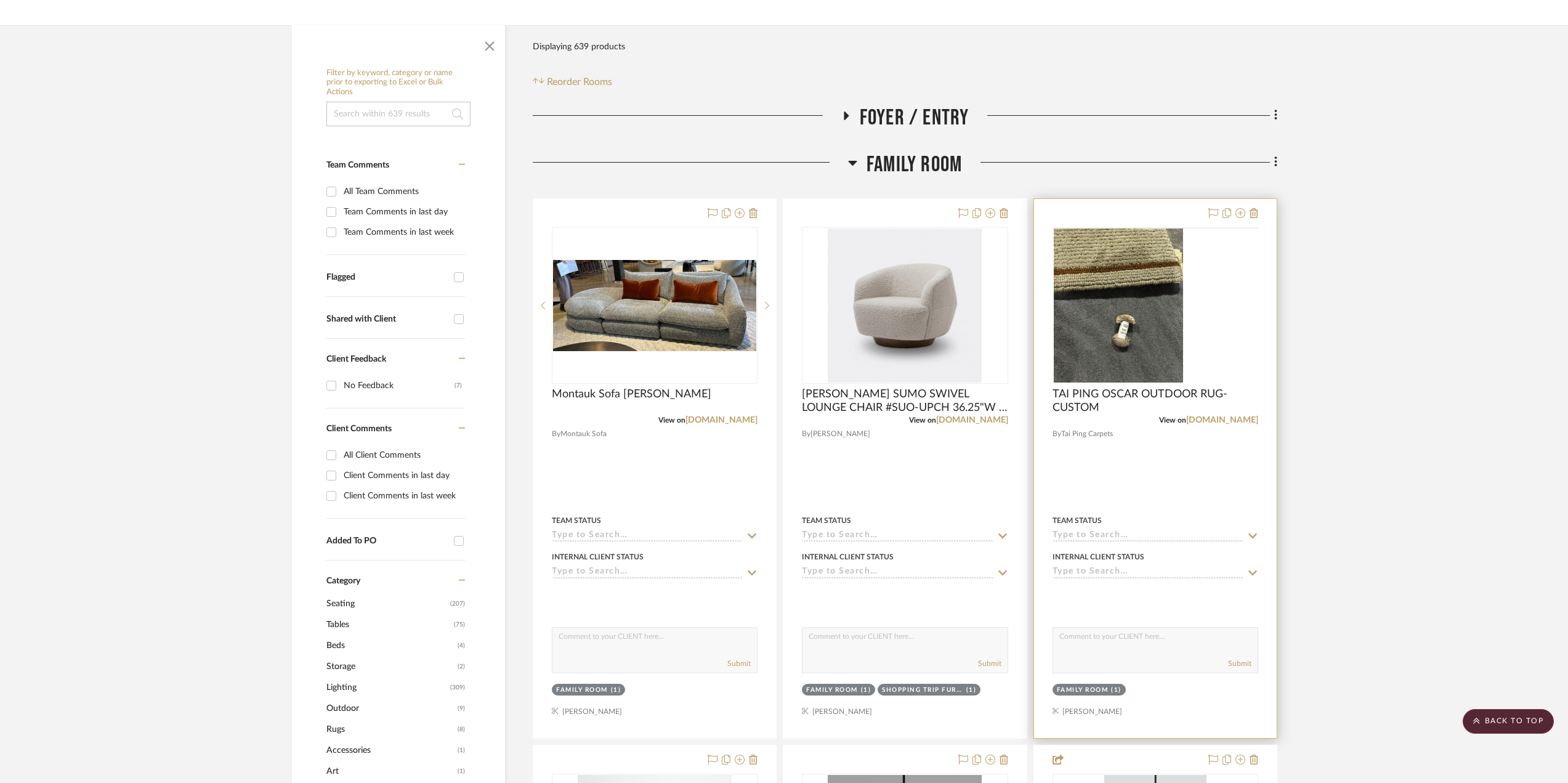
scroll to position [61, 0]
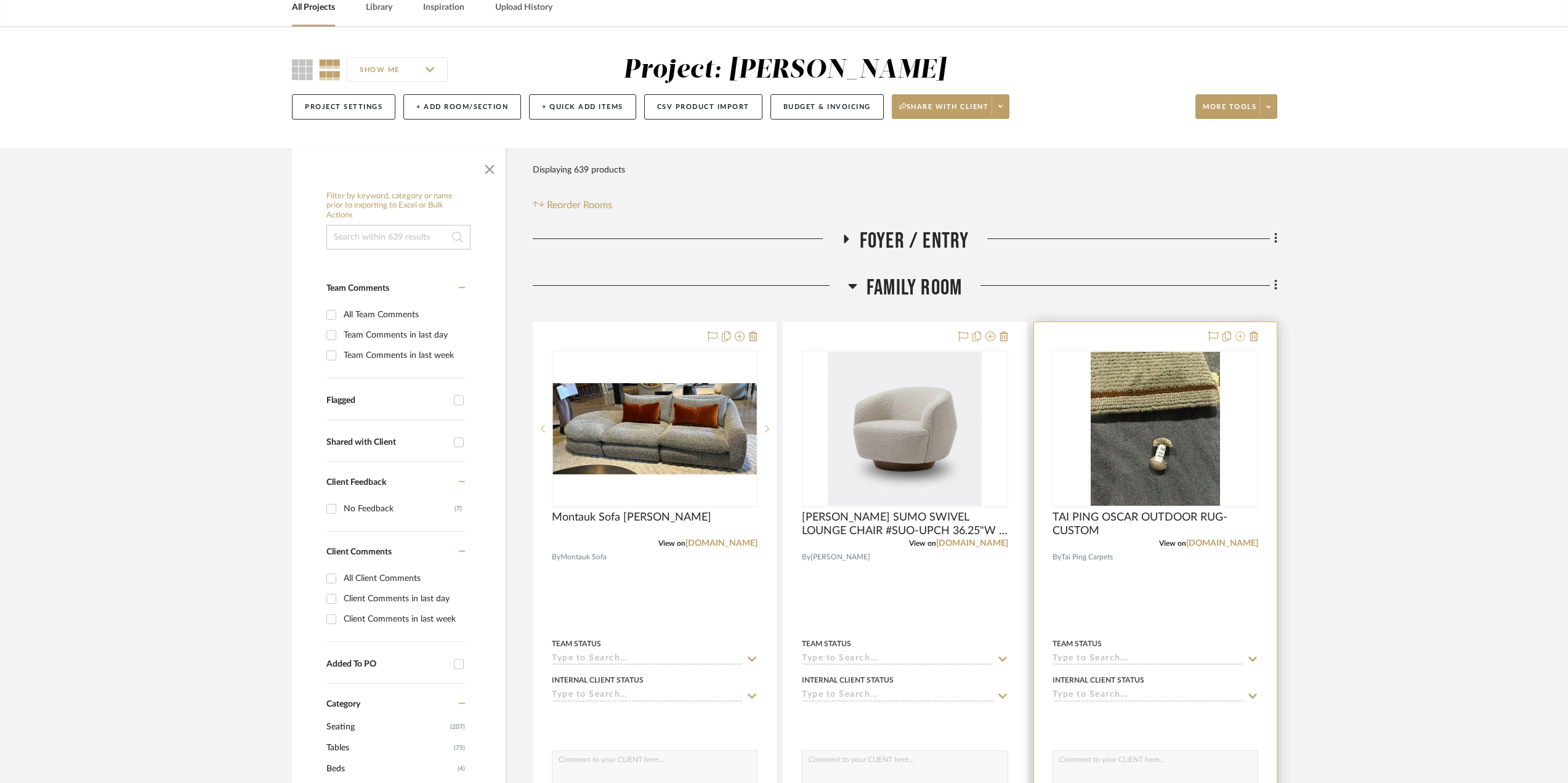
click at [1244, 336] on icon at bounding box center [1240, 337] width 10 height 10
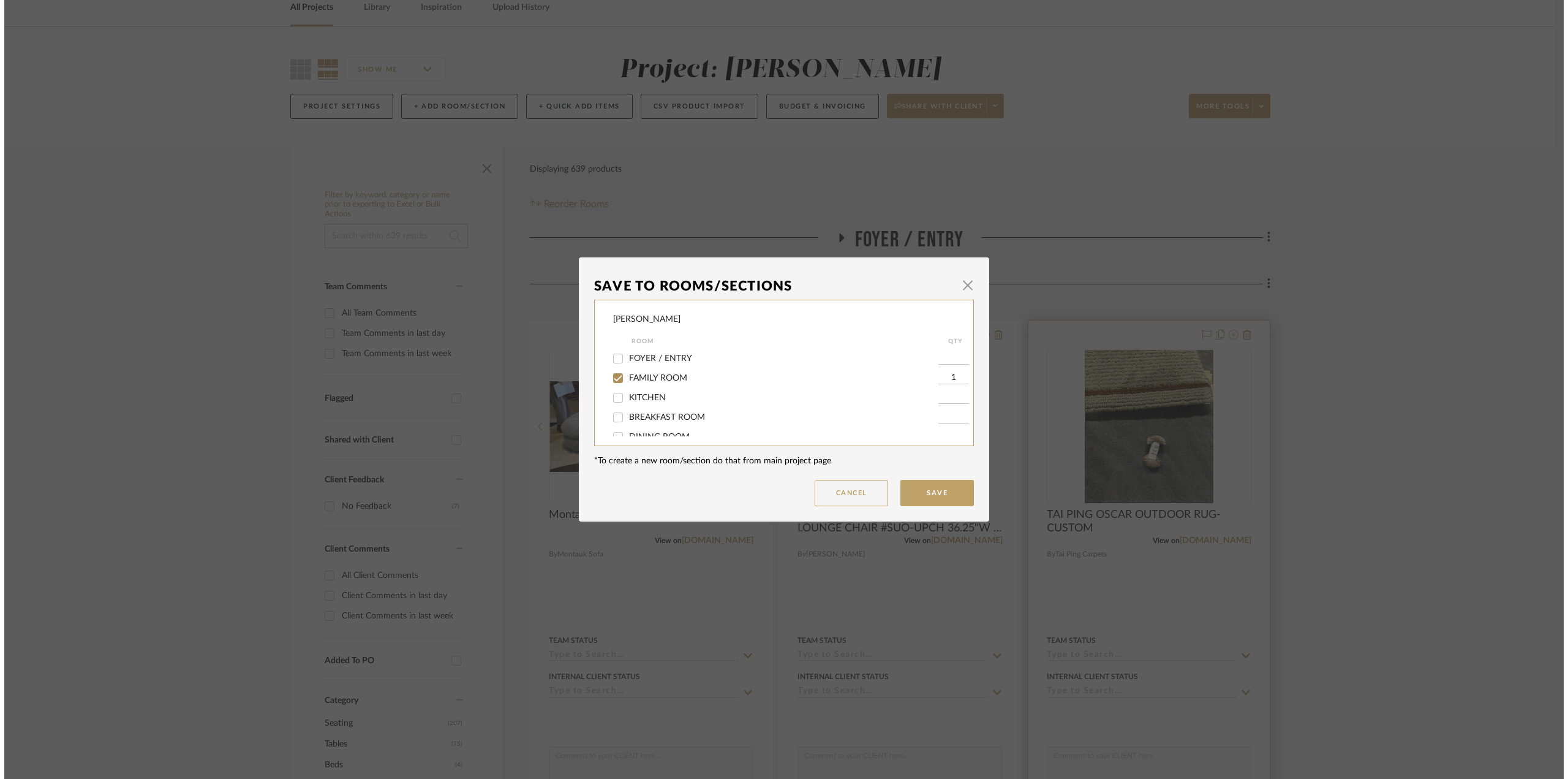
scroll to position [0, 0]
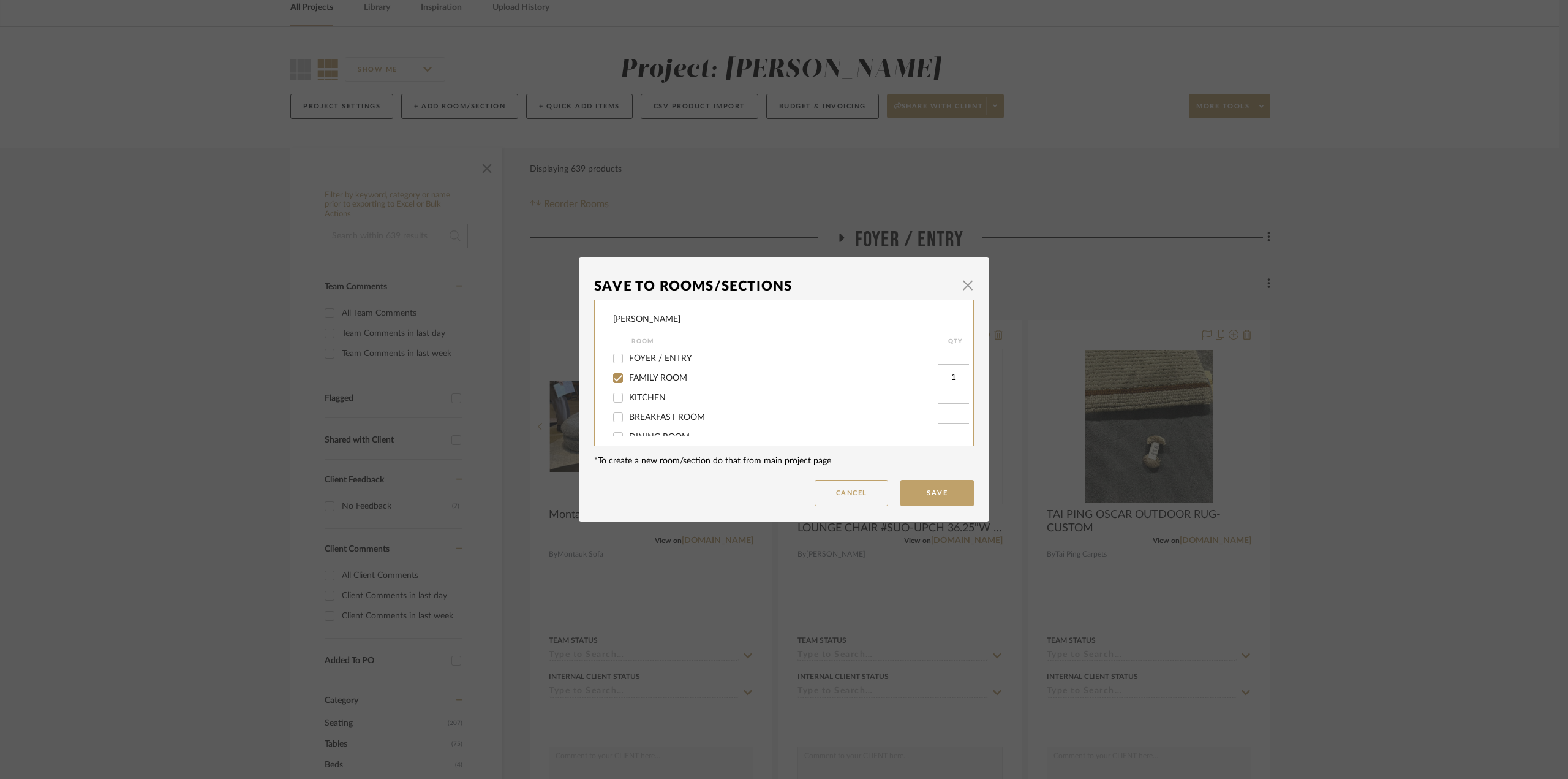
drag, startPoint x: 860, startPoint y: 498, endPoint x: 1047, endPoint y: 521, distance: 188.4
click at [863, 498] on button "Cancel" at bounding box center [852, 492] width 74 height 26
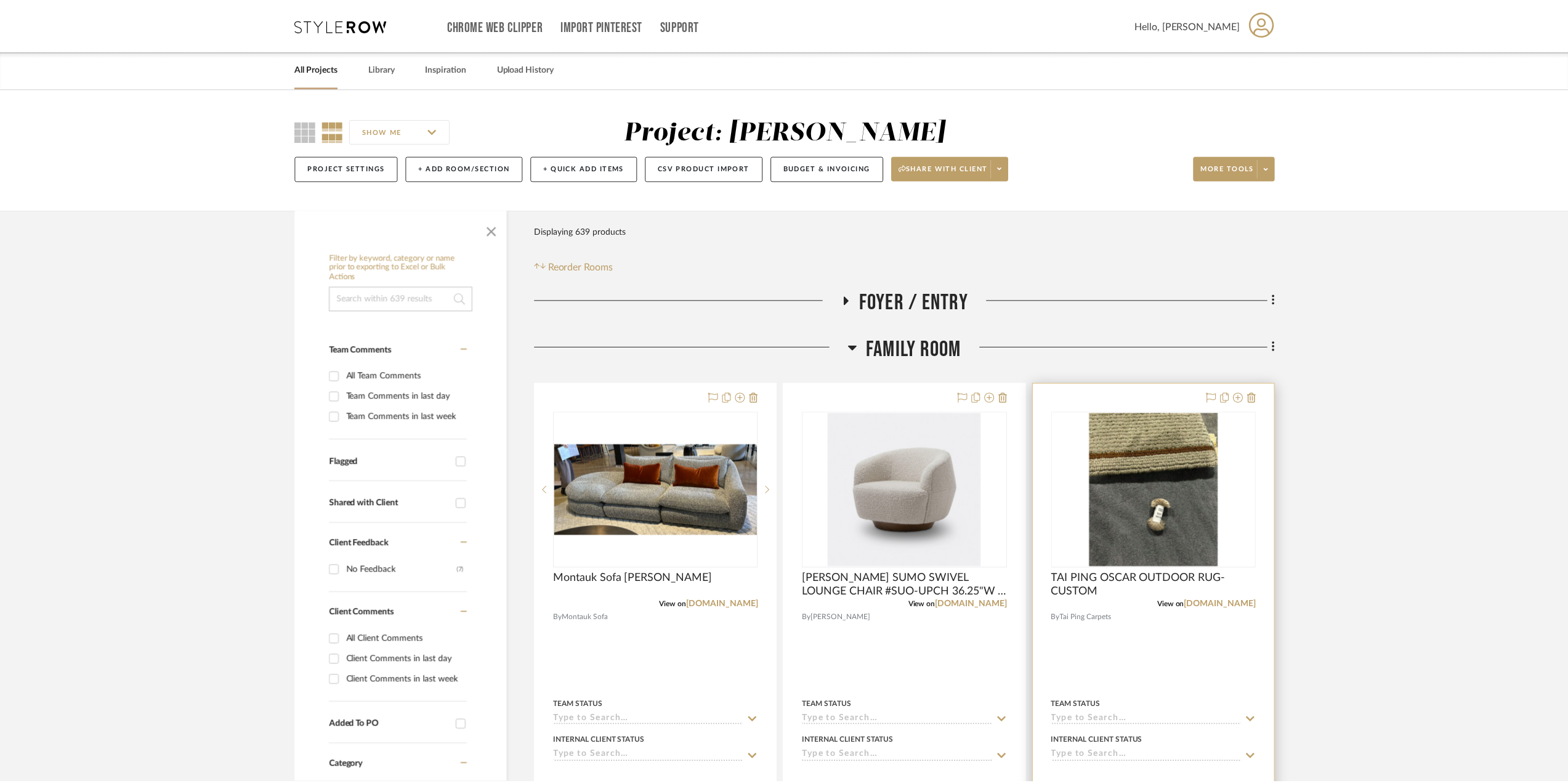
scroll to position [61, 0]
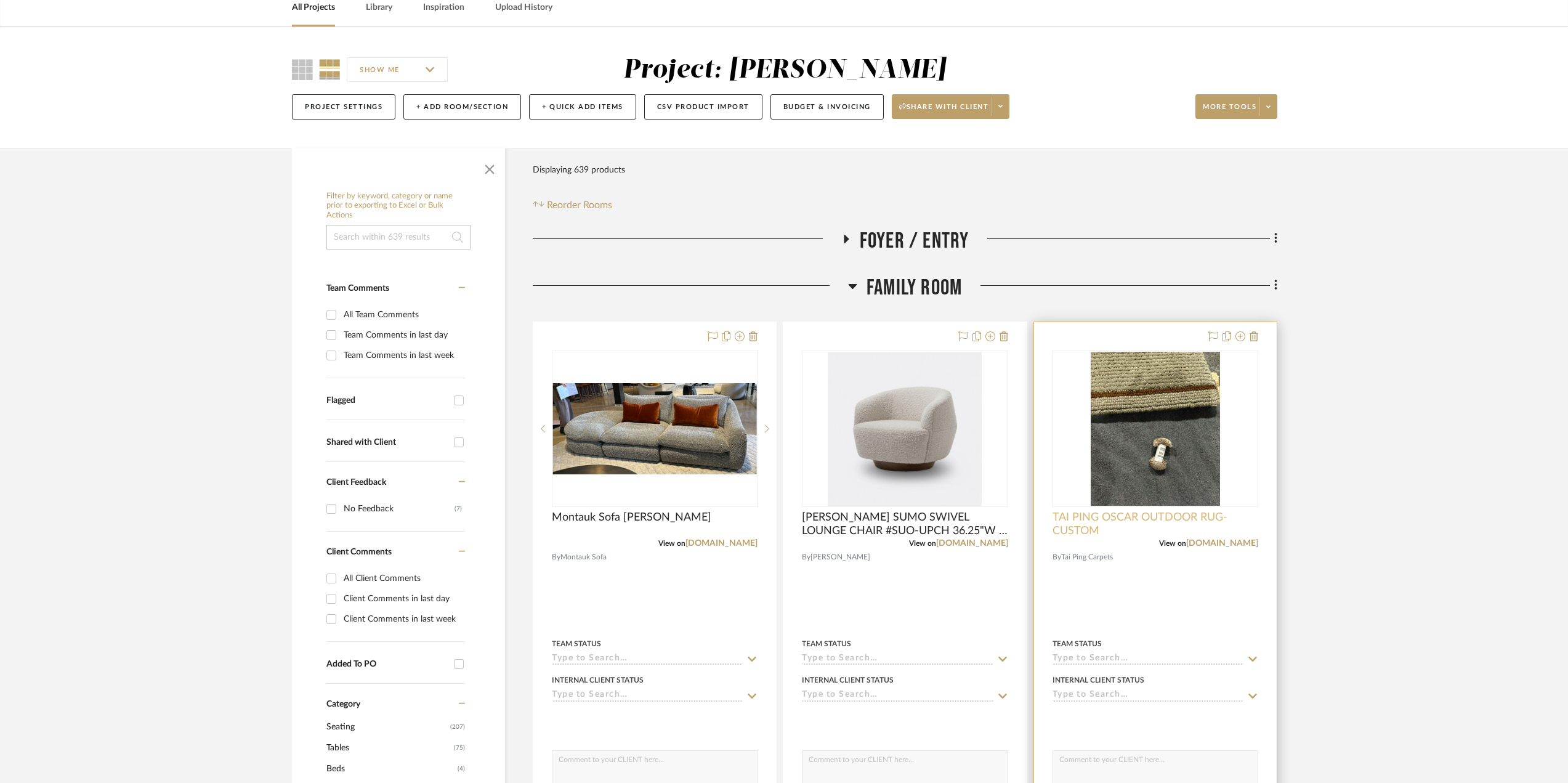
click at [1119, 525] on span "TAI PING OSCAR OUTDOOR RUG- CUSTOM" at bounding box center [1155, 524] width 205 height 27
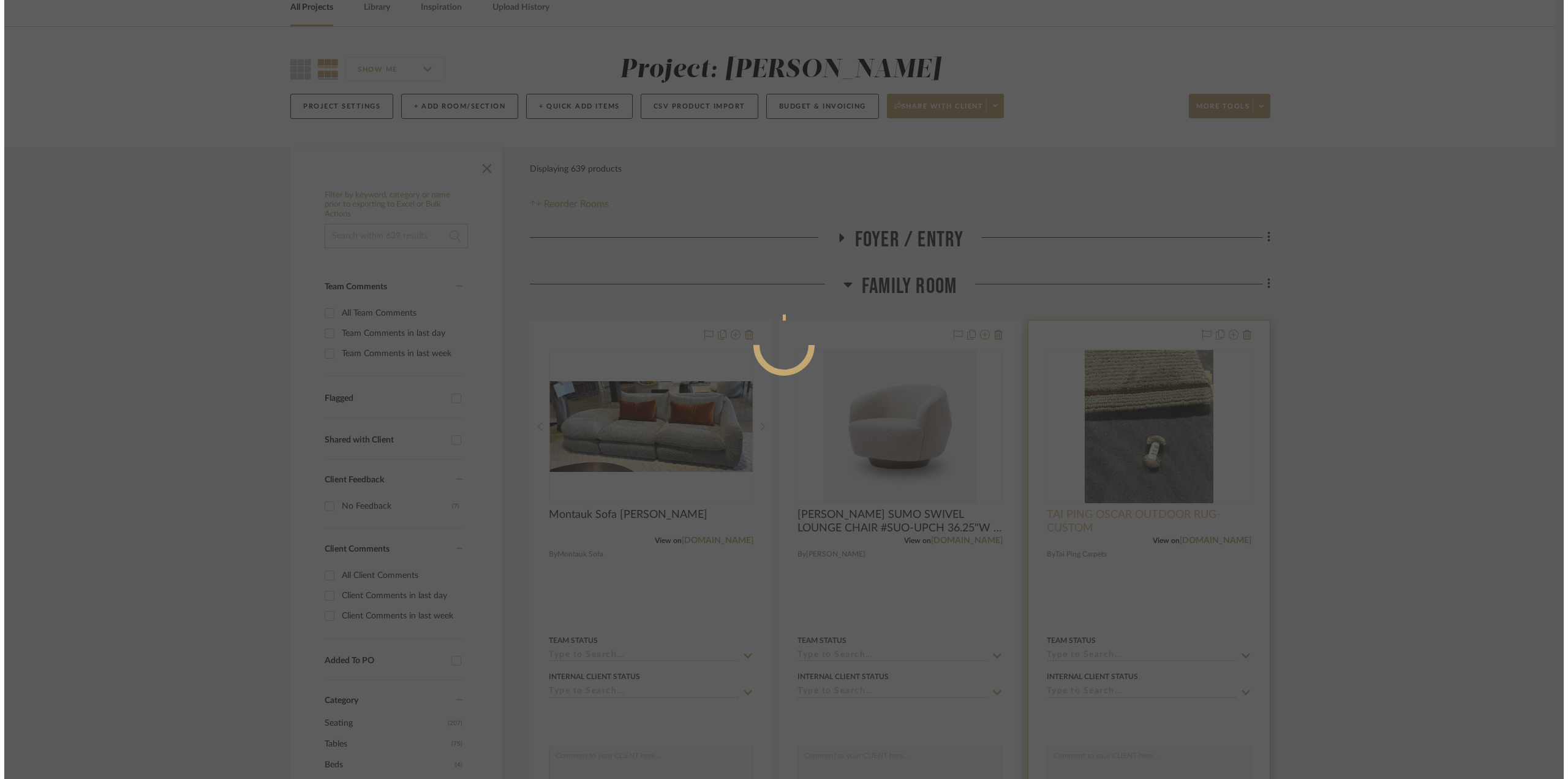
scroll to position [0, 0]
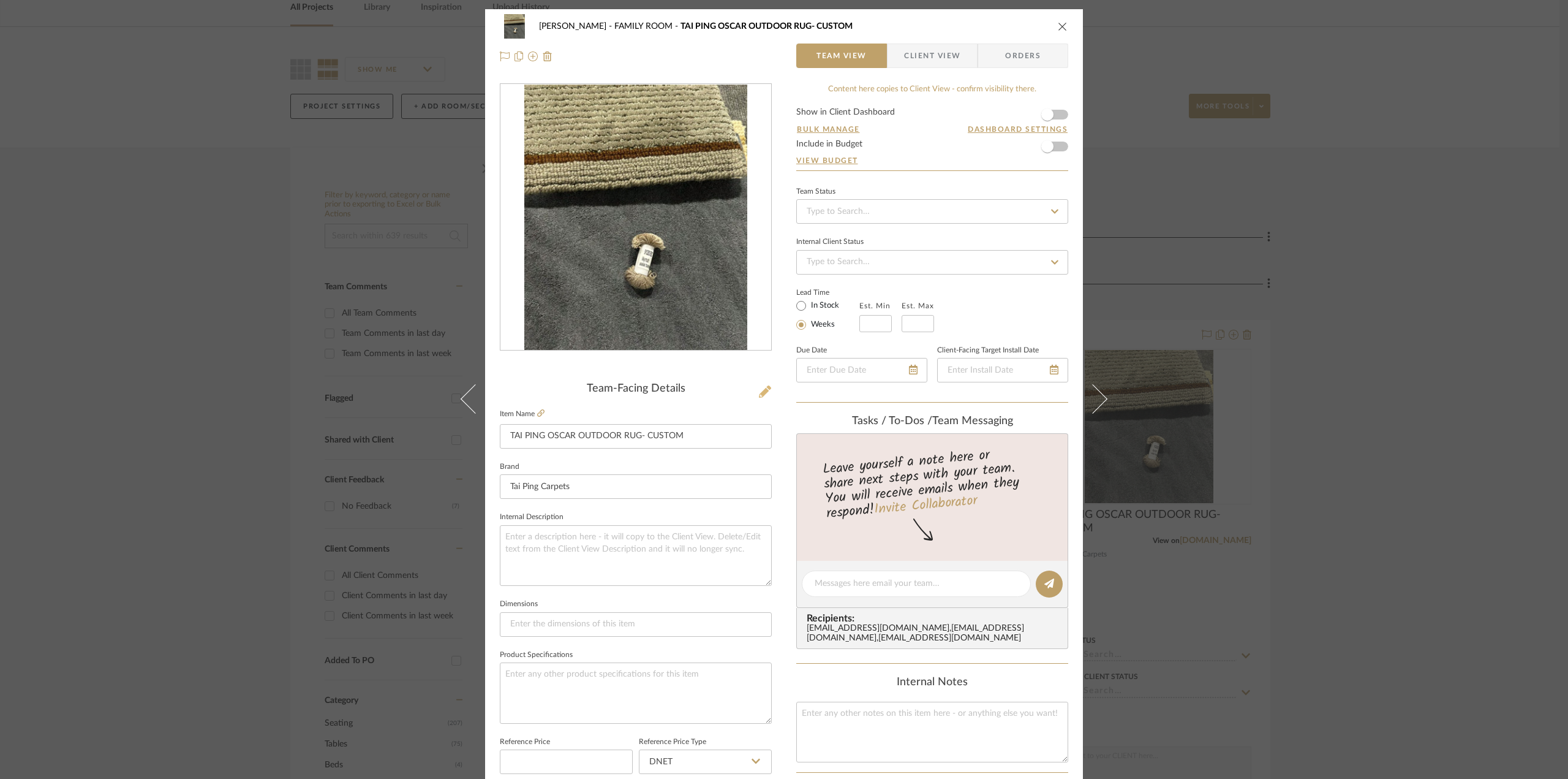
click at [759, 392] on icon at bounding box center [764, 391] width 12 height 12
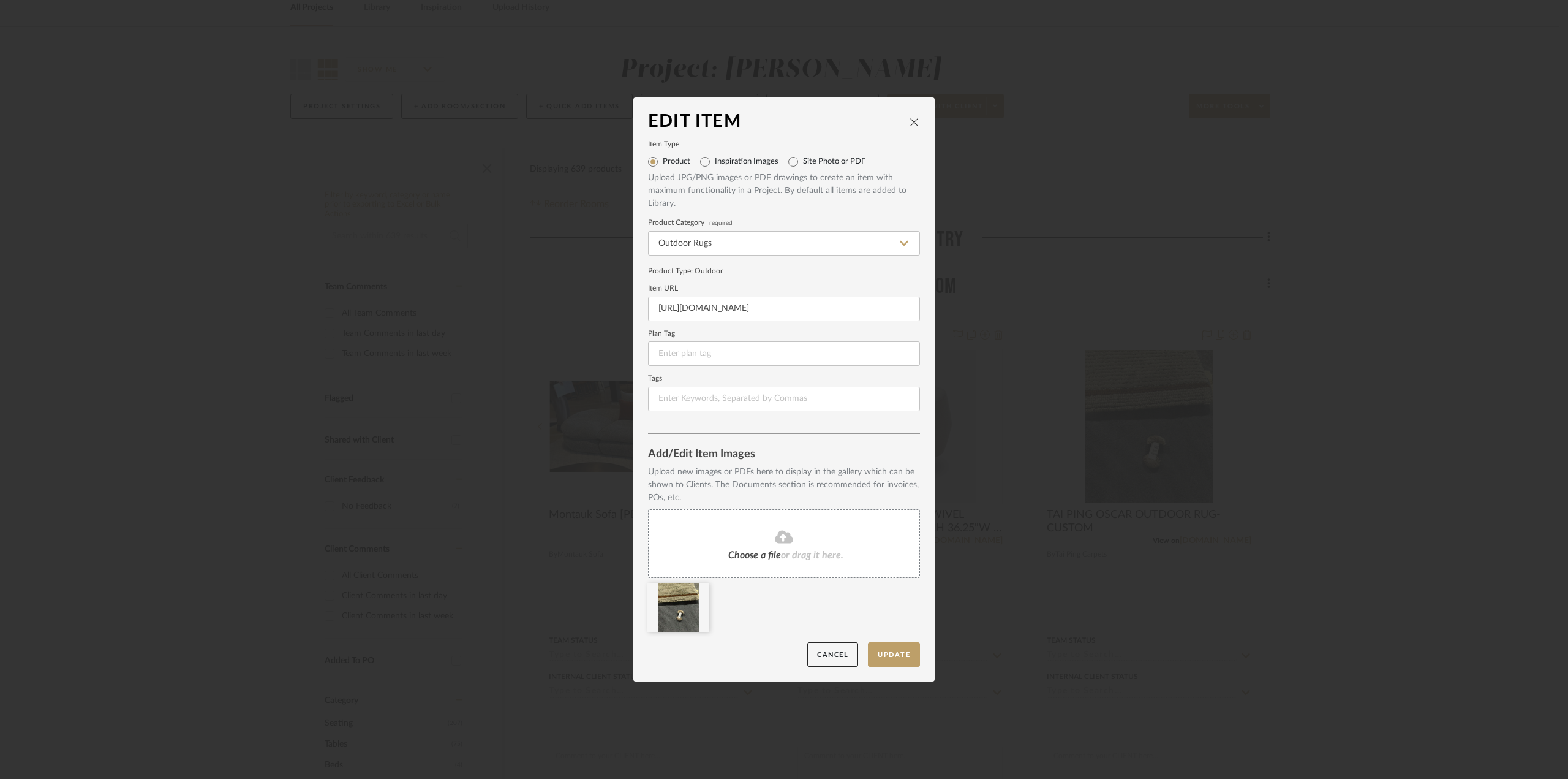
click at [774, 546] on div "Choose a file or drag it here." at bounding box center [784, 543] width 272 height 69
click at [895, 653] on button "Update" at bounding box center [894, 654] width 52 height 25
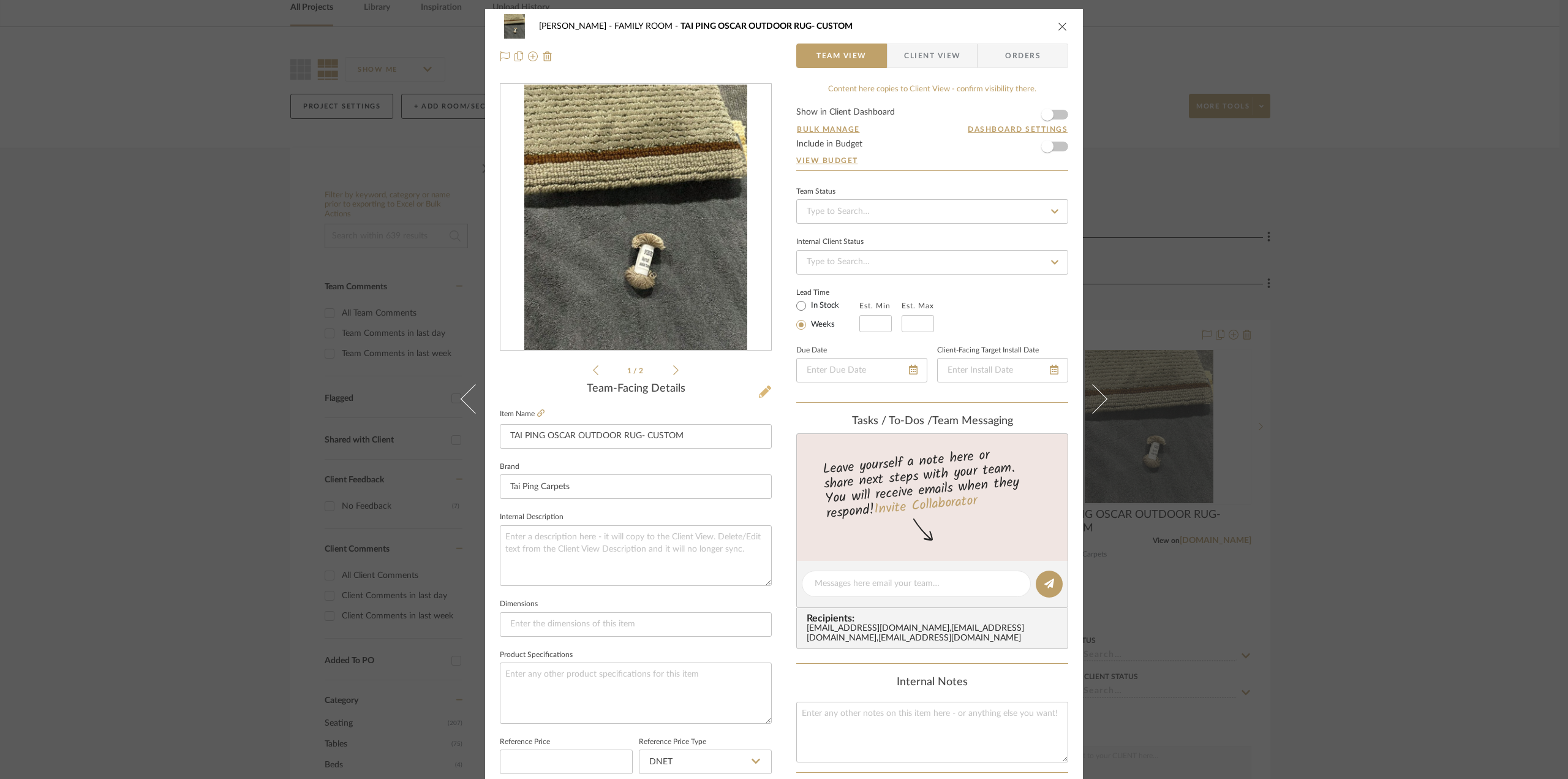
click at [764, 390] on icon at bounding box center [764, 391] width 12 height 12
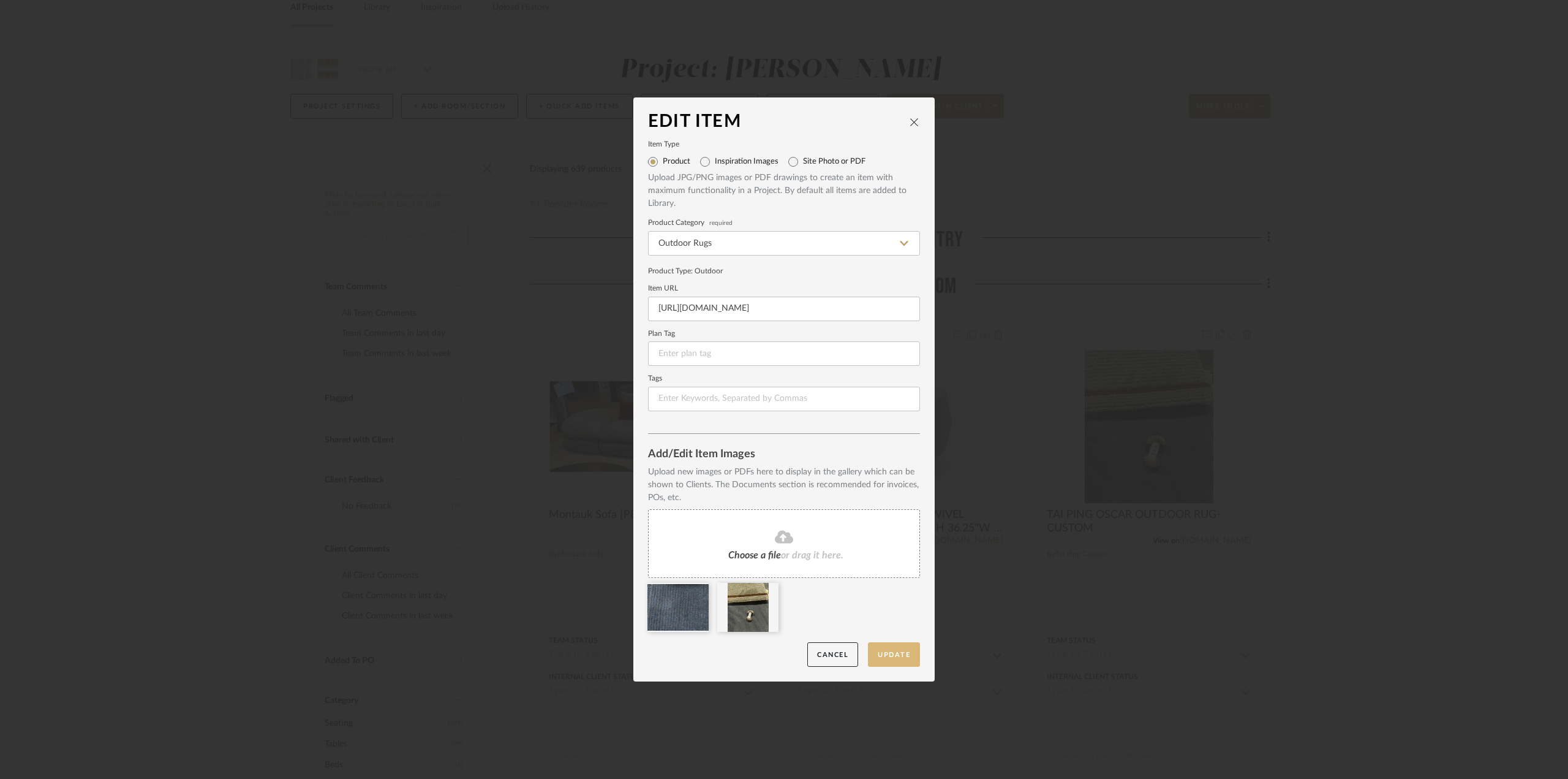
click at [882, 658] on button "Update" at bounding box center [894, 654] width 52 height 25
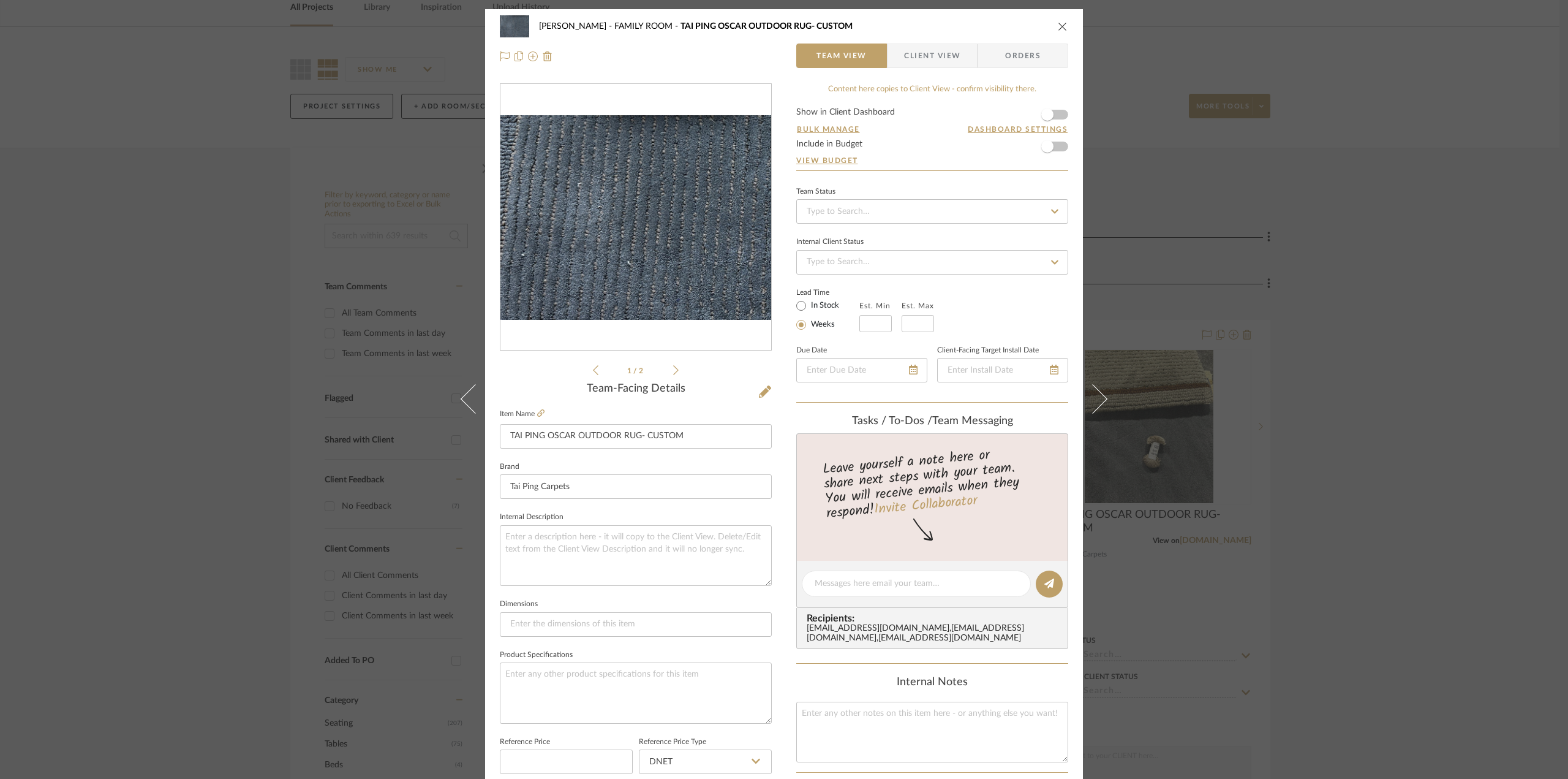
click at [1057, 23] on icon "close" at bounding box center [1062, 26] width 10 height 10
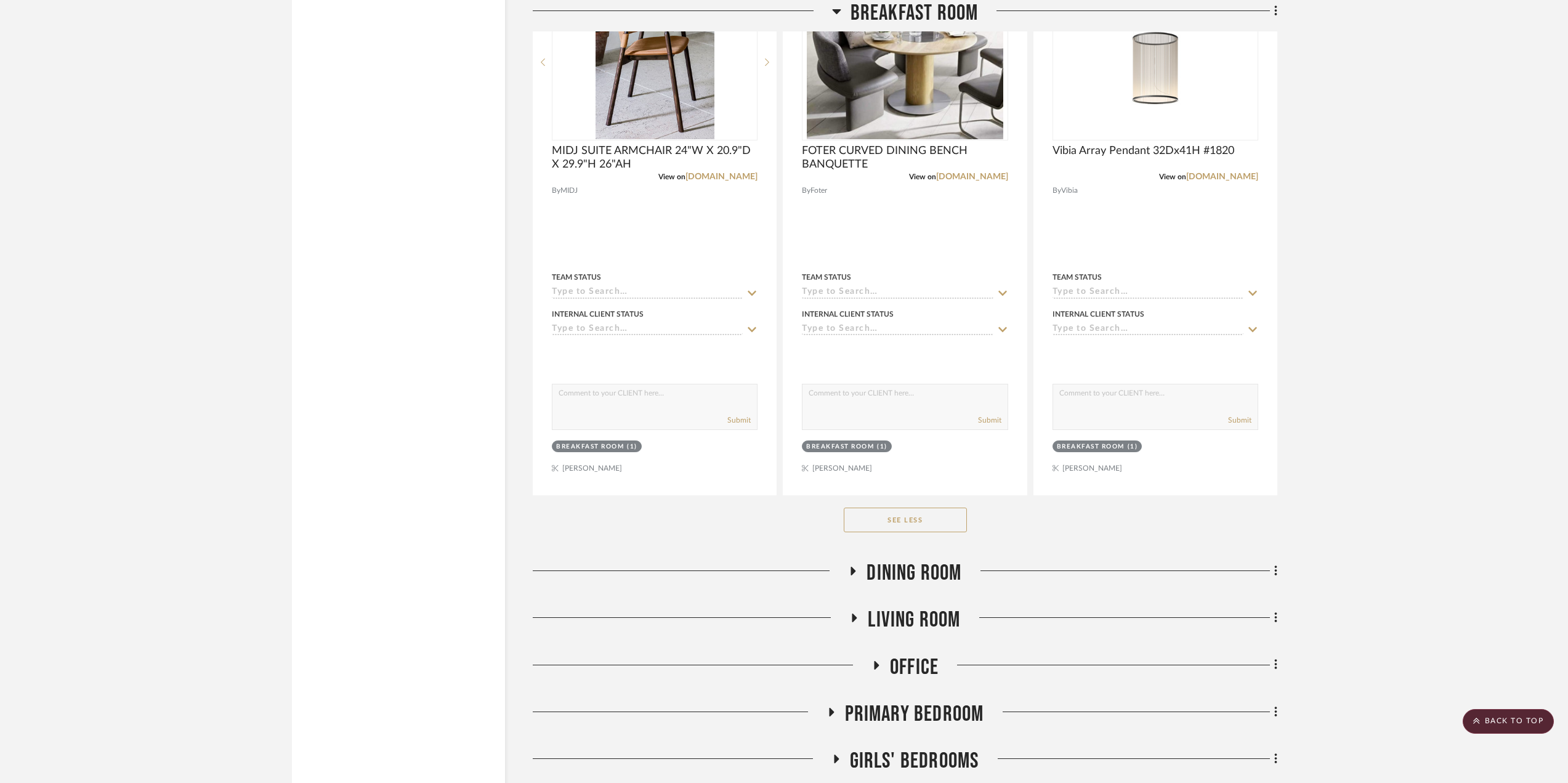
scroll to position [16567, 0]
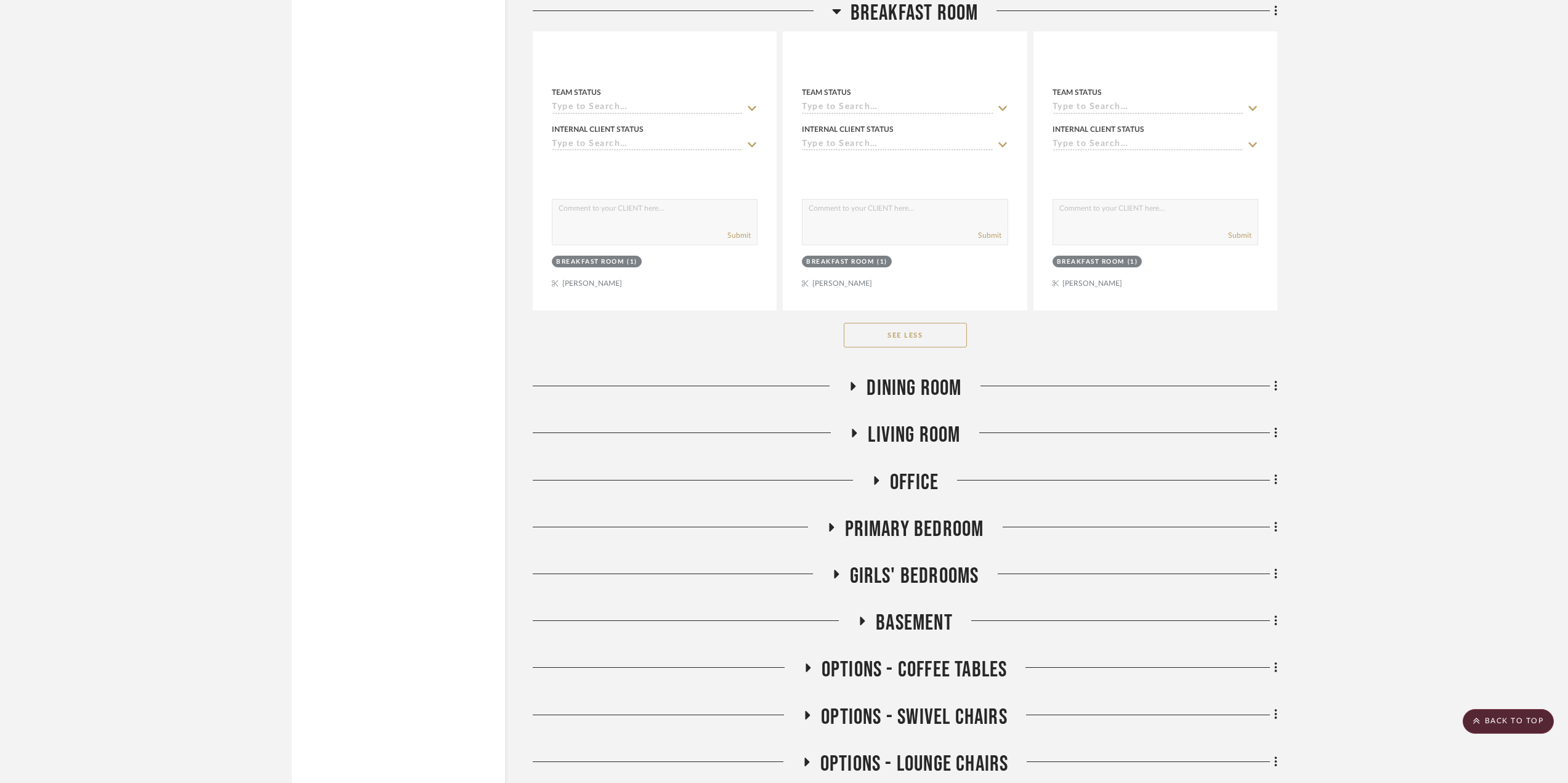
click at [852, 384] on icon at bounding box center [854, 386] width 5 height 9
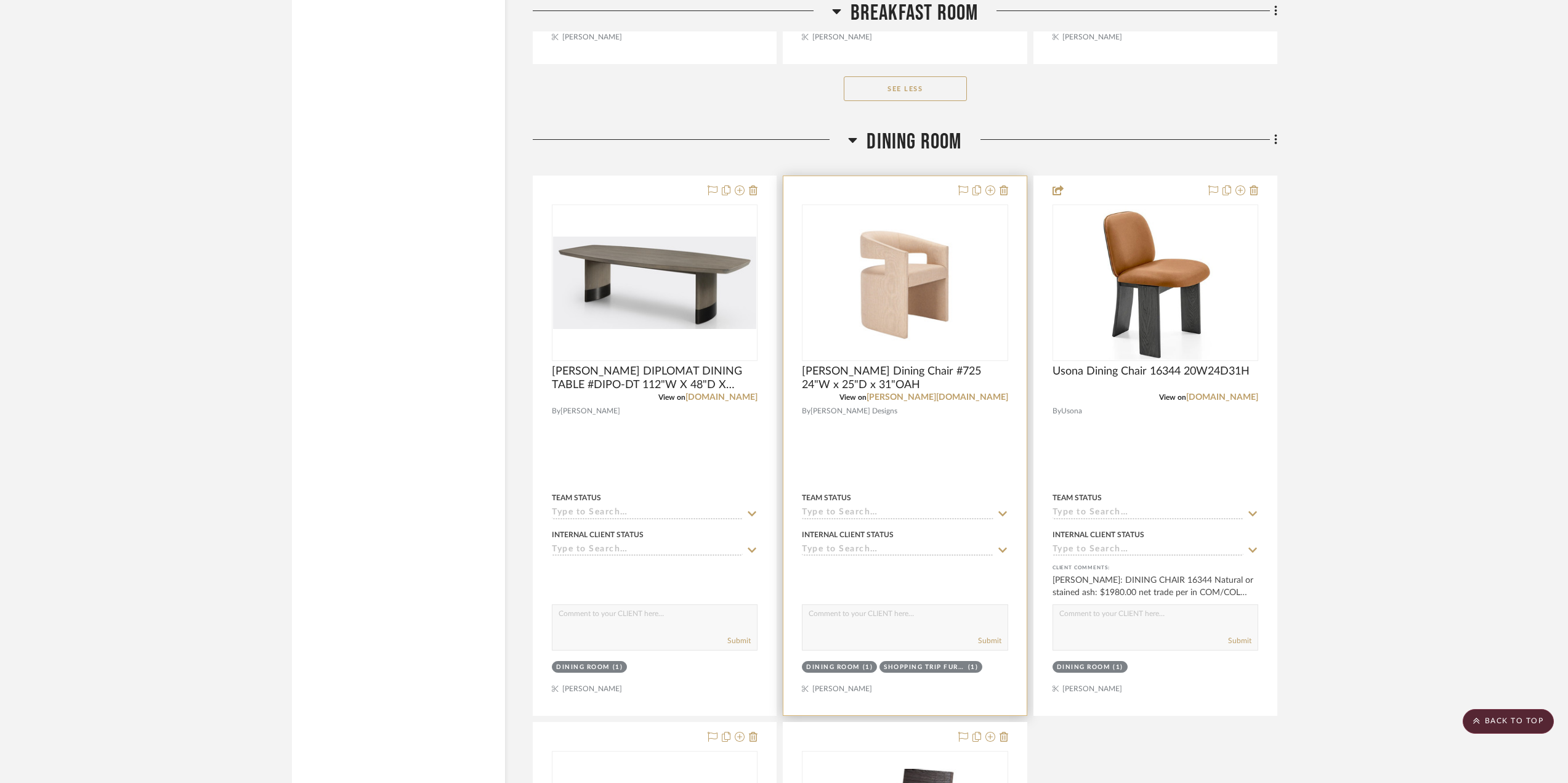
scroll to position [17060, 0]
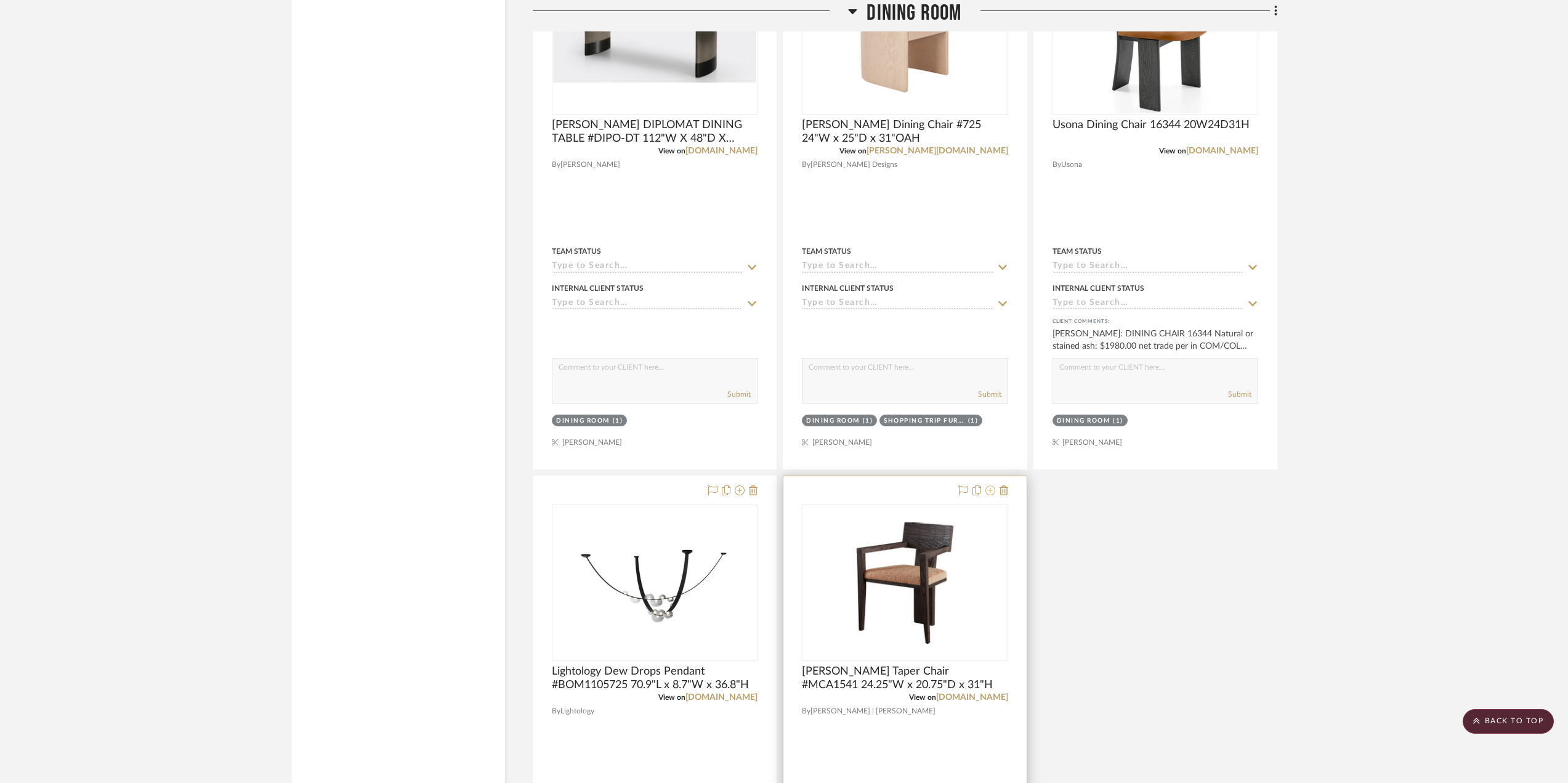
click at [988, 491] on icon at bounding box center [990, 491] width 10 height 10
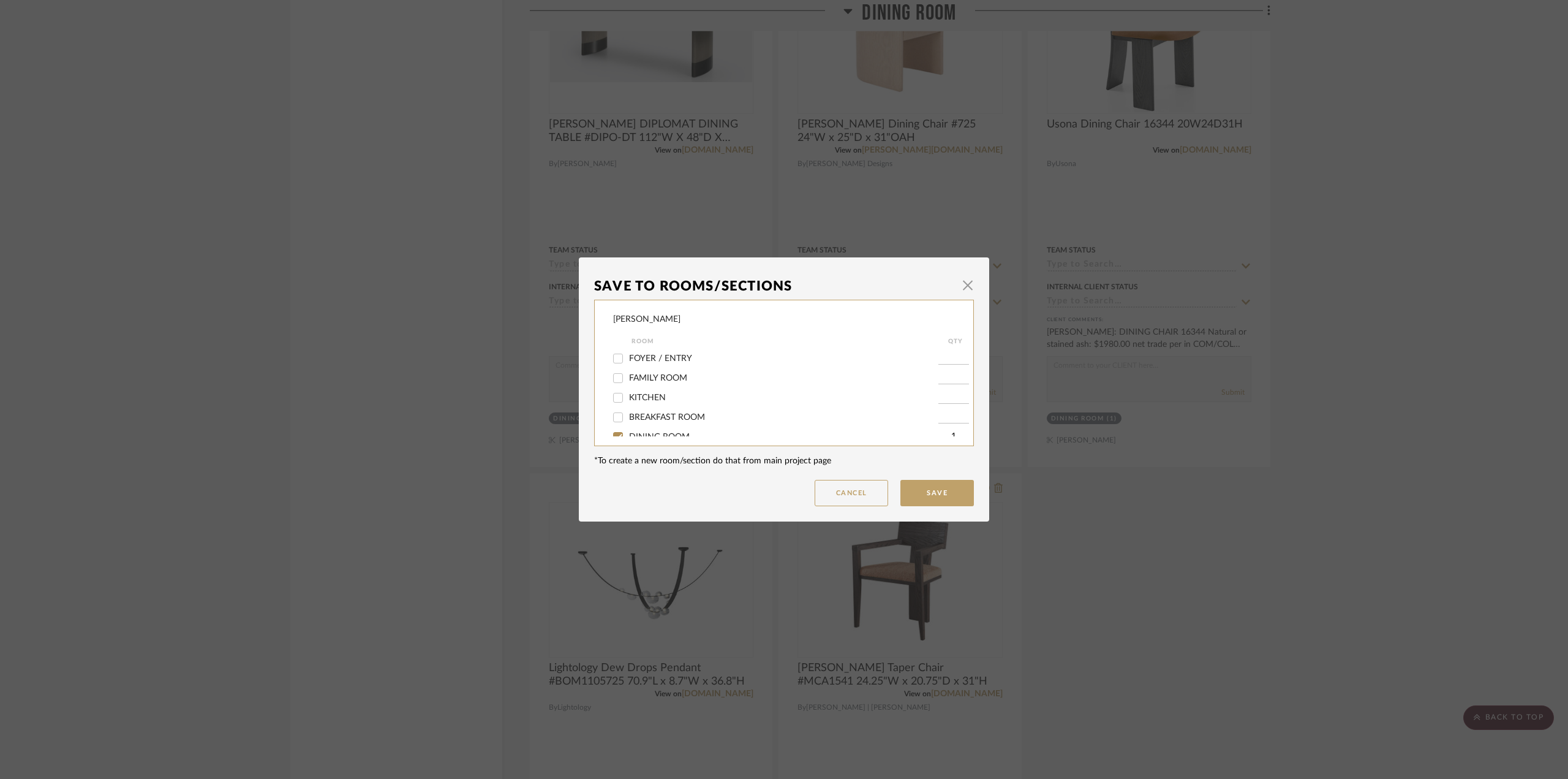
scroll to position [61, 0]
click at [645, 373] on span "DINING ROOM" at bounding box center [659, 375] width 60 height 9
click at [628, 373] on input "DINING ROOM" at bounding box center [618, 376] width 20 height 20
checkbox input "false"
click at [929, 490] on button "Save" at bounding box center [938, 492] width 74 height 26
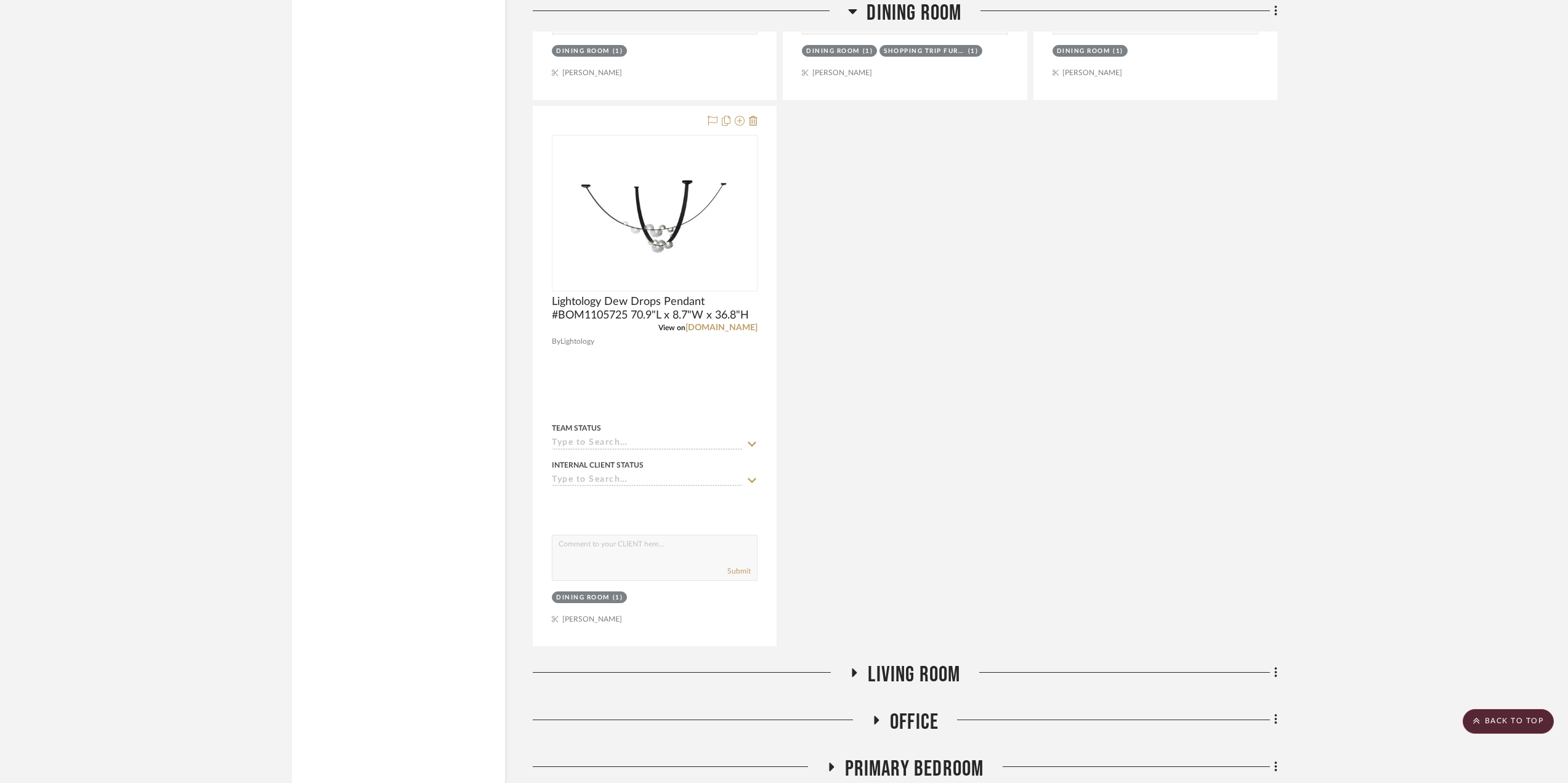
scroll to position [17737, 0]
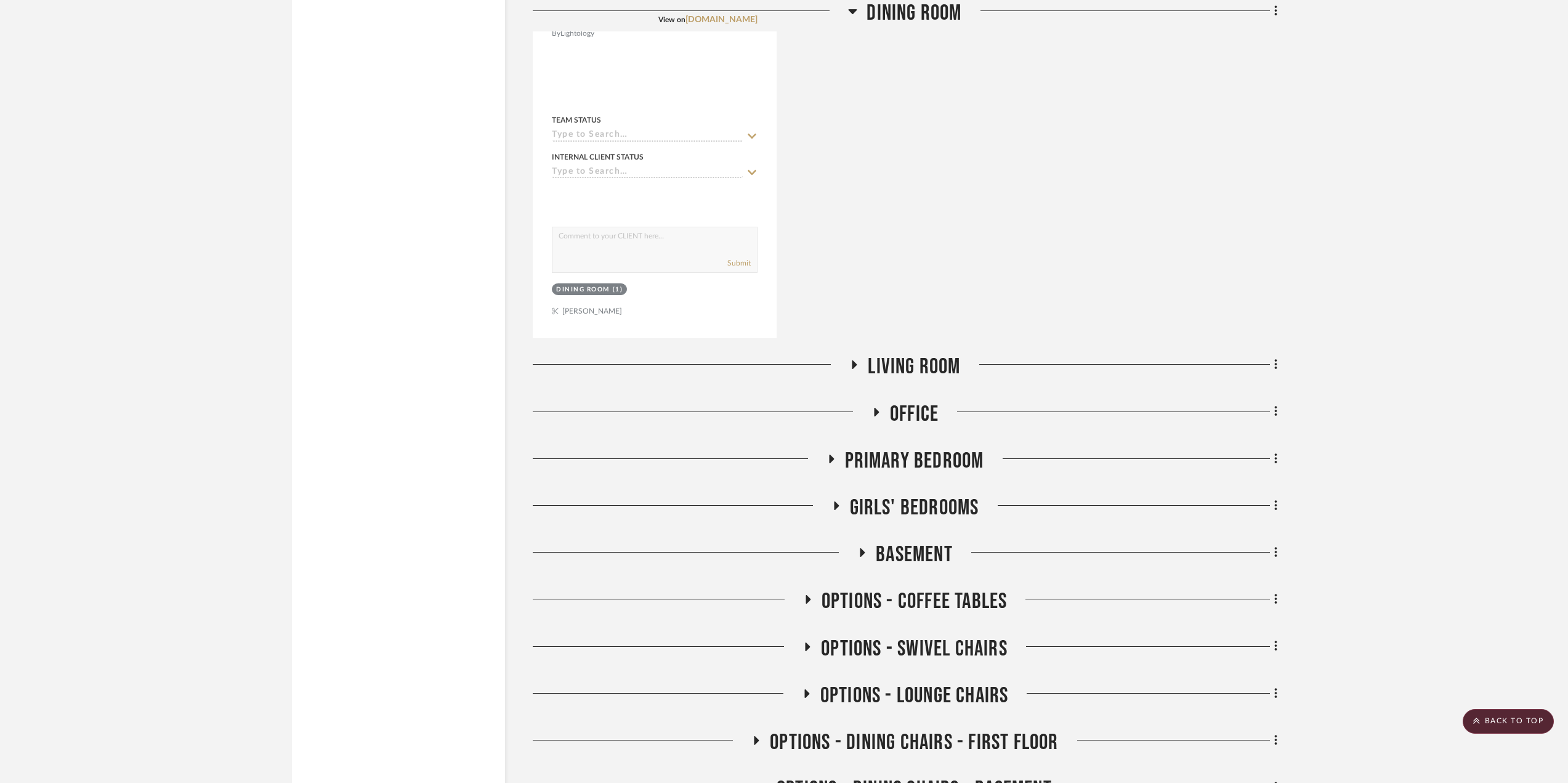
click at [849, 366] on icon at bounding box center [854, 364] width 15 height 9
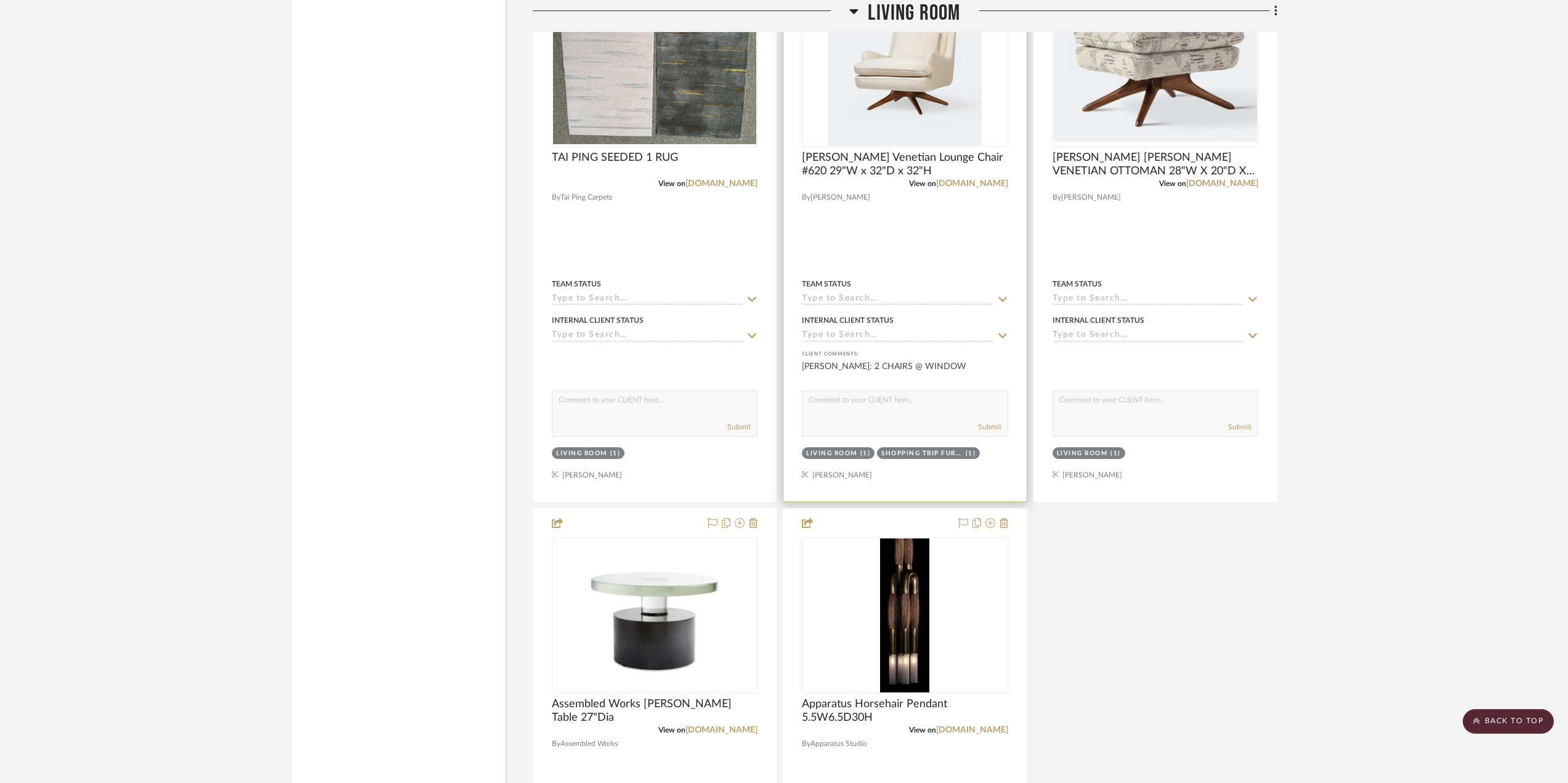
scroll to position [18537, 0]
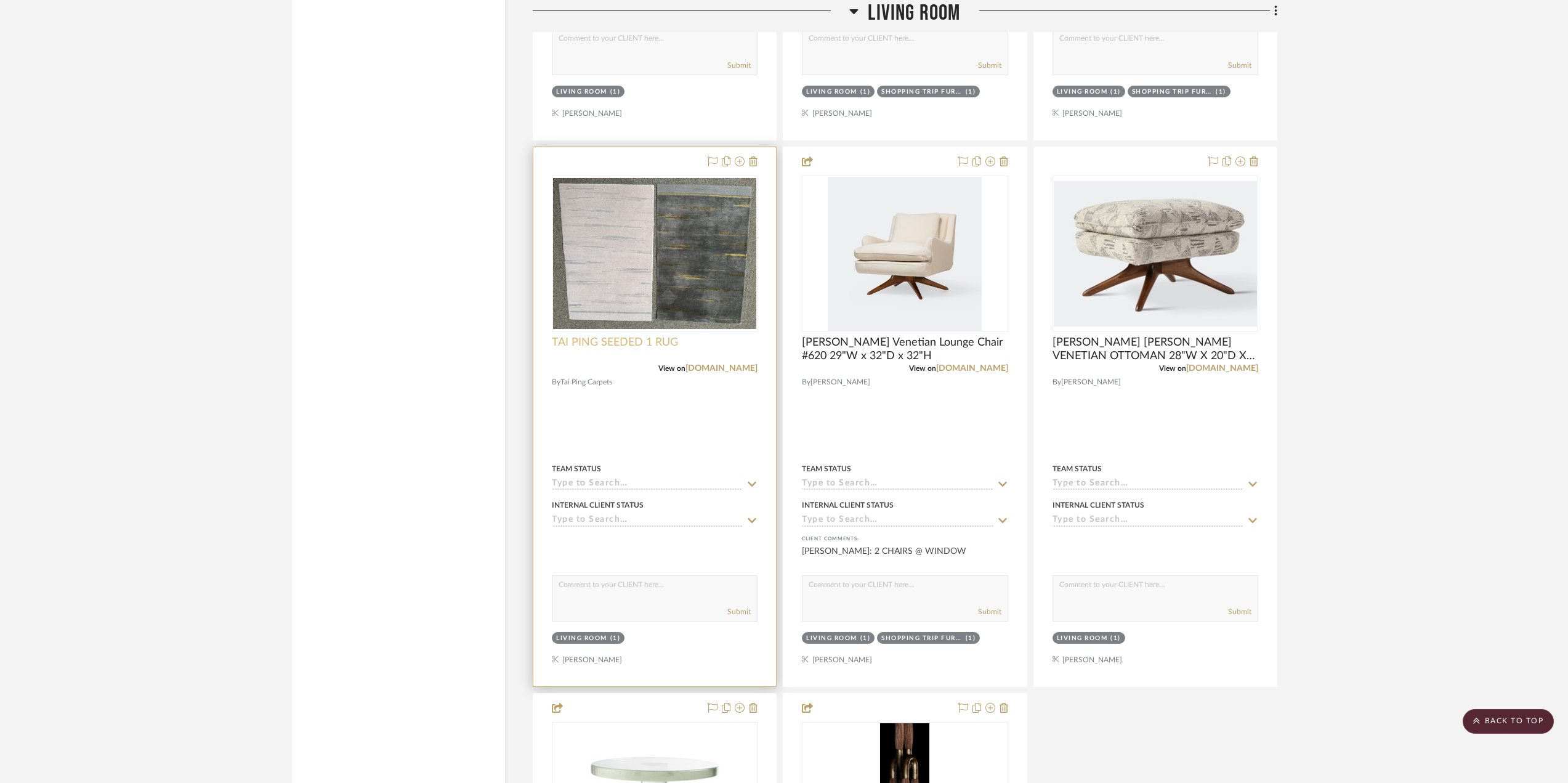
click at [608, 345] on span "TAI PING SEEDED 1 RUG" at bounding box center [615, 342] width 126 height 14
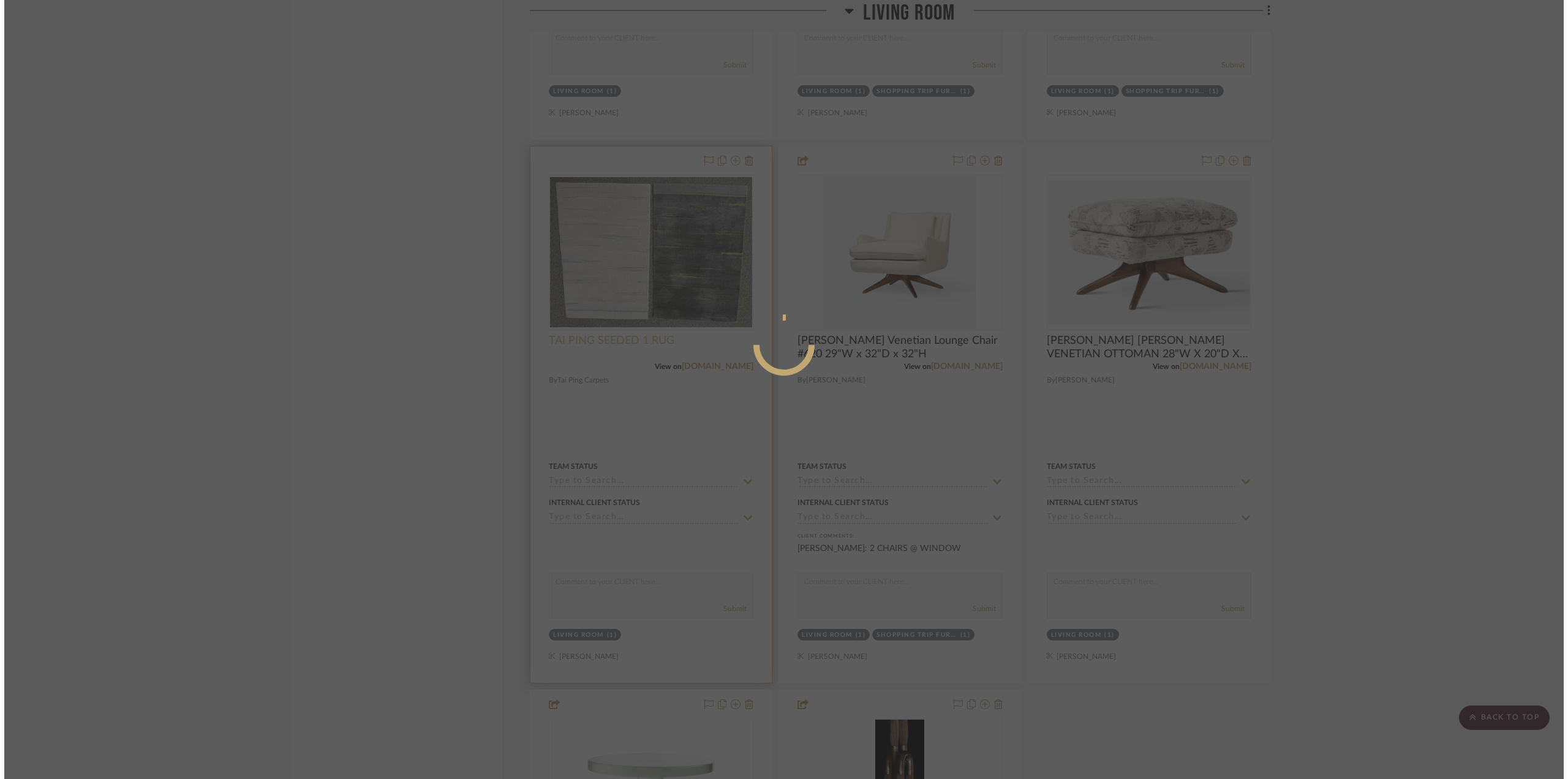
scroll to position [0, 0]
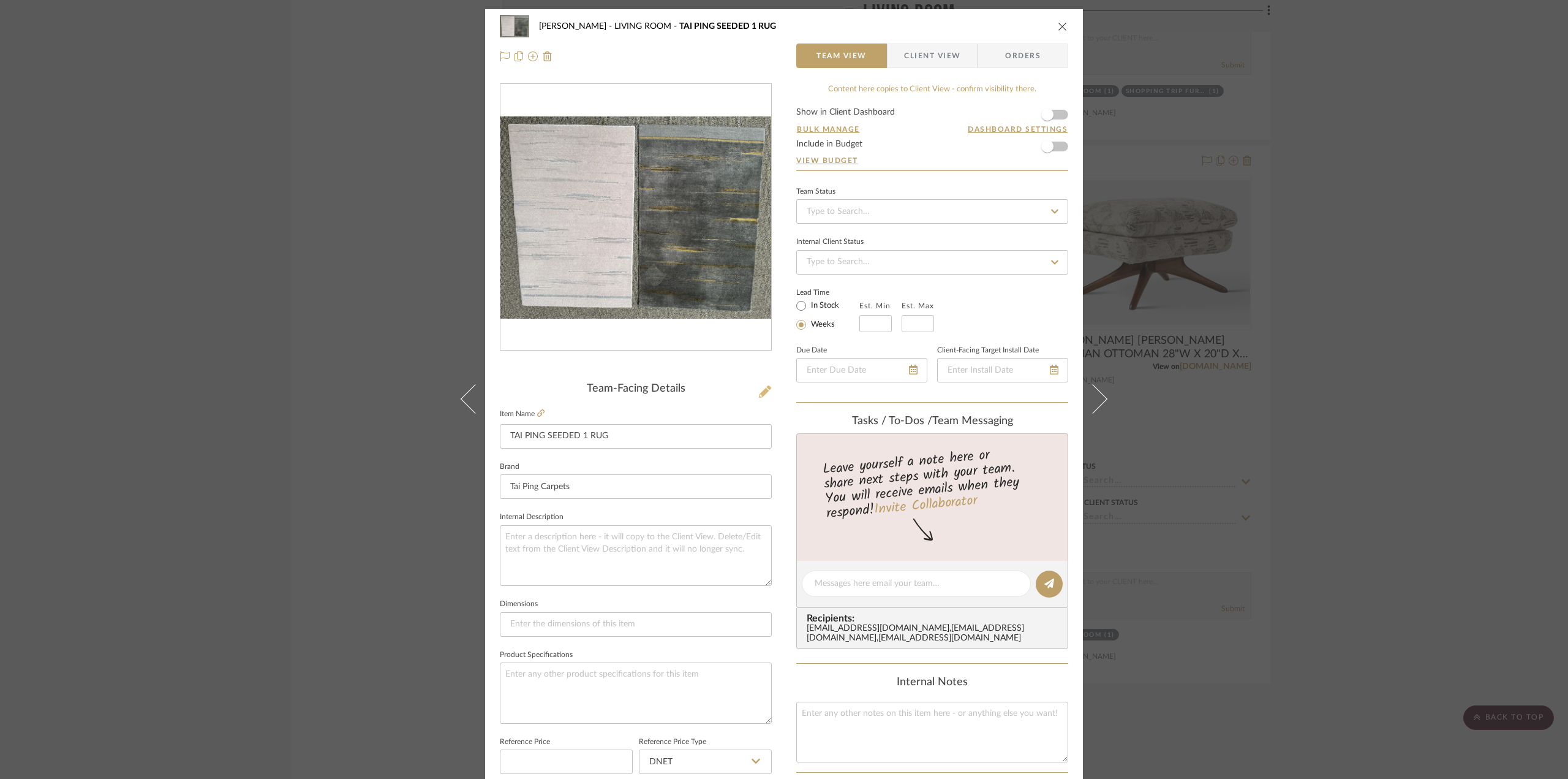
click at [762, 392] on icon at bounding box center [764, 391] width 12 height 12
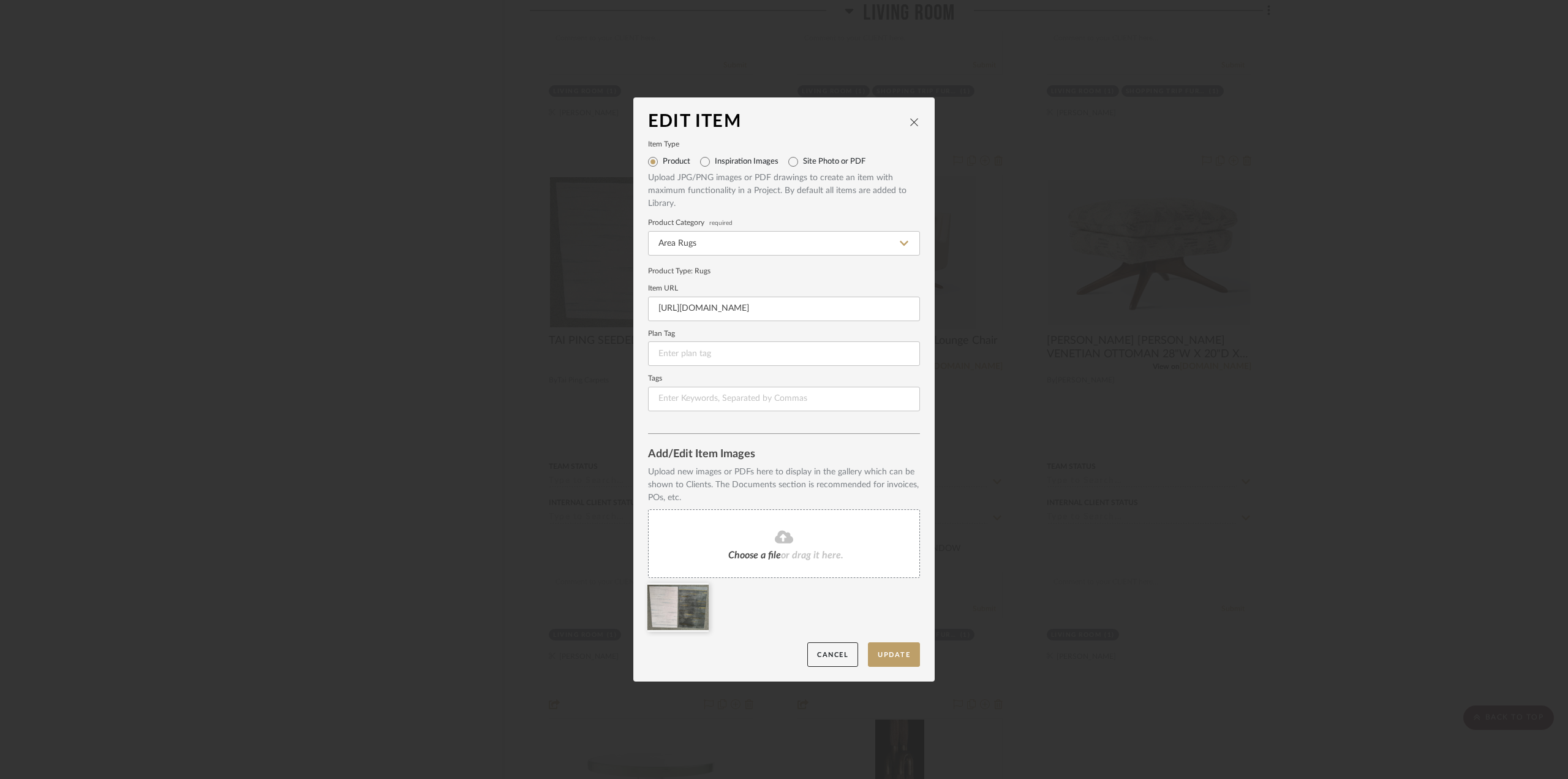
click at [766, 551] on span "Choose a file" at bounding box center [755, 556] width 52 height 10
click at [889, 656] on button "Update" at bounding box center [894, 654] width 52 height 25
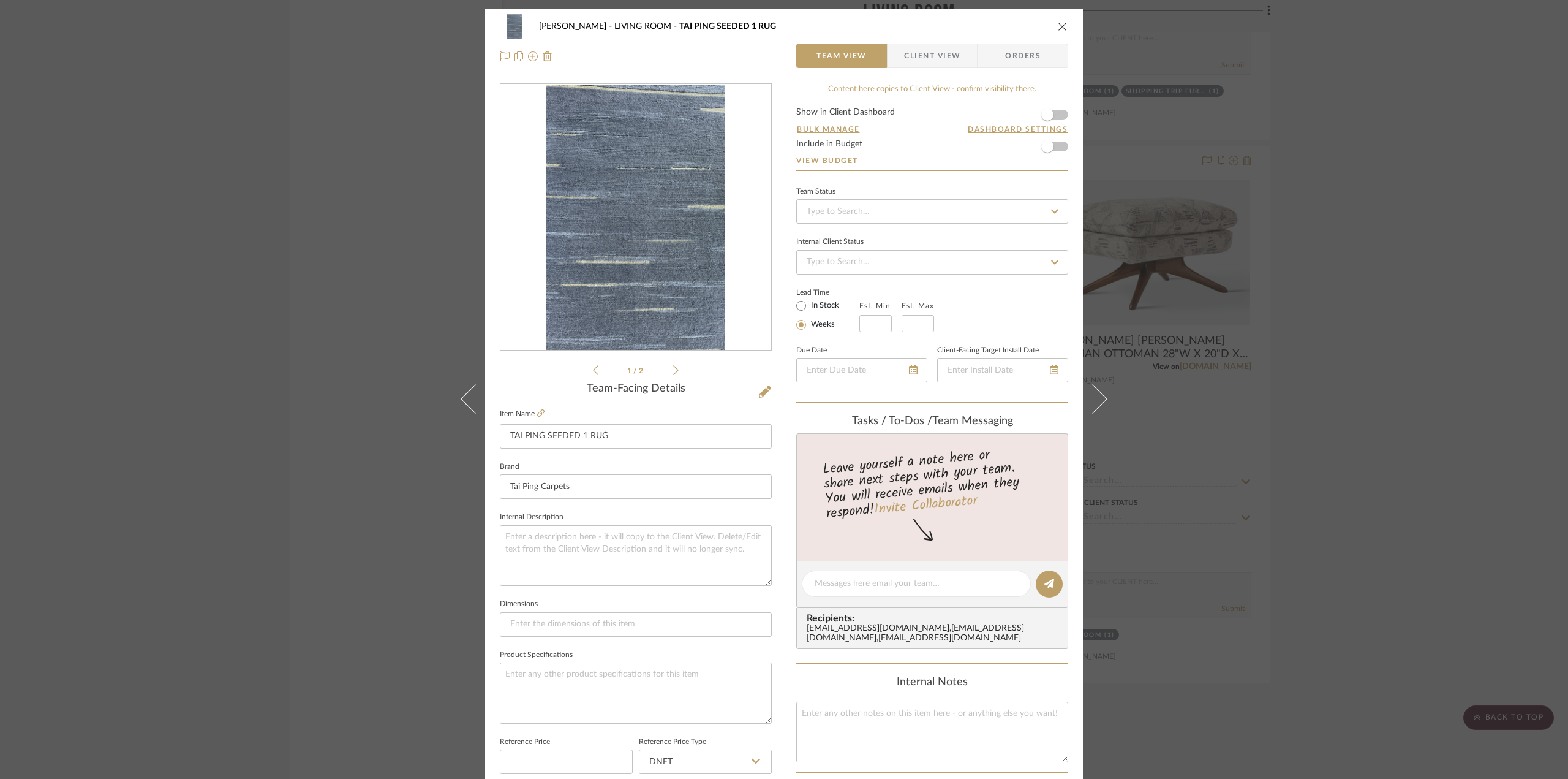
click at [1057, 20] on div "Chernawsky LIVING ROOM TAI PING SEEDED 1 RUG" at bounding box center [784, 26] width 568 height 25
click at [1060, 26] on icon "close" at bounding box center [1062, 26] width 10 height 10
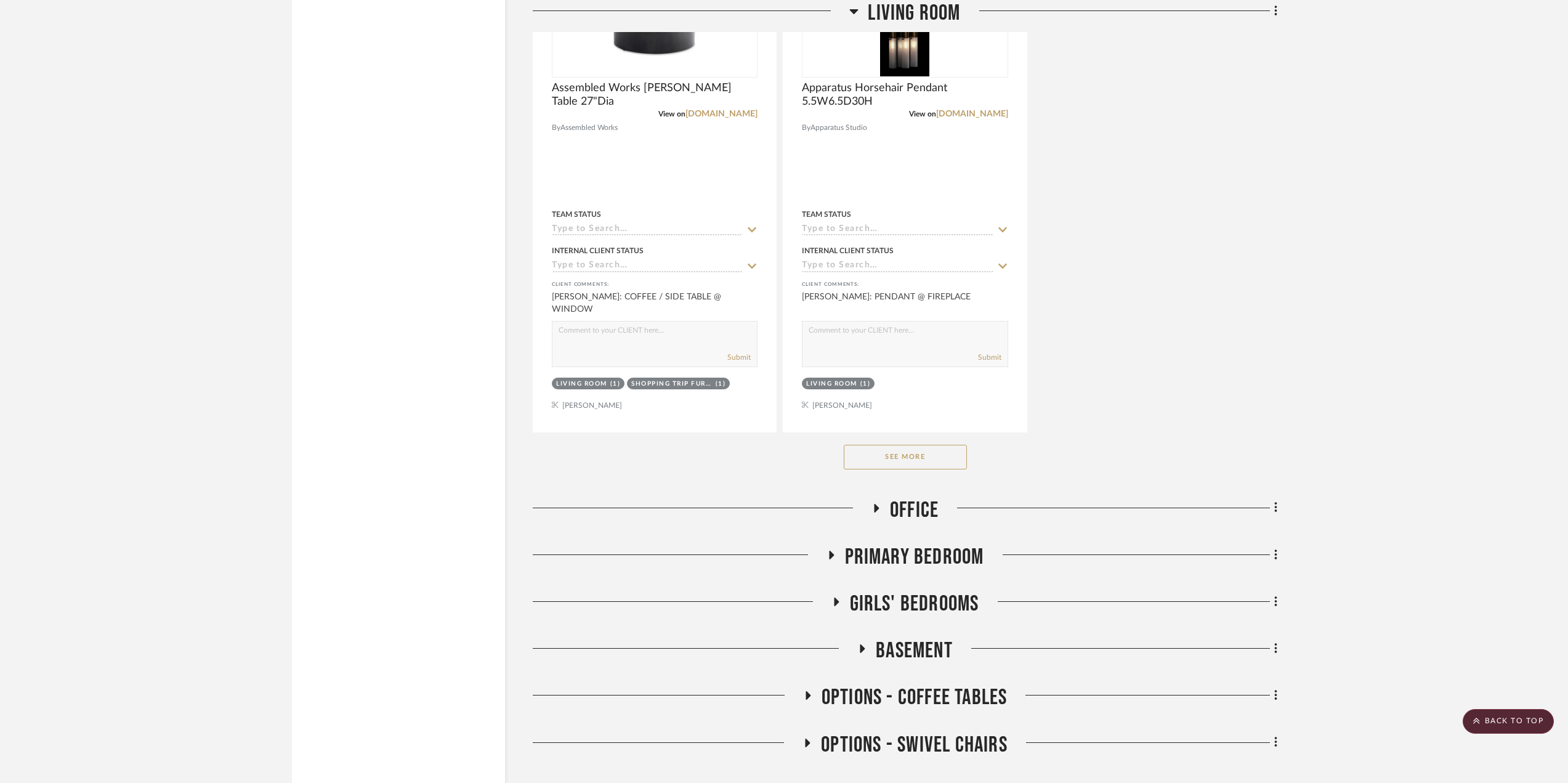
scroll to position [19400, 0]
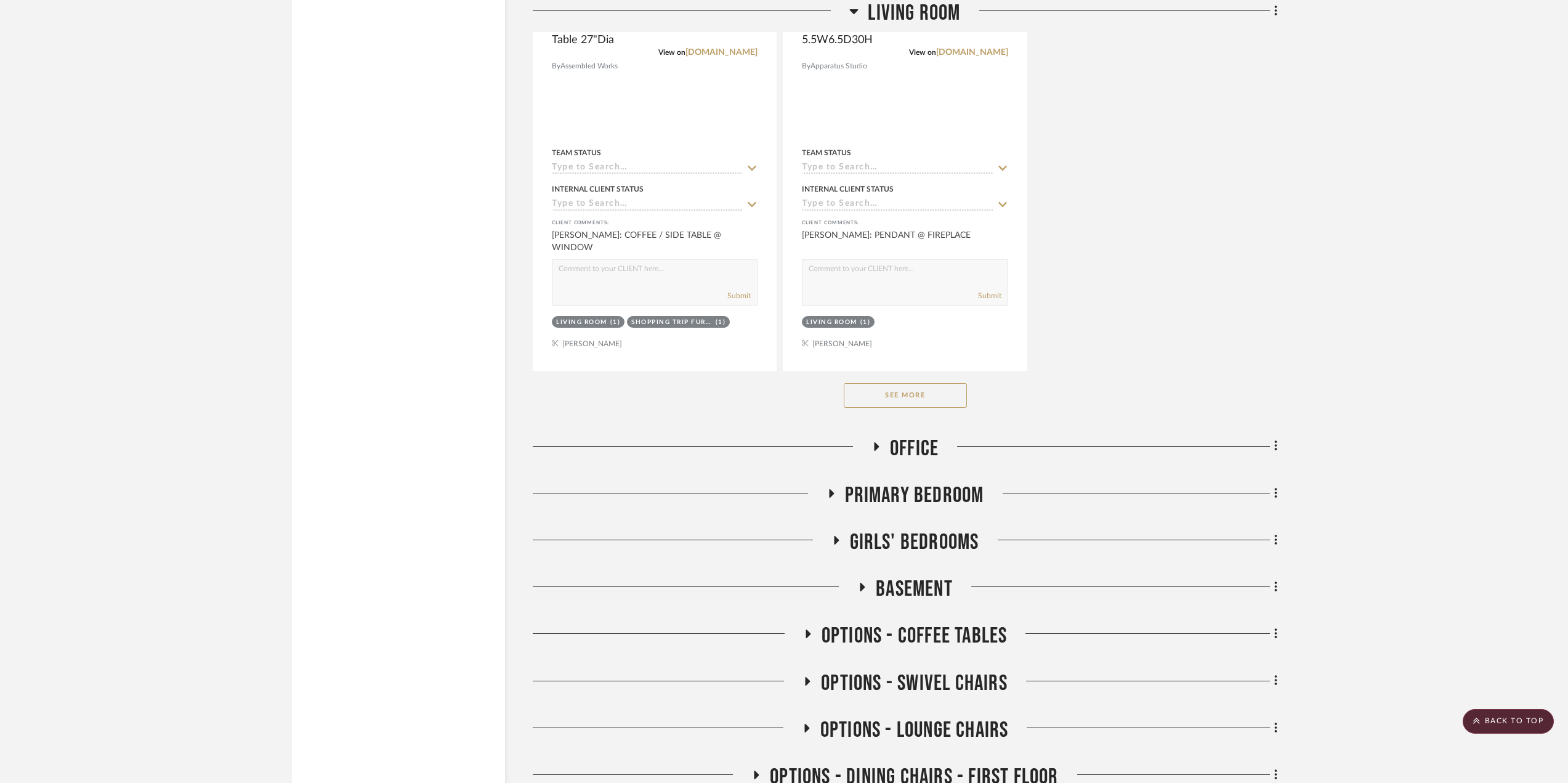
click at [933, 397] on button "See More" at bounding box center [905, 395] width 123 height 25
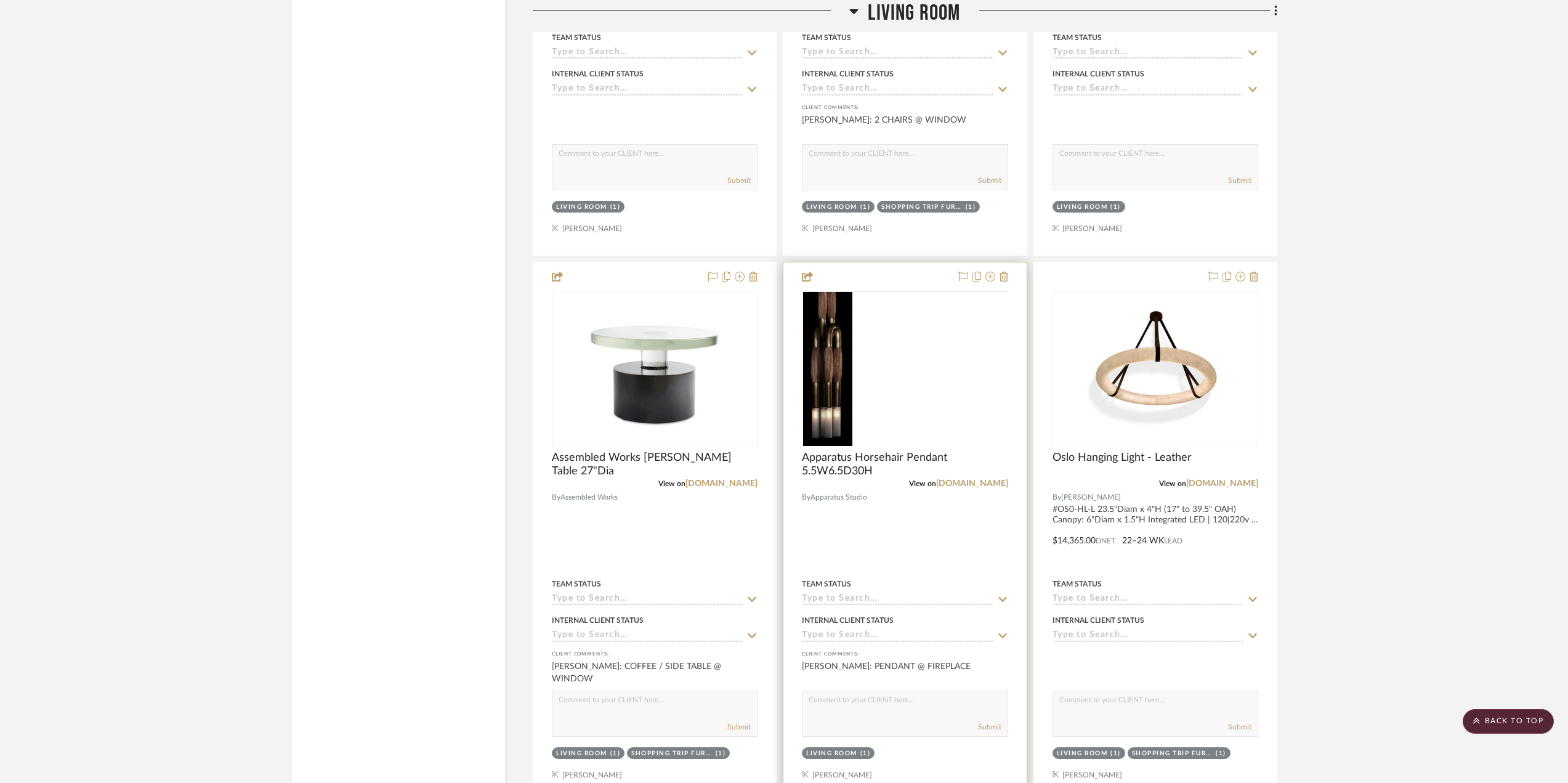
scroll to position [18907, 0]
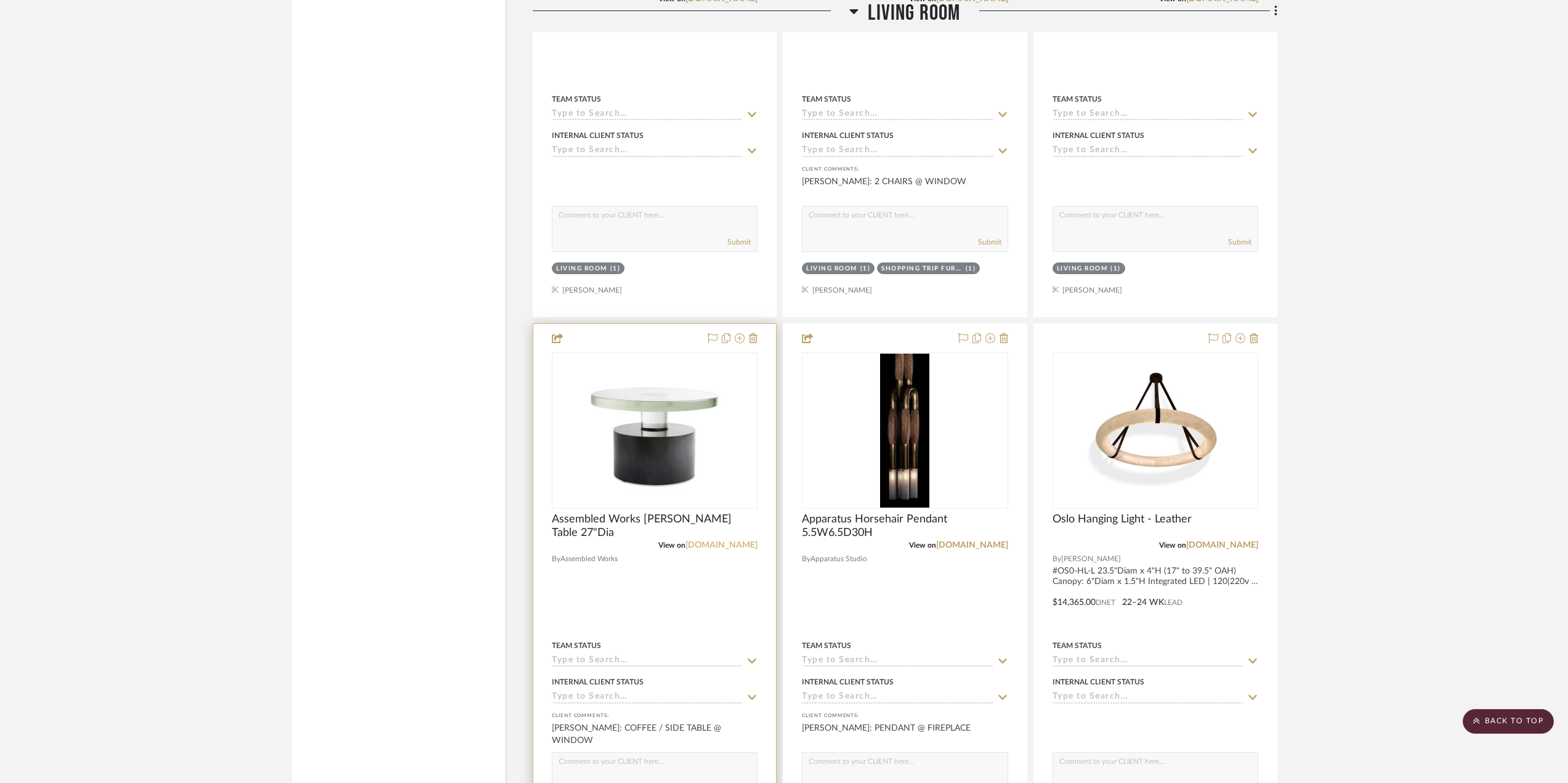
click at [720, 541] on link "assembledworks.com" at bounding box center [721, 545] width 72 height 9
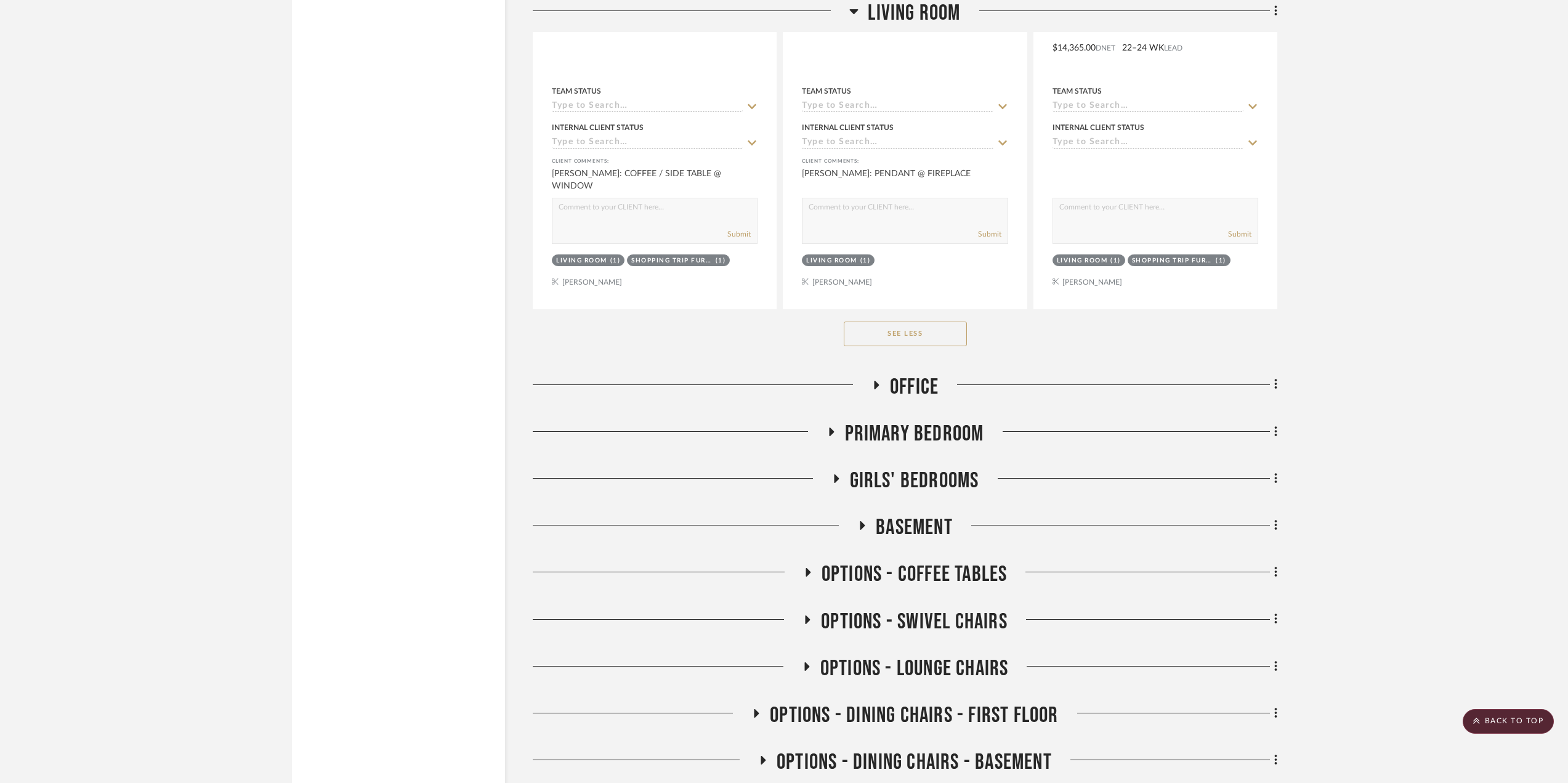
scroll to position [19708, 0]
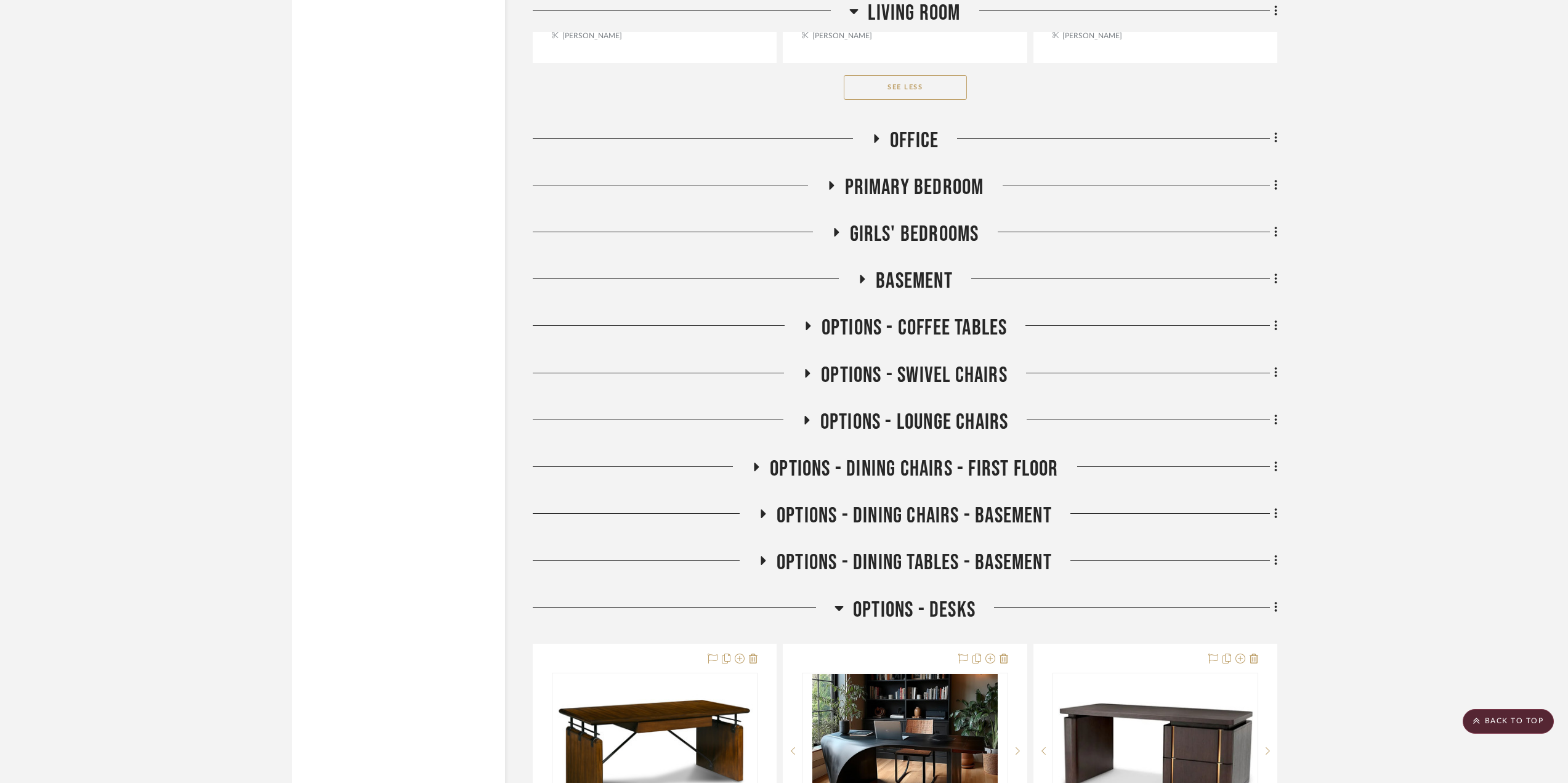
click at [878, 134] on icon at bounding box center [876, 138] width 15 height 9
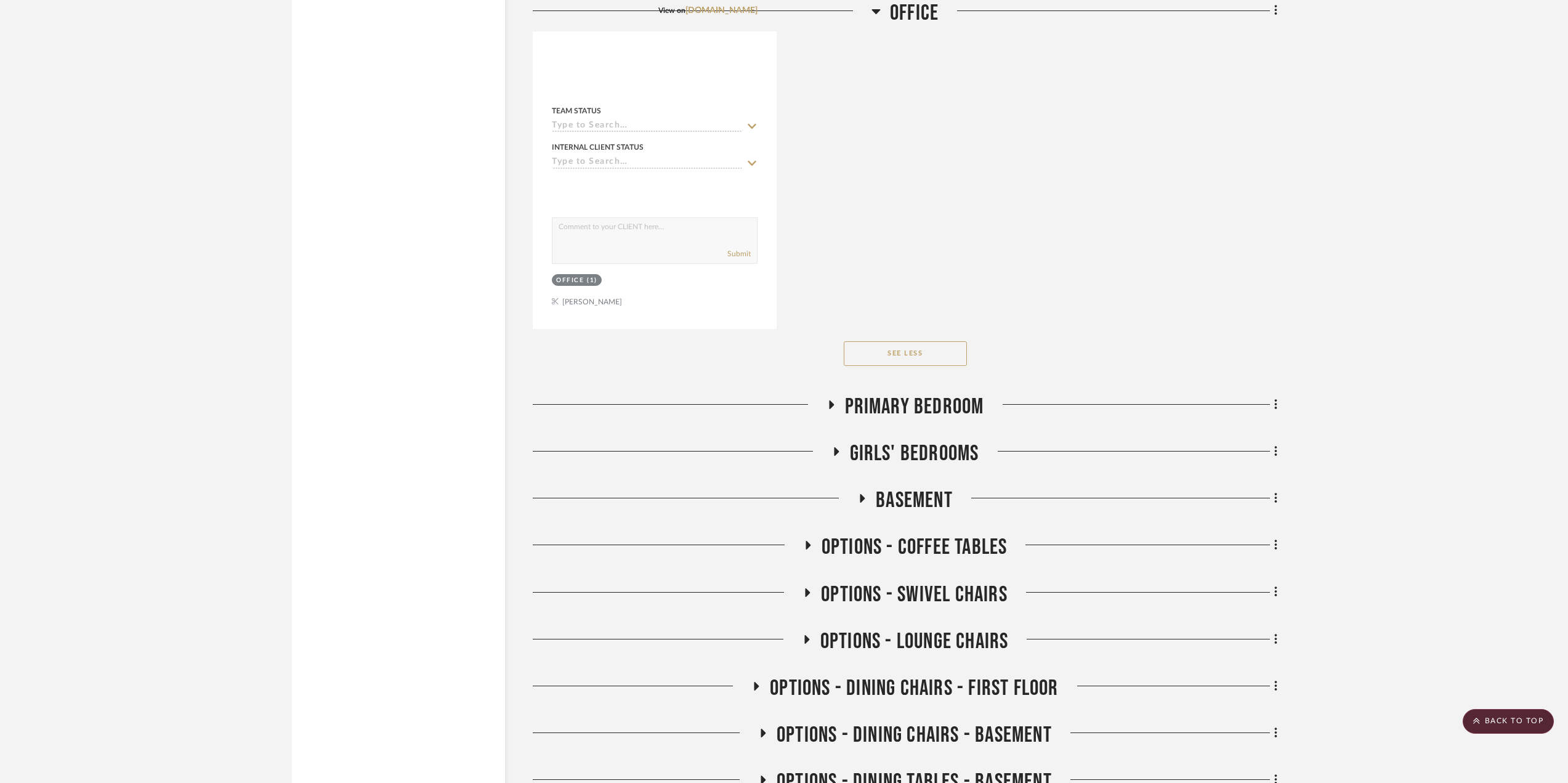
scroll to position [21555, 0]
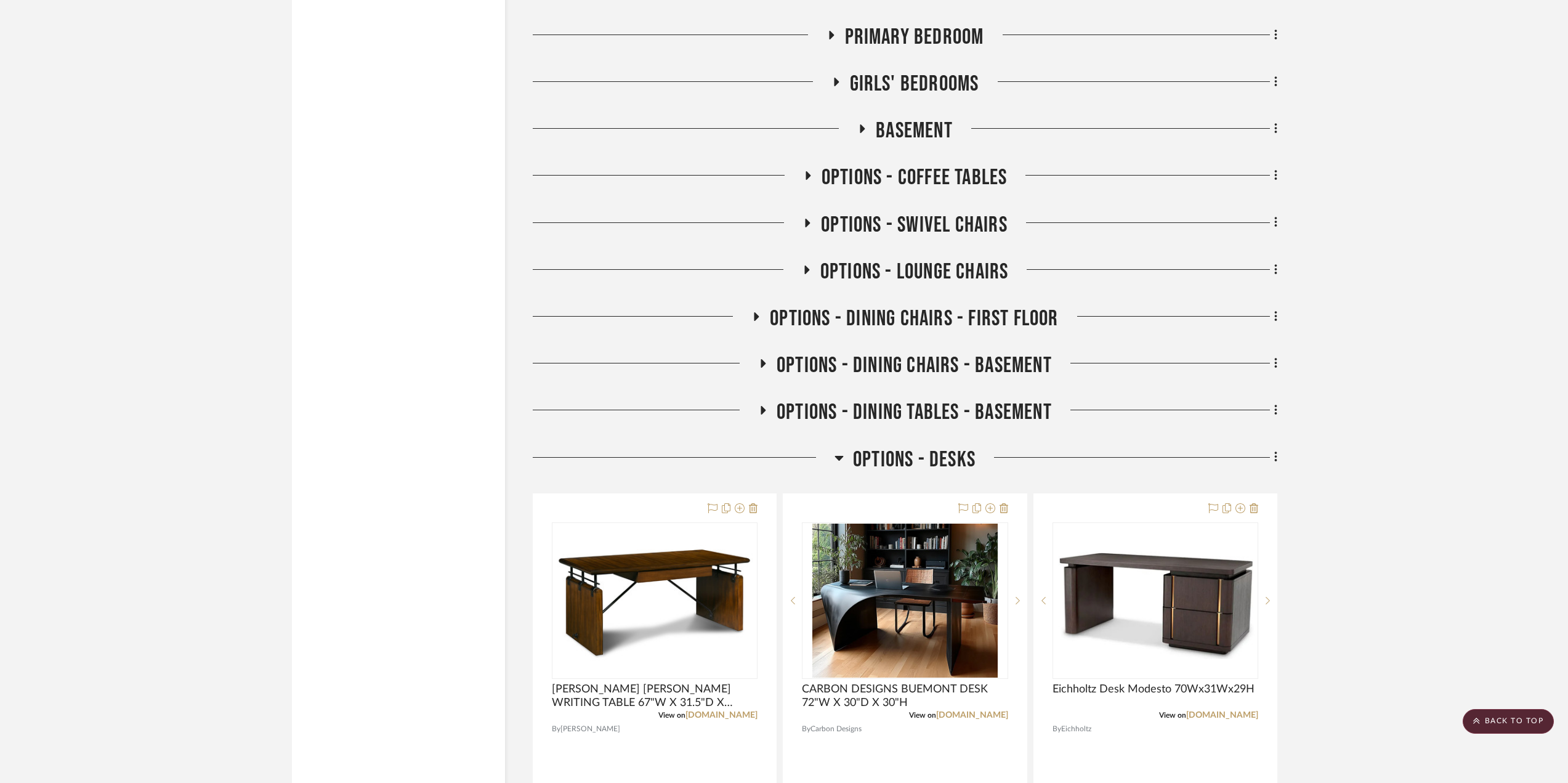
click at [964, 465] on span "OPTIONS - DESKS" at bounding box center [914, 459] width 123 height 26
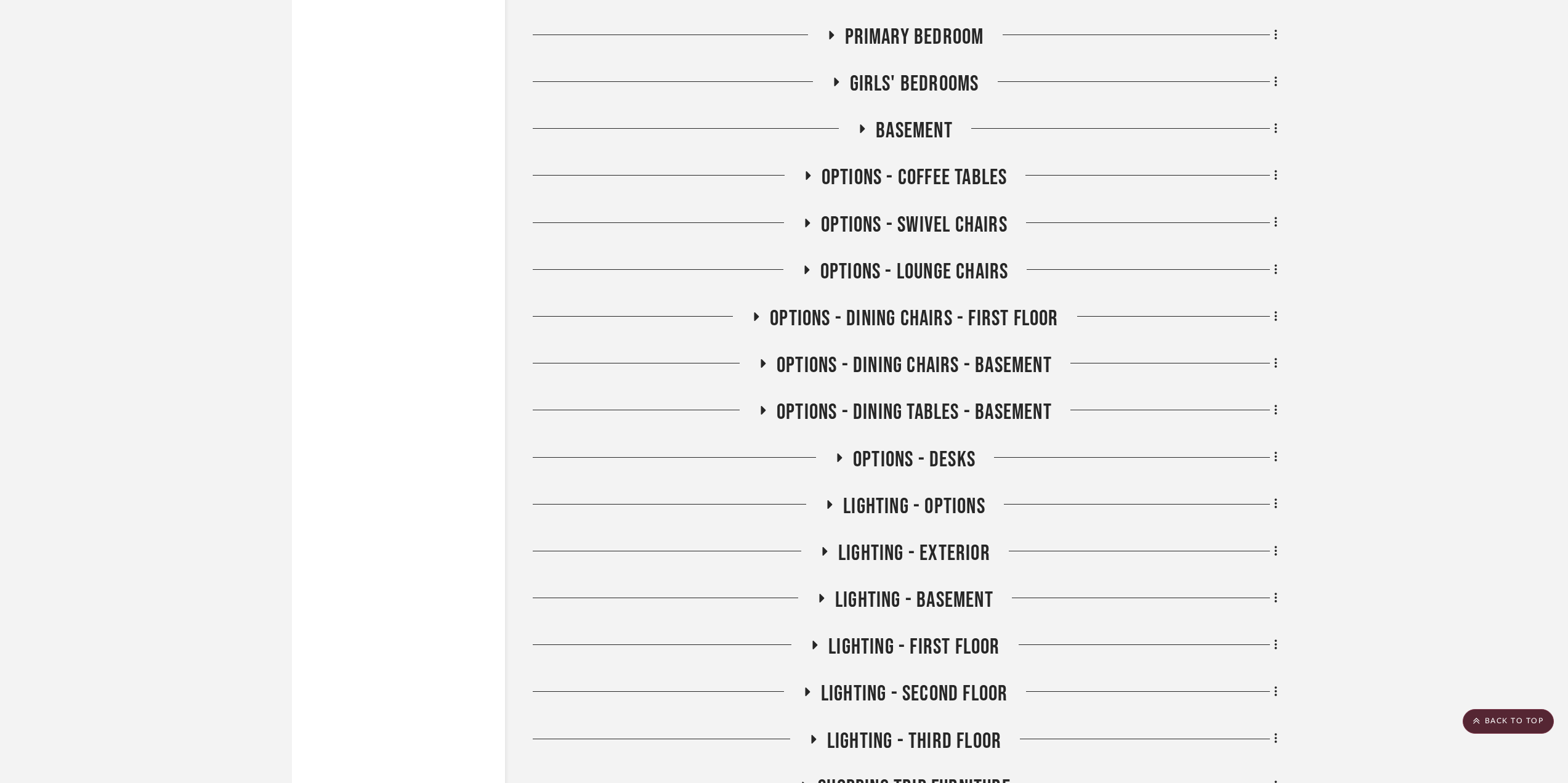
click at [976, 463] on div at bounding box center [1126, 462] width 302 height 31
click at [970, 457] on span "OPTIONS - DESKS" at bounding box center [914, 459] width 123 height 26
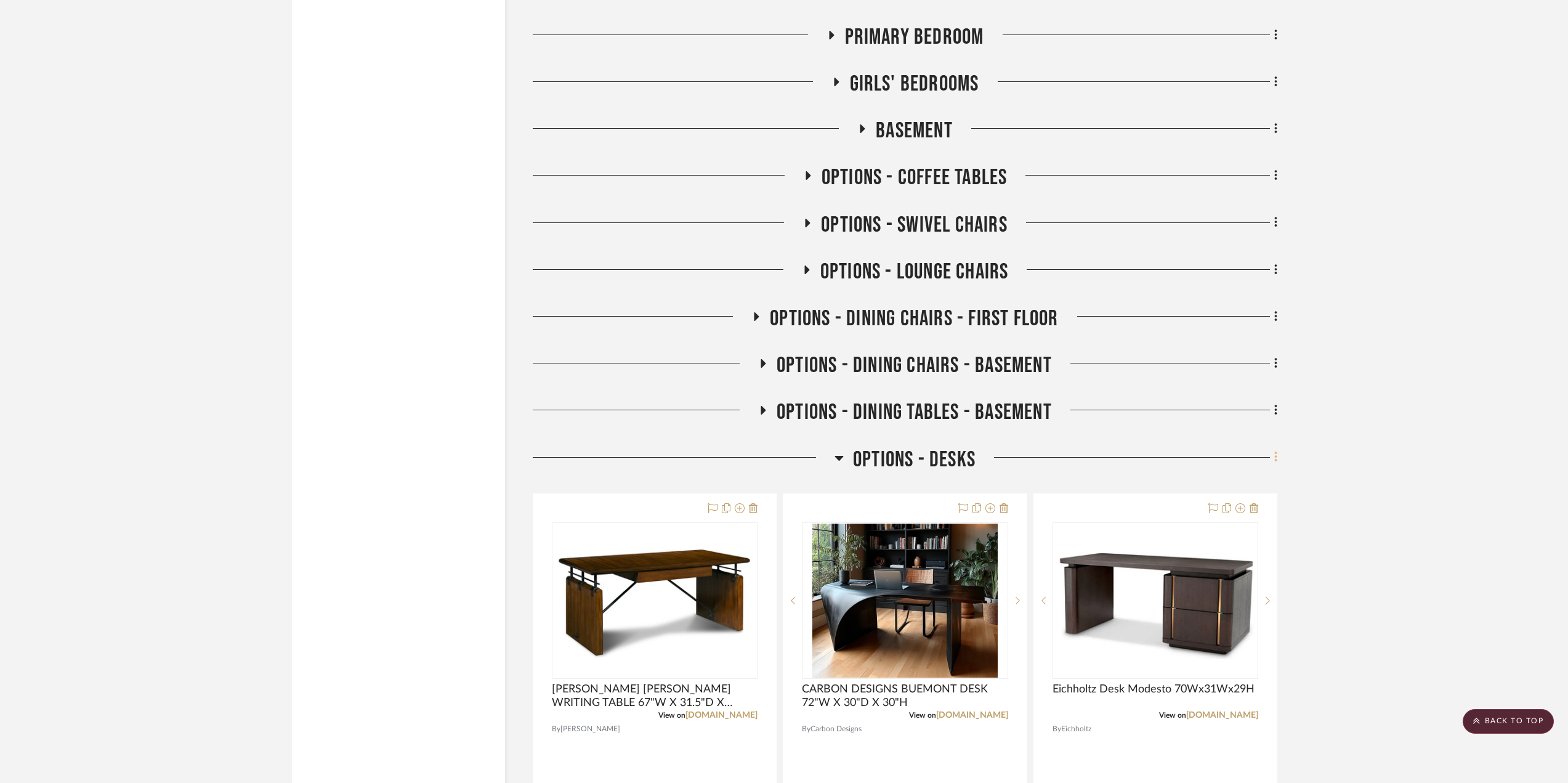
click at [1274, 457] on icon at bounding box center [1276, 456] width 4 height 14
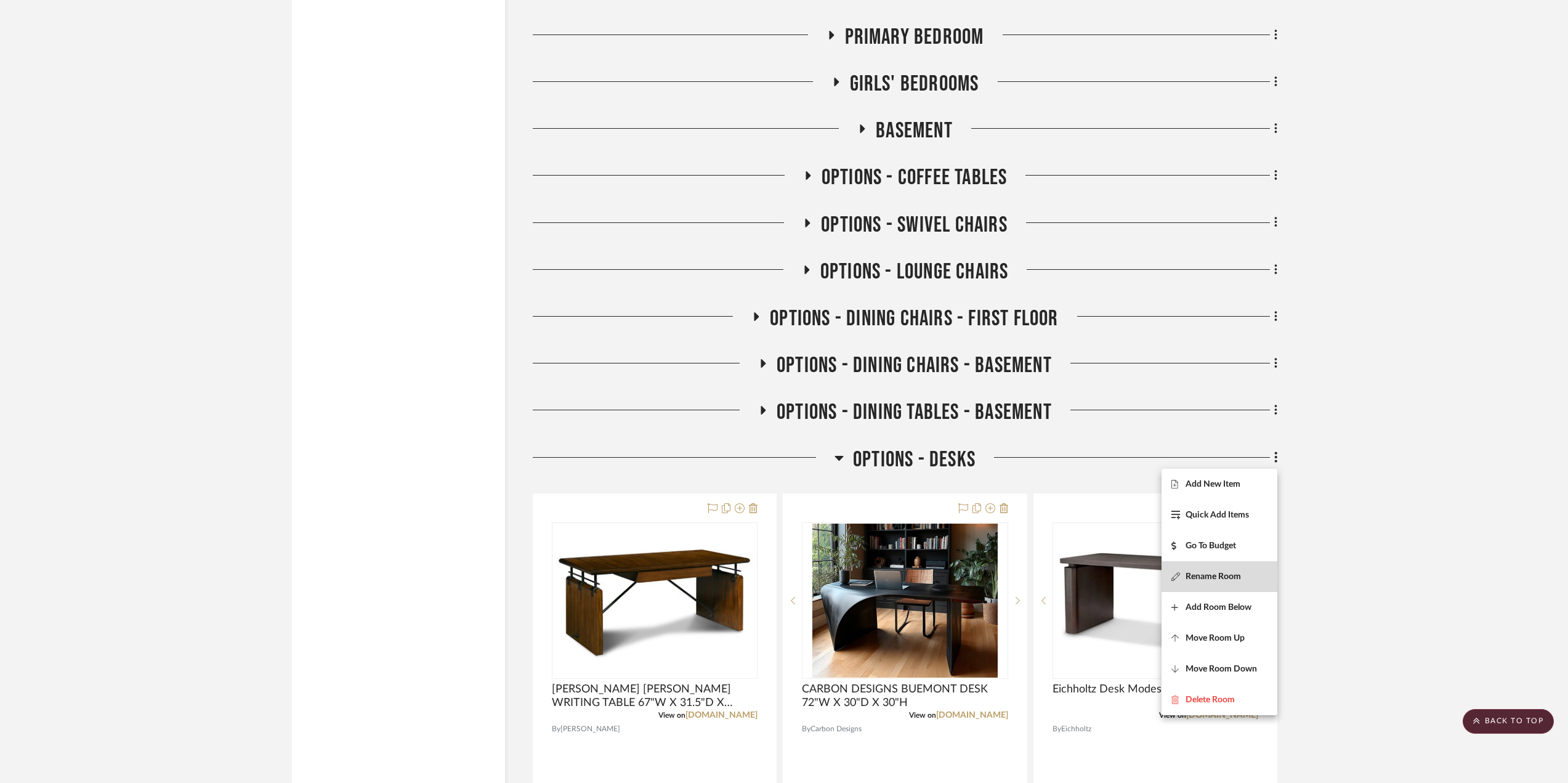
click at [1221, 575] on span "Rename Room" at bounding box center [1213, 576] width 56 height 11
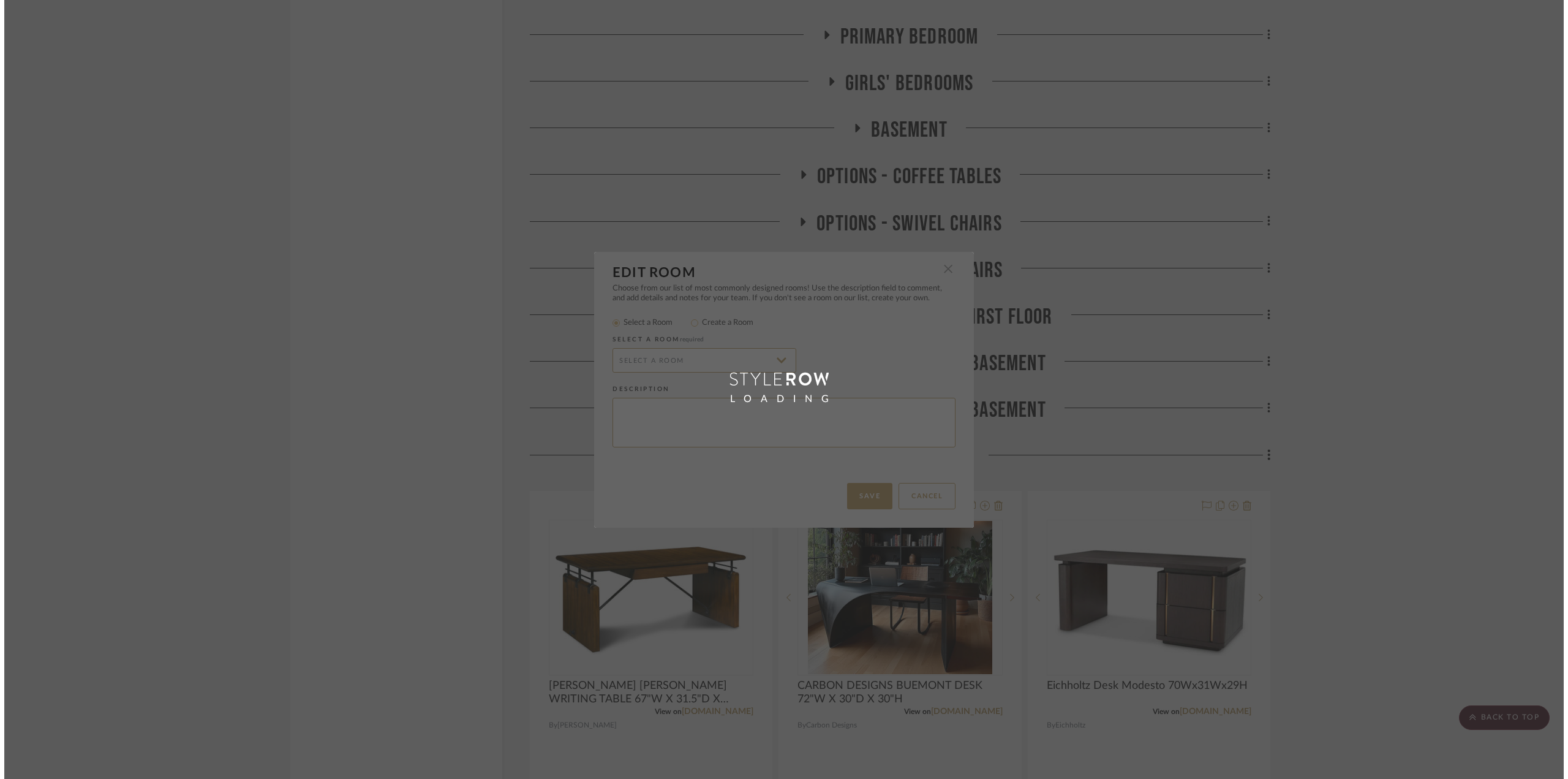
scroll to position [0, 0]
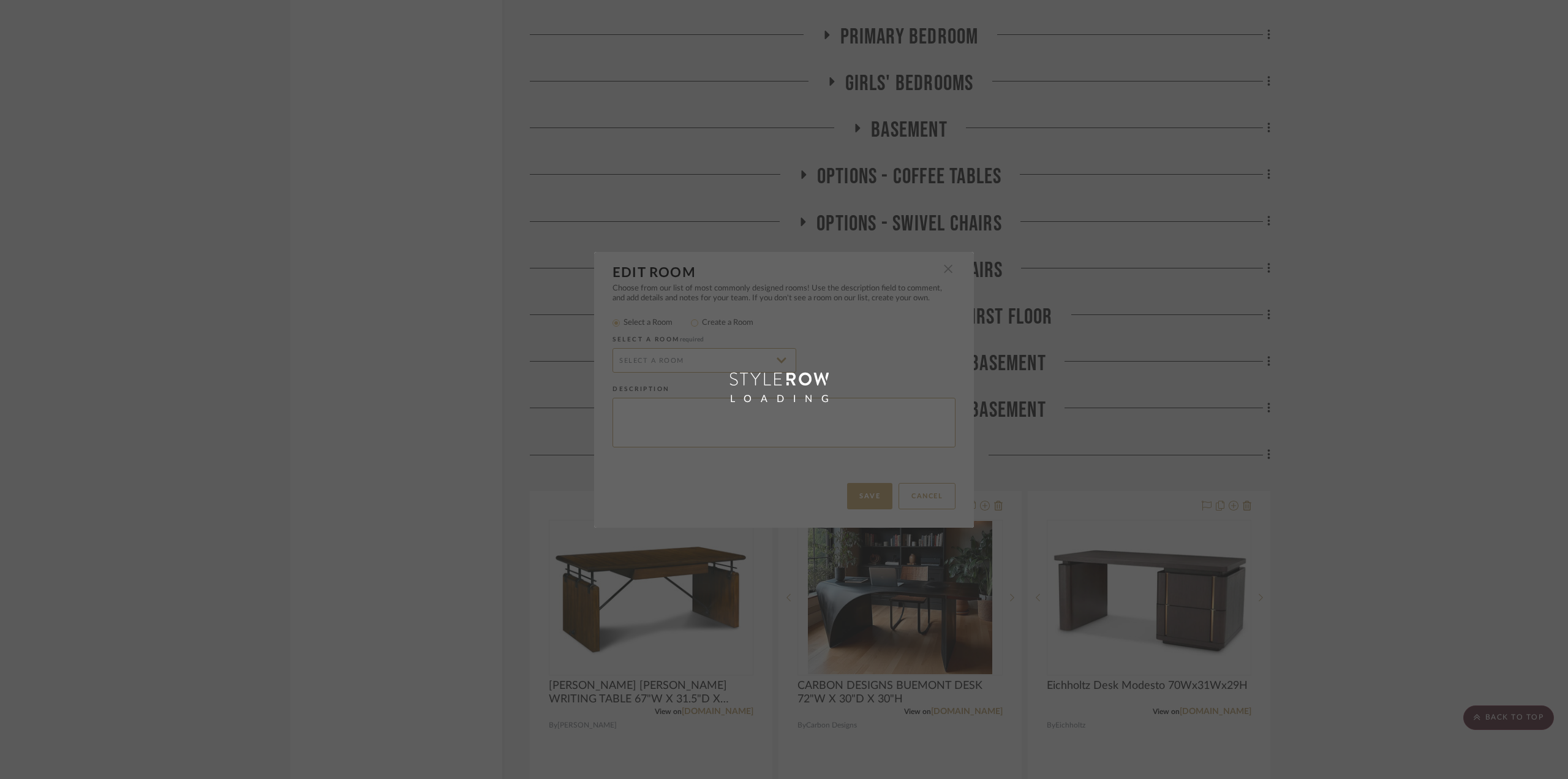
radio input "false"
radio input "true"
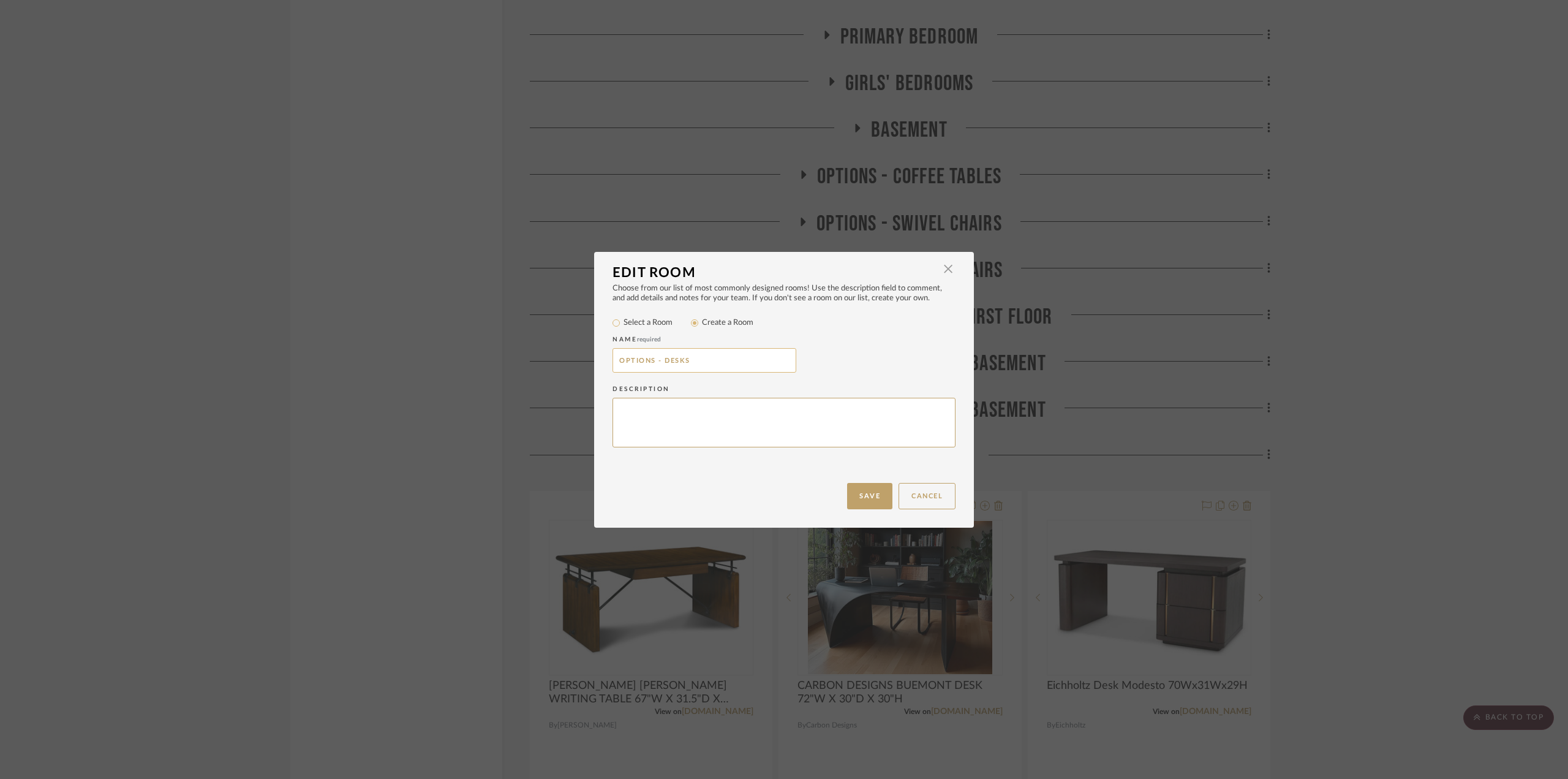
click at [705, 362] on input "OPTIONS - DESKS" at bounding box center [704, 360] width 184 height 25
type input "OPTIONS - DESKS & DESK CHAIRS"
click at [868, 497] on button "Save" at bounding box center [869, 496] width 45 height 26
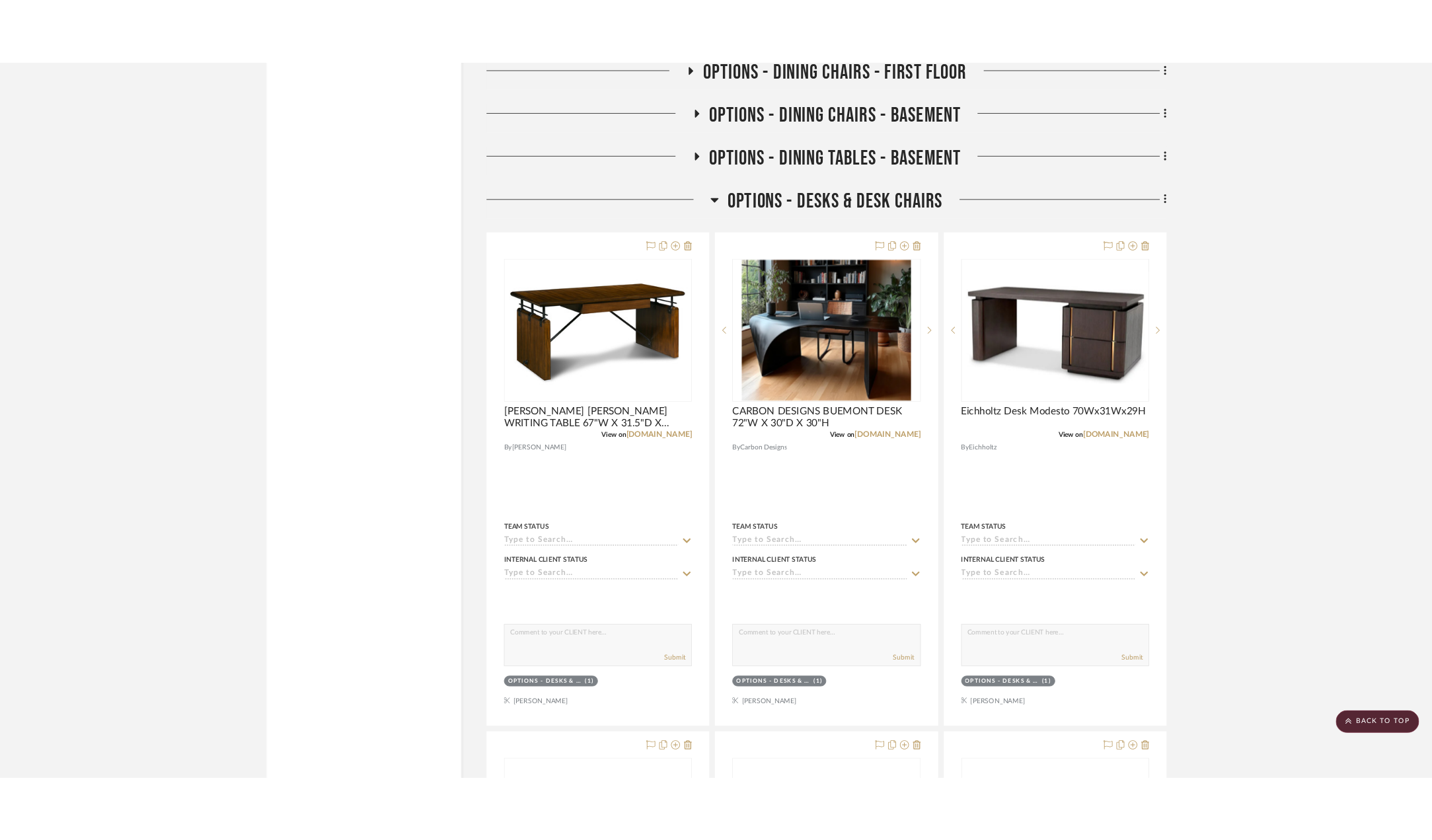
scroll to position [23257, 0]
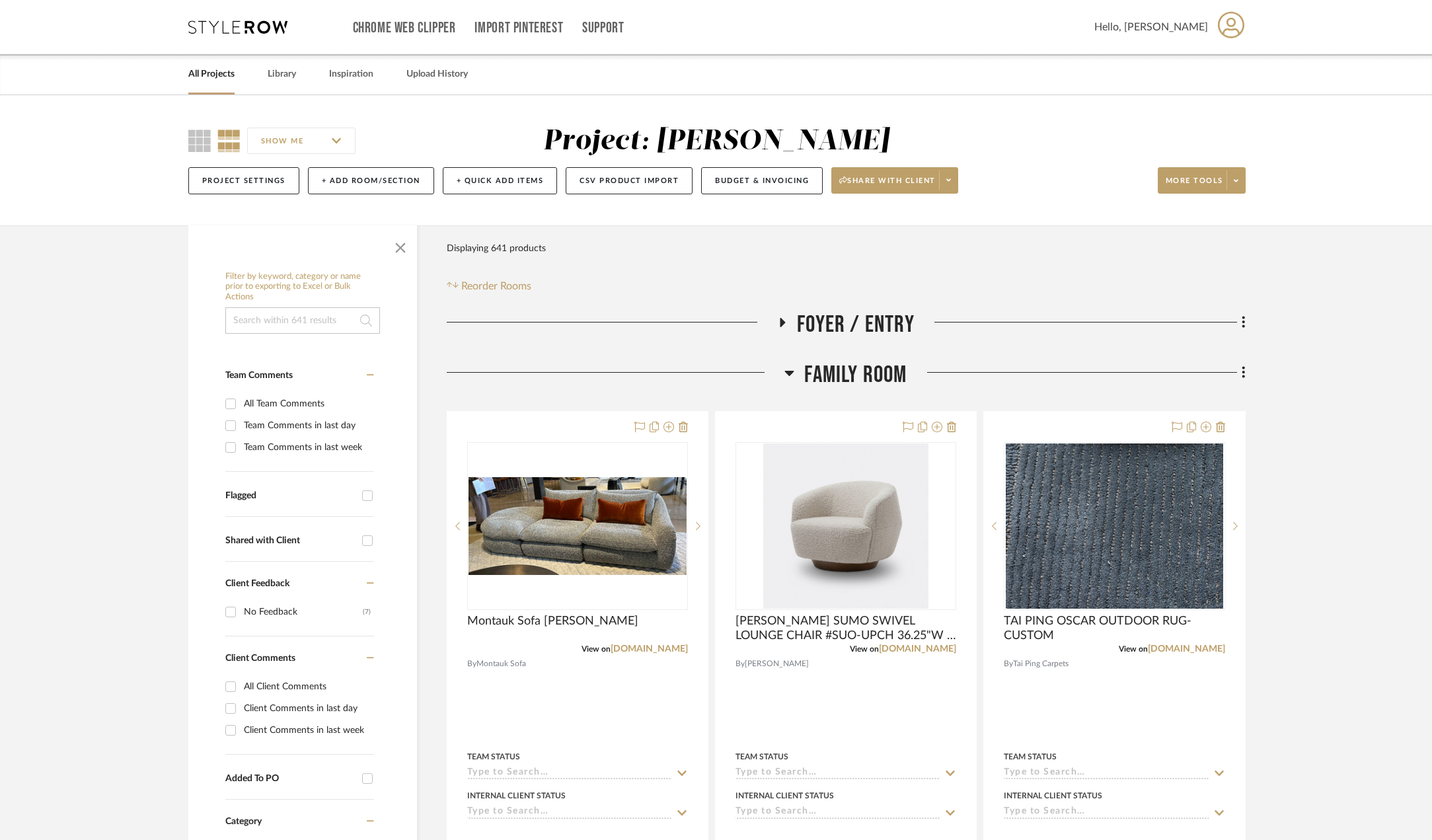
click at [785, 371] on icon at bounding box center [789, 373] width 10 height 16
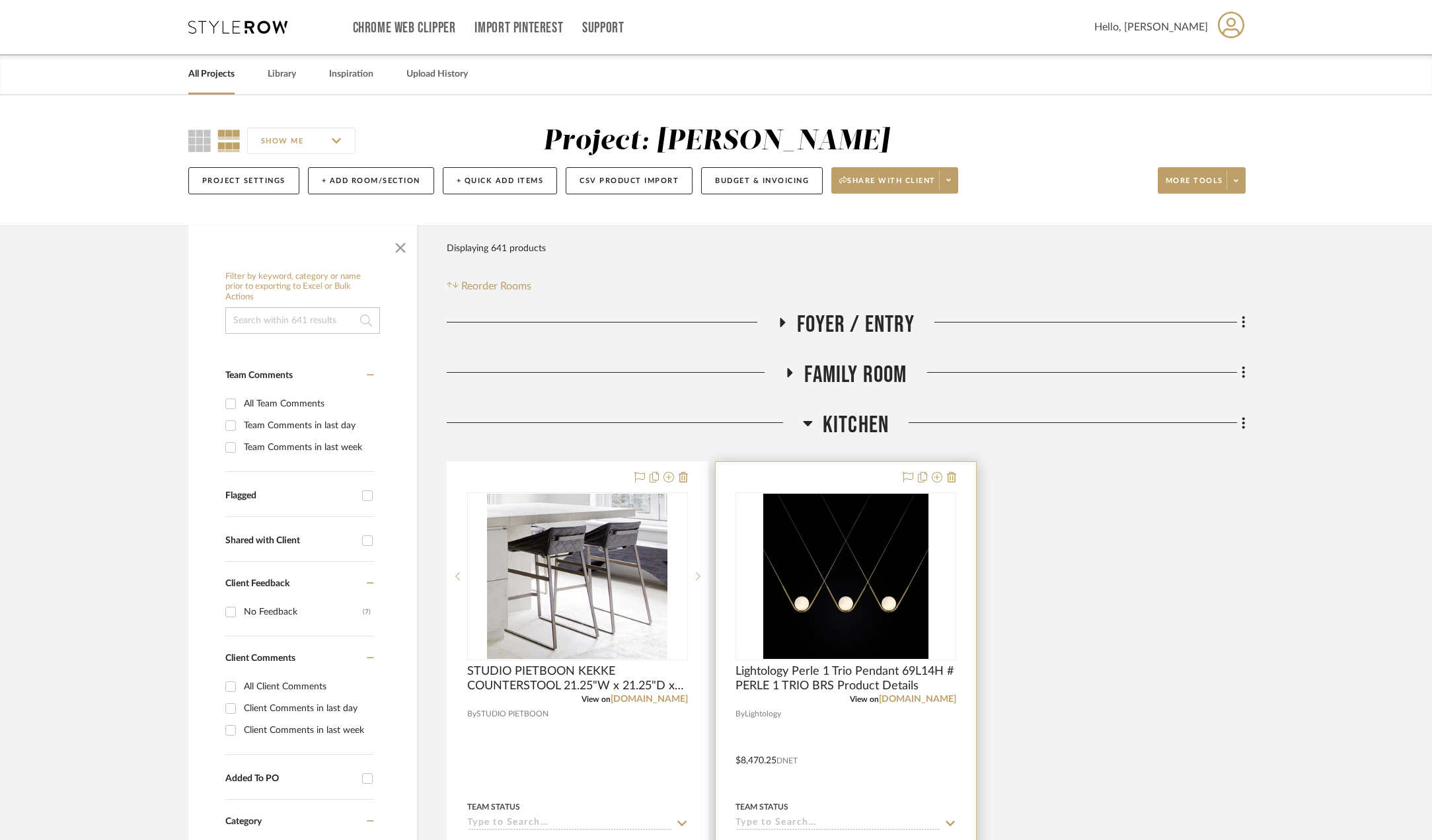
scroll to position [66, 0]
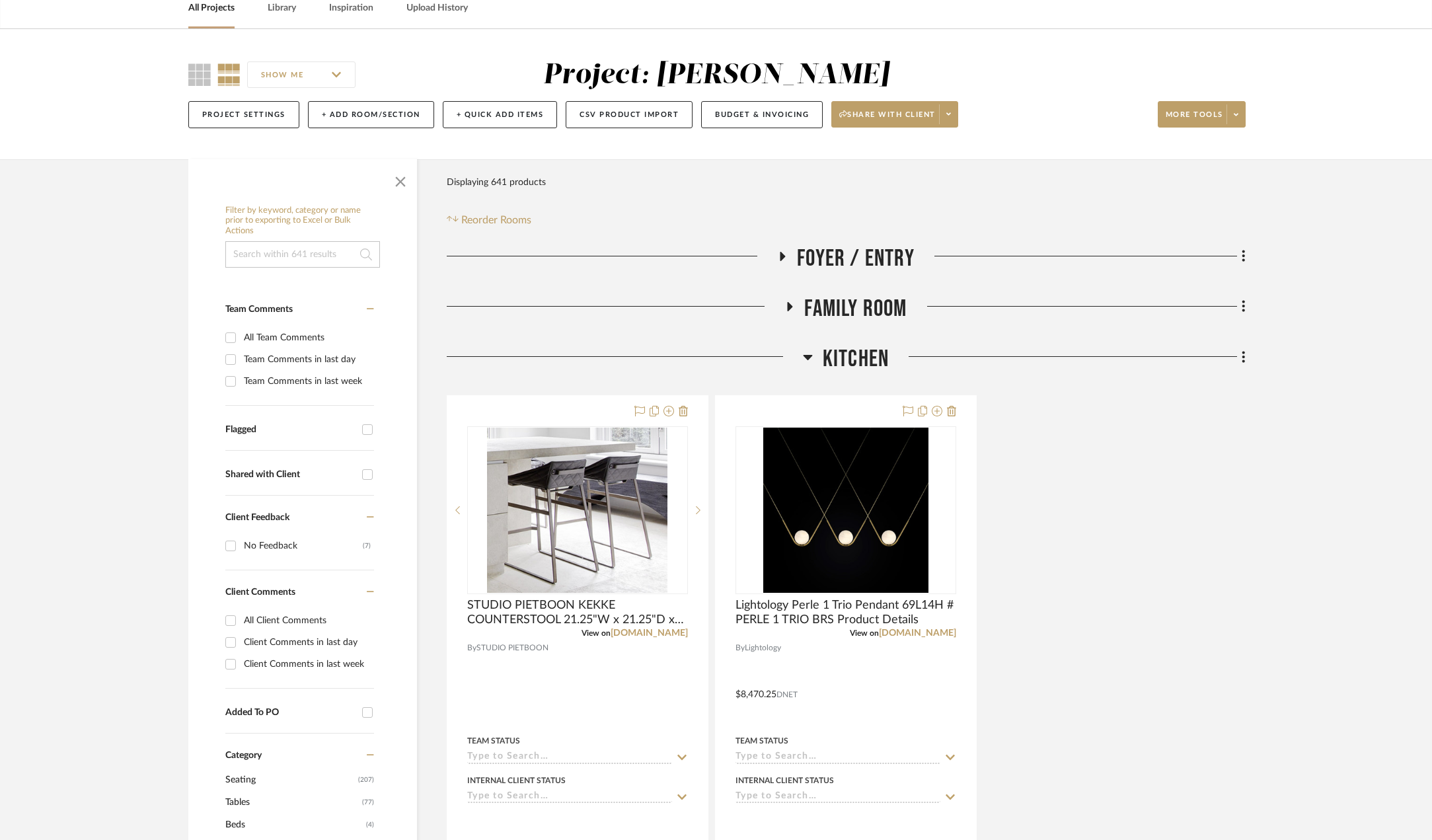
click at [803, 359] on icon at bounding box center [807, 357] width 10 height 16
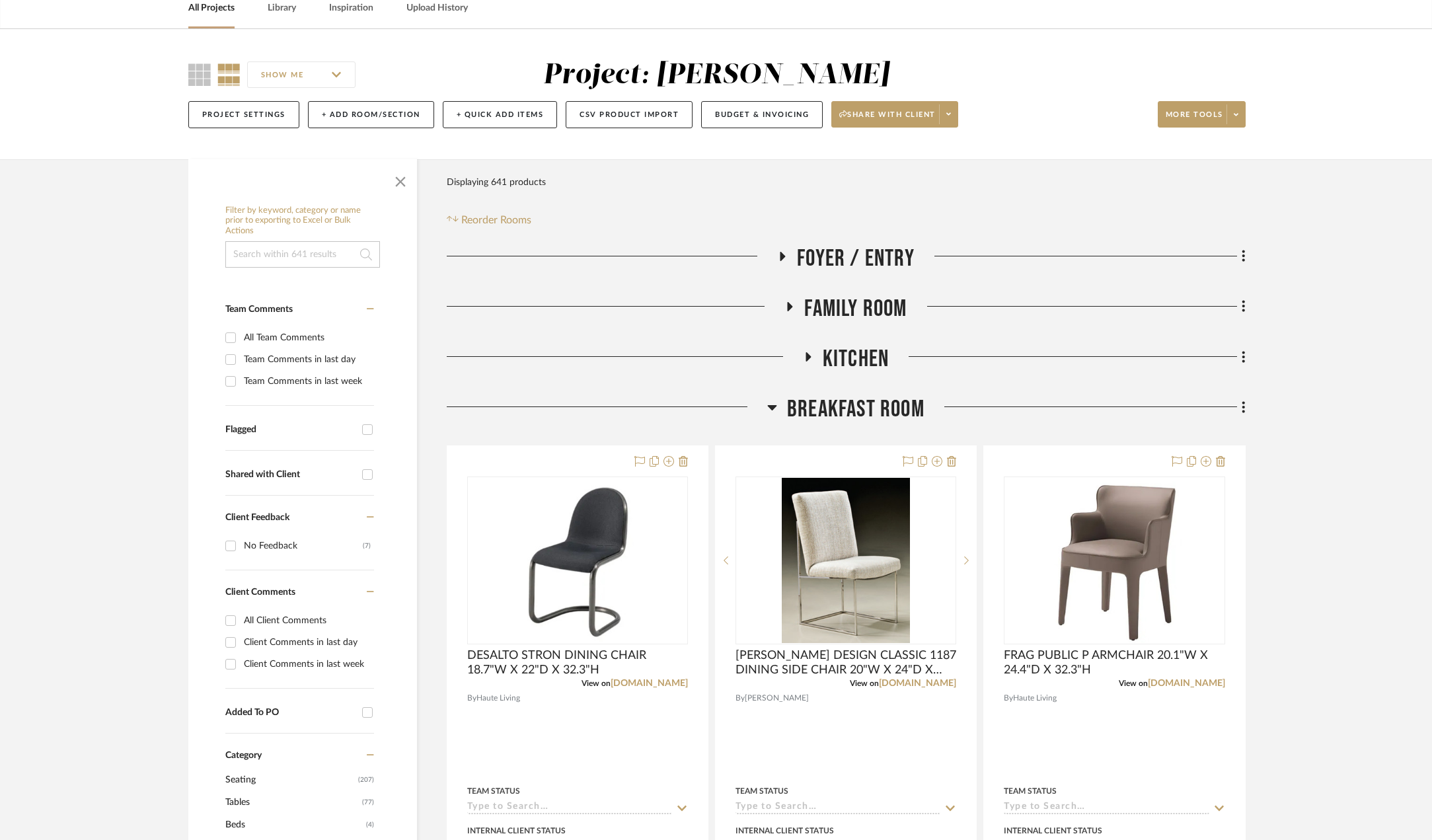
click at [775, 411] on icon at bounding box center [772, 407] width 10 height 16
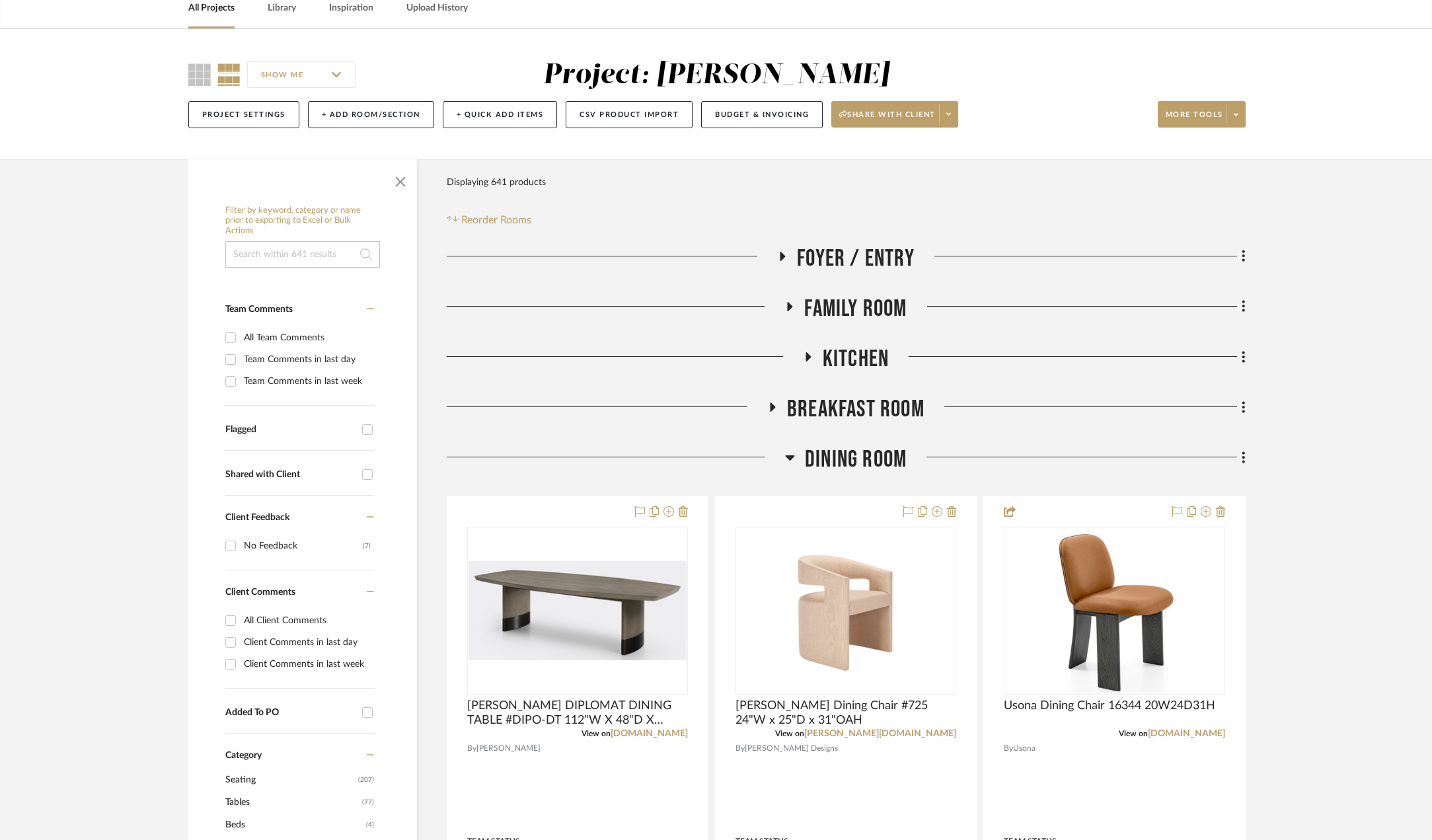
drag, startPoint x: 788, startPoint y: 454, endPoint x: 792, endPoint y: 461, distance: 8.1
click at [788, 457] on icon at bounding box center [790, 457] width 10 height 16
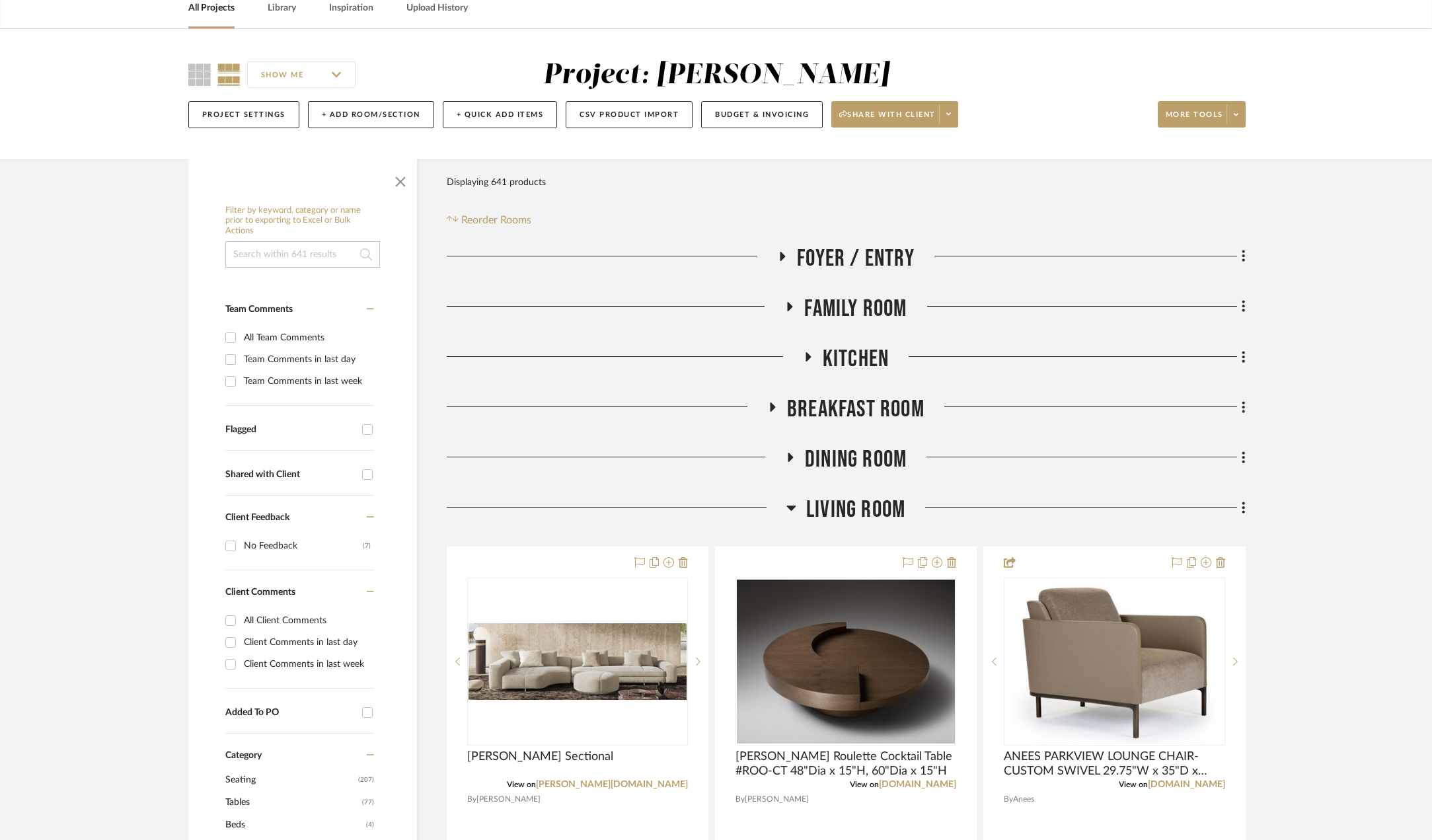
click at [788, 506] on icon at bounding box center [791, 508] width 9 height 5
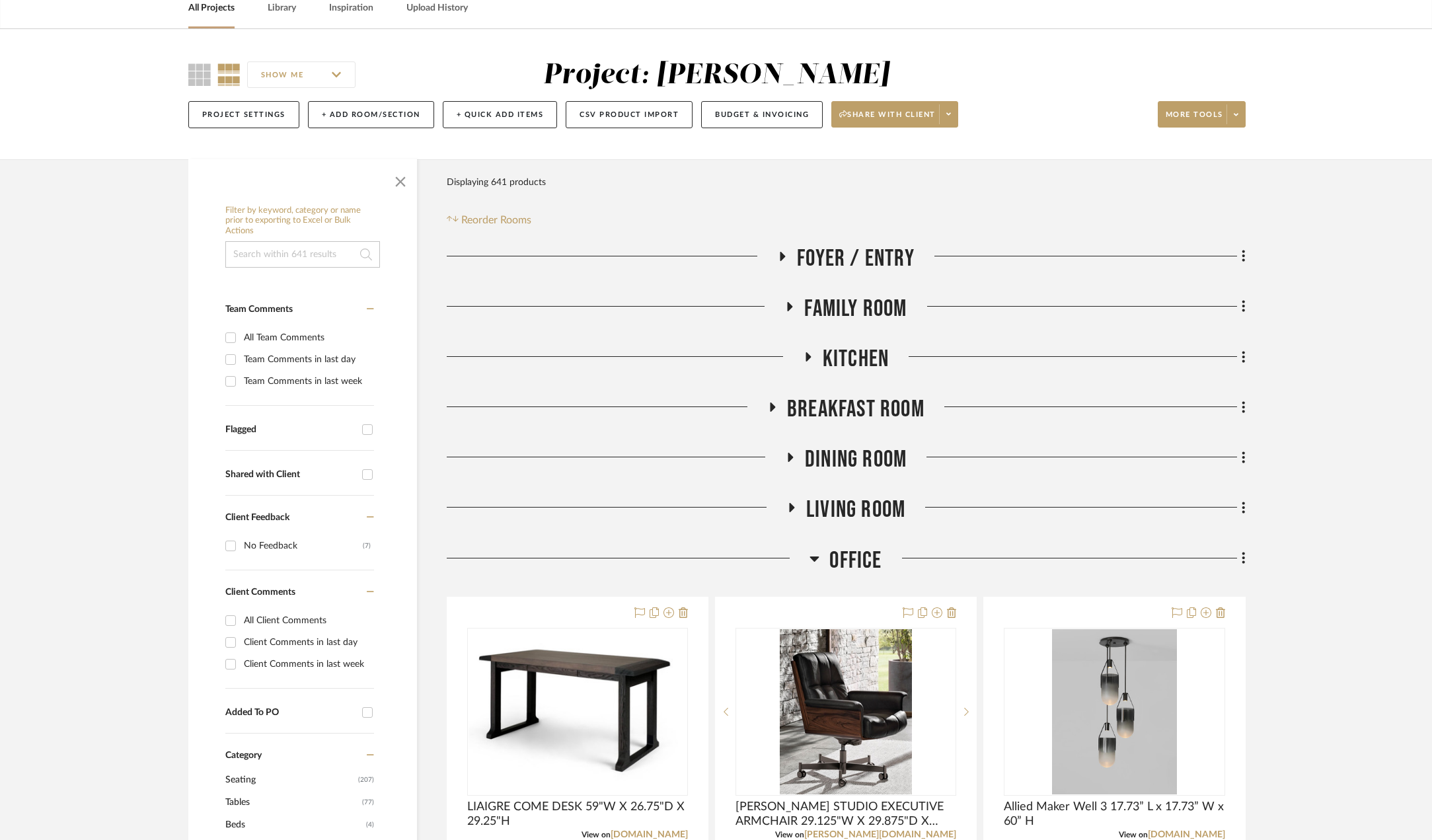
scroll to position [198, 0]
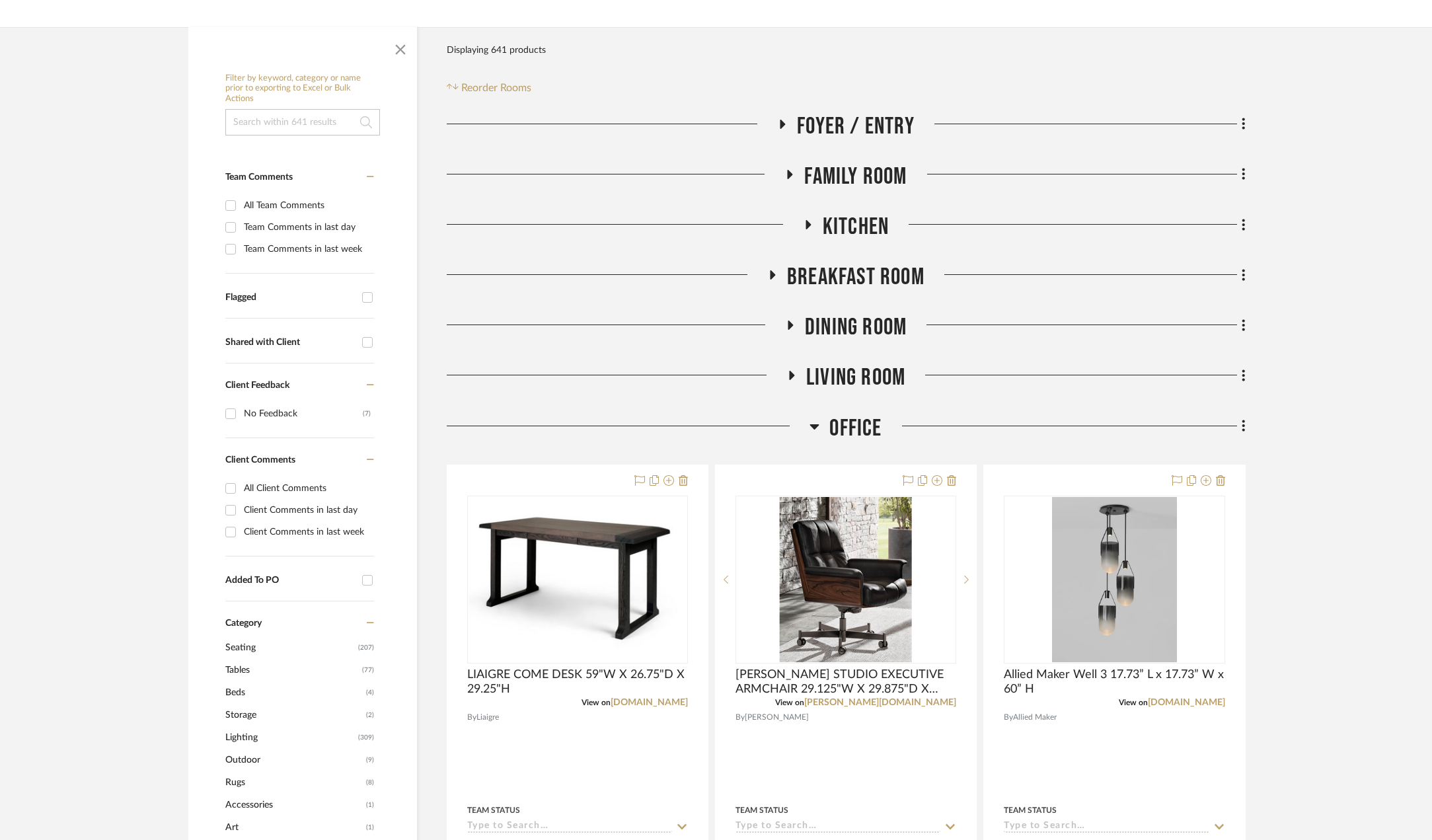
click at [817, 424] on icon at bounding box center [815, 426] width 9 height 5
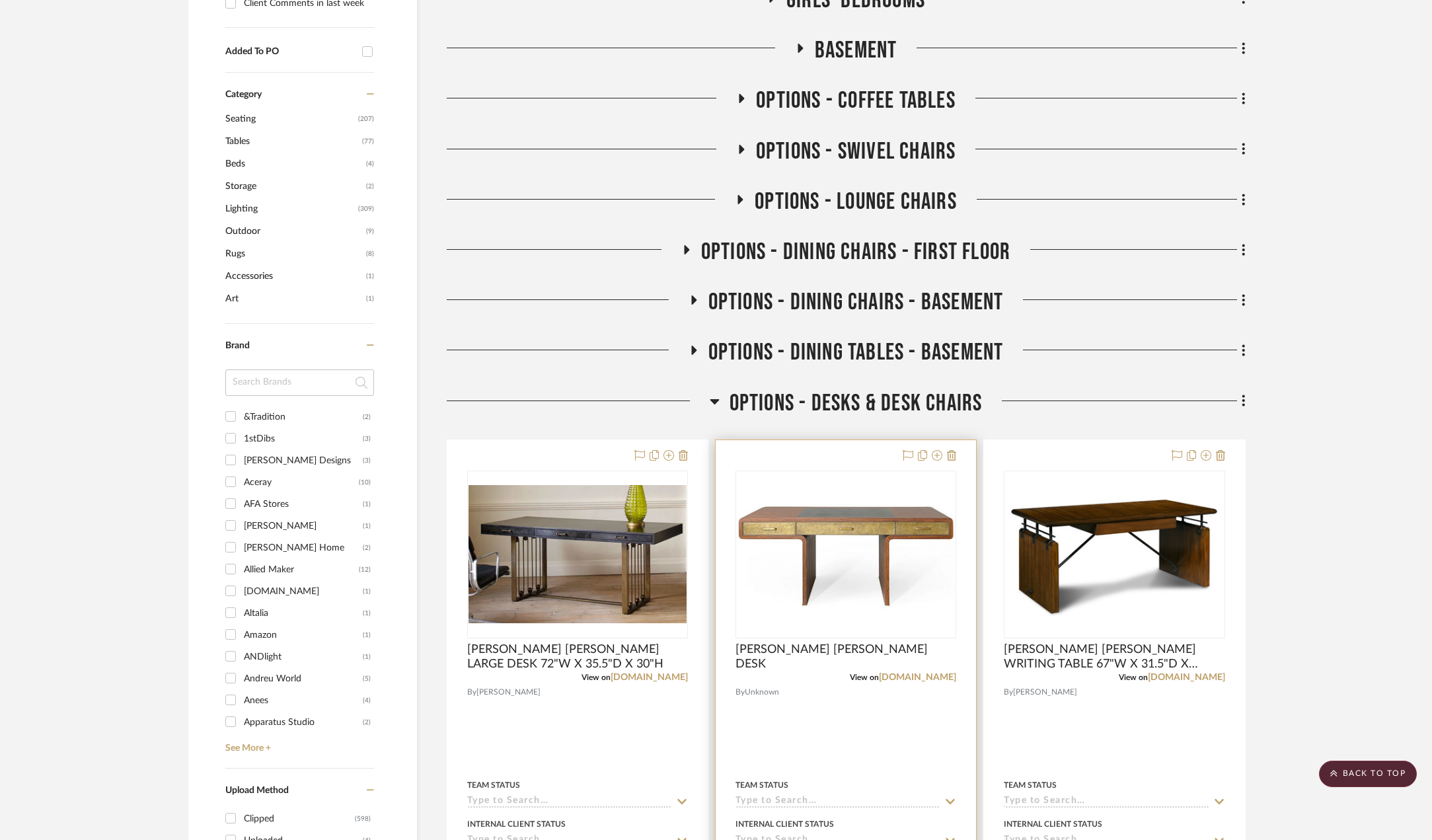
scroll to position [859, 0]
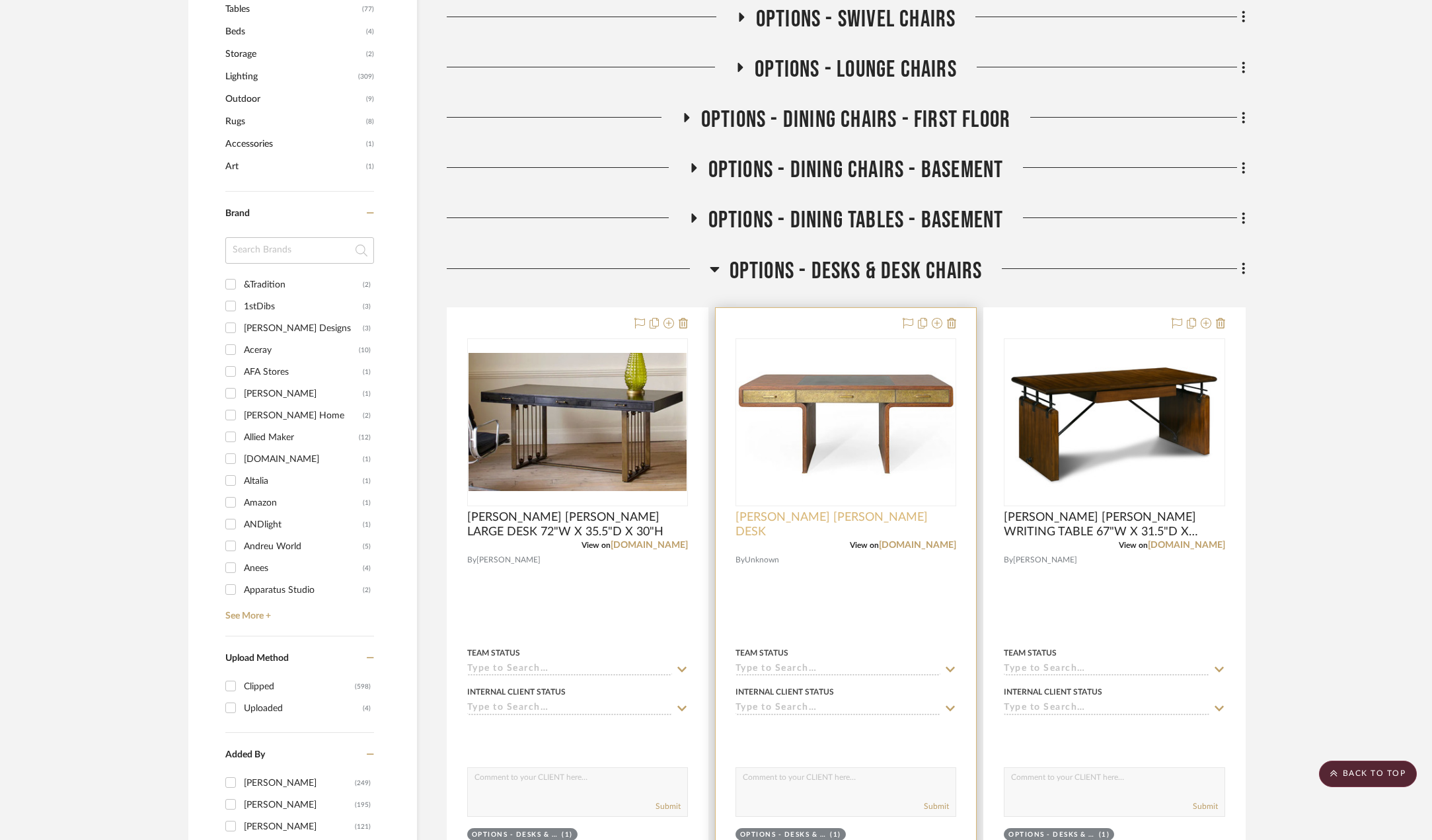
click at [889, 517] on span "[PERSON_NAME] [PERSON_NAME] DESK" at bounding box center [846, 525] width 220 height 29
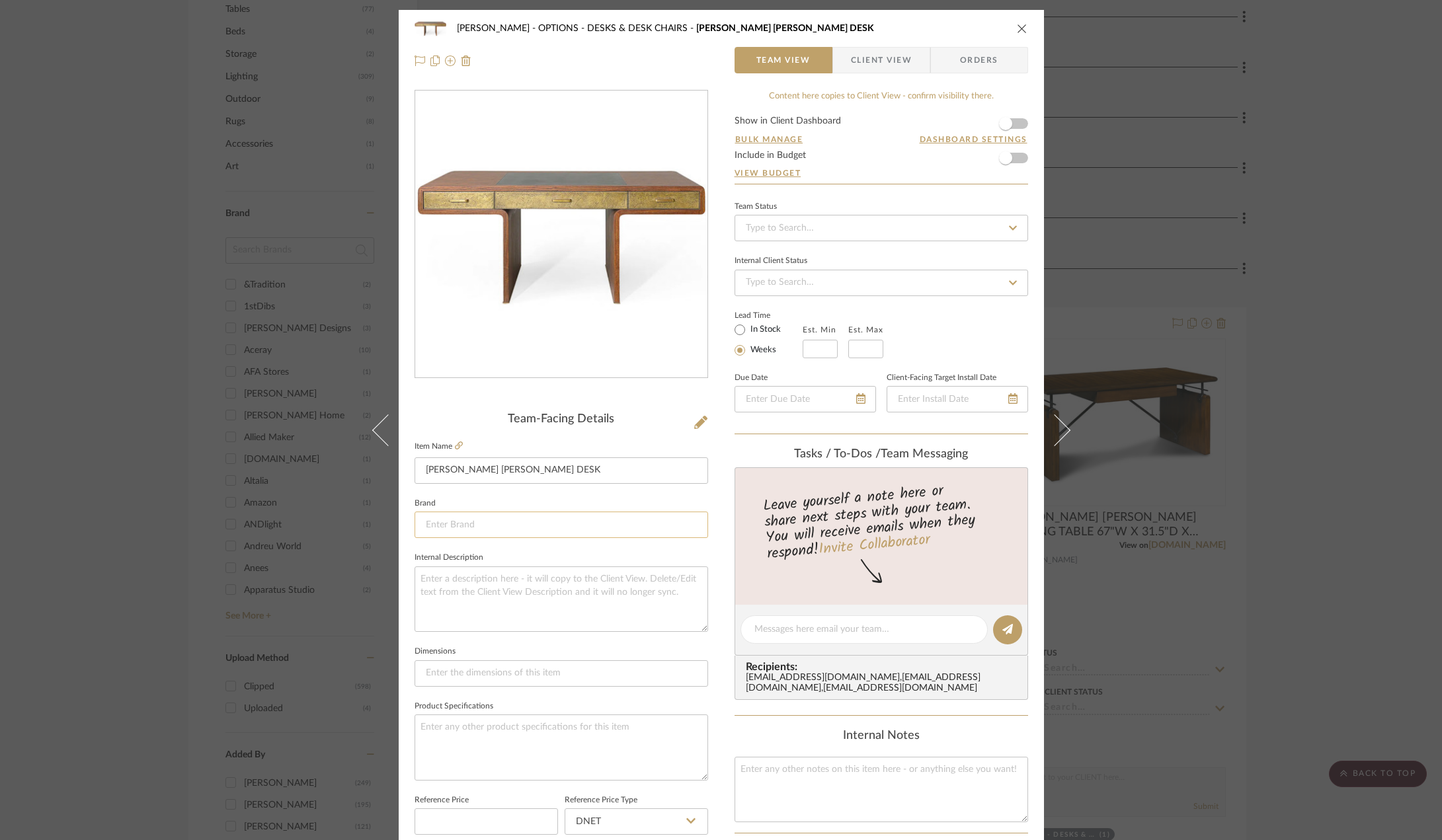
click at [468, 521] on input at bounding box center [560, 524] width 293 height 27
type input "[PERSON_NAME]"
click at [1336, 555] on div "Chernawsky OPTIONS - DESKS & DESK CHAIRS JULIAN CHICHESTER FONDA DESK Team View…" at bounding box center [721, 420] width 1442 height 840
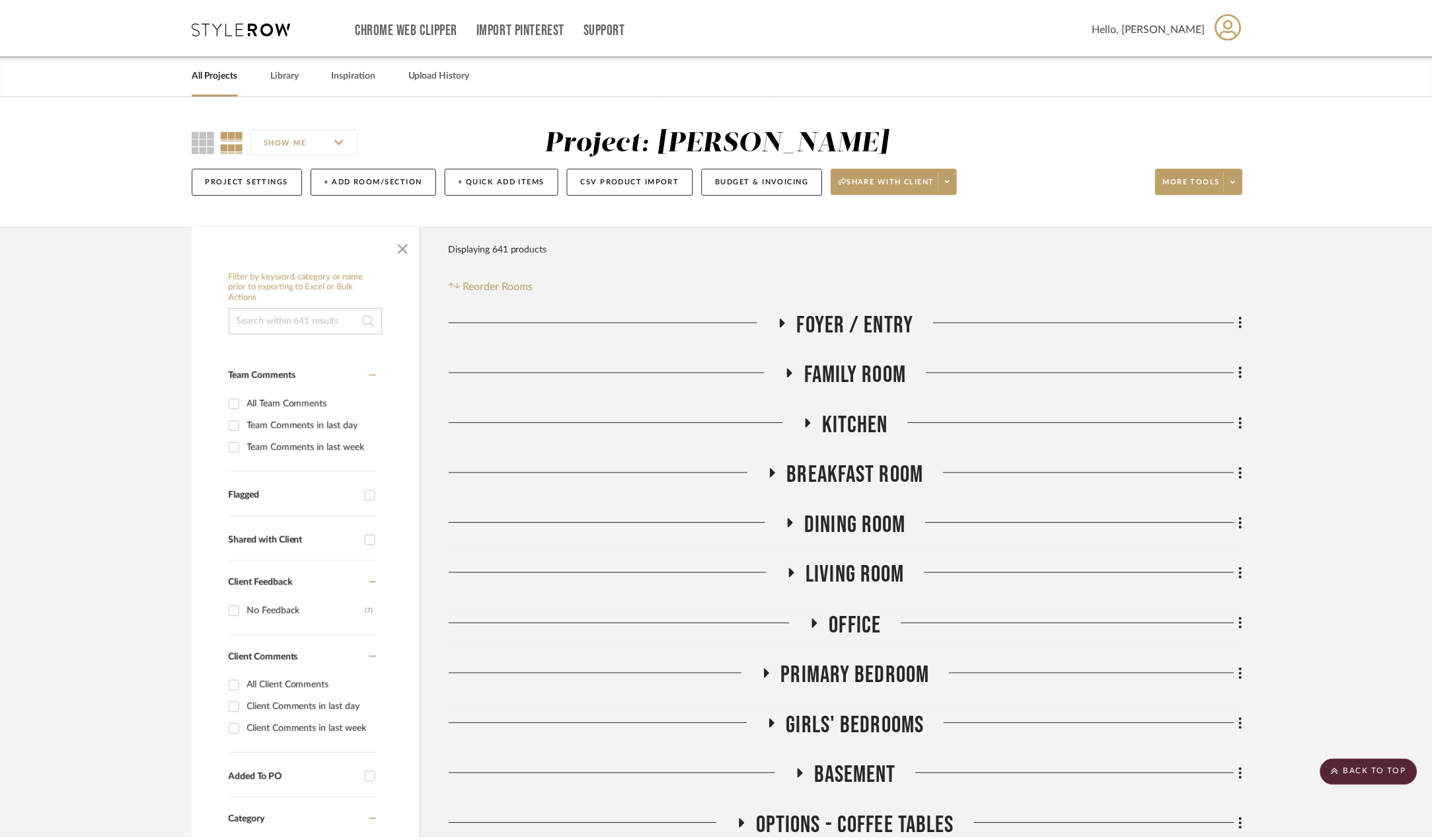
scroll to position [859, 0]
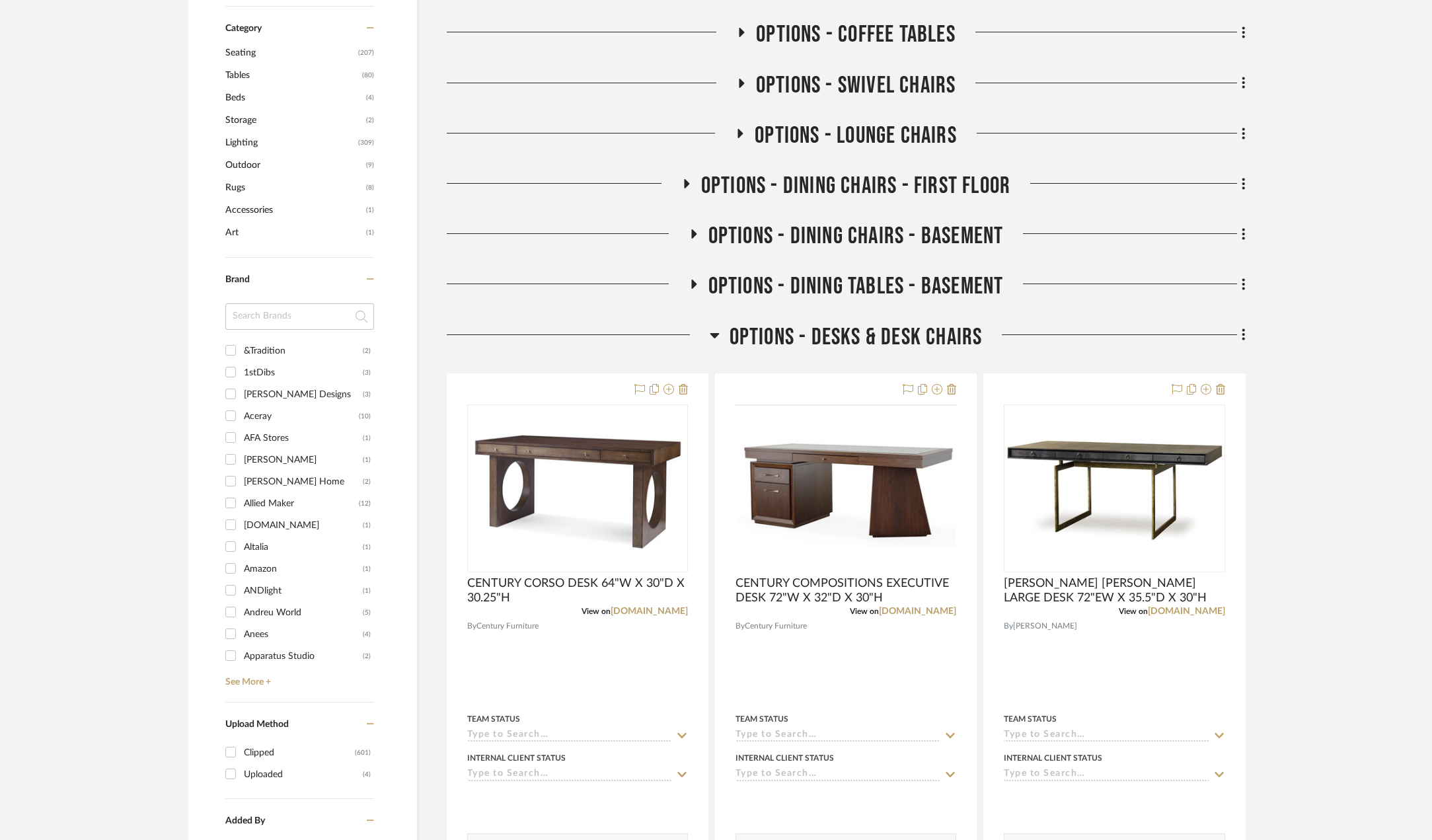
scroll to position [925, 0]
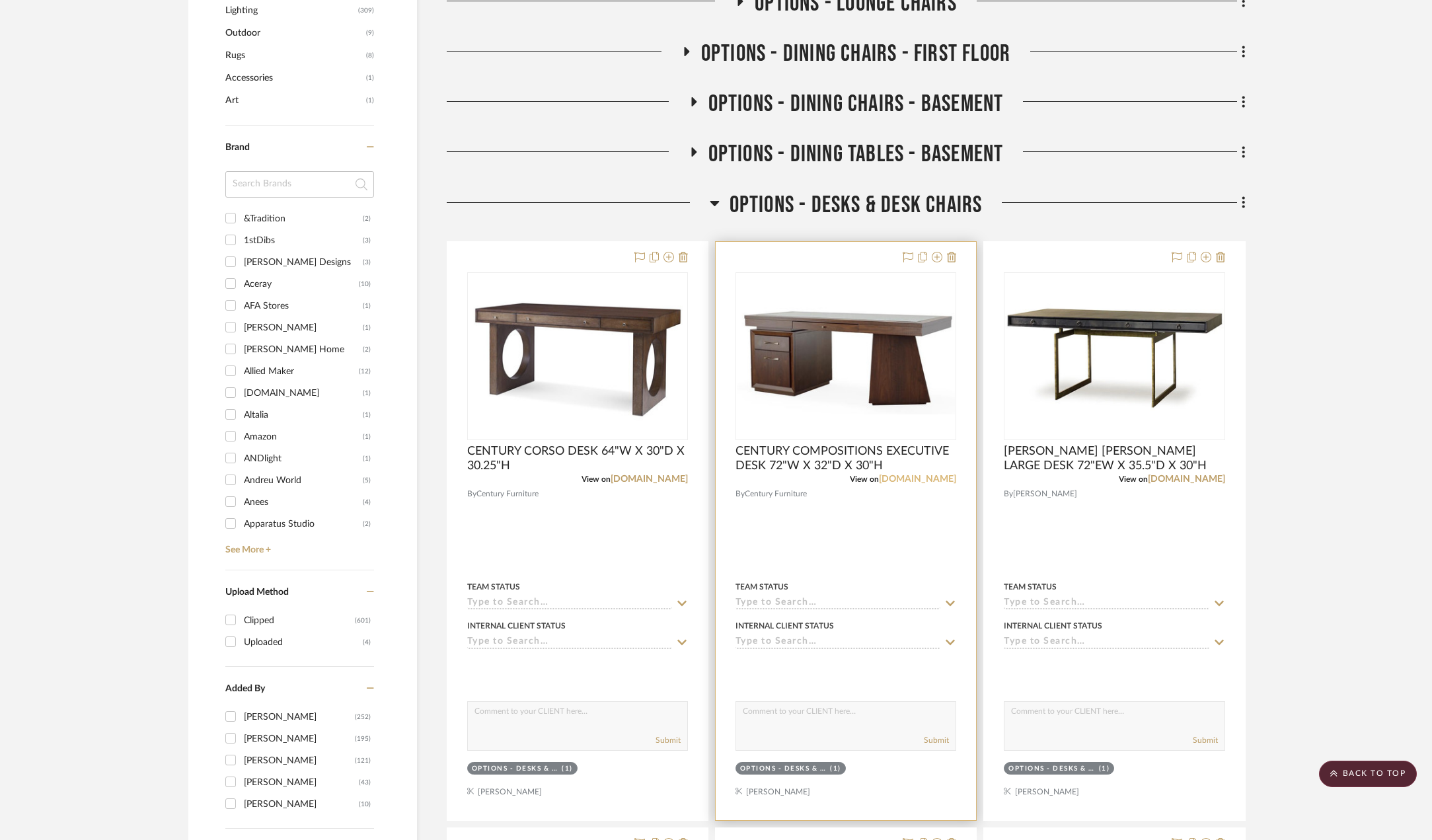
click at [891, 480] on link "[DOMAIN_NAME]" at bounding box center [918, 479] width 77 height 9
